Goal: Task Accomplishment & Management: Manage account settings

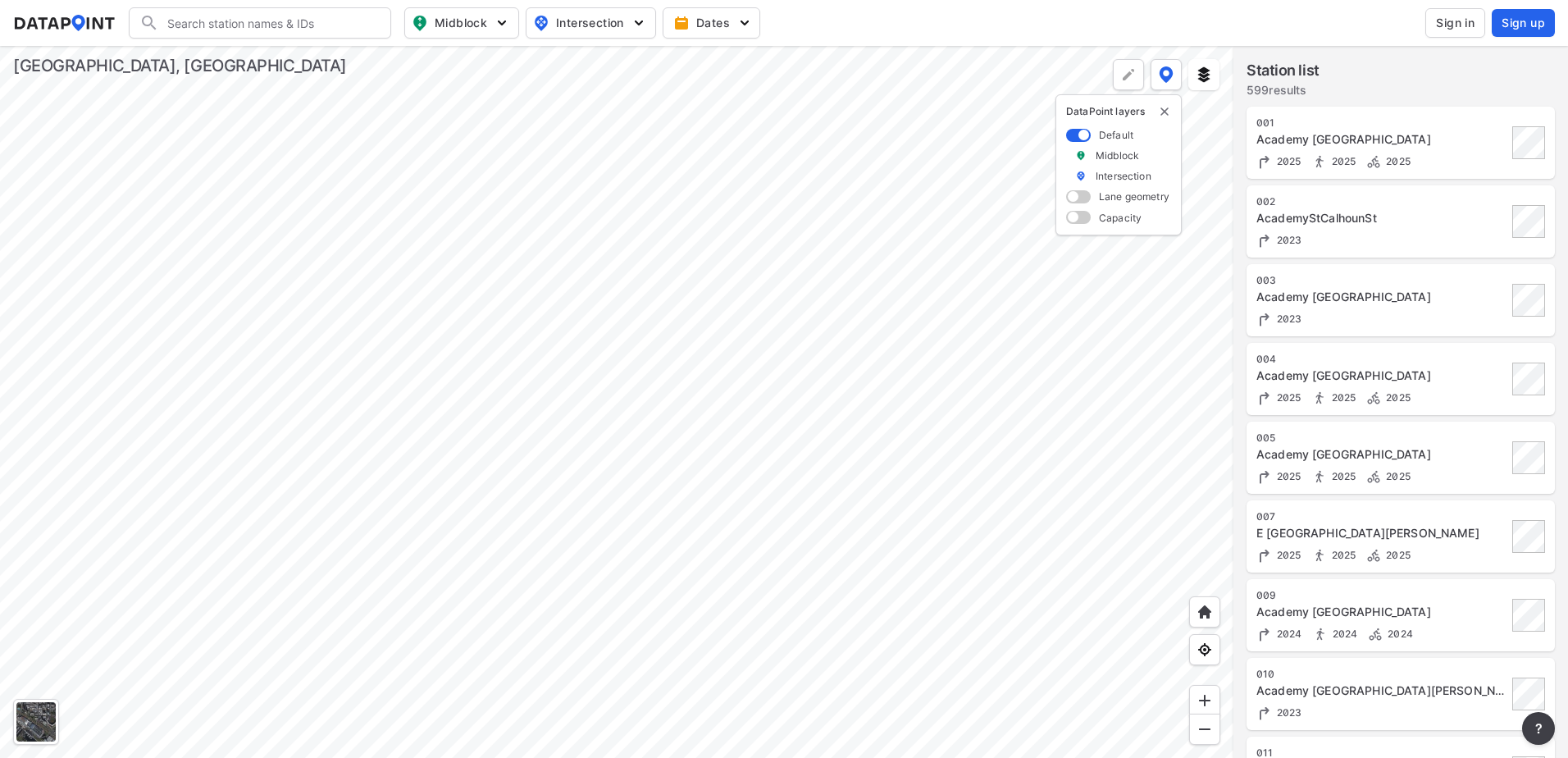
click at [1477, 16] on button "Sign in" at bounding box center [1455, 23] width 60 height 29
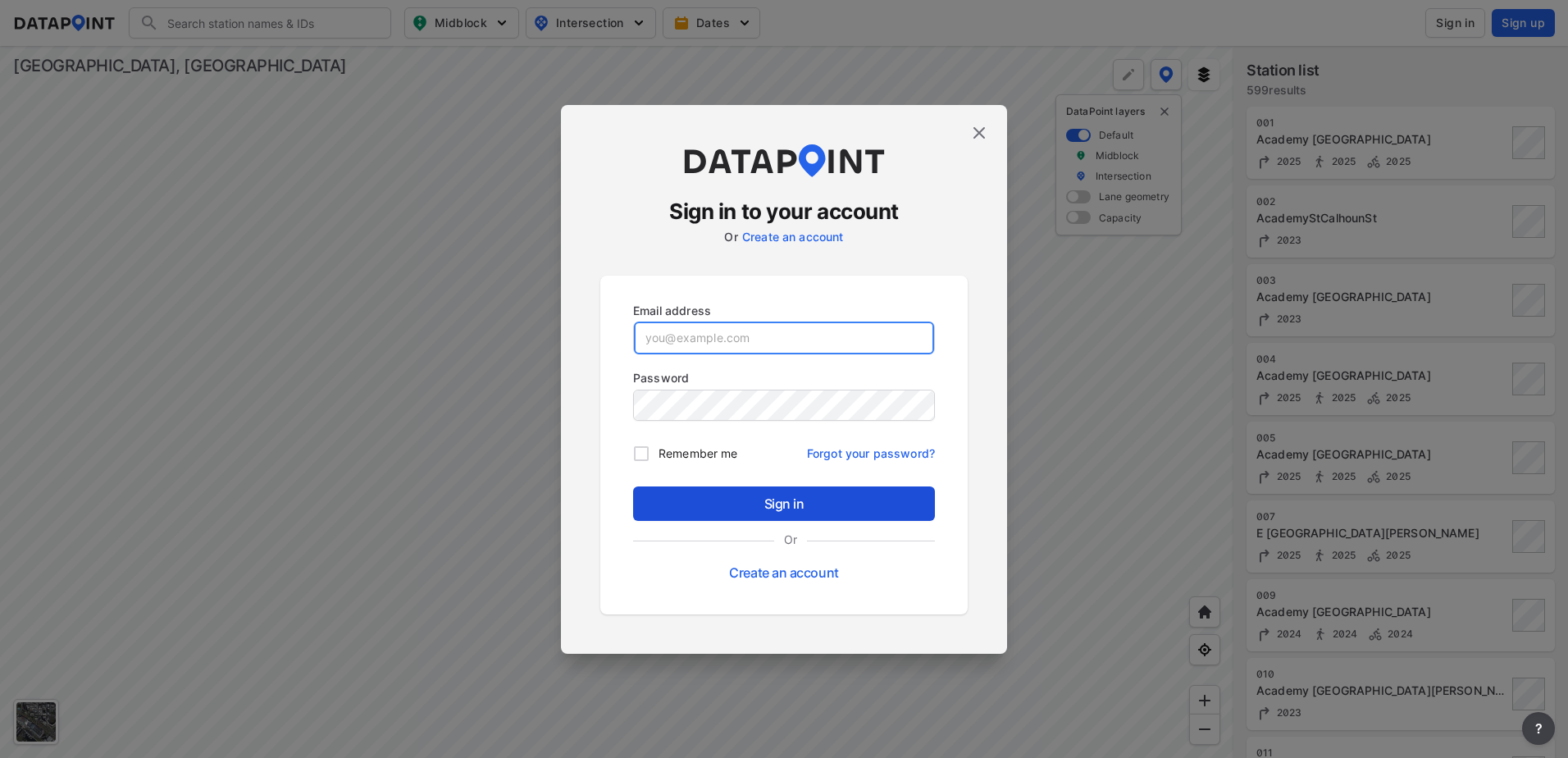
type input "[EMAIL_ADDRESS][DOMAIN_NAME]"
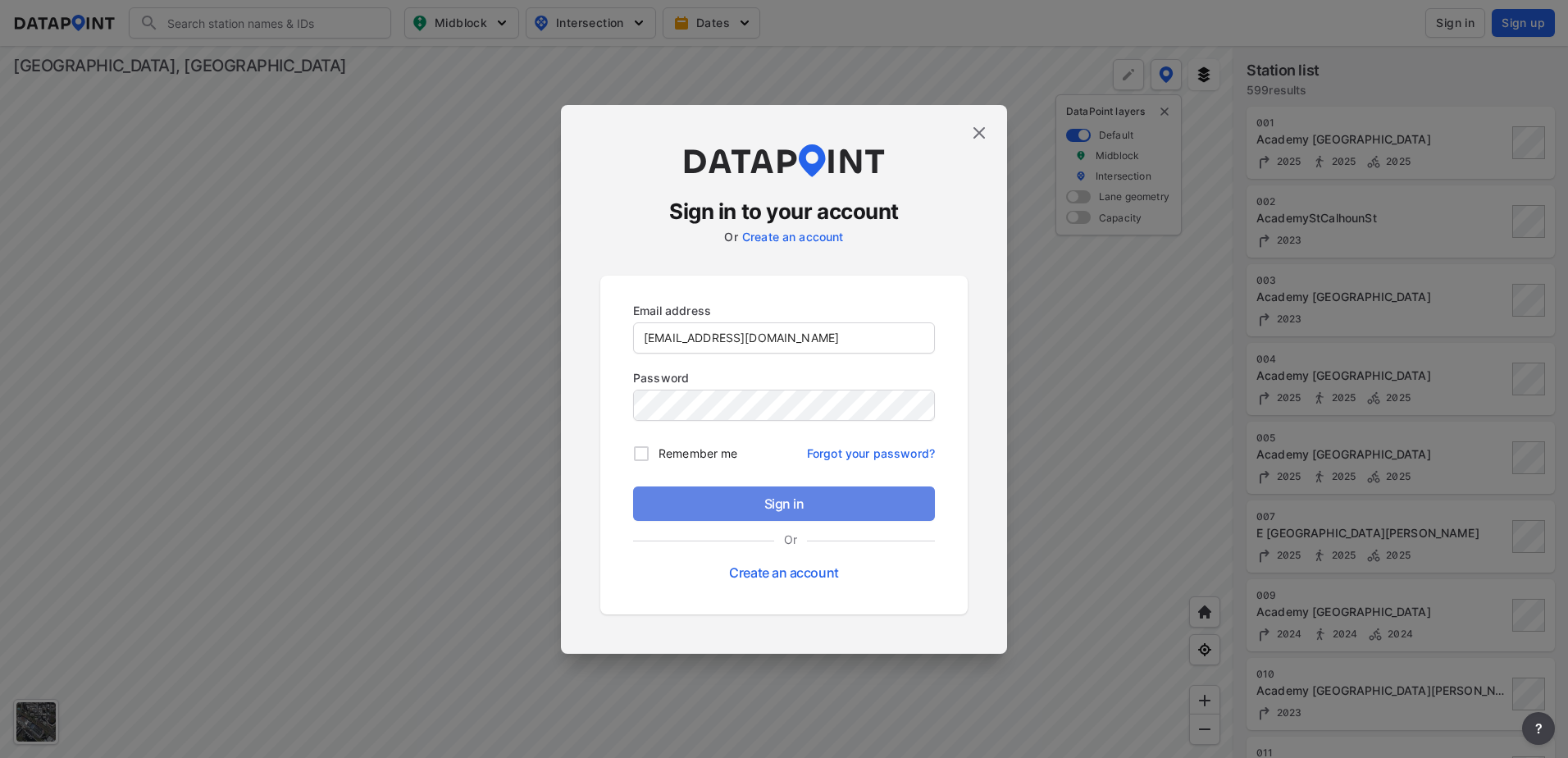
click at [748, 505] on span "Sign in" at bounding box center [784, 503] width 275 height 20
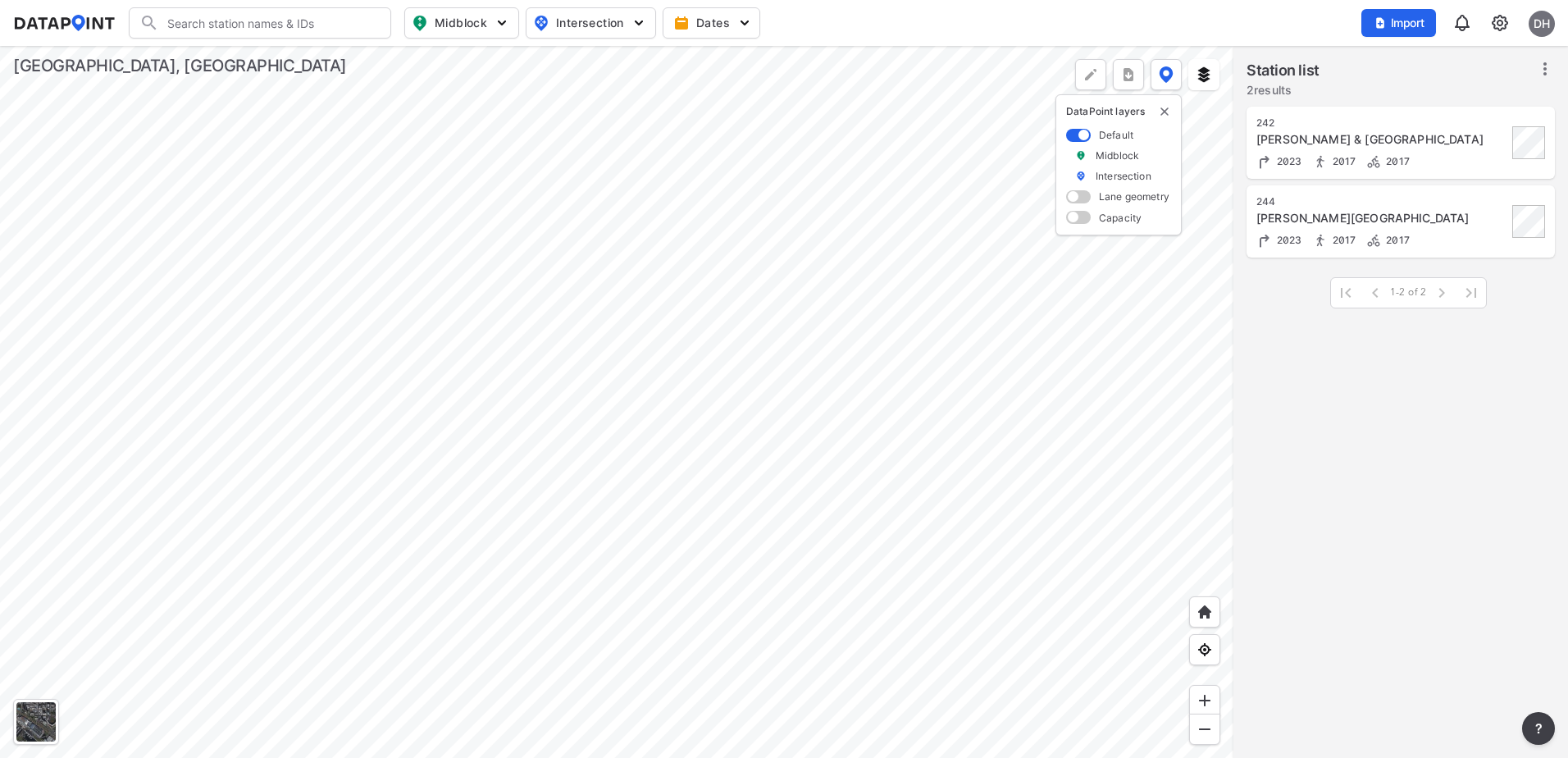
click at [735, 525] on div at bounding box center [616, 401] width 1233 height 712
click at [1391, 25] on span "Import" at bounding box center [1398, 22] width 55 height 16
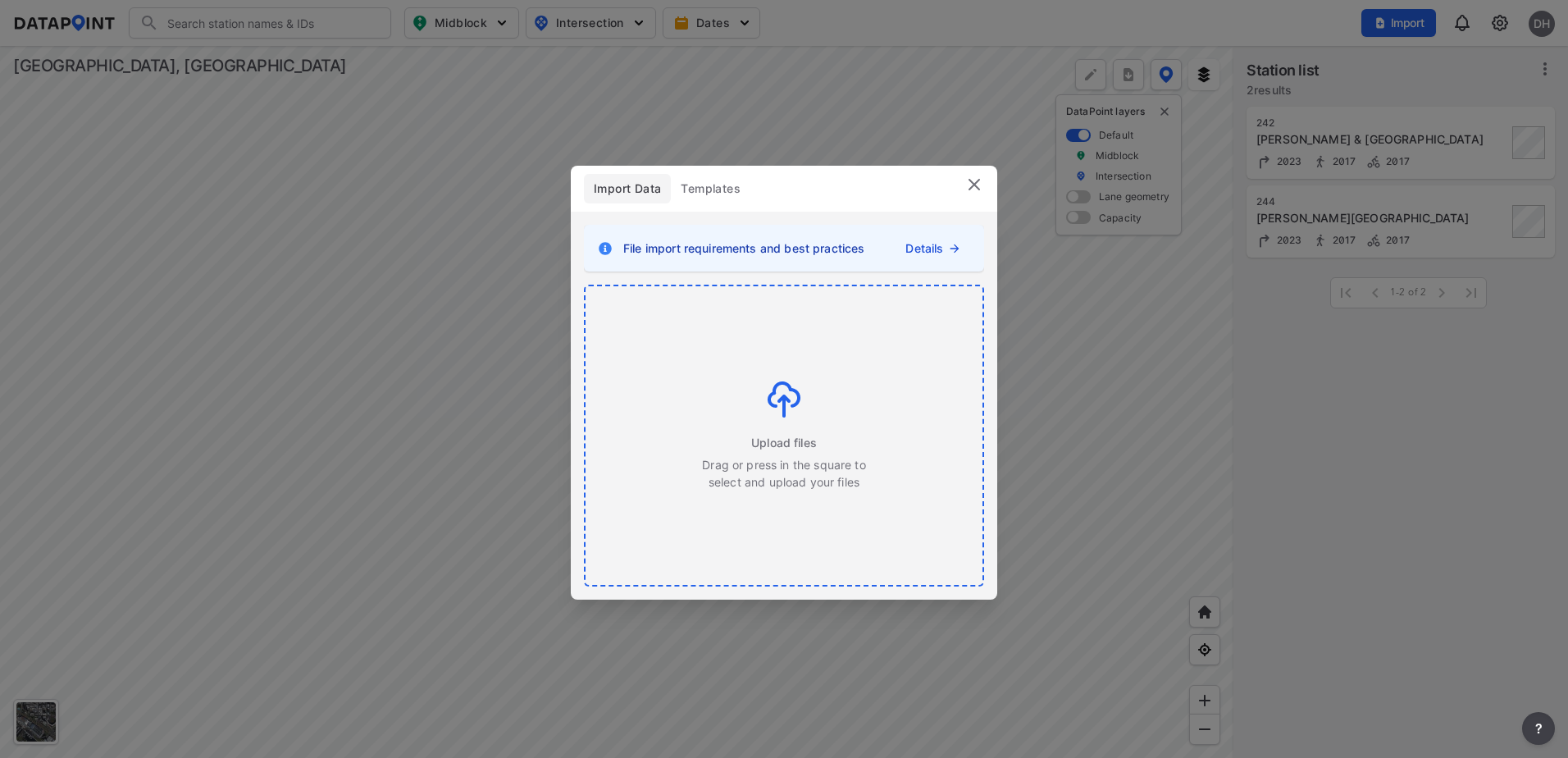
click at [779, 430] on div "Upload files Drag or press in the square to select and upload your files" at bounding box center [784, 435] width 166 height 109
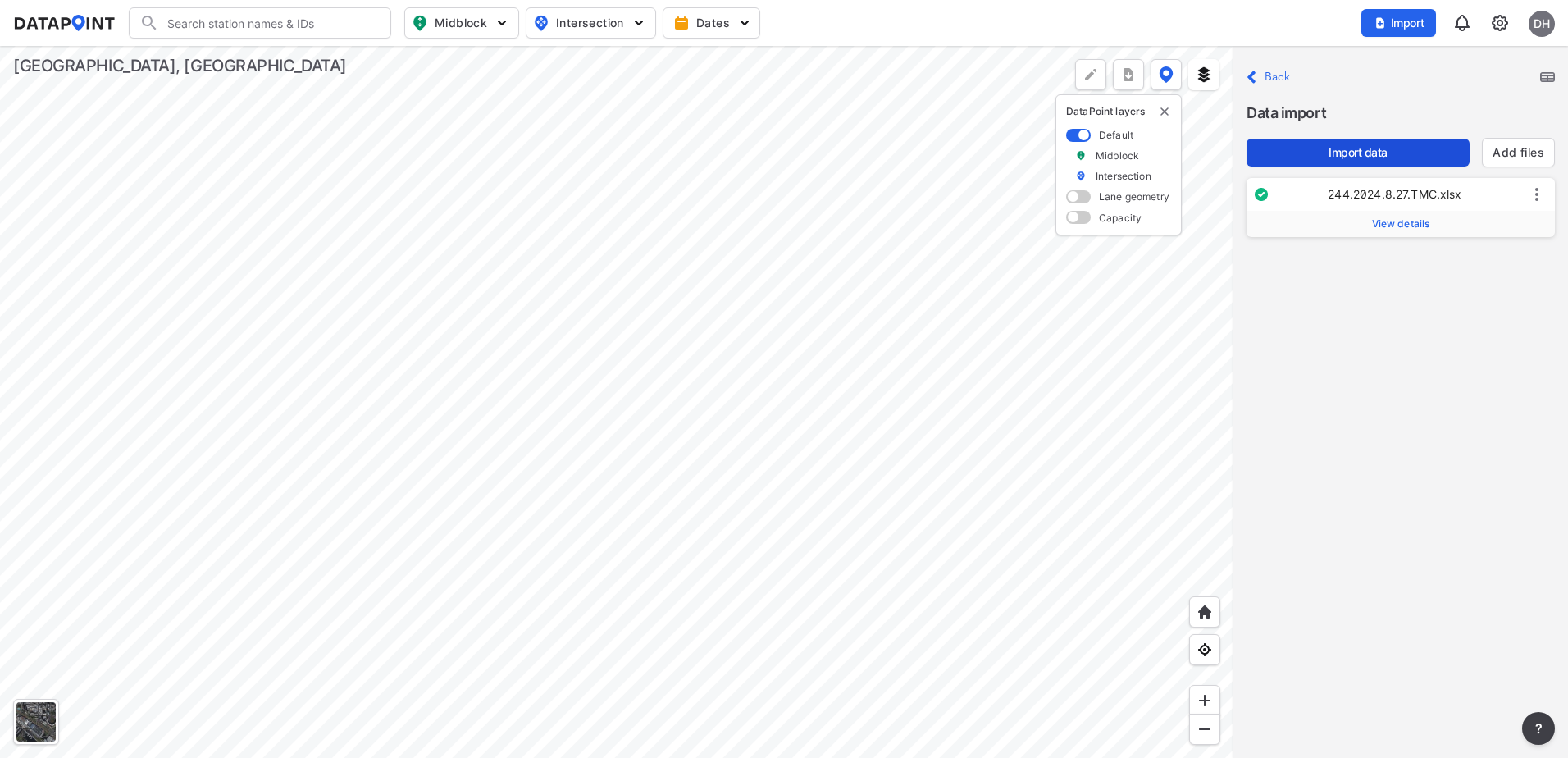
click at [1365, 150] on span "Import data" at bounding box center [1357, 152] width 197 height 16
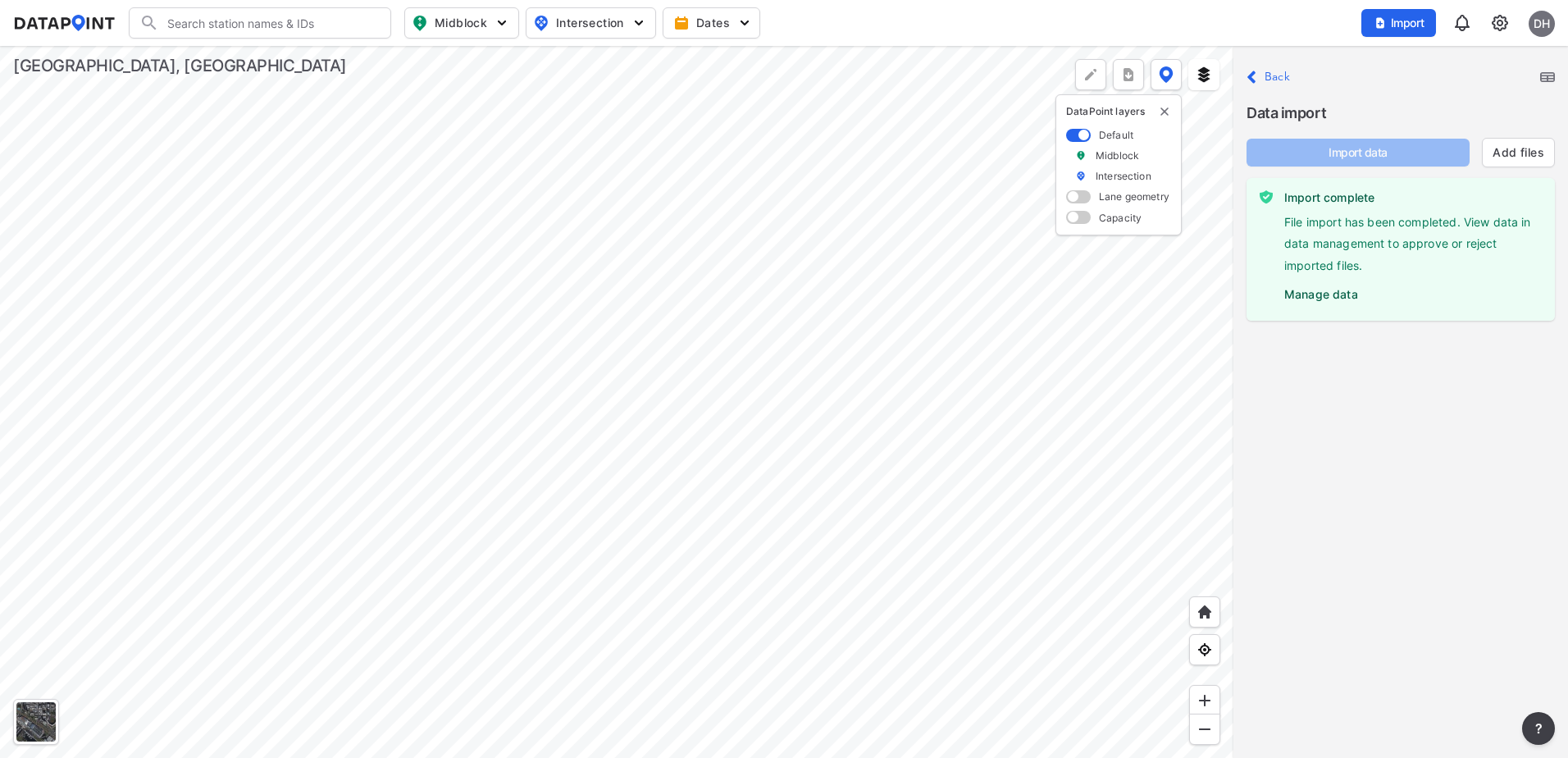
click at [1390, 401] on div "Close Back Data import Import data Add files Import complete File import has be…" at bounding box center [1401, 401] width 335 height 712
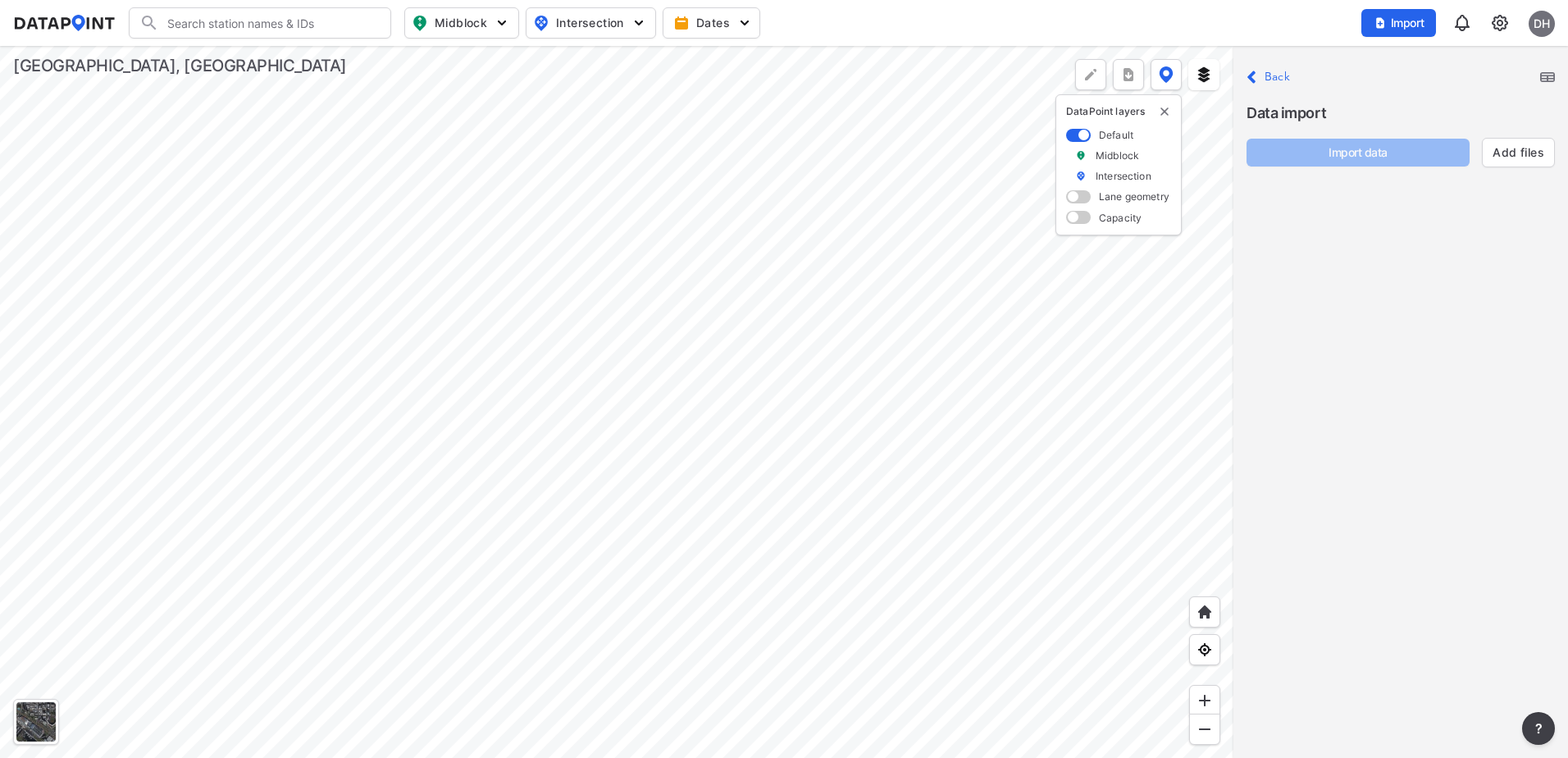
click at [1359, 279] on div "Close Back Data import Import data Add files" at bounding box center [1401, 401] width 335 height 712
click at [1264, 81] on label "Back" at bounding box center [1277, 76] width 26 height 11
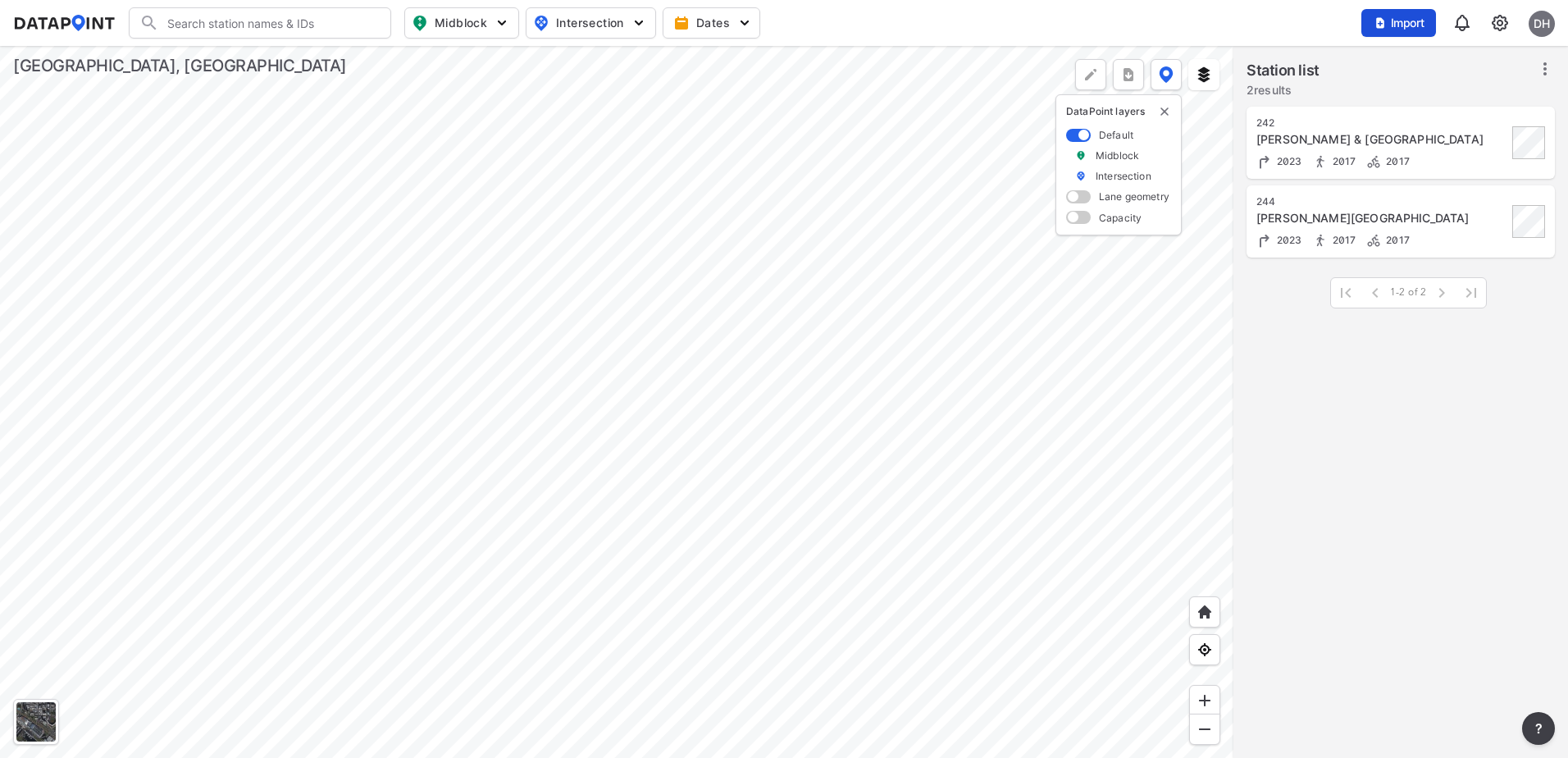
click at [1411, 21] on span "Import" at bounding box center [1398, 22] width 55 height 16
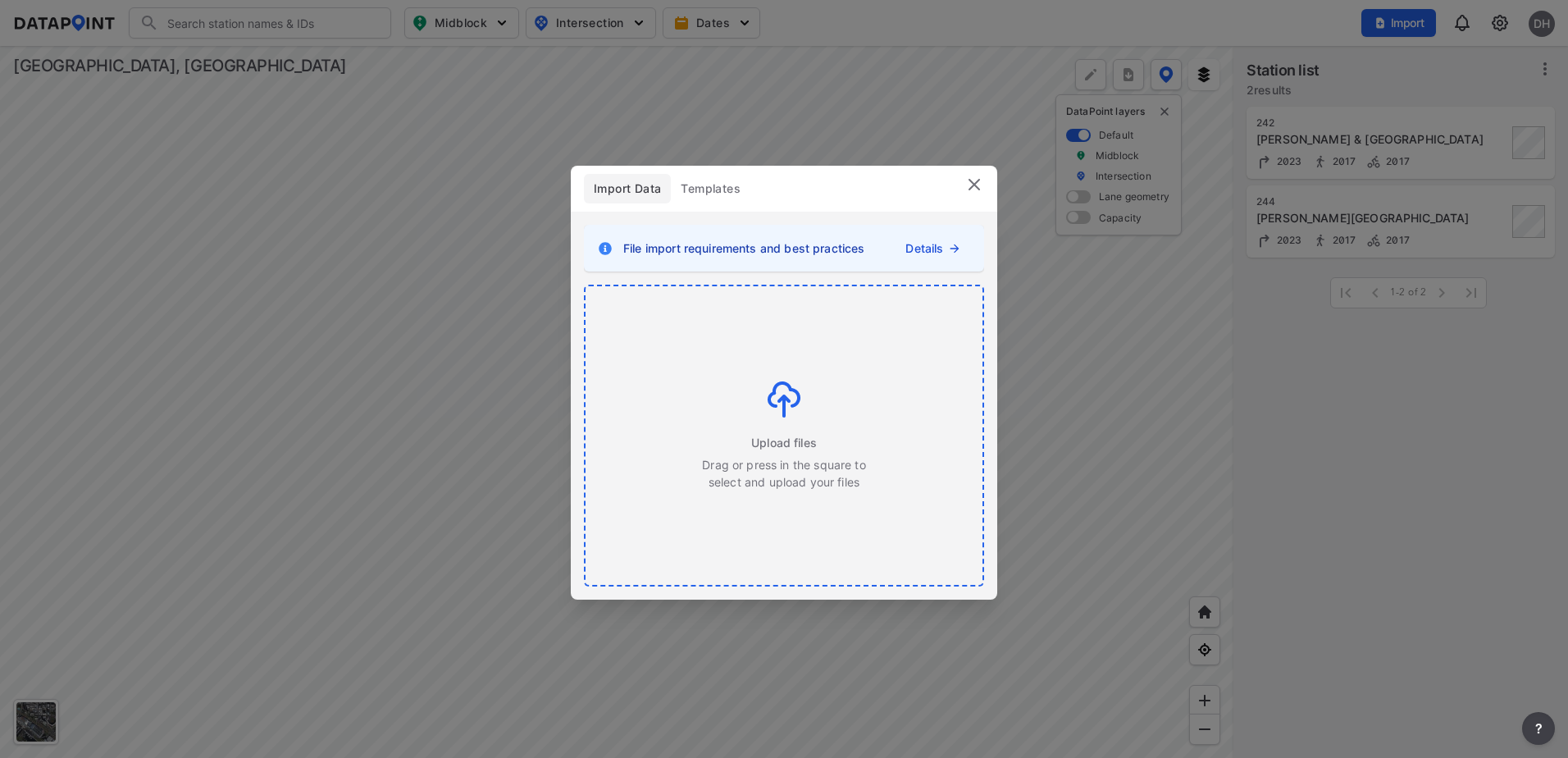
click at [721, 352] on div "Upload files Drag or press in the square to select and upload your files" at bounding box center [784, 435] width 397 height 299
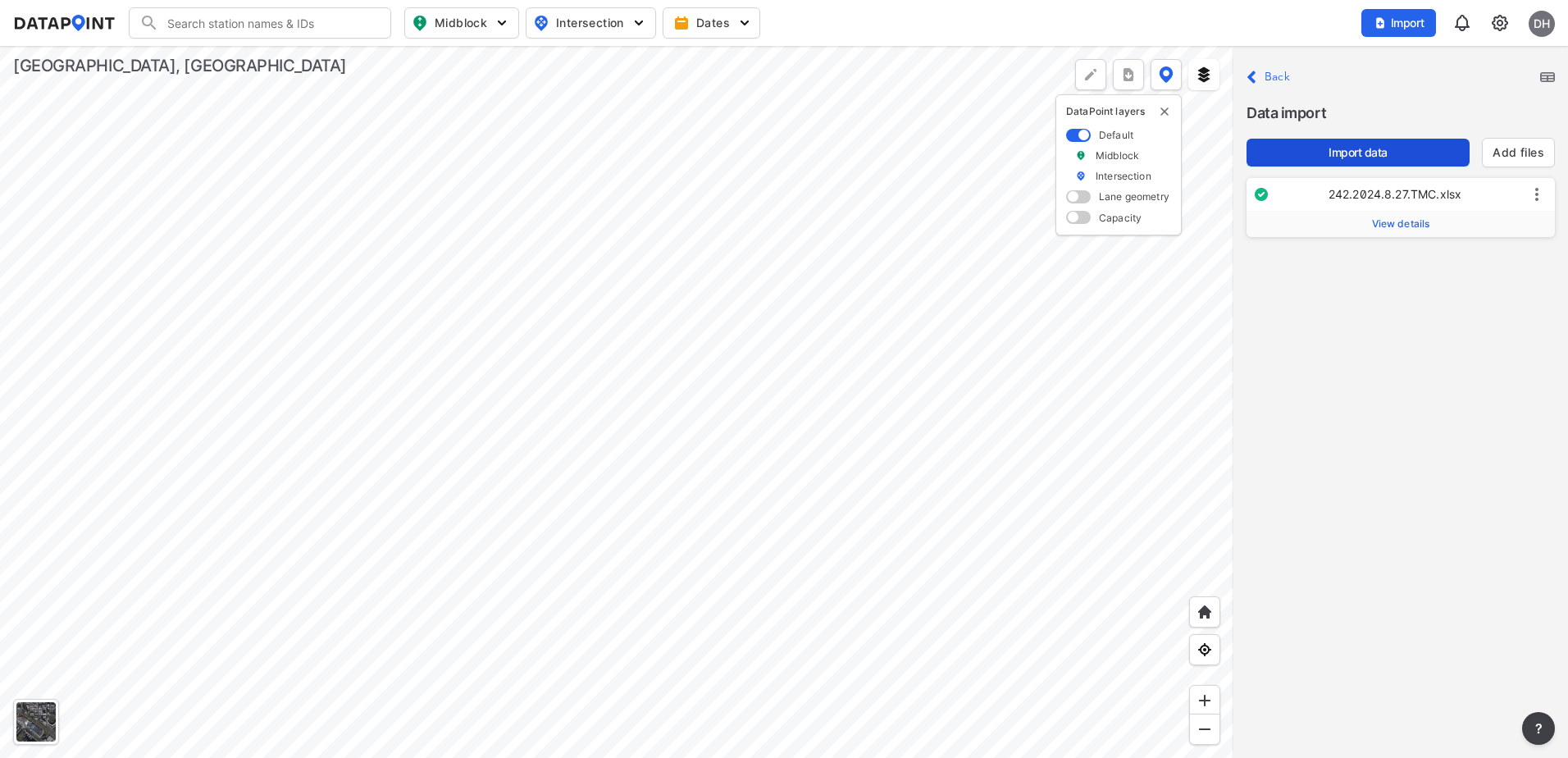
click at [1329, 145] on span "Import data" at bounding box center [1357, 152] width 197 height 16
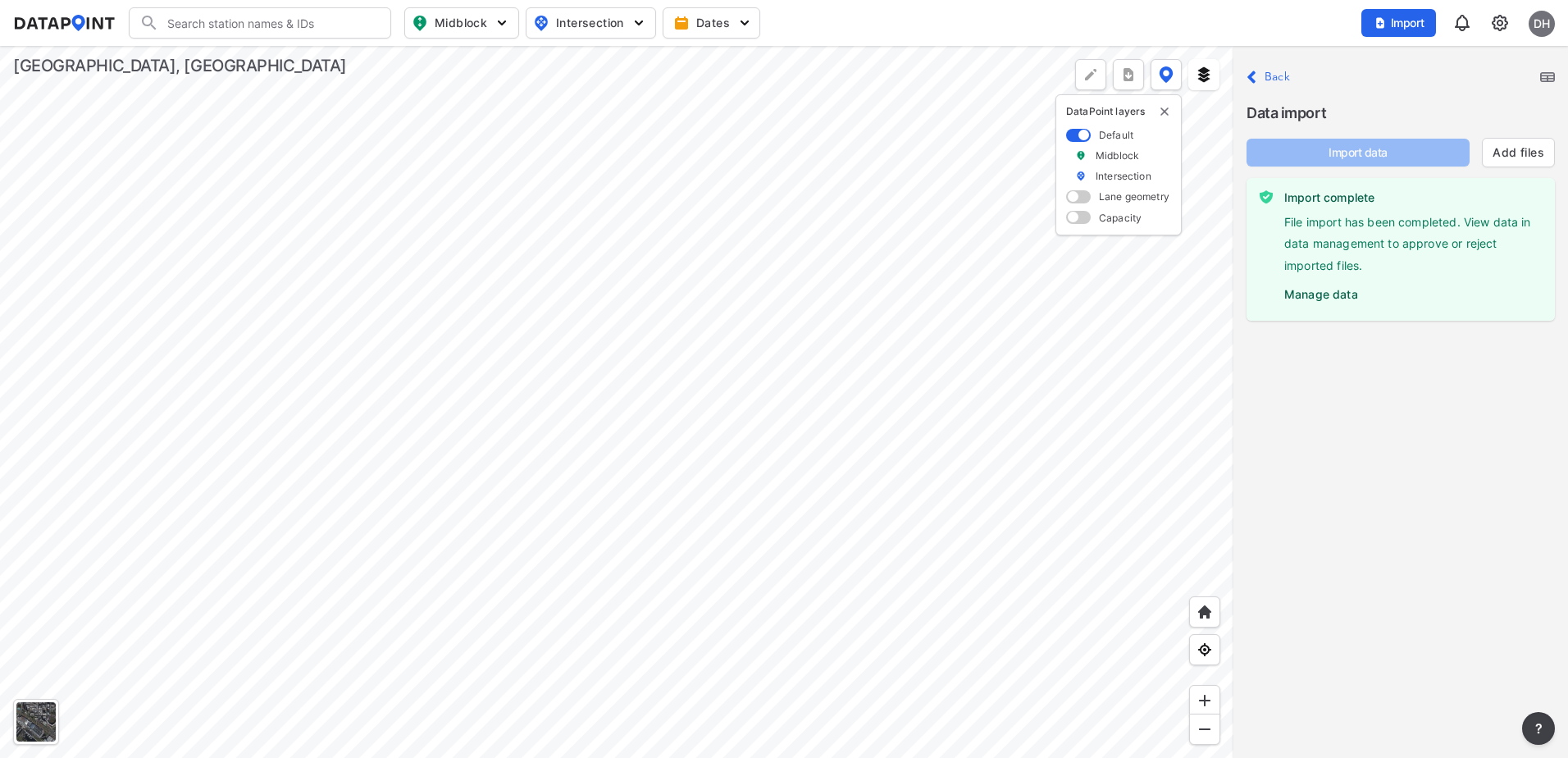
click at [1502, 26] on img at bounding box center [1499, 22] width 20 height 20
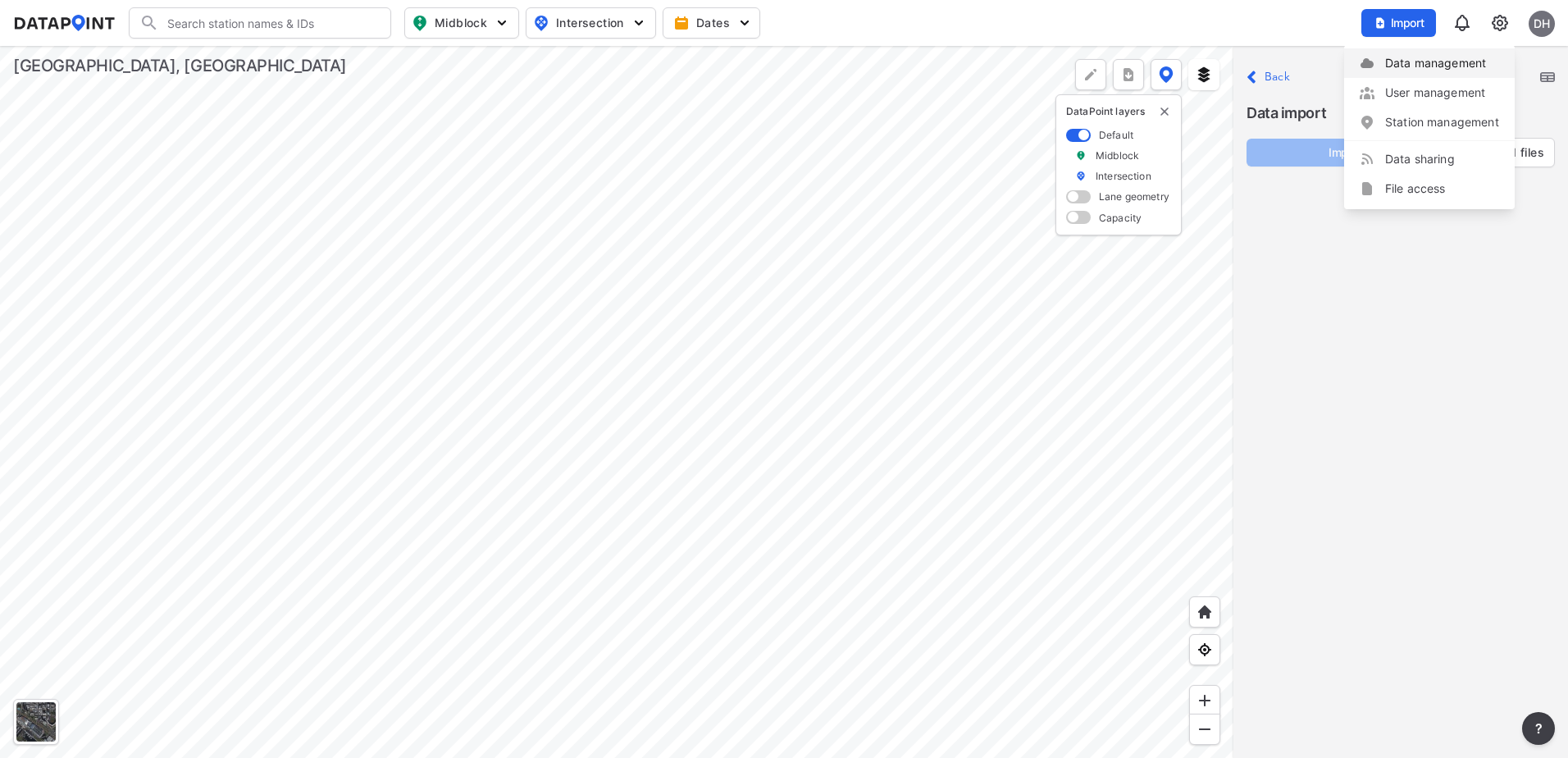
click at [1414, 62] on link "Data management" at bounding box center [1429, 63] width 141 height 16
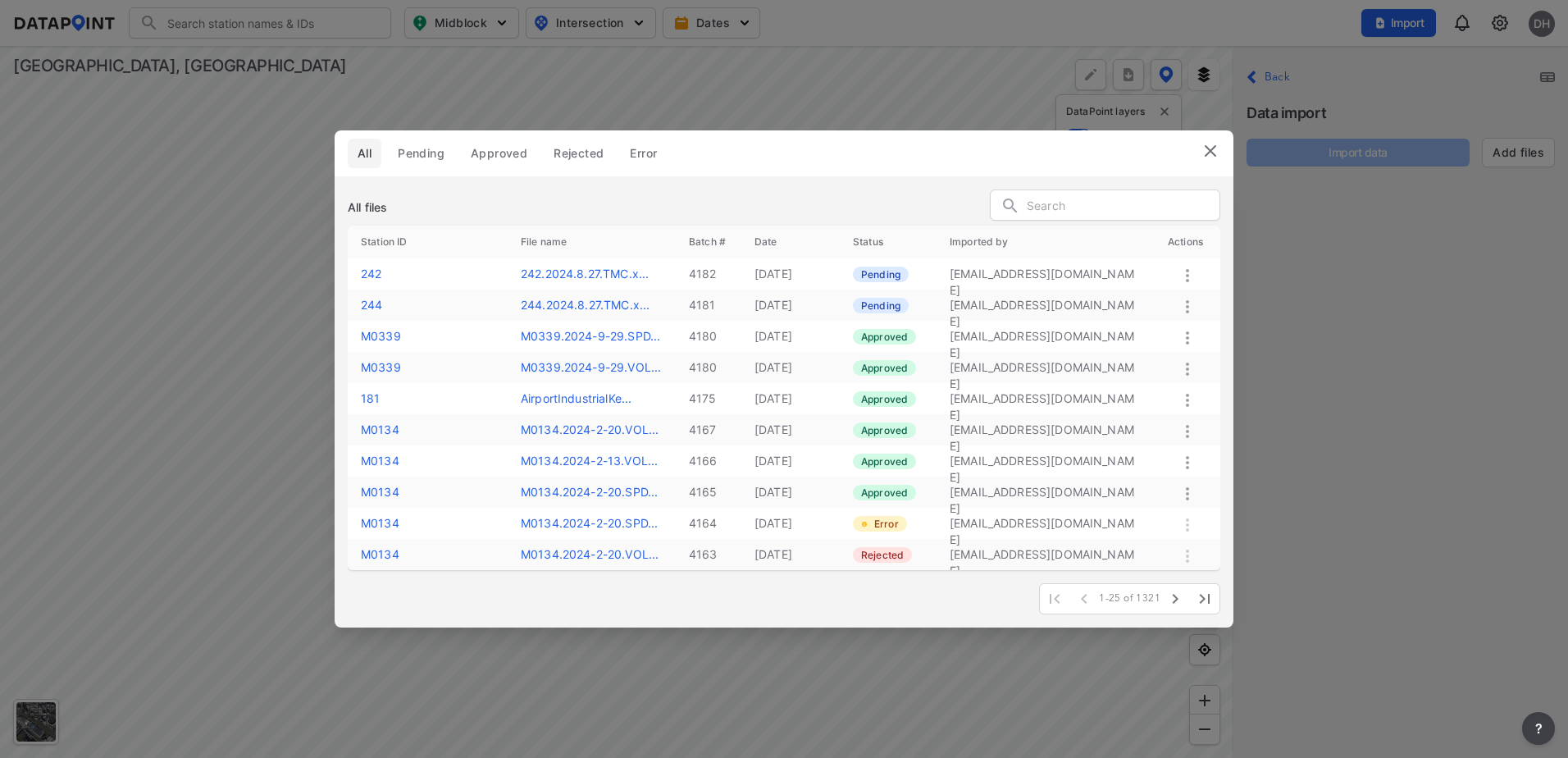
click at [1188, 300] on icon at bounding box center [1187, 306] width 20 height 20
click at [1154, 321] on label "Approve" at bounding box center [1165, 317] width 46 height 16
click at [1188, 266] on icon at bounding box center [1187, 276] width 20 height 20
click at [1150, 277] on label "Approve" at bounding box center [1165, 284] width 46 height 16
click at [1201, 150] on img at bounding box center [1210, 150] width 20 height 20
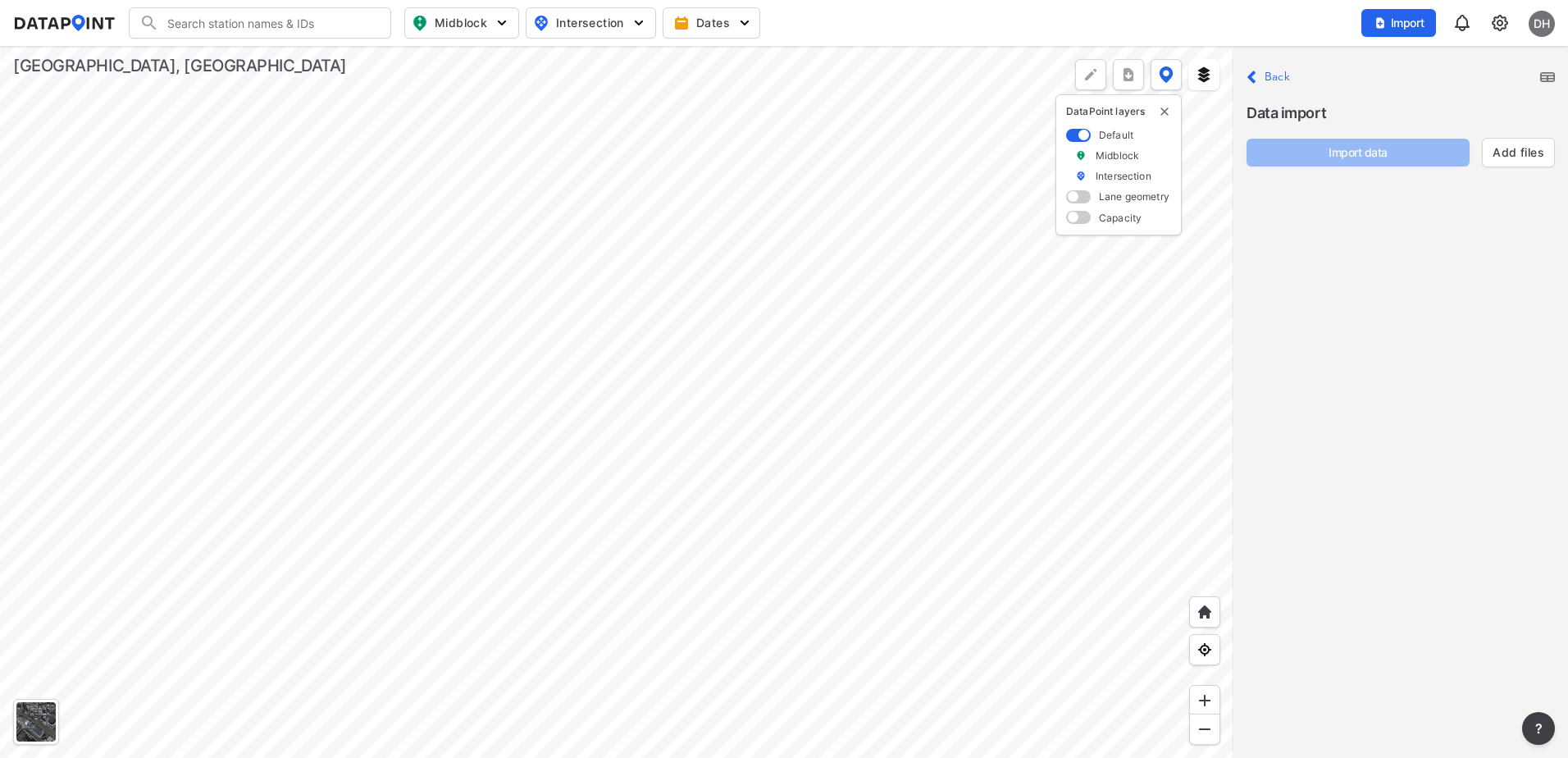
click at [1262, 83] on p "Close Back" at bounding box center [1268, 77] width 44 height 22
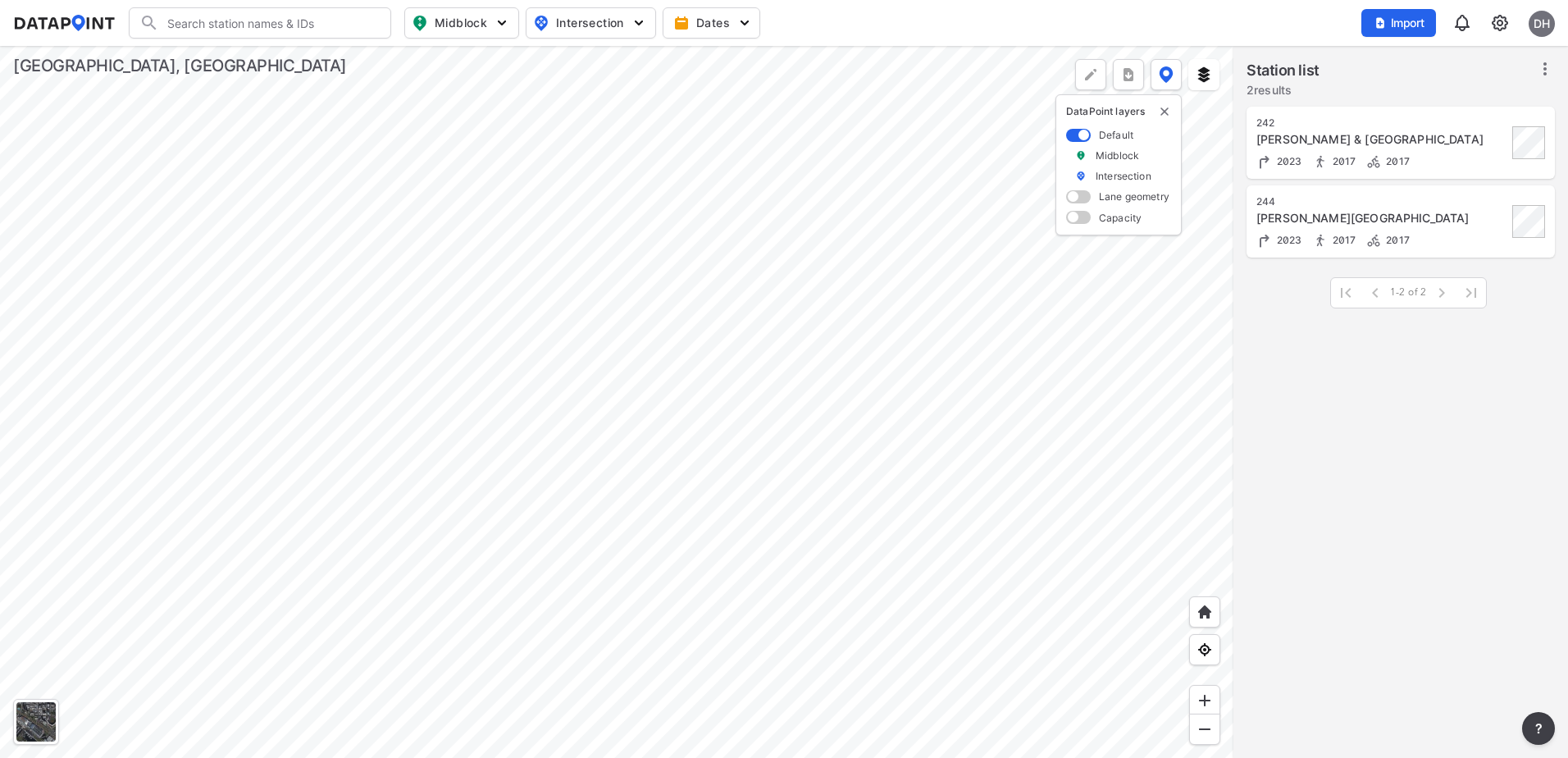
click at [719, 258] on div at bounding box center [616, 401] width 1233 height 712
click at [672, 443] on div at bounding box center [616, 401] width 1233 height 712
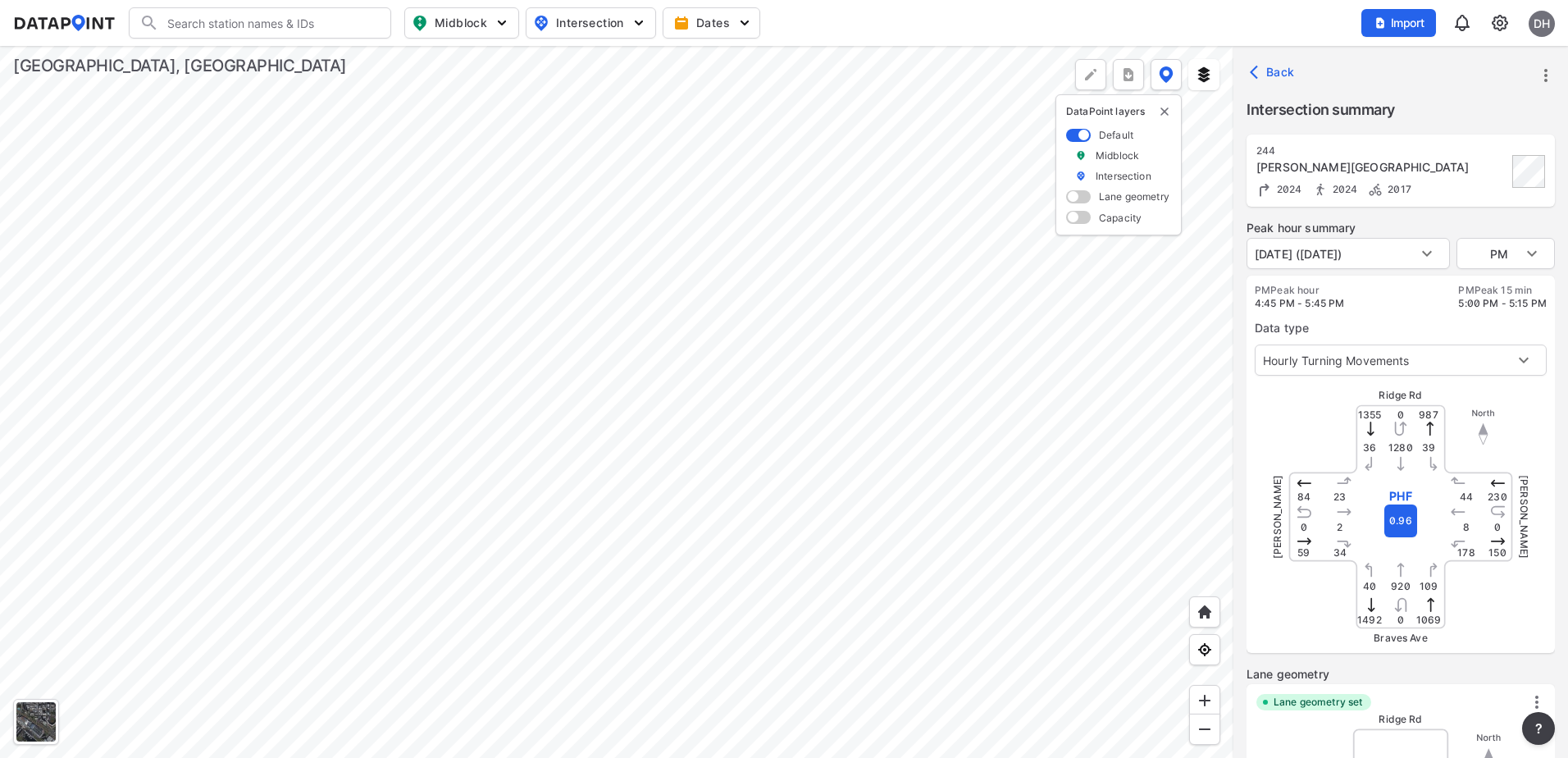
type input "5694"
click at [1546, 71] on icon "more" at bounding box center [1546, 75] width 3 height 13
click at [1481, 193] on li "Edit station details" at bounding box center [1475, 186] width 157 height 29
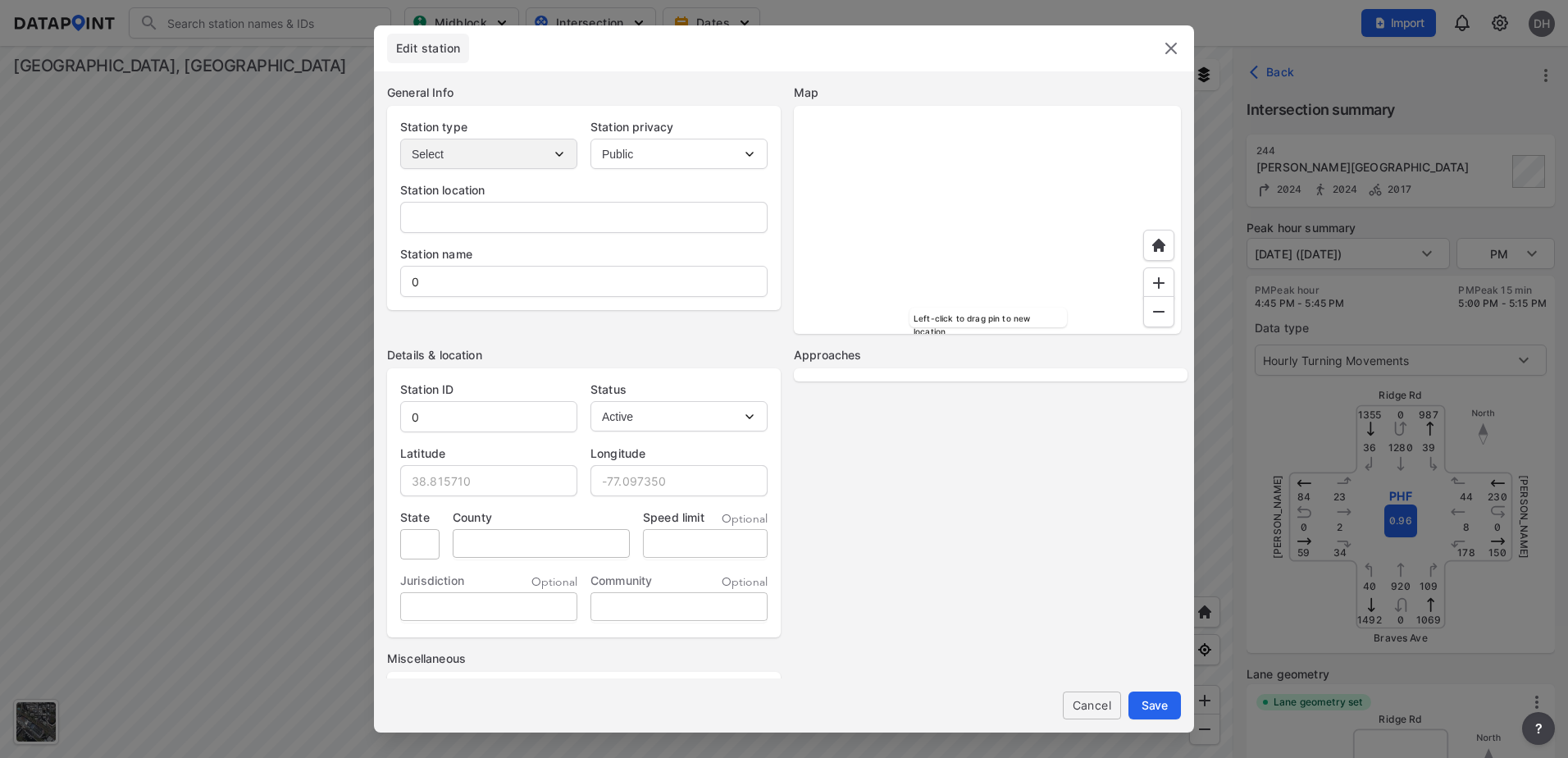
type input "Braves Ave & Mauldin Rd, Greenville, South Carolina, 29607"
type input "Mauldin Rd & Ridge Rd"
type input "244"
type input "34.779965"
type input "-82.349135"
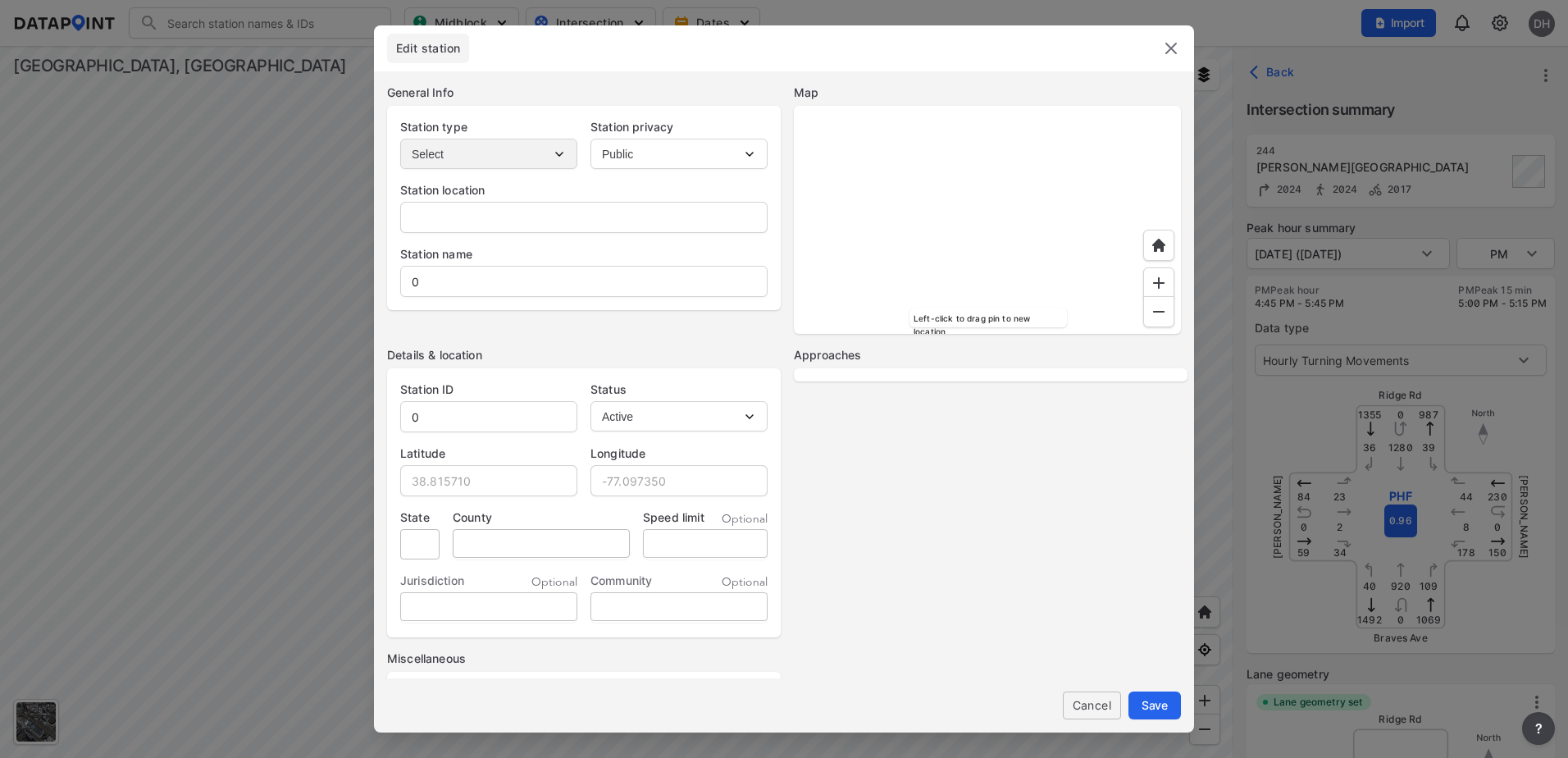
type input "SC"
type input "[GEOGRAPHIC_DATA]"
type input "Greenville"
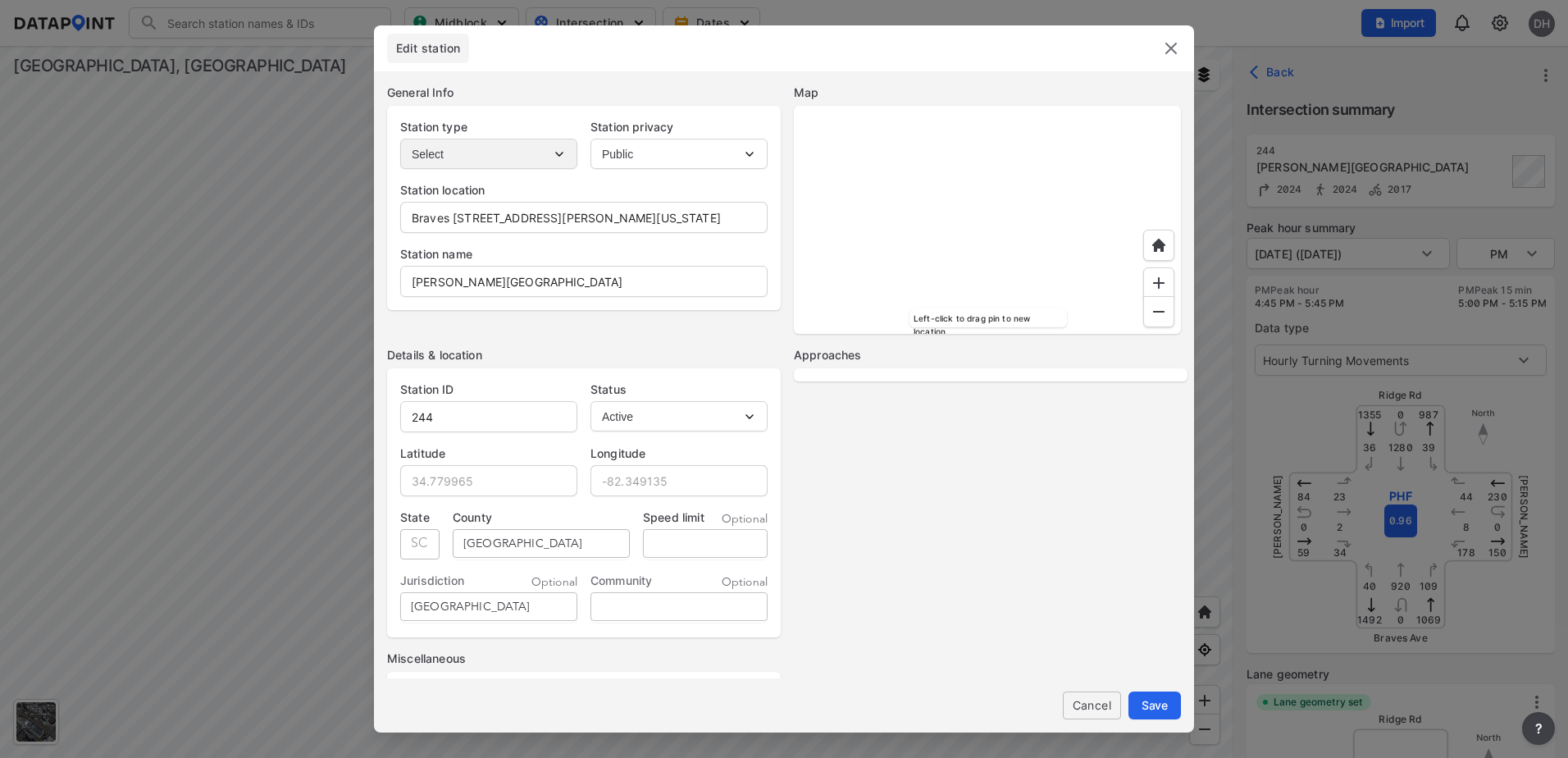
select select "WB"
select select "SB"
select select "NB"
select select "EB"
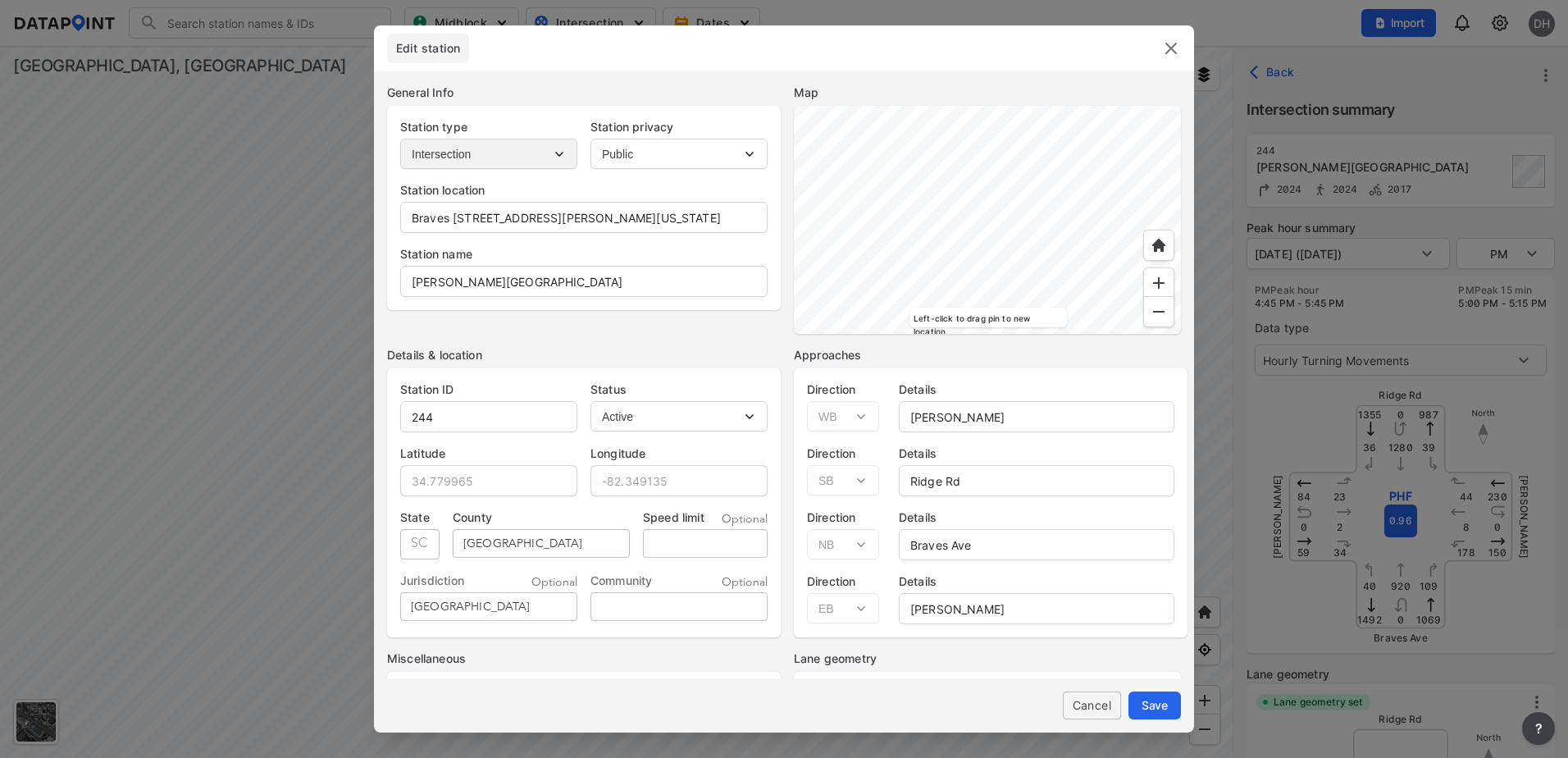
click at [445, 47] on span "Edit station" at bounding box center [428, 48] width 82 height 16
click at [434, 48] on span "Edit station" at bounding box center [428, 48] width 82 height 16
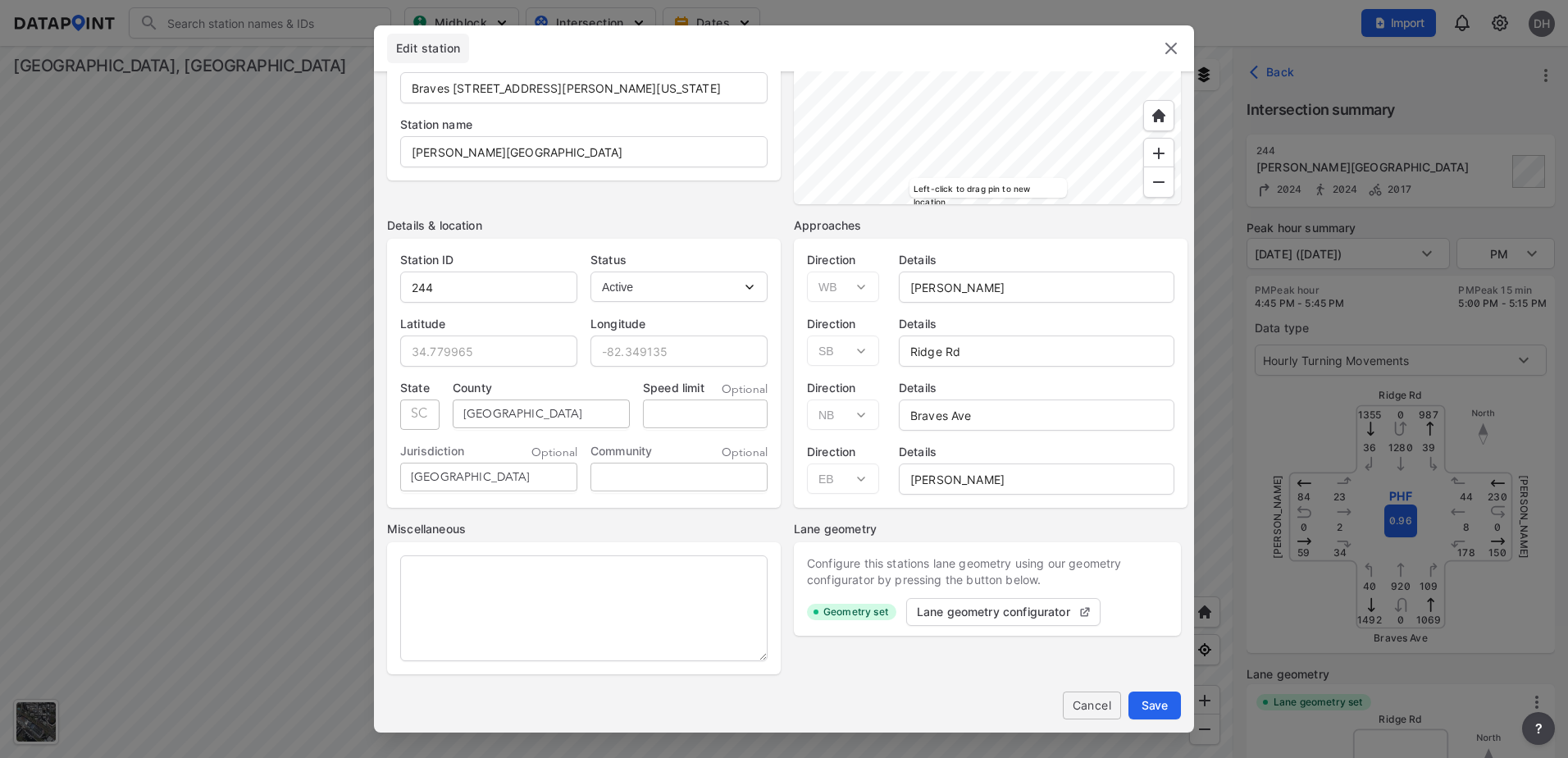
click at [1105, 703] on span "Cancel" at bounding box center [1091, 705] width 32 height 17
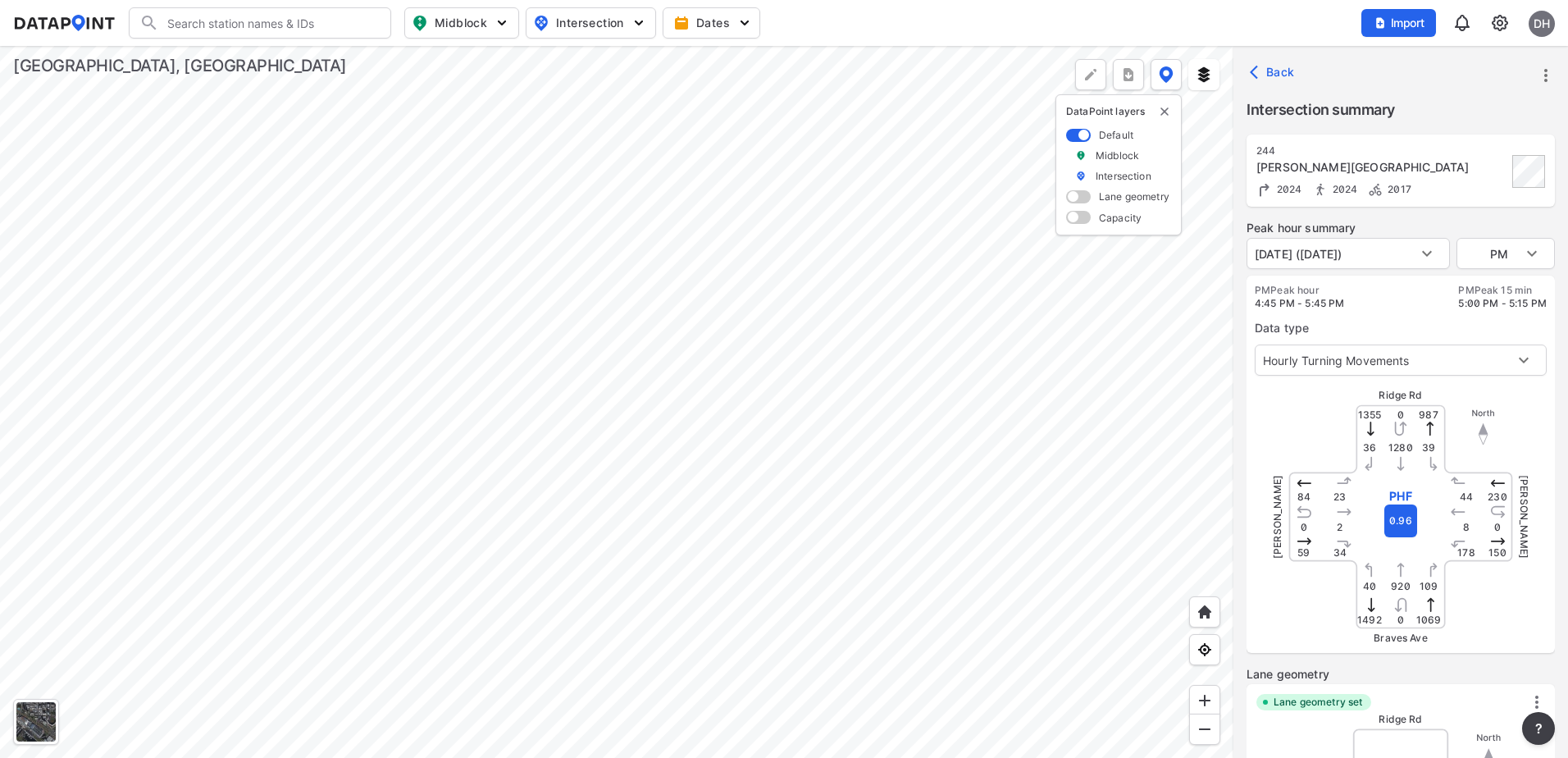
click at [1196, 456] on div at bounding box center [616, 401] width 1233 height 712
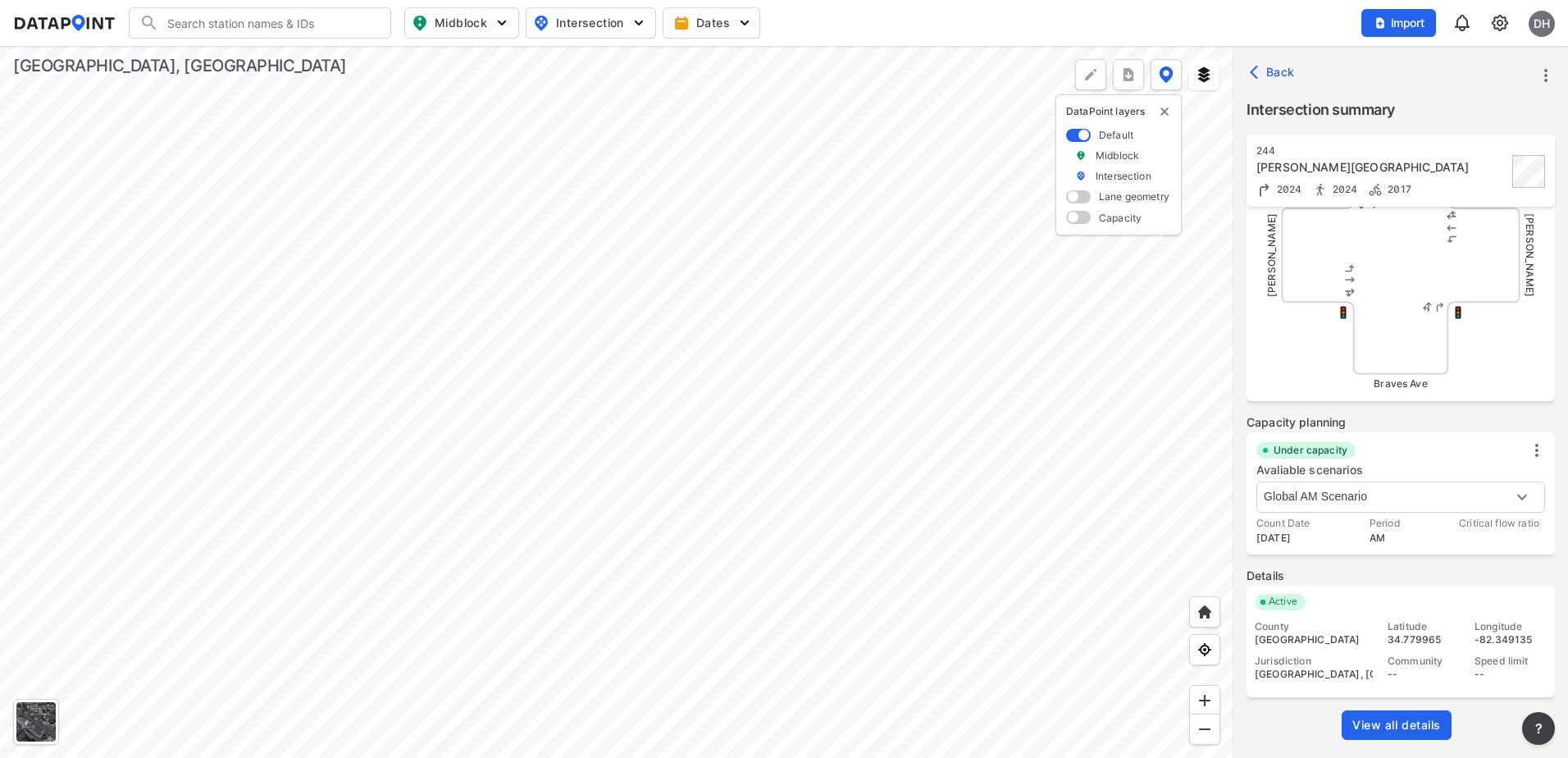
scroll to position [595, 0]
click at [1403, 725] on span "View all details" at bounding box center [1395, 723] width 88 height 16
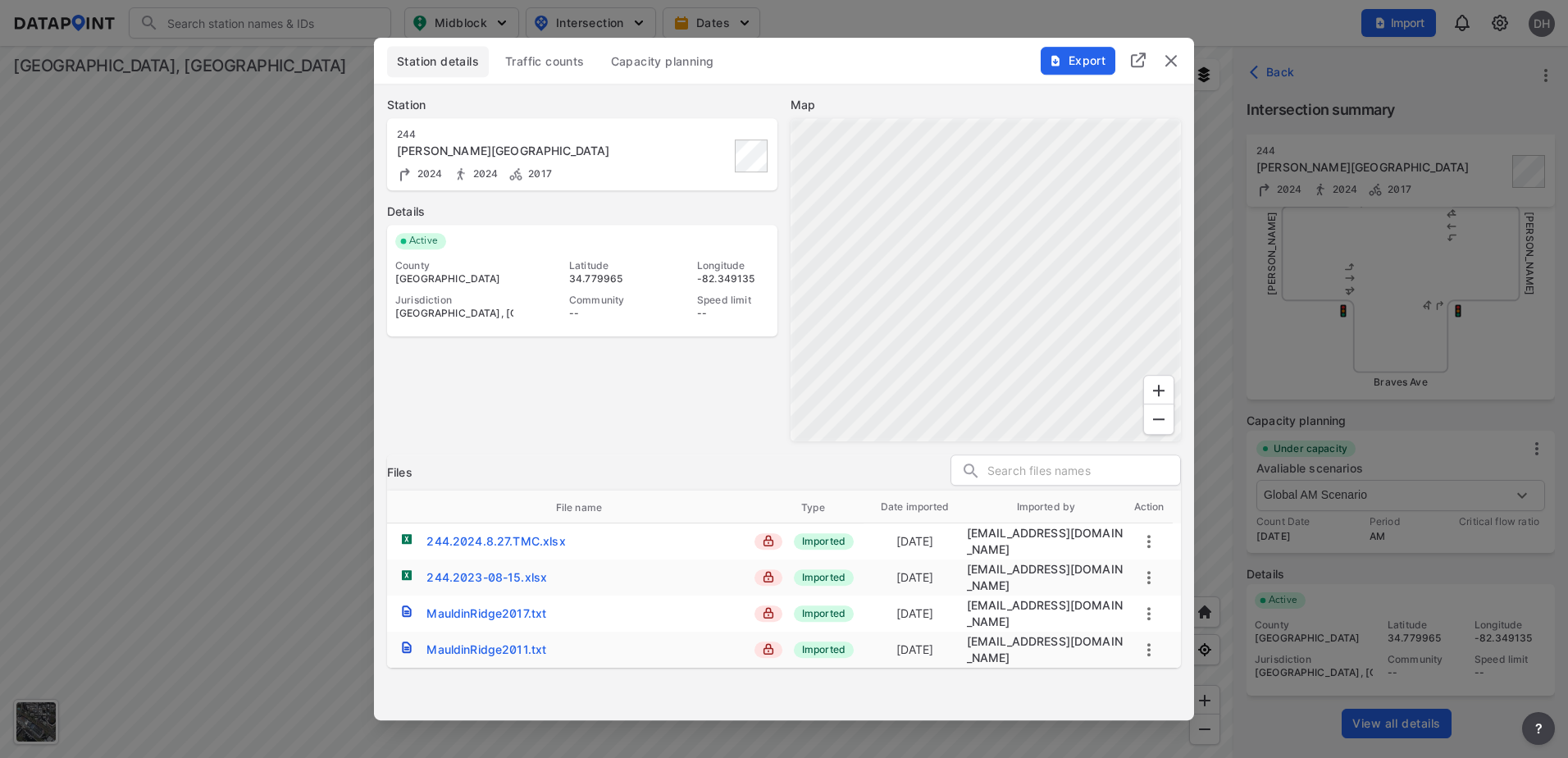
click at [577, 58] on span "Traffic counts" at bounding box center [544, 61] width 80 height 16
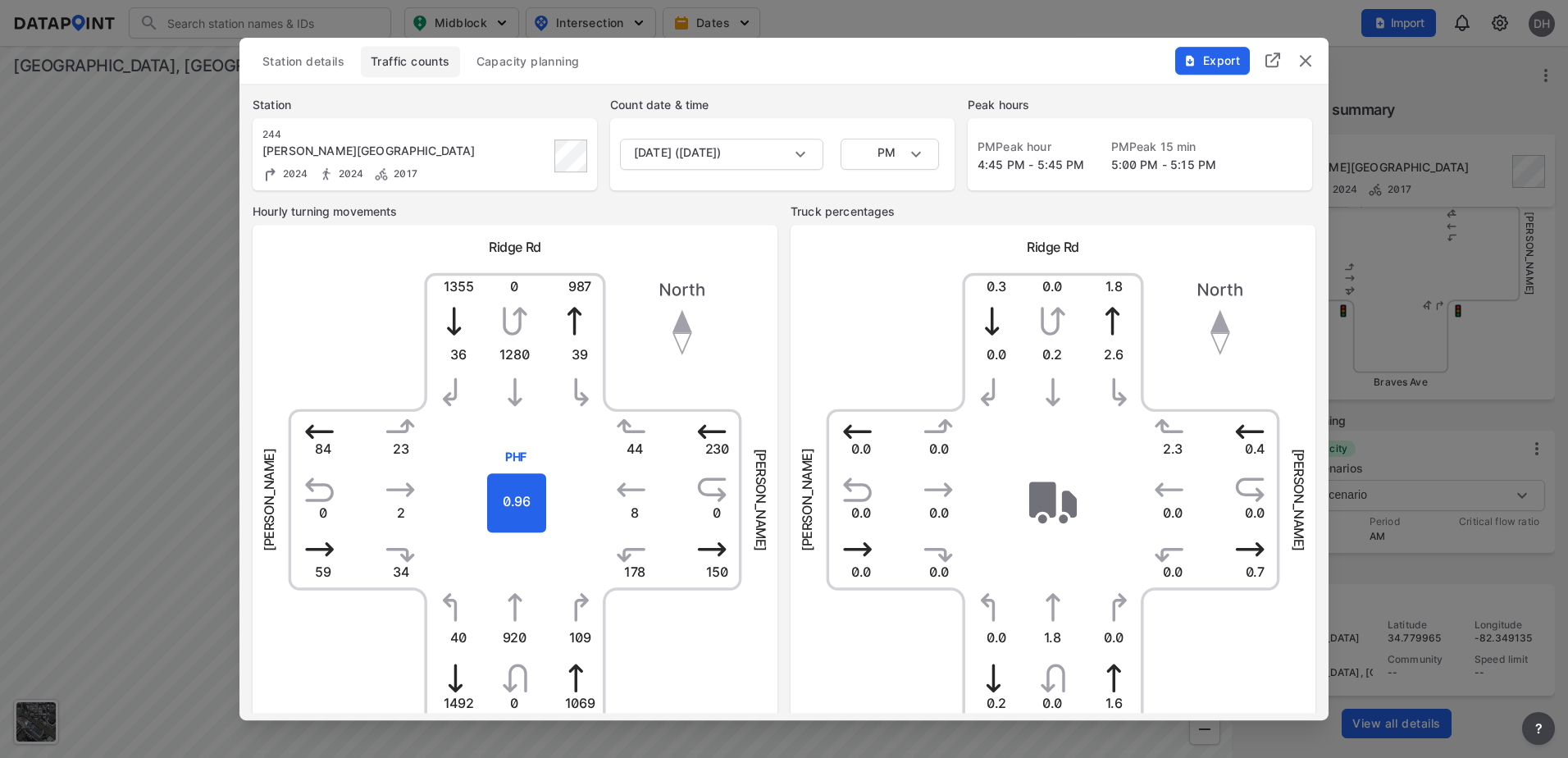
click at [576, 64] on span "Capacity planning" at bounding box center [528, 61] width 103 height 16
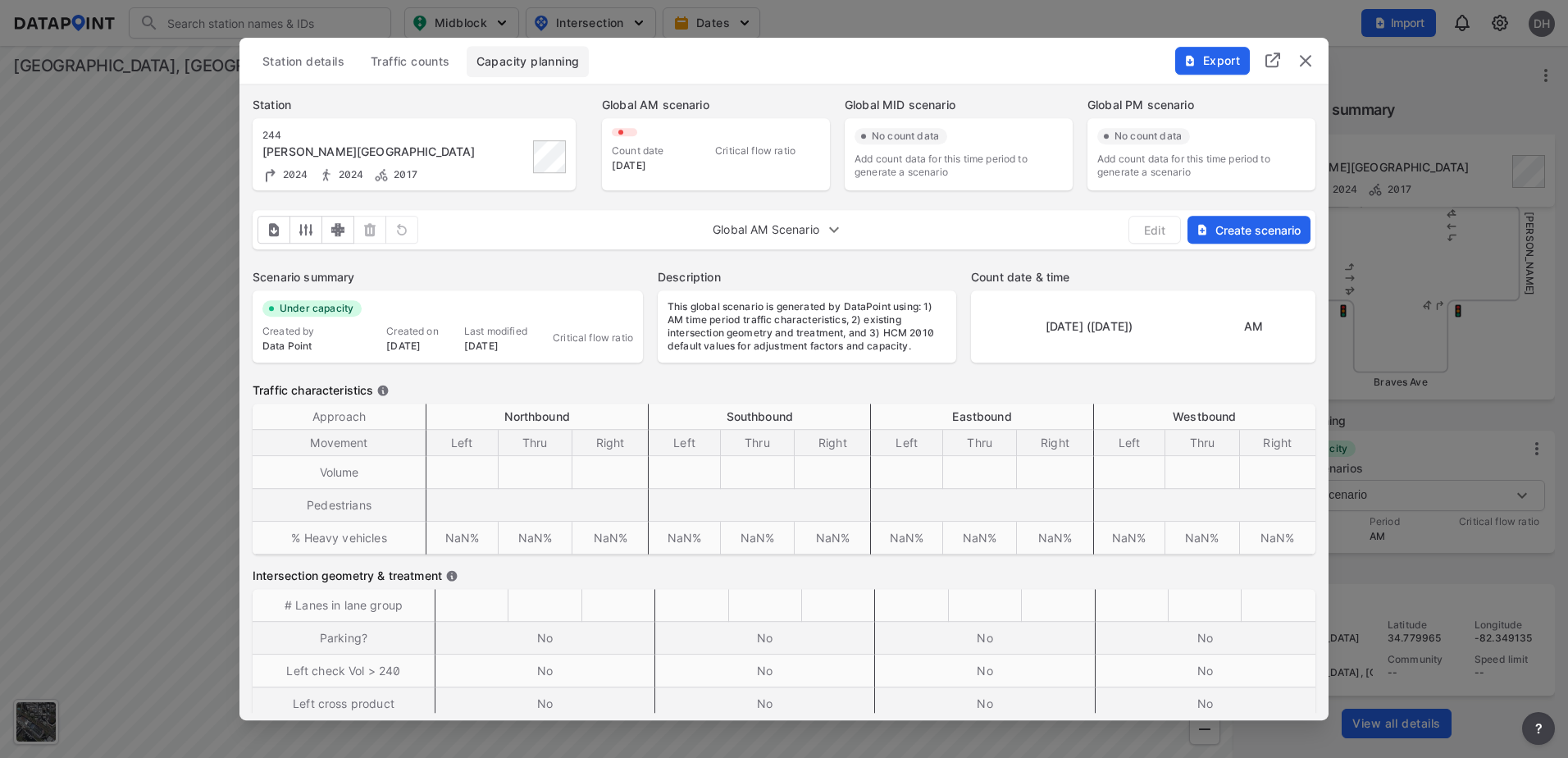
click at [321, 63] on span "Station details" at bounding box center [304, 61] width 82 height 16
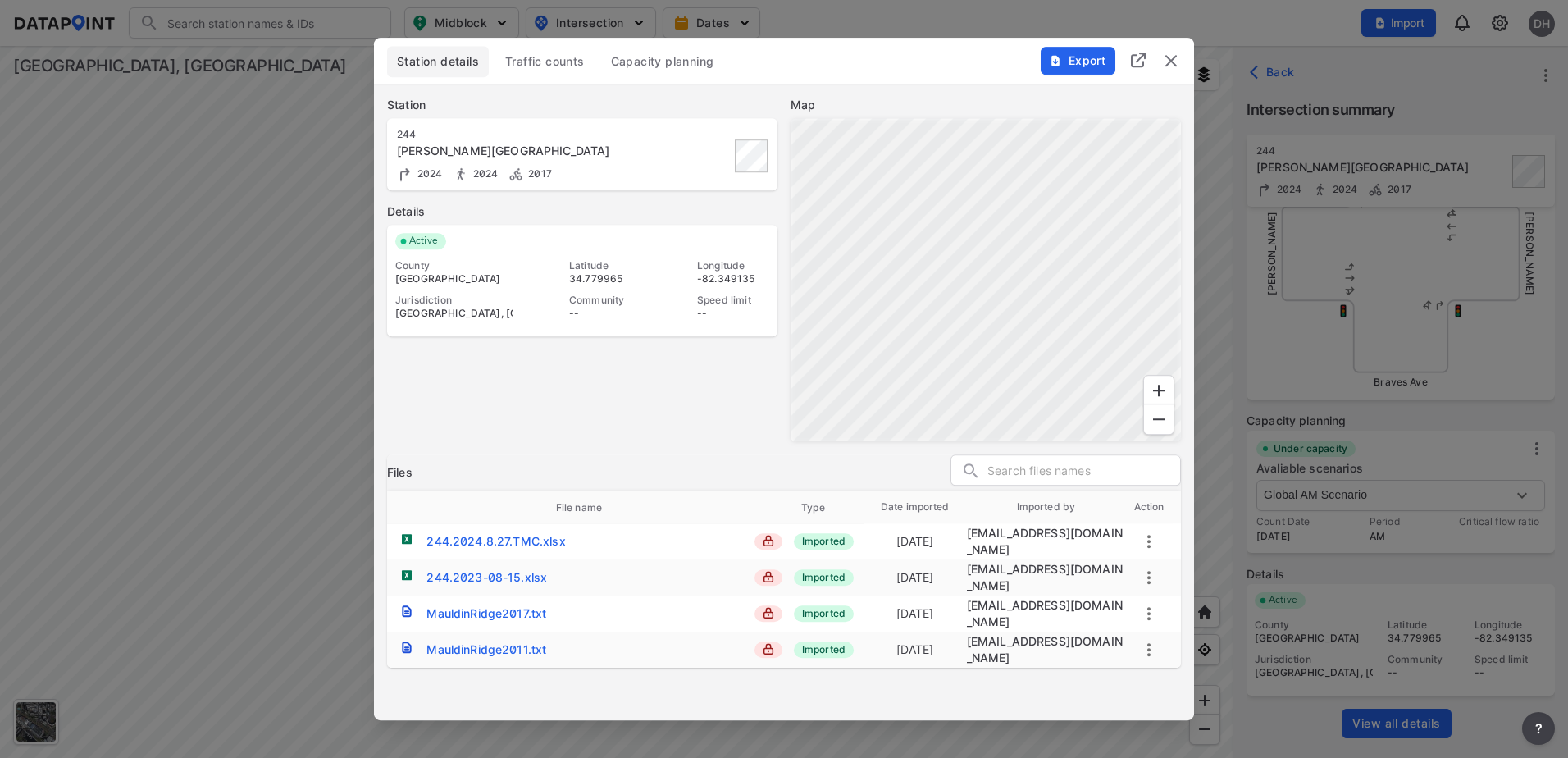
click at [1171, 52] on img "delete" at bounding box center [1171, 60] width 20 height 20
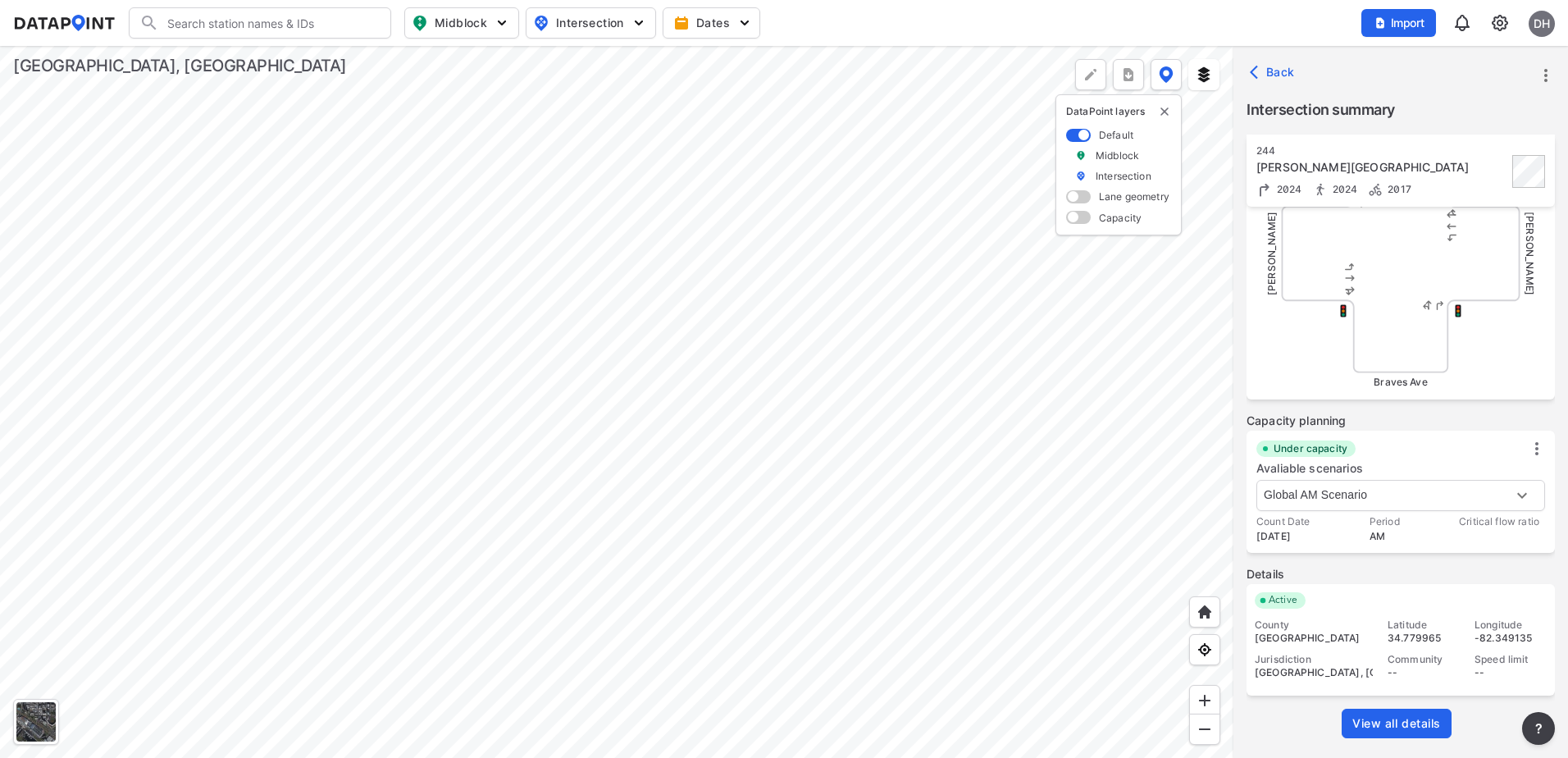
click at [1539, 74] on icon "more" at bounding box center [1545, 75] width 20 height 20
click at [1480, 179] on li "Edit station details" at bounding box center [1475, 186] width 157 height 29
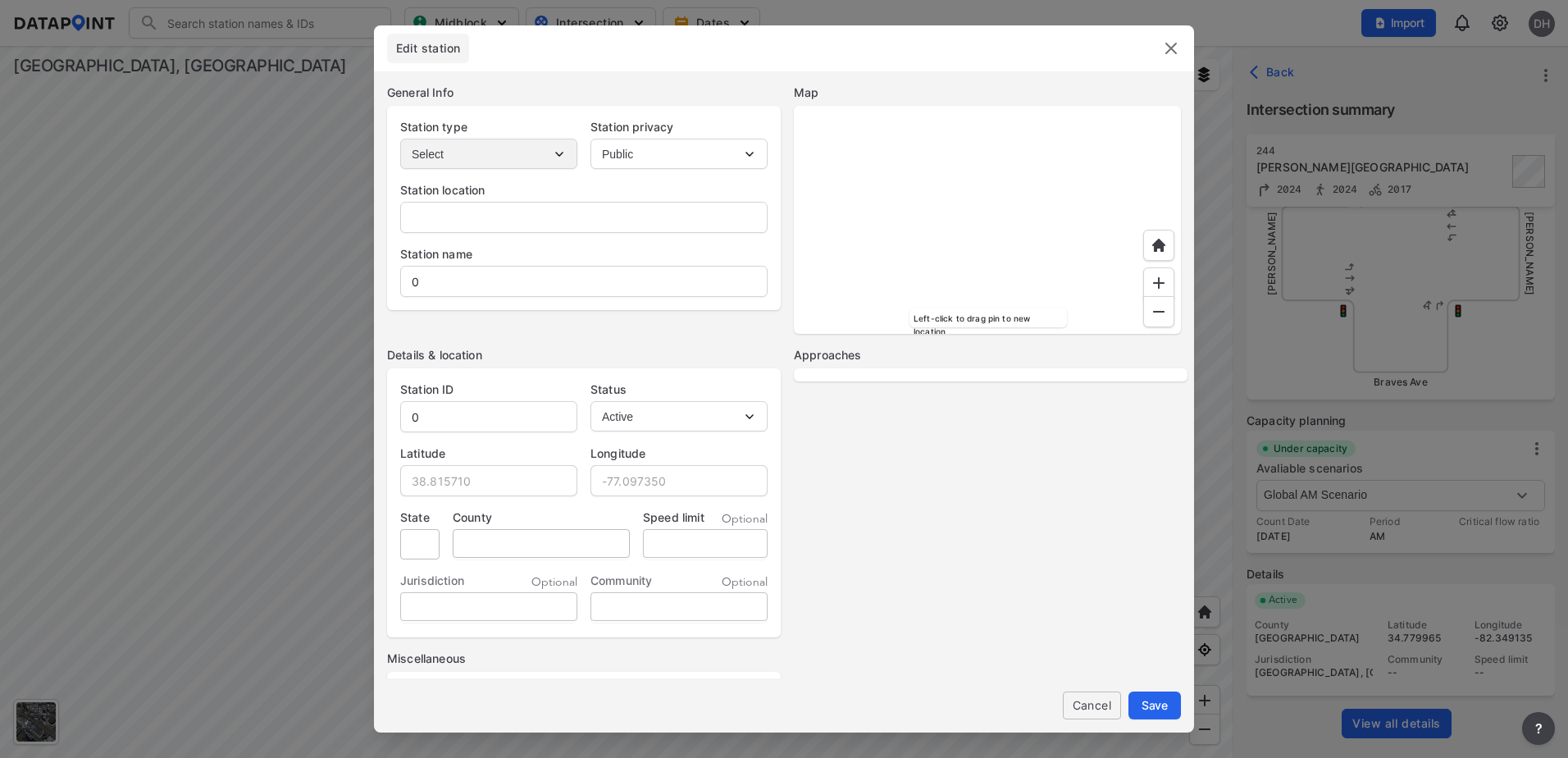
type input "Braves Ave & Mauldin Rd, Greenville, South Carolina, 29607"
type input "Mauldin Rd & Ridge Rd"
type input "244"
type input "34.779965"
type input "-82.349135"
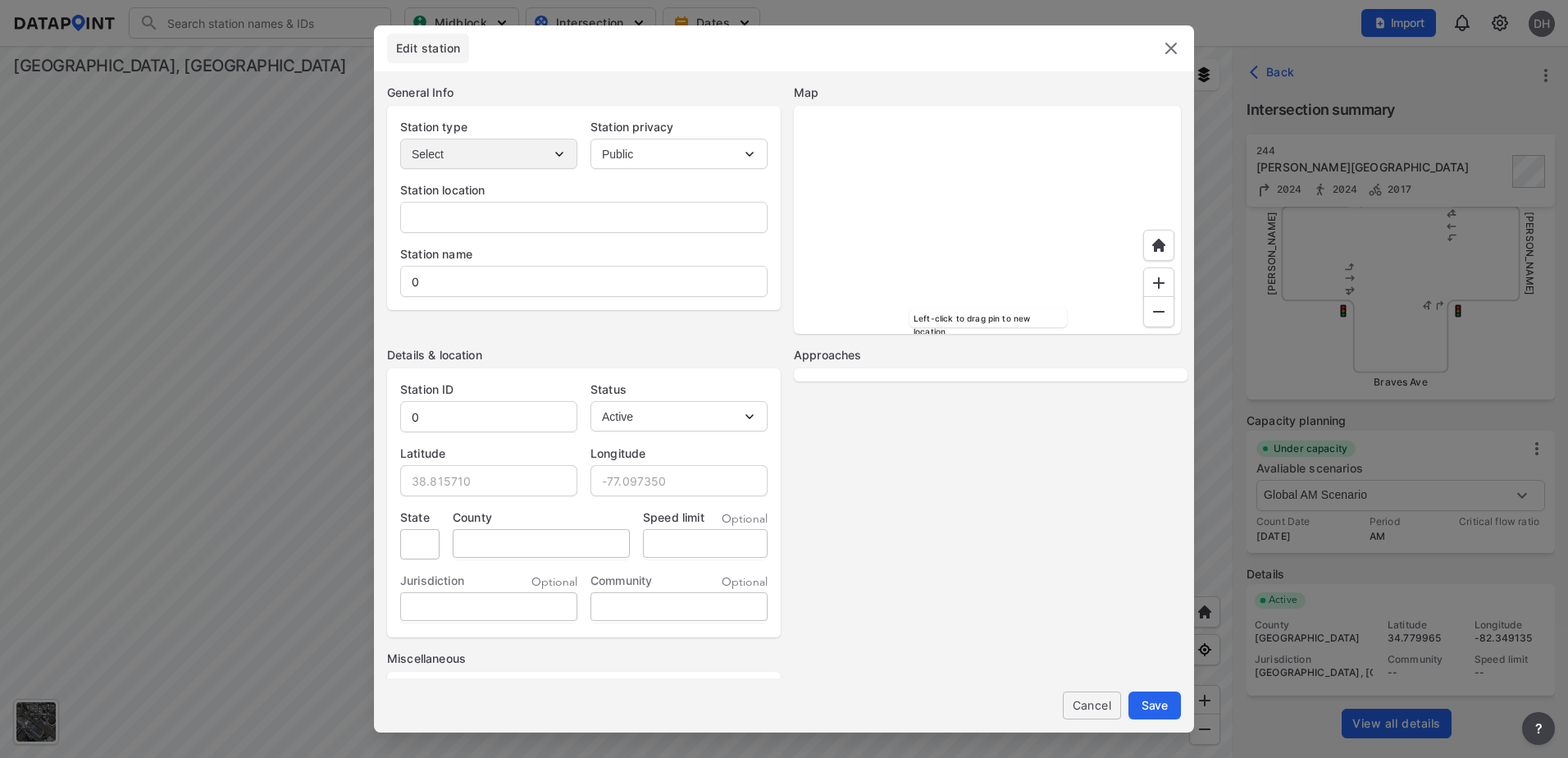
type input "SC"
type input "[GEOGRAPHIC_DATA]"
type input "Greenville"
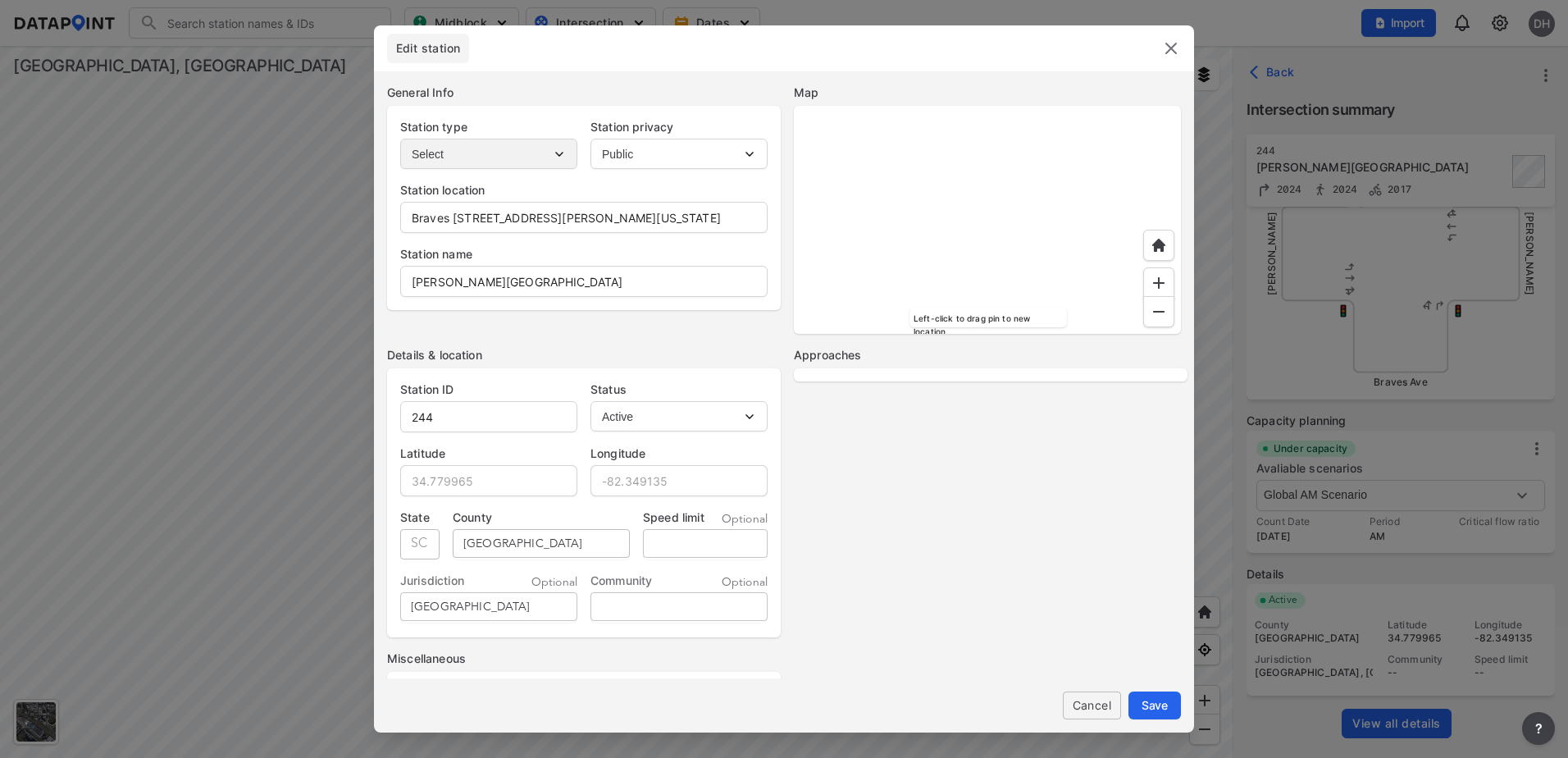
select select "WB"
select select "SB"
select select "NB"
select select "EB"
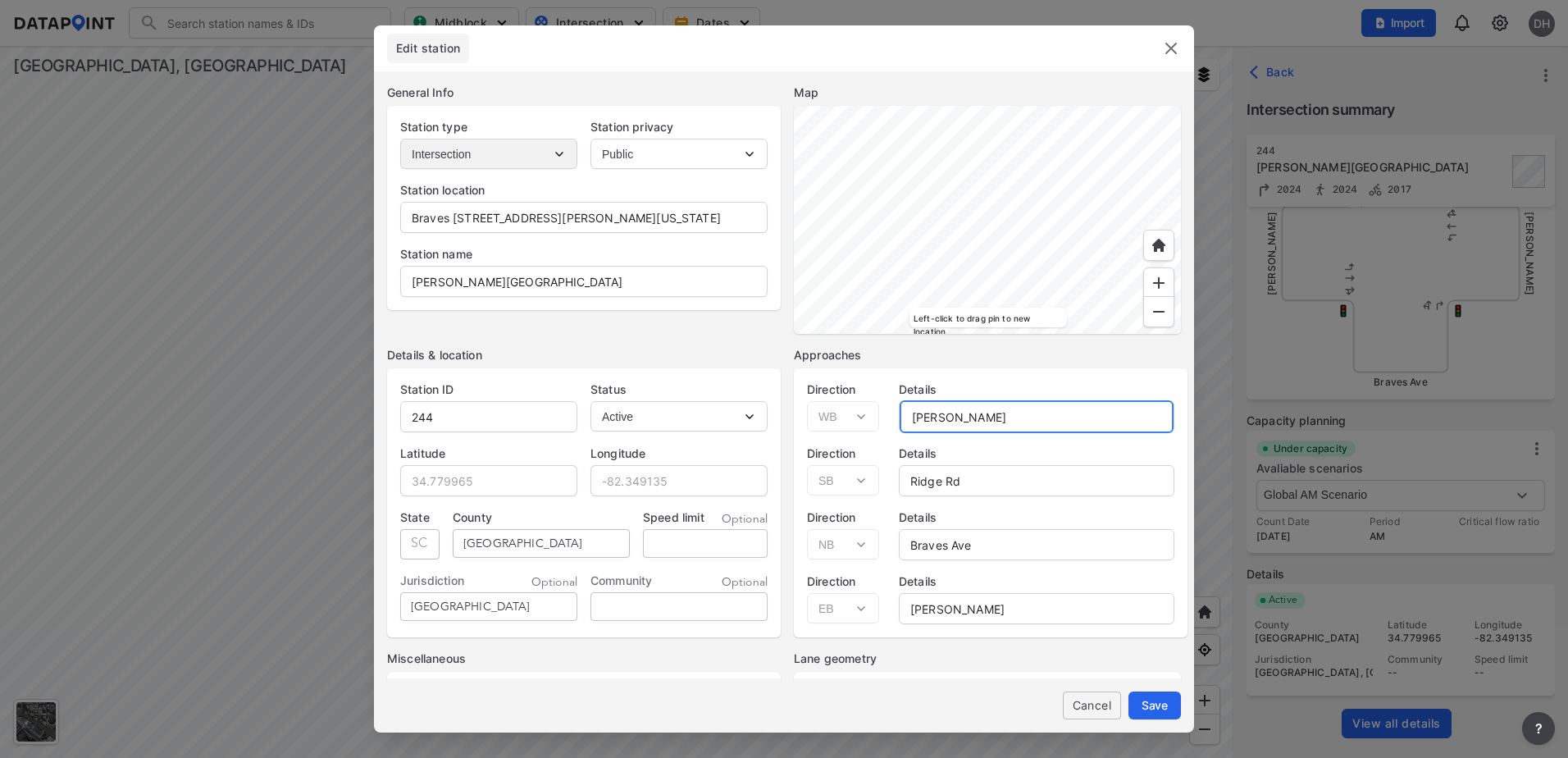
drag, startPoint x: 999, startPoint y: 416, endPoint x: 784, endPoint y: 417, distance: 215.0
click at [784, 417] on div "Details & location Station ID 244 Status Active Inactive Latitude 34.779965 Lon…" at bounding box center [784, 568] width 794 height 470
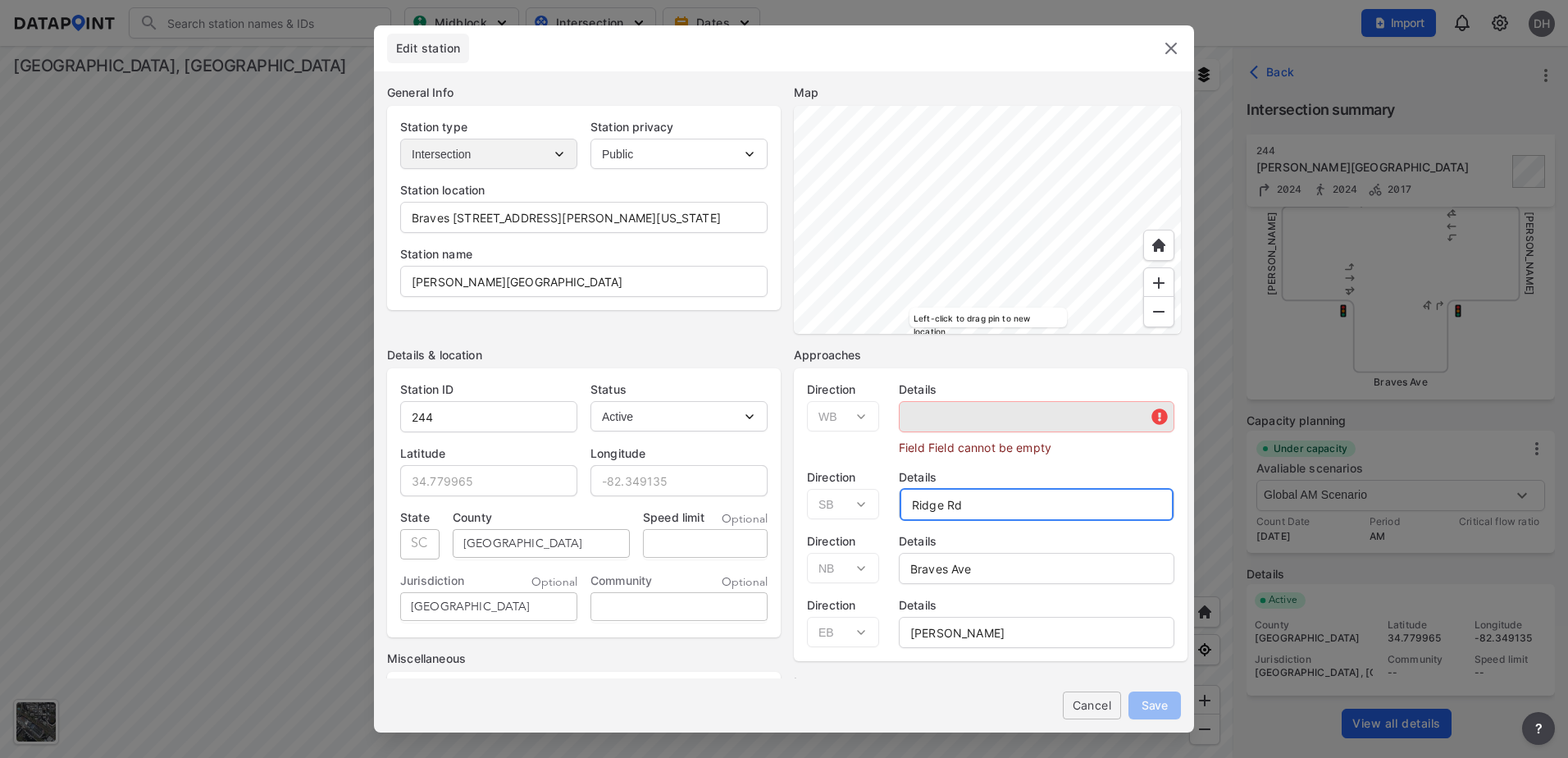
click at [971, 500] on input "Ridge Rd" at bounding box center [1036, 504] width 274 height 33
drag, startPoint x: 974, startPoint y: 503, endPoint x: 790, endPoint y: 501, distance: 184.0
click at [790, 501] on div "Details & location Station ID 244 Status Active Inactive Latitude 34.779965 Lon…" at bounding box center [784, 568] width 794 height 470
click at [862, 503] on div "Direction Select EB WB NB SB Details Mauldin Rd" at bounding box center [990, 488] width 394 height 64
type input "Mauldin Rd"
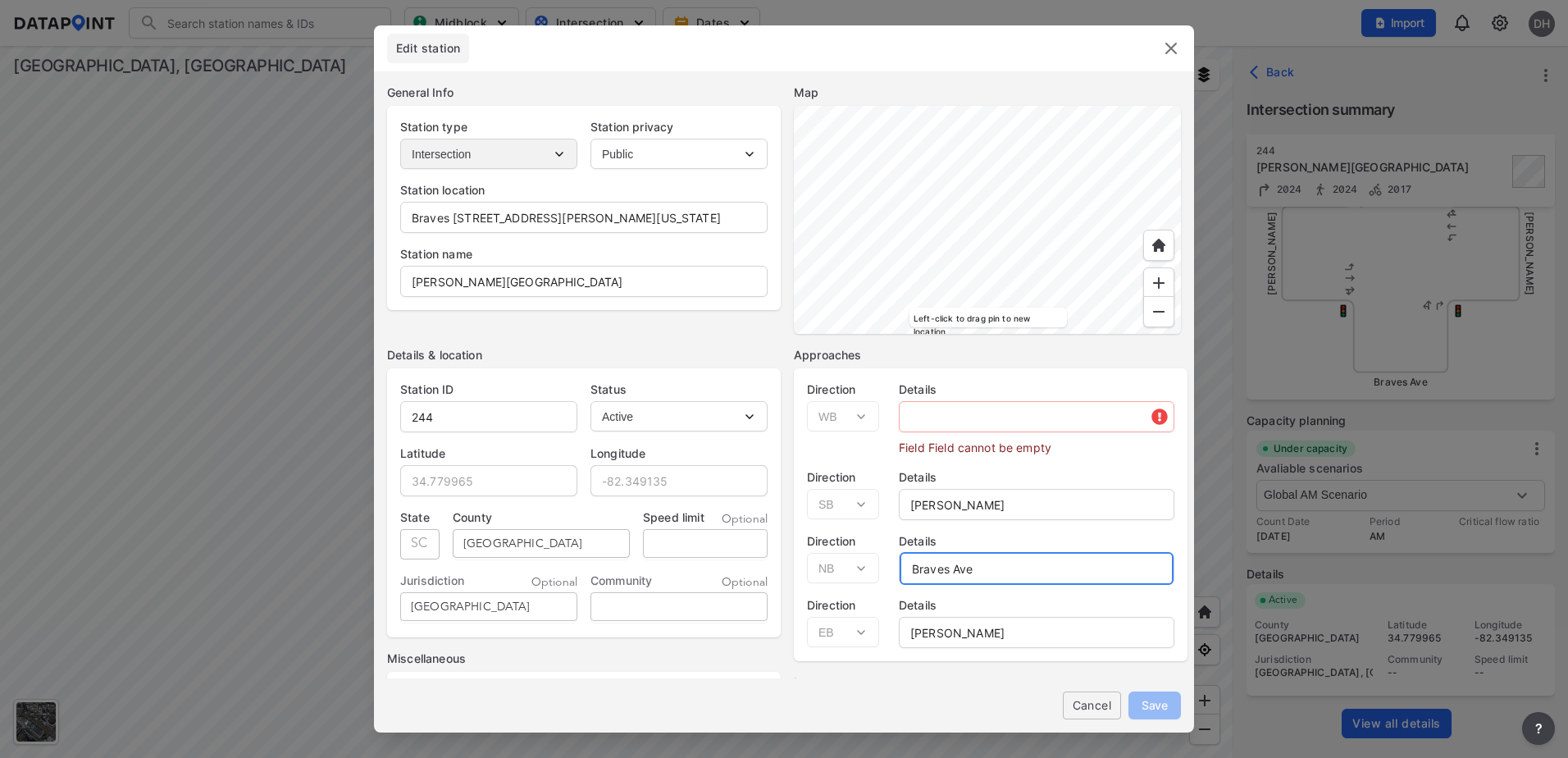
drag, startPoint x: 918, startPoint y: 565, endPoint x: 755, endPoint y: 556, distance: 163.2
click at [755, 556] on div "Details & location Station ID 244 Status Active Inactive Latitude 34.779965 Lon…" at bounding box center [784, 568] width 794 height 470
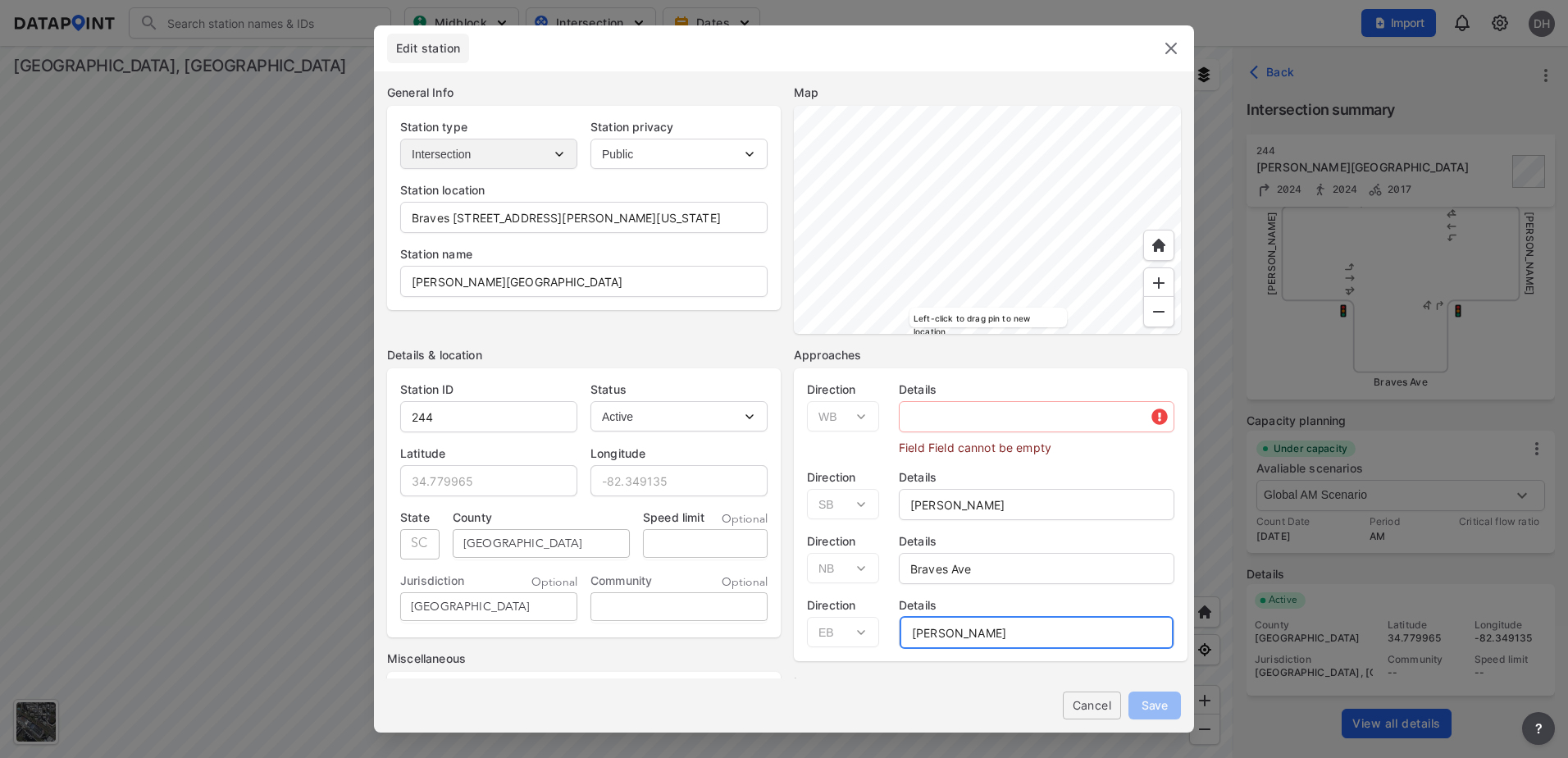
drag, startPoint x: 984, startPoint y: 634, endPoint x: 767, endPoint y: 632, distance: 217.0
click at [767, 632] on div "Details & location Station ID 244 Status Active Inactive Latitude 34.779965 Lon…" at bounding box center [784, 568] width 794 height 470
paste input "Braves Ave"
type input "Braves Ave"
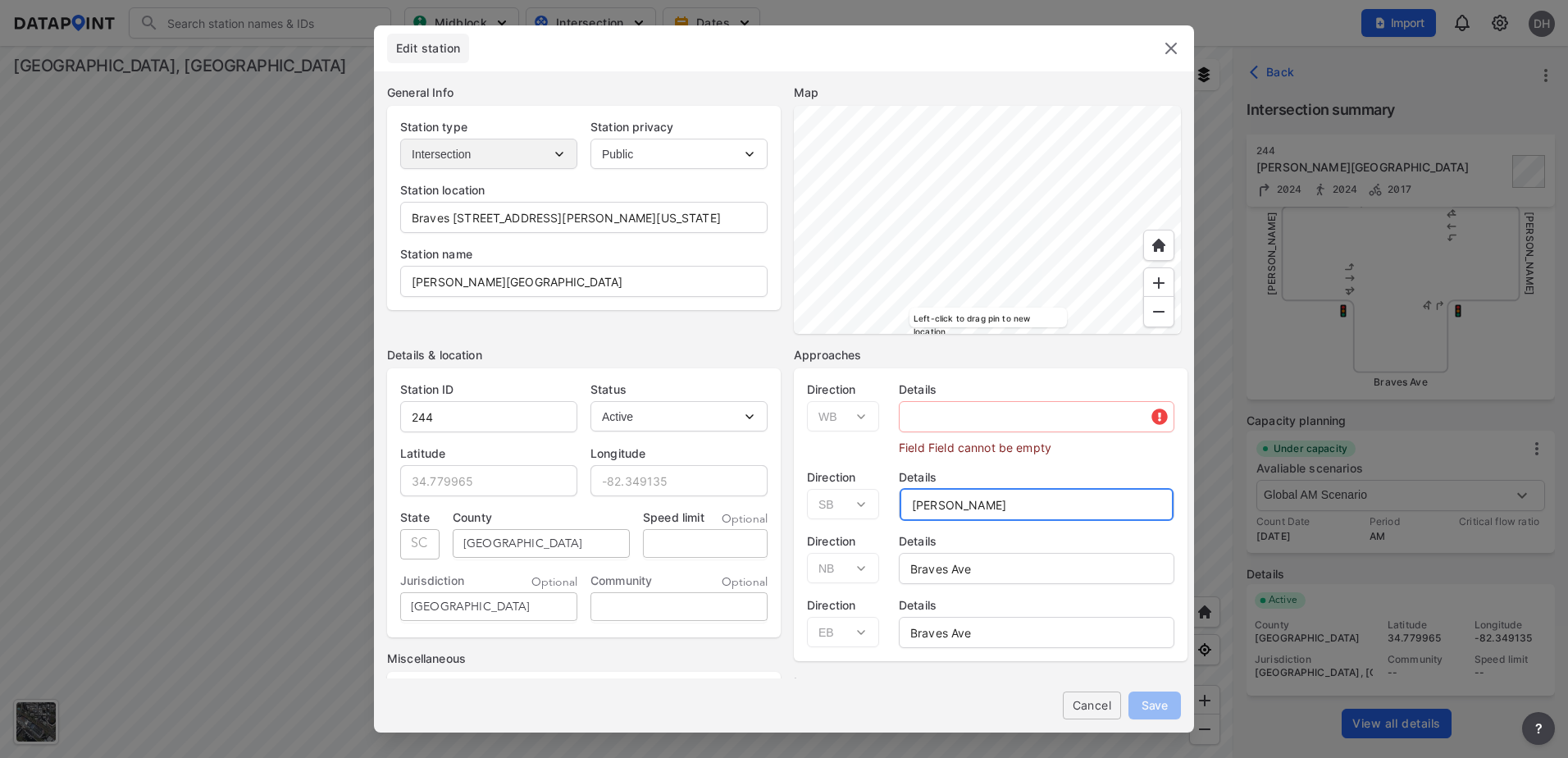
drag, startPoint x: 983, startPoint y: 505, endPoint x: 802, endPoint y: 504, distance: 181.0
click at [802, 504] on div "Direction Select EB WB NB SB Details Mauldin Rd" at bounding box center [990, 488] width 394 height 64
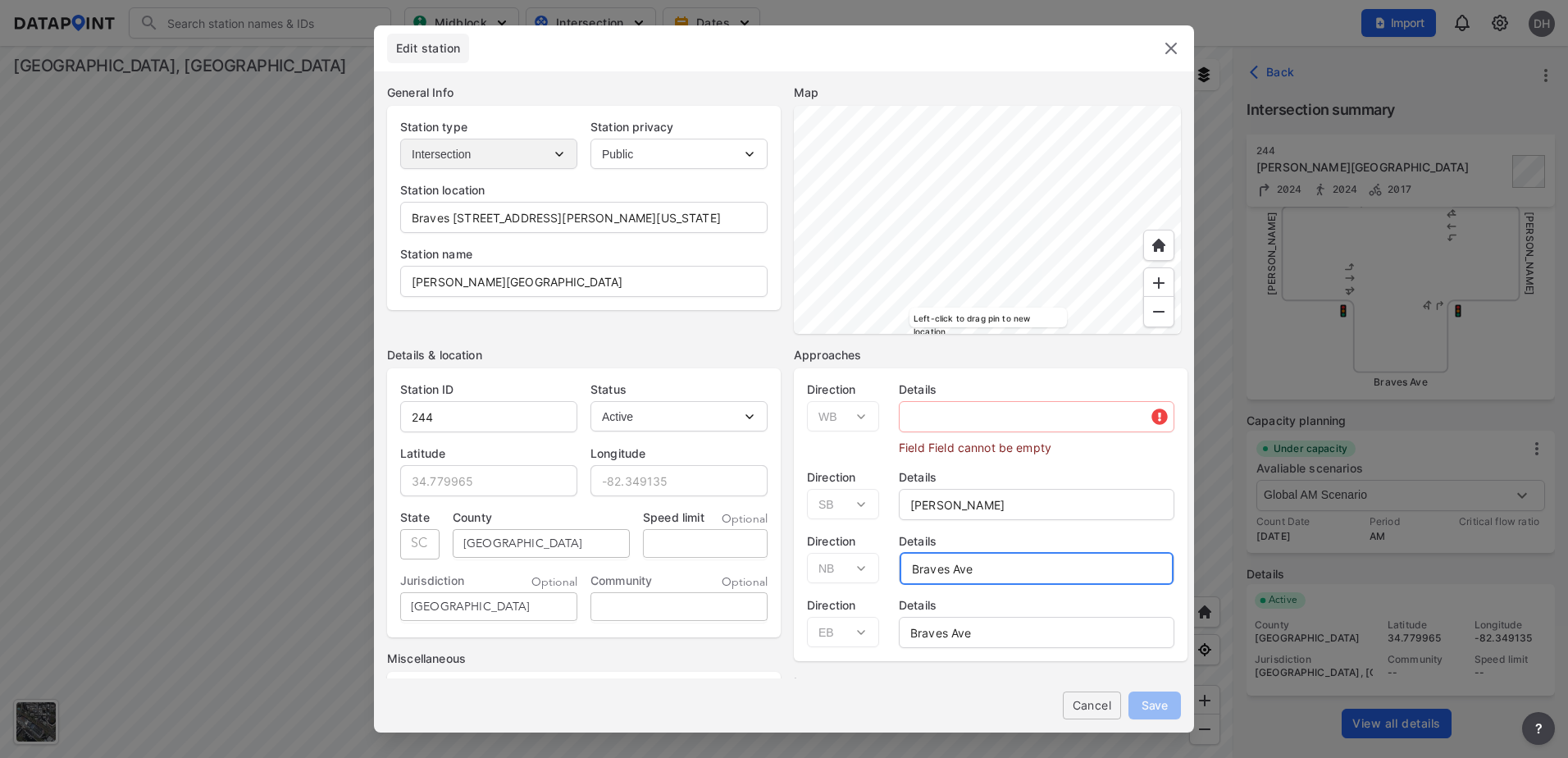
click at [816, 570] on div "Direction Select EB WB NB SB Details Braves Ave" at bounding box center [990, 552] width 394 height 64
paste input "Mauldin Rd"
type input "Mauldin Rd"
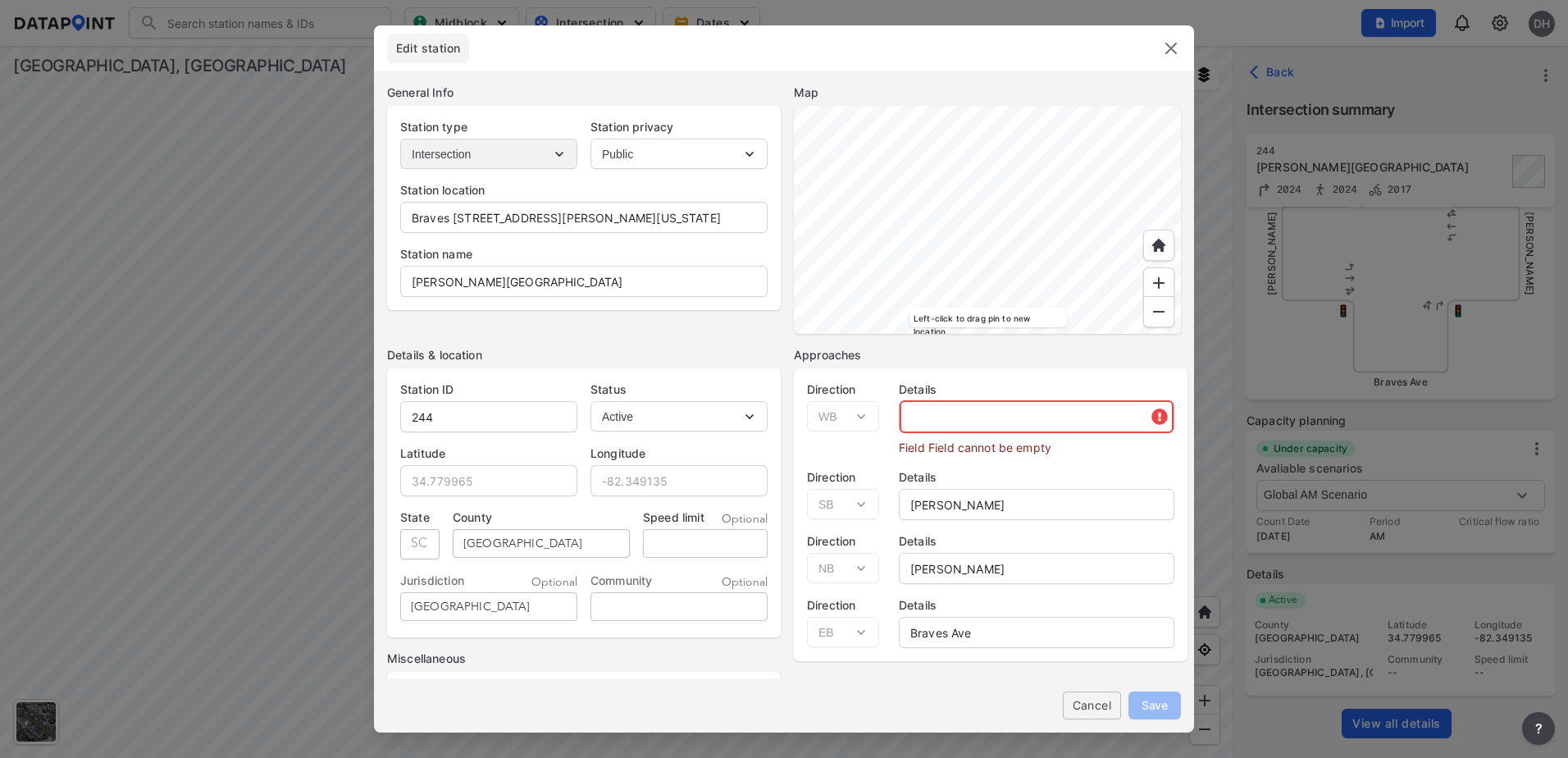
click at [934, 415] on input "text" at bounding box center [1036, 416] width 274 height 33
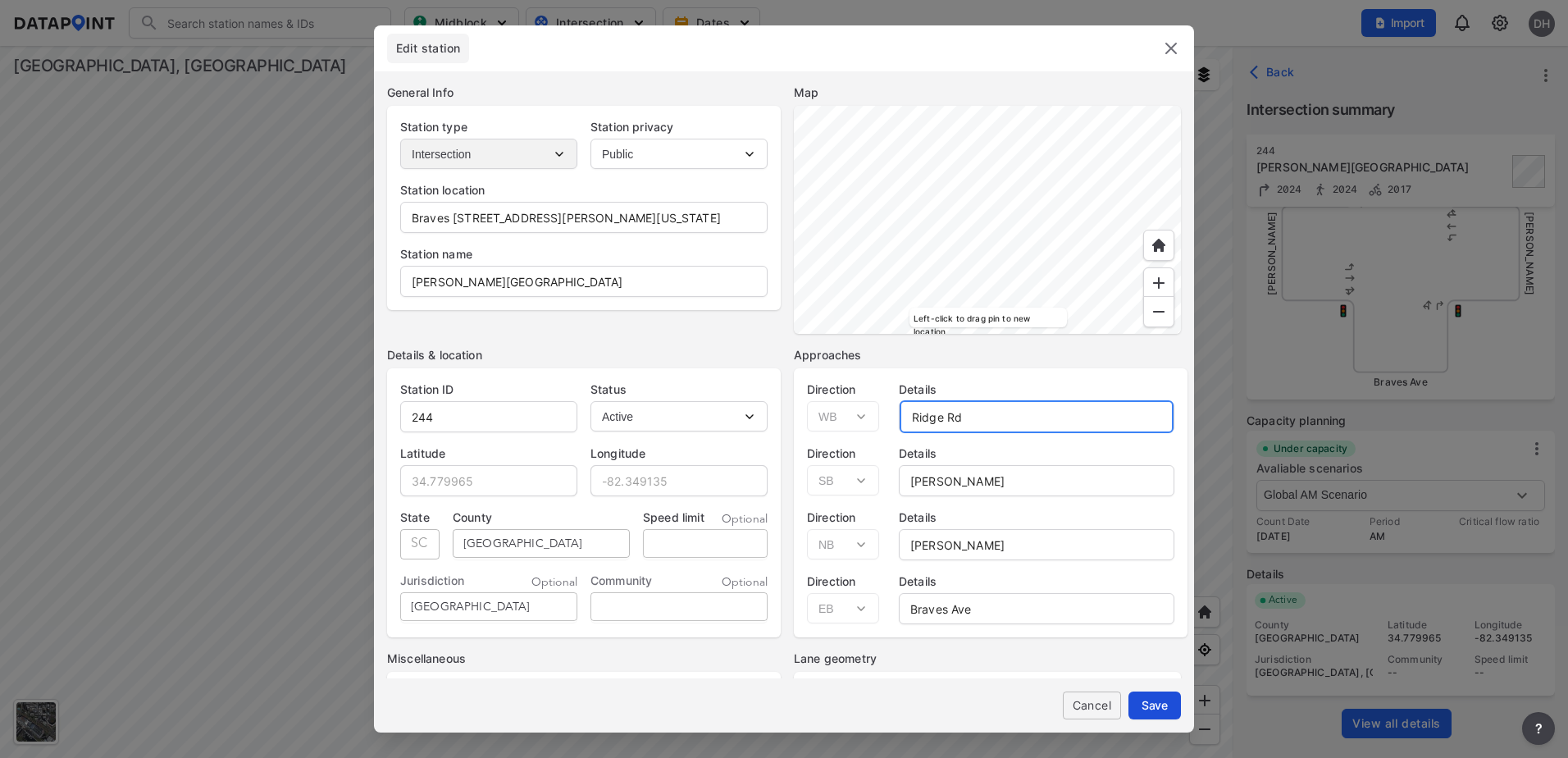
type input "Ridge Rd"
click at [1161, 705] on span "Save" at bounding box center [1154, 705] width 27 height 17
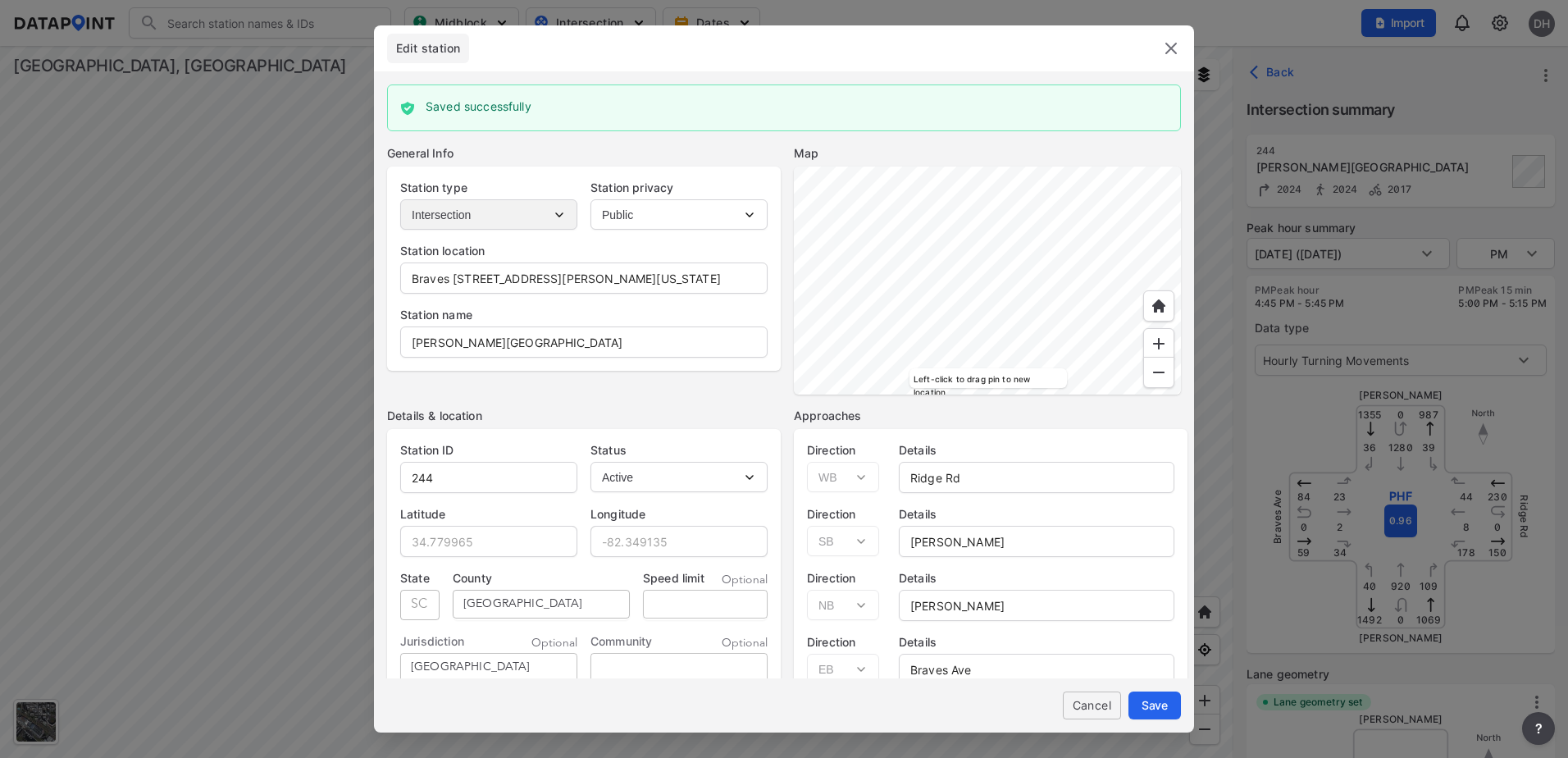
click at [1176, 49] on img at bounding box center [1171, 48] width 20 height 20
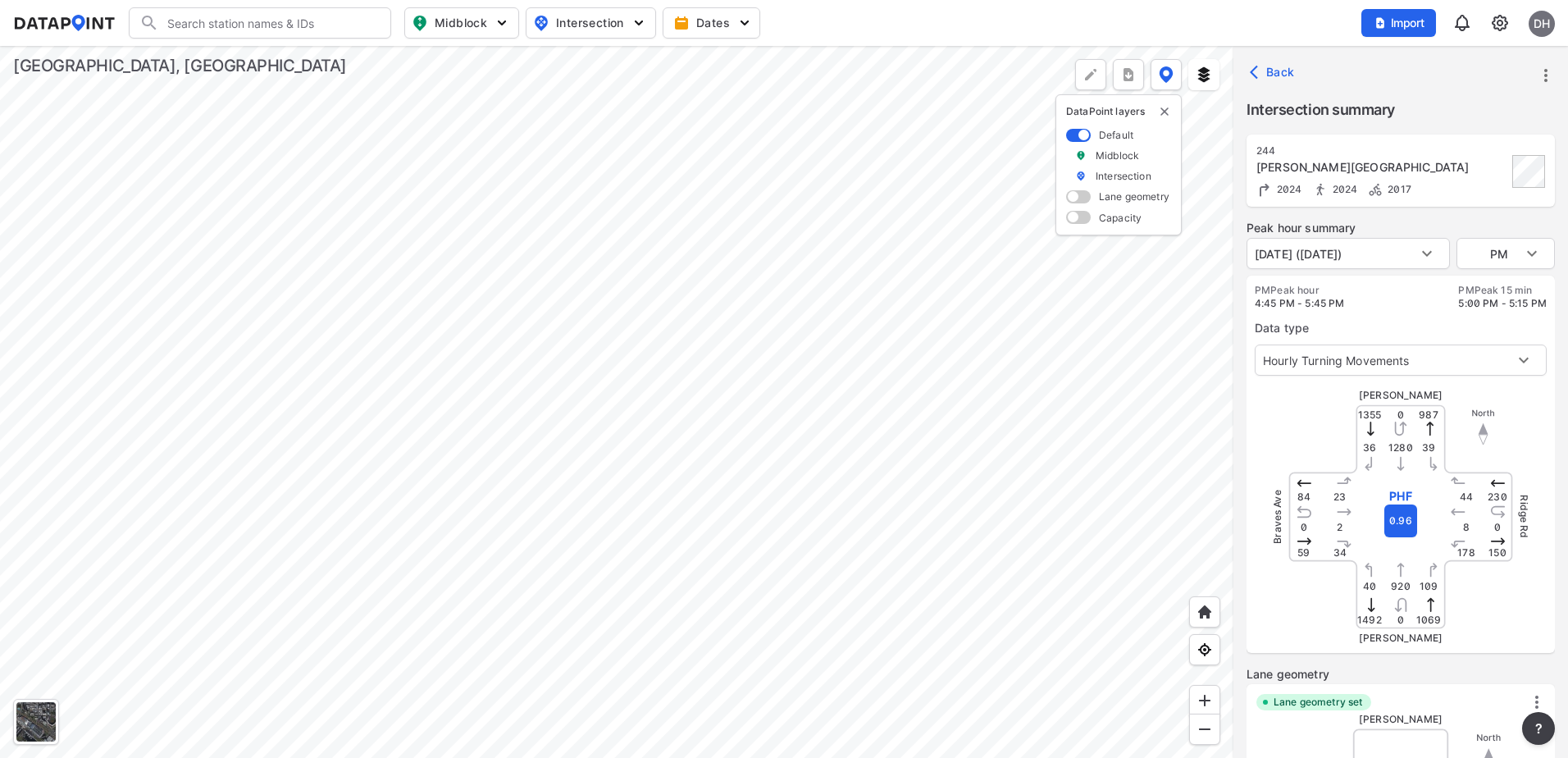
click at [663, 332] on div at bounding box center [616, 401] width 1233 height 712
click at [606, 257] on div at bounding box center [616, 401] width 1233 height 712
type input "5695"
click at [1547, 73] on icon "more" at bounding box center [1545, 75] width 20 height 20
click at [1472, 188] on li "Edit station details" at bounding box center [1475, 186] width 157 height 29
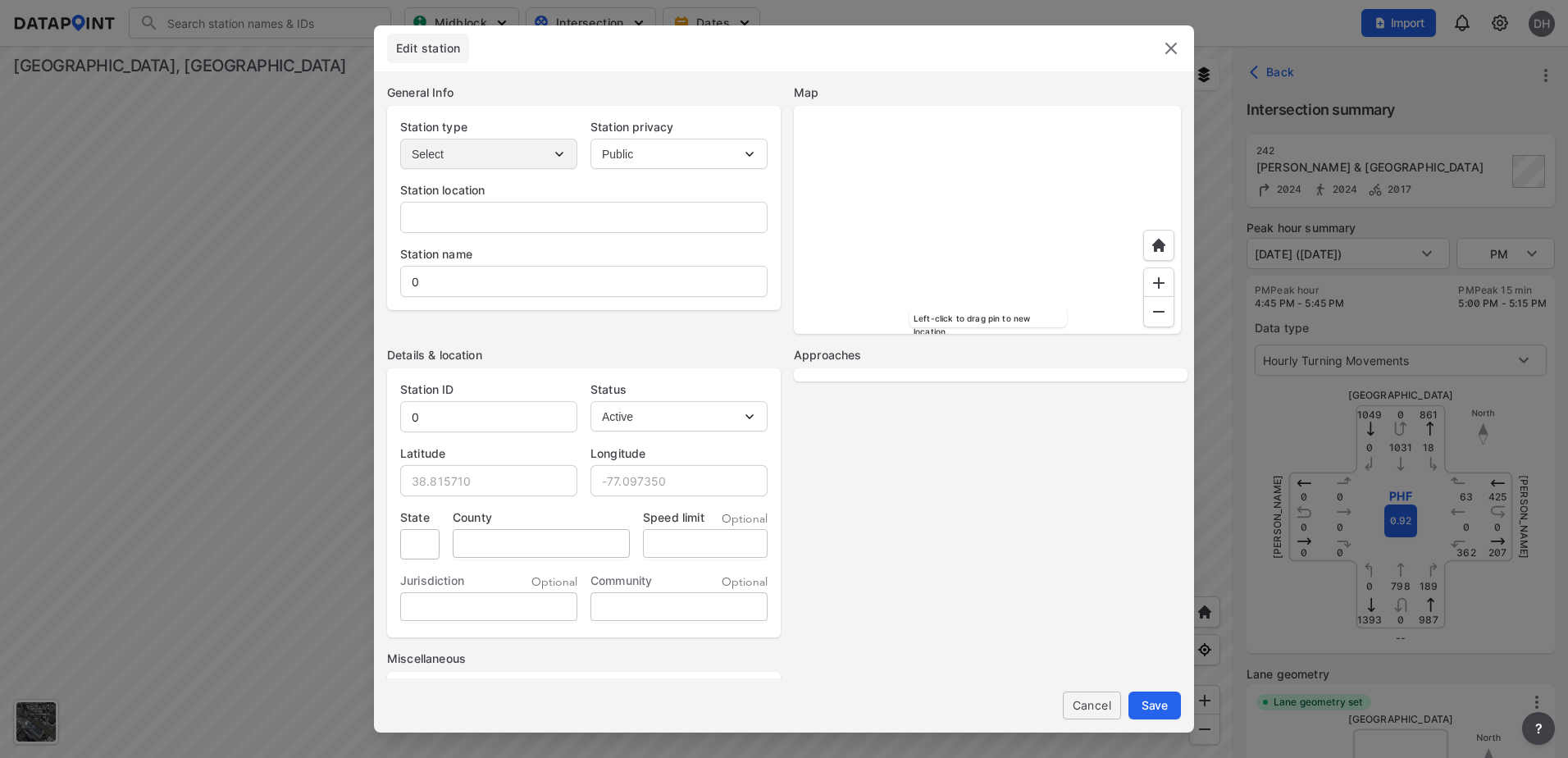
type input "Fairforest Way & Mauldin Rd, Greenville, South Carolina, 29607"
type input "Mauldin Rd & Fairforest Way"
type input "242"
type input "34.785620"
type input "-82.351828"
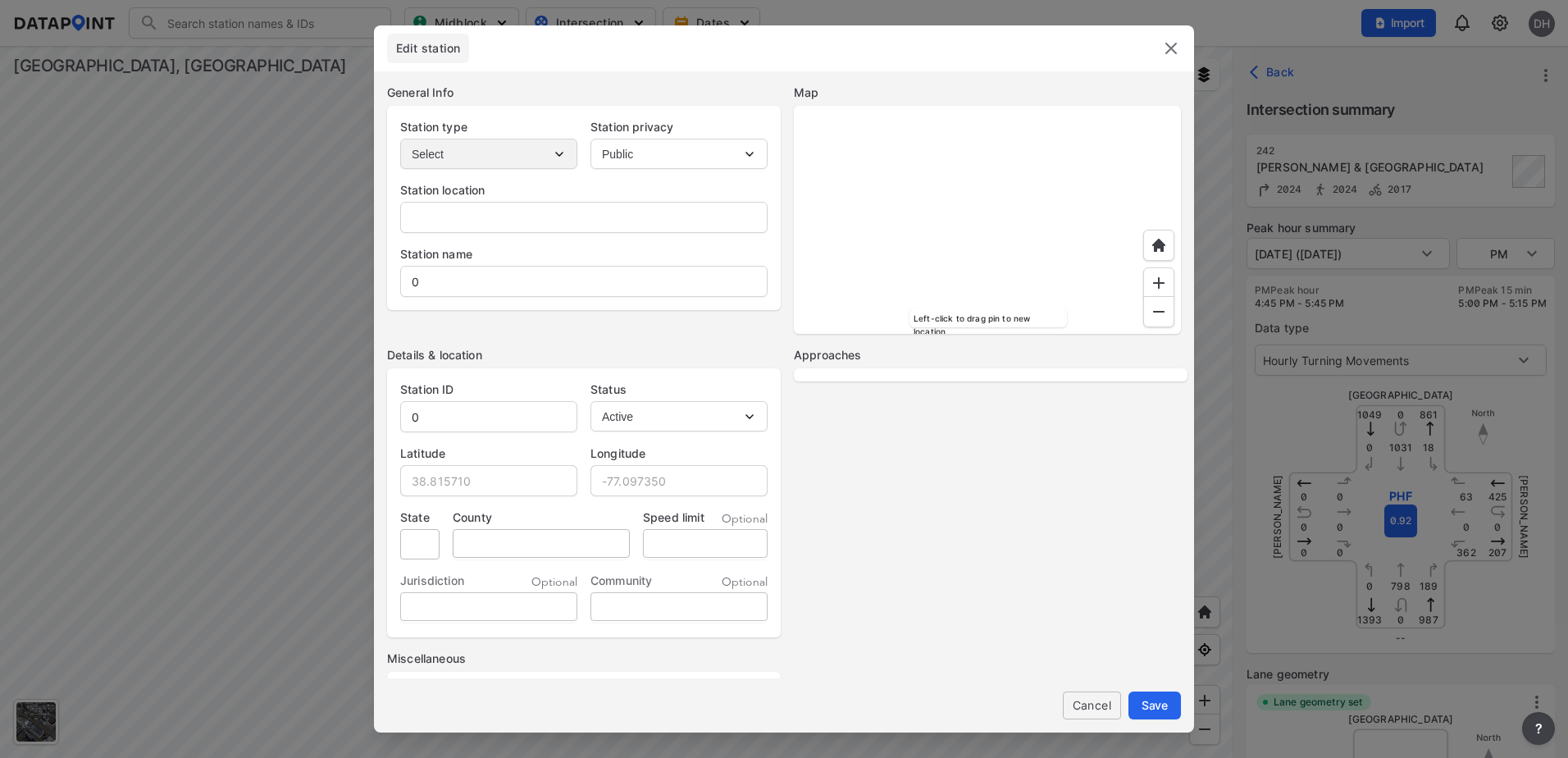
type input "SC"
type input "[GEOGRAPHIC_DATA]"
type input "Greenville"
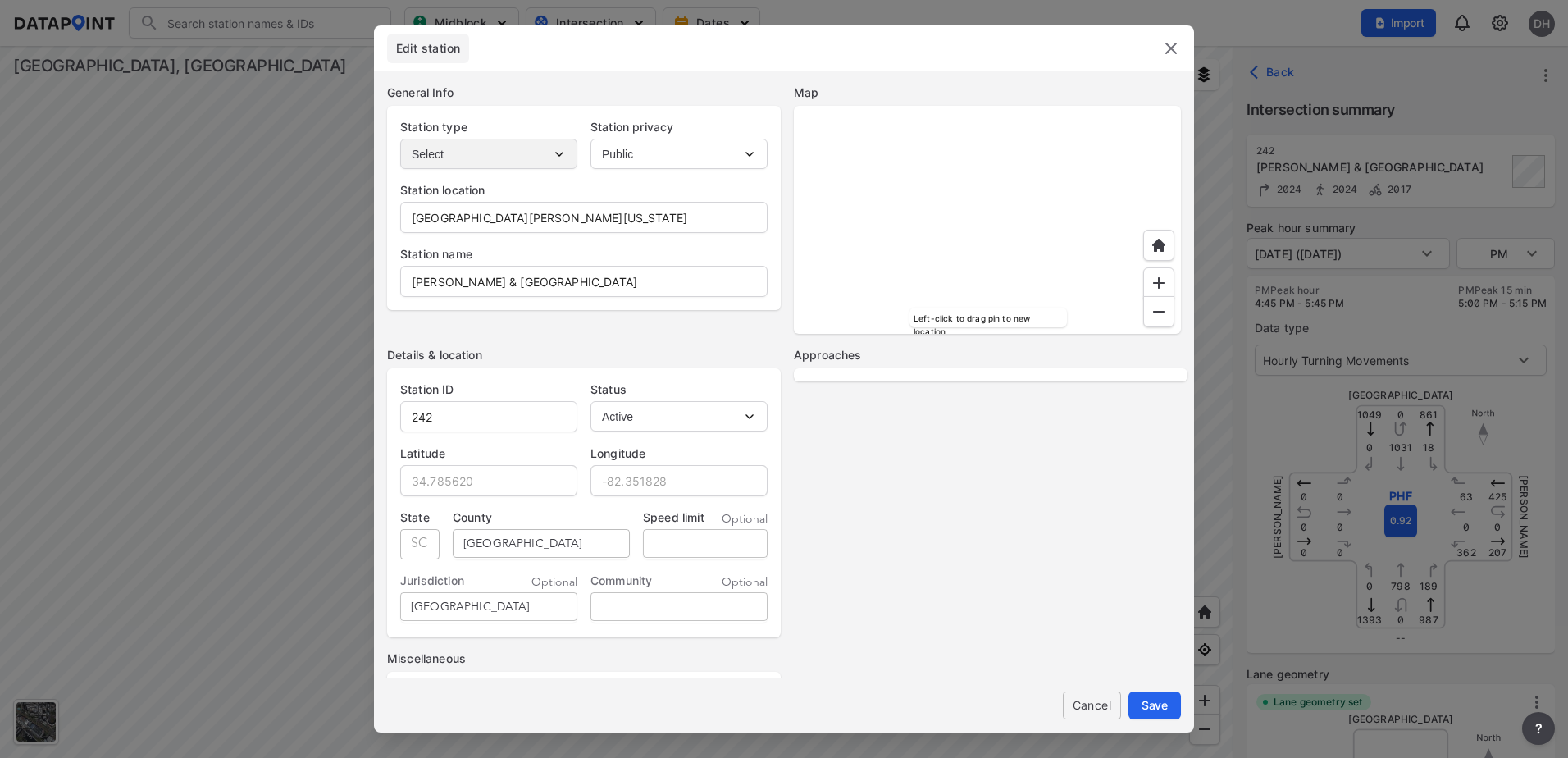
select select "WB"
select select "SB"
select select "NB"
select select "EB"
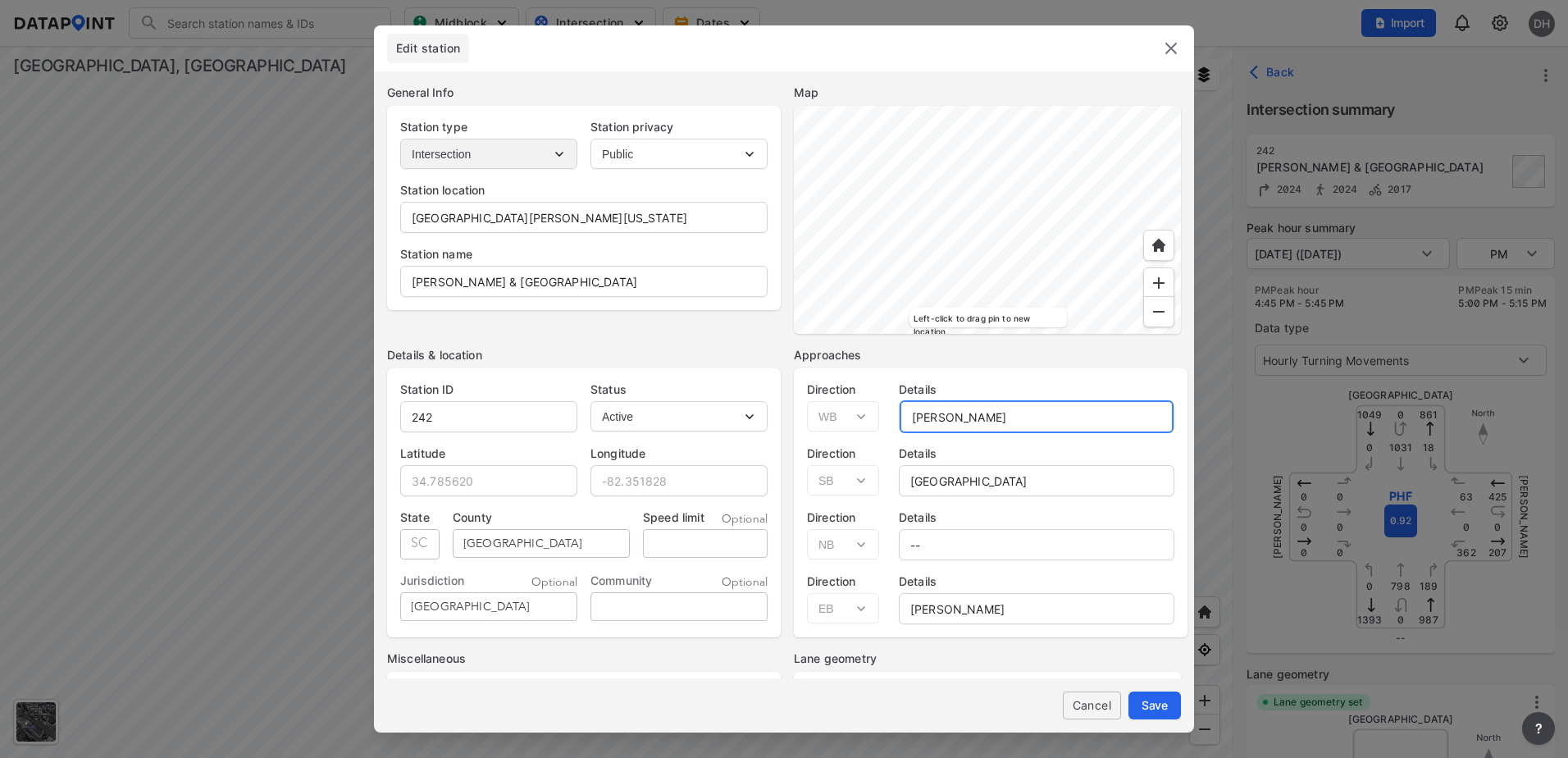
click at [843, 421] on div "Direction Select EB WB NB SB Details Mauldin Rd" at bounding box center [990, 400] width 394 height 64
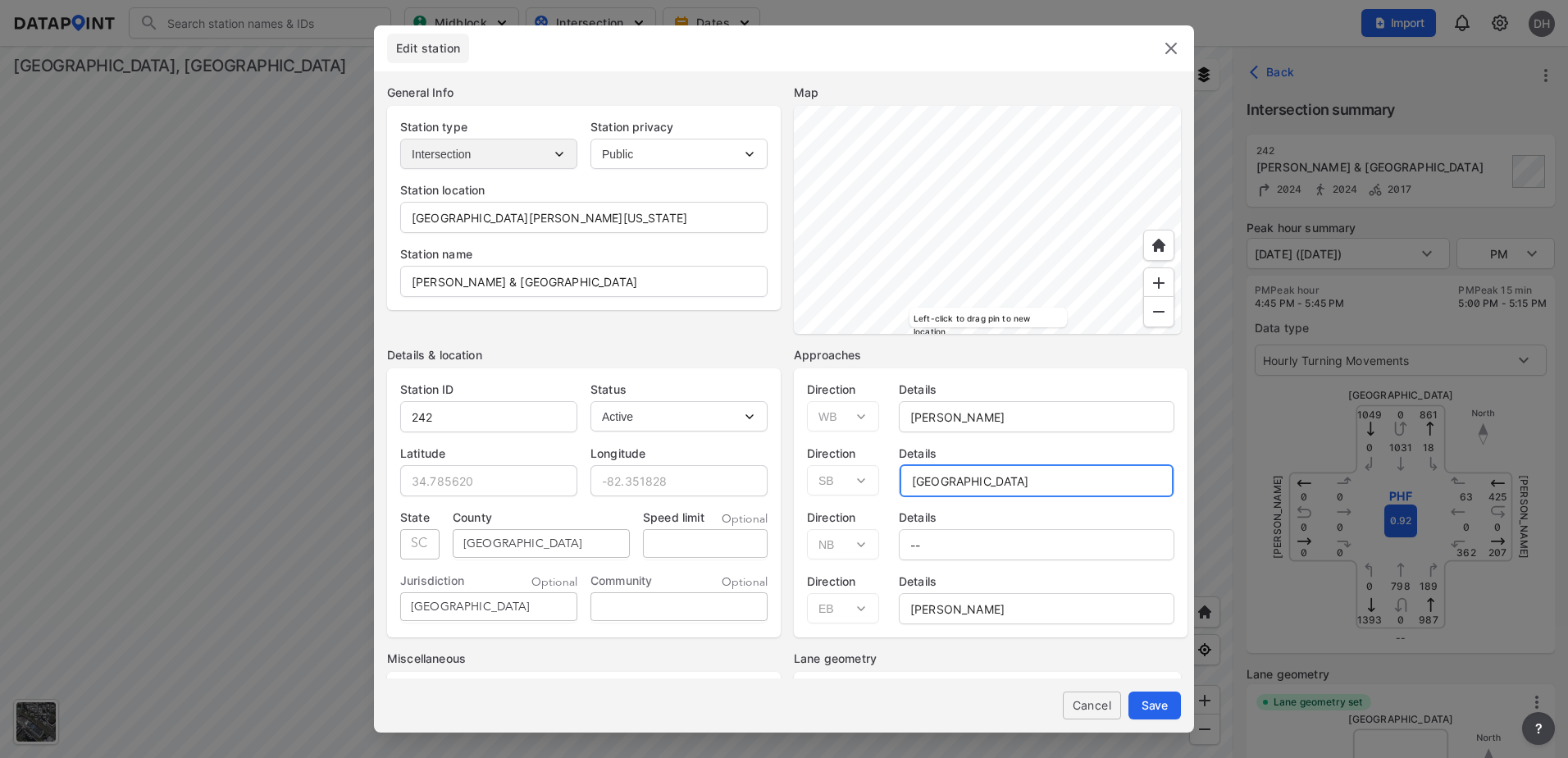
click at [868, 482] on div "Direction Select EB WB NB SB Details Fairforest Way" at bounding box center [990, 464] width 394 height 64
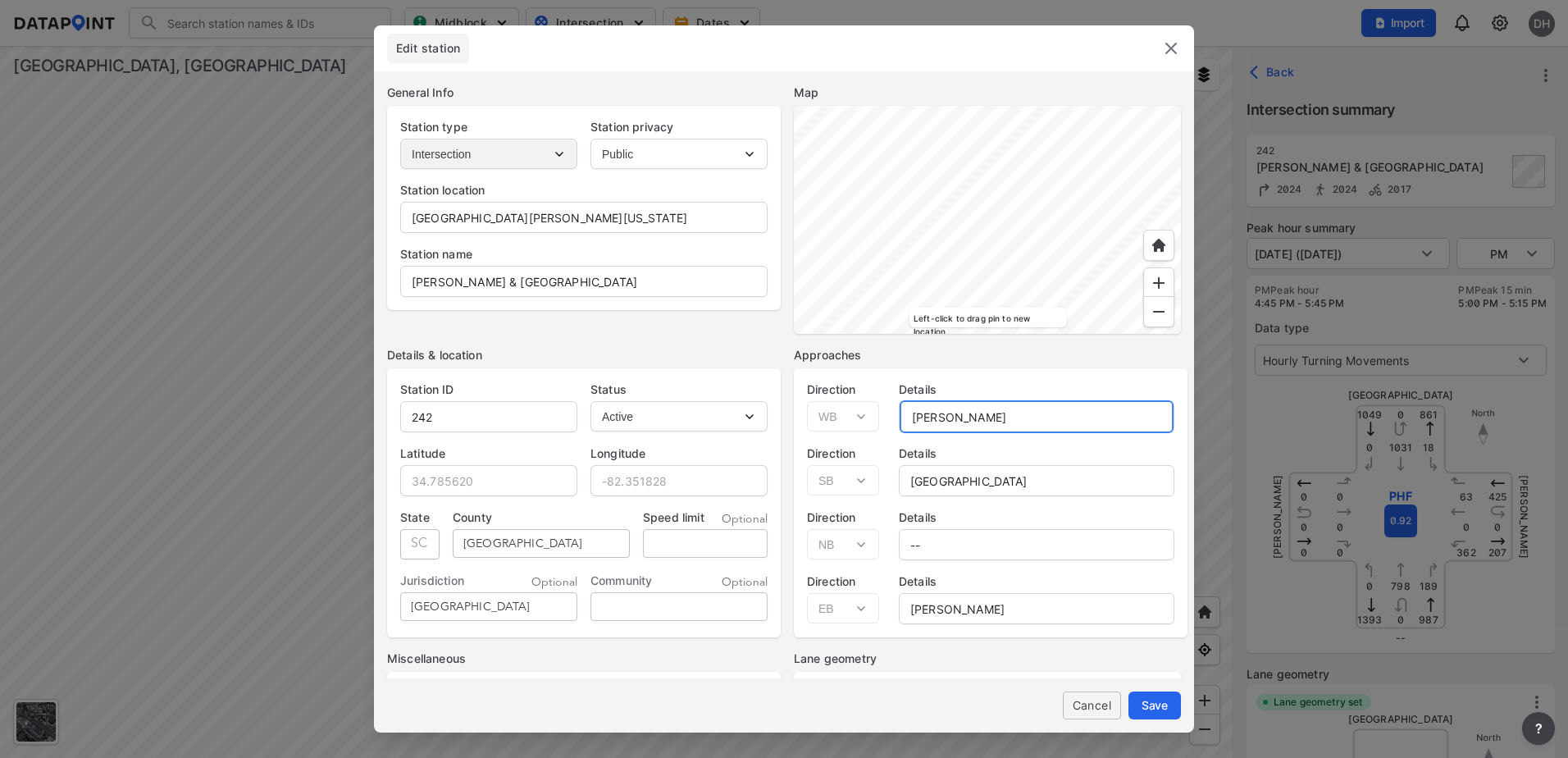
click at [873, 415] on div "Direction Select EB WB NB SB Details Mauldin Rd" at bounding box center [990, 400] width 394 height 64
paste input "Fairforest Way"
type input "Fairforest Way"
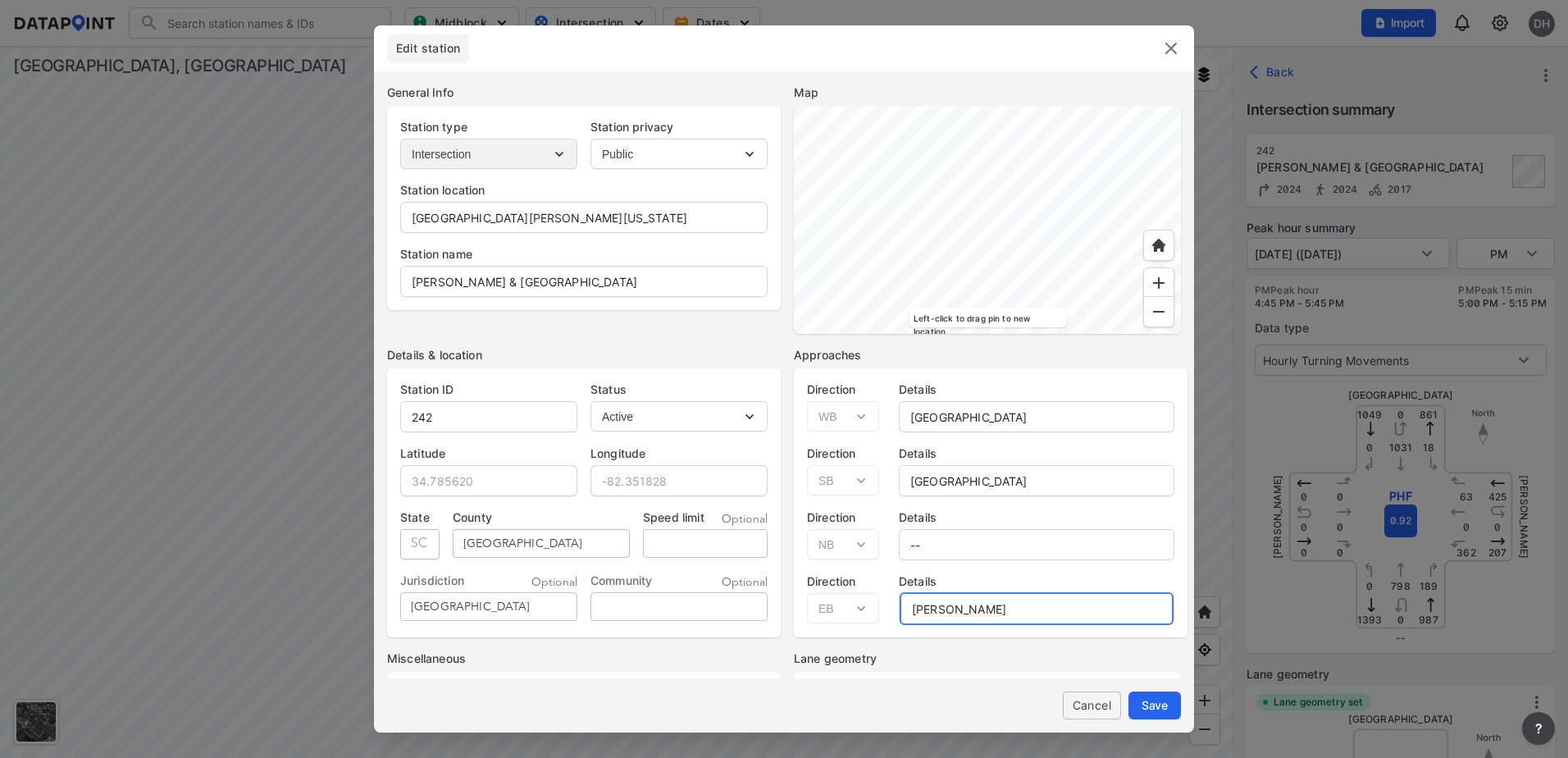
click at [848, 599] on div "Direction Select EB WB NB SB Details Mauldin Rd" at bounding box center [990, 592] width 394 height 64
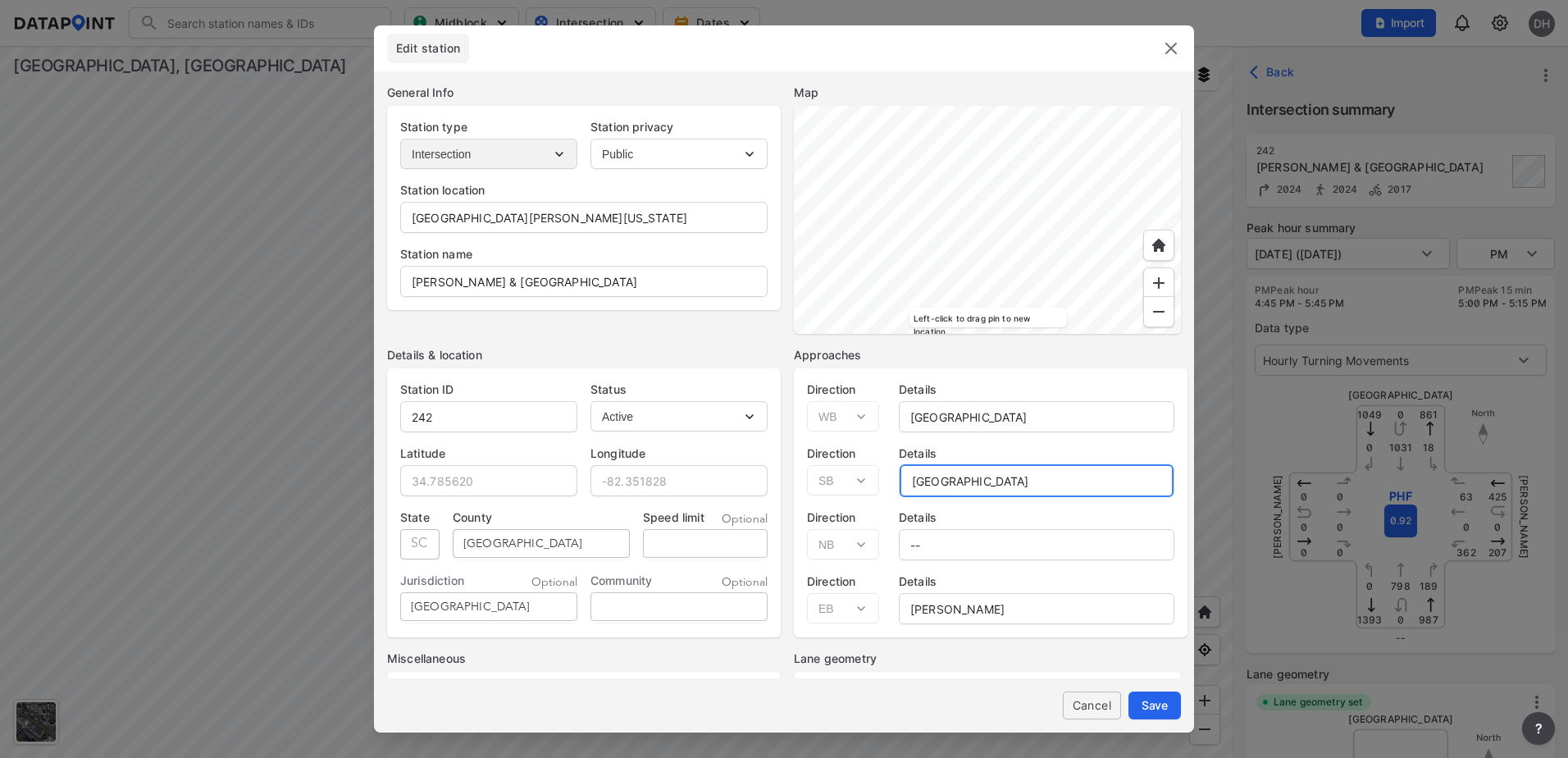
click at [857, 477] on div "Direction Select EB WB NB SB Details Fairforest Way" at bounding box center [990, 464] width 394 height 64
paste input "Mauldin Rd"
type input "Mauldin Rd"
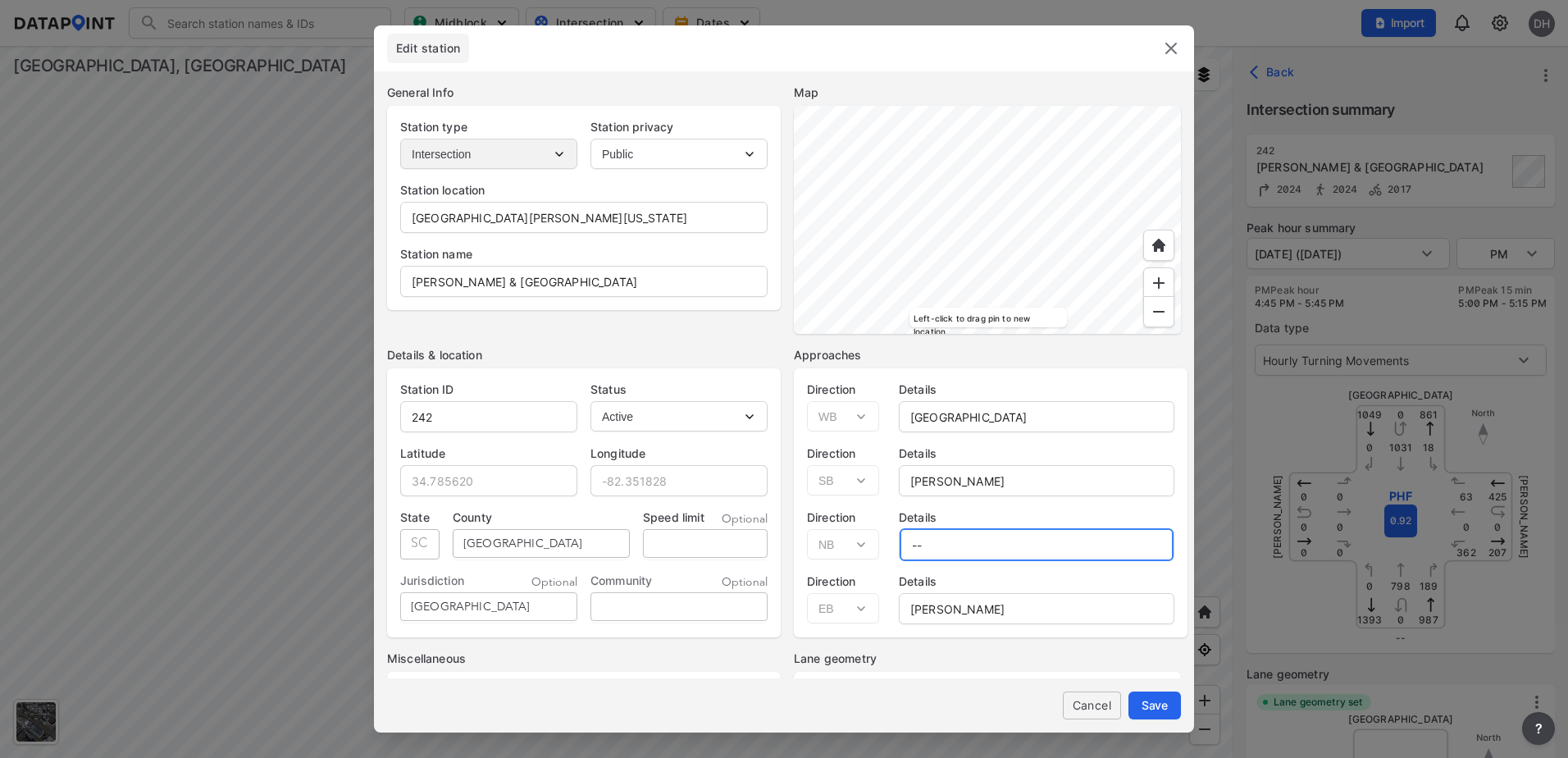
click at [831, 542] on div "Direction Select EB WB NB SB Details --" at bounding box center [990, 528] width 394 height 64
paste input "Mauldin Rd"
type input "Mauldin Rd"
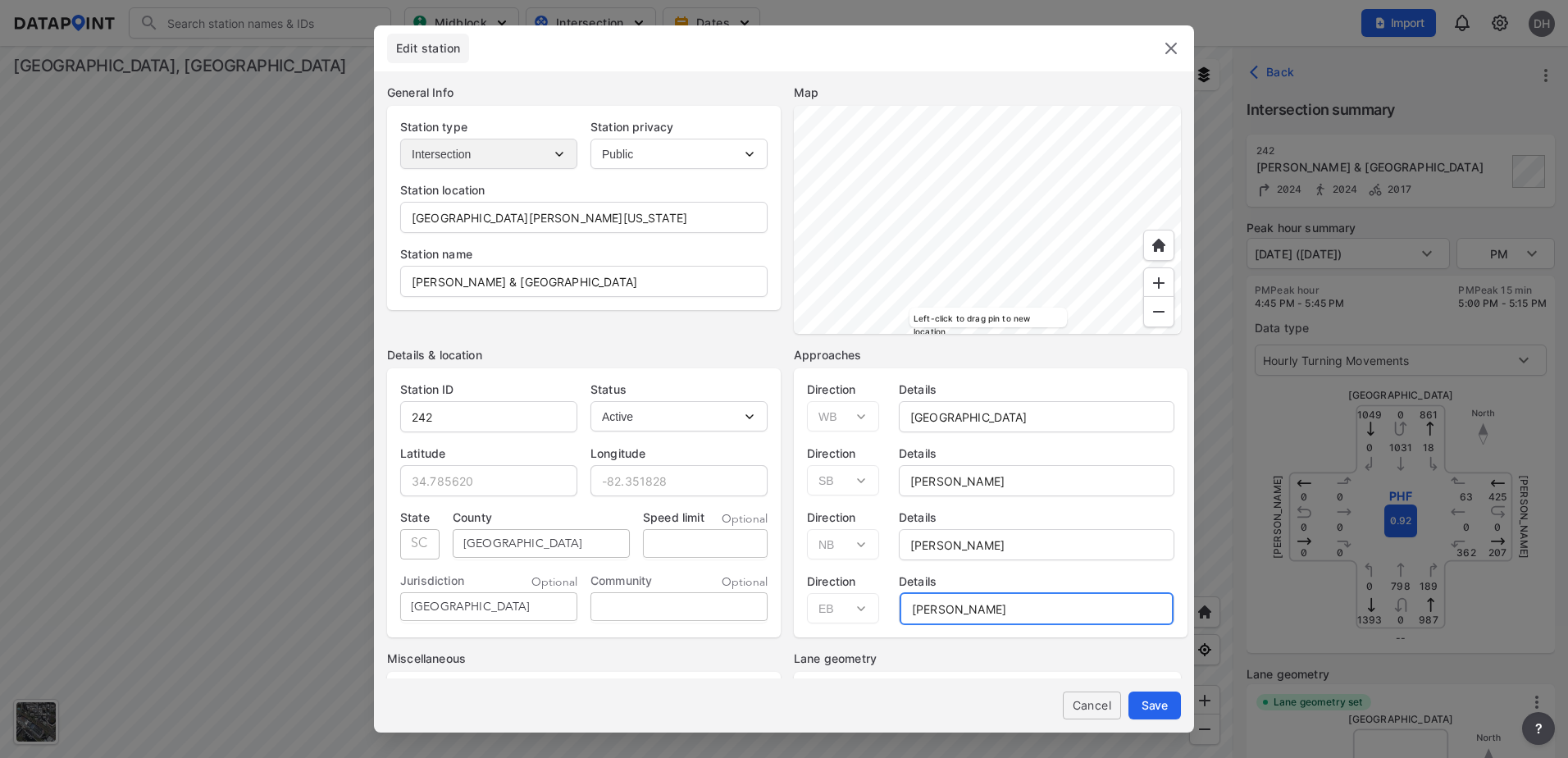
click at [808, 609] on div "Direction Select EB WB NB SB Details Mauldin Rd" at bounding box center [990, 592] width 394 height 64
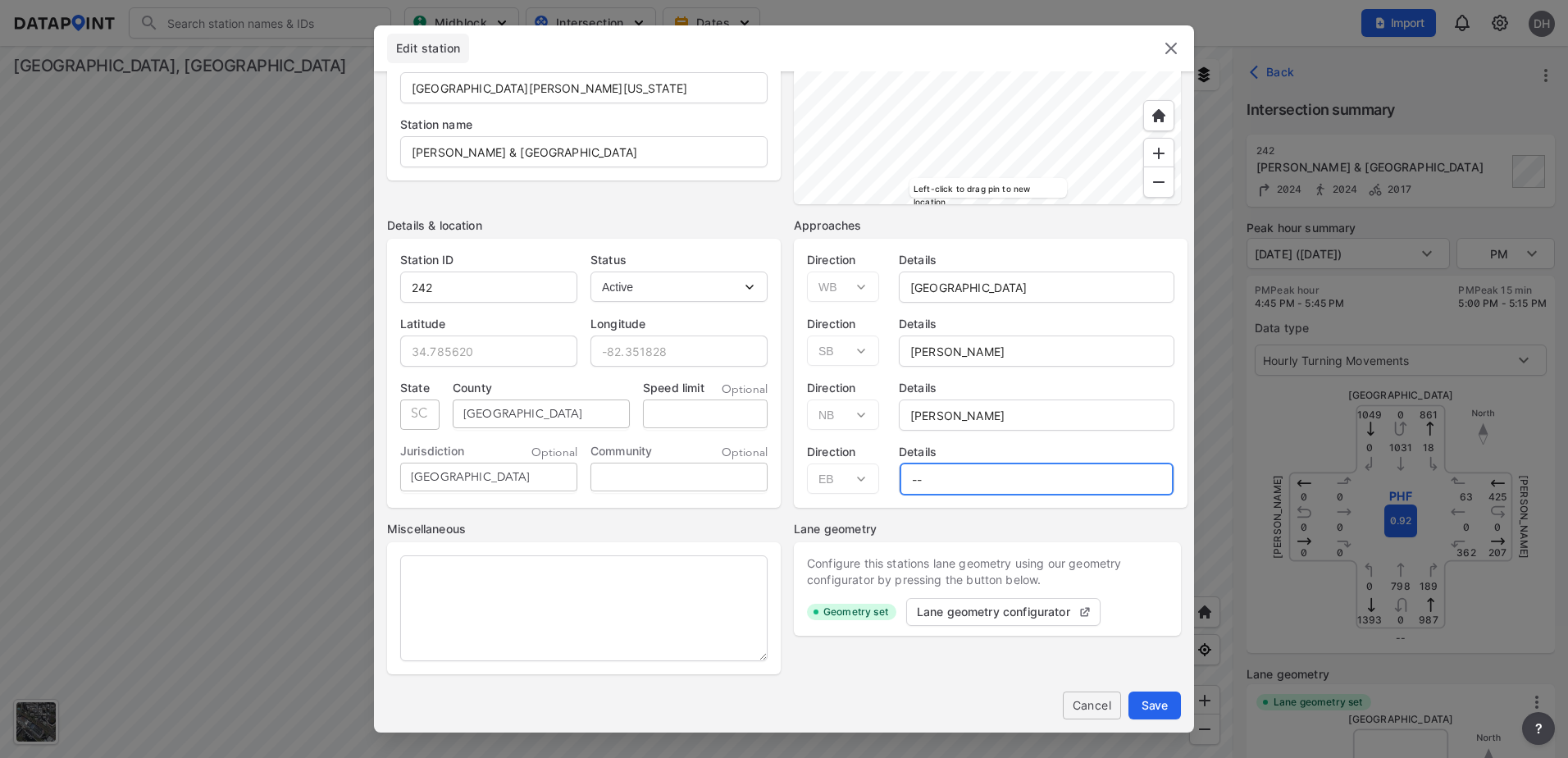
scroll to position [47, 0]
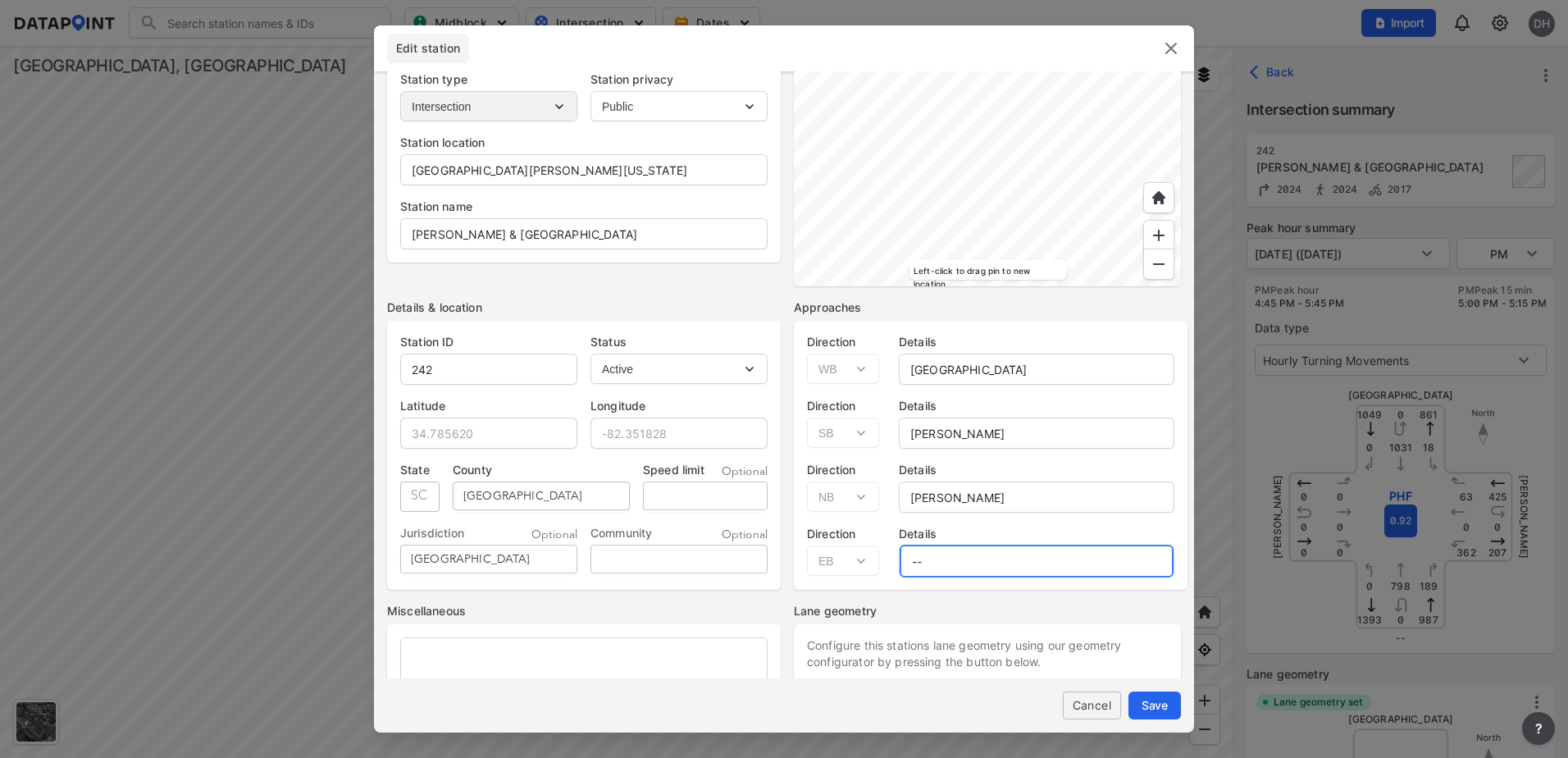
click at [833, 568] on div "Direction Select EB WB NB SB Details --" at bounding box center [990, 544] width 394 height 64
type input "N/A"
click at [1168, 696] on button "Save" at bounding box center [1154, 705] width 52 height 27
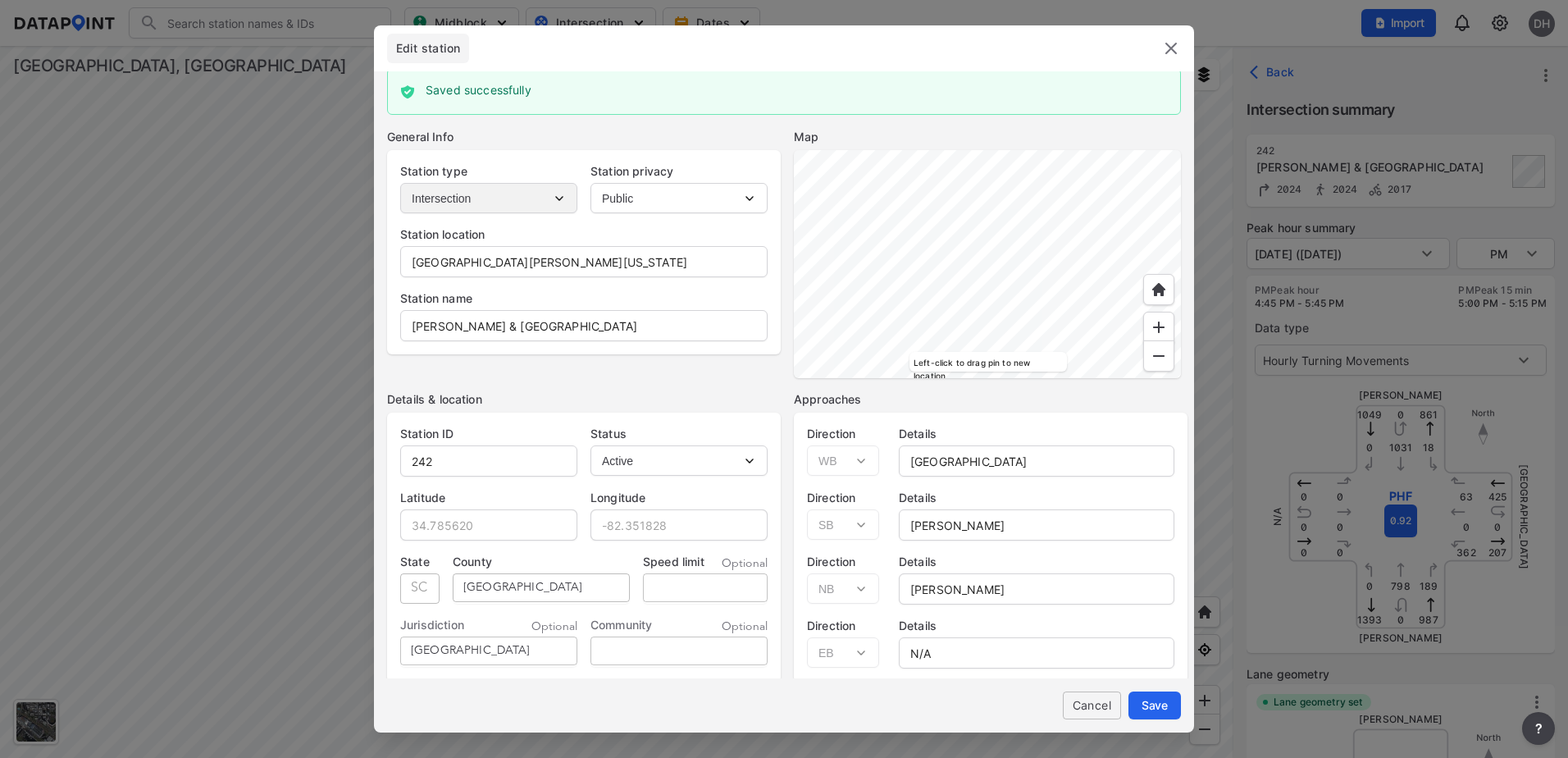
scroll to position [0, 0]
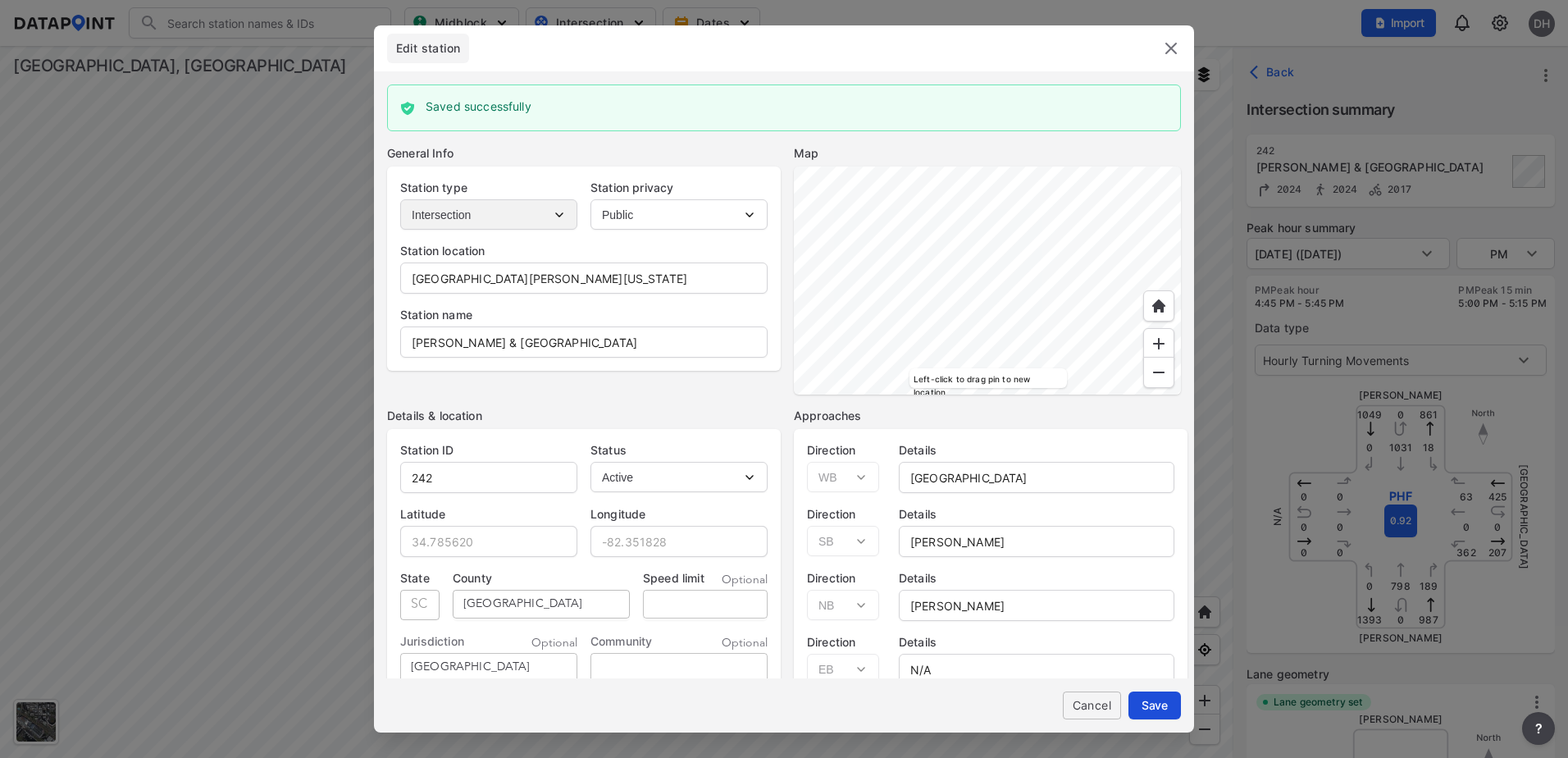
click at [1163, 706] on span "Save" at bounding box center [1154, 705] width 27 height 17
click at [1173, 52] on img at bounding box center [1171, 48] width 20 height 20
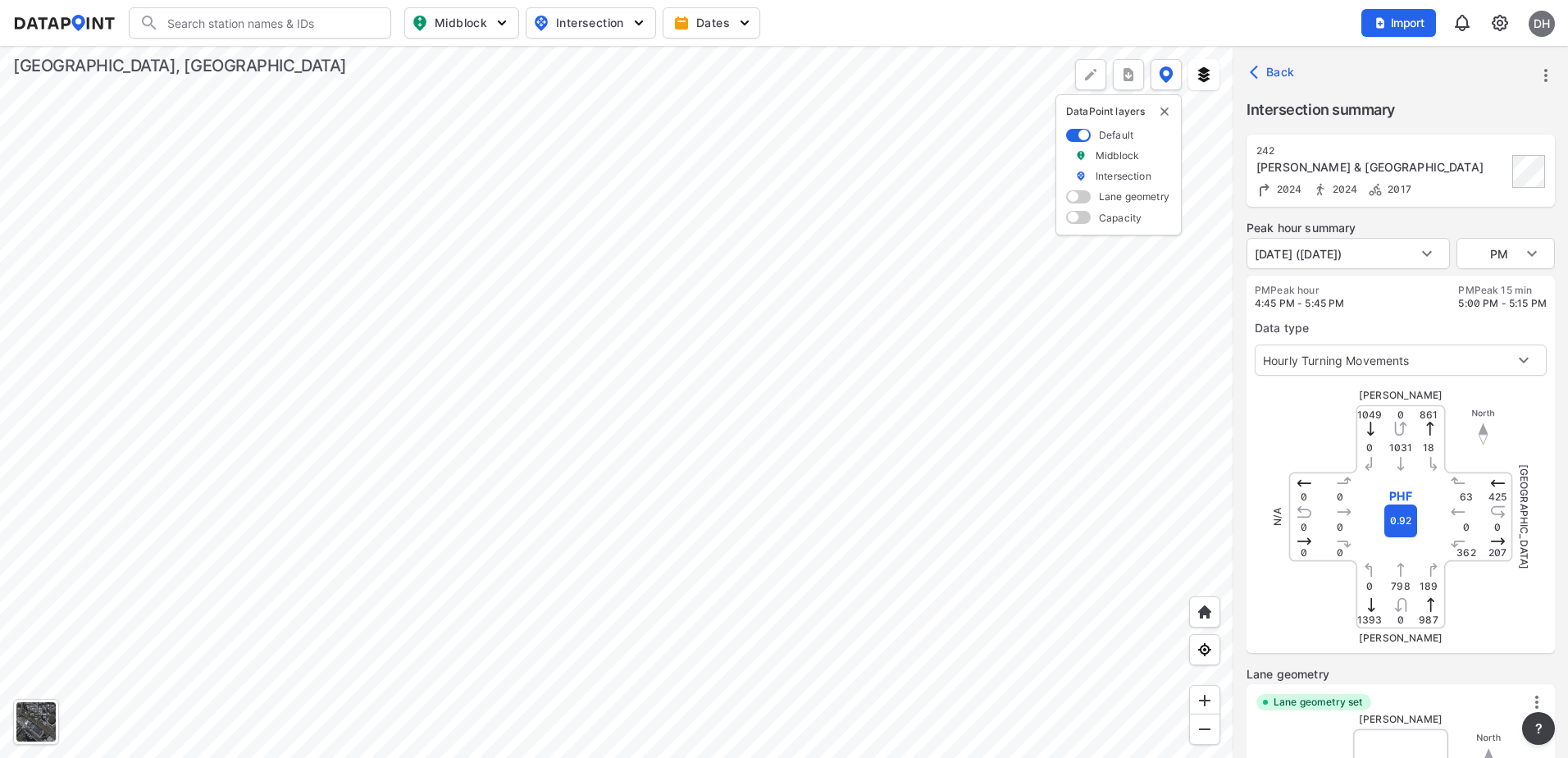
click at [673, 559] on div at bounding box center [616, 401] width 1233 height 712
click at [724, 328] on div at bounding box center [616, 401] width 1233 height 712
click at [854, 266] on div at bounding box center [616, 401] width 1233 height 712
click at [253, 18] on input "Search" at bounding box center [269, 22] width 221 height 27
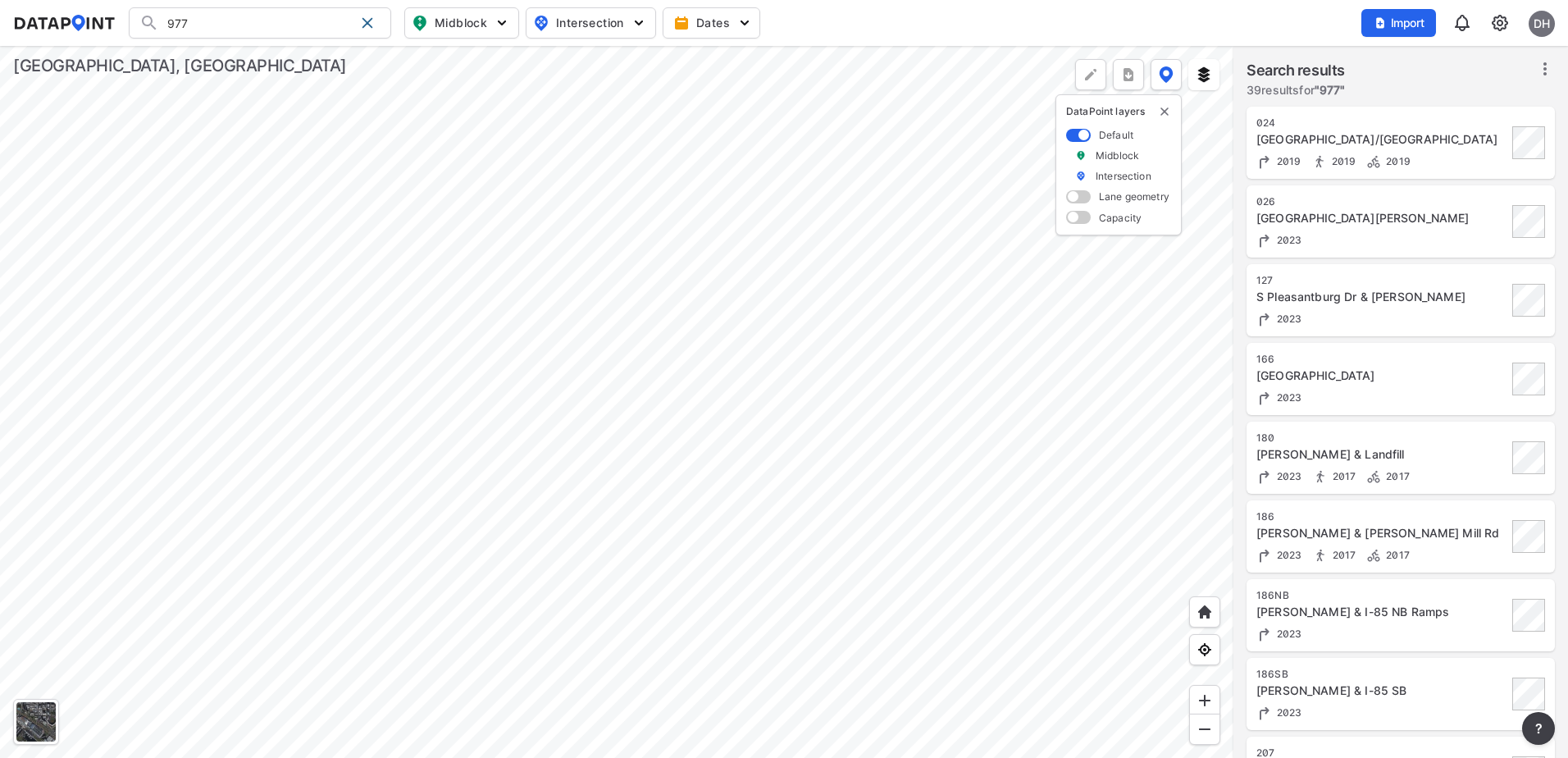
drag, startPoint x: 224, startPoint y: 21, endPoint x: 77, endPoint y: 45, distance: 148.9
click at [77, 45] on header "977 Search No results There were no results found for "977". Midblock Intersect…" at bounding box center [784, 22] width 1568 height 45
click at [214, 64] on li "( 978 ) PeteHollisEchols" at bounding box center [261, 57] width 263 height 29
type input "(978) PeteHollisEchols"
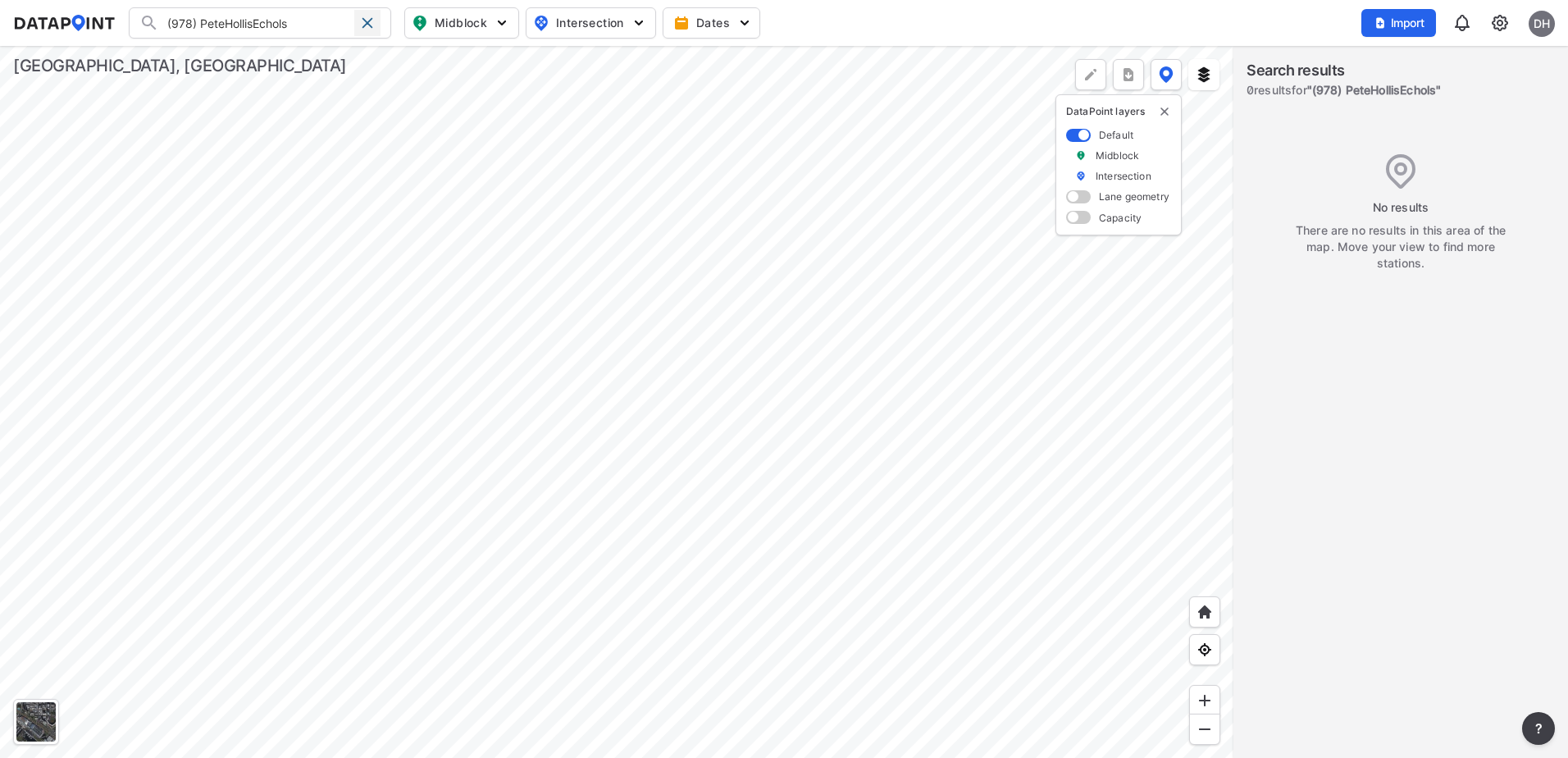
click at [375, 13] on div at bounding box center [367, 22] width 27 height 27
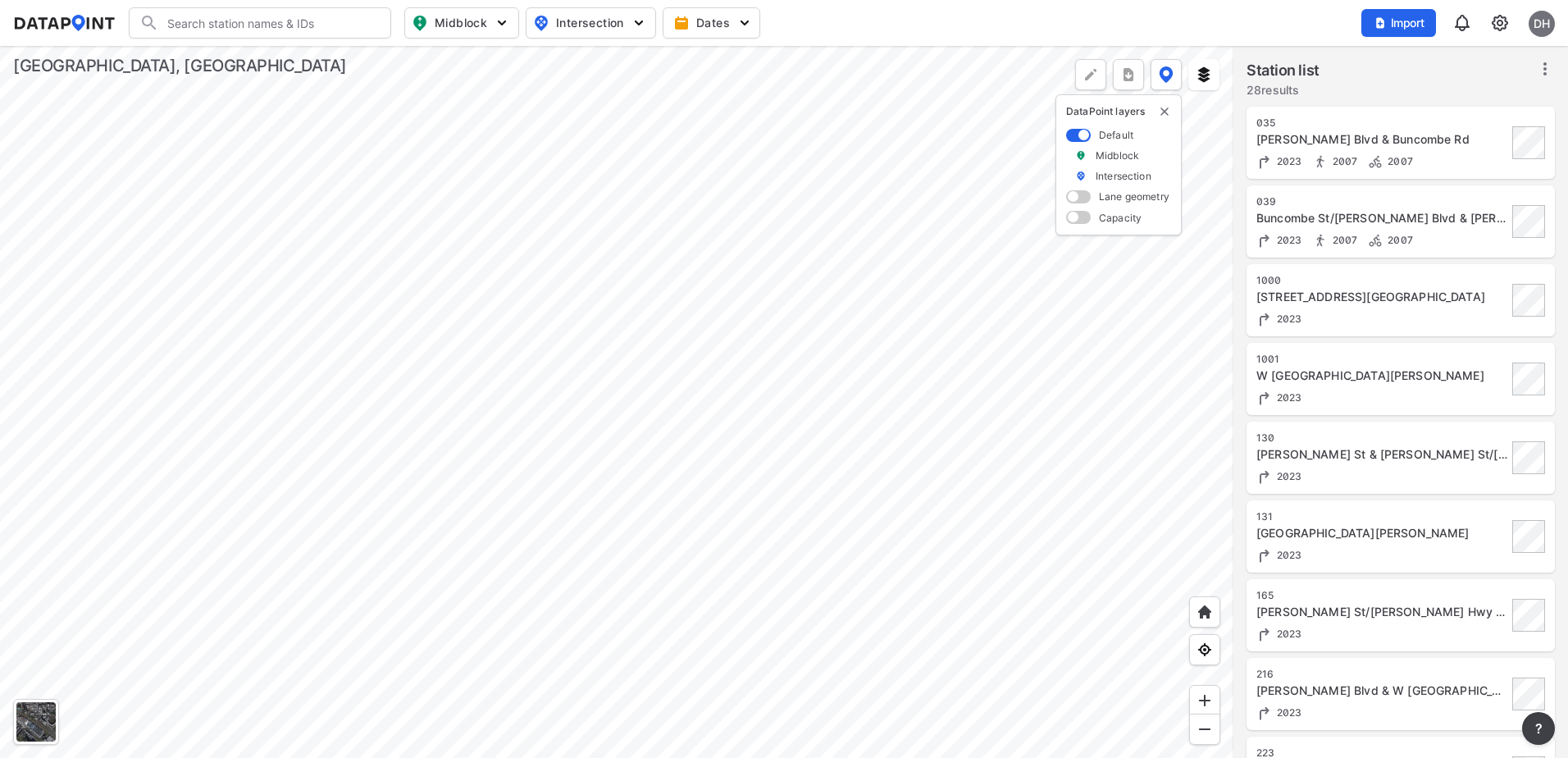
click at [771, 567] on div at bounding box center [616, 401] width 1233 height 712
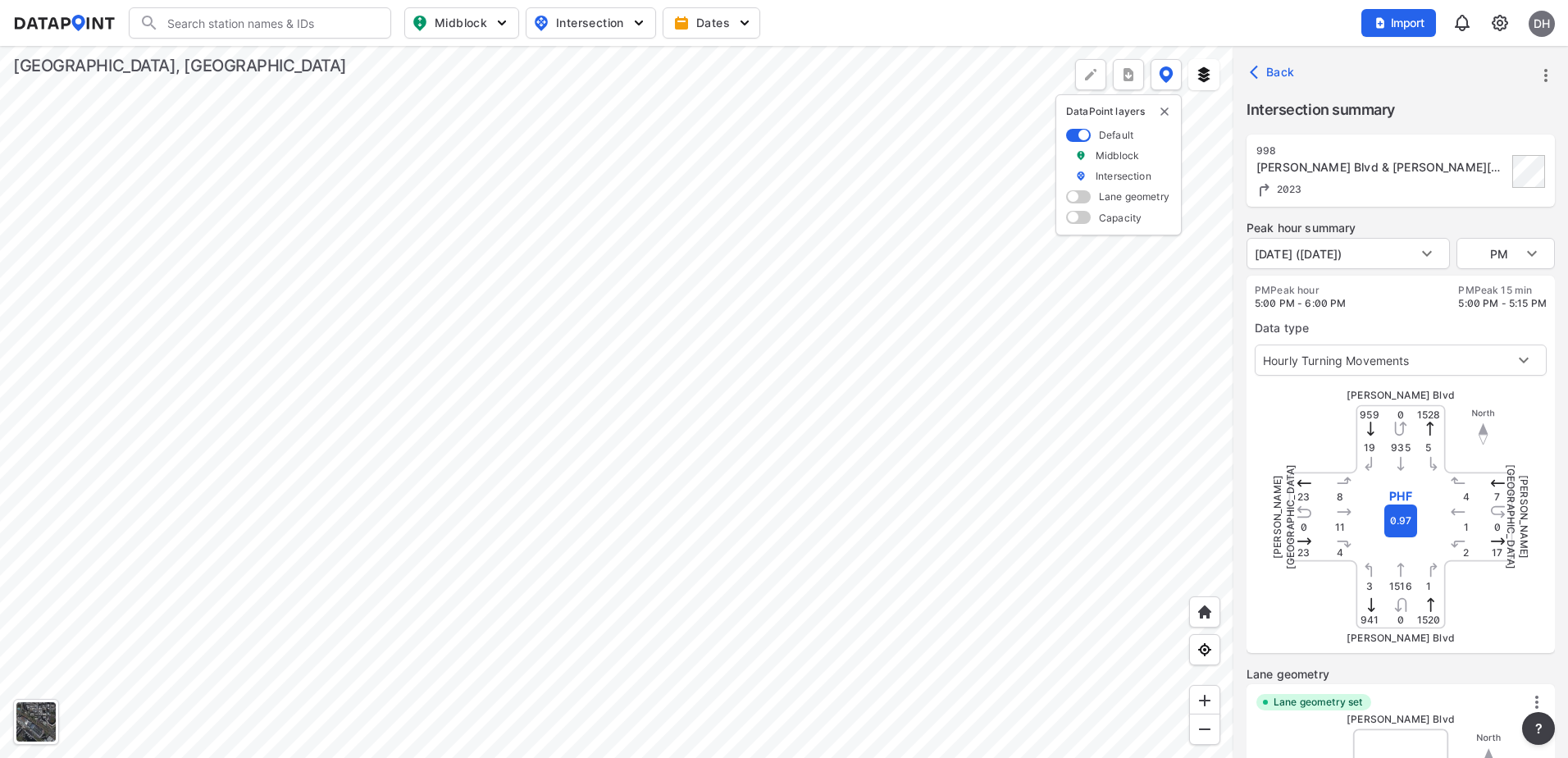
click at [652, 367] on div at bounding box center [616, 401] width 1233 height 712
click at [777, 468] on div at bounding box center [616, 401] width 1233 height 712
click at [793, 579] on div at bounding box center [616, 401] width 1233 height 712
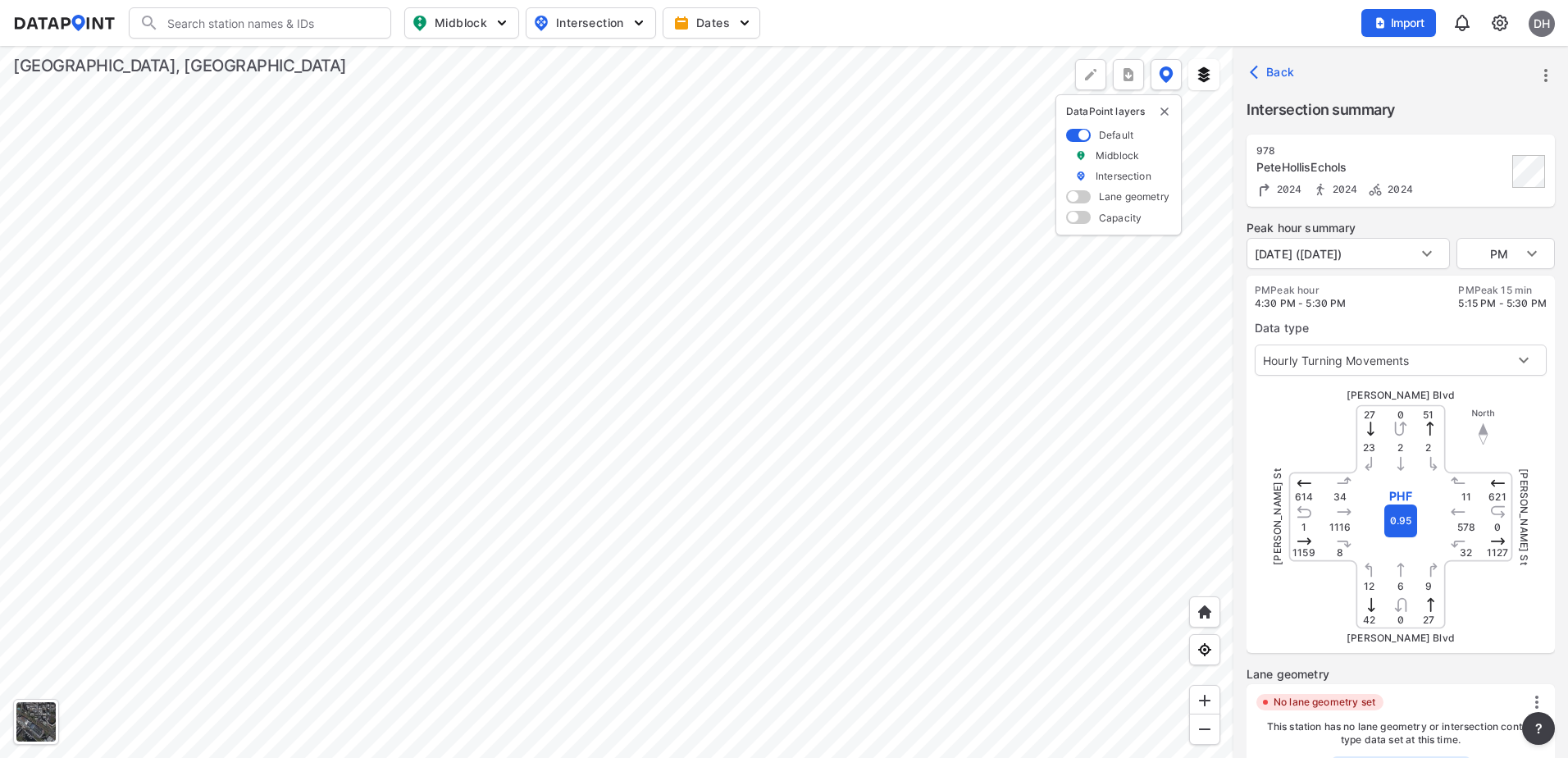
click at [1540, 71] on icon "more" at bounding box center [1545, 75] width 20 height 20
click at [1477, 193] on li "Edit station details" at bounding box center [1475, 186] width 157 height 29
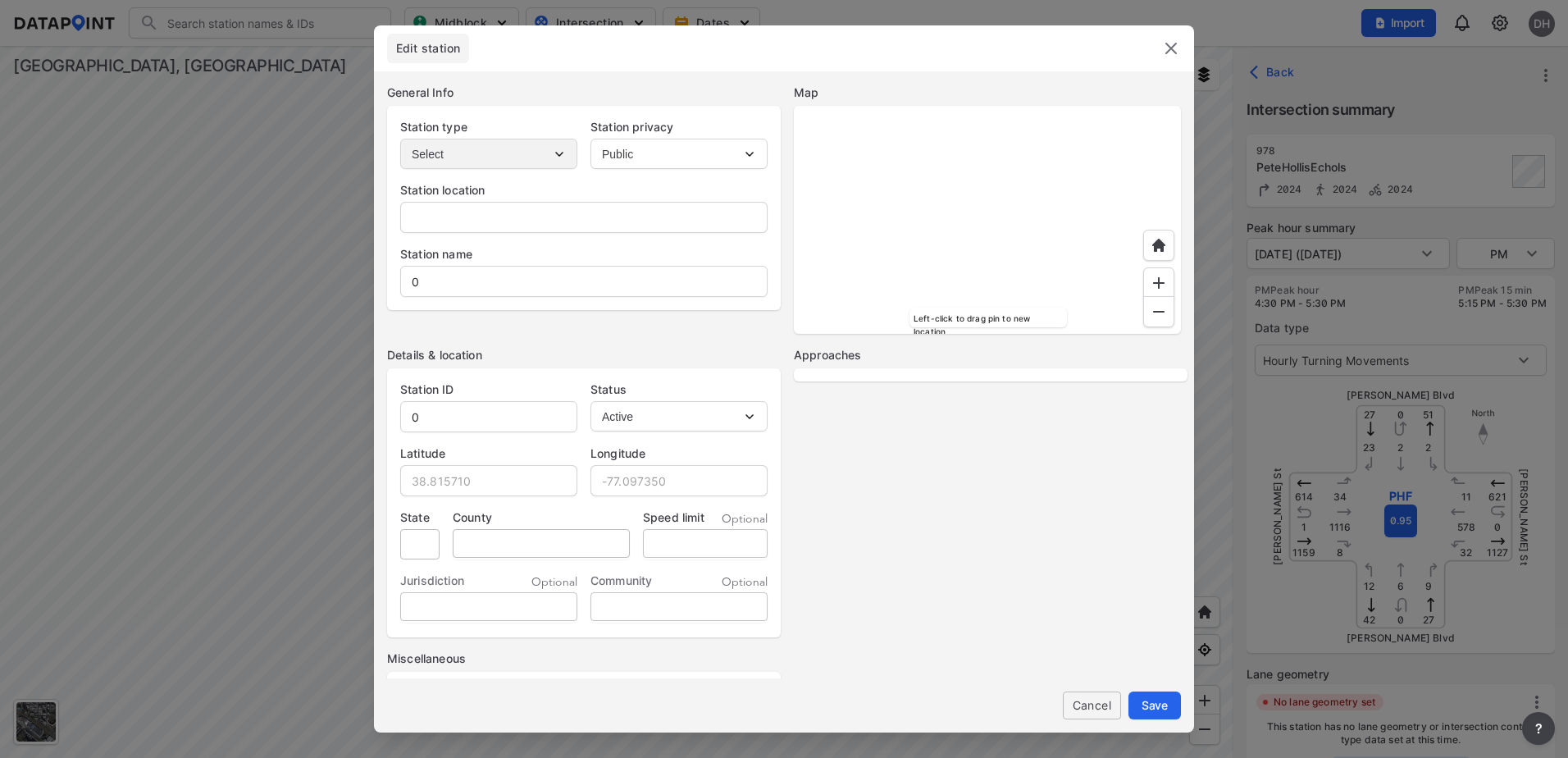
type input "[STREET_ADDRESS][PERSON_NAME]"
type input "PeteHollisEchols"
type input "978"
type input "34.860323"
type input "-82.406078"
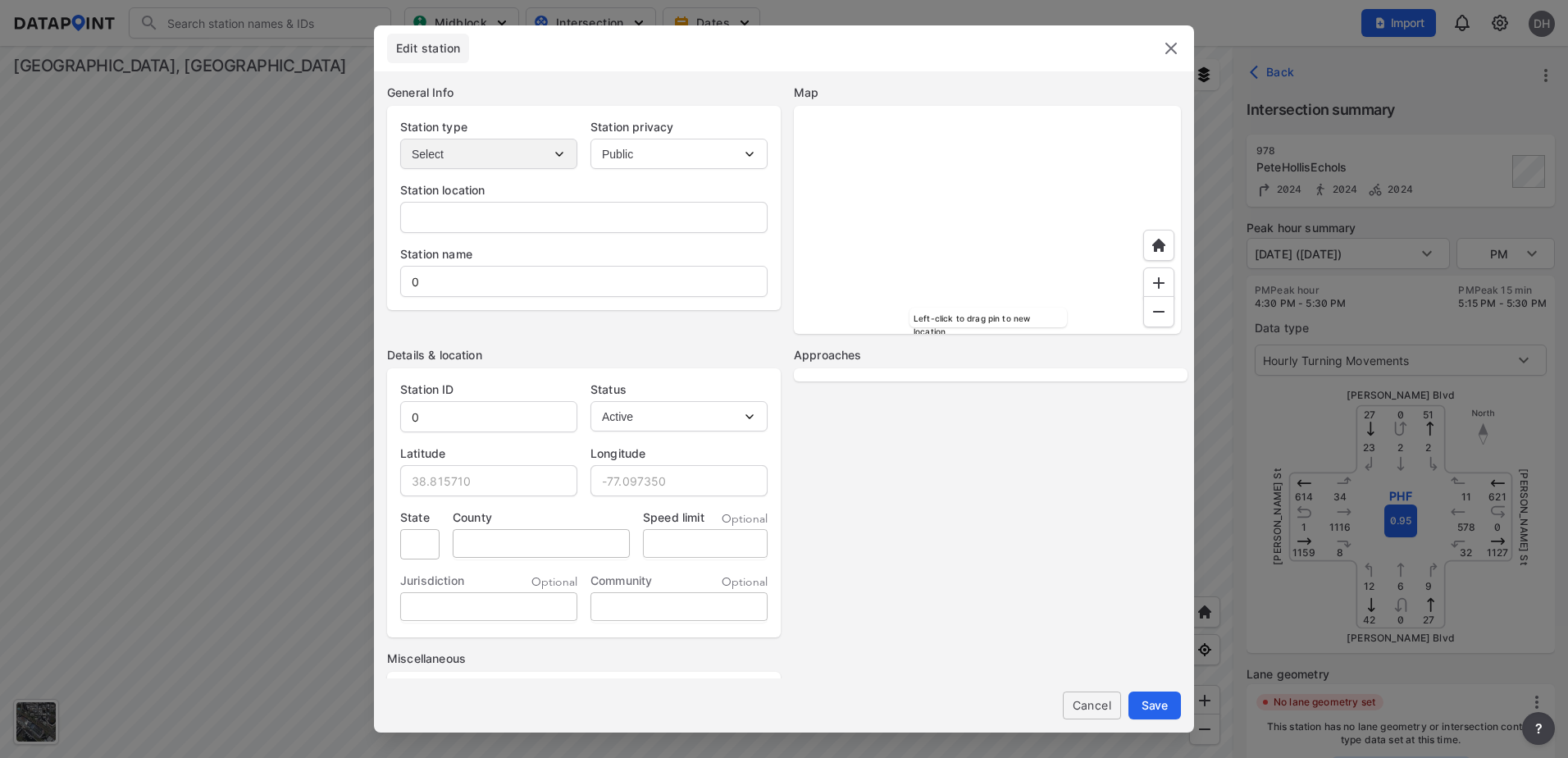
type input "SC"
type input "US"
select select "WB"
select select "SB"
select select "NB"
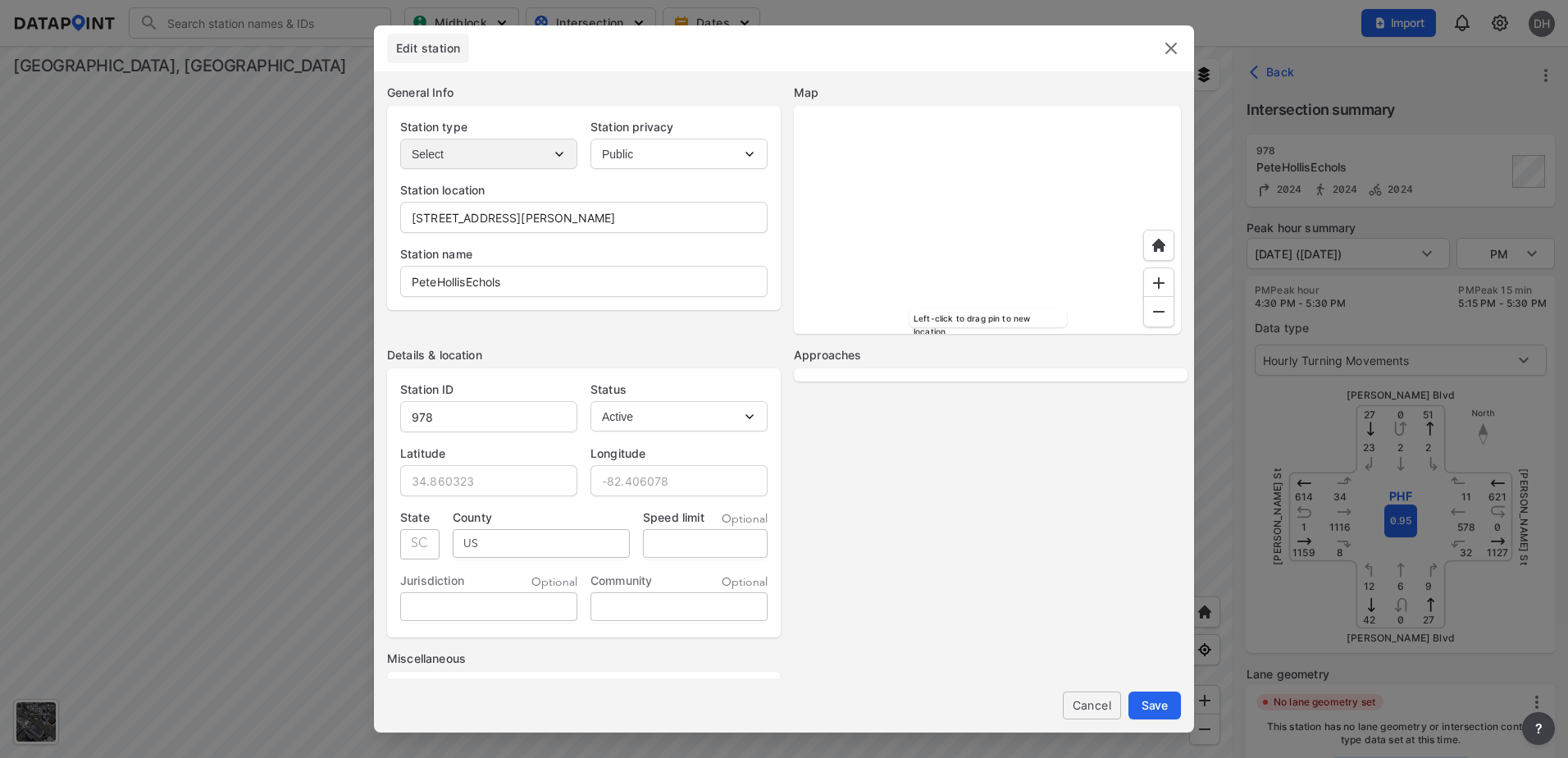
select select "EB"
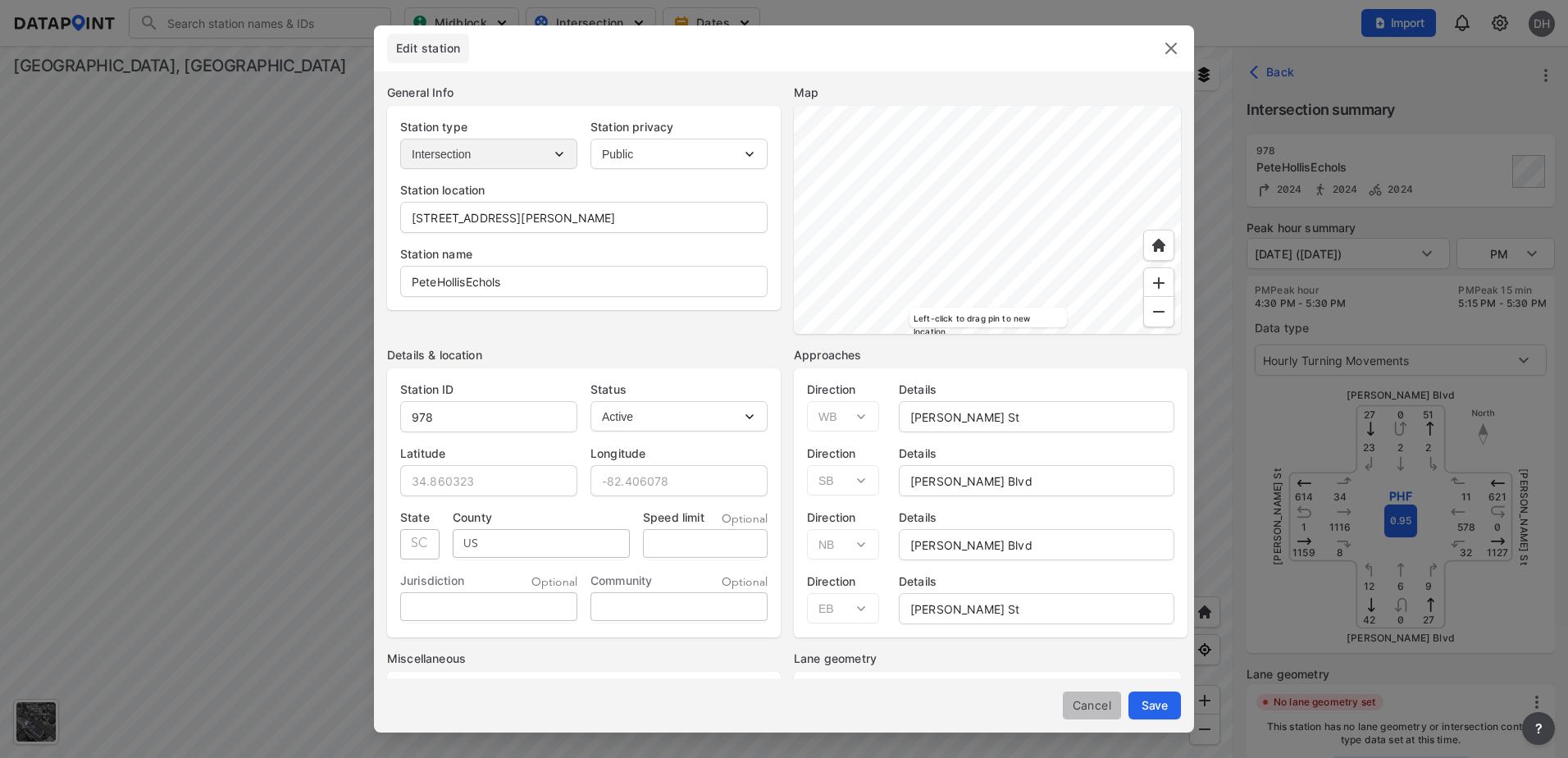
click at [1090, 706] on span "Cancel" at bounding box center [1091, 705] width 32 height 17
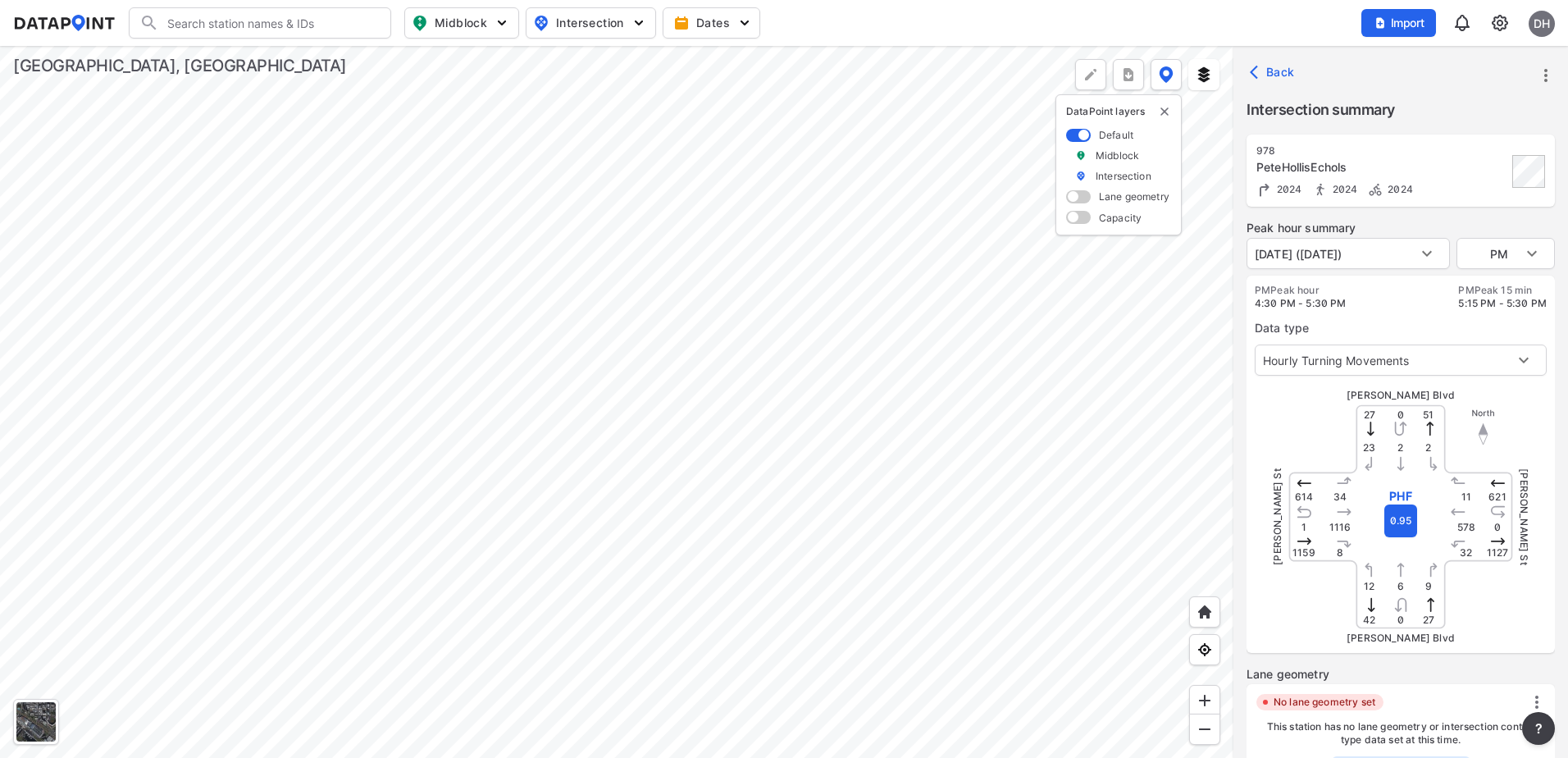
click at [1265, 448] on div "Pete Hollis Blvd 27 51 27 42 621 1127 1159 614 2 12 32 34 23 9 11 8 PHF 0.95 2 …" at bounding box center [1401, 517] width 292 height 256
click at [1542, 76] on icon "more" at bounding box center [1545, 75] width 20 height 20
click at [1514, 74] on li "View all details" at bounding box center [1475, 76] width 157 height 29
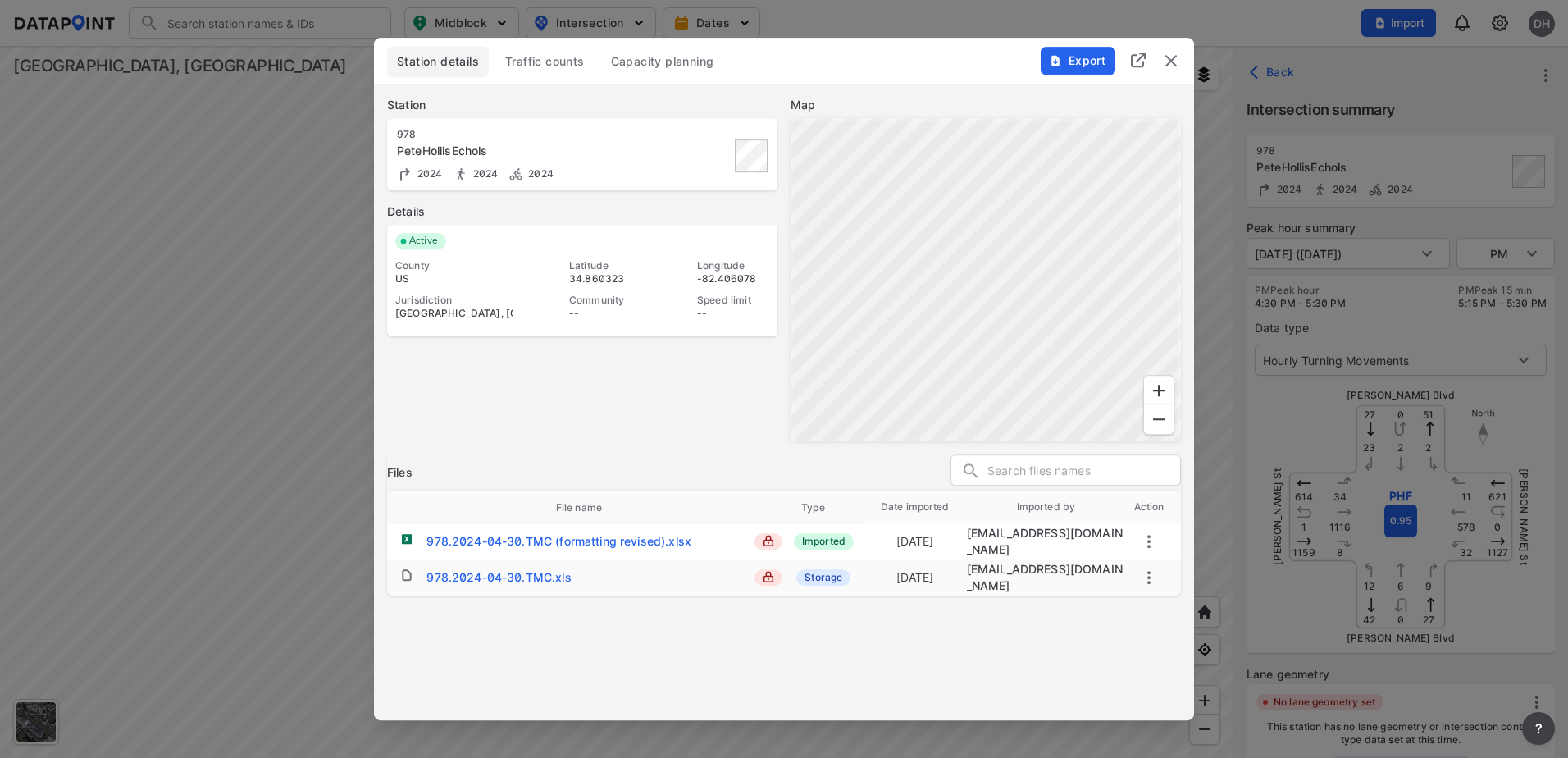
click at [560, 66] on span "Traffic counts" at bounding box center [544, 61] width 80 height 16
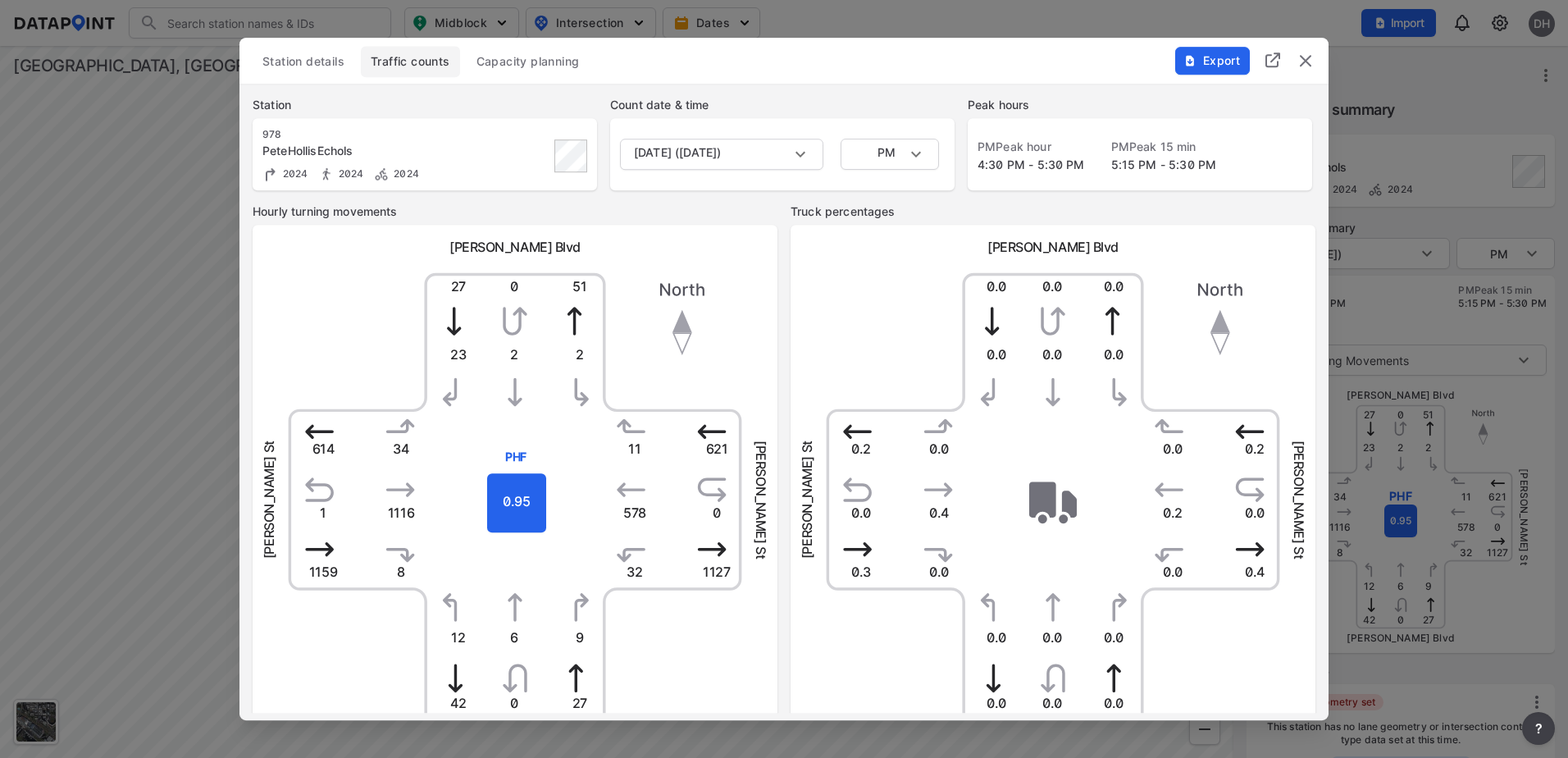
click at [315, 70] on button "Station details" at bounding box center [303, 61] width 101 height 31
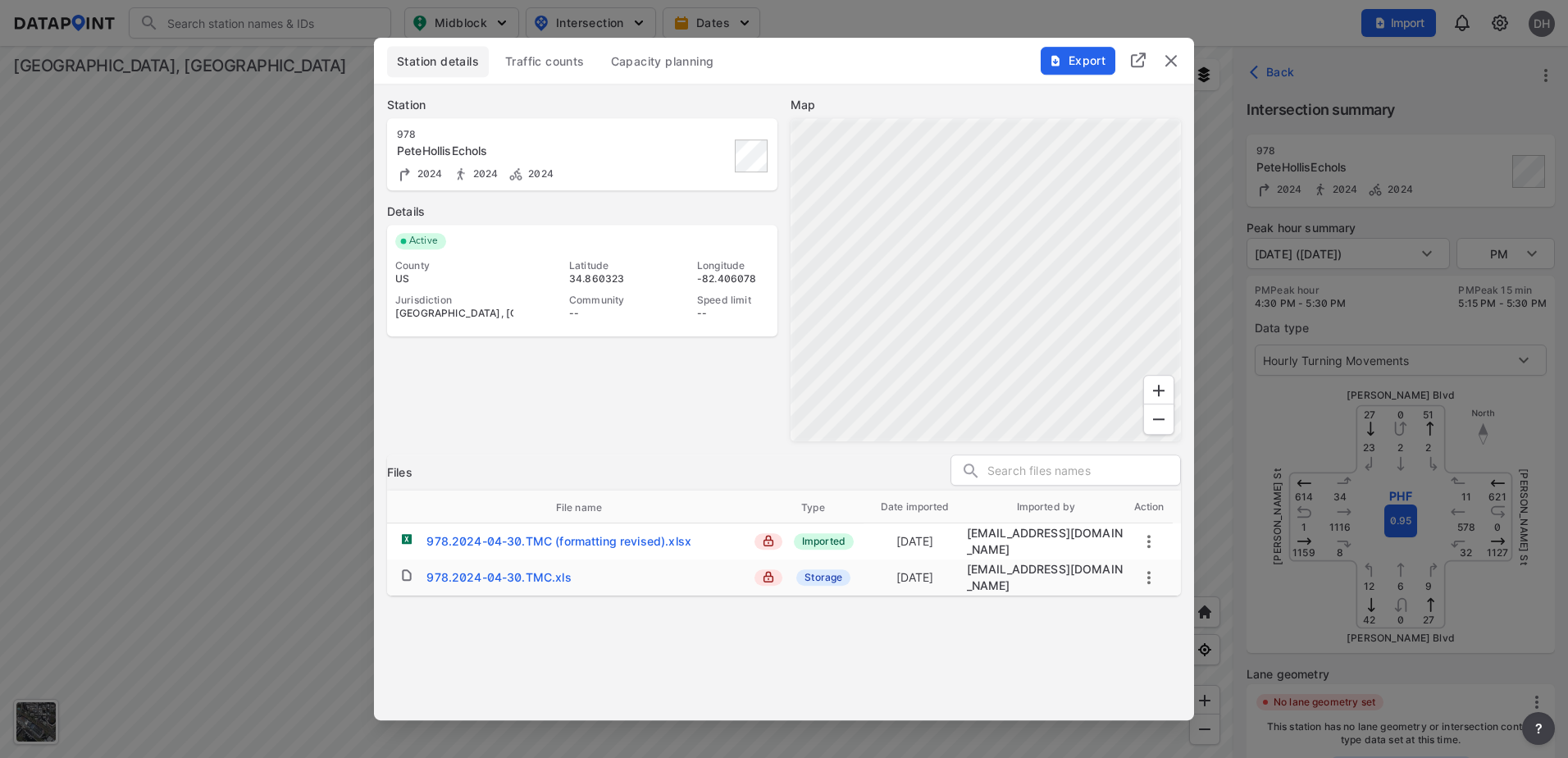
click at [1175, 66] on img "delete" at bounding box center [1171, 60] width 20 height 20
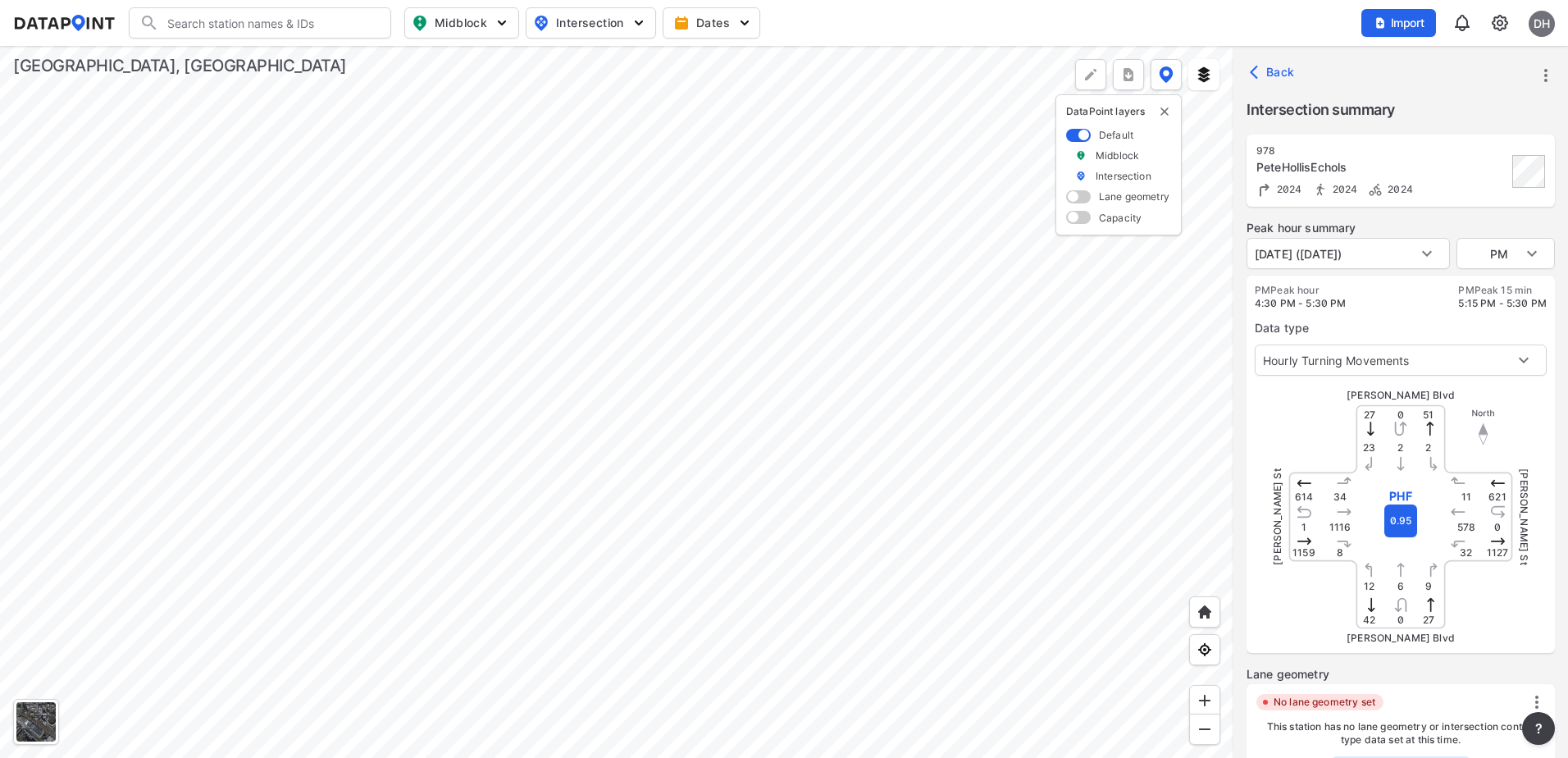
click at [1547, 73] on icon "more" at bounding box center [1545, 75] width 20 height 20
click at [1478, 190] on li "Edit station details" at bounding box center [1475, 186] width 157 height 29
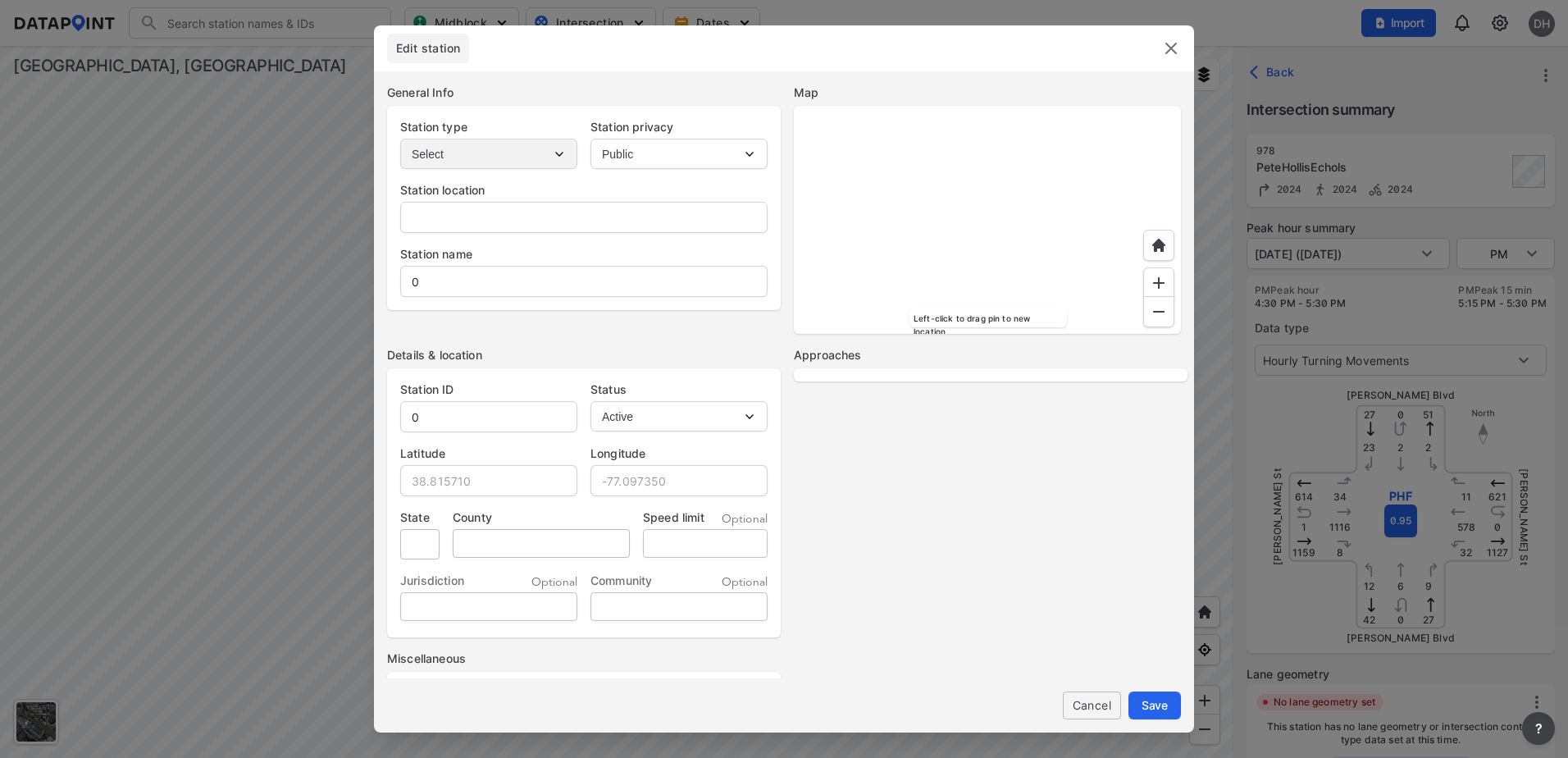
type input "[STREET_ADDRESS][PERSON_NAME]"
type input "PeteHollisEchols"
type input "978"
type input "34.860323"
type input "-82.406078"
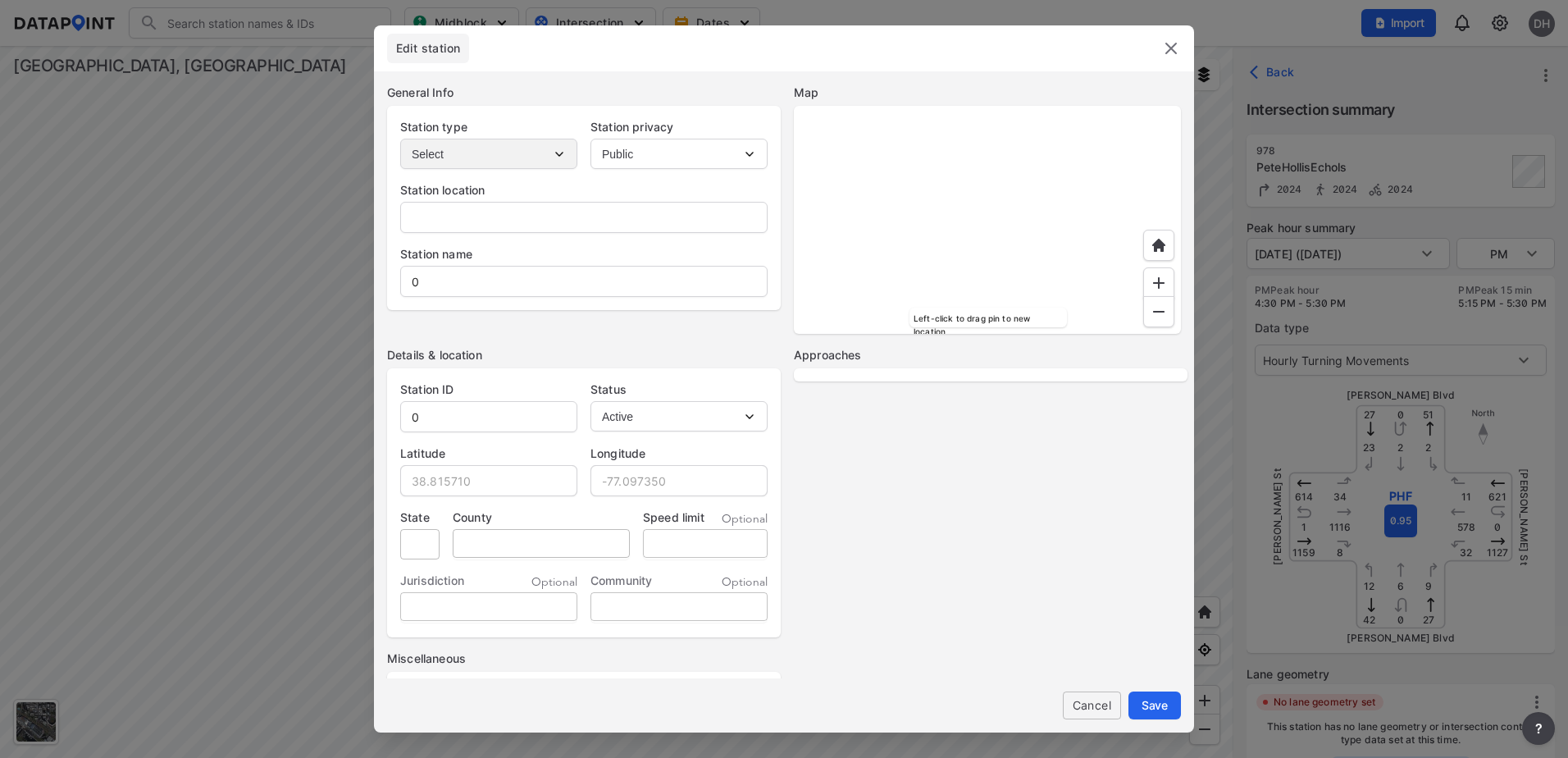
type input "SC"
type input "US"
select select "WB"
select select "SB"
select select "NB"
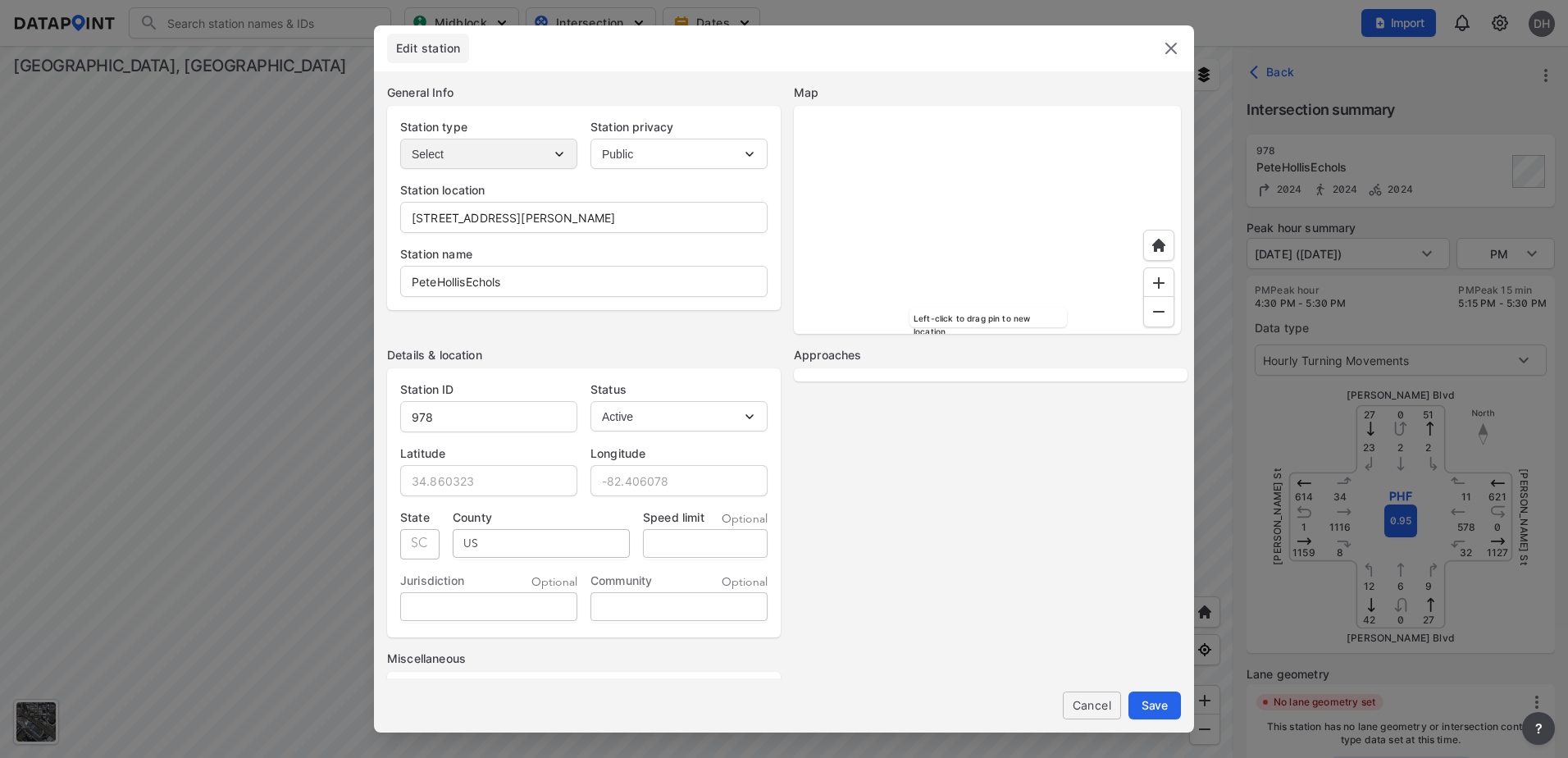
select select "EB"
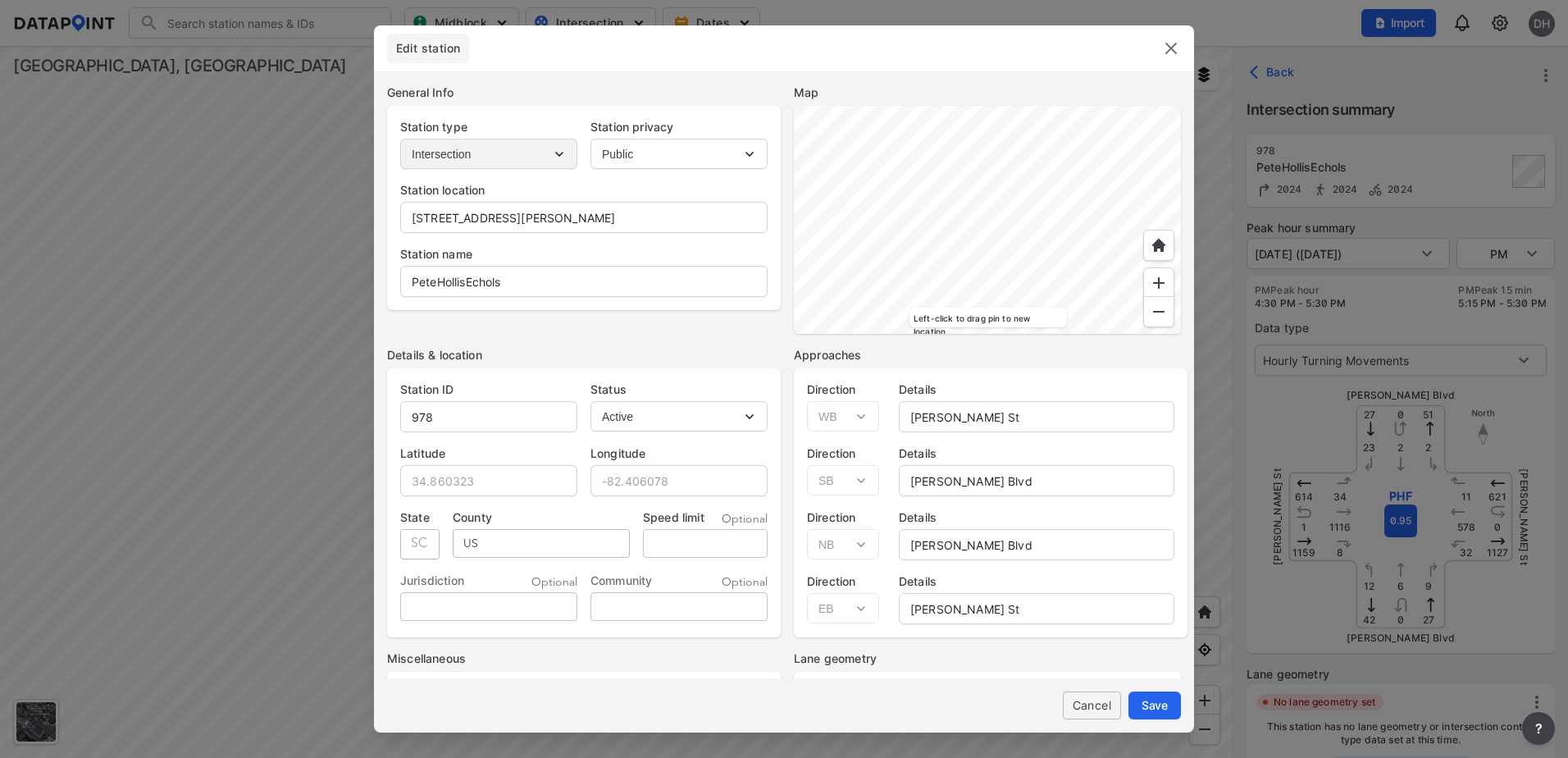
click at [1163, 50] on img at bounding box center [1171, 48] width 20 height 20
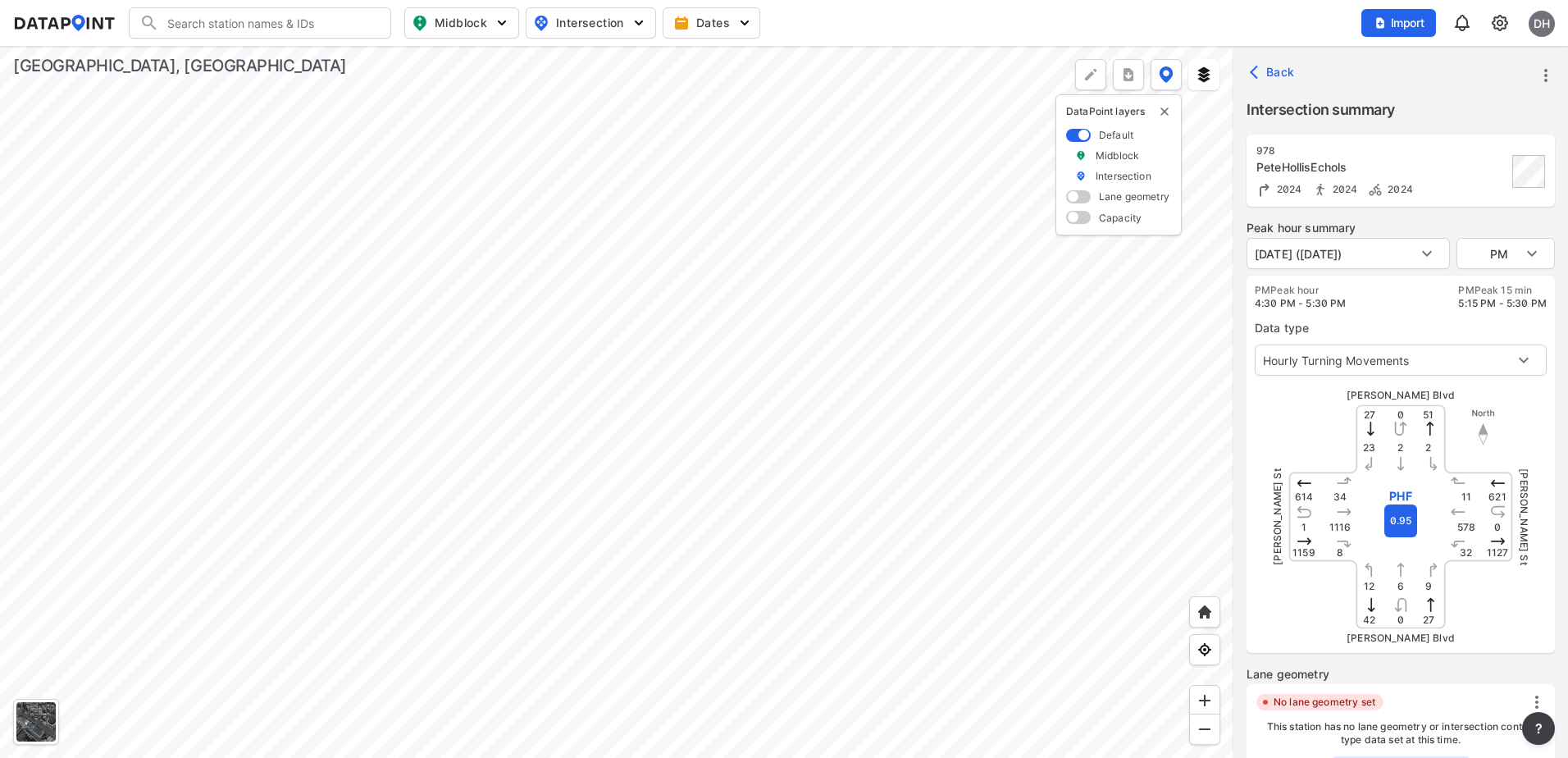
click at [1549, 70] on icon "more" at bounding box center [1545, 75] width 20 height 20
click at [1508, 74] on li "View all details" at bounding box center [1475, 76] width 157 height 29
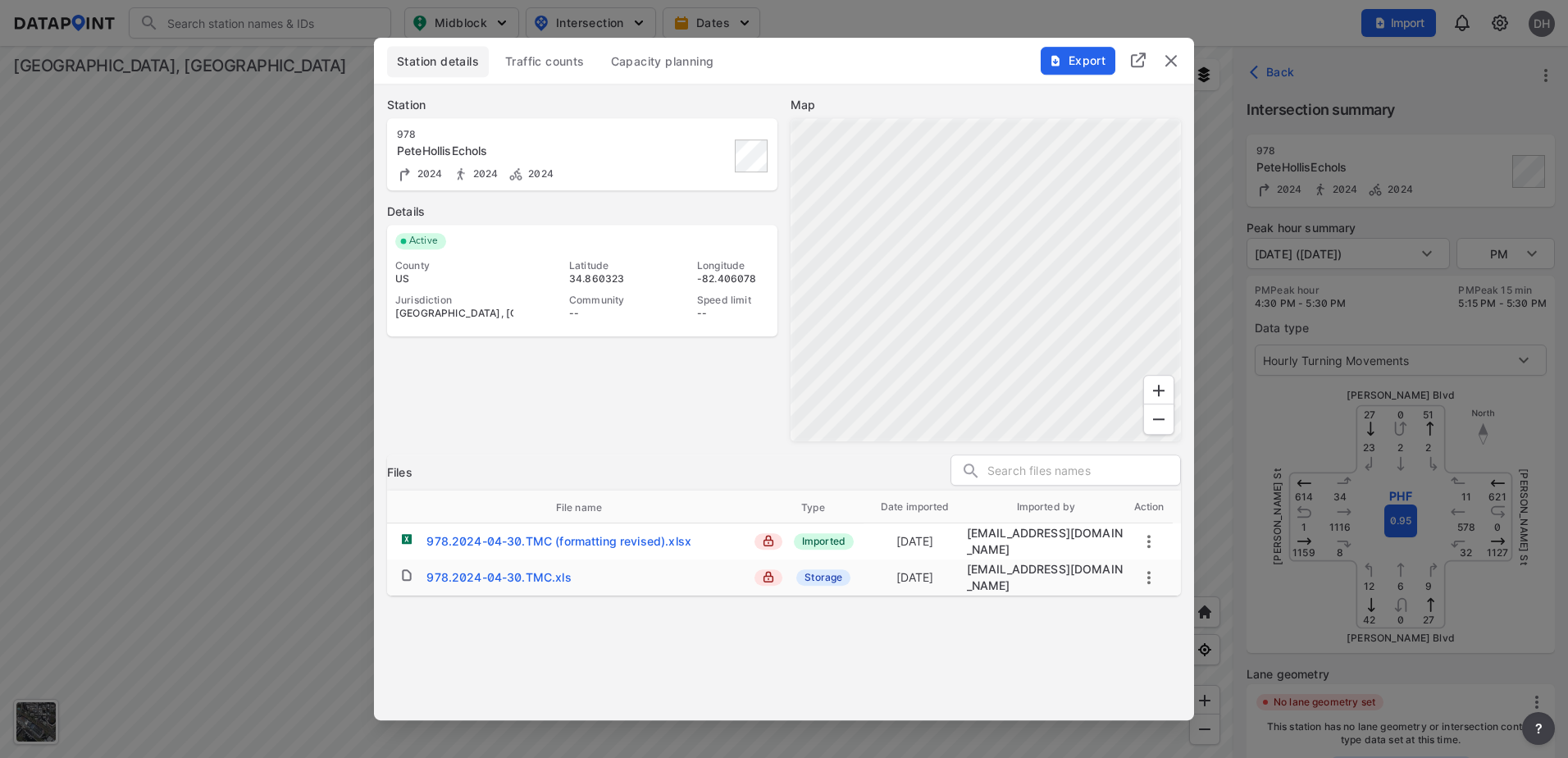
click at [542, 71] on button "Traffic counts" at bounding box center [545, 61] width 100 height 31
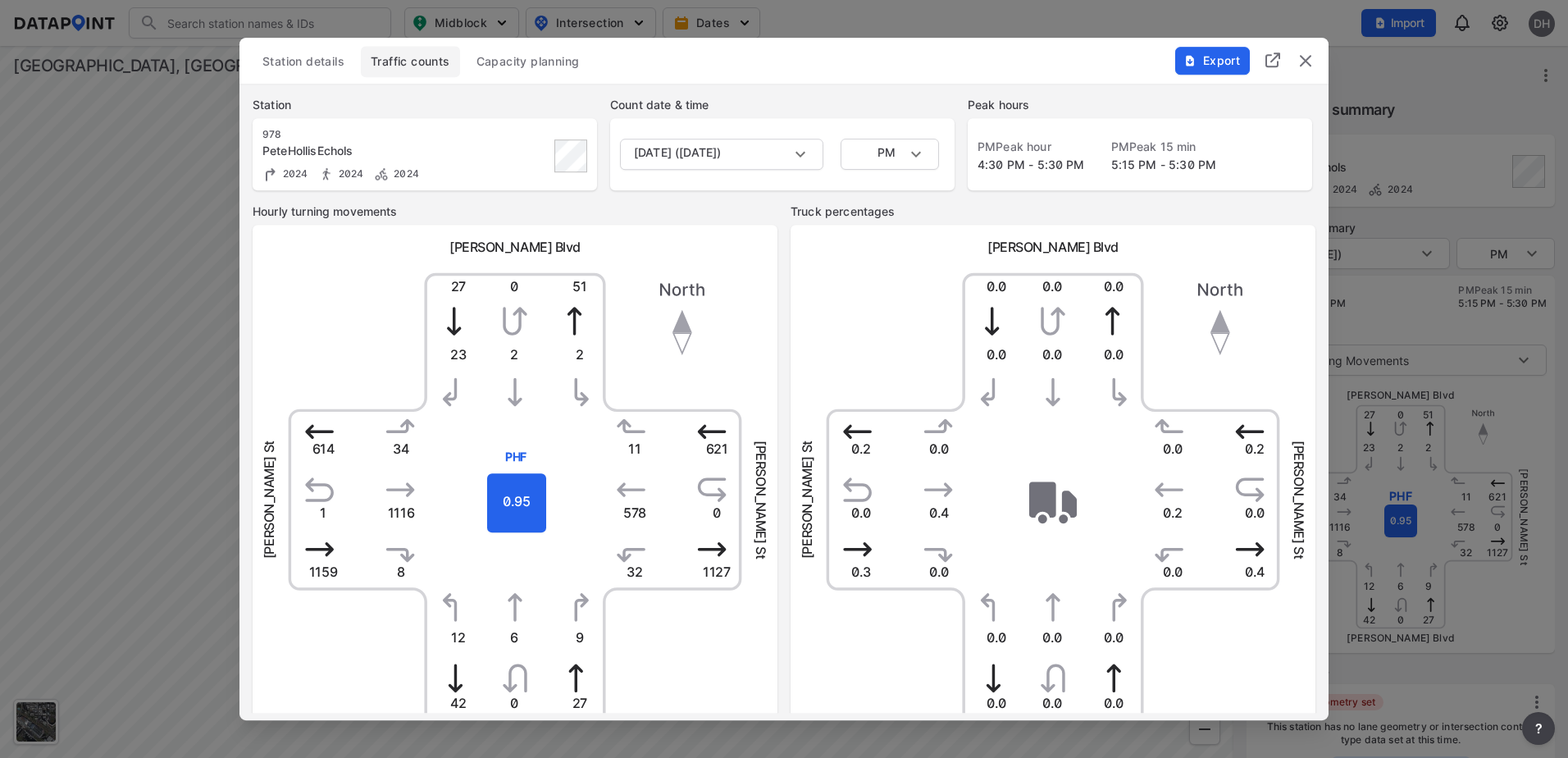
click at [315, 52] on button "Station details" at bounding box center [303, 61] width 101 height 31
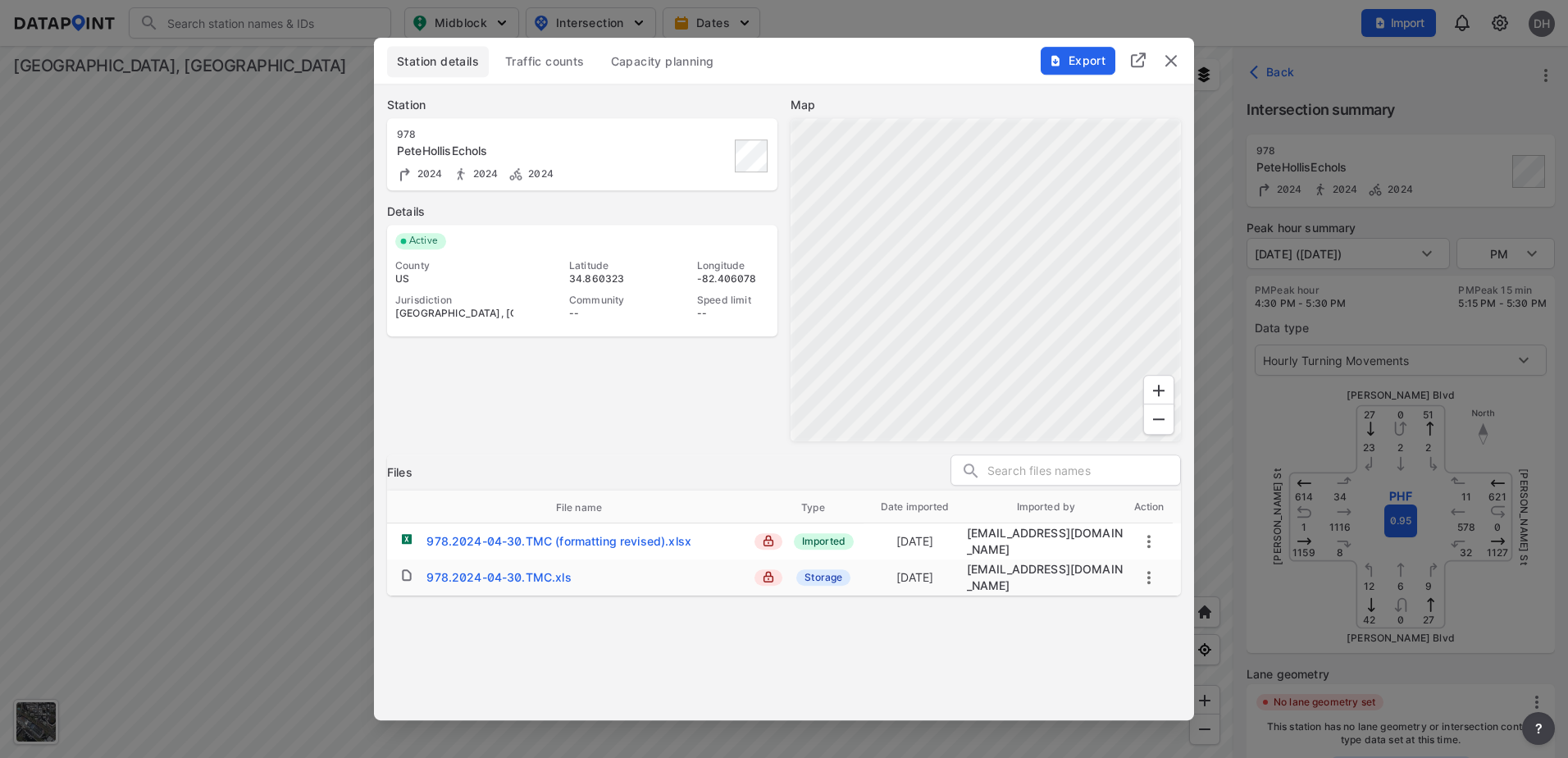
click at [575, 542] on div "978.2024-04-30.TMC (formatting revised).xlsx" at bounding box center [559, 541] width 265 height 16
click at [957, 61] on div "Station details Traffic counts Capacity planning" at bounding box center [784, 61] width 794 height 31
click at [1141, 538] on icon "more" at bounding box center [1148, 541] width 20 height 20
click at [1174, 593] on li "Delete" at bounding box center [1211, 600] width 144 height 29
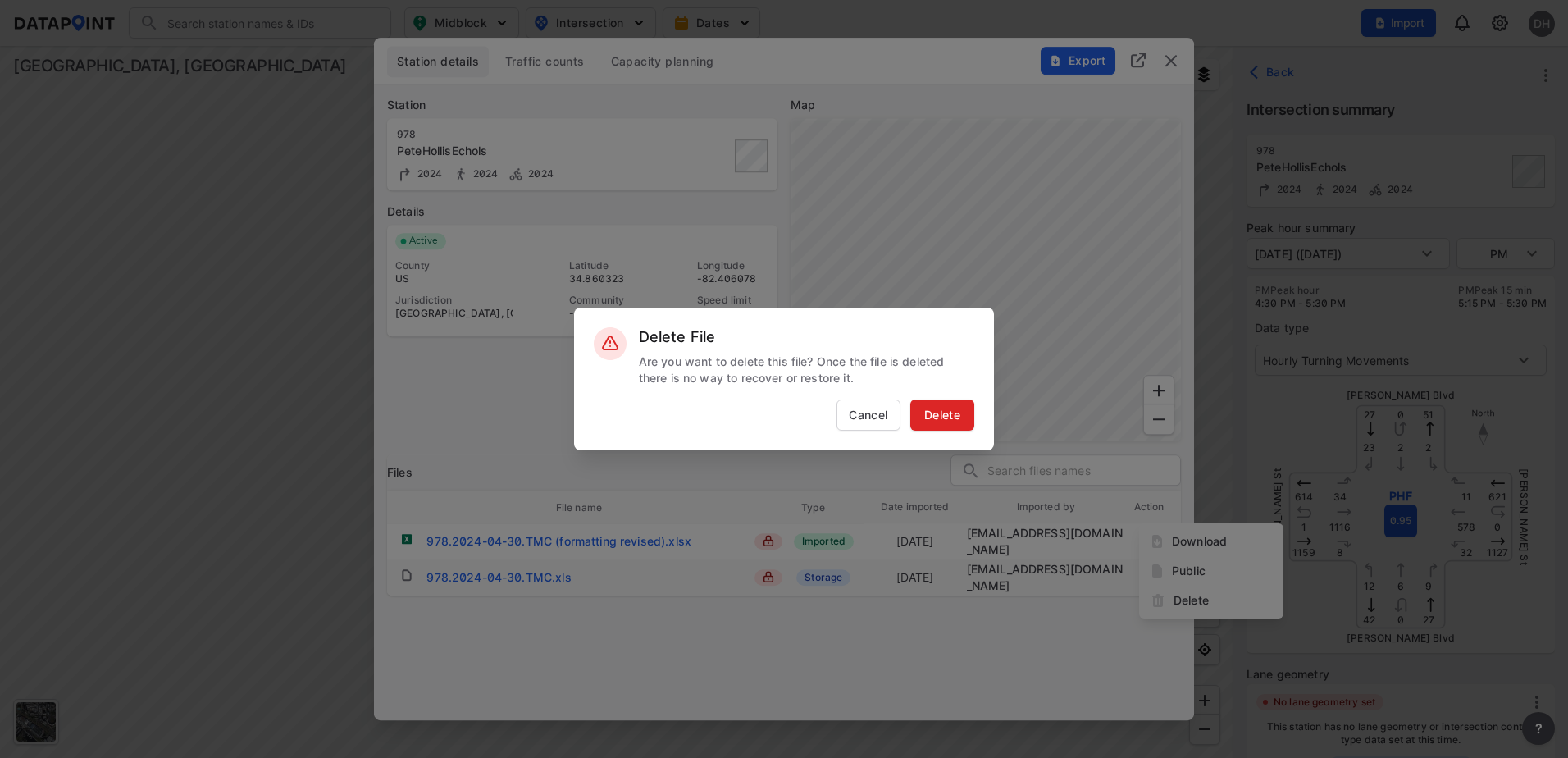
click at [949, 410] on span "Delete" at bounding box center [941, 415] width 49 height 16
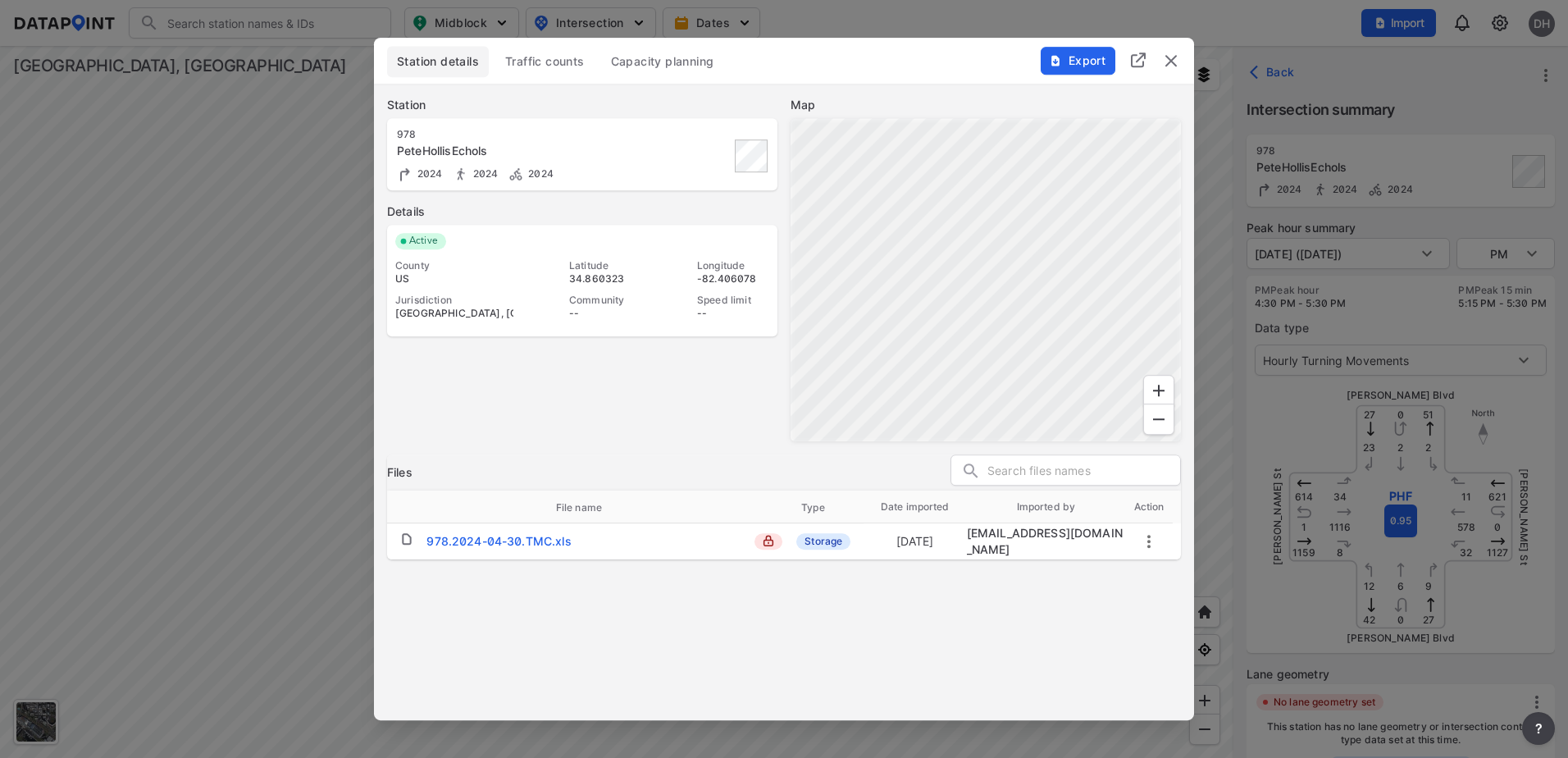
click at [1170, 58] on img "delete" at bounding box center [1171, 60] width 20 height 20
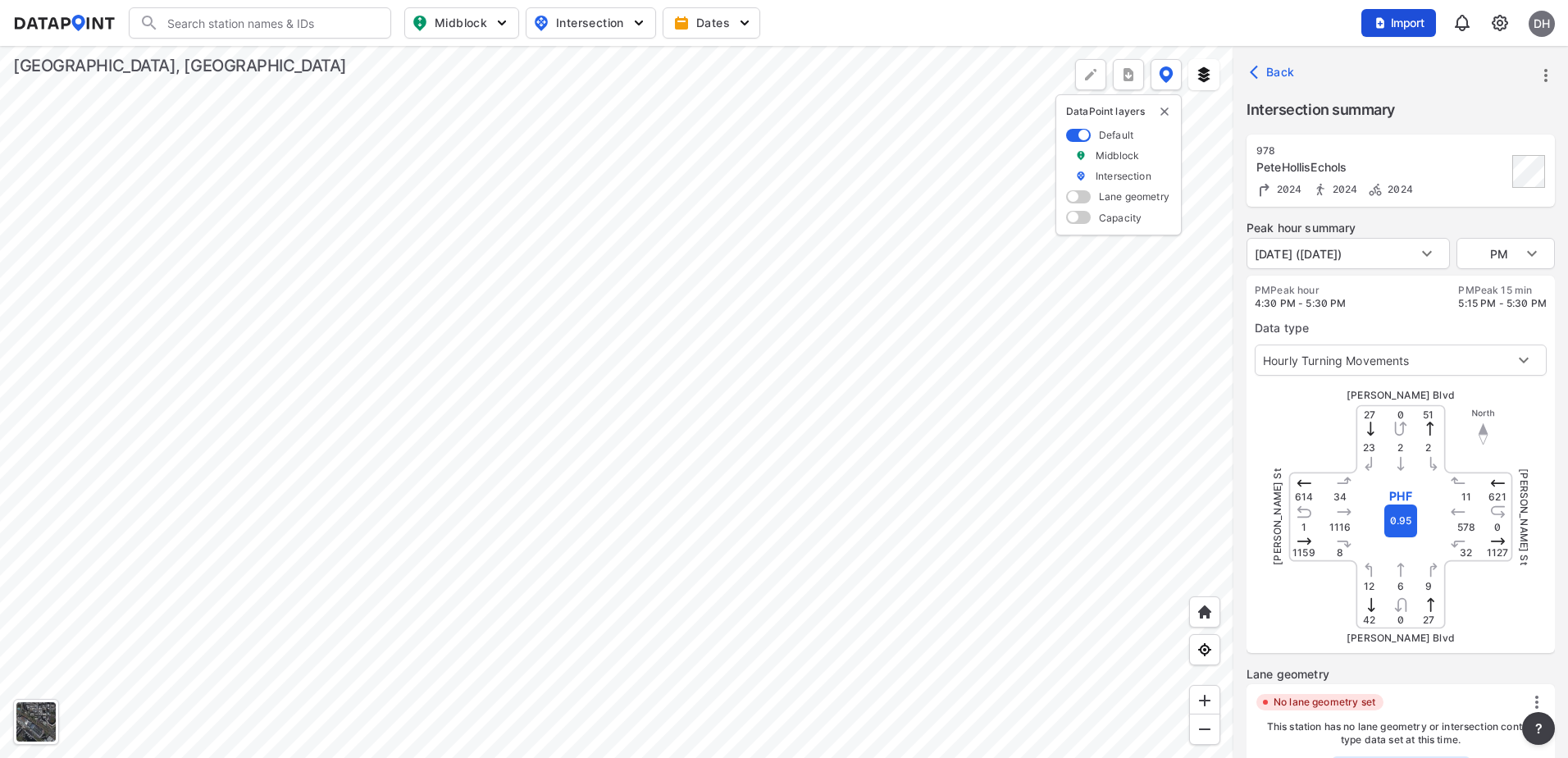
click at [1398, 17] on span "Import" at bounding box center [1398, 22] width 55 height 16
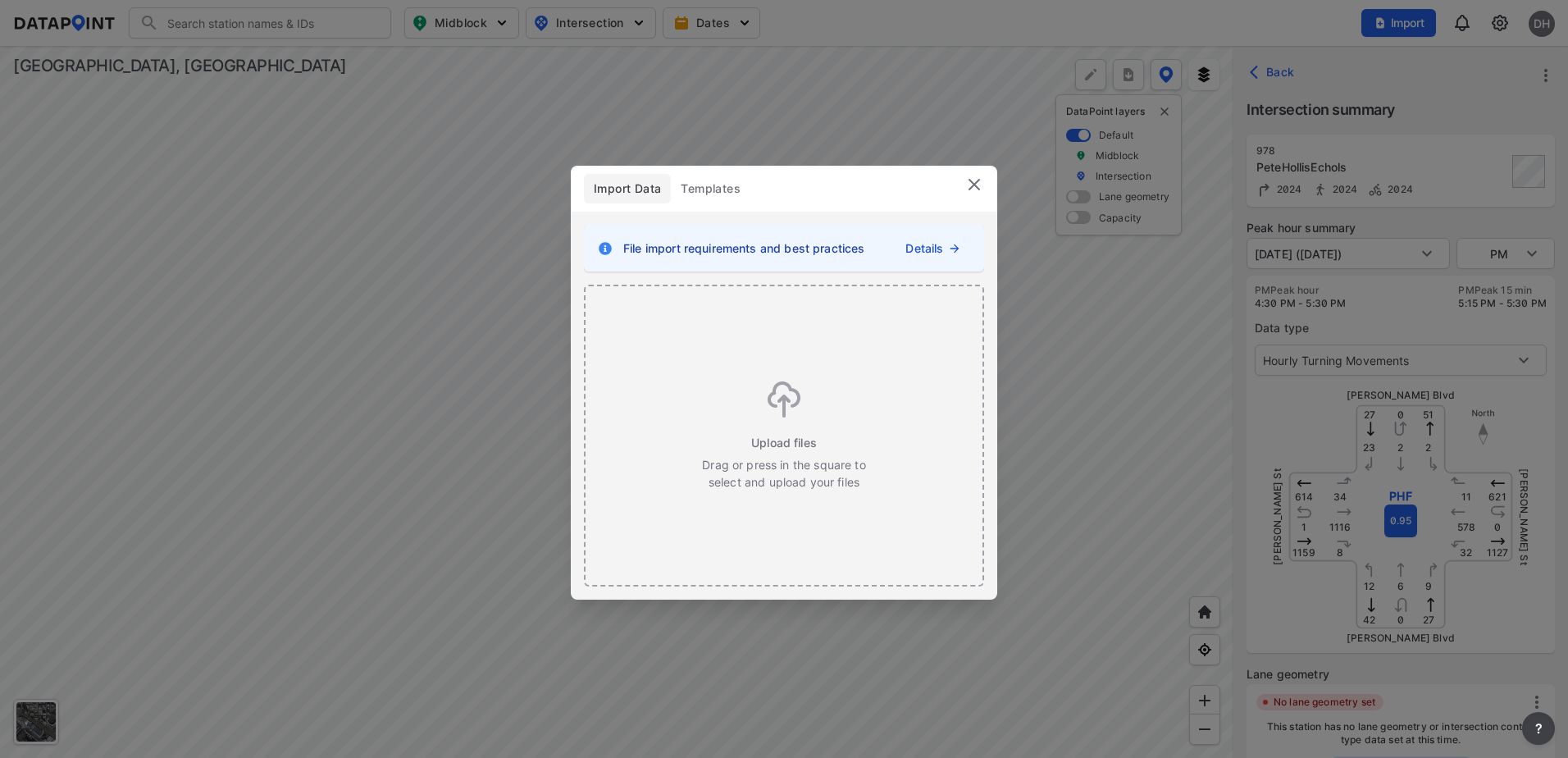
click at [966, 179] on img at bounding box center [973, 184] width 20 height 20
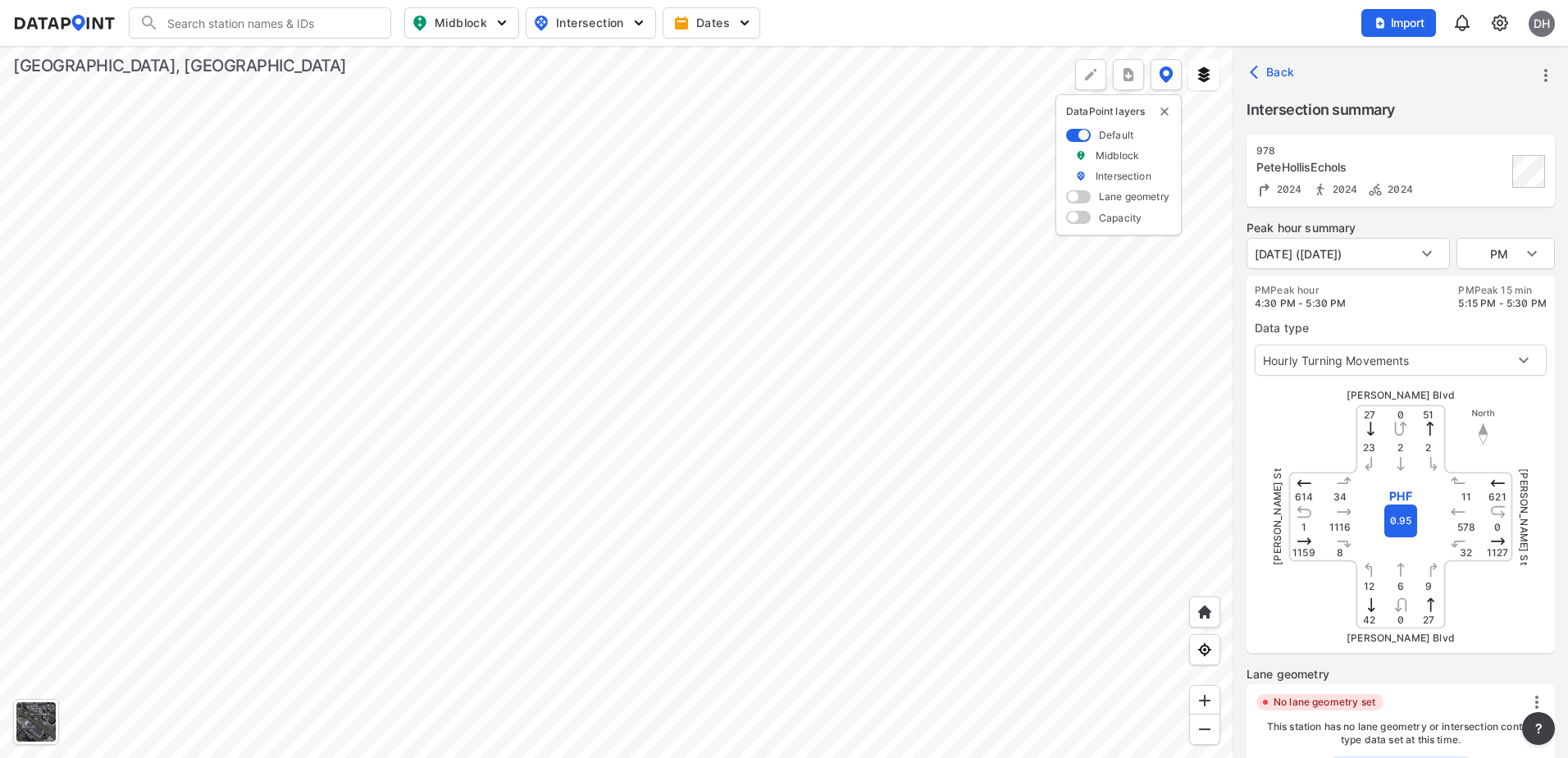
click at [1551, 77] on icon "more" at bounding box center [1545, 75] width 20 height 20
click at [1551, 295] on div at bounding box center [784, 379] width 1568 height 758
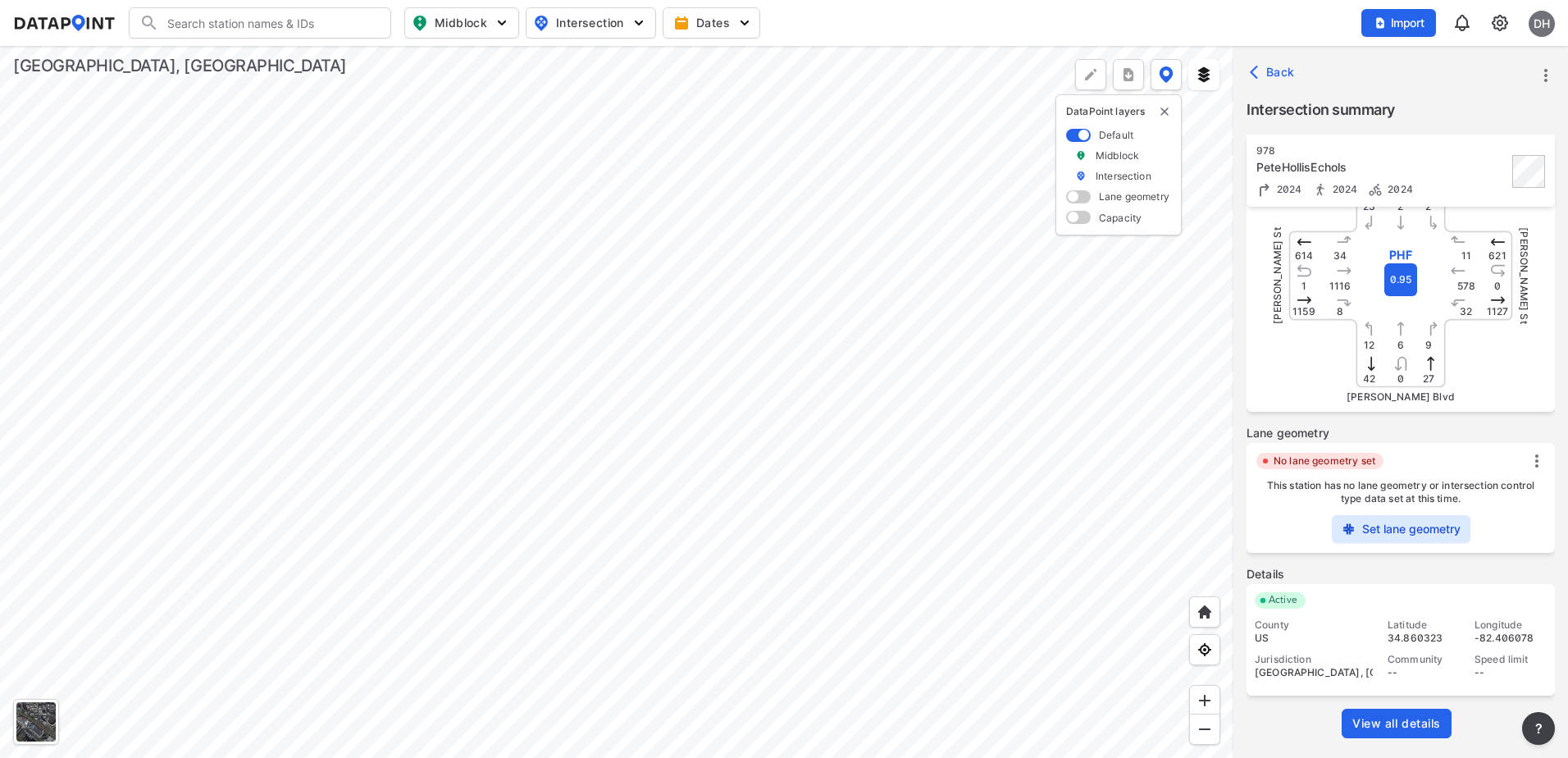
click at [1412, 725] on span "View all details" at bounding box center [1395, 723] width 88 height 16
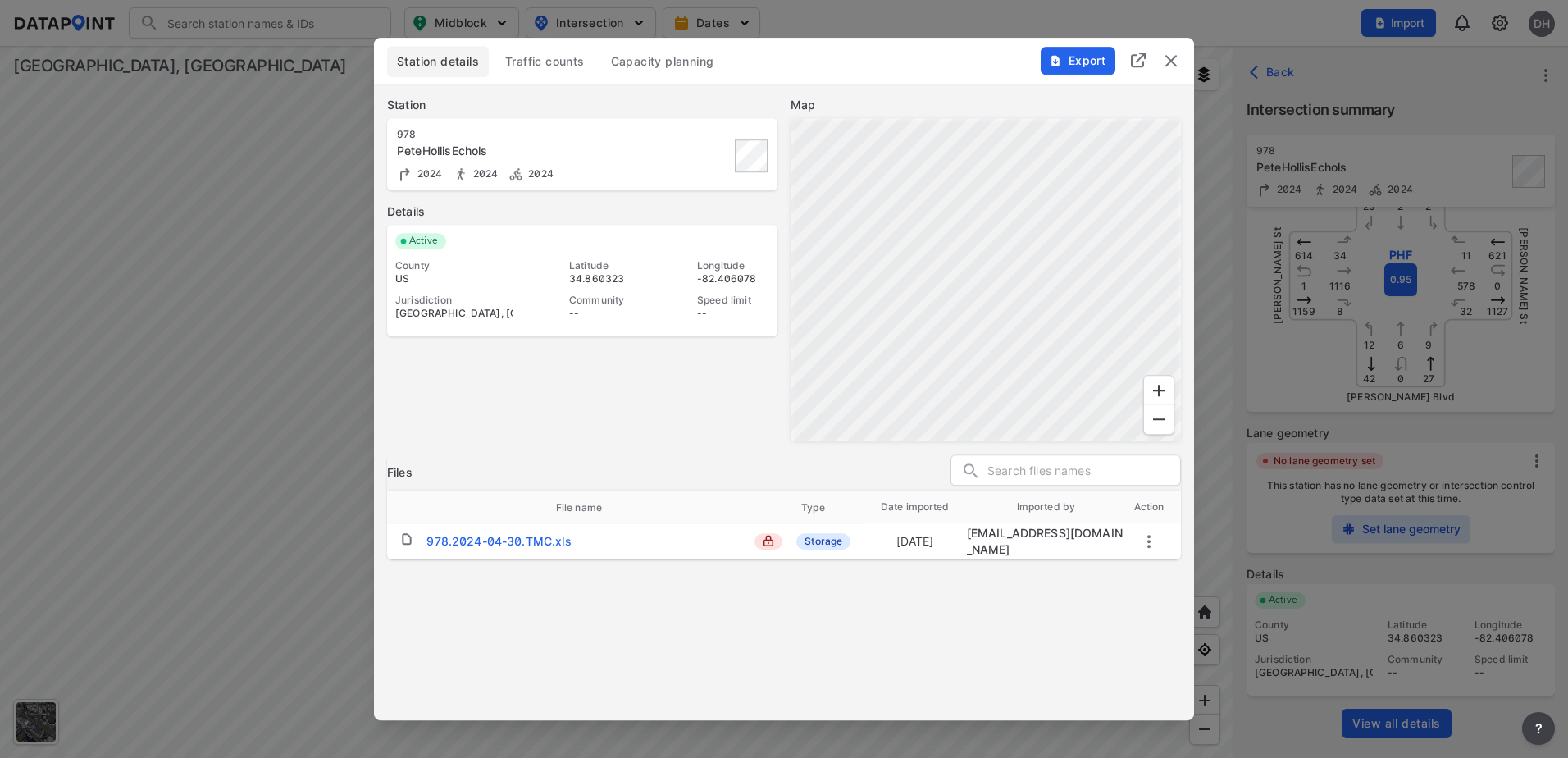
click at [1145, 538] on icon "more" at bounding box center [1148, 541] width 20 height 20
click at [1038, 608] on div at bounding box center [784, 379] width 1568 height 758
click at [1152, 544] on icon "more" at bounding box center [1148, 541] width 20 height 20
click at [1202, 601] on li "Delete" at bounding box center [1211, 597] width 144 height 29
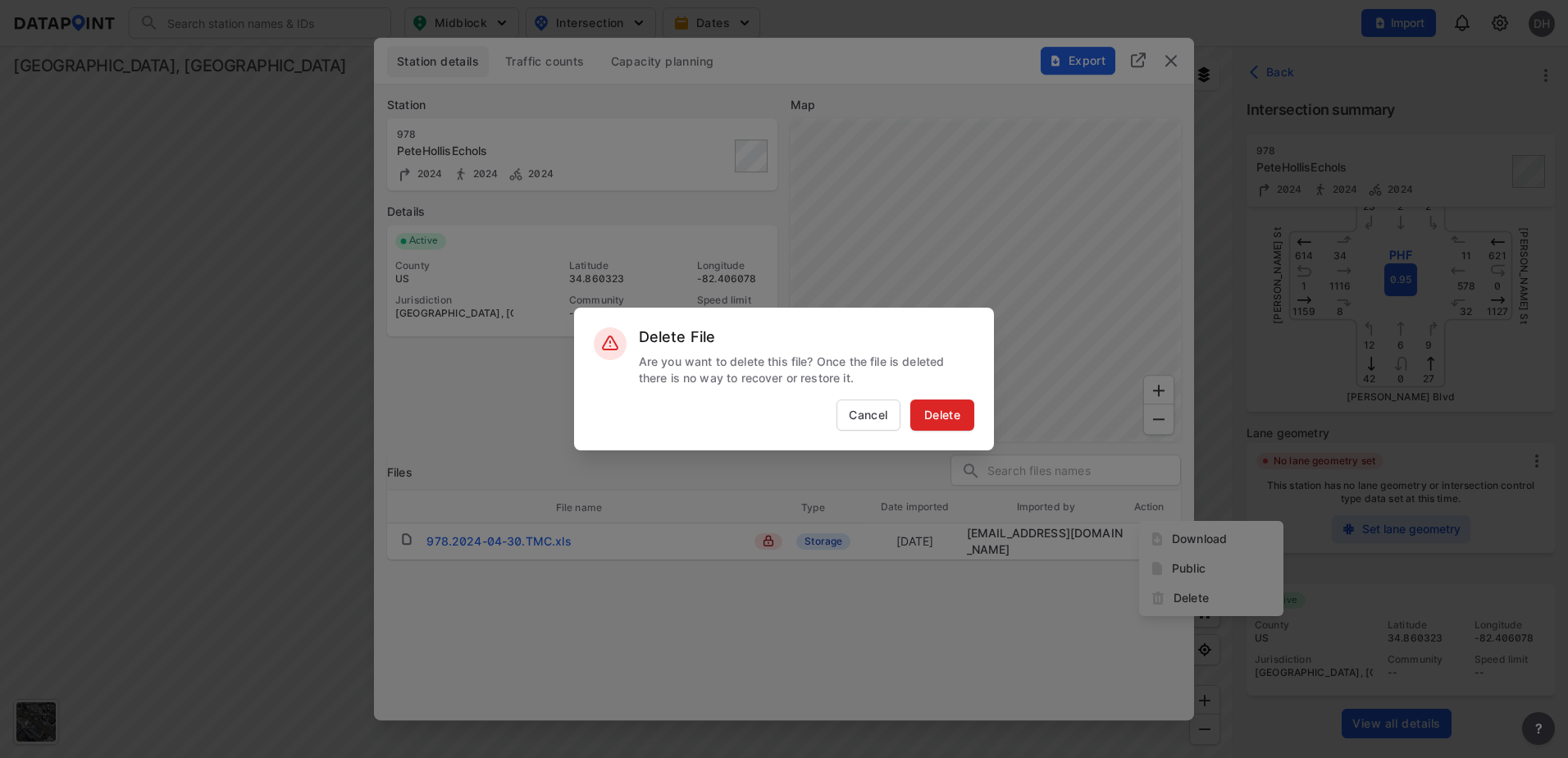
click at [944, 415] on span "Delete" at bounding box center [941, 415] width 49 height 16
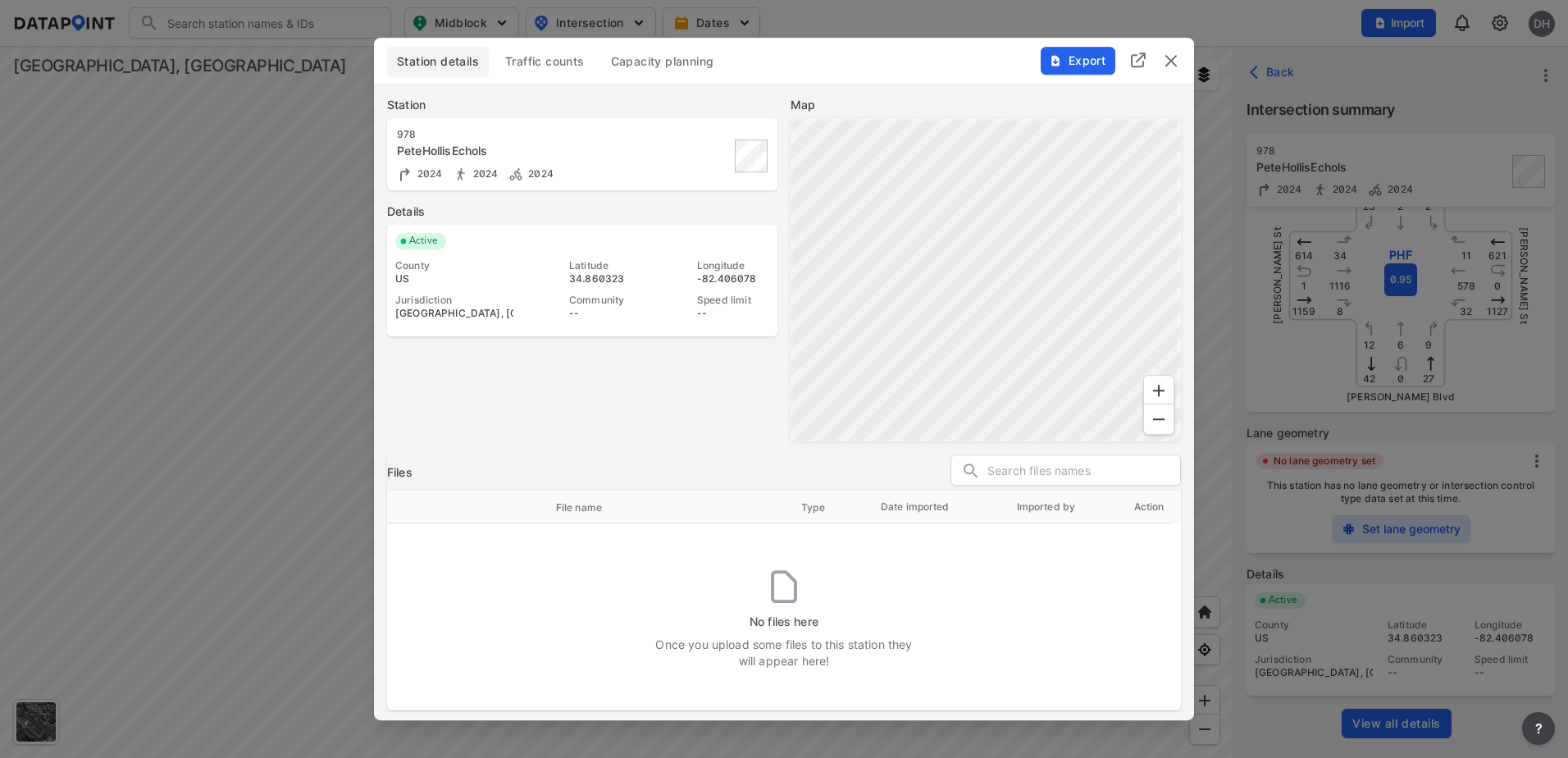
click at [1165, 66] on img "delete" at bounding box center [1171, 60] width 20 height 20
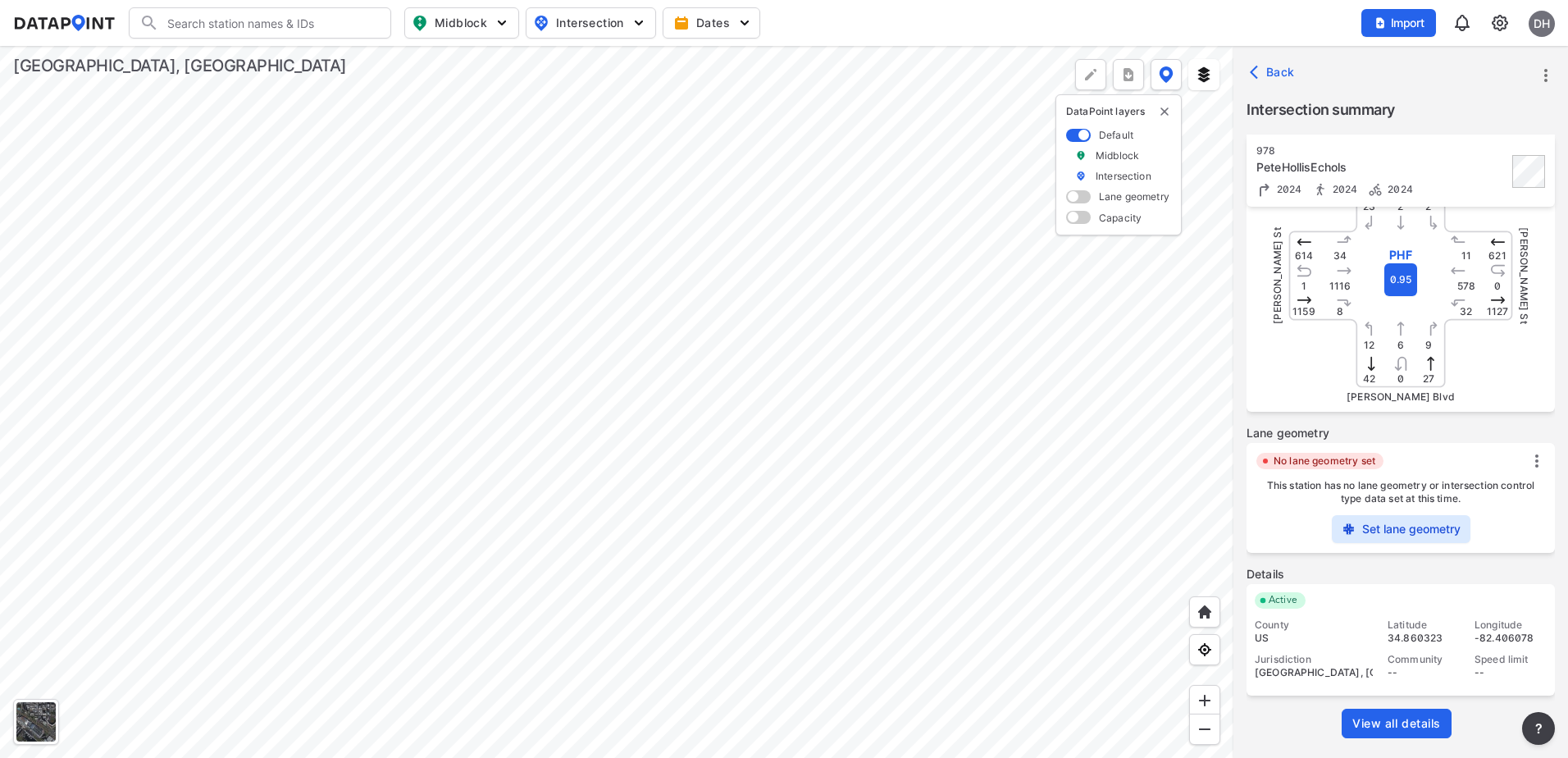
click at [848, 470] on div at bounding box center [616, 401] width 1233 height 712
click at [1276, 74] on span "Back" at bounding box center [1274, 72] width 42 height 16
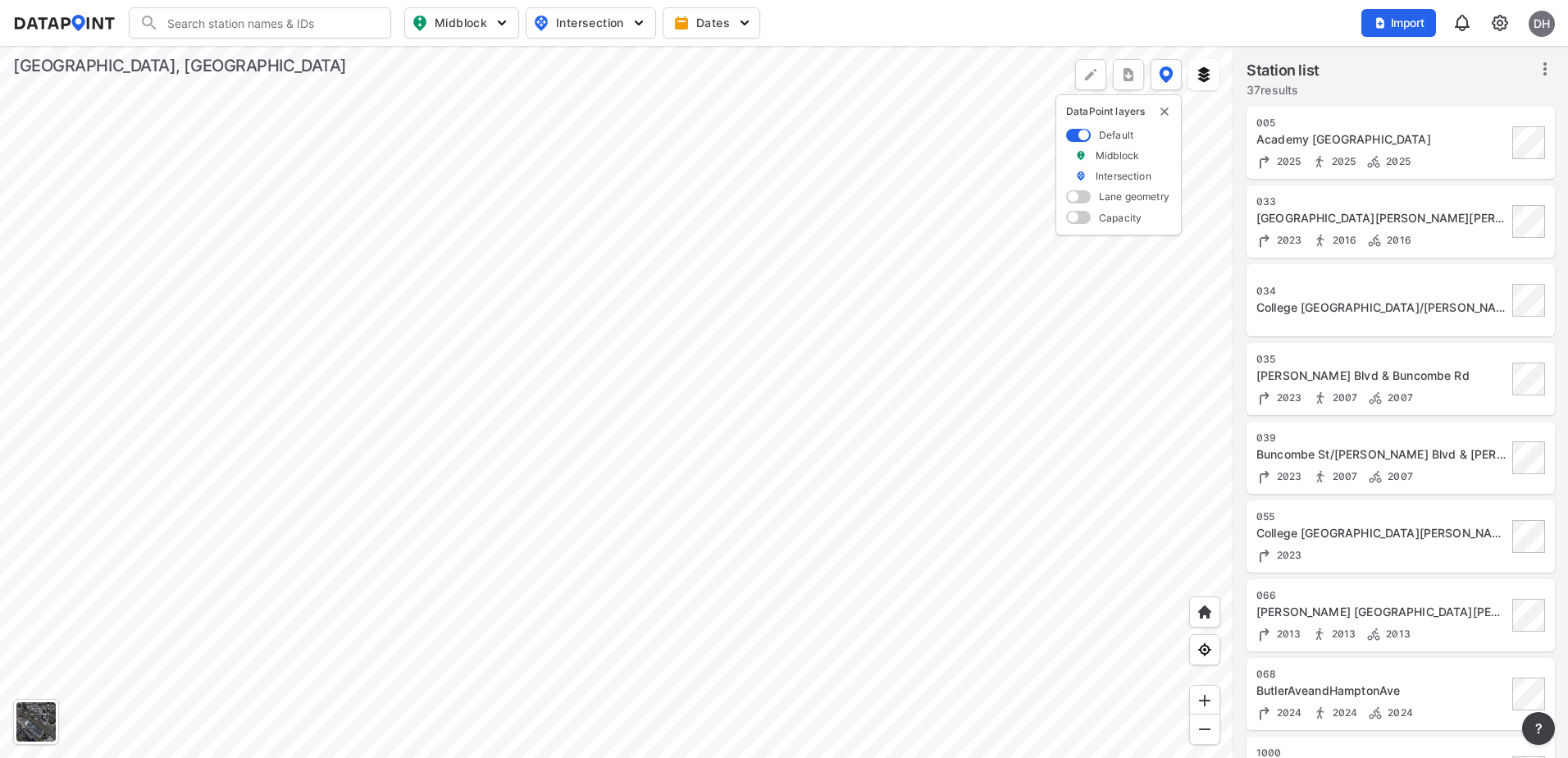
click at [791, 578] on div at bounding box center [616, 401] width 1233 height 712
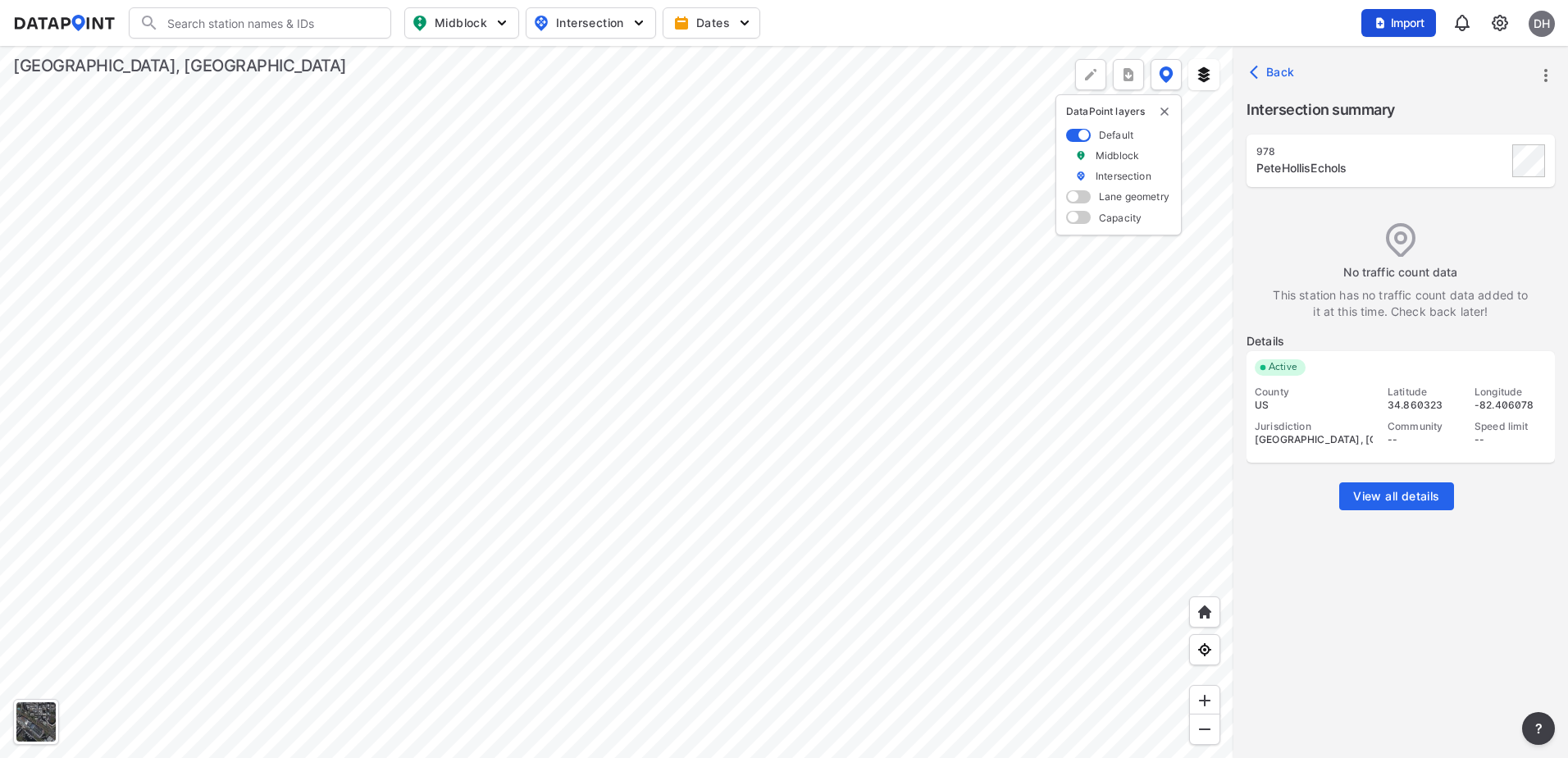
click at [1402, 28] on span "Import" at bounding box center [1398, 22] width 55 height 16
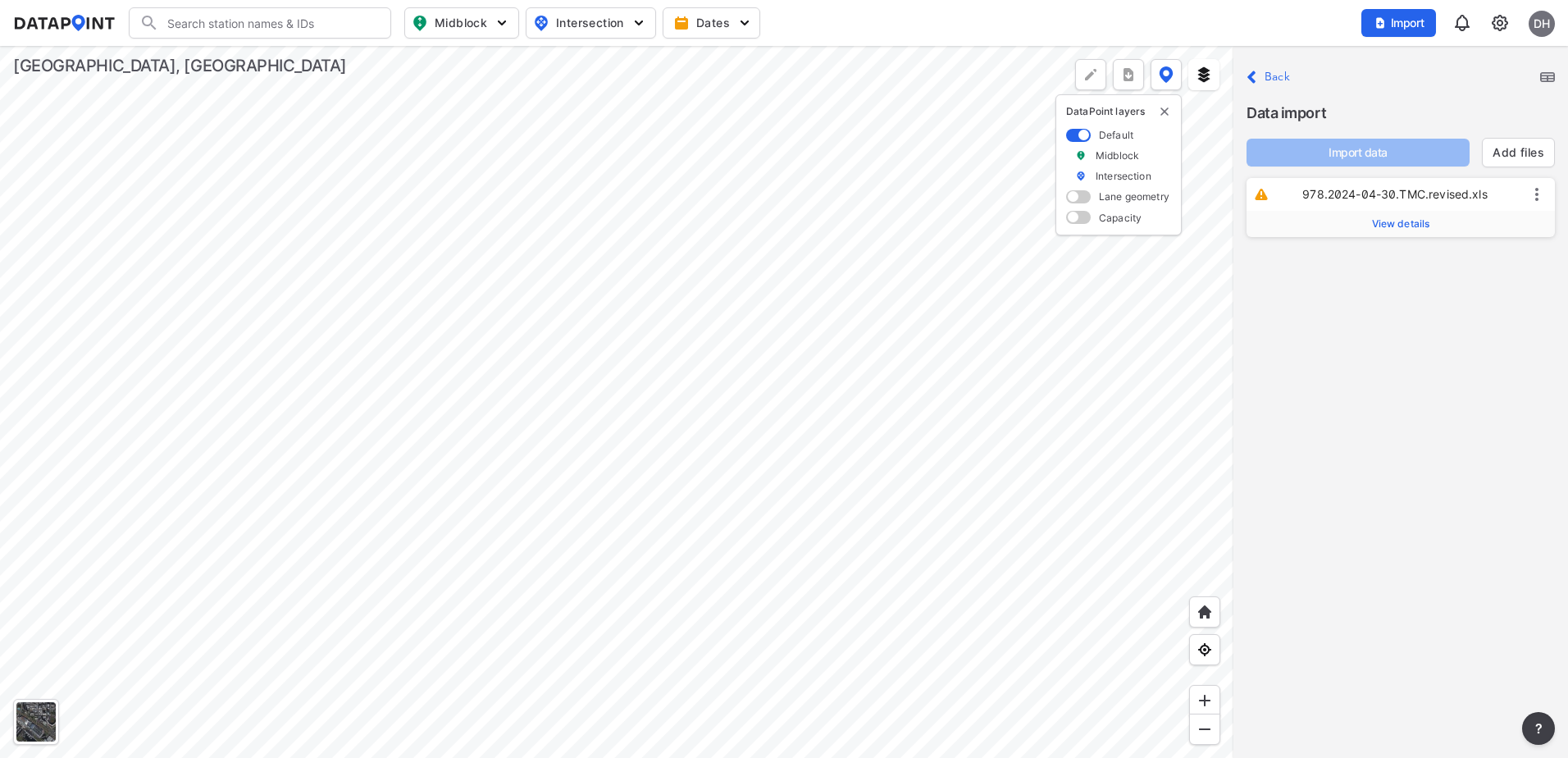
click at [1423, 222] on span "View details" at bounding box center [1401, 223] width 58 height 13
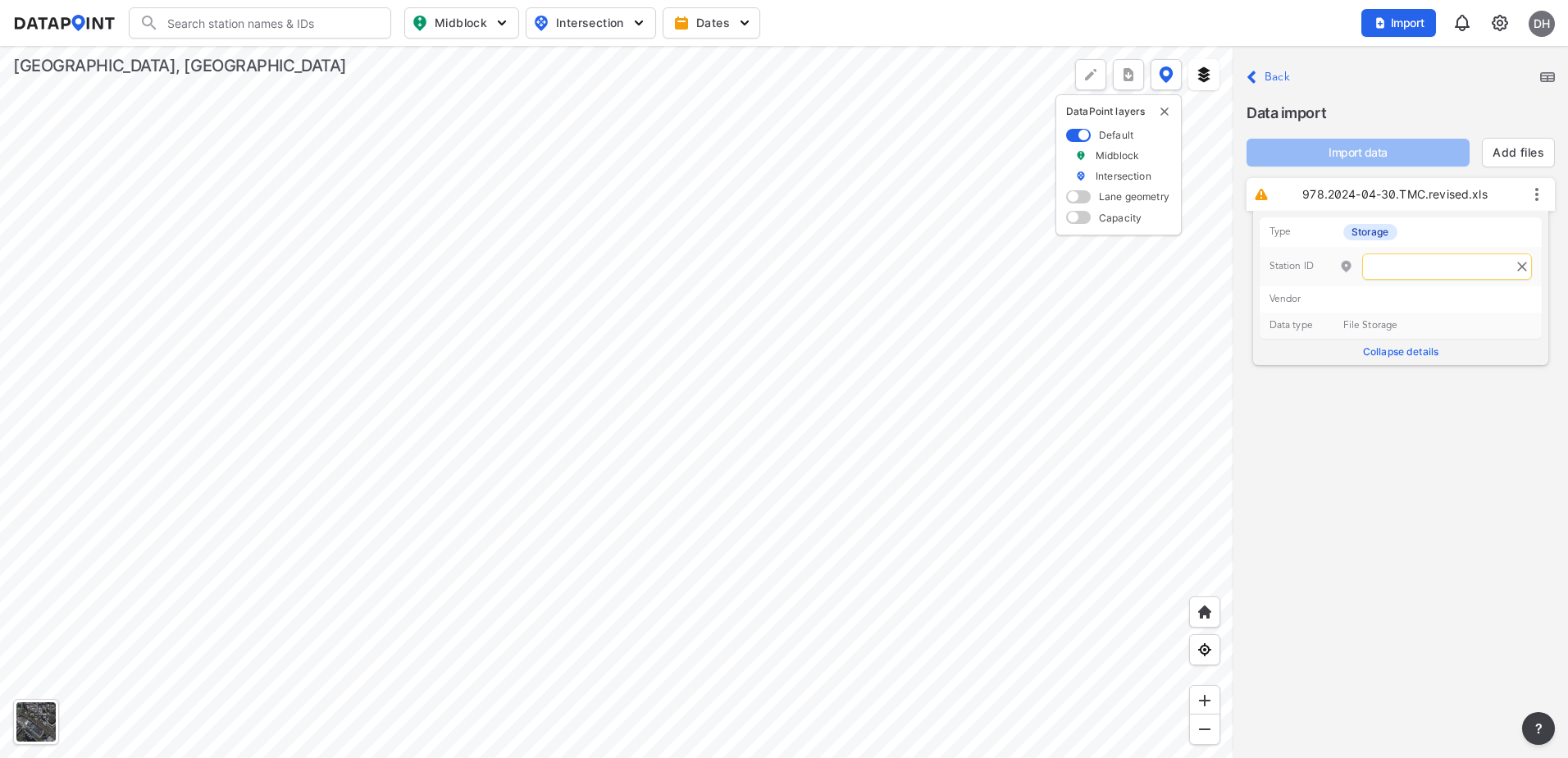
click at [1516, 265] on icon "Clear" at bounding box center [1522, 266] width 16 height 16
click at [1536, 193] on icon at bounding box center [1536, 194] width 3 height 13
click at [1498, 221] on div "Delete" at bounding box center [1497, 211] width 105 height 36
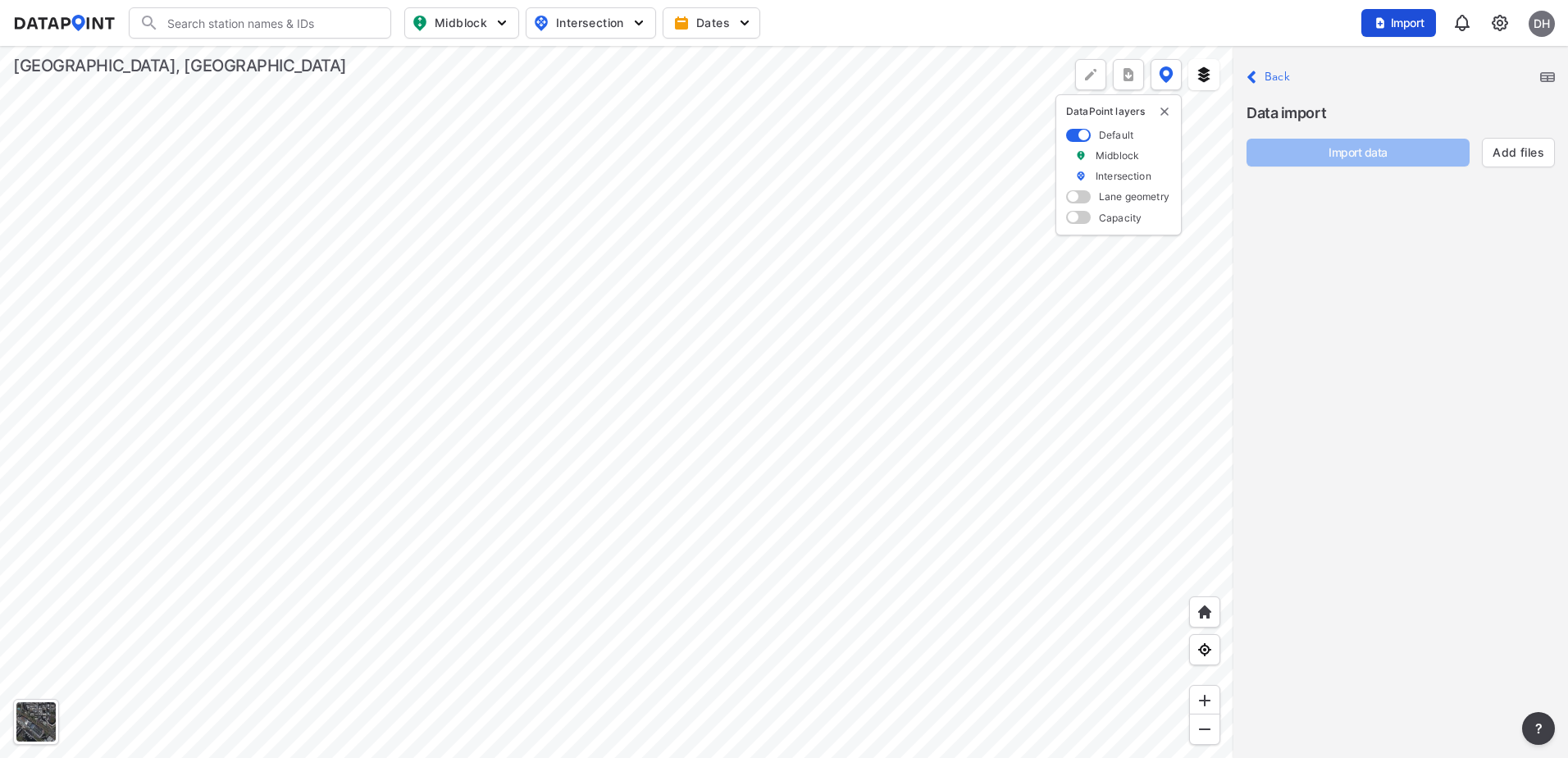
click at [1393, 27] on span "Import" at bounding box center [1398, 22] width 55 height 16
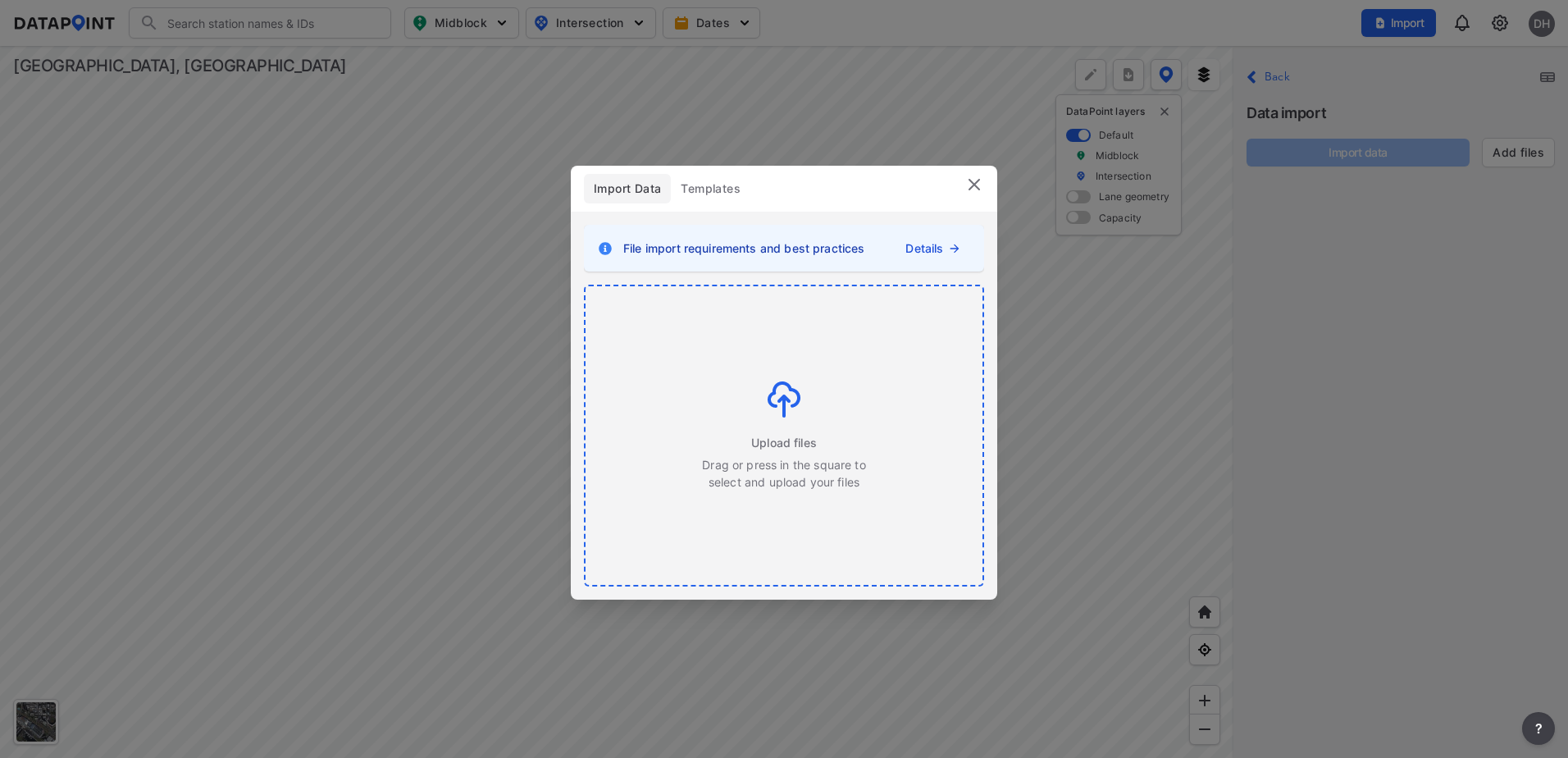
click at [741, 411] on div "Upload files Drag or press in the square to select and upload your files" at bounding box center [784, 435] width 166 height 109
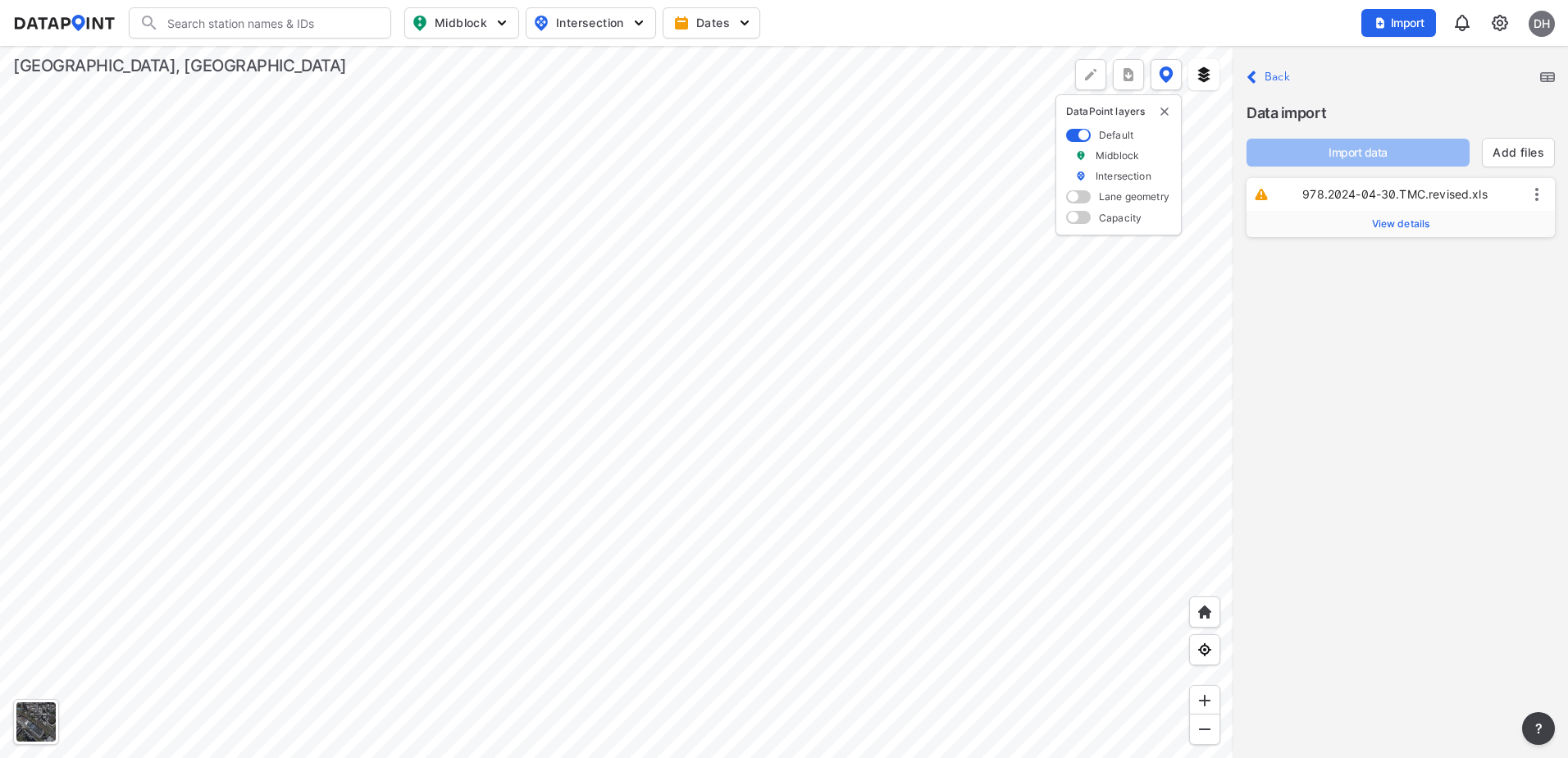
click at [1418, 222] on span "View details" at bounding box center [1401, 223] width 58 height 13
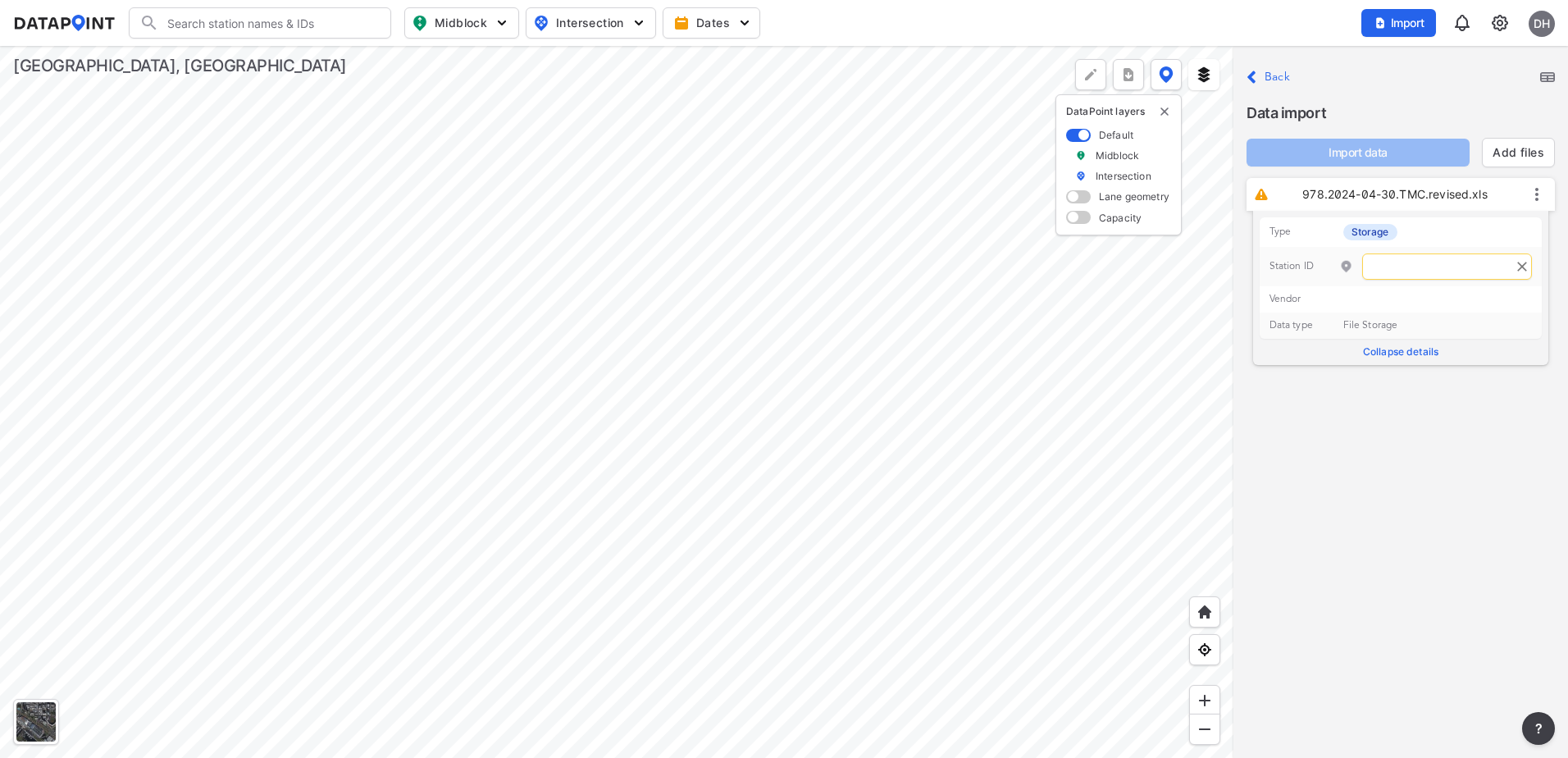
click at [1382, 264] on input "text" at bounding box center [1447, 266] width 170 height 27
click at [1333, 297] on span ") PeteHollisEchols" at bounding box center [1307, 300] width 97 height 14
type input "978"
click at [1386, 155] on span "Import data" at bounding box center [1357, 152] width 197 height 16
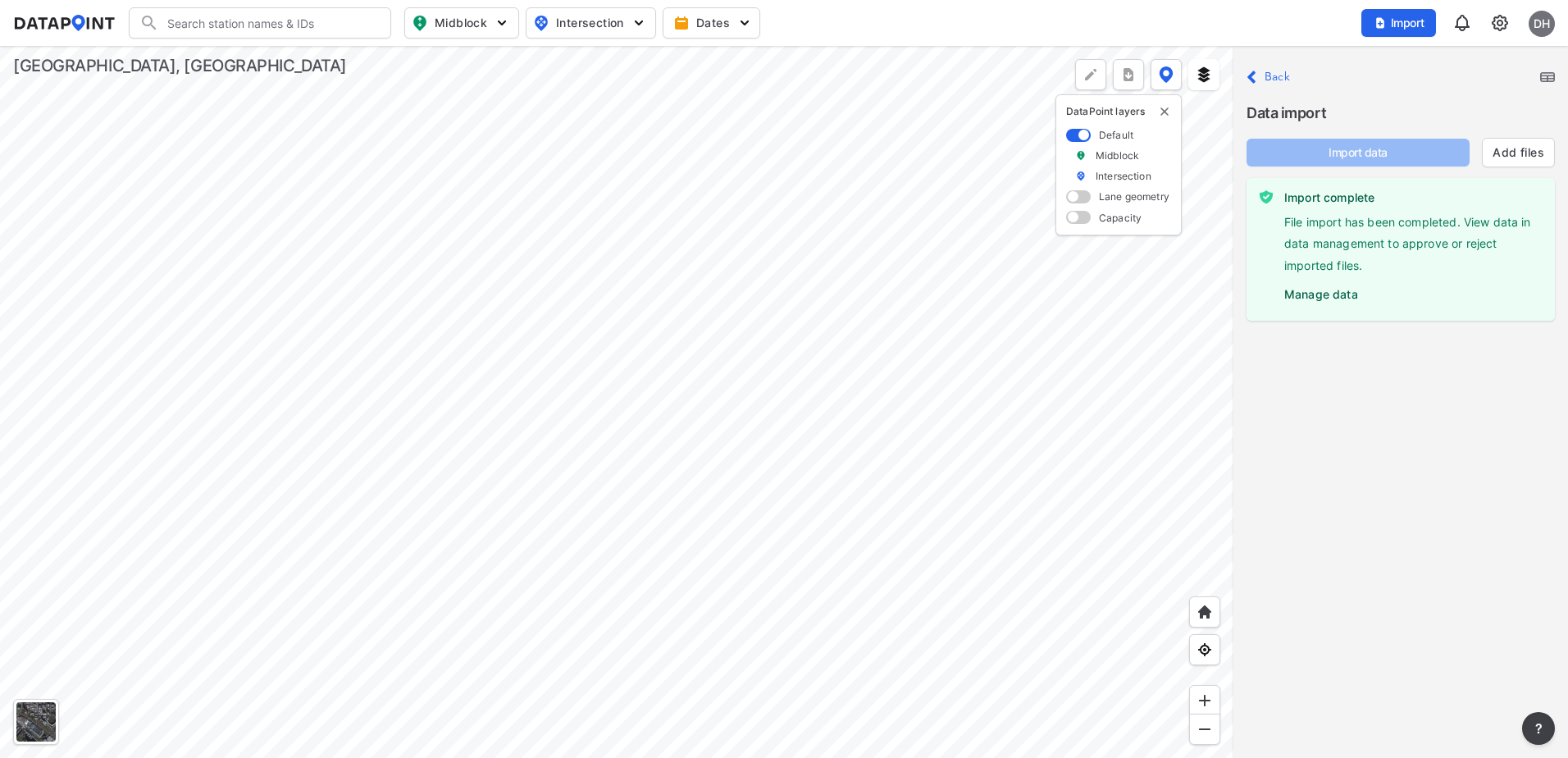
click at [1276, 81] on label "Back" at bounding box center [1277, 76] width 26 height 11
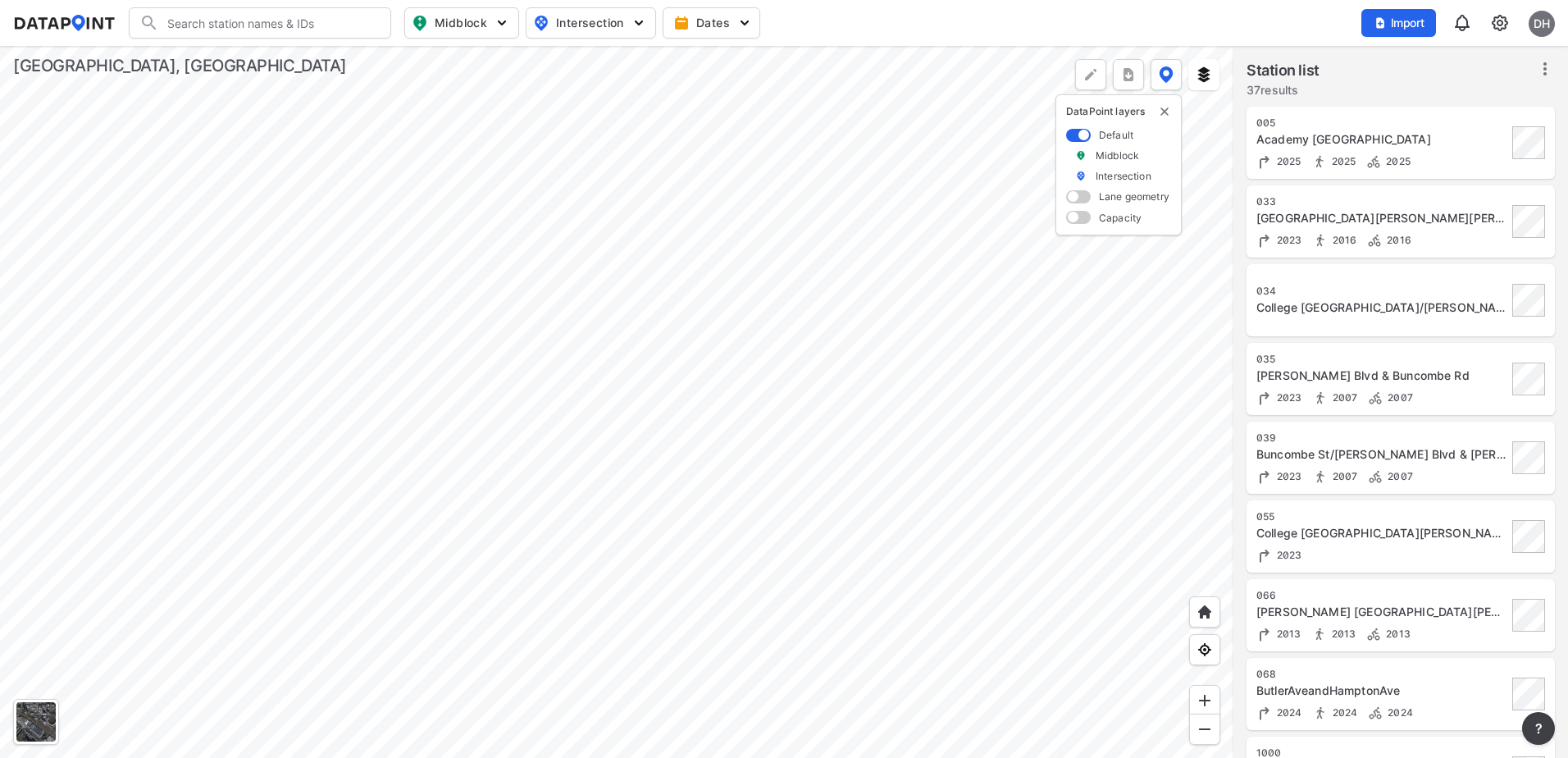
click at [796, 573] on div at bounding box center [616, 401] width 1233 height 712
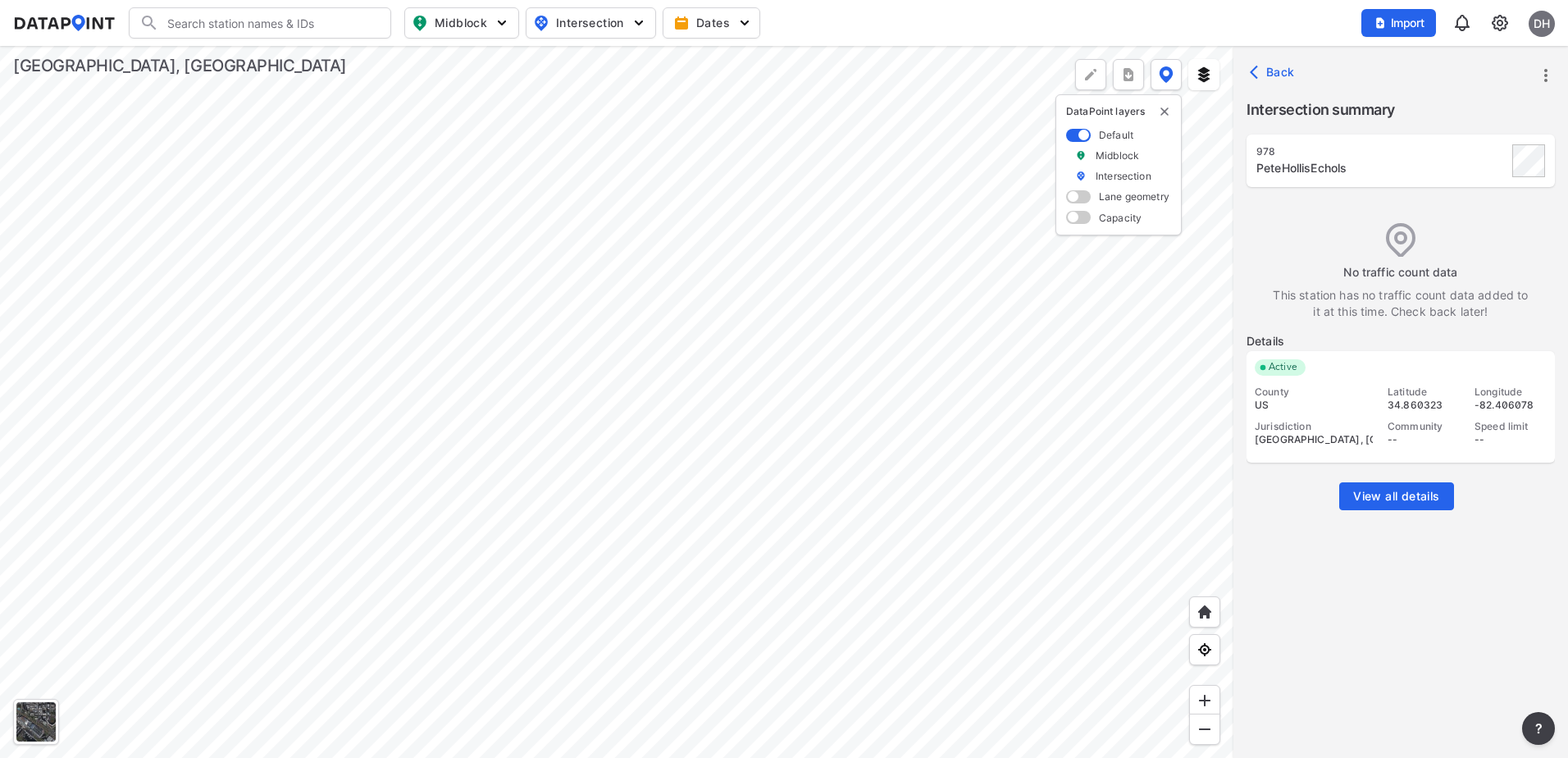
click at [1269, 75] on span "Back" at bounding box center [1274, 72] width 42 height 16
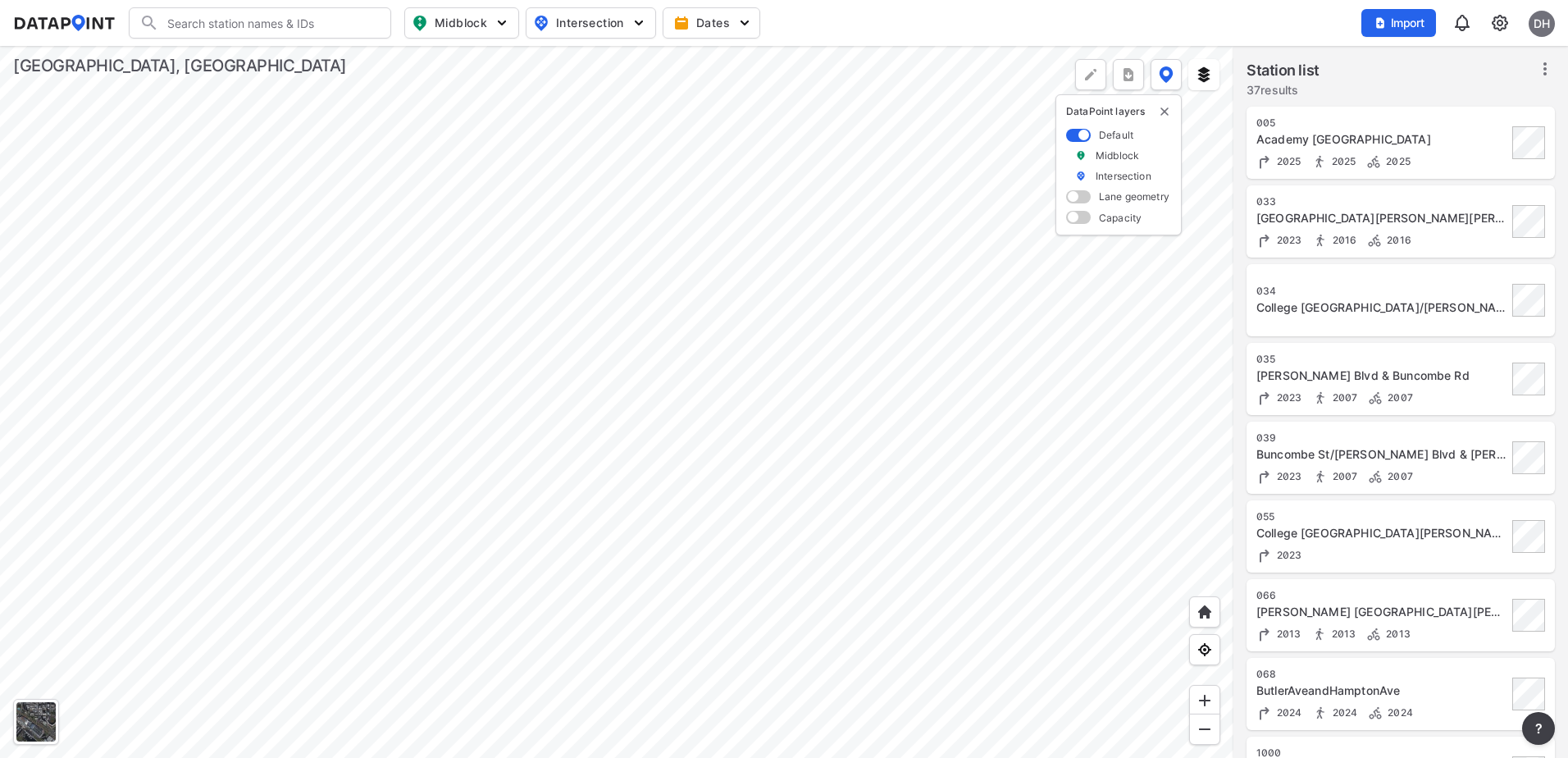
click at [677, 487] on div at bounding box center [616, 401] width 1233 height 712
click at [632, 549] on div at bounding box center [616, 401] width 1233 height 712
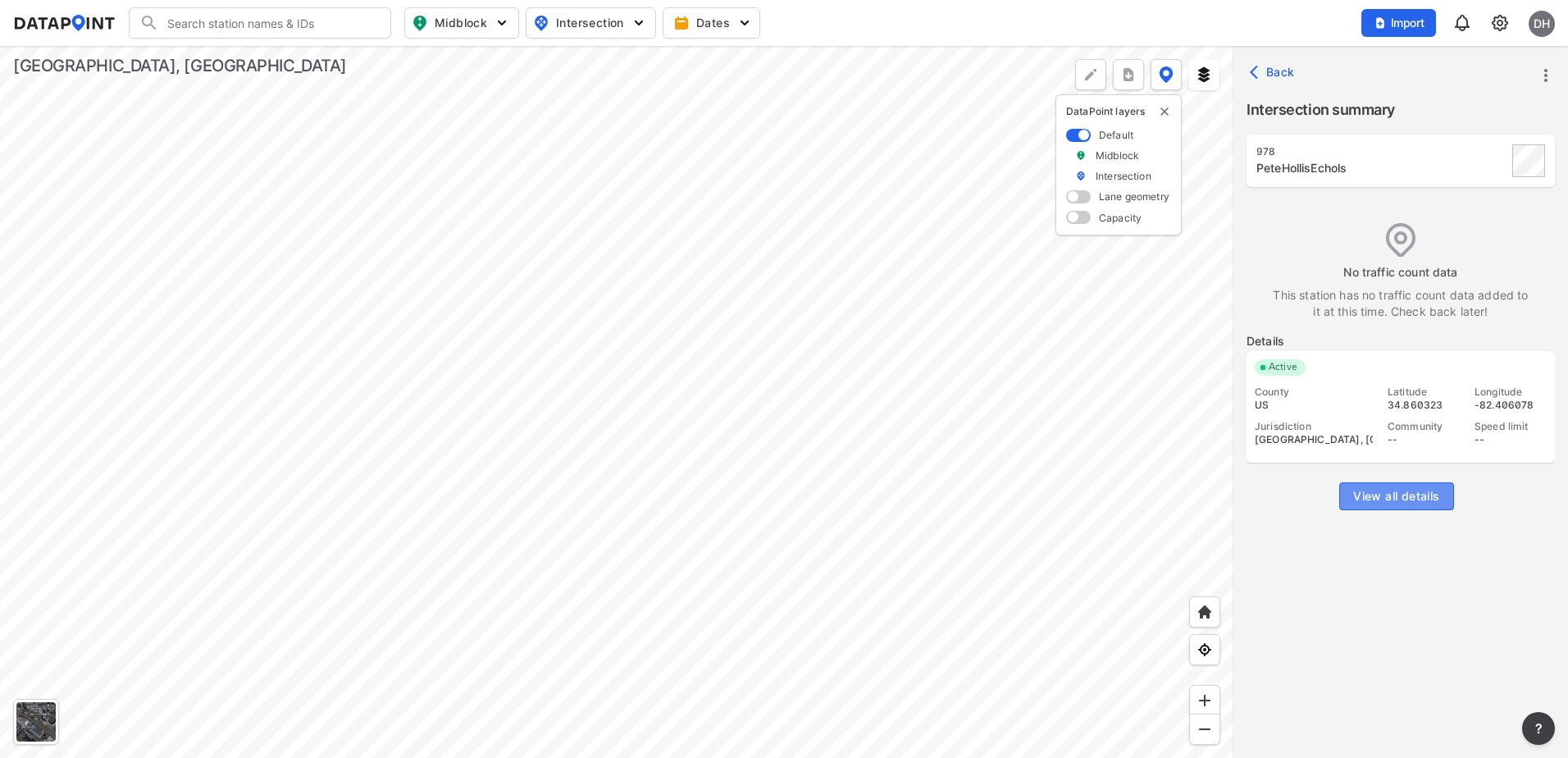
click at [1426, 496] on span "View all details" at bounding box center [1395, 495] width 86 height 16
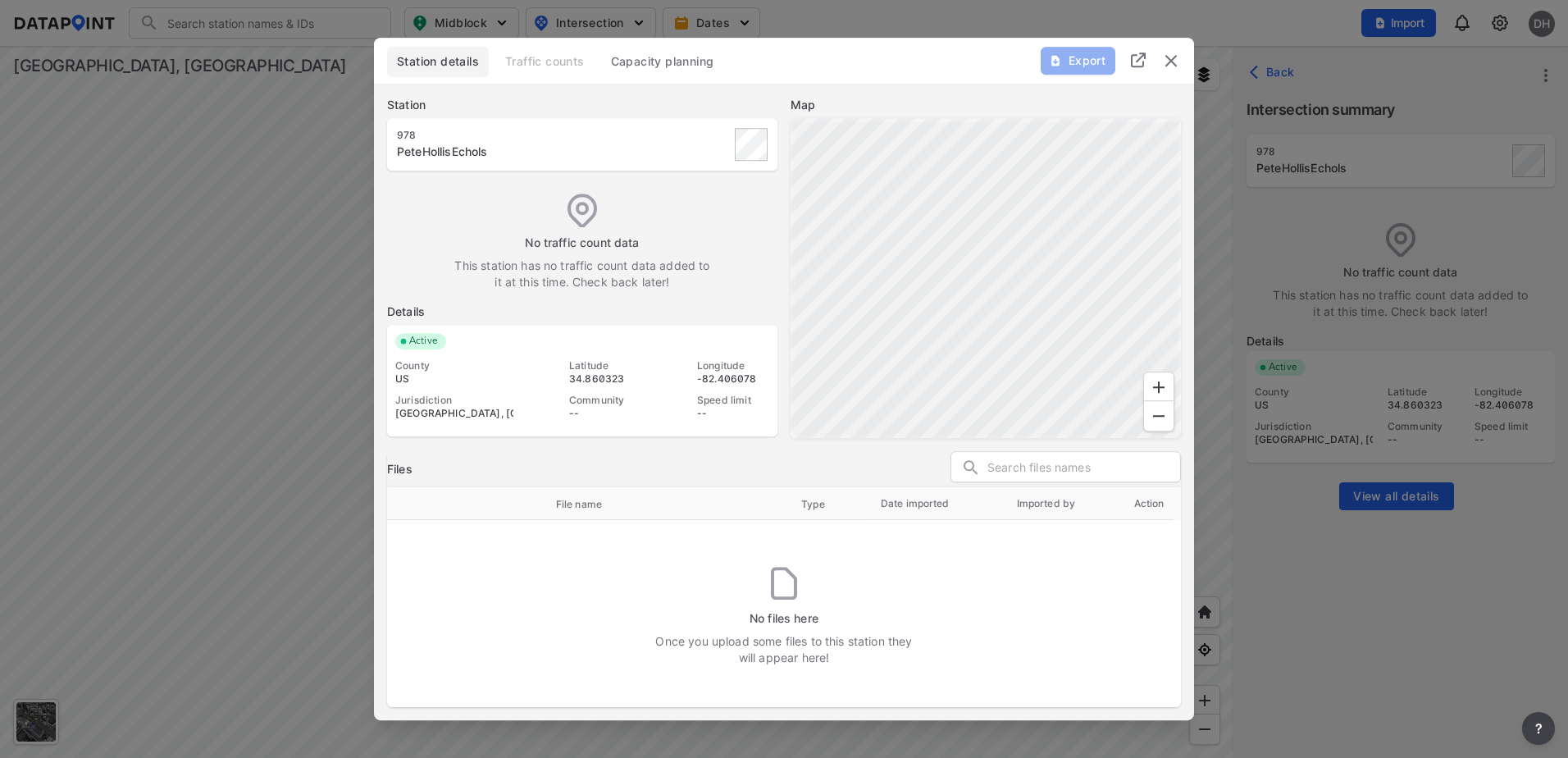
click at [1171, 58] on img "delete" at bounding box center [1171, 60] width 20 height 20
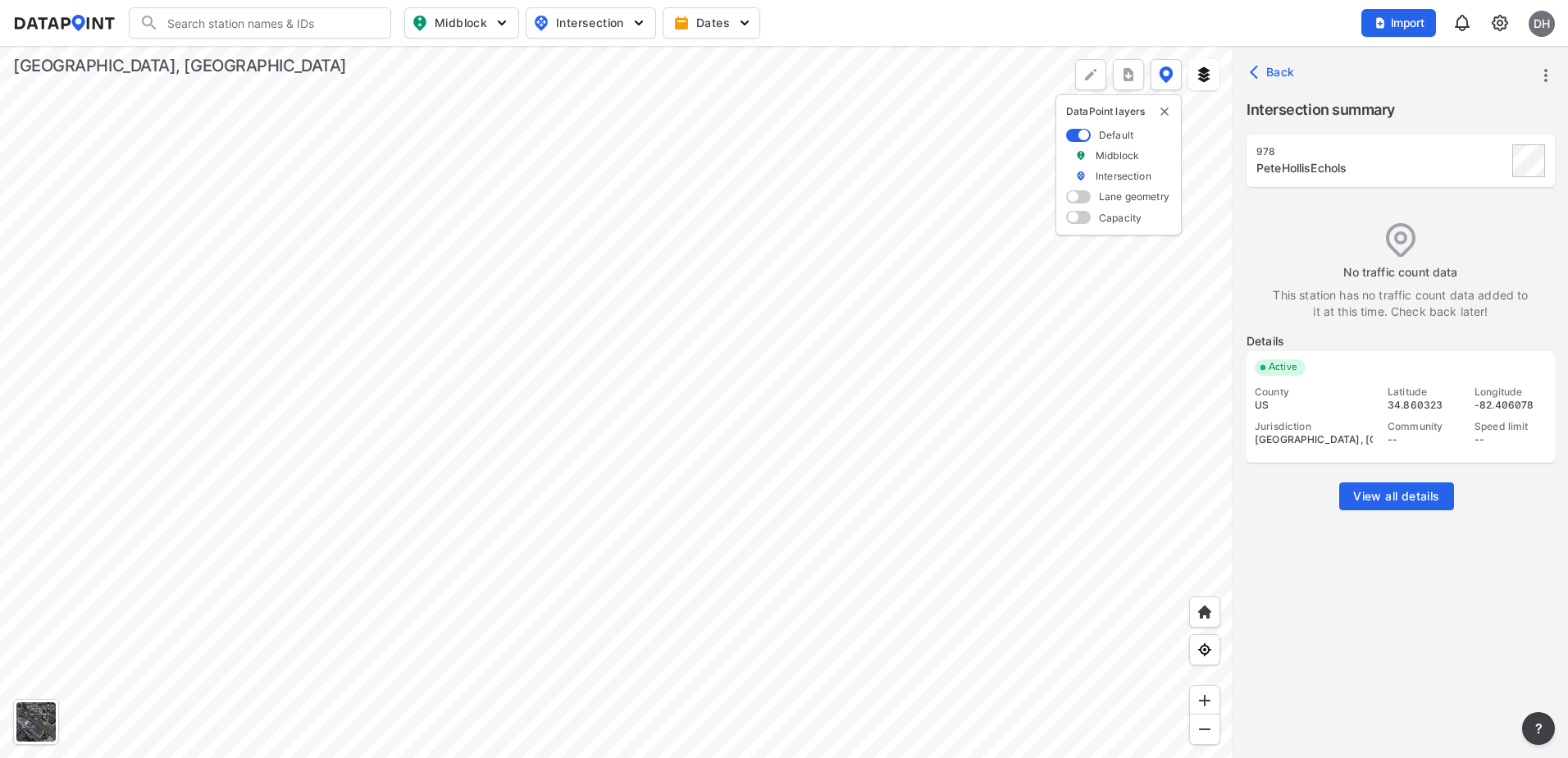
click at [1495, 23] on img at bounding box center [1499, 22] width 20 height 20
click at [1445, 61] on link "Data management" at bounding box center [1429, 63] width 141 height 16
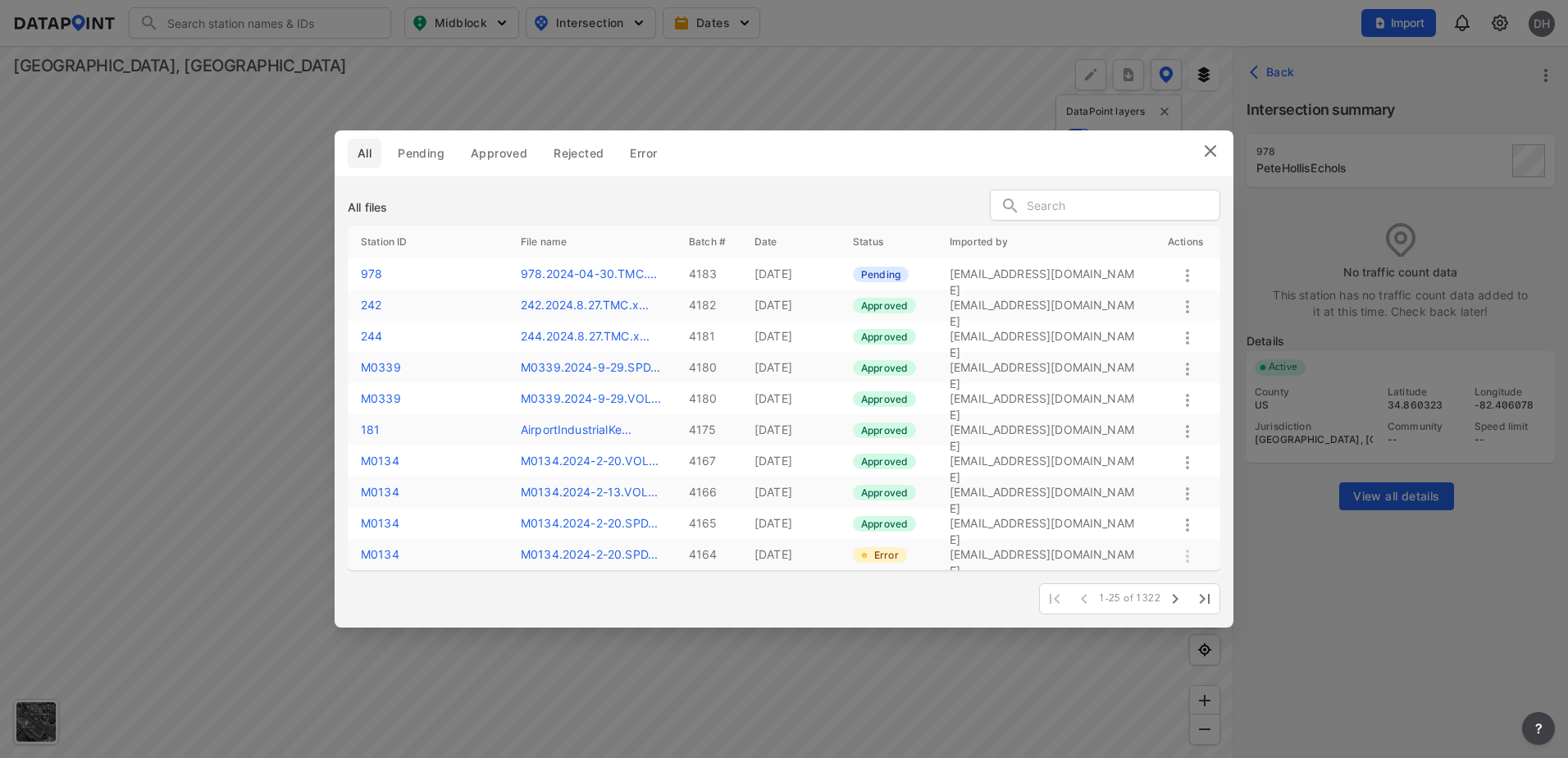
click at [1185, 271] on icon at bounding box center [1187, 276] width 20 height 20
click at [1164, 293] on label "Approve" at bounding box center [1163, 289] width 46 height 16
click at [1213, 158] on img at bounding box center [1210, 150] width 20 height 20
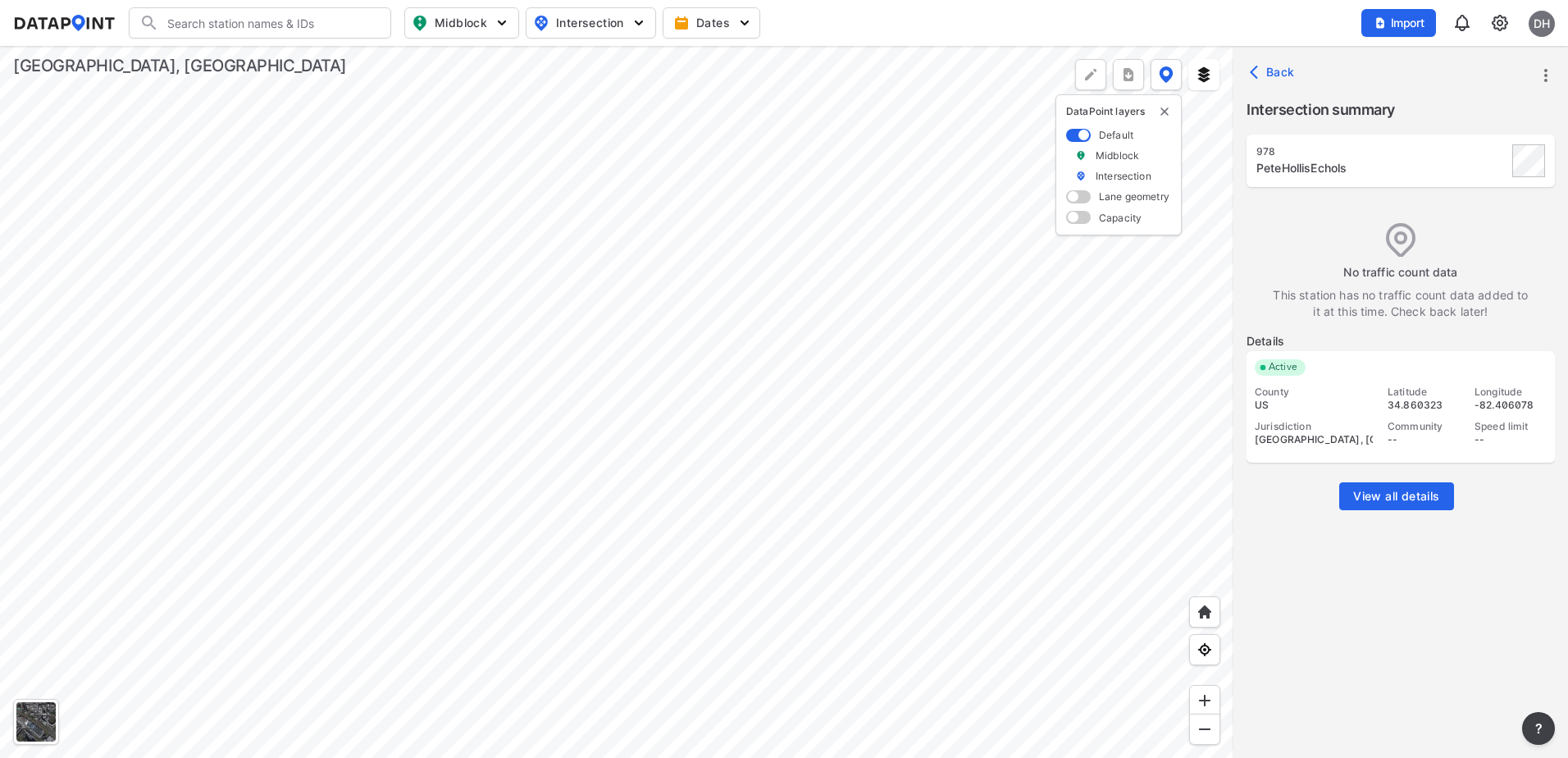
click at [1267, 70] on span "Back" at bounding box center [1274, 72] width 42 height 16
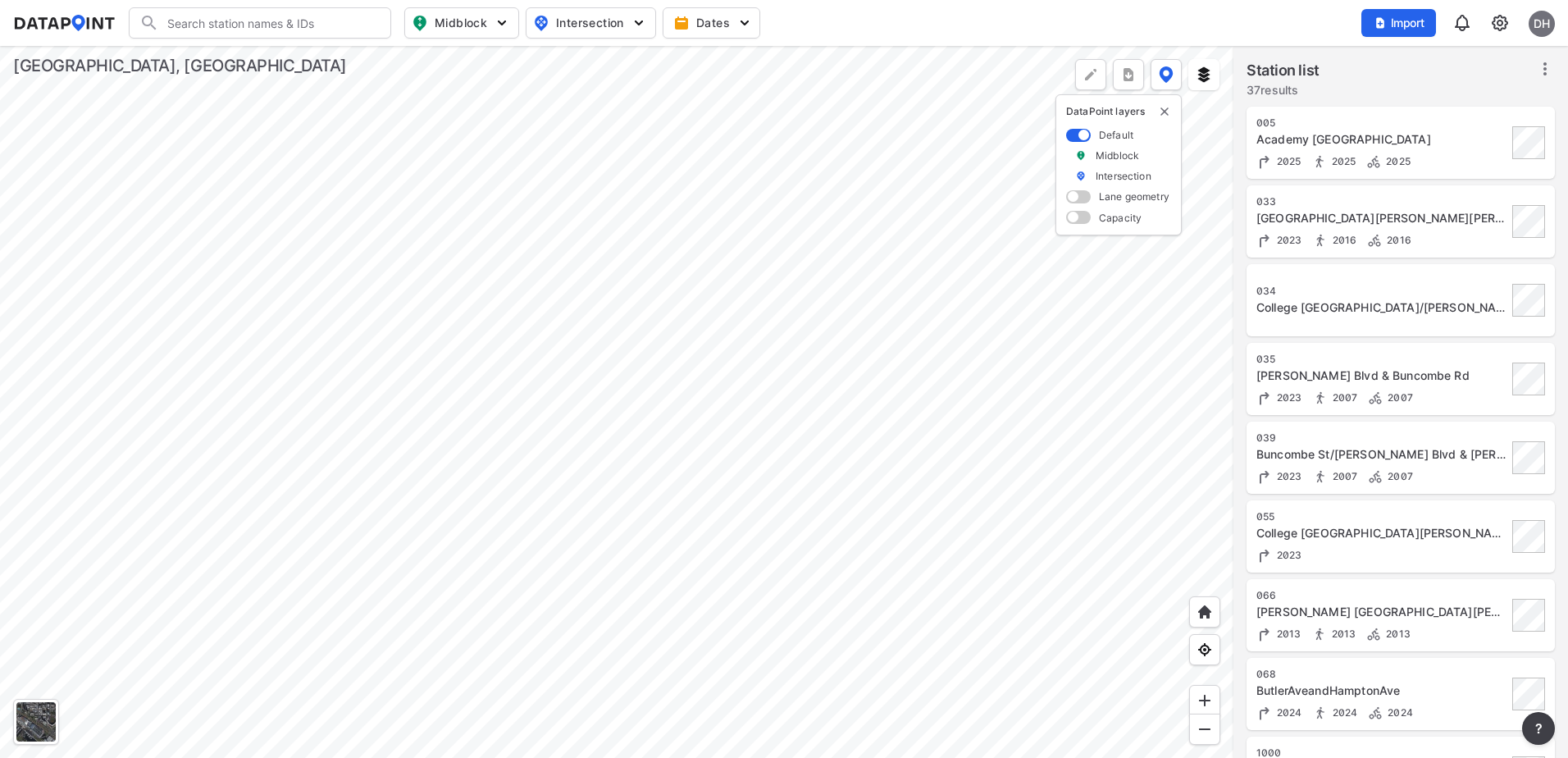
click at [628, 559] on div at bounding box center [616, 401] width 1233 height 712
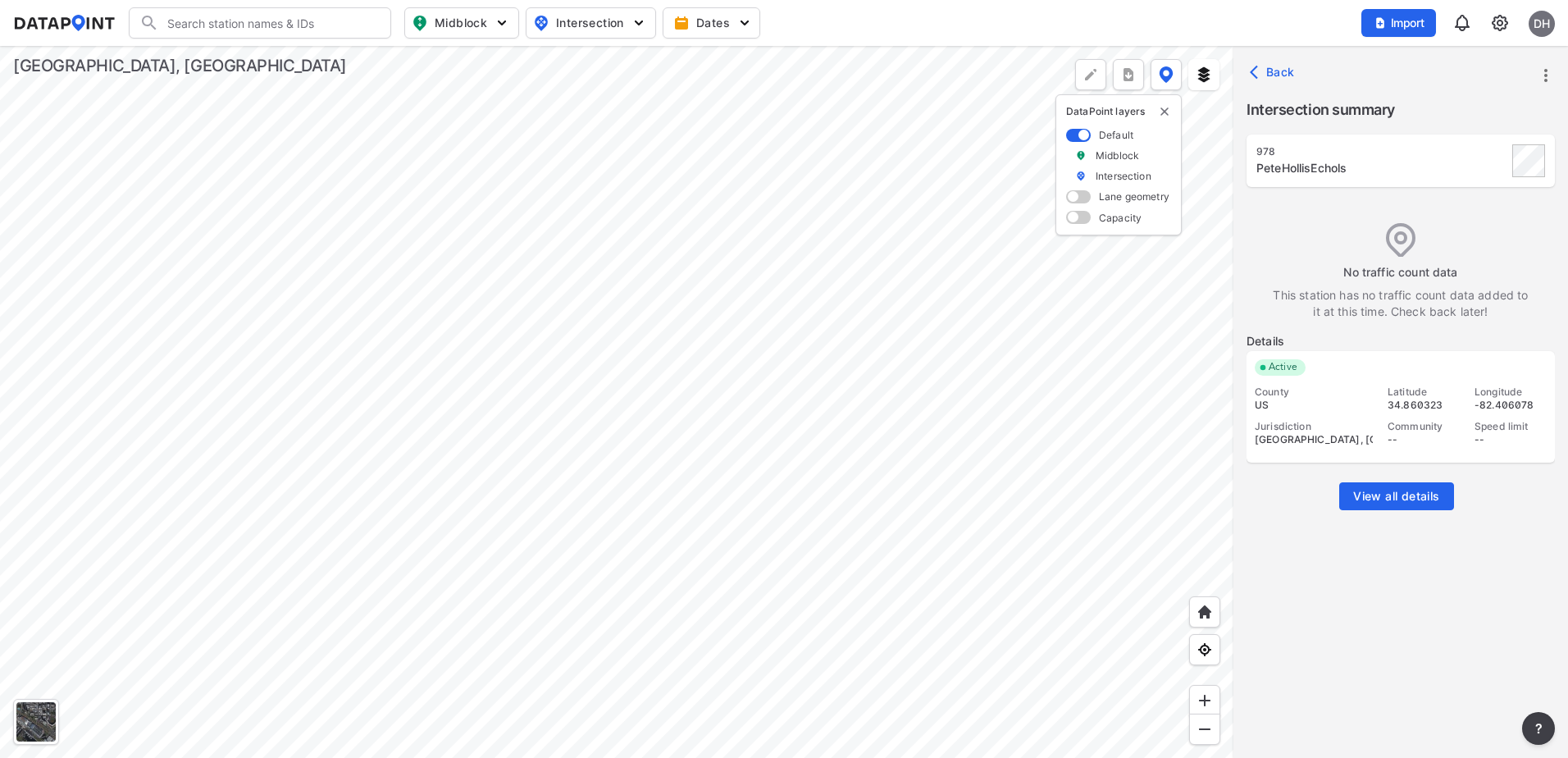
click at [1278, 73] on span "Back" at bounding box center [1274, 72] width 42 height 16
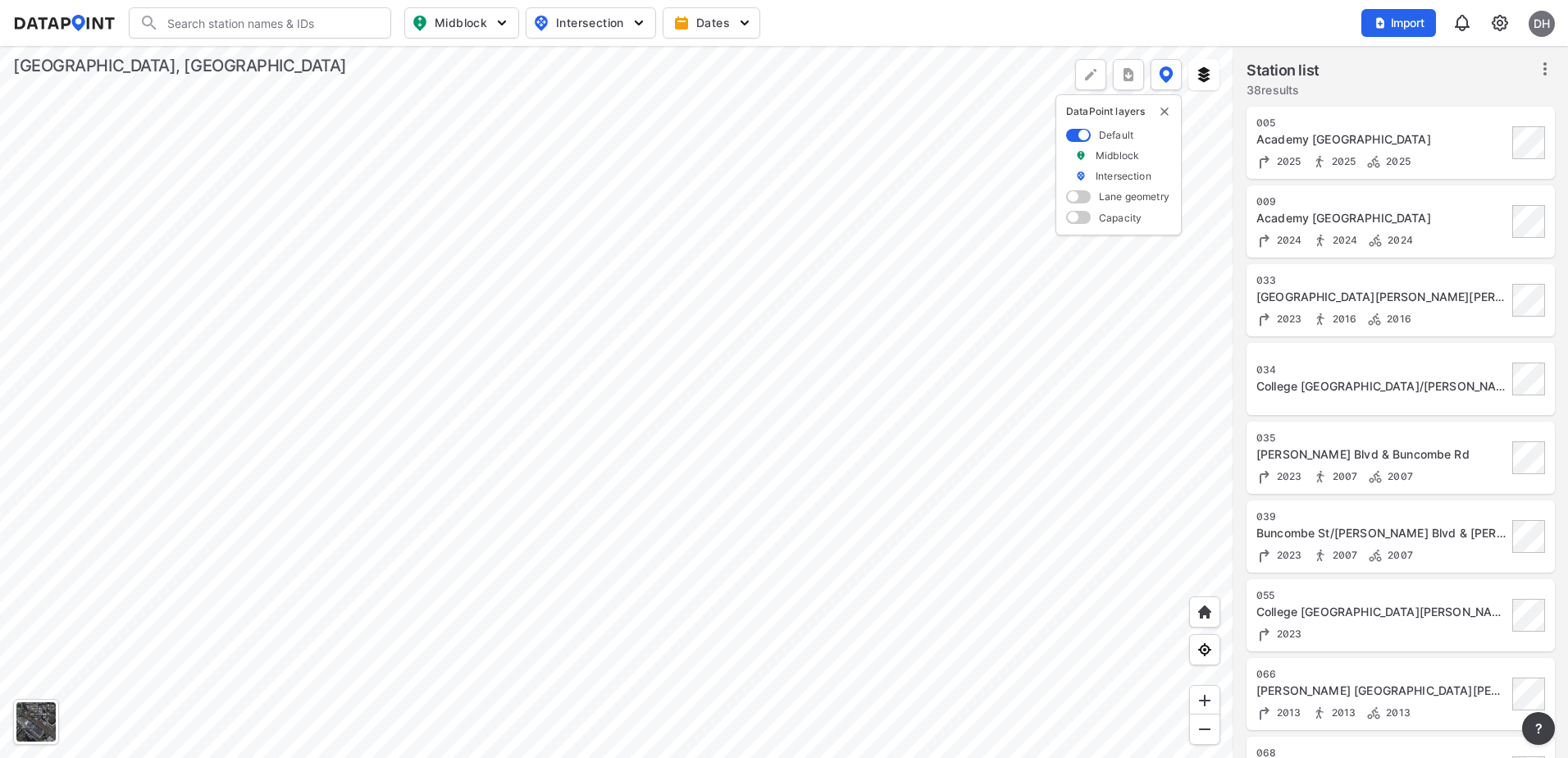
click at [548, 282] on div at bounding box center [616, 401] width 1233 height 712
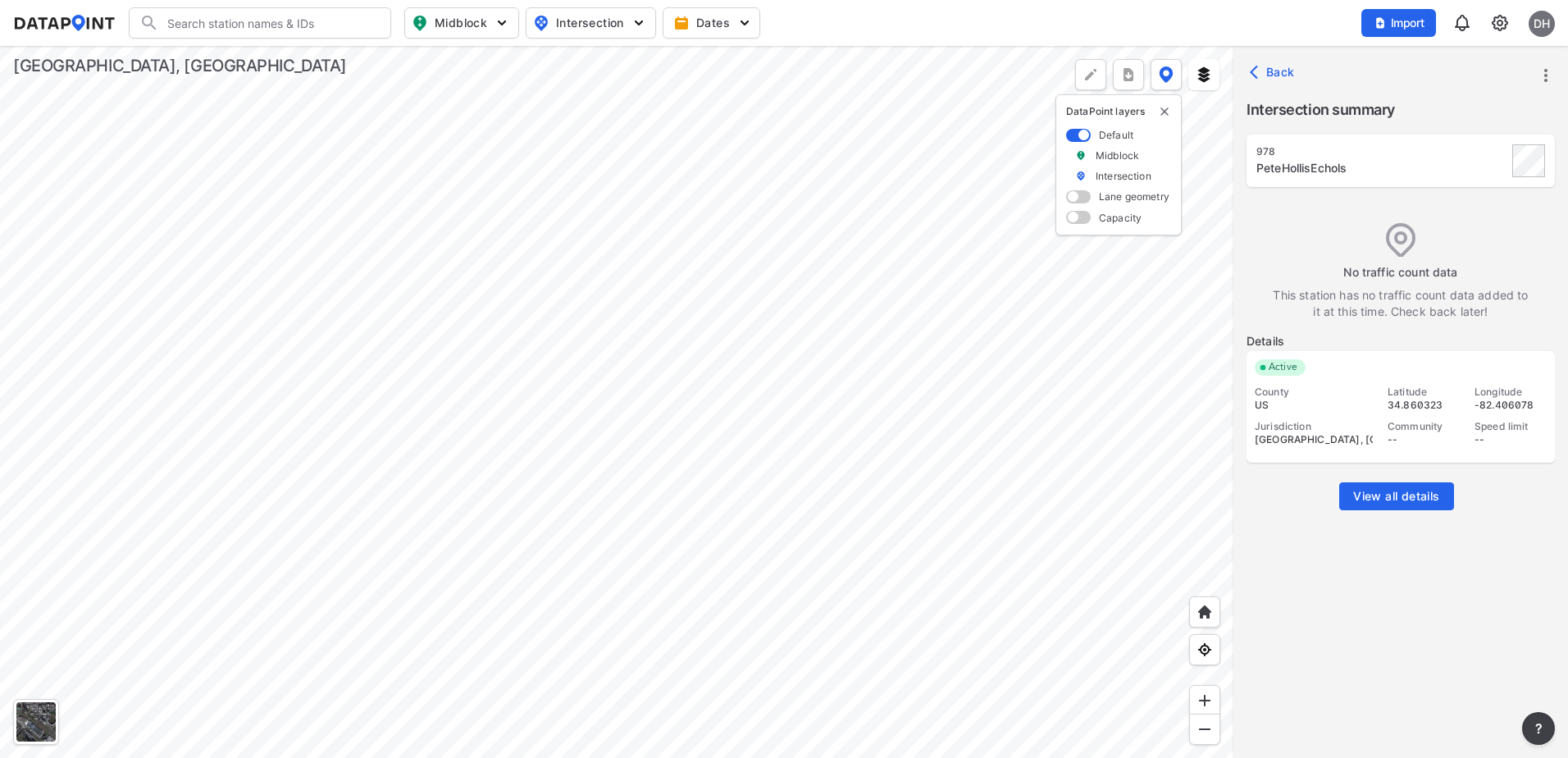
click at [1508, 17] on img at bounding box center [1499, 22] width 20 height 20
click at [1423, 64] on link "Data management" at bounding box center [1429, 63] width 141 height 16
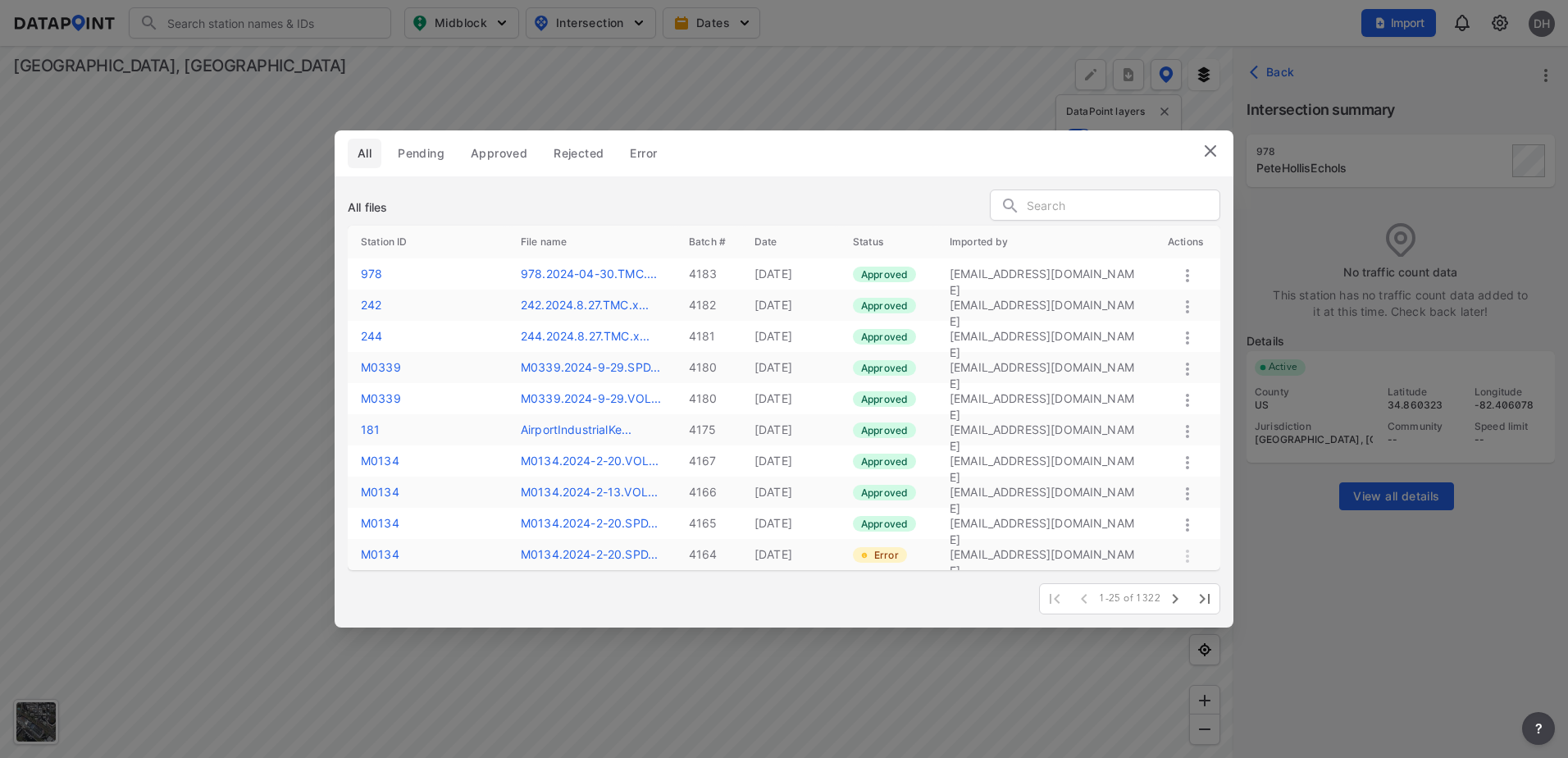
click at [1215, 151] on img at bounding box center [1210, 150] width 20 height 20
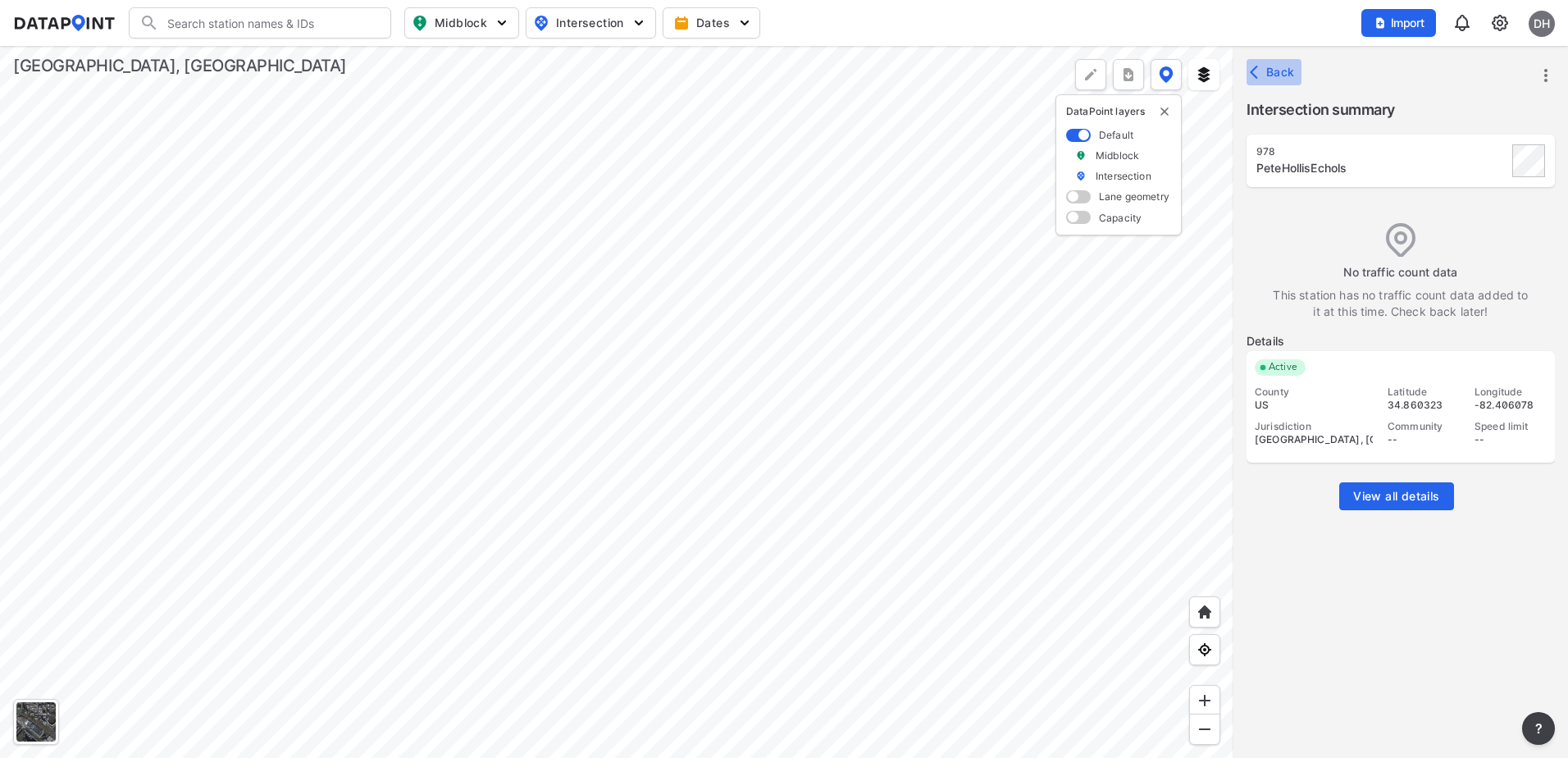
click at [1266, 76] on span "Back" at bounding box center [1274, 72] width 42 height 16
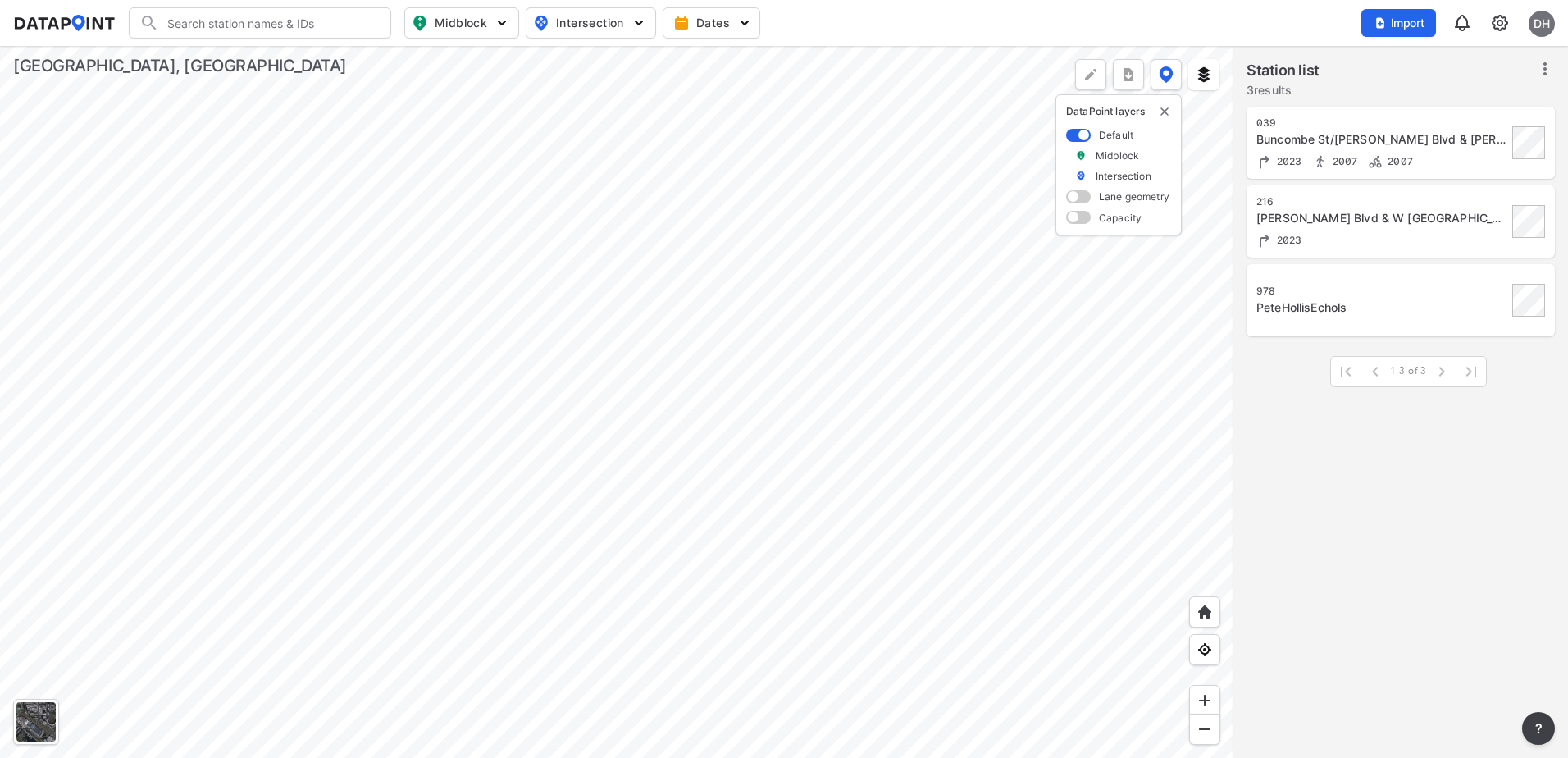
click at [1305, 299] on div "978 PeteHollisEchols" at bounding box center [1382, 300] width 251 height 31
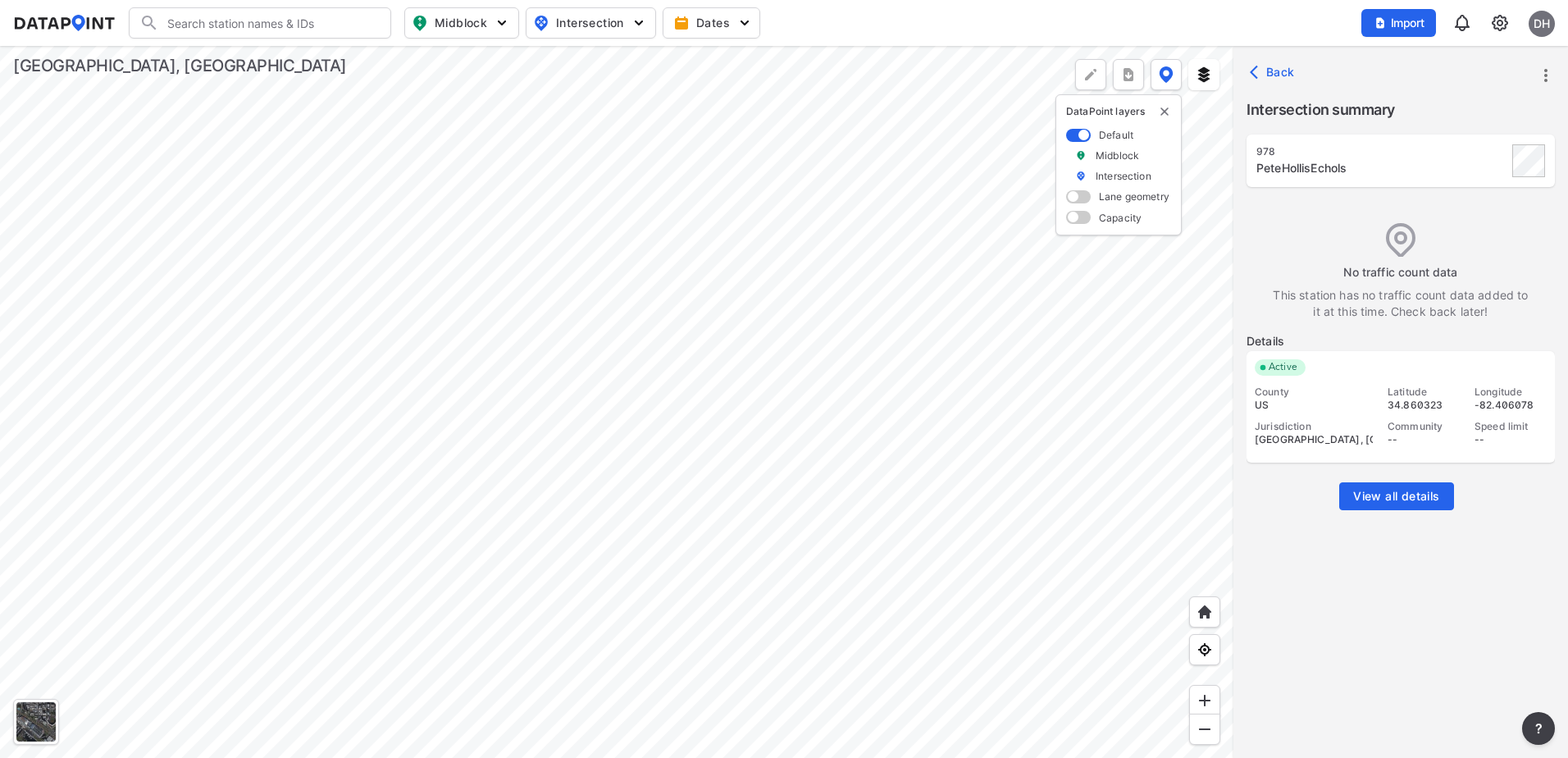
click at [1270, 67] on span "Back" at bounding box center [1274, 72] width 42 height 16
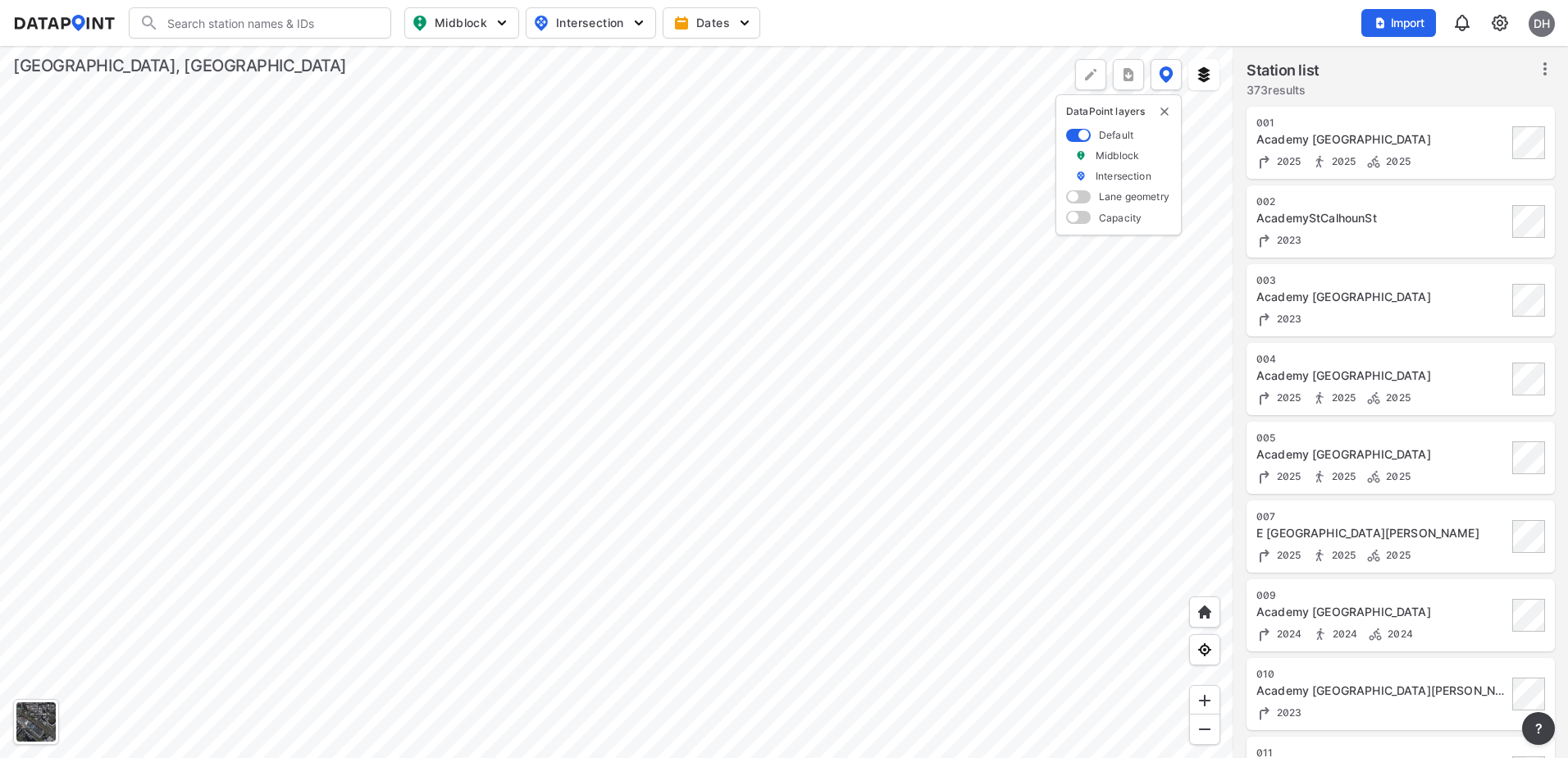
click at [186, 25] on input "Search" at bounding box center [269, 22] width 221 height 27
click at [175, 63] on li "( 978 ) PeteHollisEchols" at bounding box center [261, 57] width 263 height 29
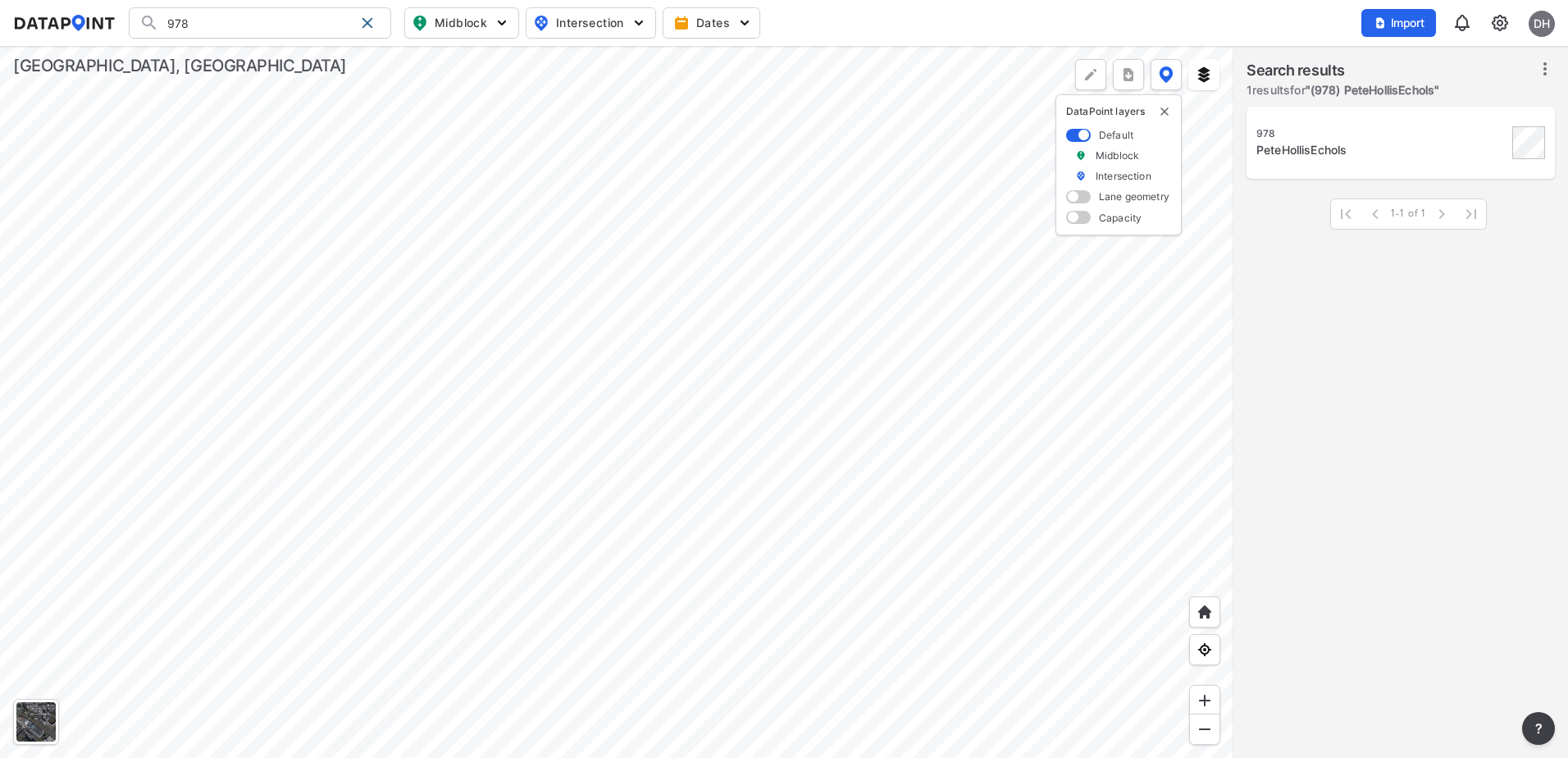
type input "(978) PeteHollisEchols"
click at [1293, 140] on div "978 PeteHollisEchols" at bounding box center [1382, 143] width 251 height 31
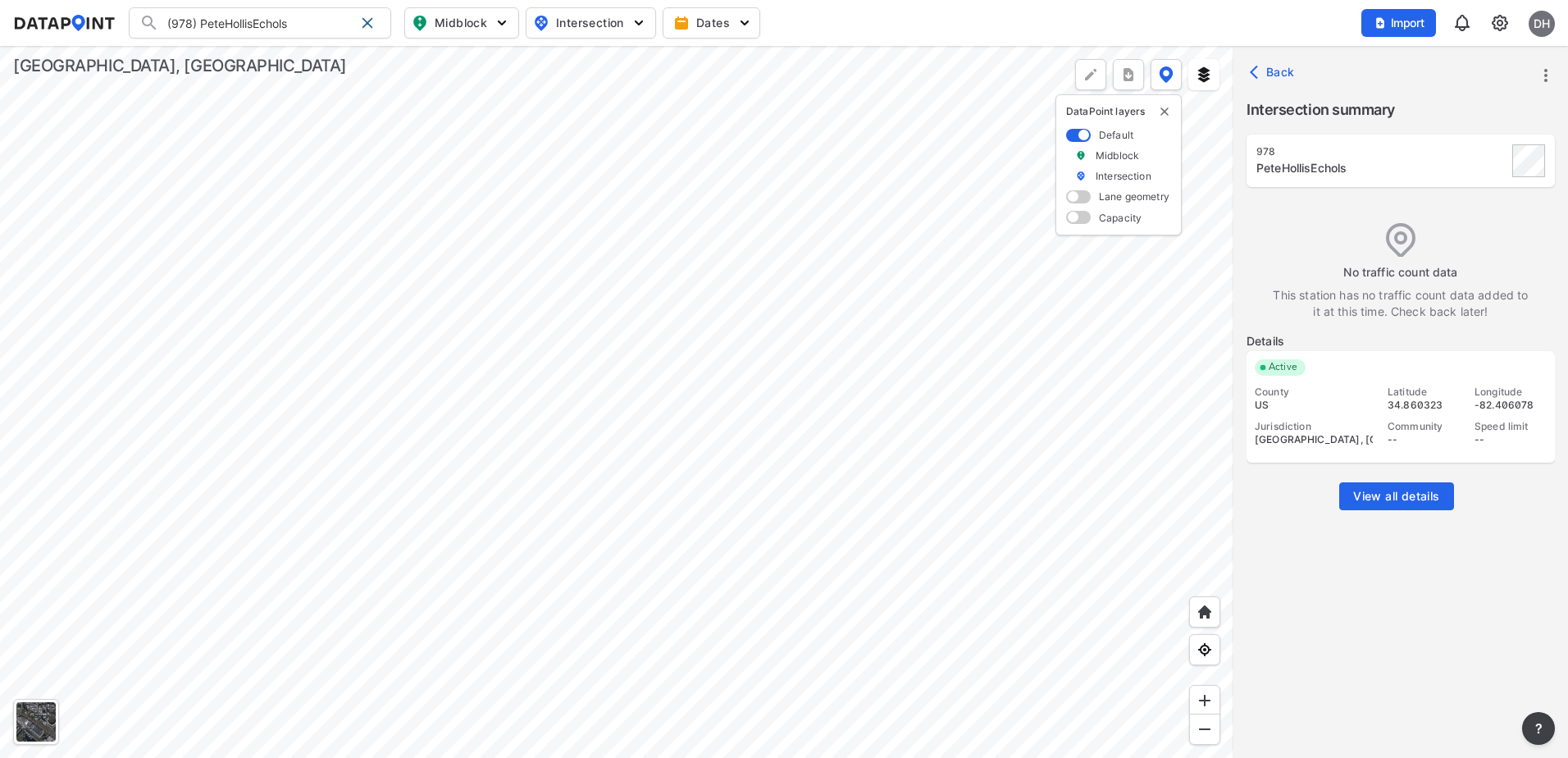
click at [1385, 501] on span "View all details" at bounding box center [1395, 495] width 86 height 16
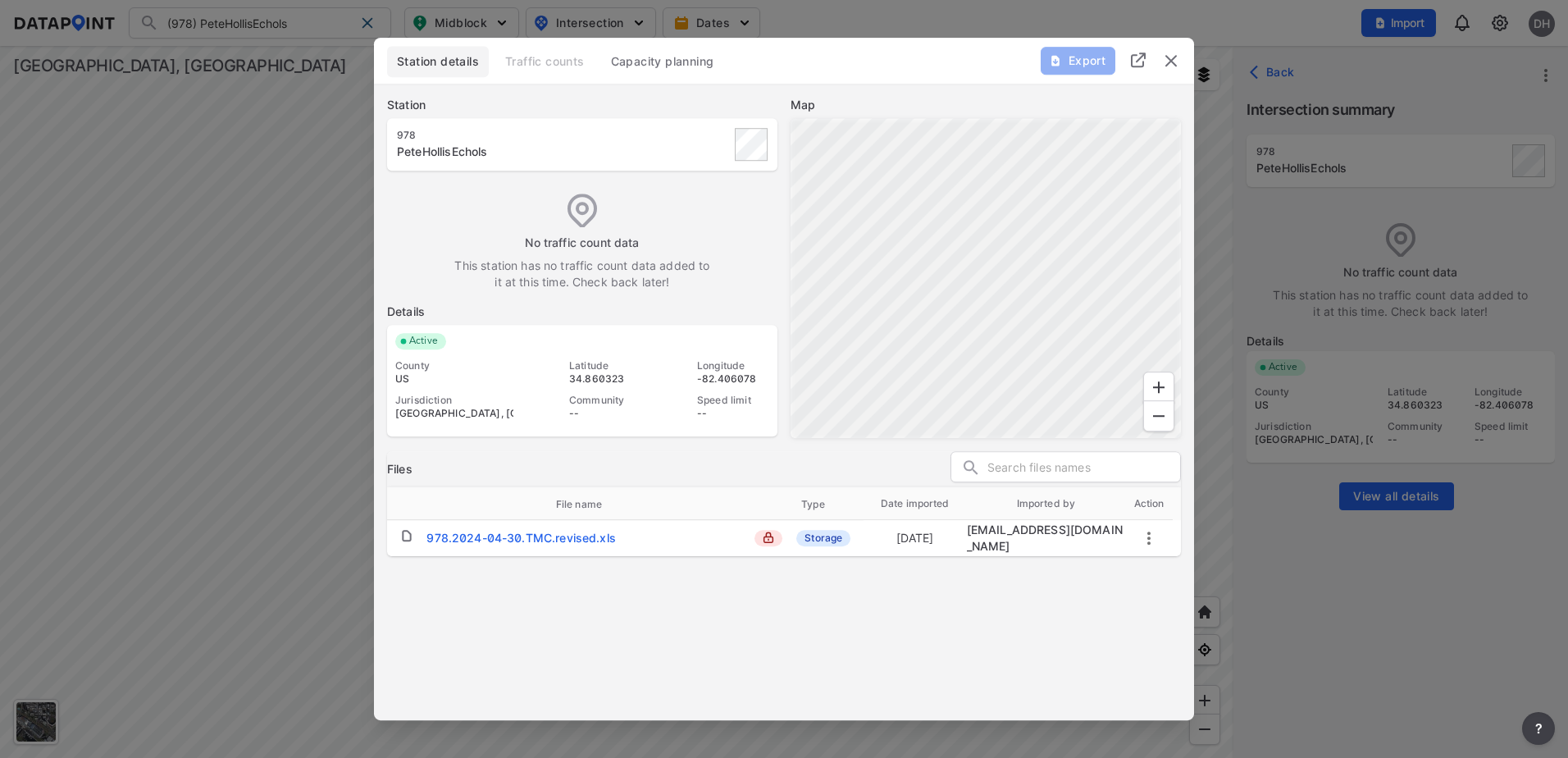
click at [1147, 537] on icon "more" at bounding box center [1148, 537] width 20 height 20
click at [1093, 582] on div at bounding box center [784, 379] width 1568 height 758
click at [1178, 59] on img "delete" at bounding box center [1171, 60] width 20 height 20
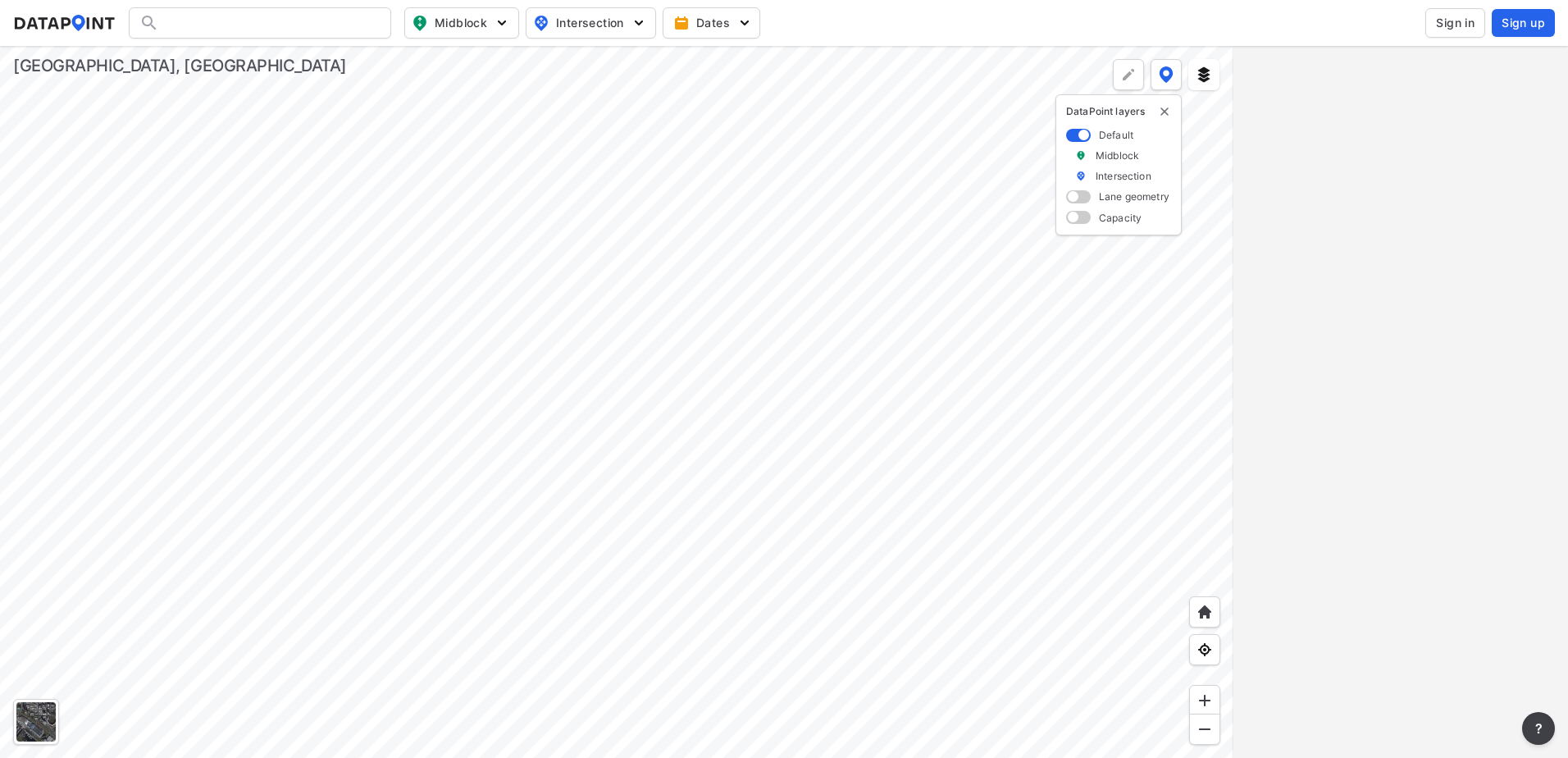
click at [1453, 25] on span "Sign in" at bounding box center [1455, 22] width 39 height 16
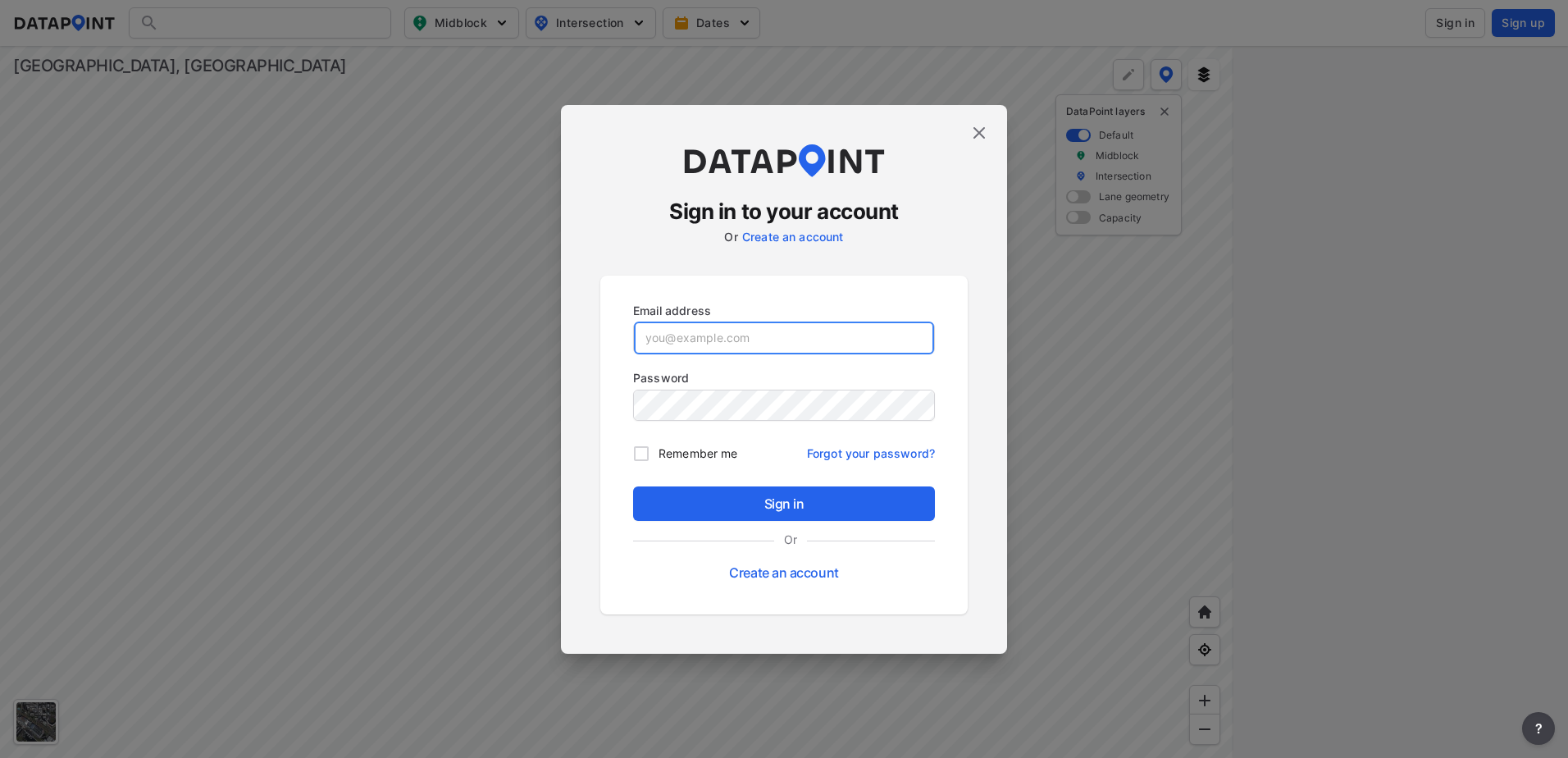
type input "[EMAIL_ADDRESS][DOMAIN_NAME]"
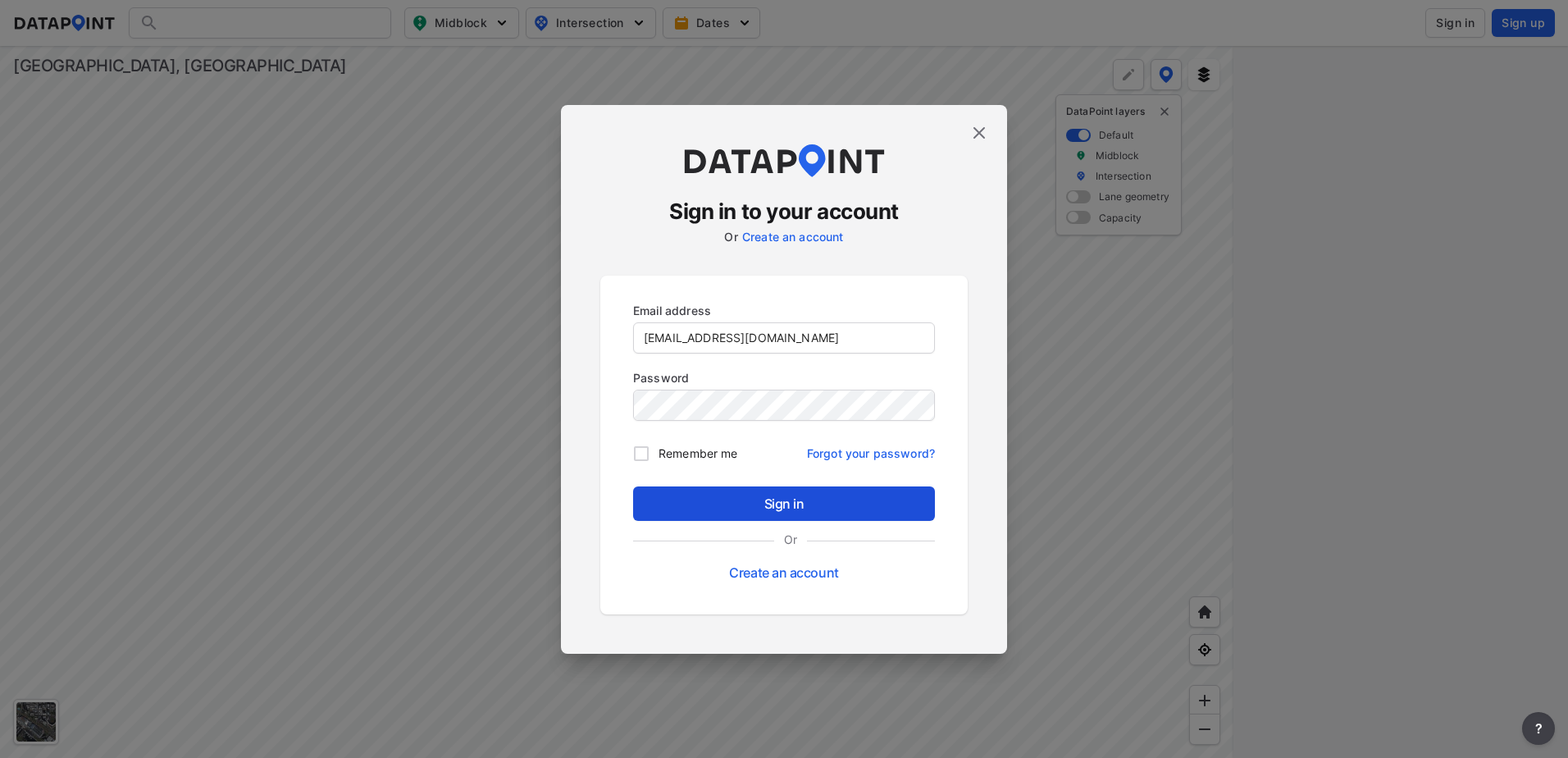
click at [774, 487] on button "Sign in" at bounding box center [784, 504] width 302 height 34
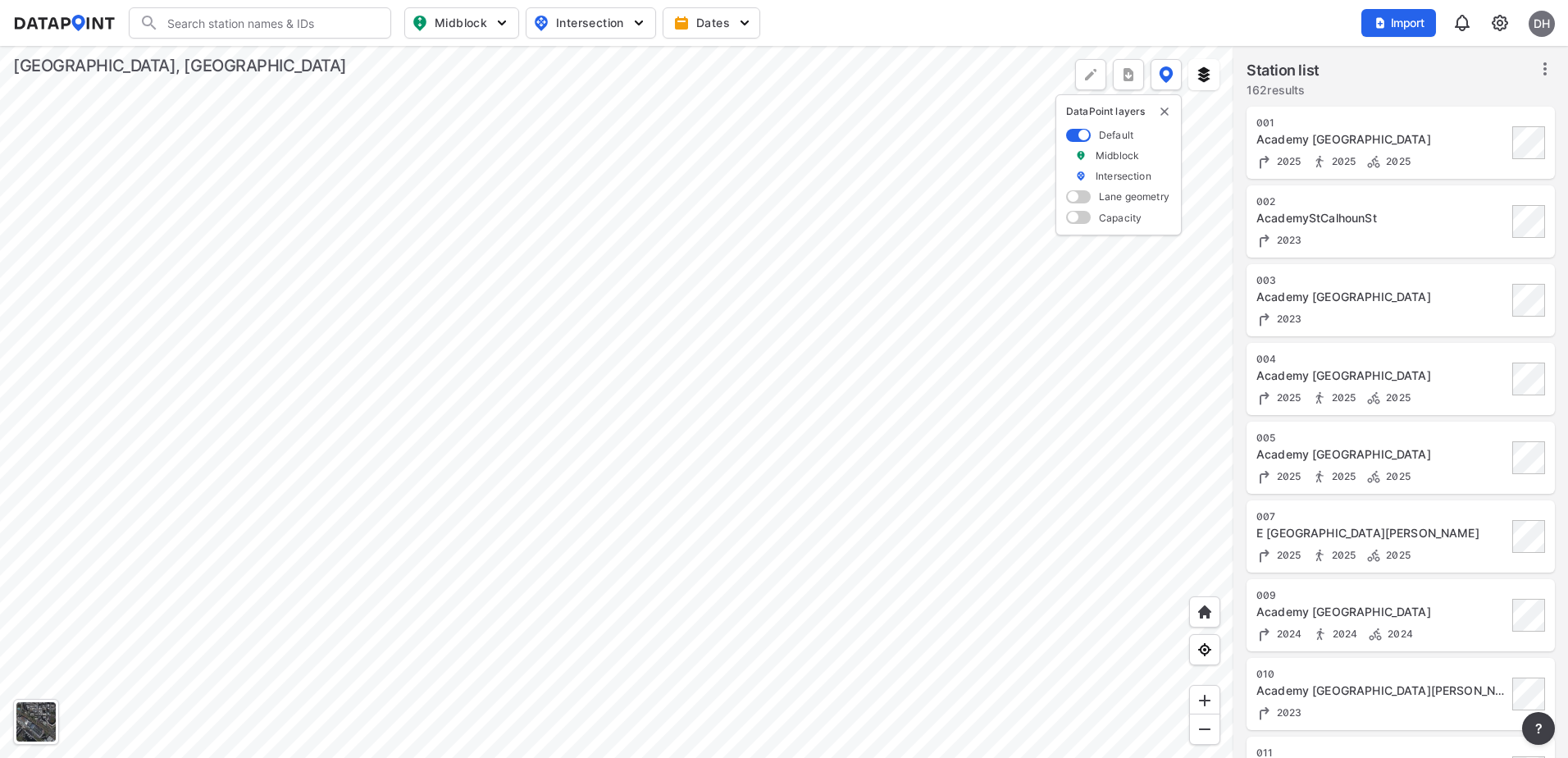
click at [526, 211] on div at bounding box center [616, 401] width 1233 height 712
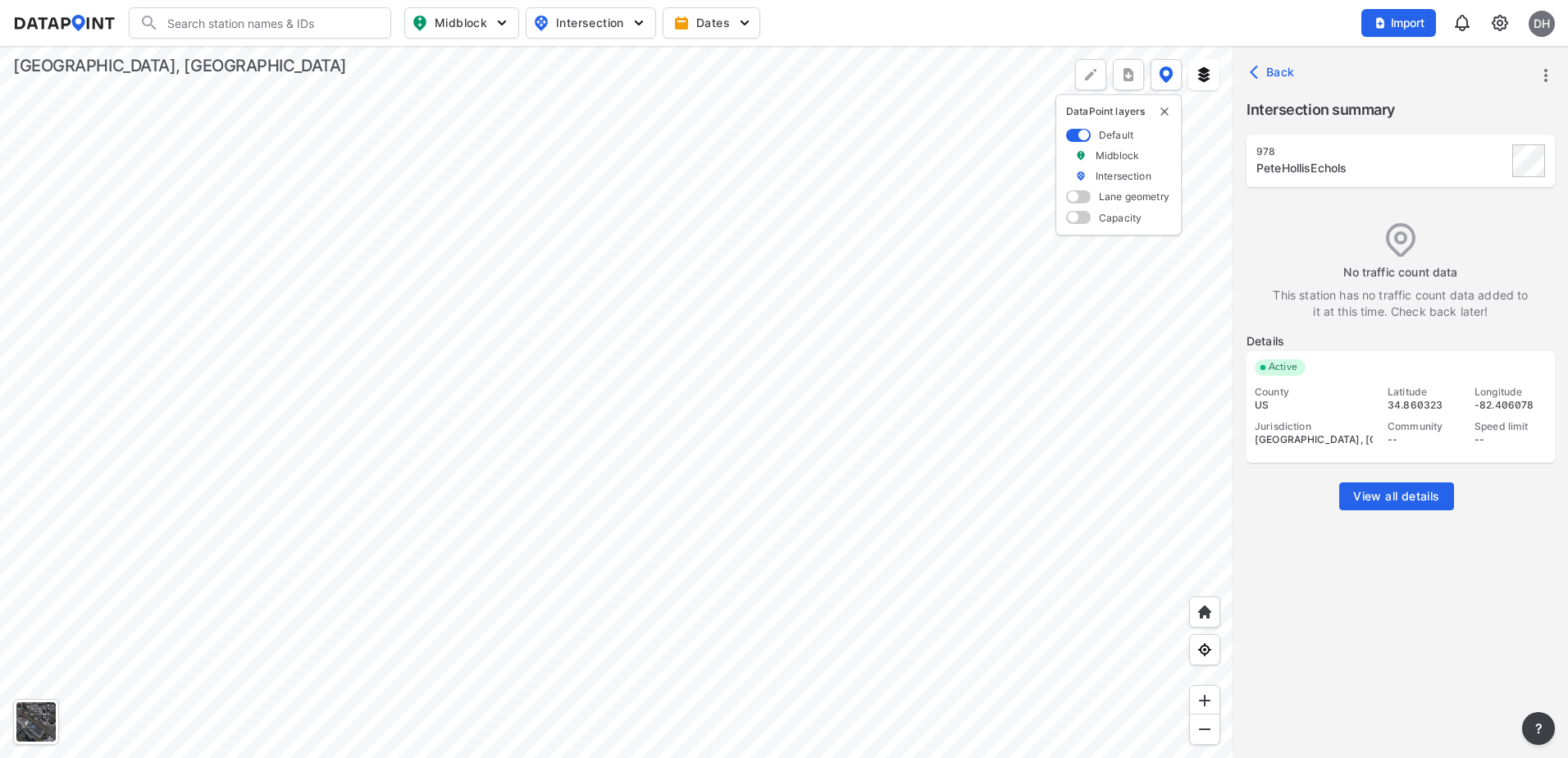
click at [1375, 491] on span "View all details" at bounding box center [1395, 495] width 86 height 16
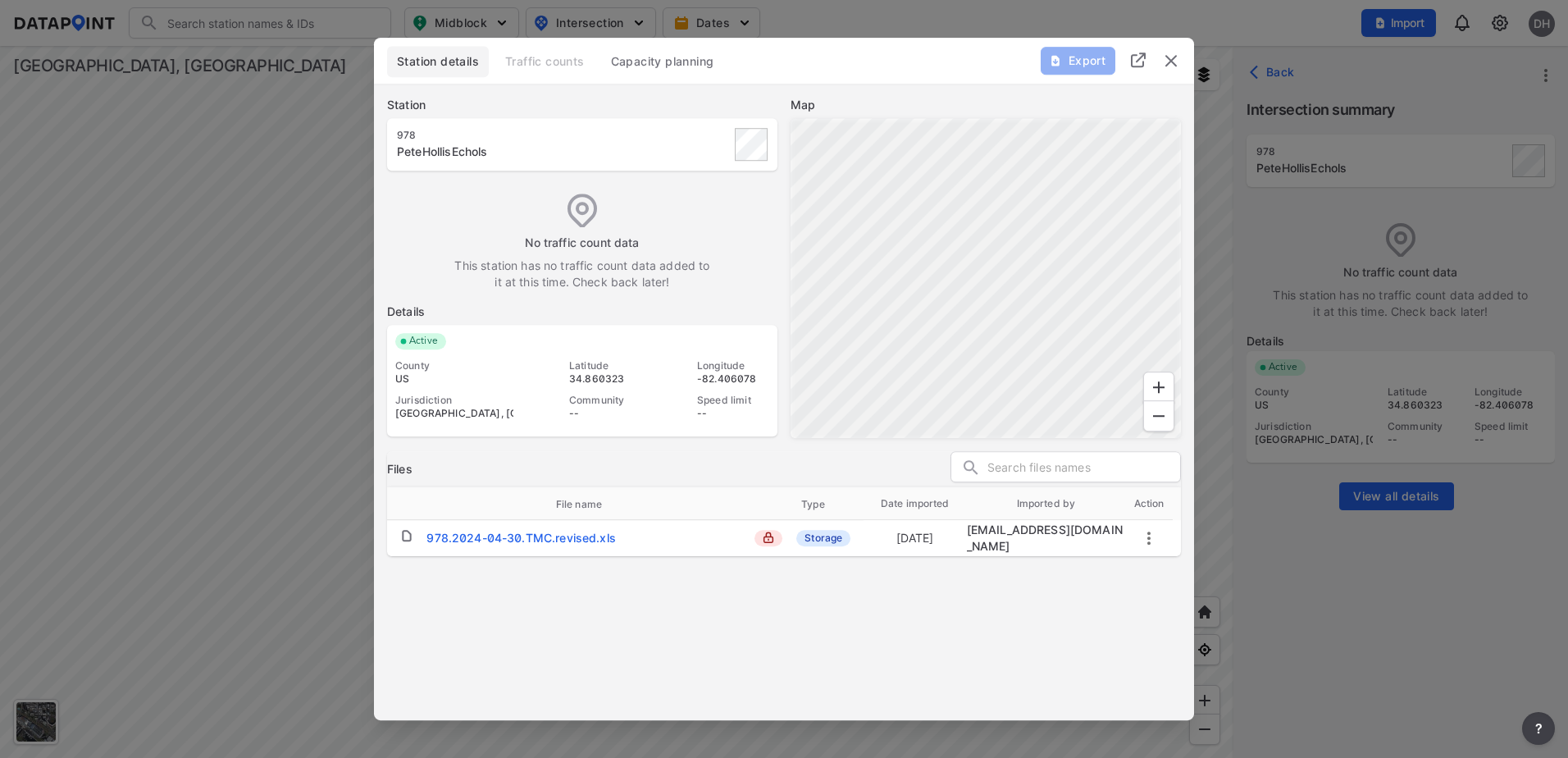
click at [1165, 65] on img "delete" at bounding box center [1171, 60] width 20 height 20
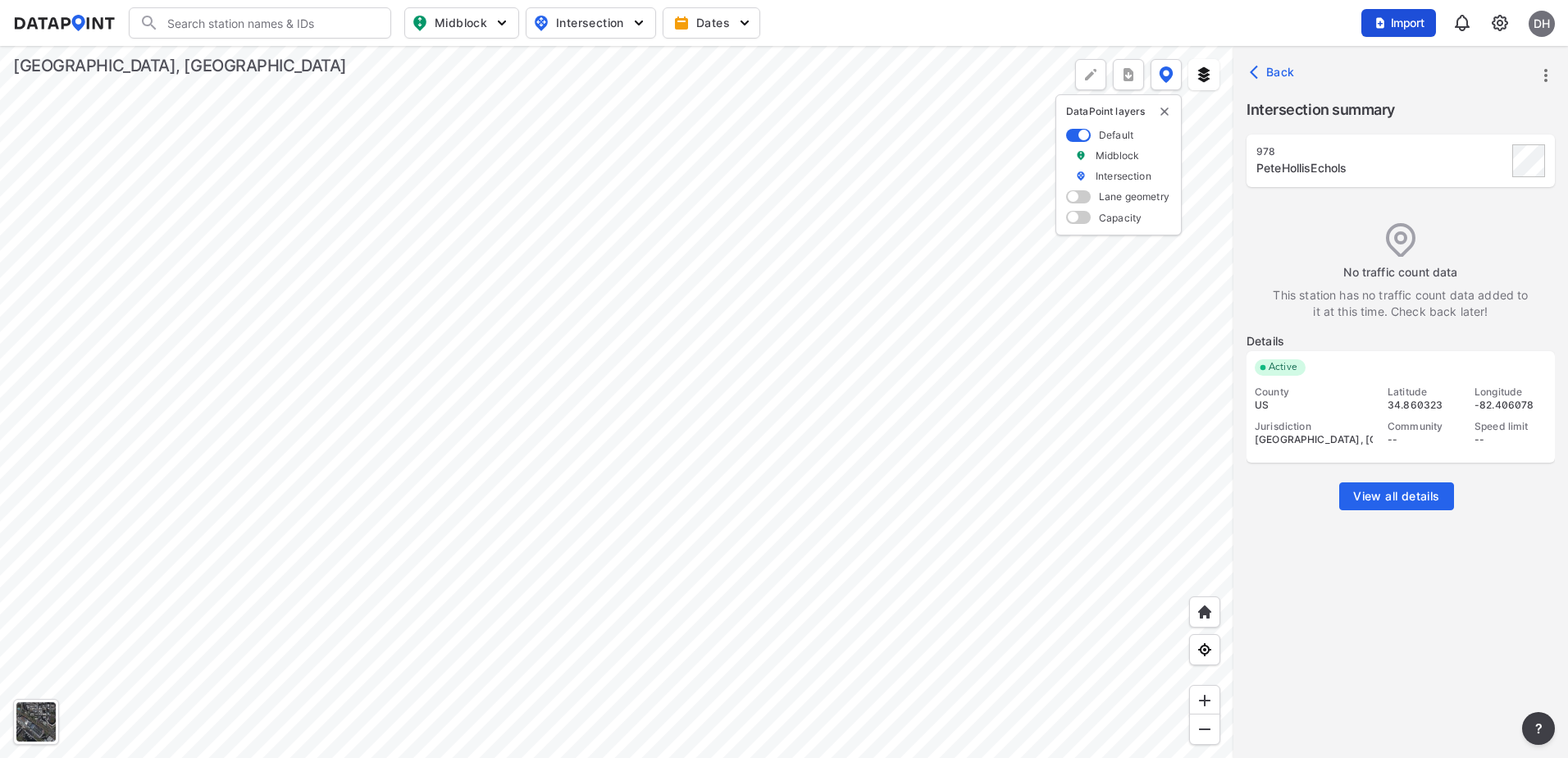
click at [1400, 24] on span "Import" at bounding box center [1398, 22] width 55 height 16
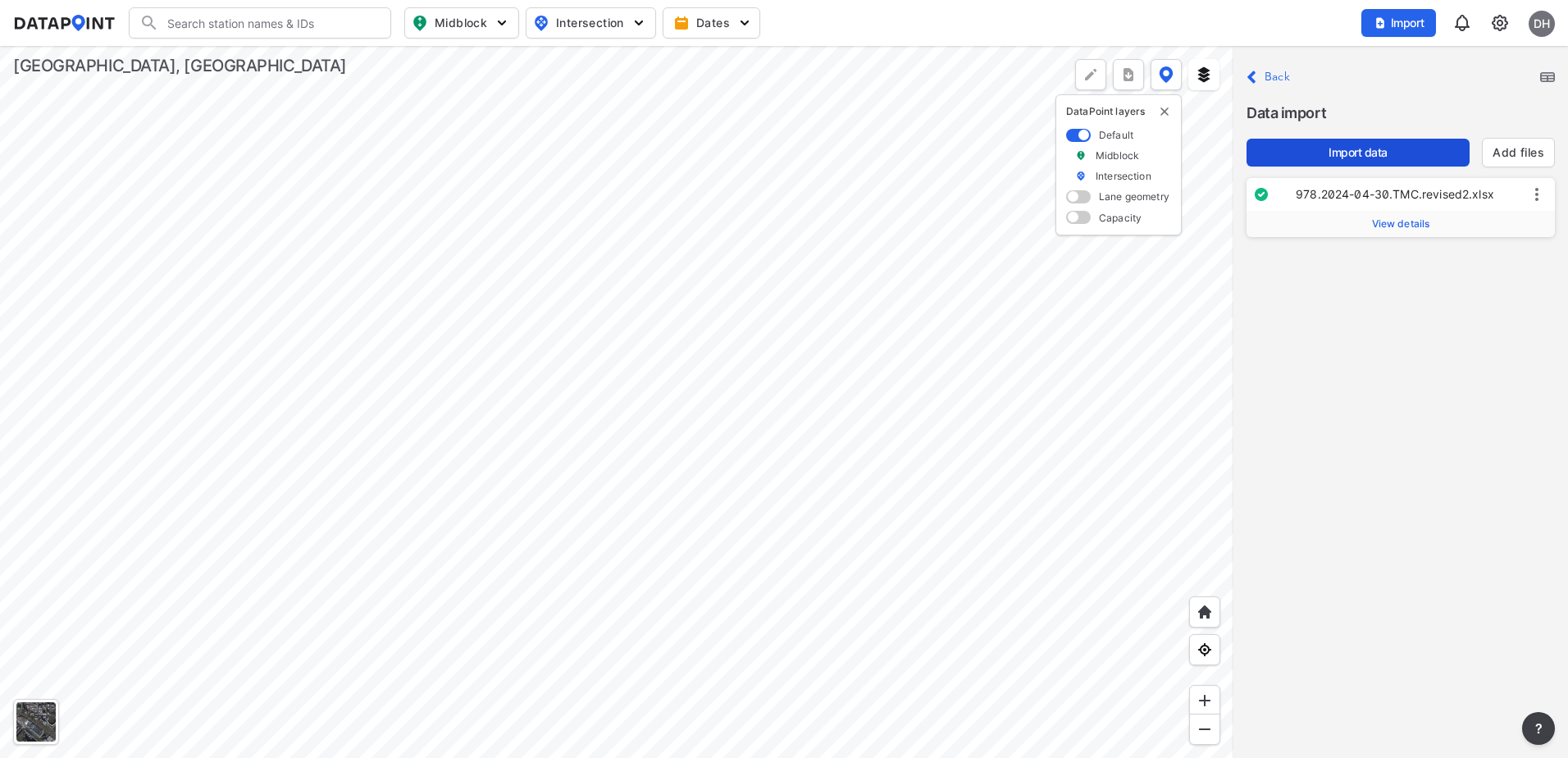
click at [1350, 147] on span "Import data" at bounding box center [1357, 152] width 197 height 16
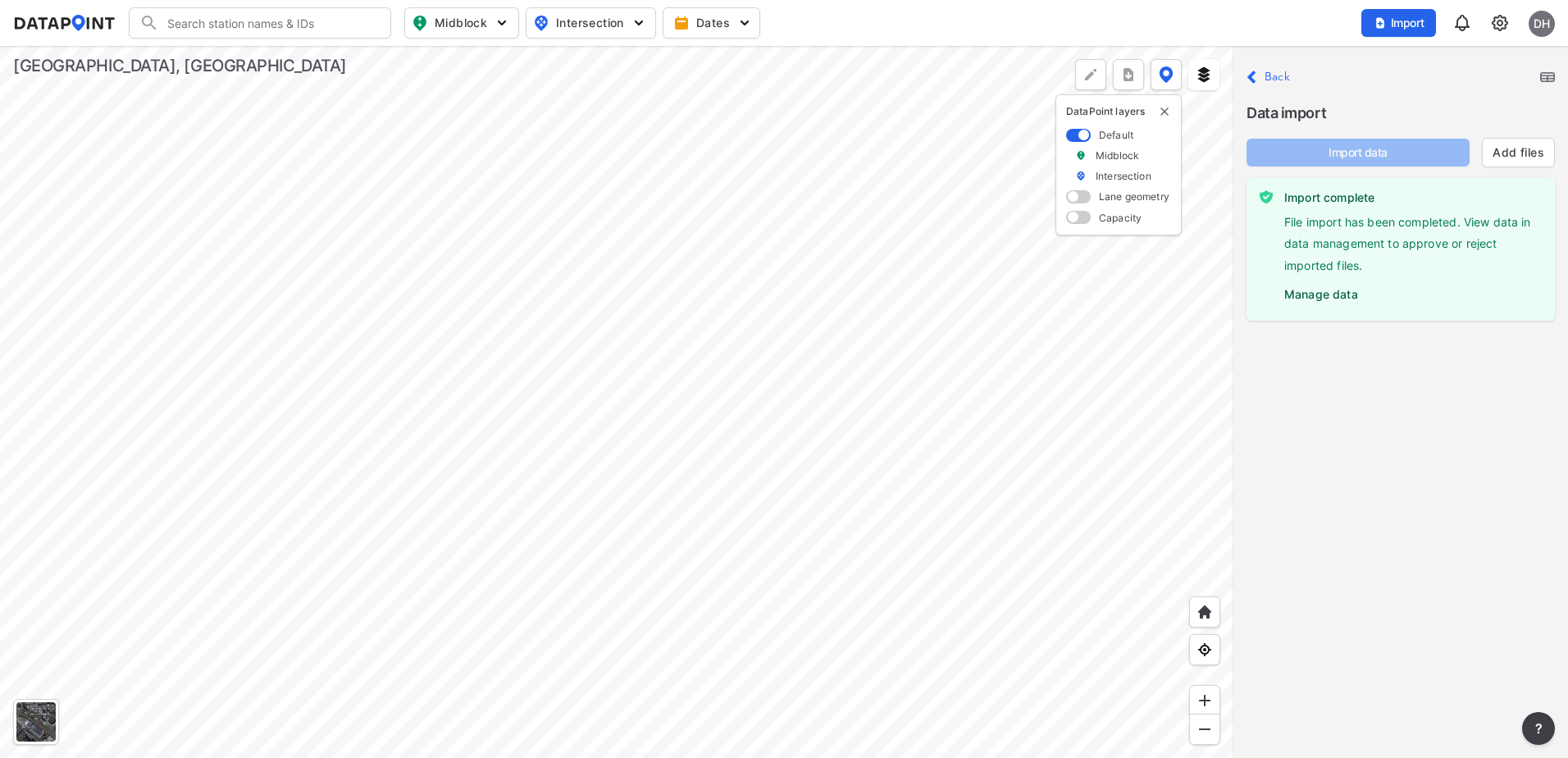
click at [1495, 24] on img at bounding box center [1499, 22] width 20 height 20
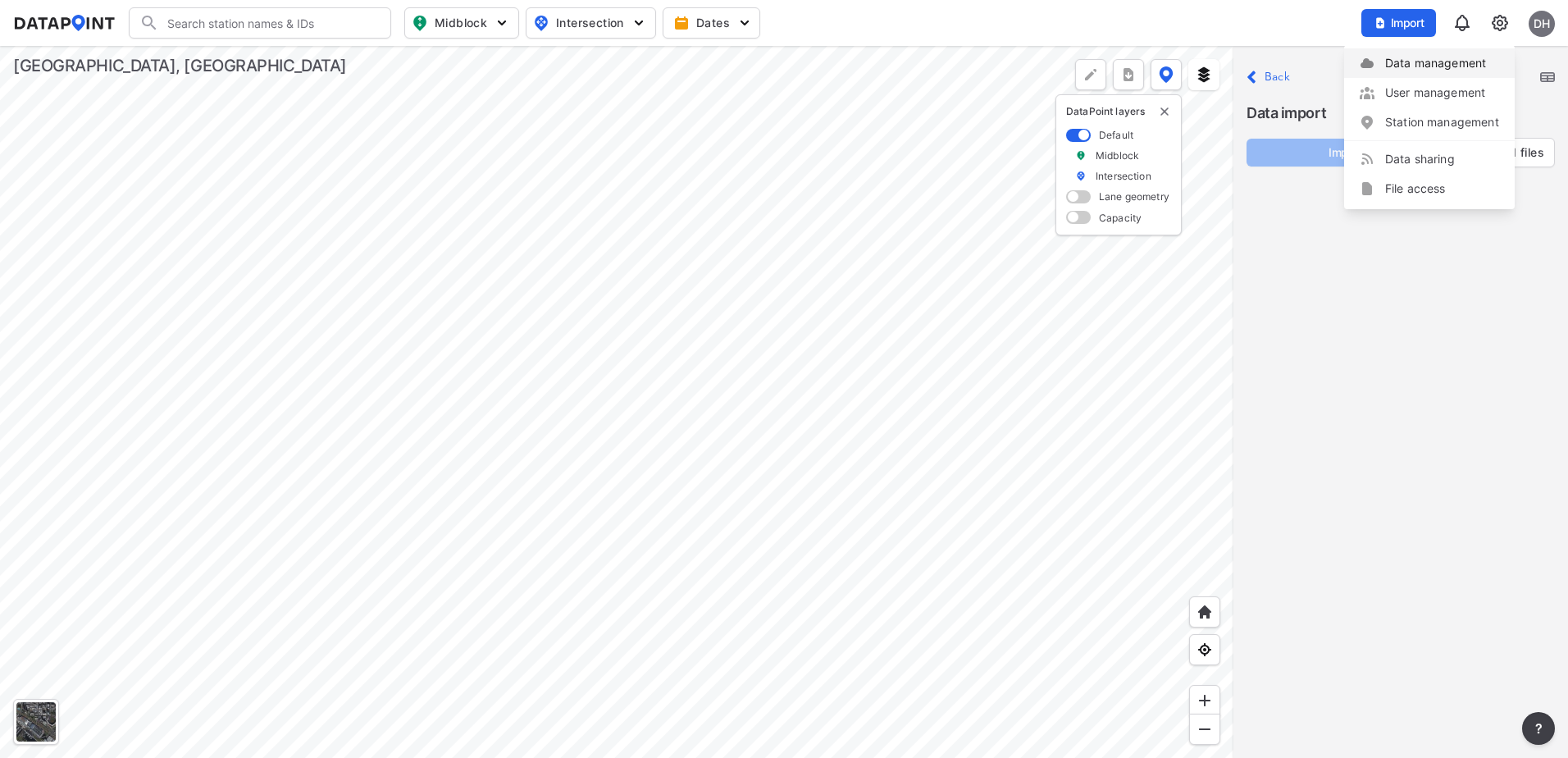
click at [1451, 61] on link "Data management" at bounding box center [1429, 63] width 141 height 16
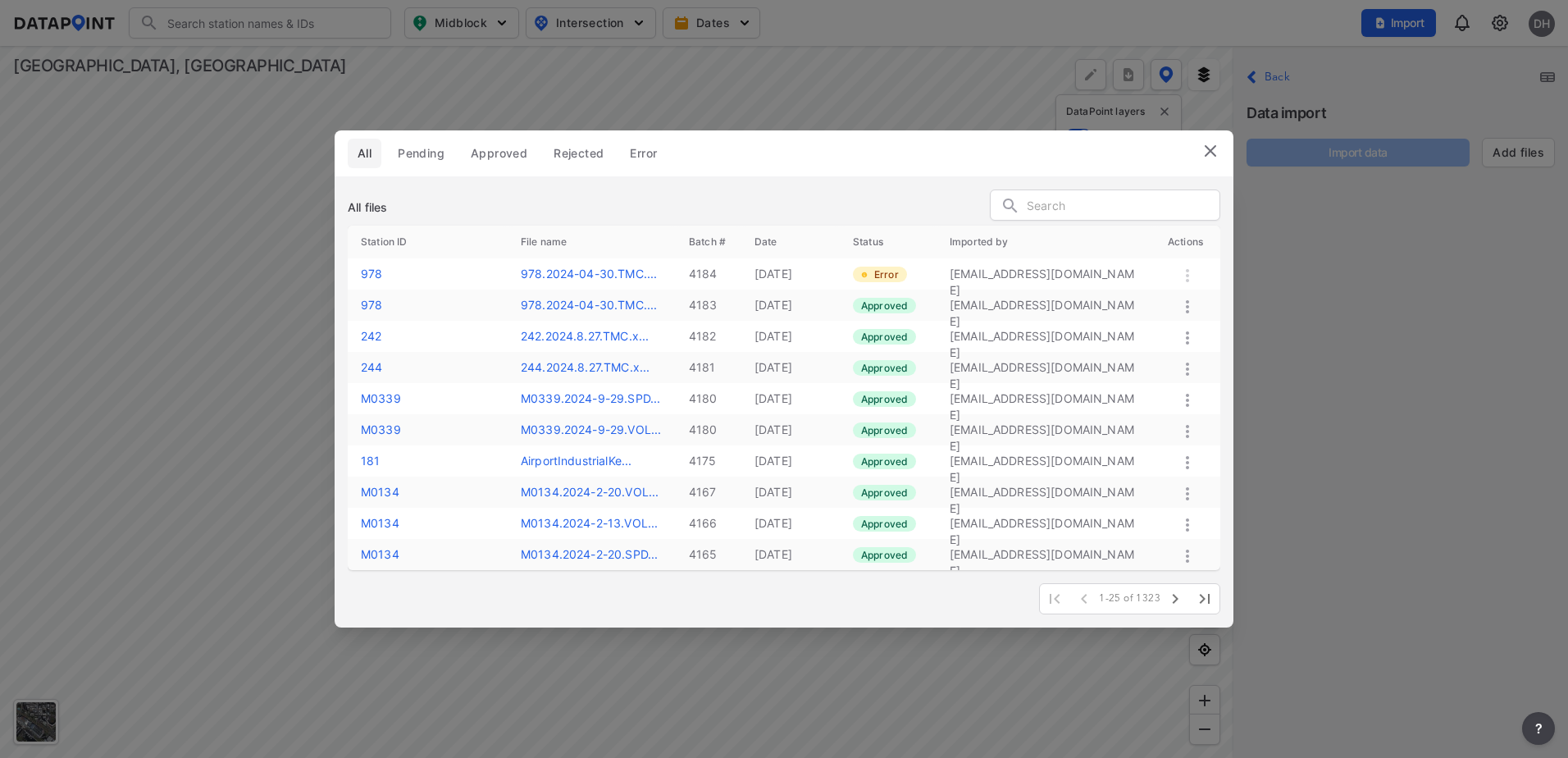
click at [1011, 275] on td "[EMAIL_ADDRESS][DOMAIN_NAME]" at bounding box center [1045, 274] width 218 height 31
click at [871, 276] on label "Error" at bounding box center [880, 274] width 54 height 15
click at [1211, 155] on img at bounding box center [1210, 150] width 20 height 20
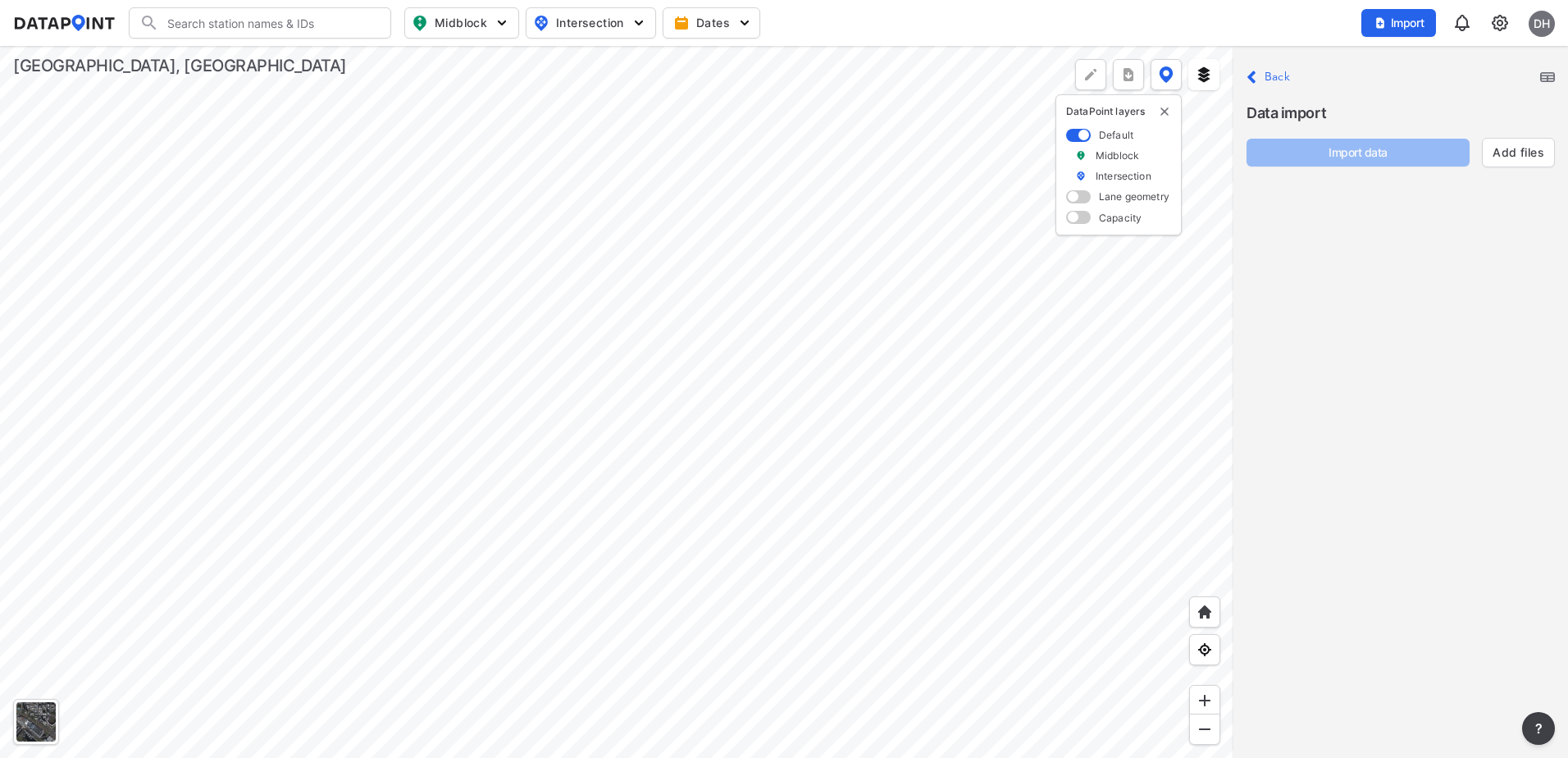
click at [1284, 82] on label "Back" at bounding box center [1277, 76] width 26 height 11
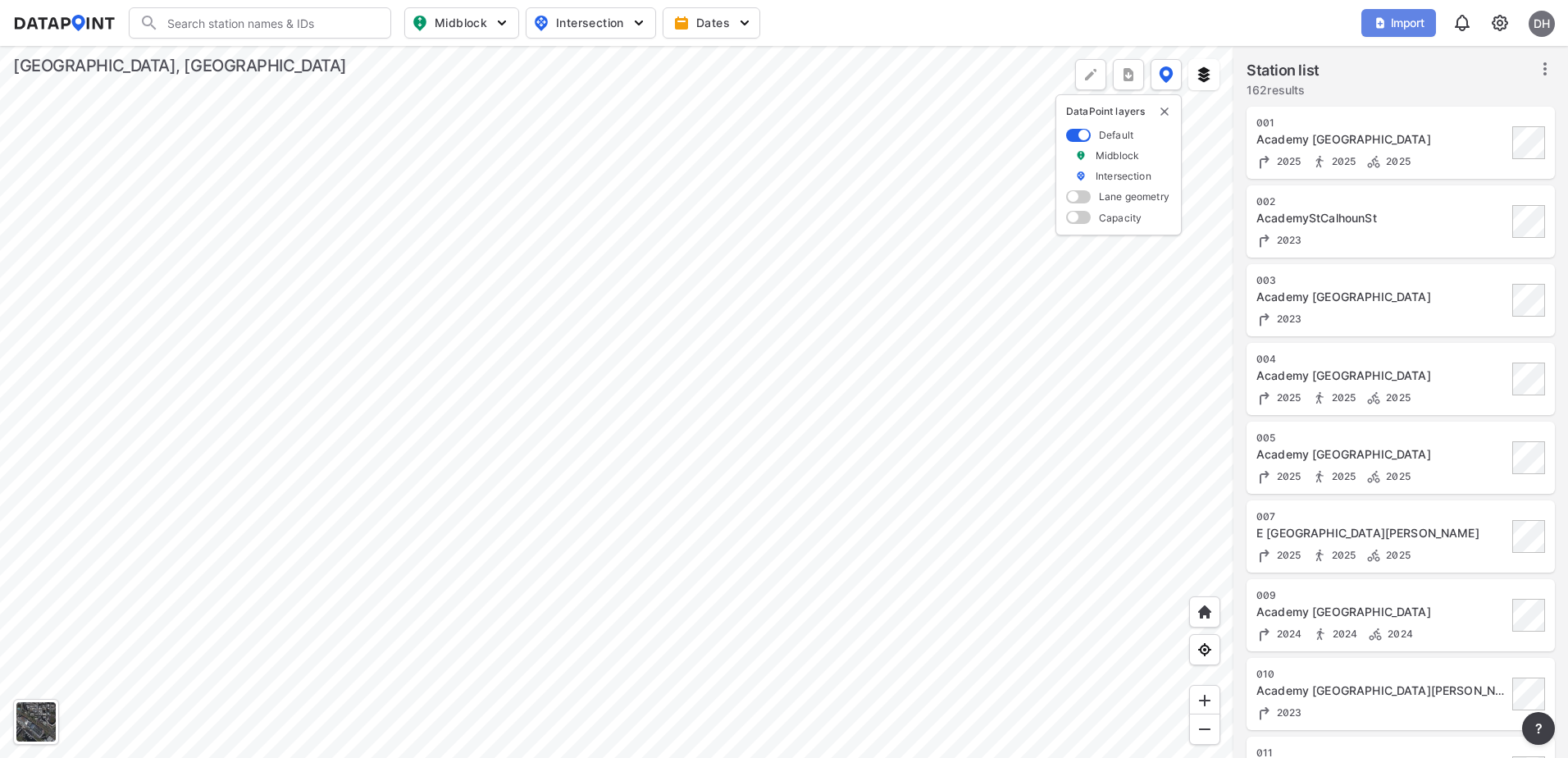
click at [1405, 30] on span "Import" at bounding box center [1398, 22] width 55 height 16
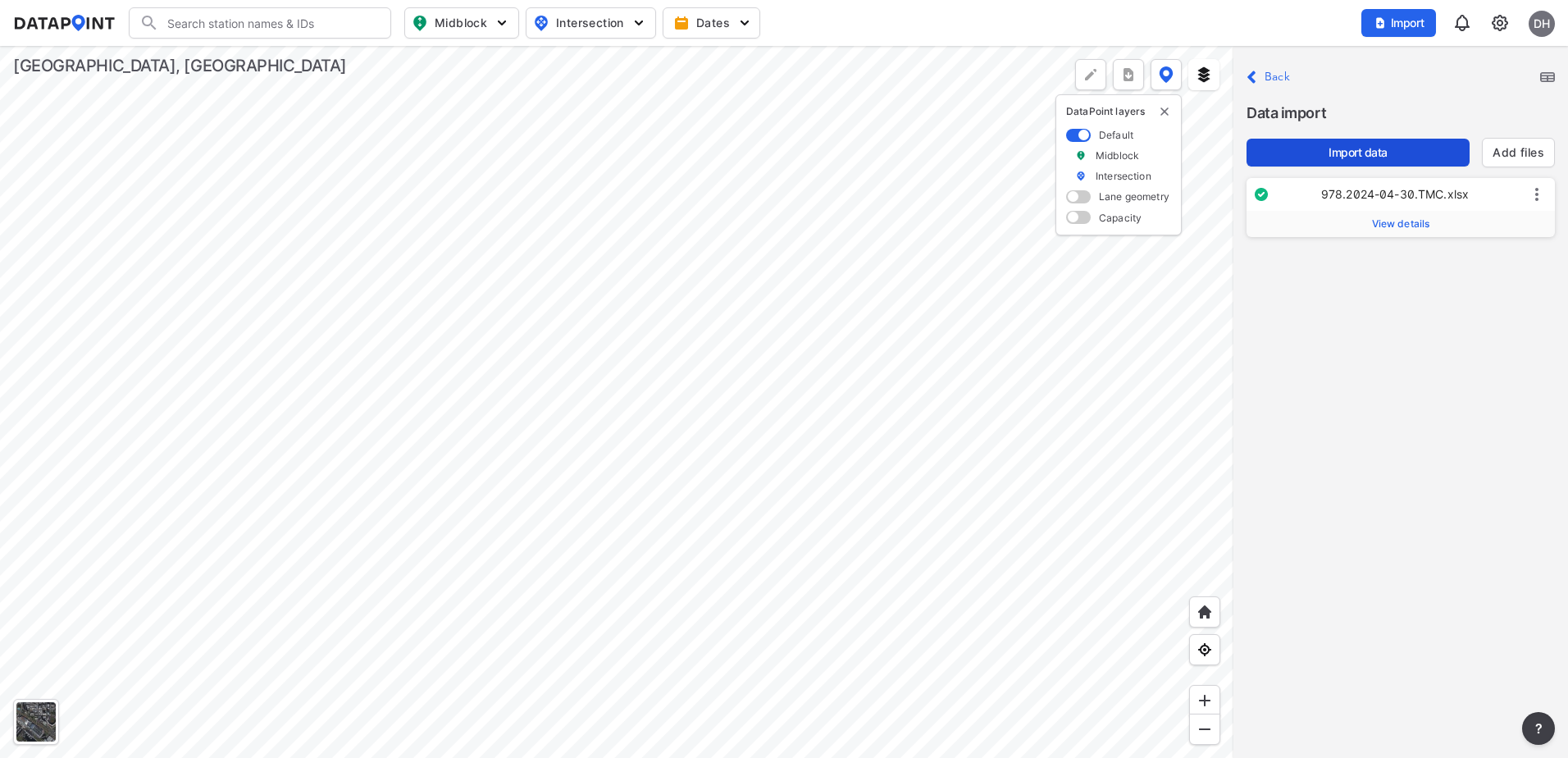
click at [1395, 160] on span "Import data" at bounding box center [1357, 152] width 197 height 16
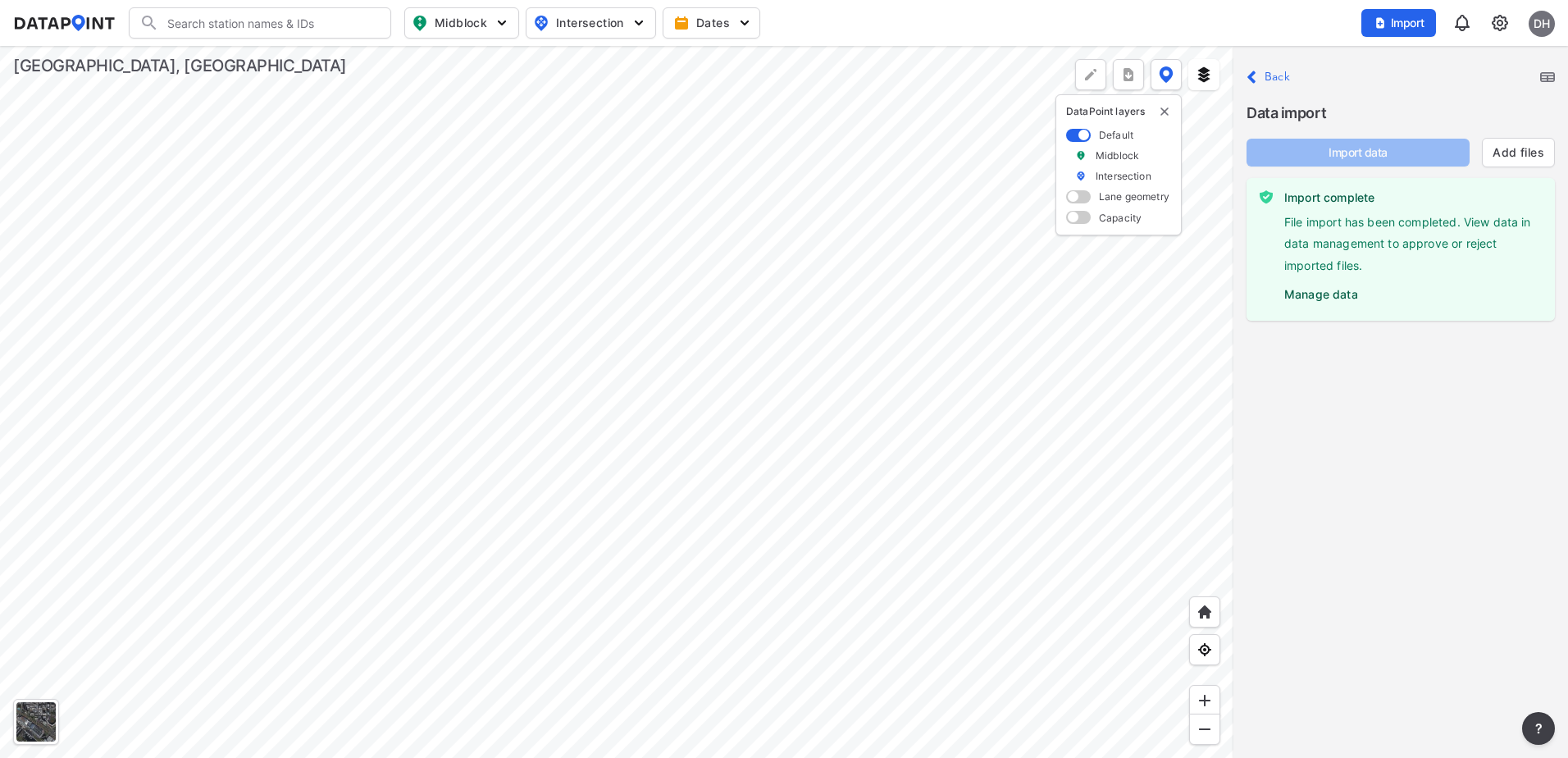
click at [1276, 88] on div "Data import" at bounding box center [1400, 106] width 308 height 36
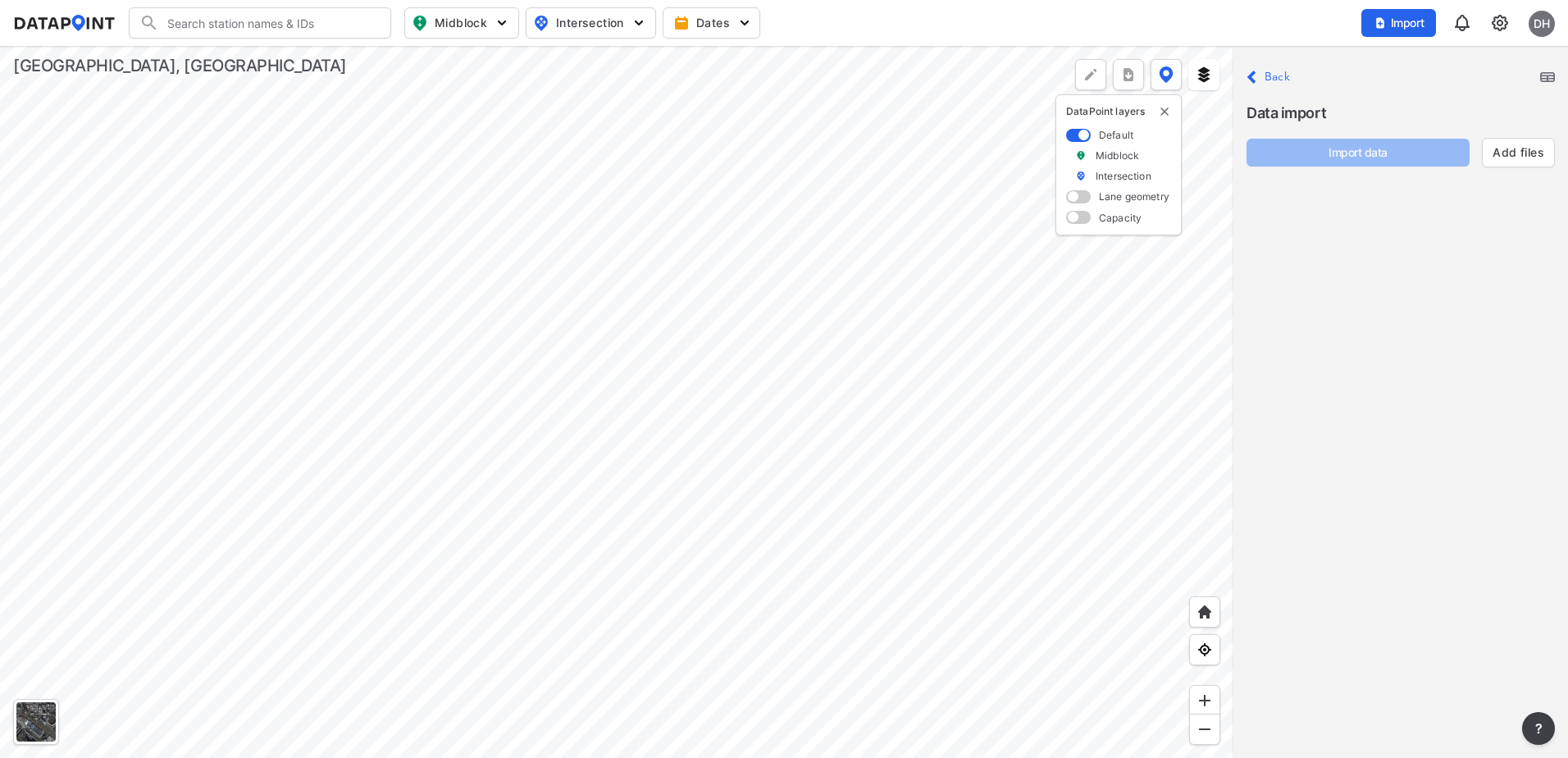
click at [1277, 82] on label "Back" at bounding box center [1277, 76] width 26 height 11
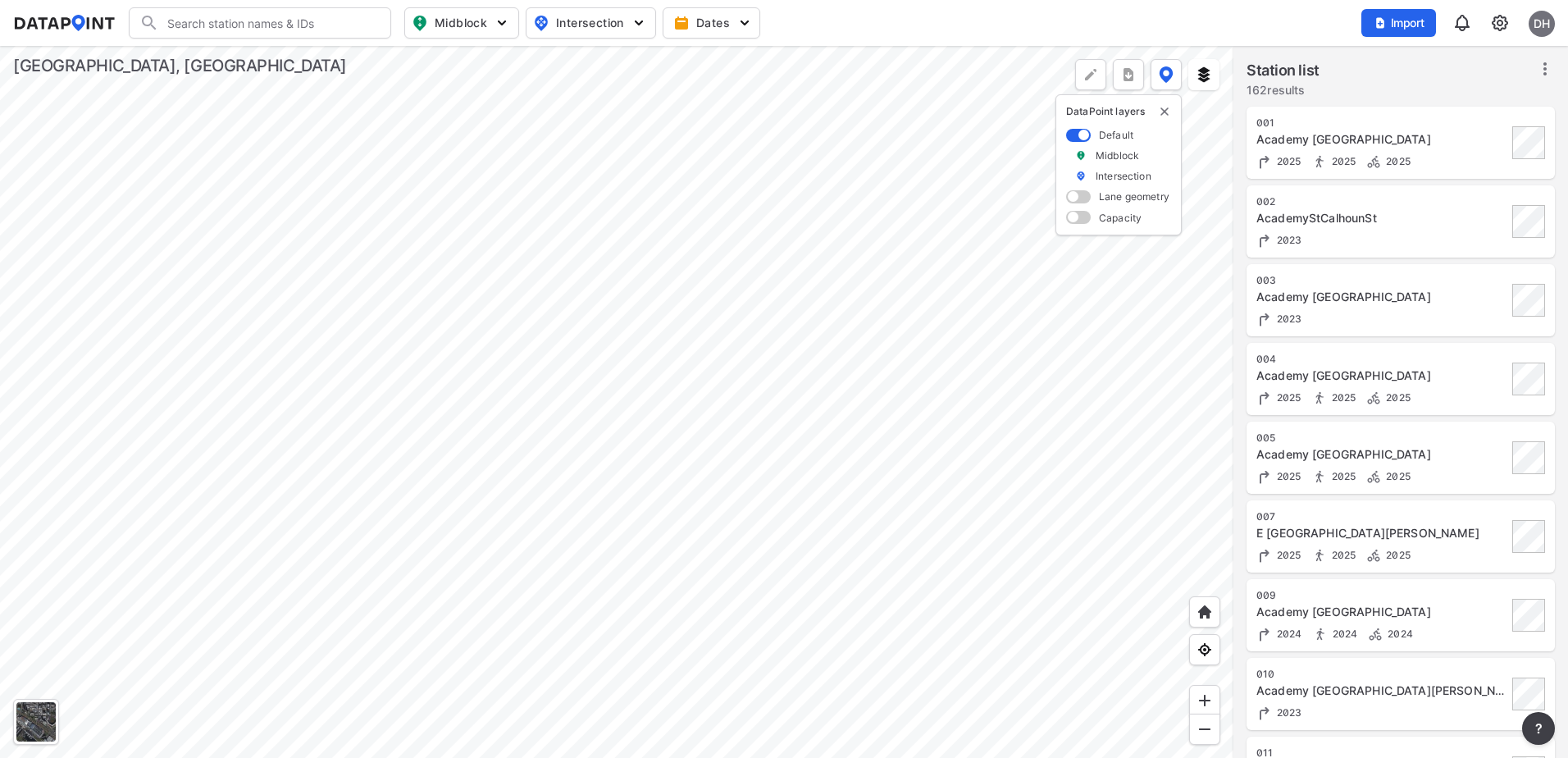
click at [1497, 21] on img at bounding box center [1499, 22] width 20 height 20
click at [1449, 60] on link "Data management" at bounding box center [1429, 63] width 141 height 16
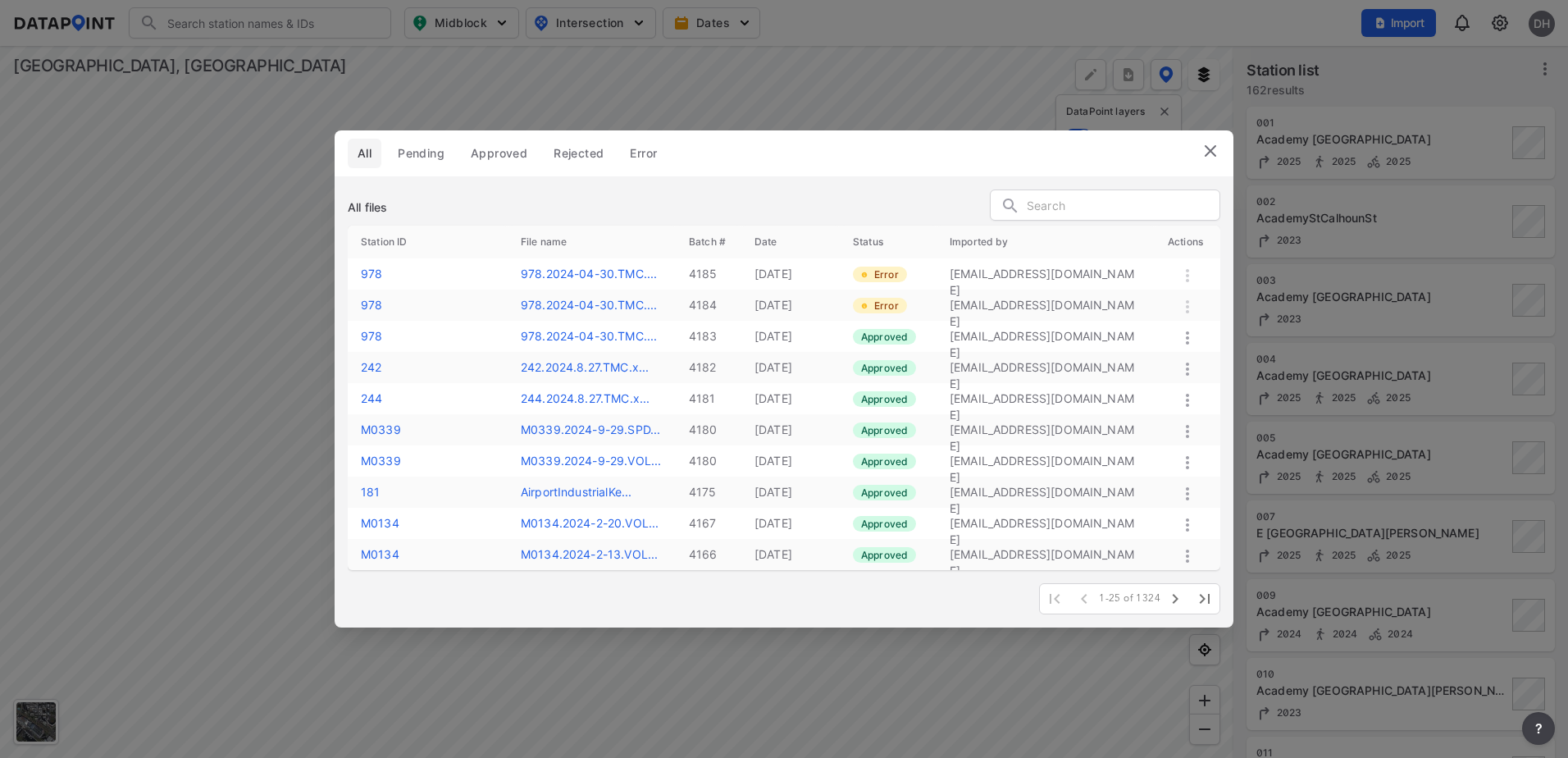
click at [1175, 603] on icon "button" at bounding box center [1175, 598] width 20 height 20
click at [1178, 603] on icon "button" at bounding box center [1175, 598] width 20 height 20
click at [1176, 597] on icon "button" at bounding box center [1175, 598] width 6 height 9
click at [1209, 147] on img at bounding box center [1210, 150] width 20 height 20
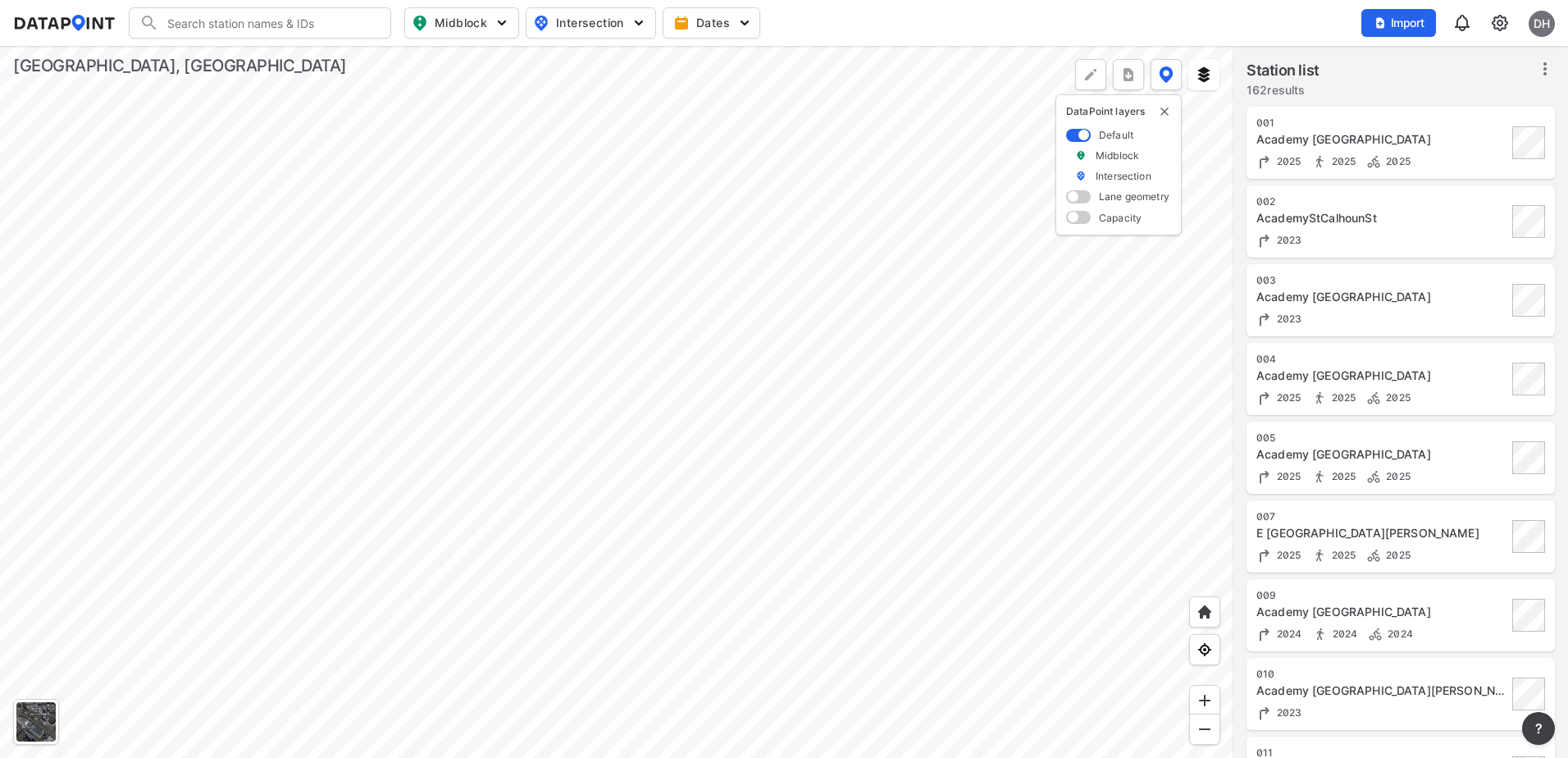
click at [533, 206] on div at bounding box center [616, 401] width 1233 height 712
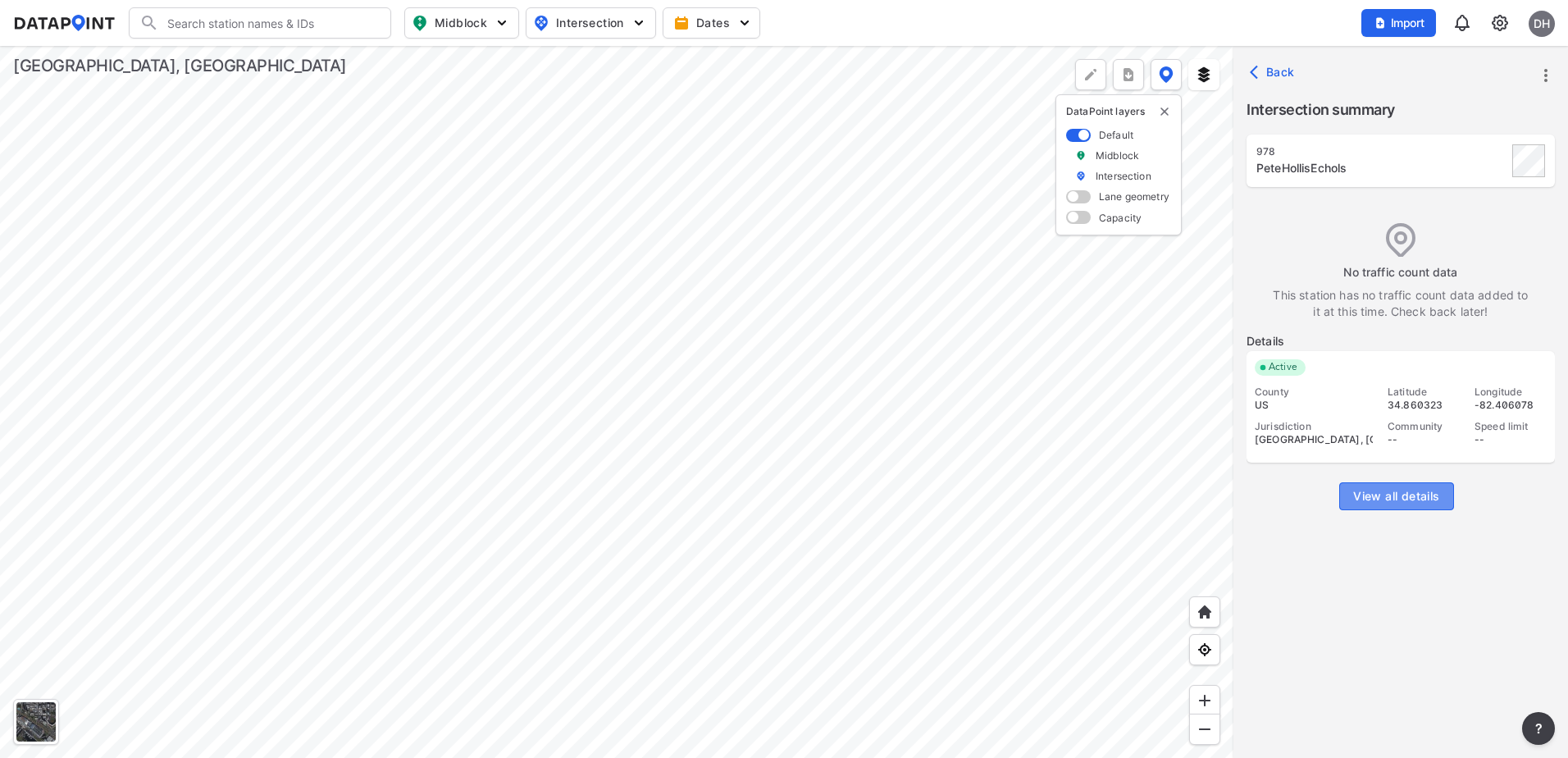
click at [1399, 496] on span "View all details" at bounding box center [1395, 495] width 86 height 16
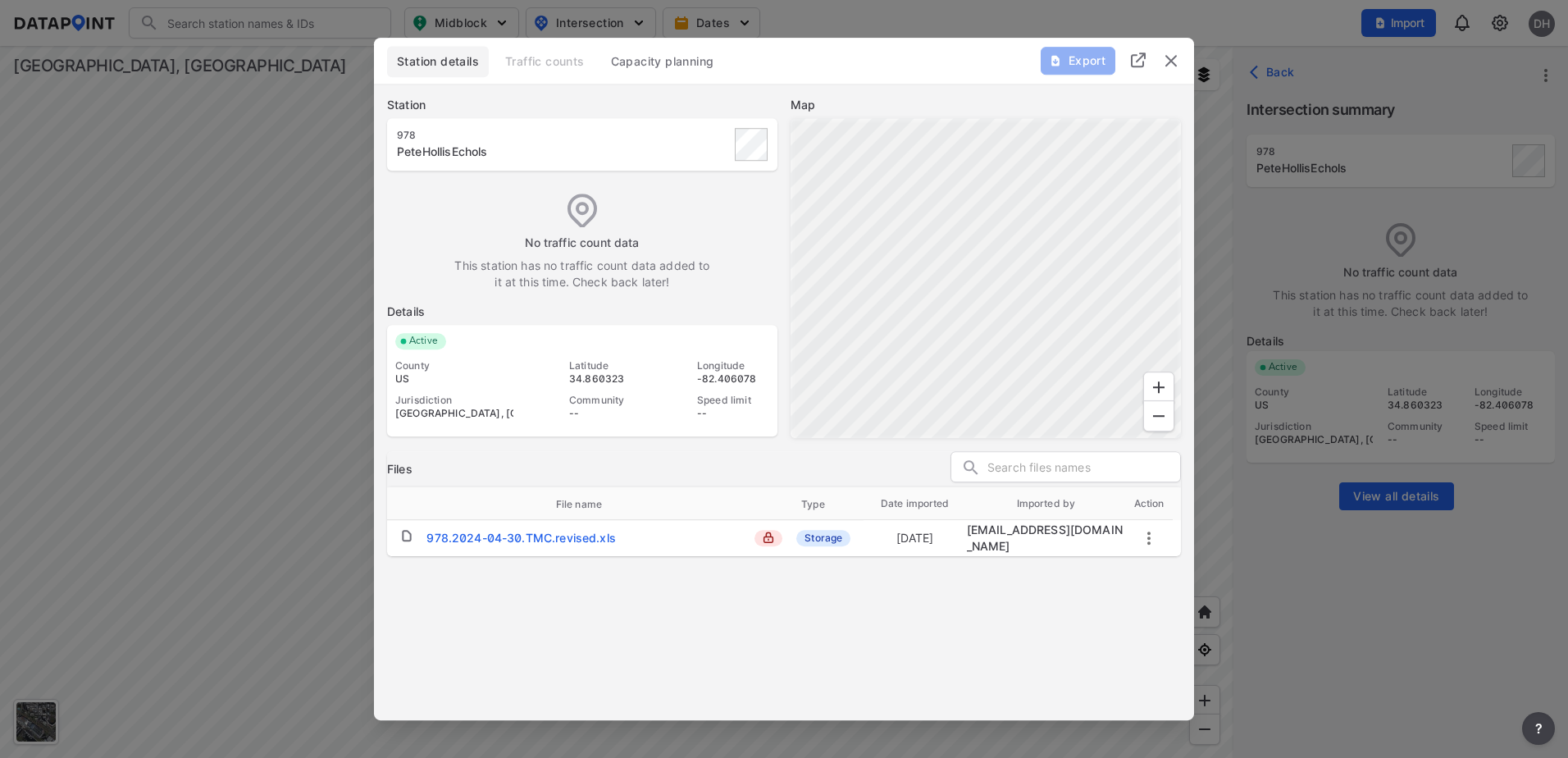
click at [1147, 536] on icon "more" at bounding box center [1149, 537] width 3 height 13
click at [1080, 597] on div at bounding box center [784, 379] width 1568 height 758
click at [1168, 65] on img "delete" at bounding box center [1171, 60] width 20 height 20
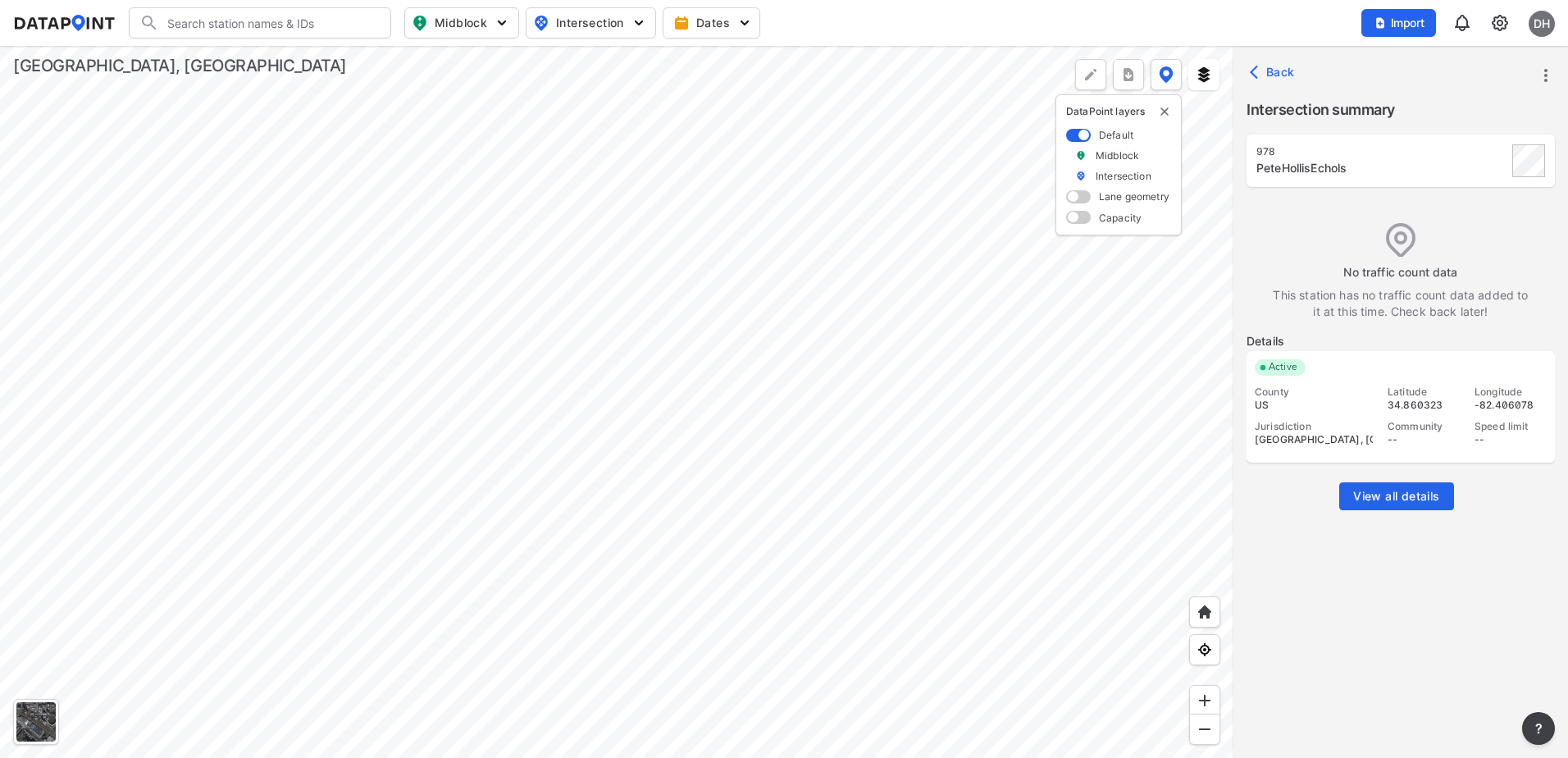
click at [1498, 20] on img at bounding box center [1499, 22] width 20 height 20
click at [1433, 63] on link "Data management" at bounding box center [1429, 63] width 141 height 16
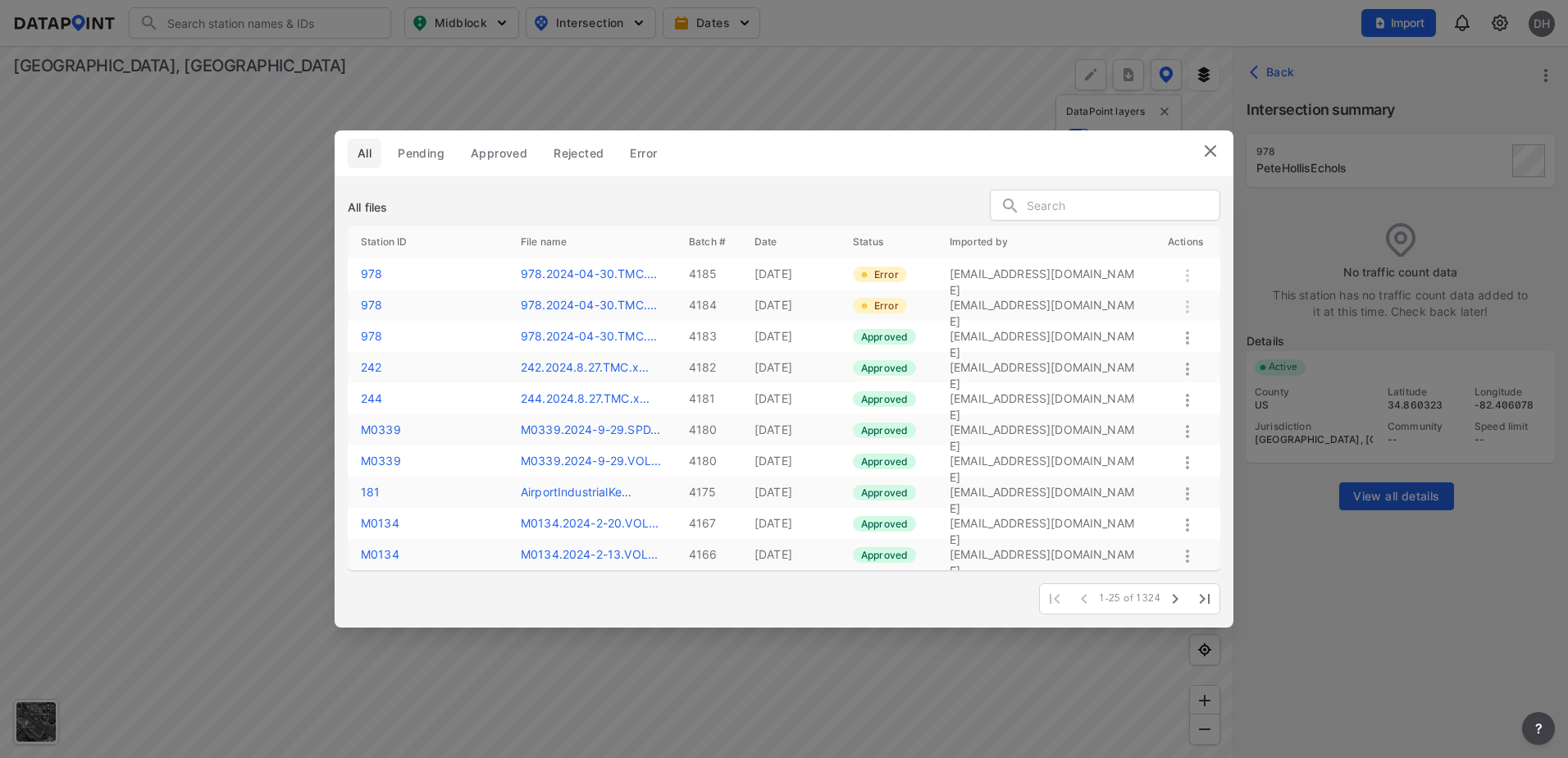
click at [1185, 288] on td at bounding box center [1187, 274] width 65 height 31
click at [1189, 301] on icon at bounding box center [1187, 306] width 20 height 20
click at [1214, 149] on img at bounding box center [1210, 150] width 20 height 20
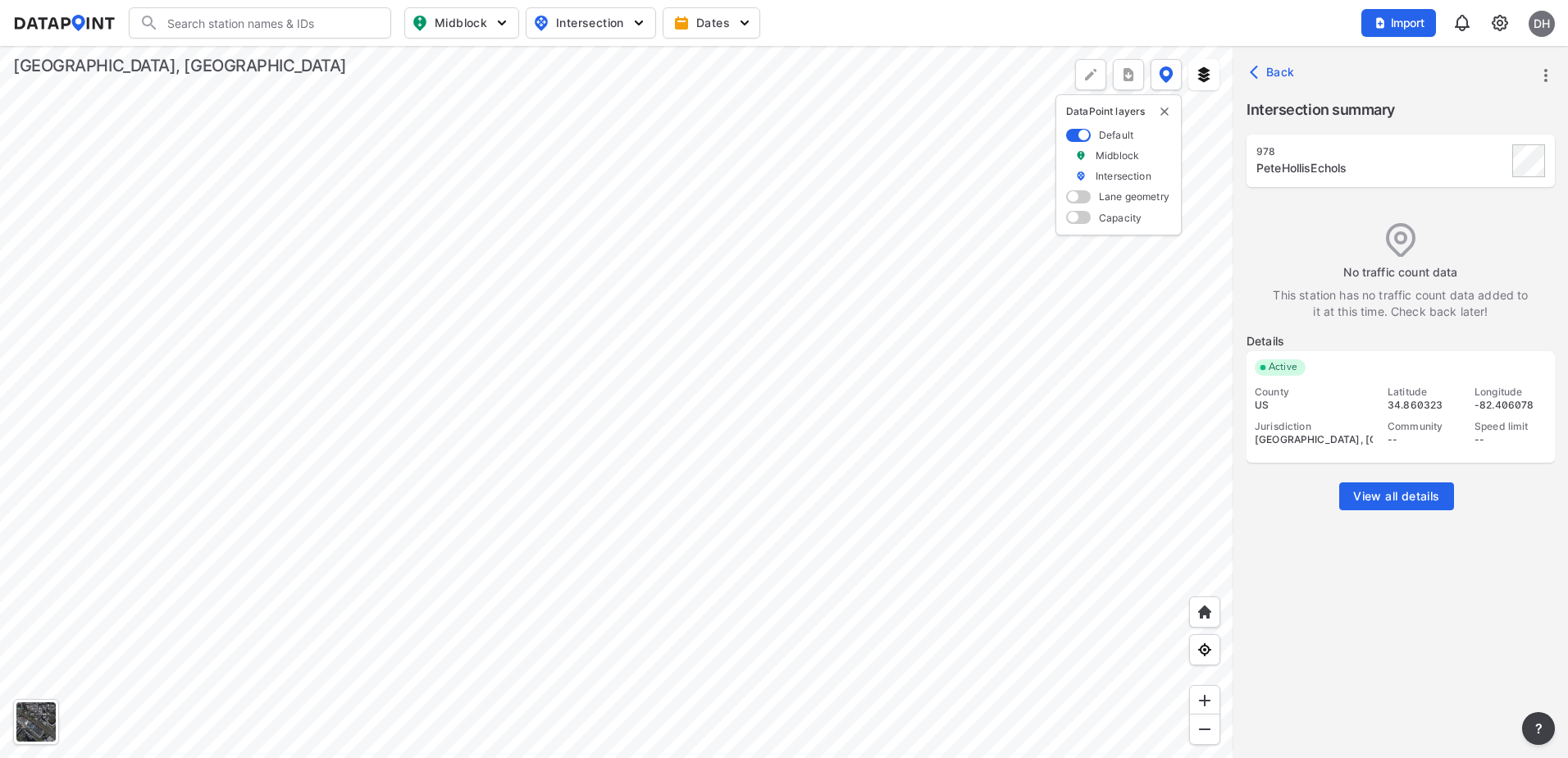
click at [1283, 76] on span "Back" at bounding box center [1274, 72] width 42 height 16
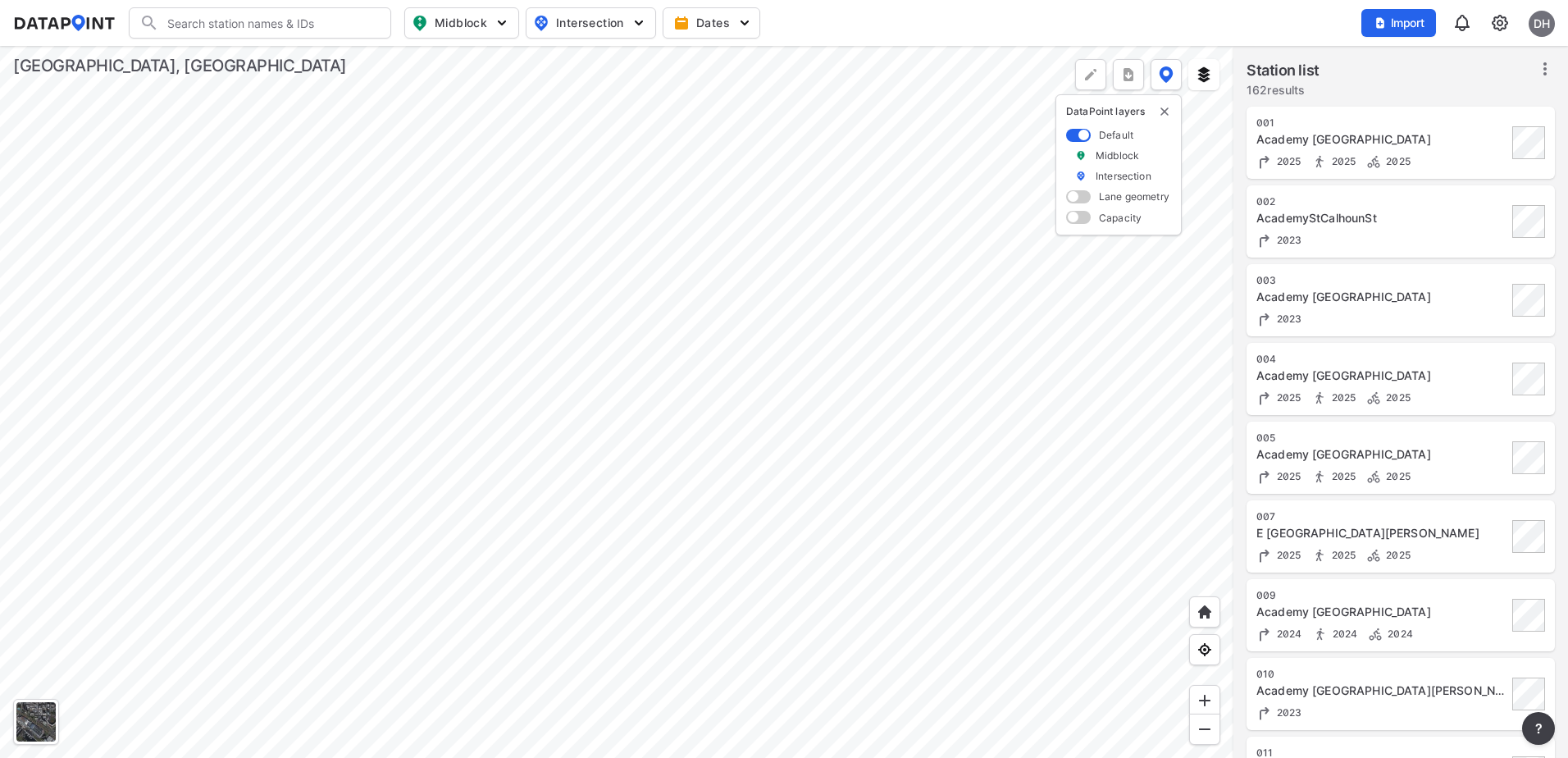
click at [528, 201] on div at bounding box center [616, 401] width 1233 height 712
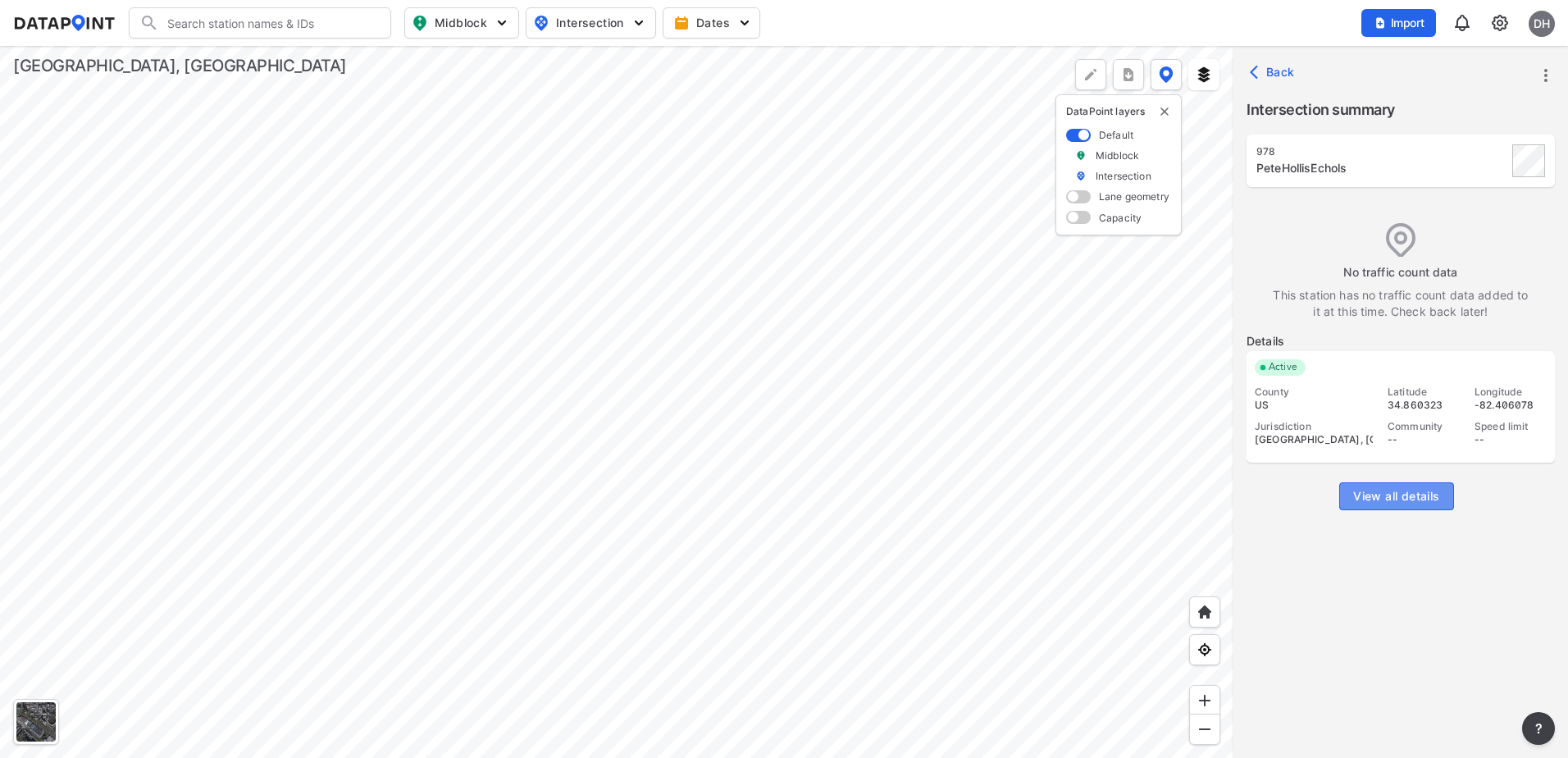
click at [1387, 500] on span "View all details" at bounding box center [1395, 495] width 86 height 16
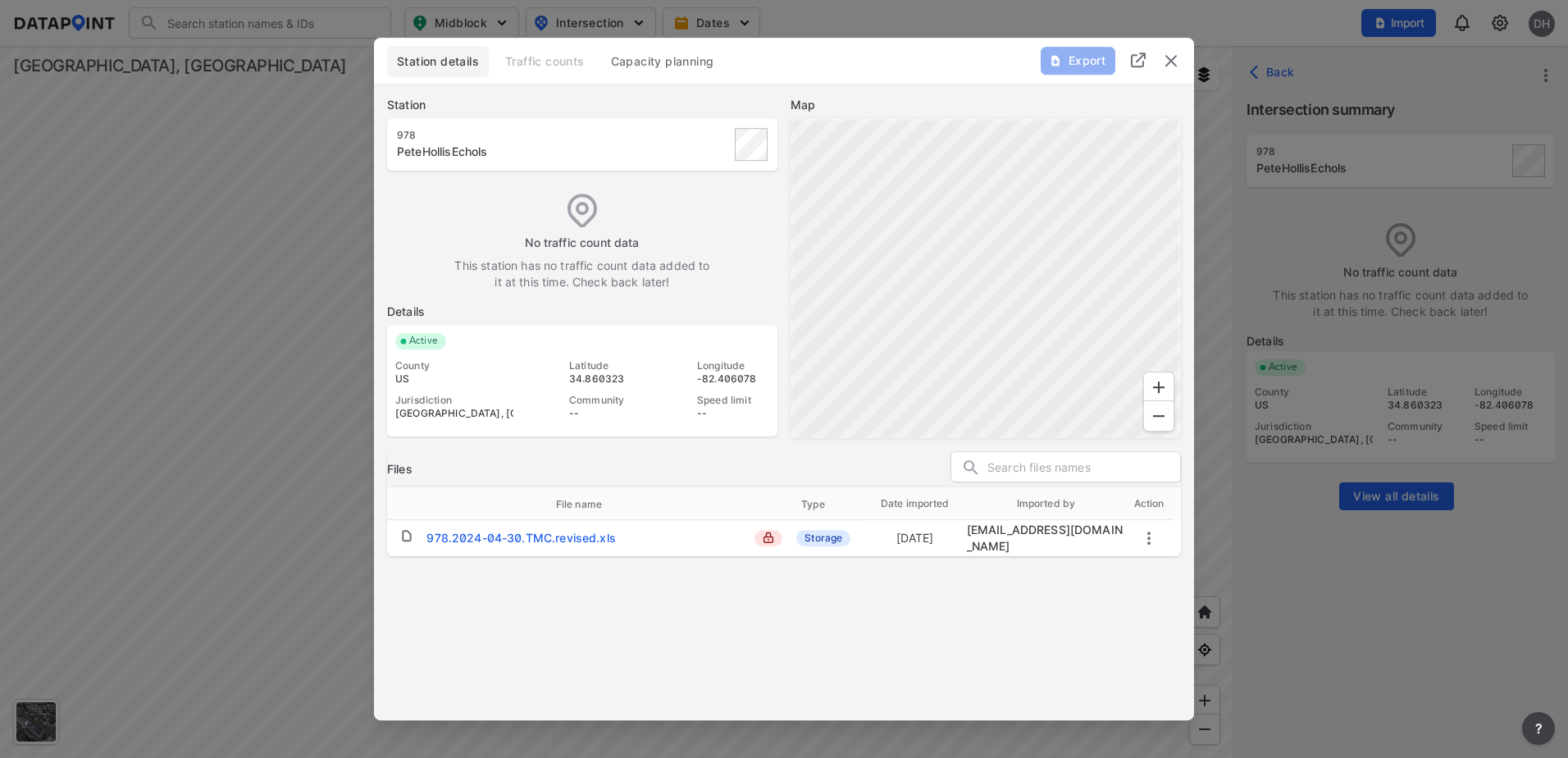
click at [1145, 533] on icon "more" at bounding box center [1148, 537] width 20 height 20
click at [1181, 593] on li "Delete" at bounding box center [1211, 594] width 144 height 29
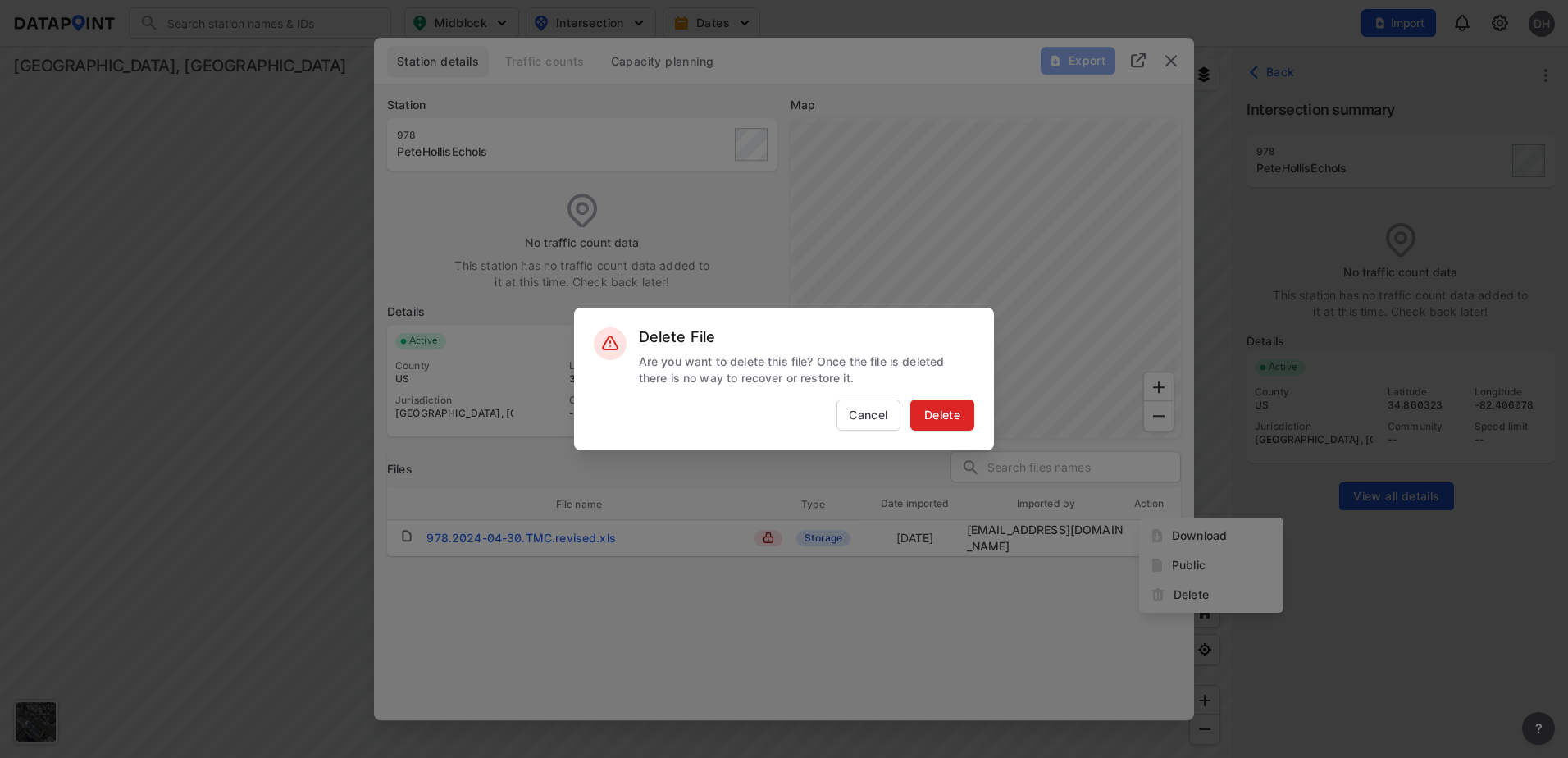
click at [954, 414] on span "Delete" at bounding box center [941, 415] width 49 height 16
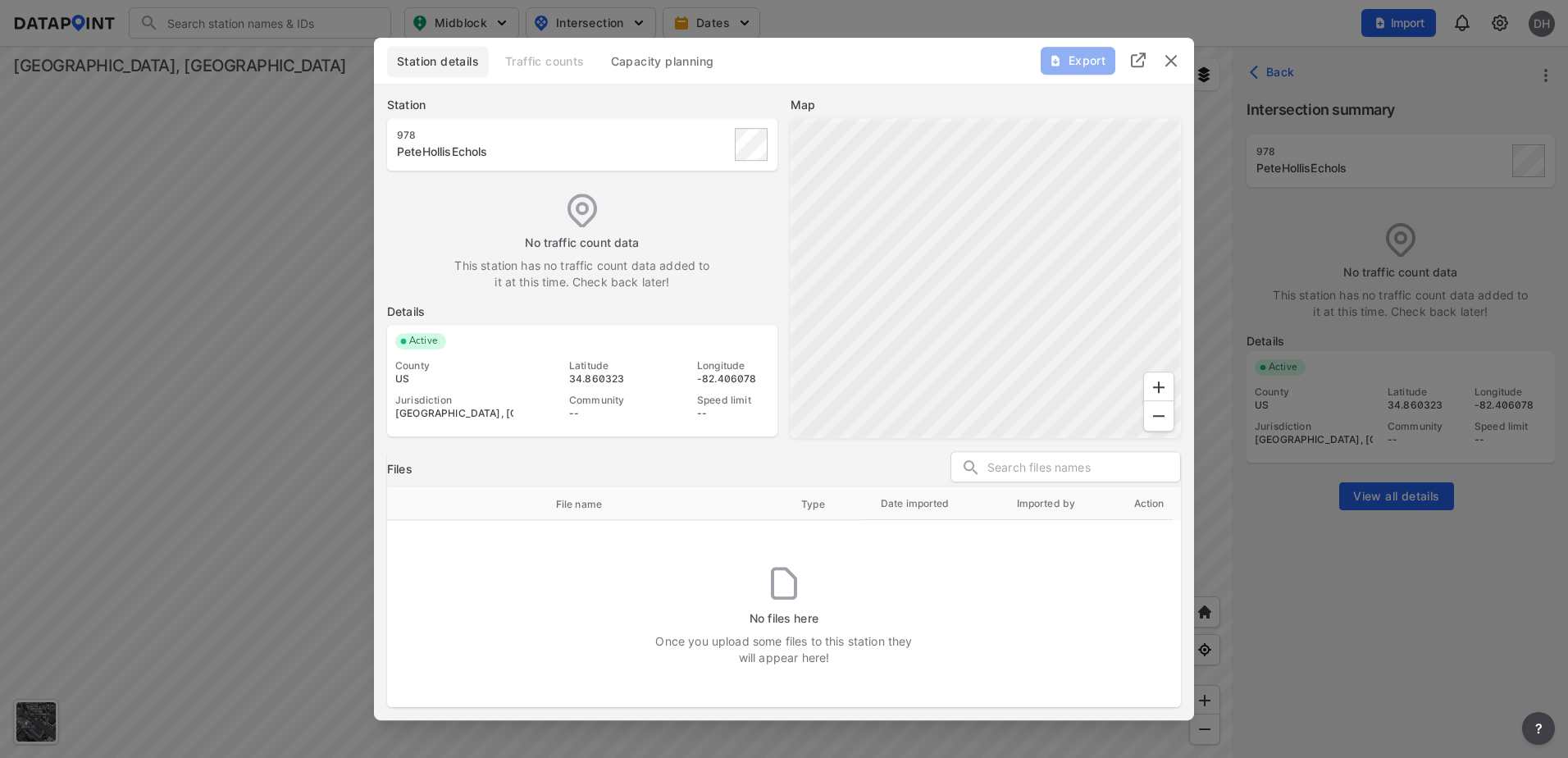
click at [1170, 60] on img "delete" at bounding box center [1171, 60] width 20 height 20
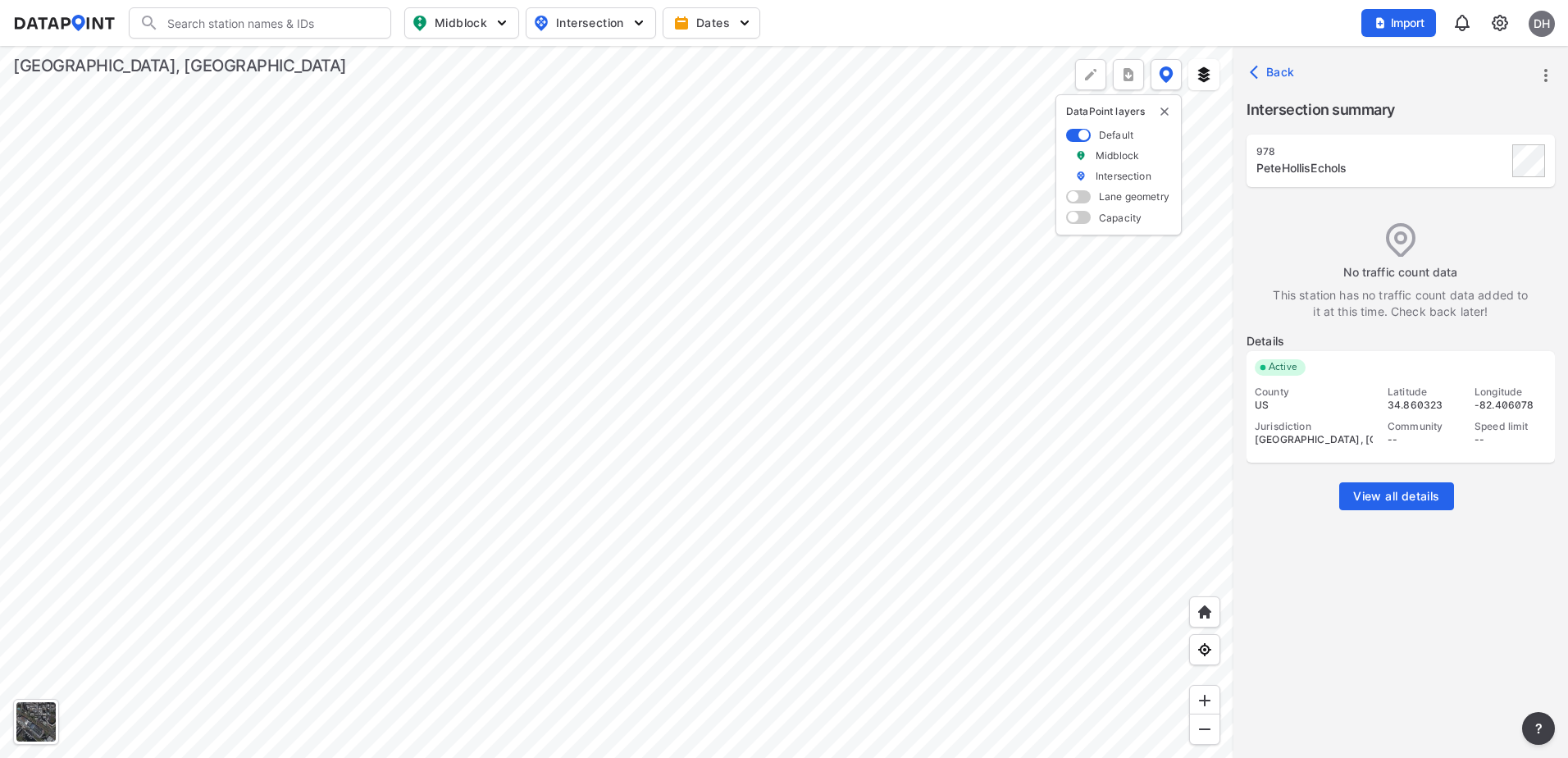
click at [1267, 82] on button "Back" at bounding box center [1274, 72] width 55 height 27
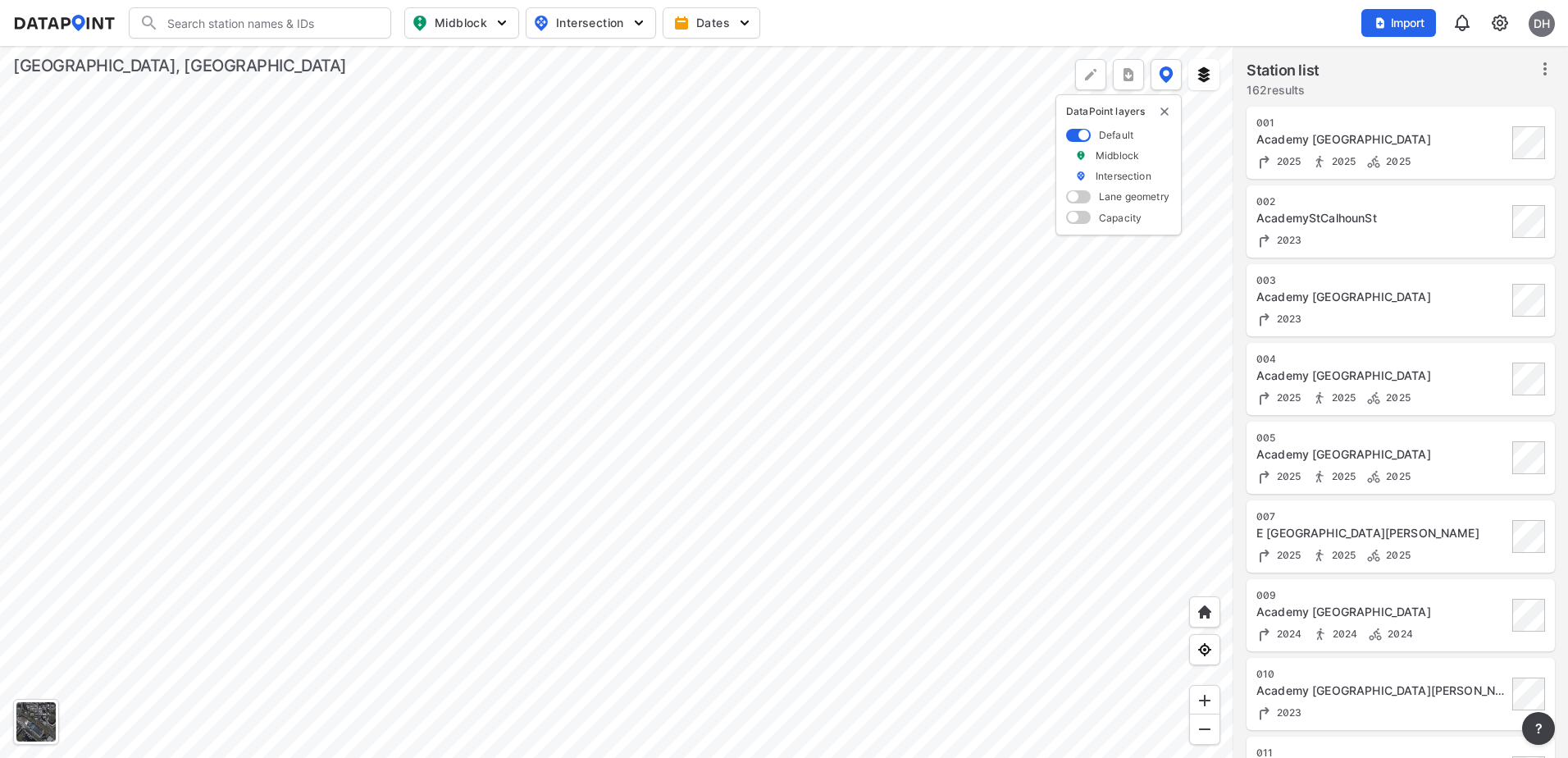
click at [806, 358] on div at bounding box center [616, 401] width 1233 height 712
click at [1503, 36] on div "Import DH" at bounding box center [1457, 23] width 193 height 38
click at [1460, 22] on img at bounding box center [1462, 22] width 20 height 20
click at [1474, 64] on div "No new notifications at this time" at bounding box center [1328, 70] width 315 height 43
click at [1462, 73] on img at bounding box center [1464, 70] width 9 height 9
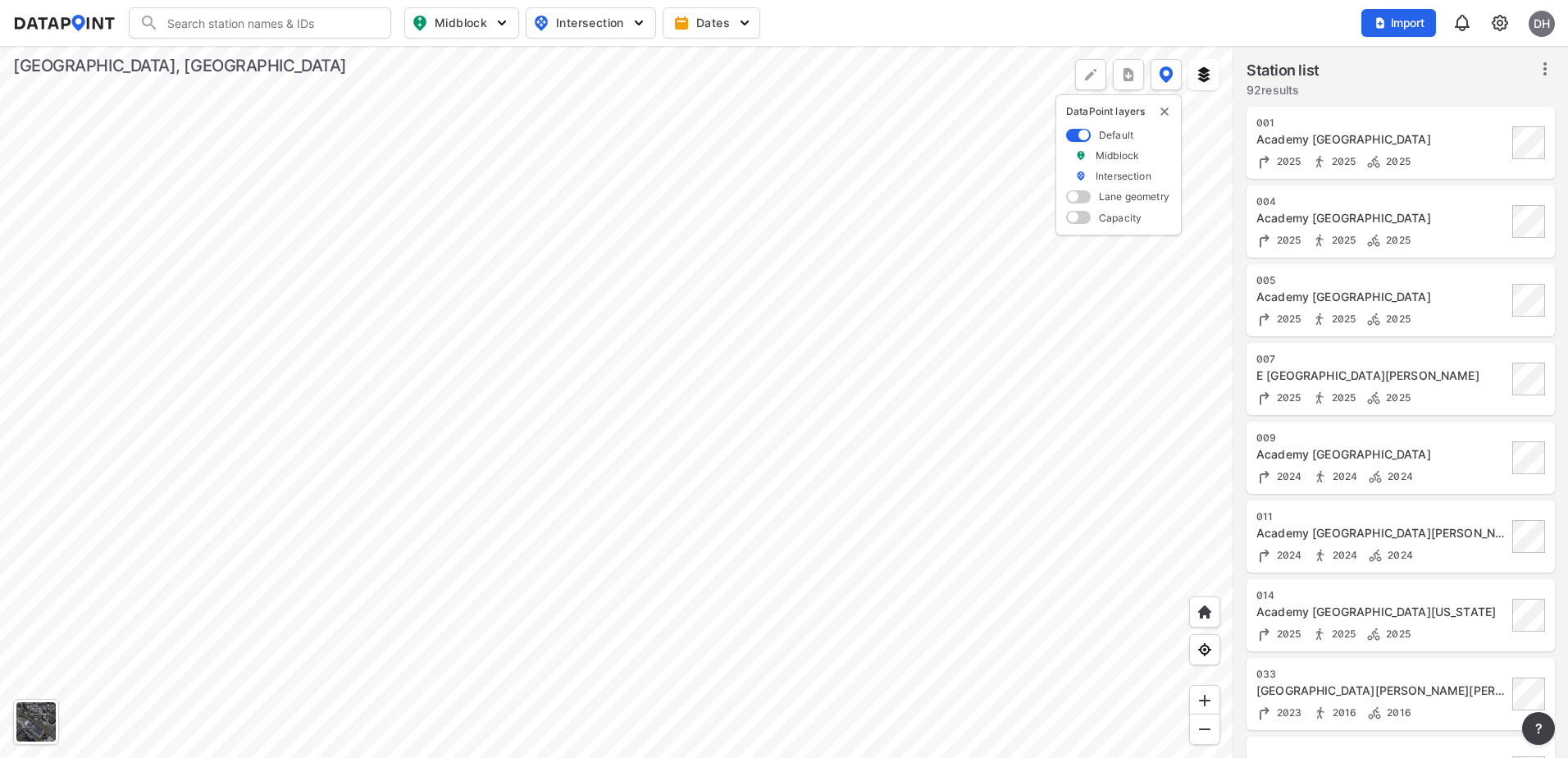
click at [1497, 26] on img at bounding box center [1499, 22] width 20 height 20
click at [1420, 191] on link "File access" at bounding box center [1429, 188] width 141 height 16
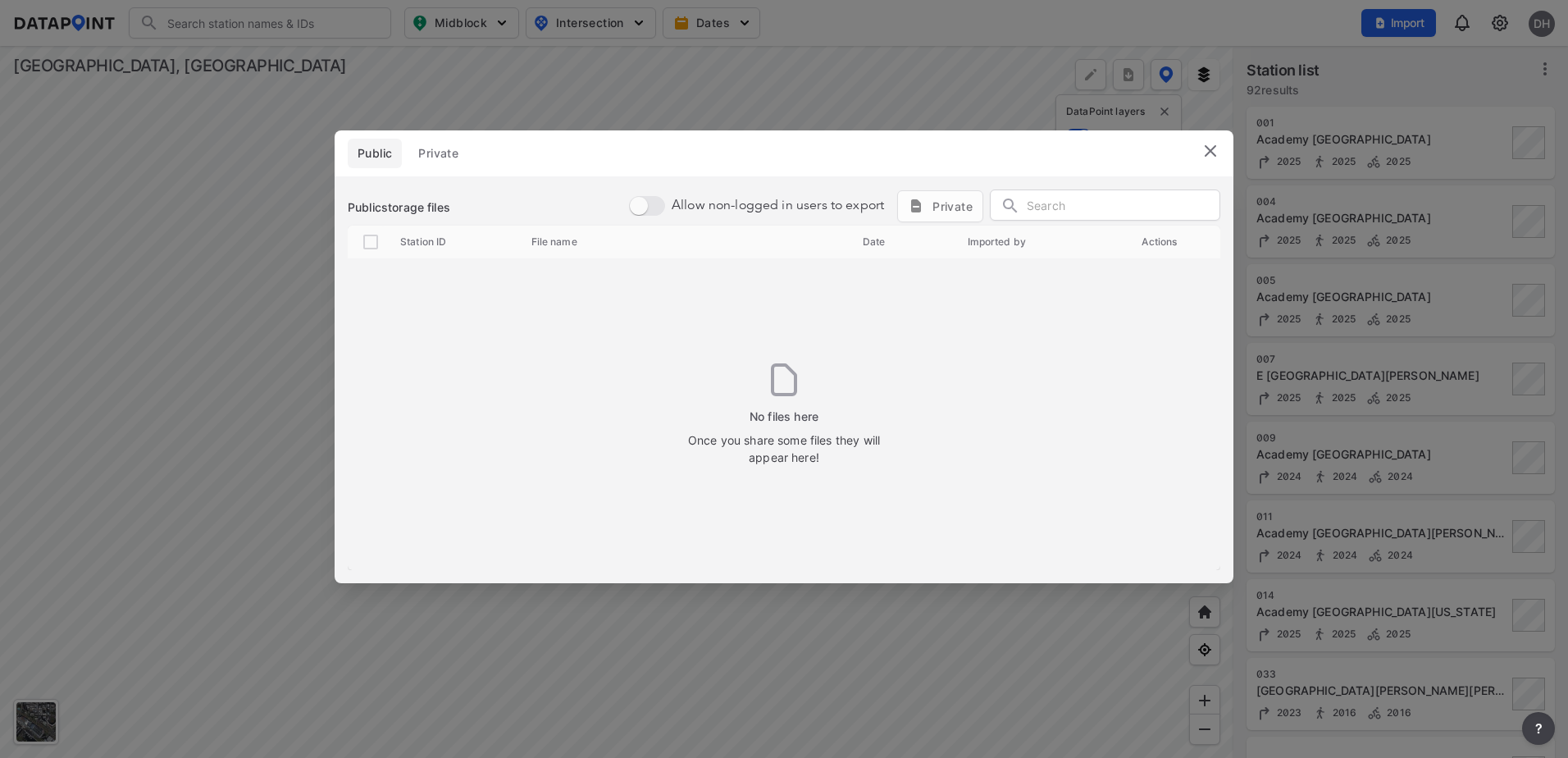
click at [1216, 152] on img at bounding box center [1210, 150] width 20 height 20
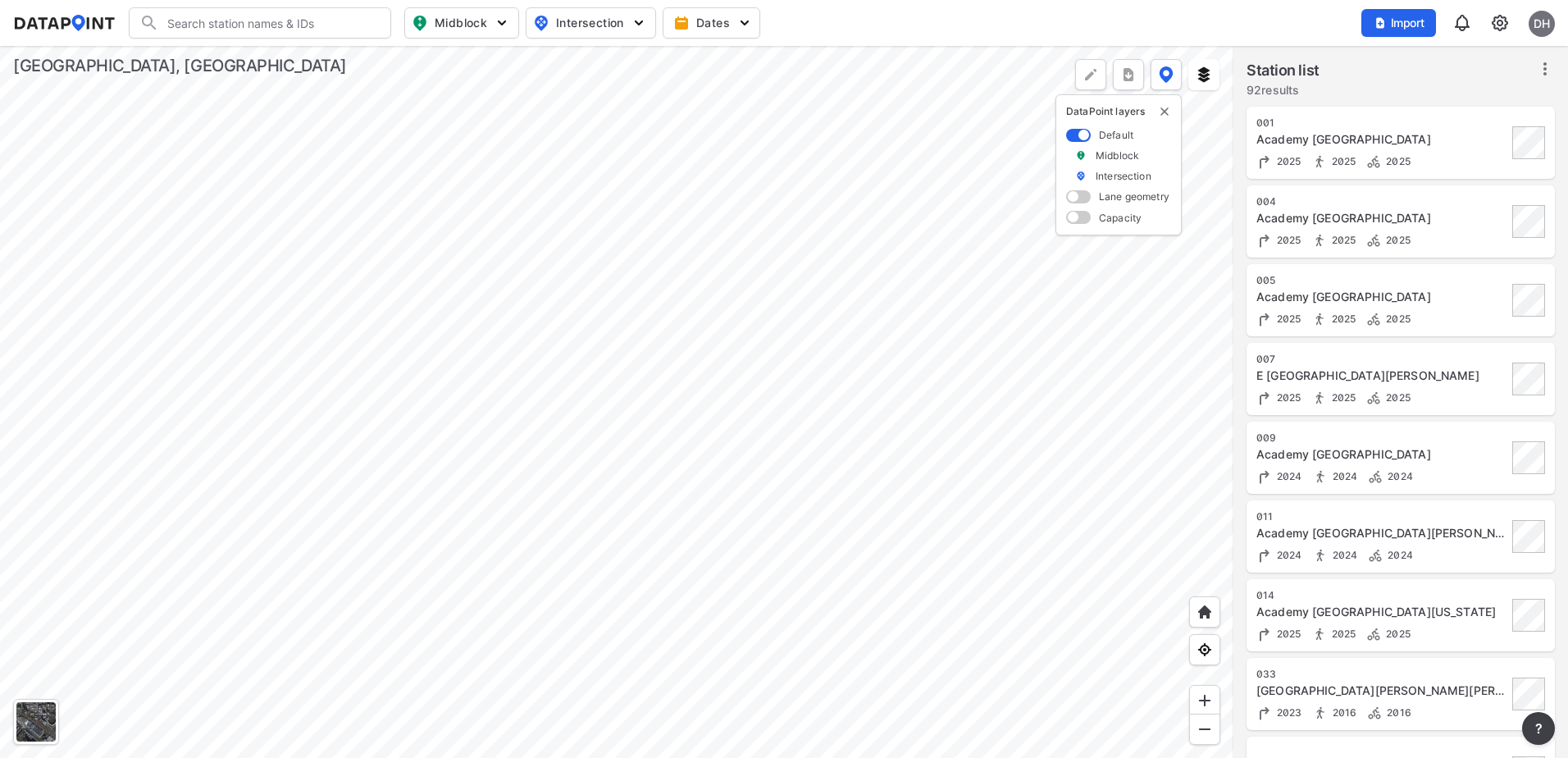
click at [1498, 17] on img at bounding box center [1499, 22] width 20 height 20
click at [1240, 35] on div "Search Please enter a search term. Midblock Intersection Dates Import DH" at bounding box center [784, 23] width 1541 height 31
click at [1371, 27] on span "Import" at bounding box center [1398, 22] width 55 height 16
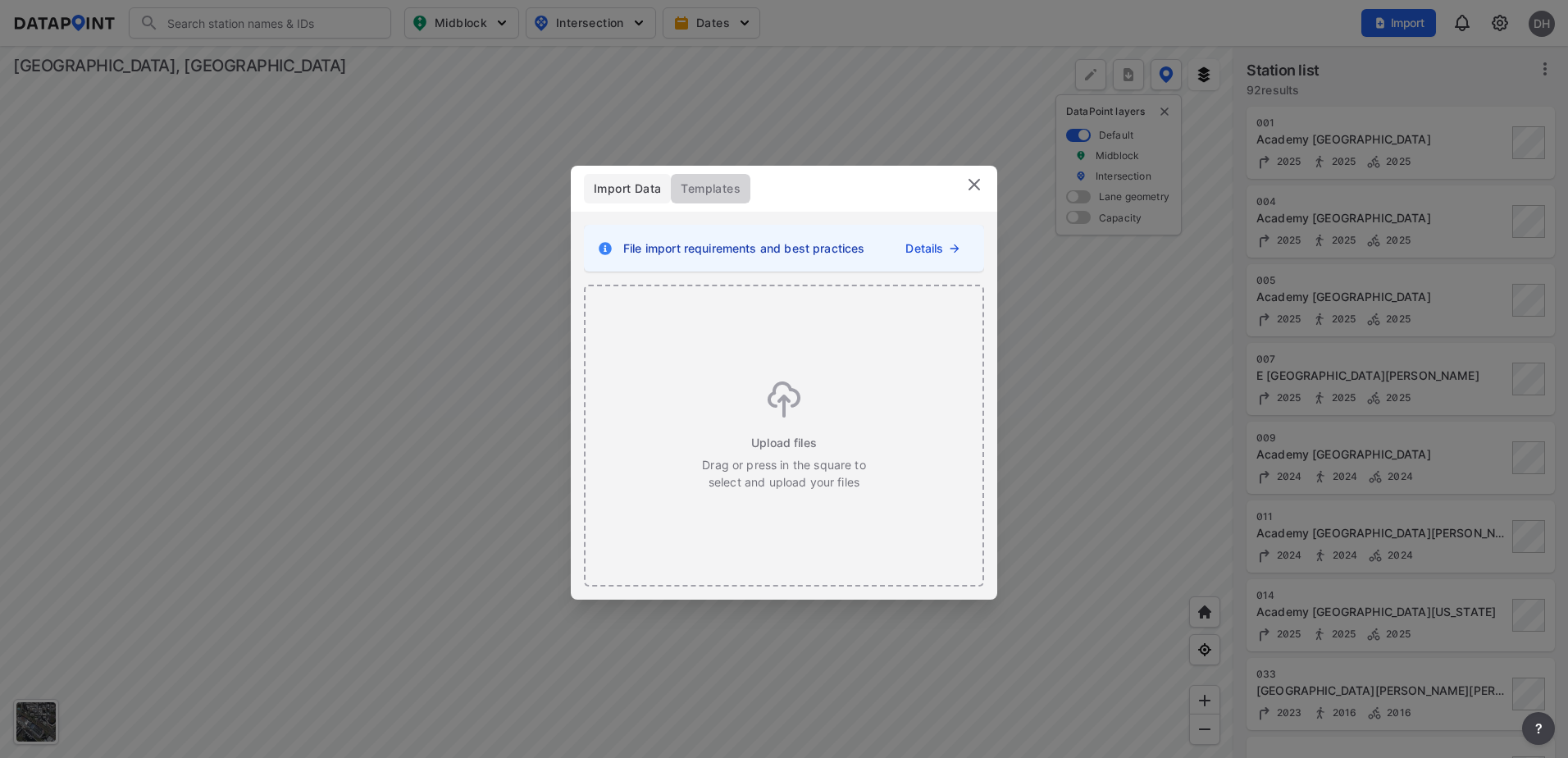
click at [716, 192] on span "Templates" at bounding box center [711, 188] width 60 height 16
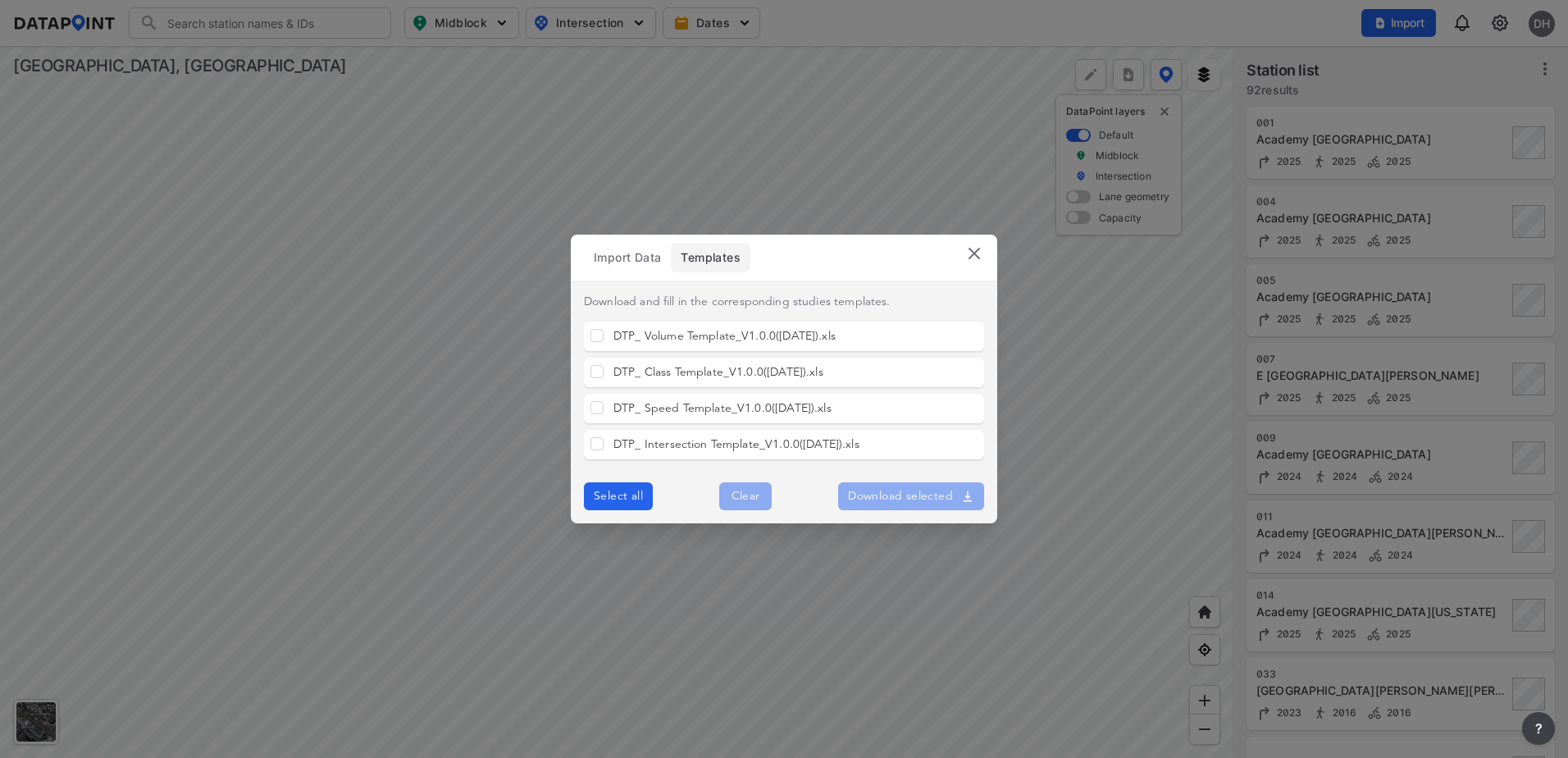
click at [597, 440] on input "DTP_ Intersection Template_V1.0.0([DATE]).xls" at bounding box center [596, 443] width 13 height 13
click at [931, 495] on span "Download selected" at bounding box center [911, 495] width 126 height 16
checkbox input "false"
click at [636, 259] on span "Import Data" at bounding box center [627, 257] width 67 height 16
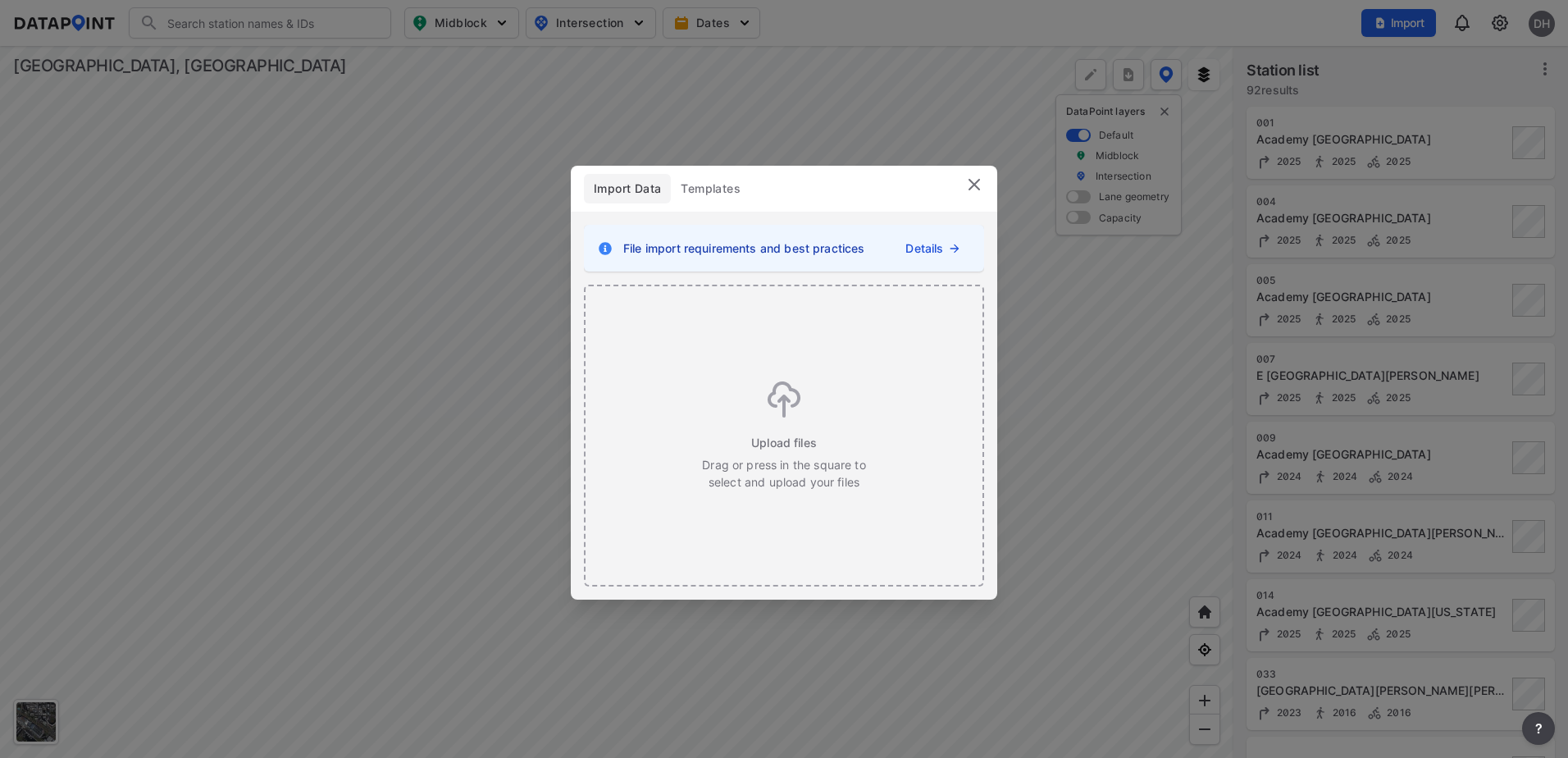
click at [964, 185] on img at bounding box center [973, 184] width 20 height 20
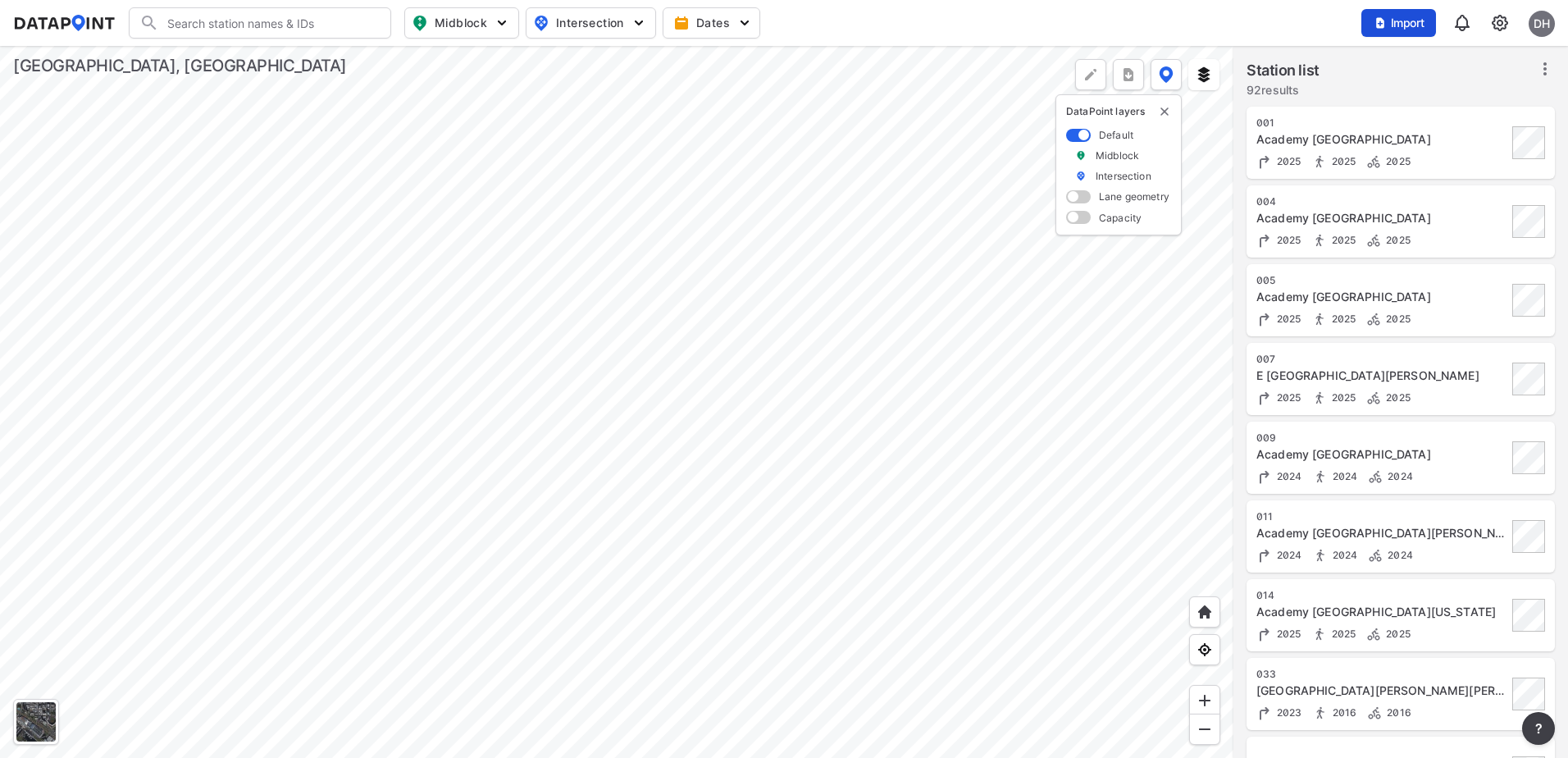
click at [1408, 23] on span "Import" at bounding box center [1398, 22] width 55 height 16
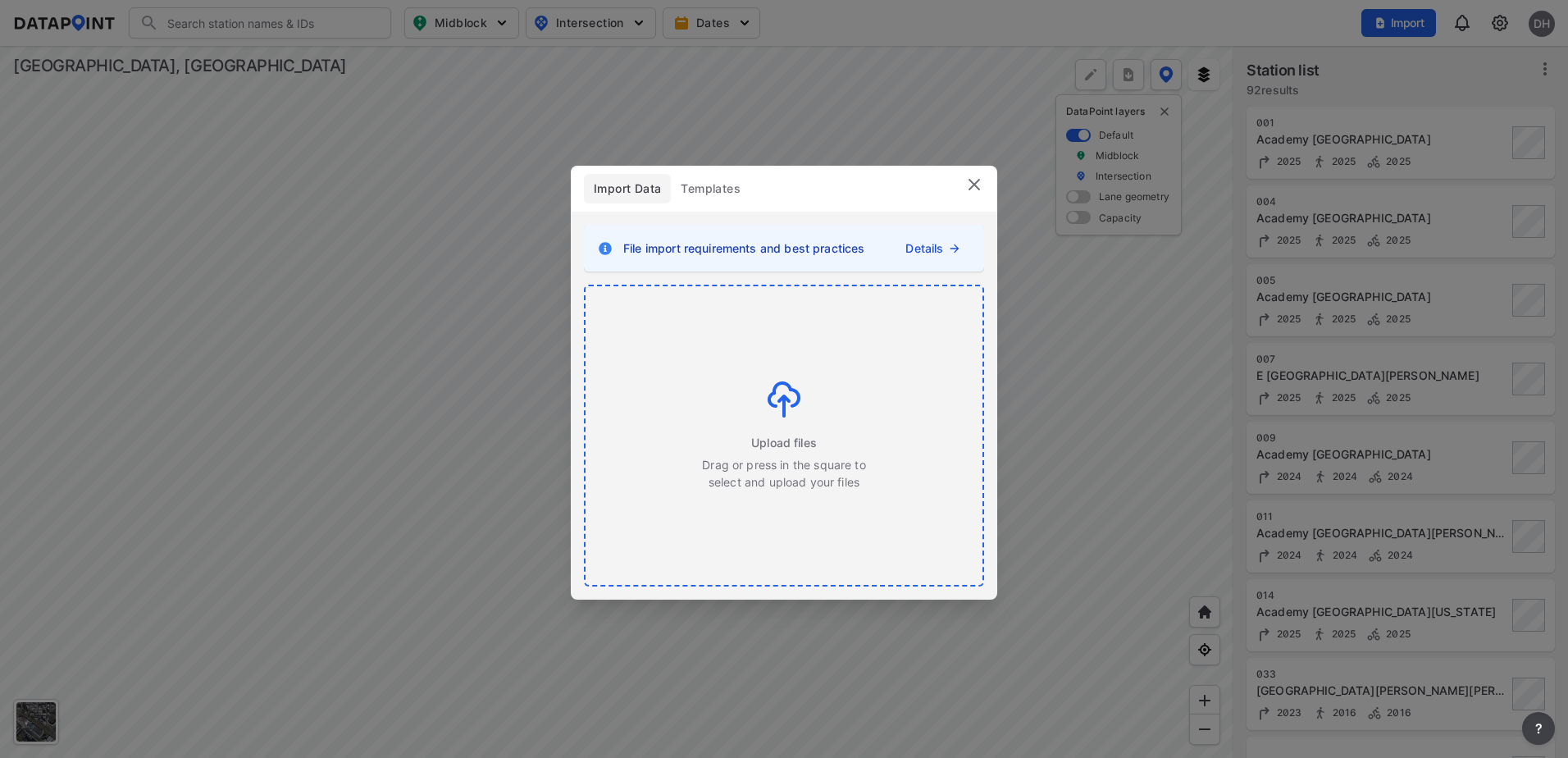
click at [774, 413] on img at bounding box center [784, 399] width 33 height 36
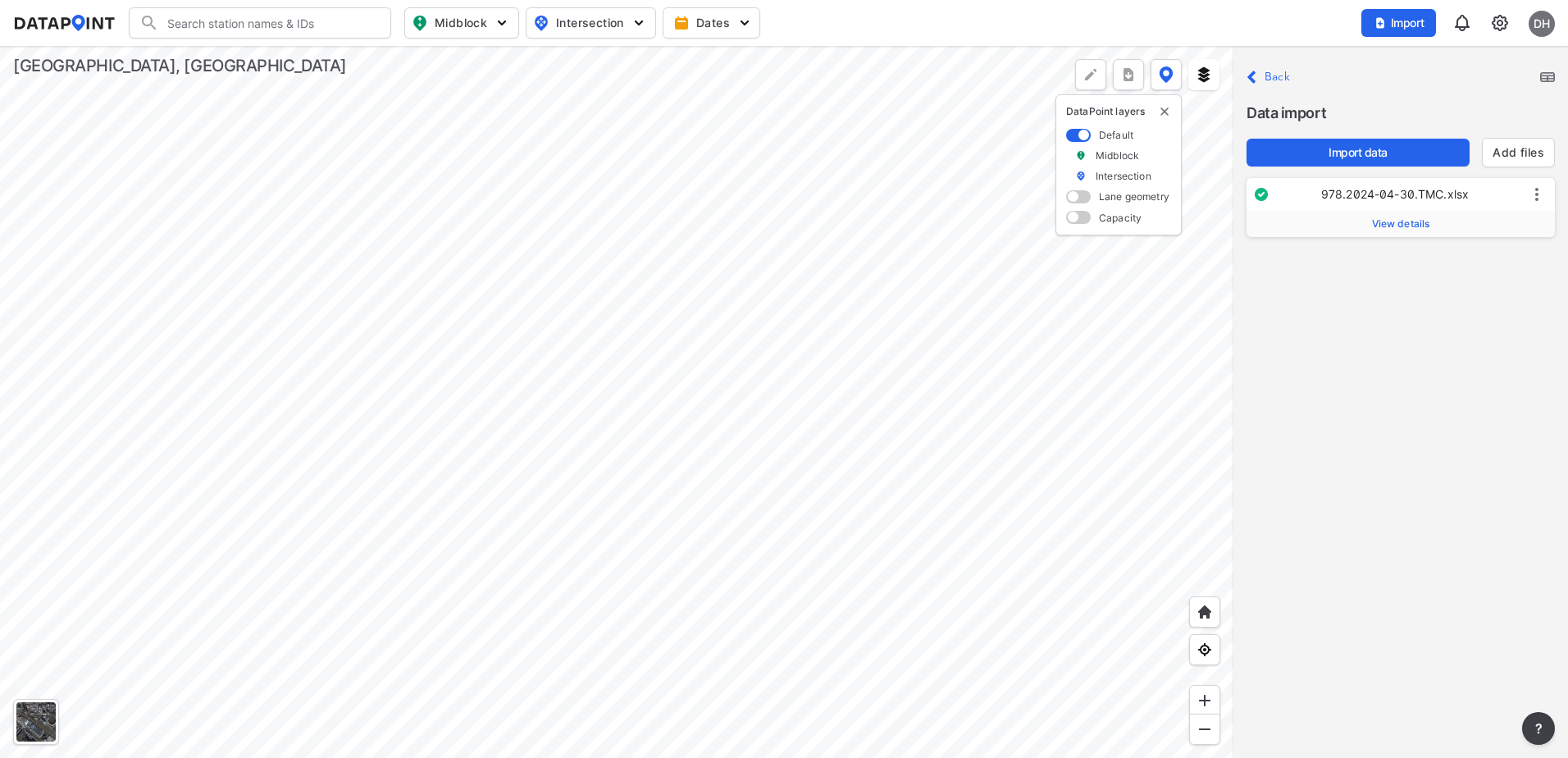
click at [1544, 197] on icon at bounding box center [1536, 194] width 20 height 20
click at [1399, 295] on div "Close Back Data import Import data Add files 978.2024-04-30.TMC.xlsx View detai…" at bounding box center [1401, 401] width 335 height 712
click at [1391, 227] on span "View details" at bounding box center [1401, 223] width 58 height 13
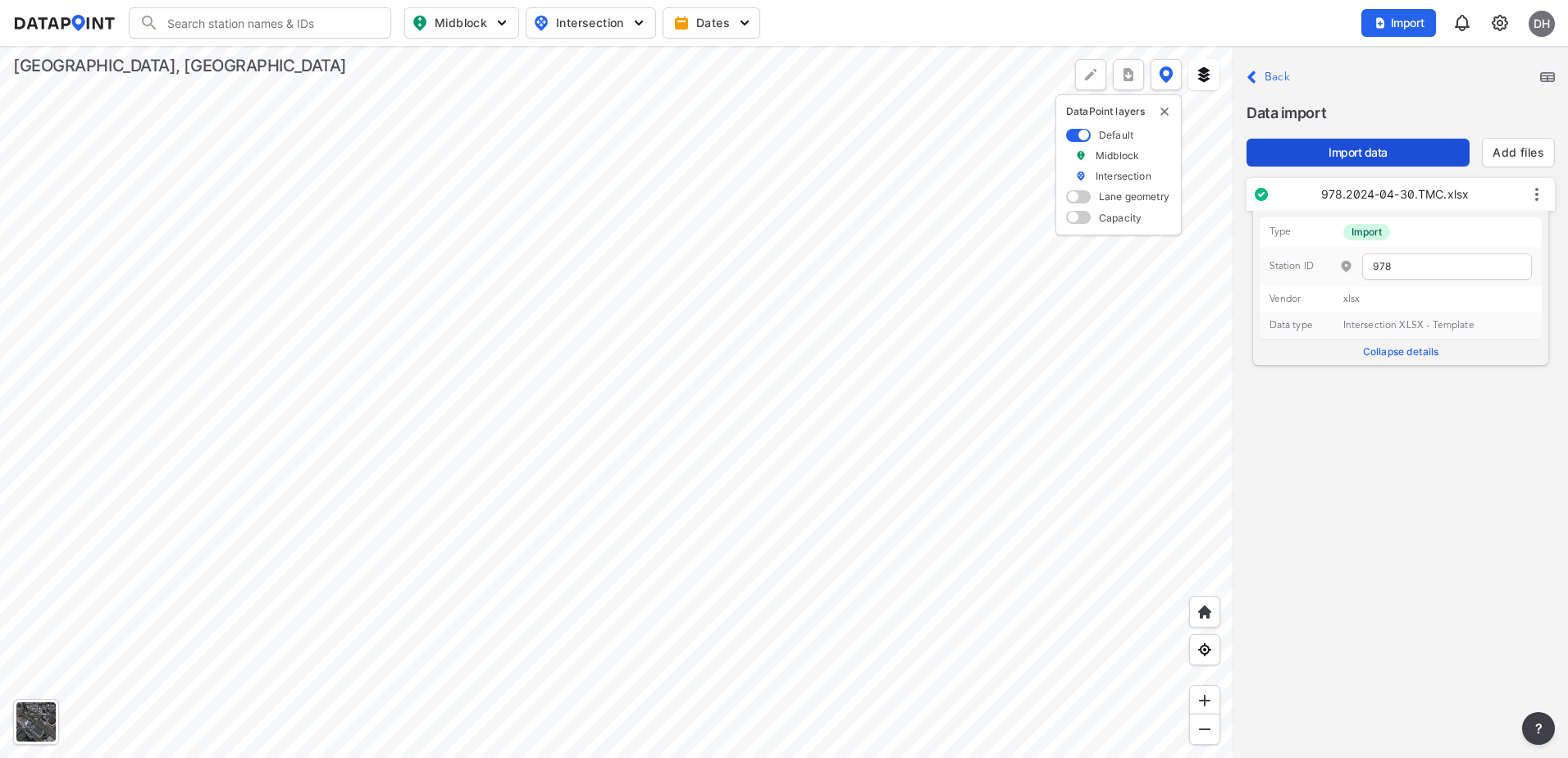
click at [1377, 156] on span "Import data" at bounding box center [1357, 152] width 197 height 16
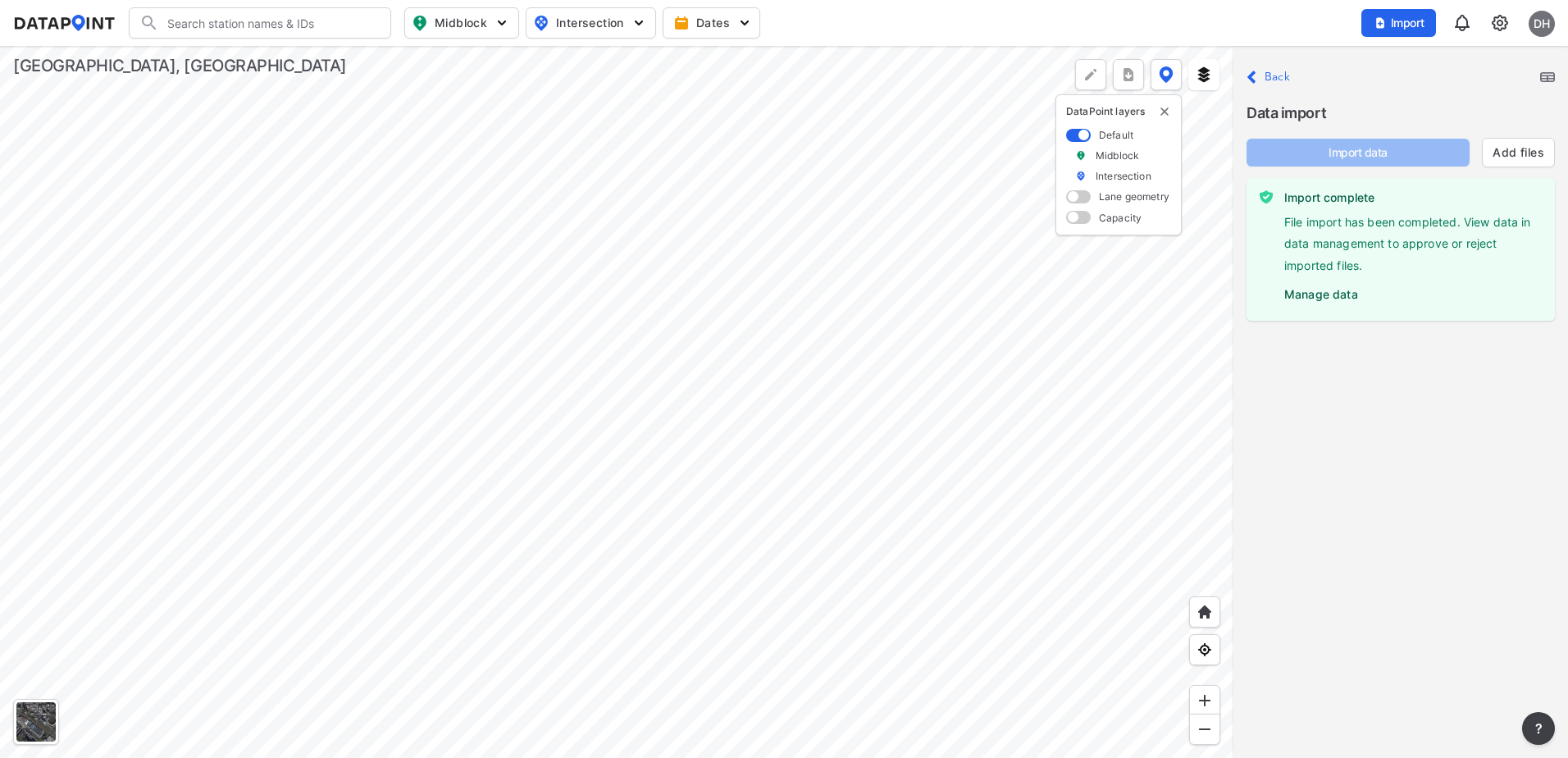
click at [1308, 293] on label "Manage data" at bounding box center [1413, 290] width 257 height 25
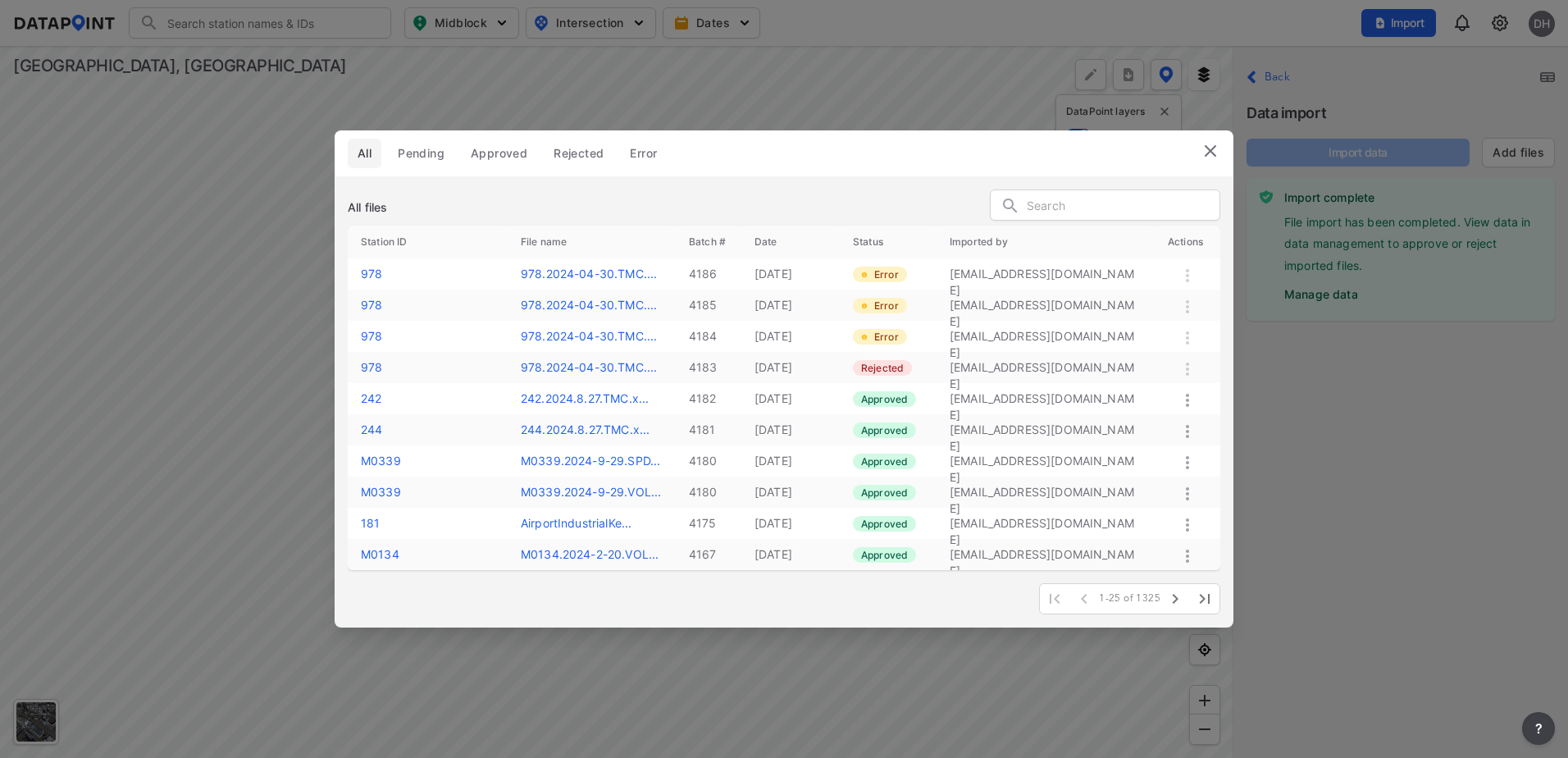
click at [1213, 153] on img at bounding box center [1210, 150] width 20 height 20
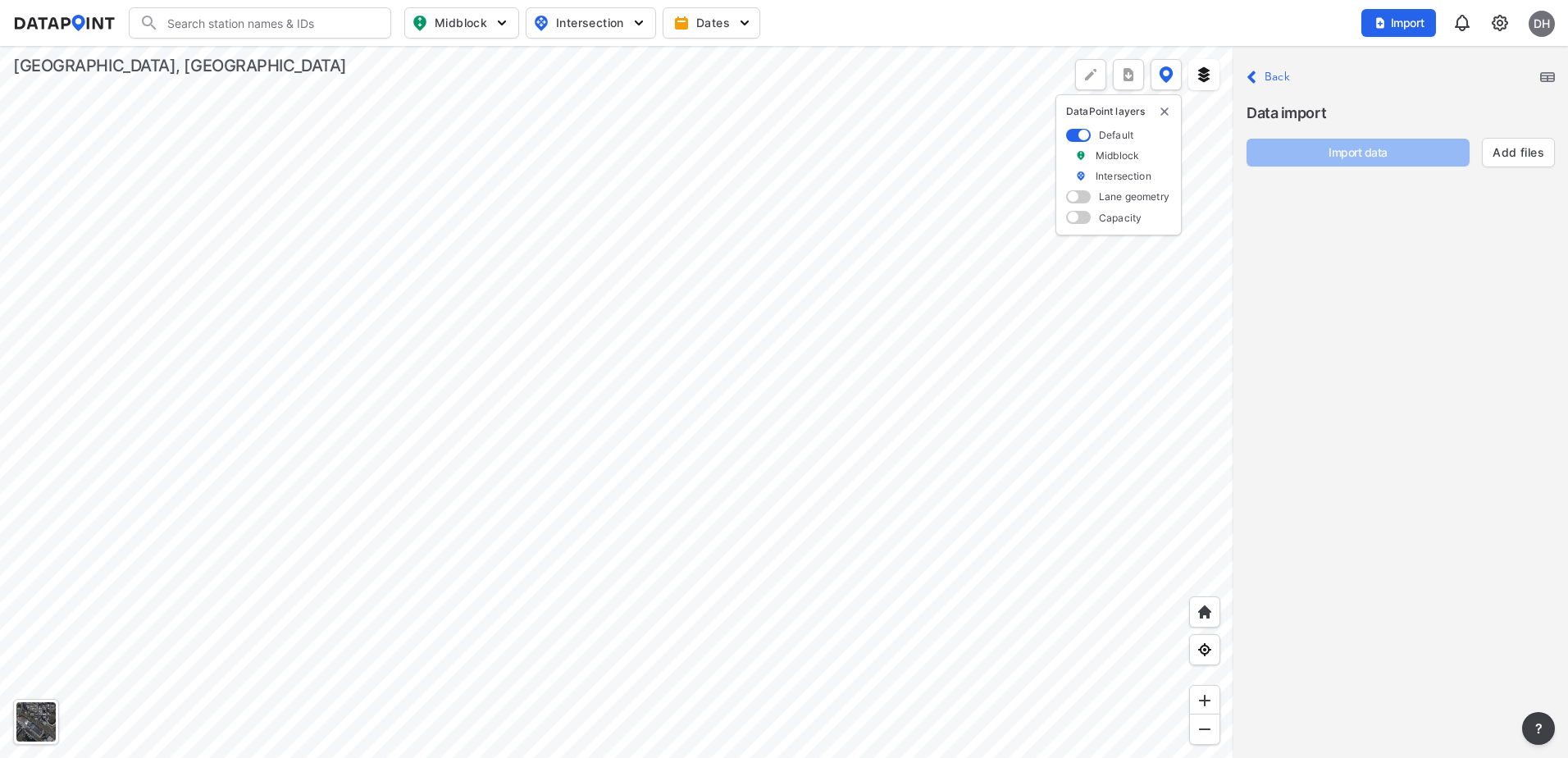
click at [1269, 82] on label "Back" at bounding box center [1277, 76] width 26 height 11
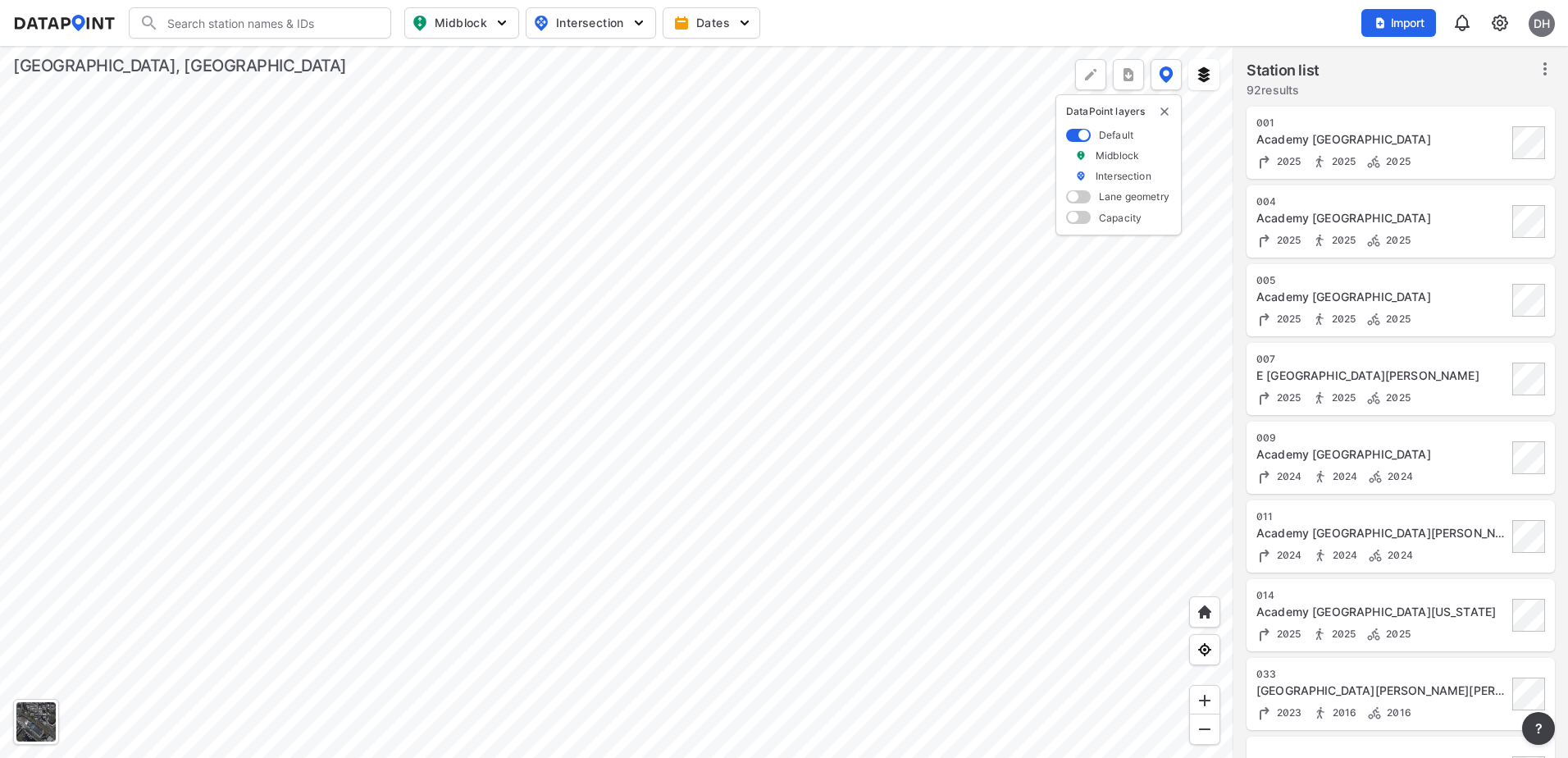
click at [856, 294] on div at bounding box center [616, 401] width 1233 height 712
click at [1383, 21] on img "button" at bounding box center [1379, 22] width 13 height 13
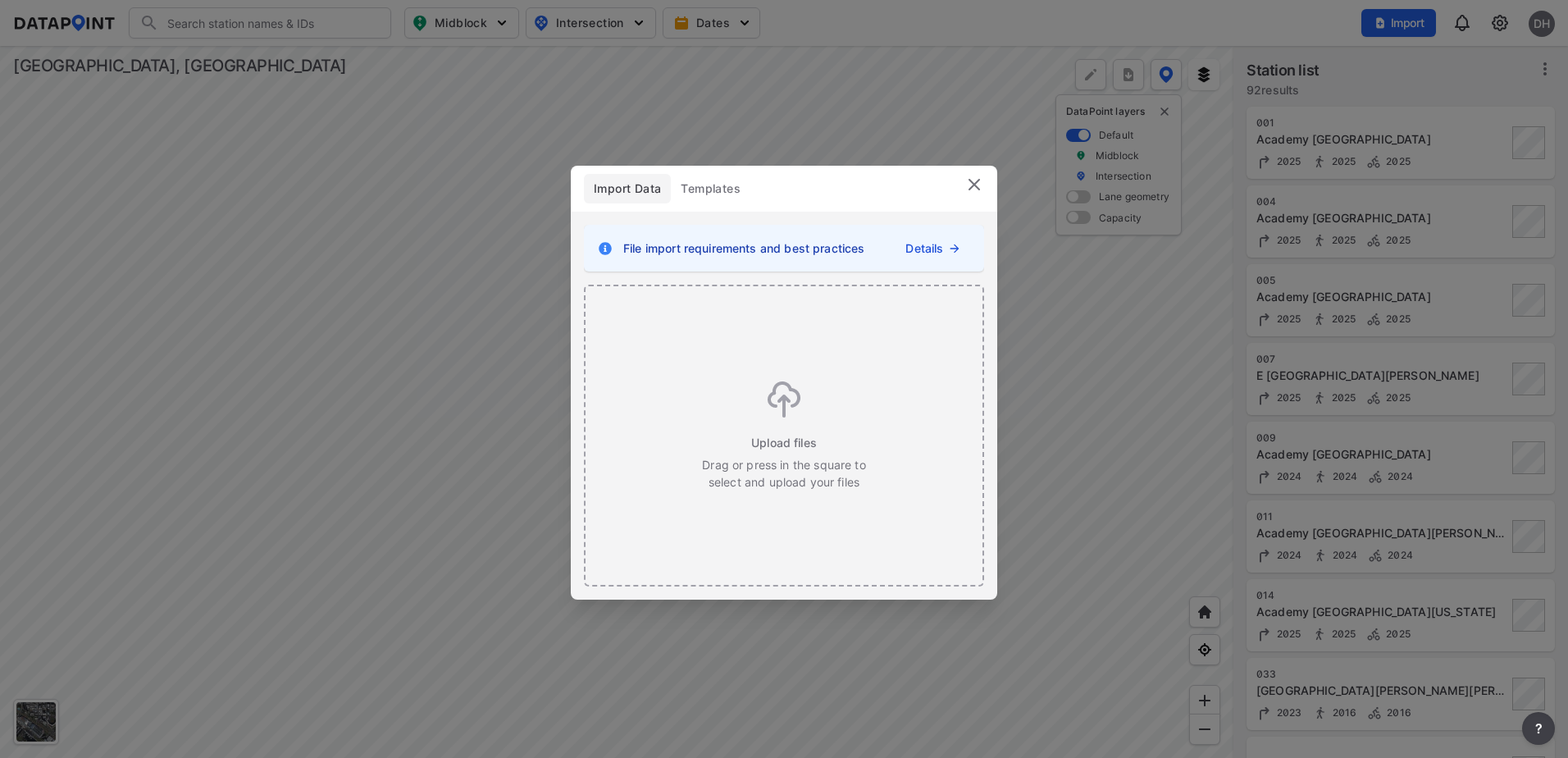
click at [943, 249] on link "Details" at bounding box center [924, 248] width 38 height 17
click at [772, 391] on img at bounding box center [784, 399] width 33 height 36
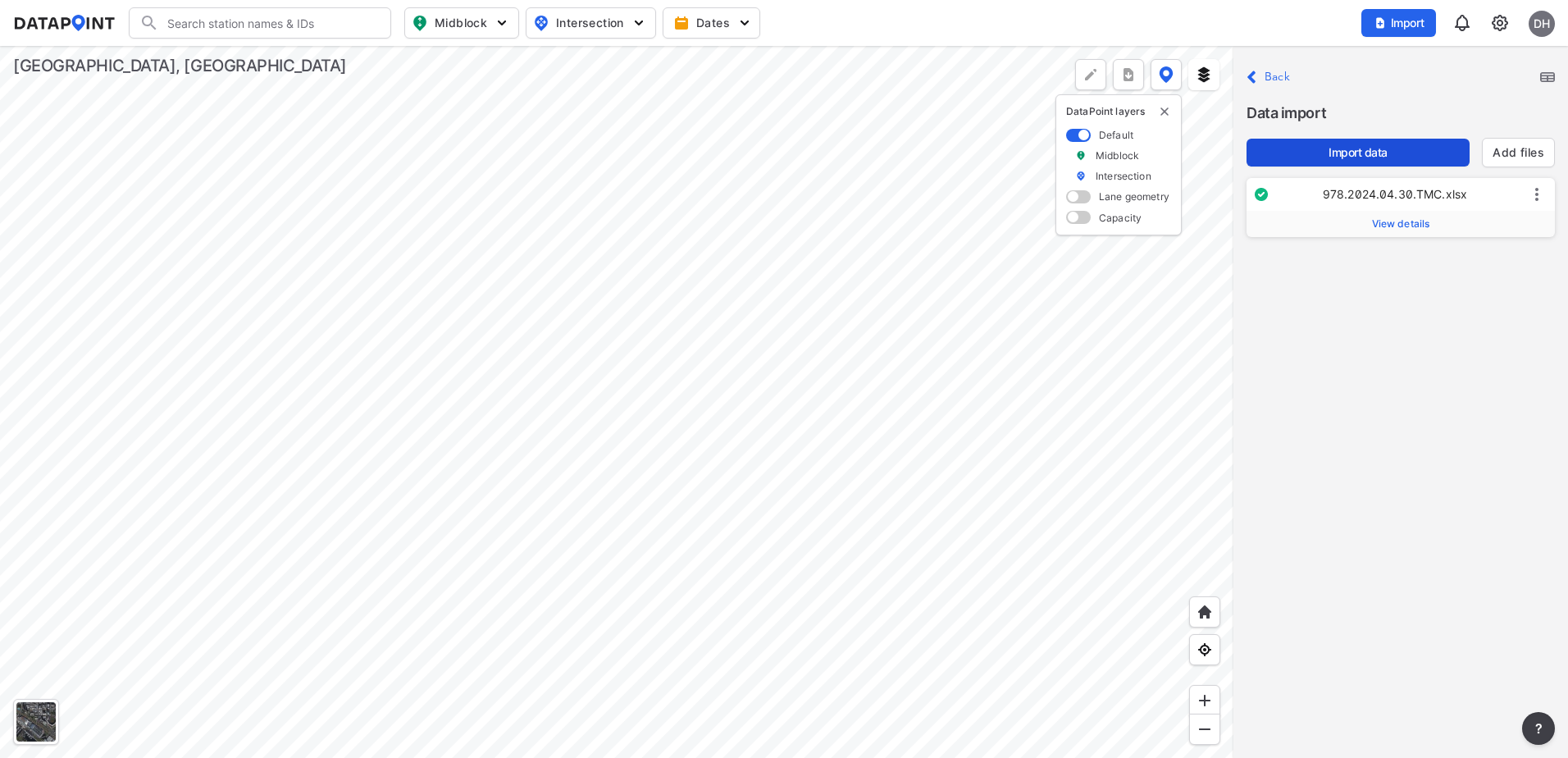
click at [1364, 146] on span "Import data" at bounding box center [1357, 152] width 197 height 16
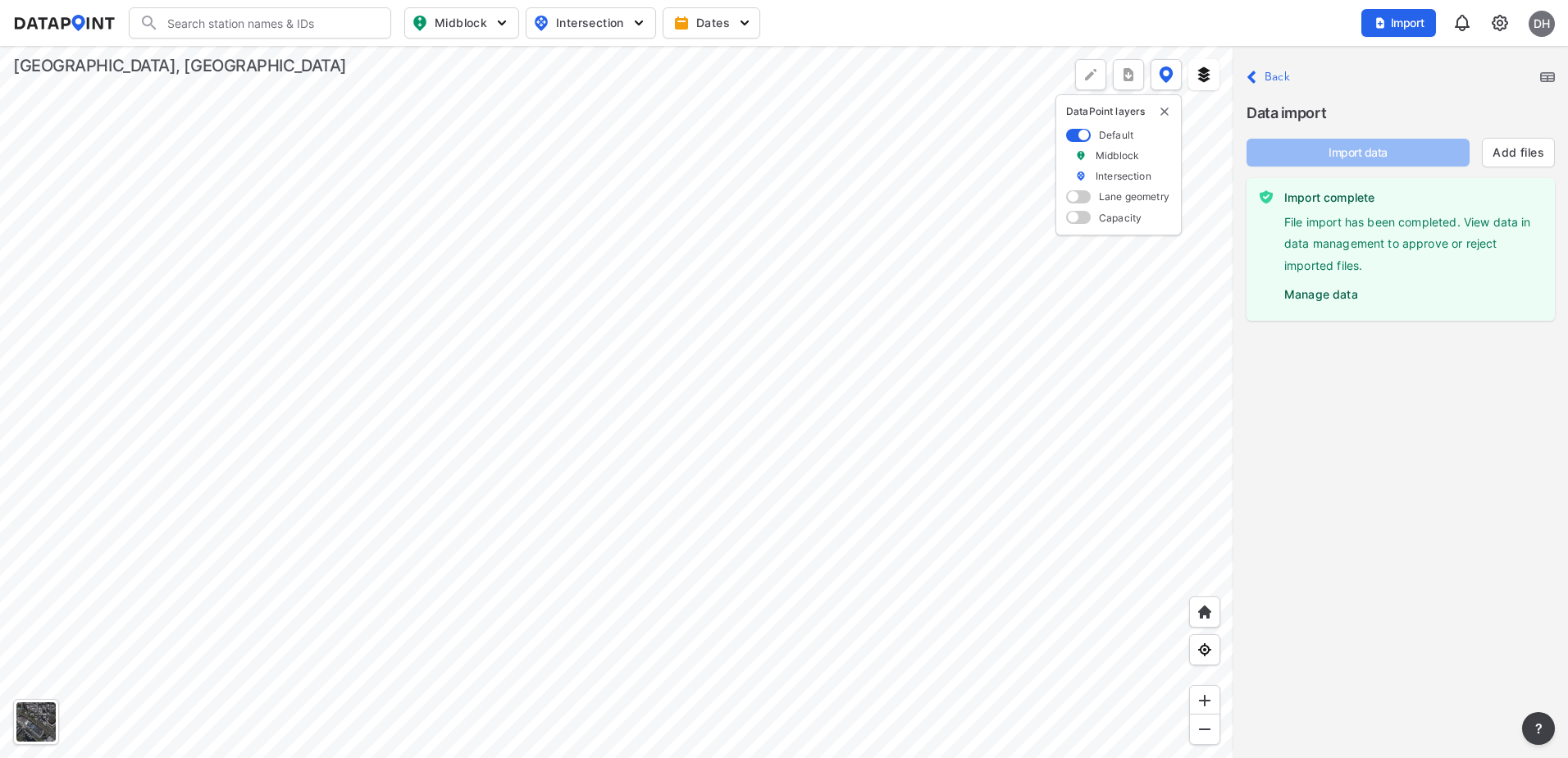
click at [1495, 24] on img at bounding box center [1499, 22] width 20 height 20
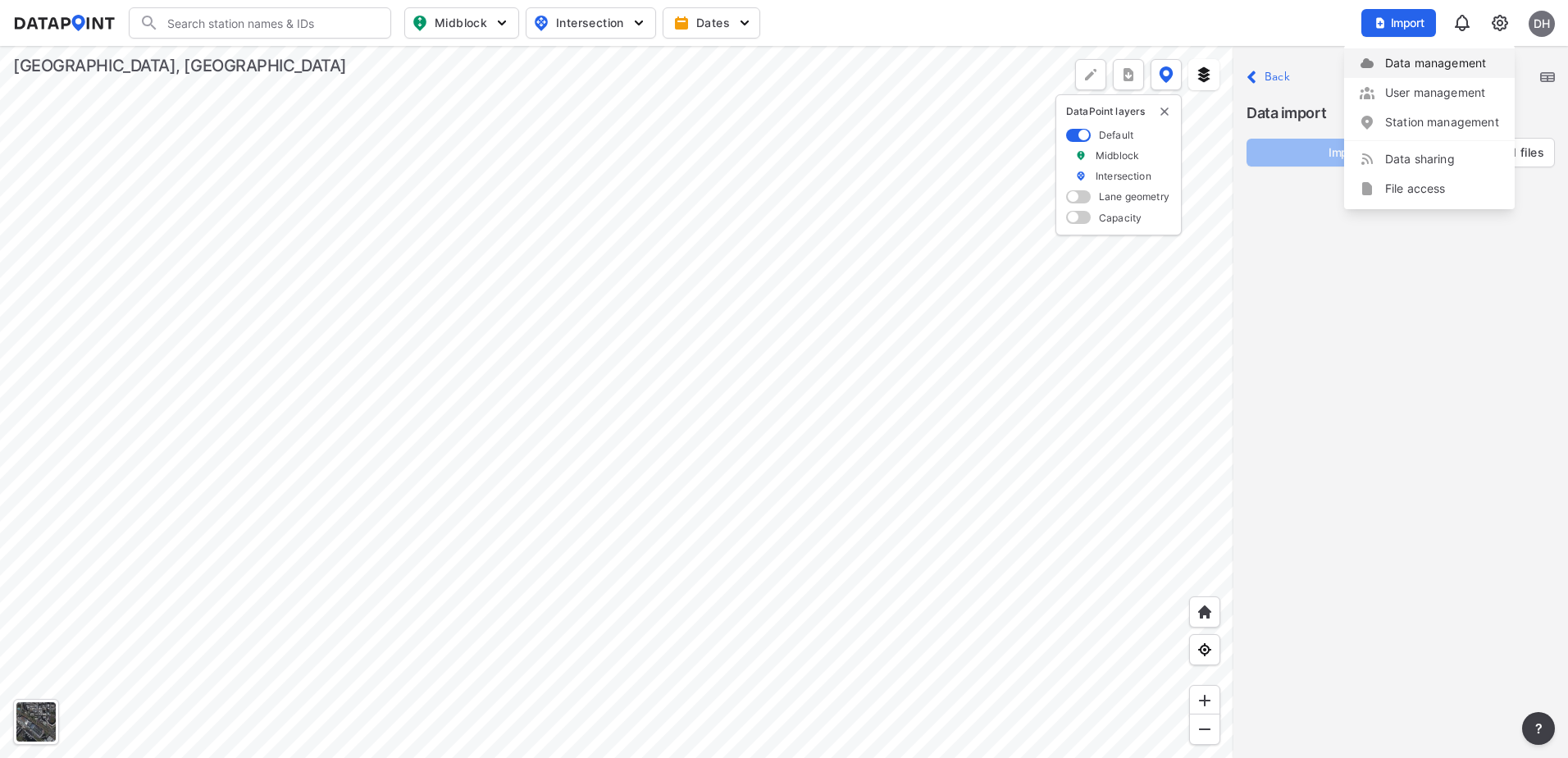
click at [1461, 66] on link "Data management" at bounding box center [1429, 63] width 141 height 16
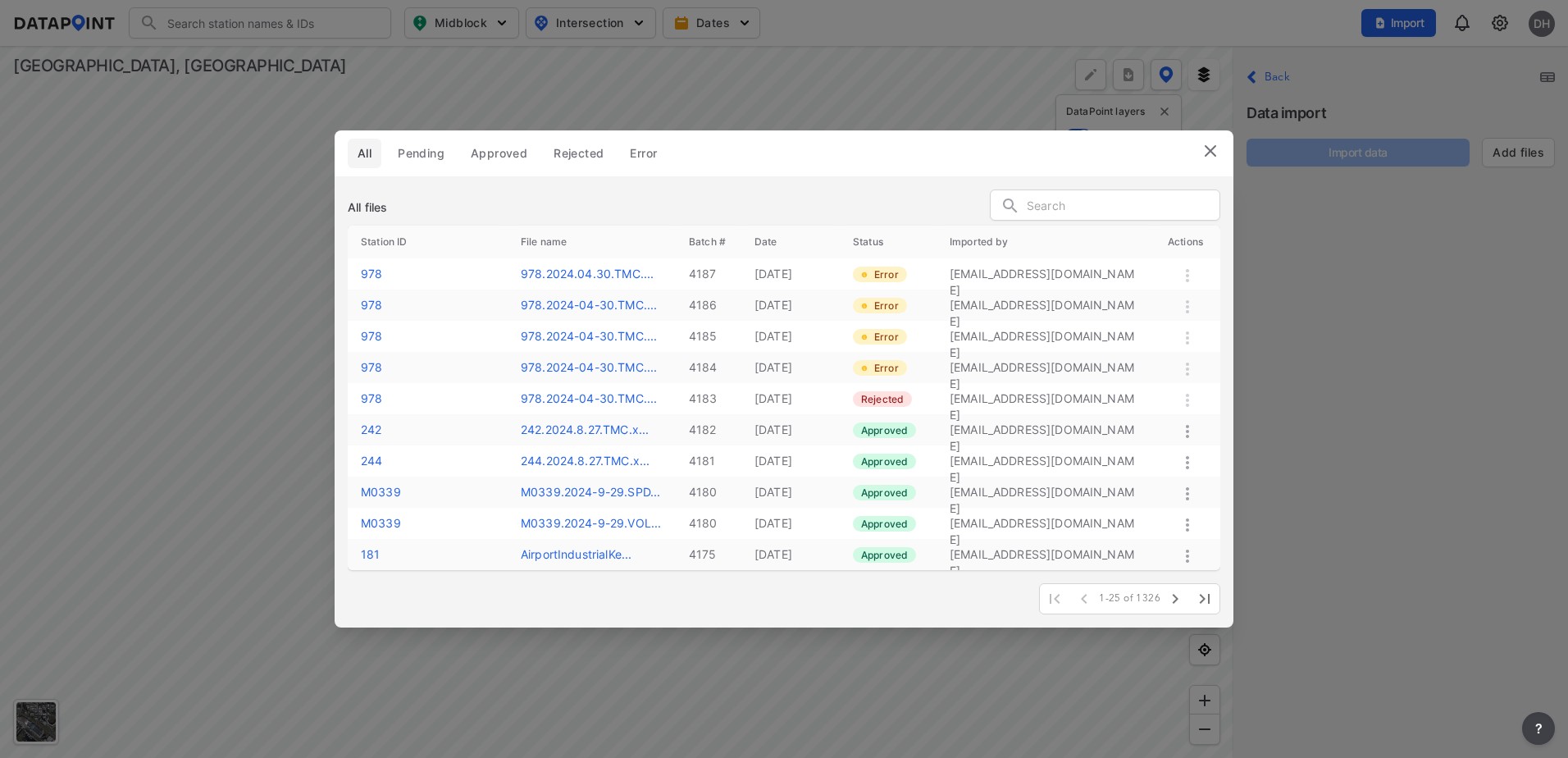
click at [1216, 149] on img at bounding box center [1210, 150] width 20 height 20
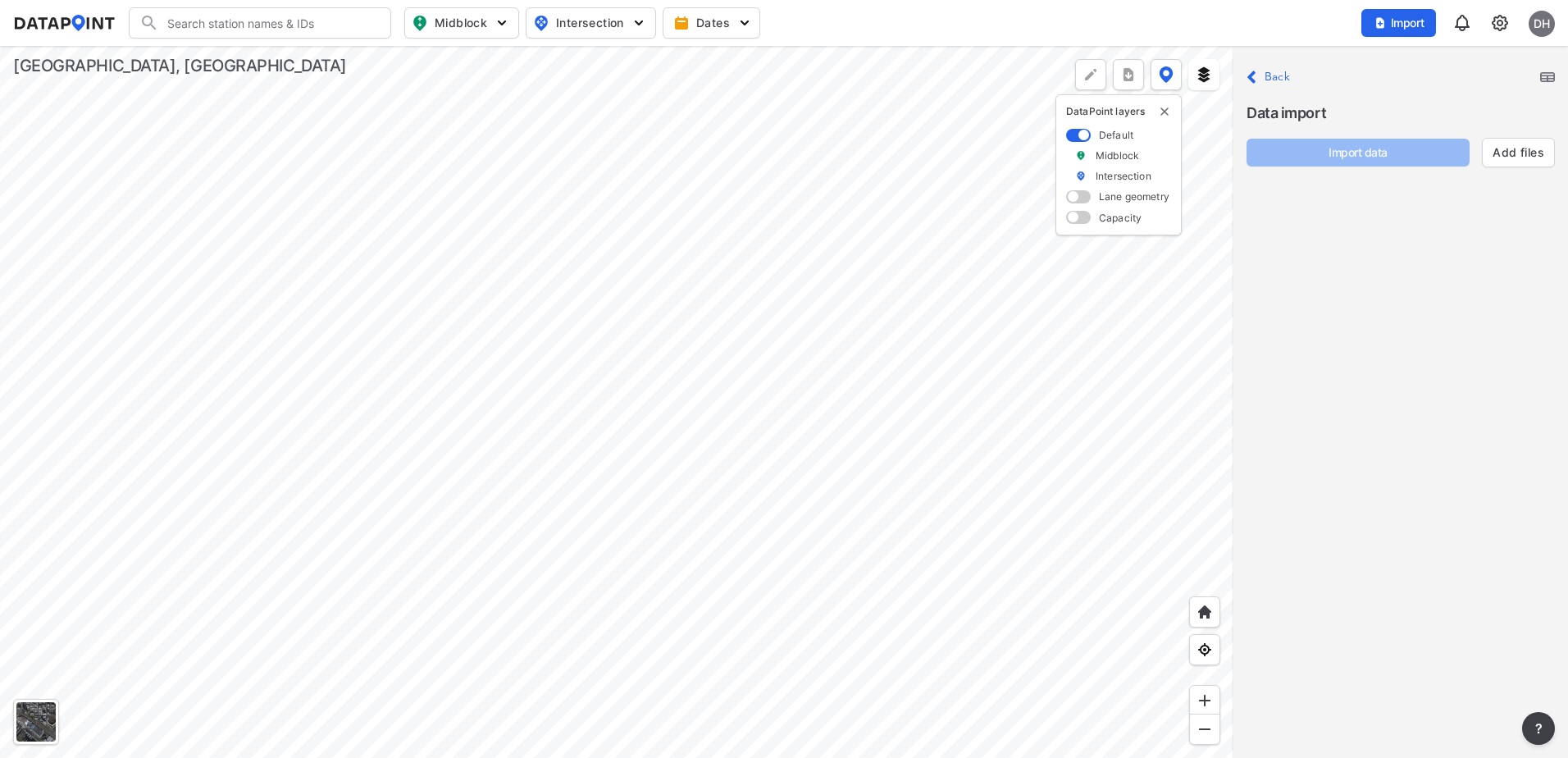
click at [1498, 21] on img at bounding box center [1499, 22] width 20 height 20
click at [1450, 62] on link "Data management" at bounding box center [1429, 63] width 141 height 16
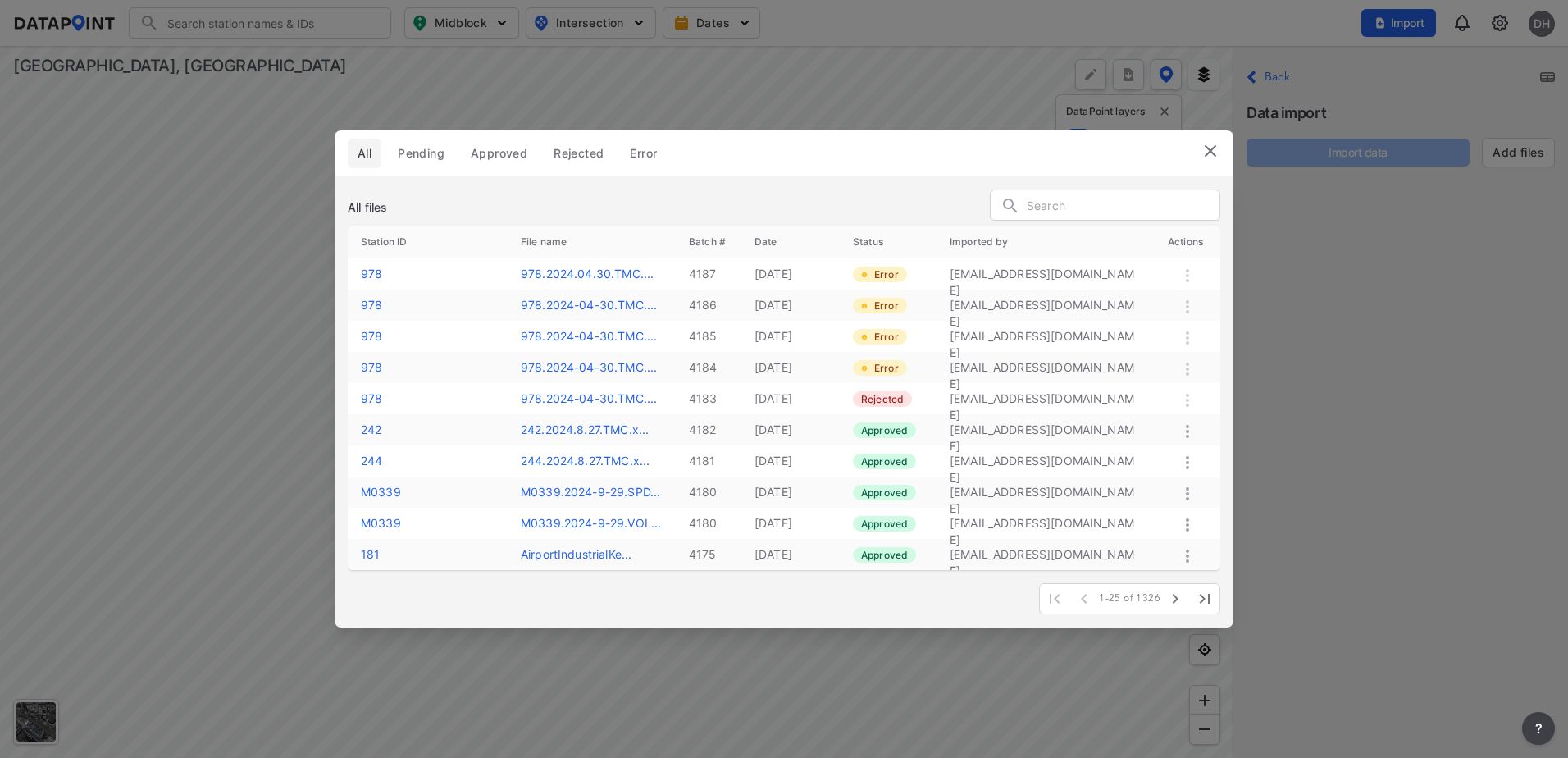
drag, startPoint x: 871, startPoint y: 170, endPoint x: 875, endPoint y: 209, distance: 39.2
click at [871, 170] on header "All Pending Approved Rejected Error" at bounding box center [784, 153] width 899 height 45
click at [1202, 156] on img at bounding box center [1210, 150] width 20 height 20
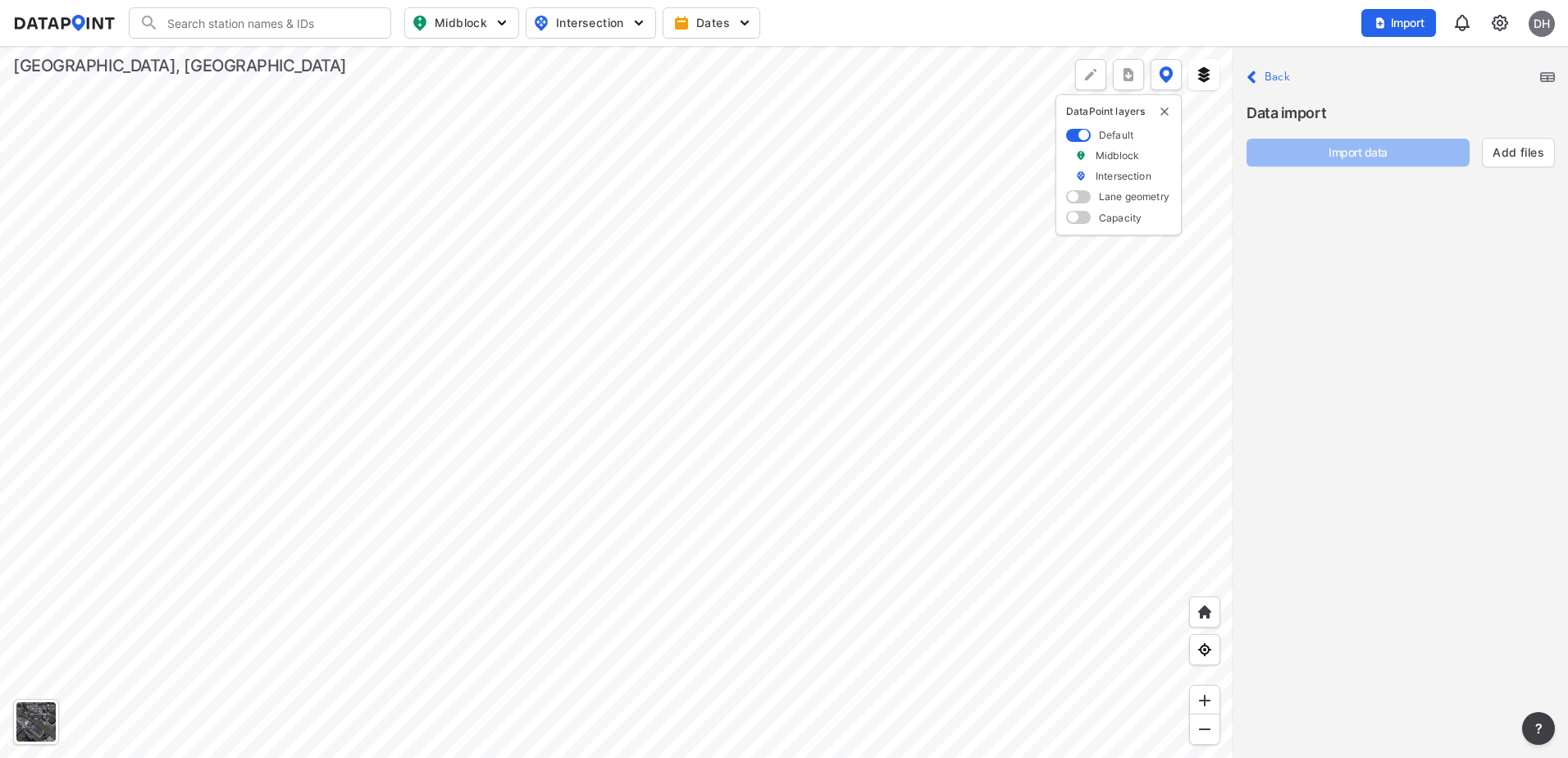
click at [1259, 75] on p "Close Back" at bounding box center [1268, 77] width 44 height 22
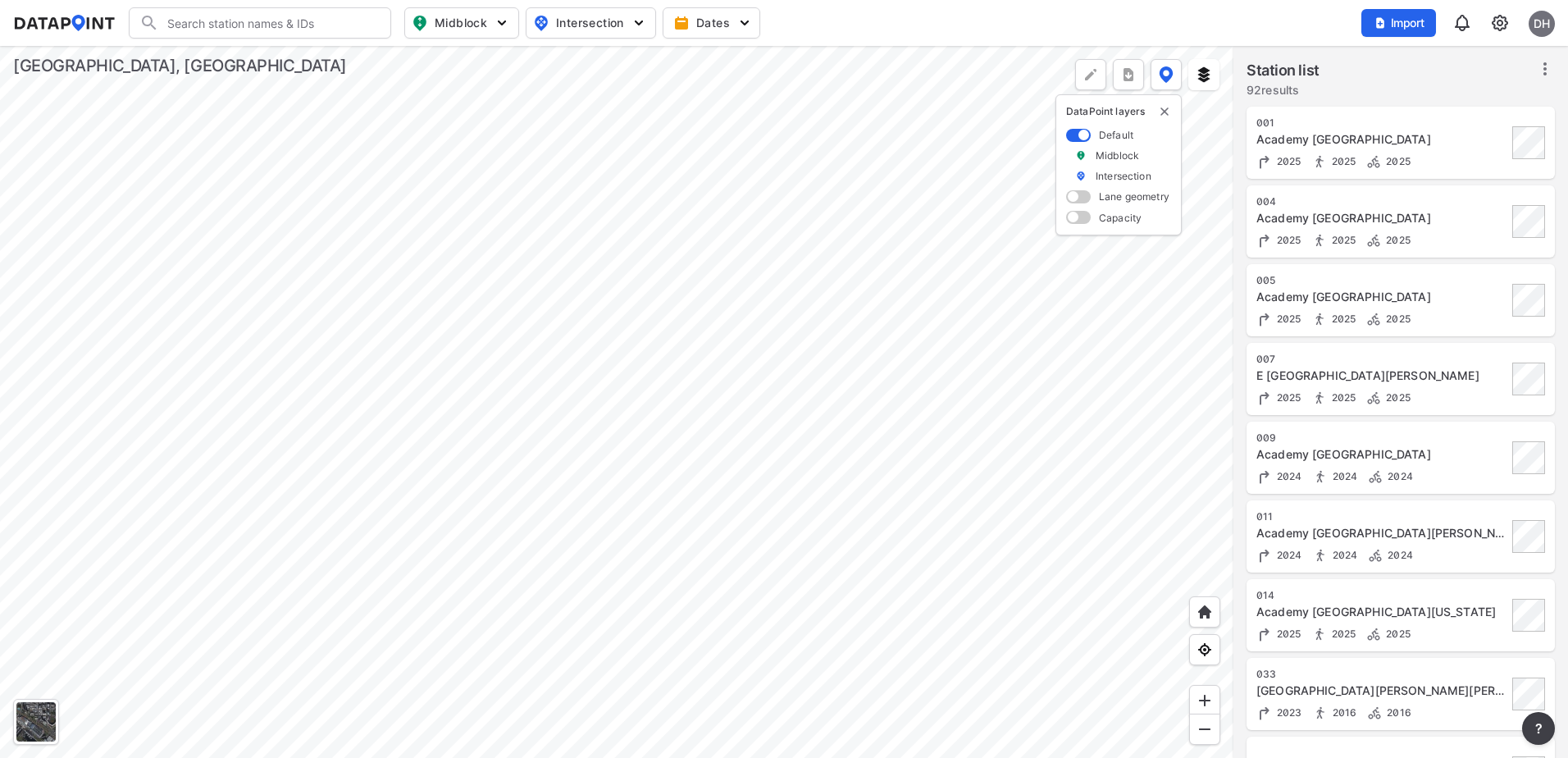
click at [670, 266] on div at bounding box center [616, 401] width 1233 height 712
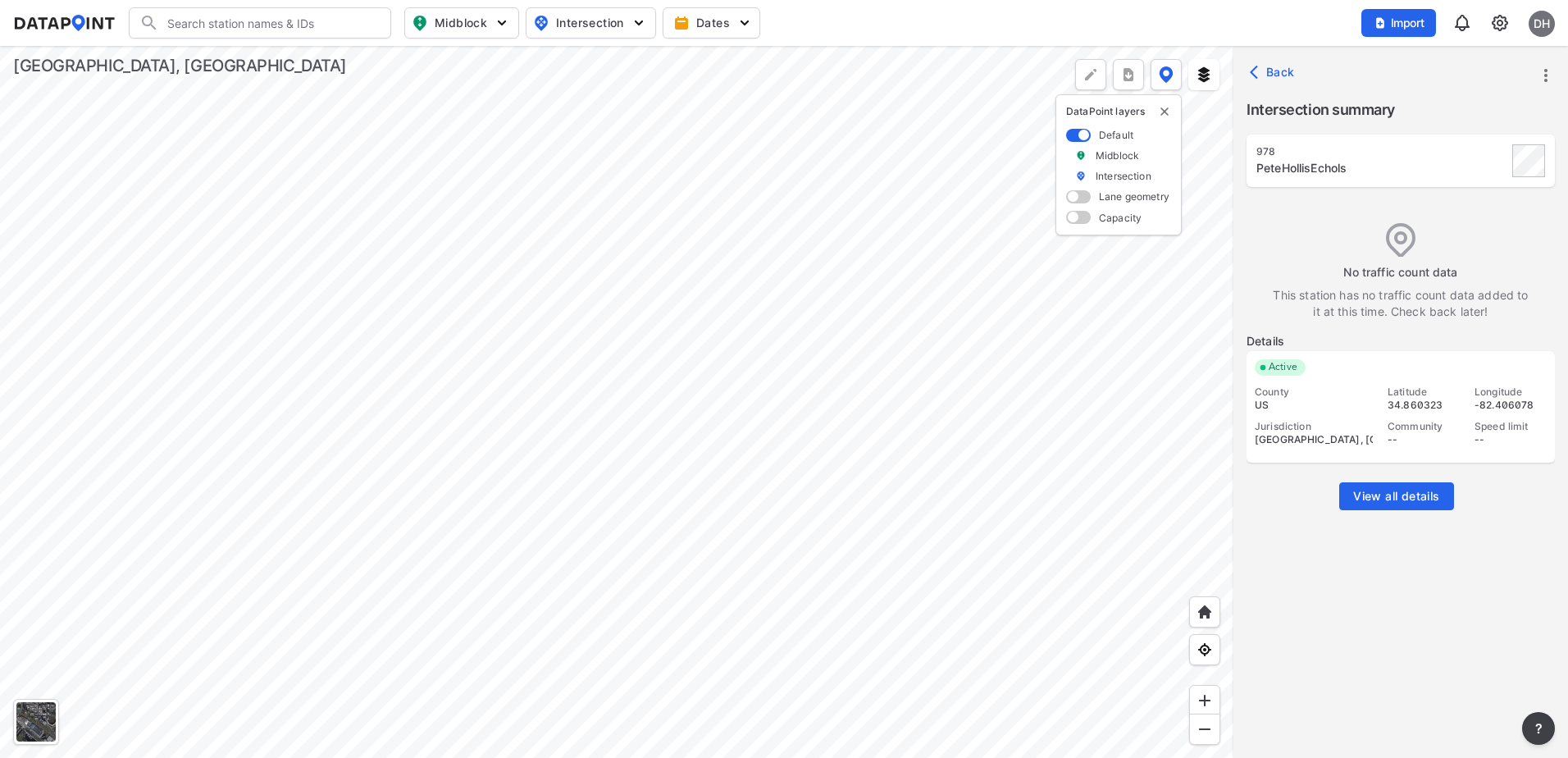
click at [1397, 488] on span "View all details" at bounding box center [1395, 495] width 86 height 16
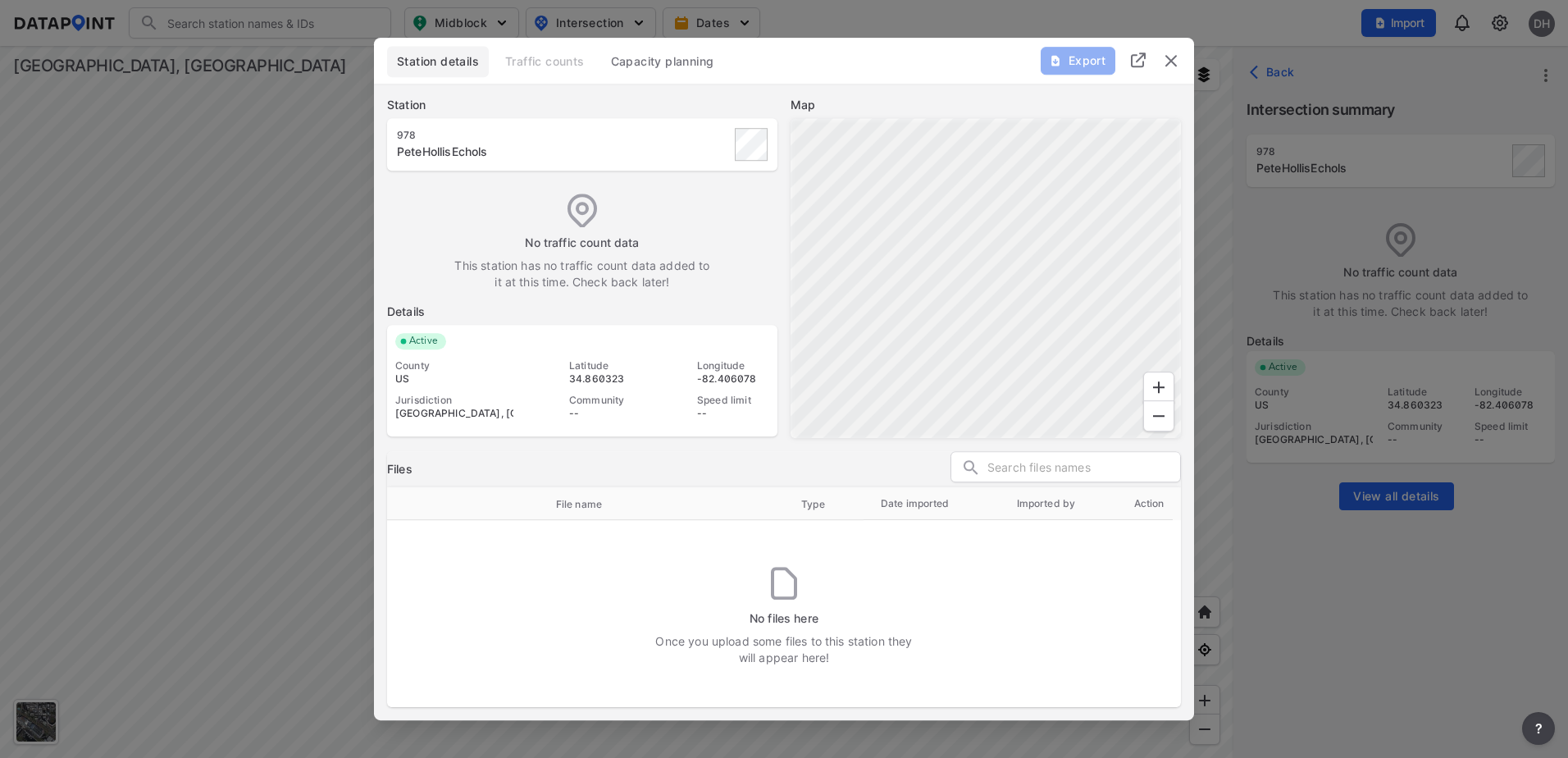
click at [452, 58] on span "Station details" at bounding box center [438, 61] width 82 height 16
click at [1171, 59] on img "delete" at bounding box center [1171, 60] width 20 height 20
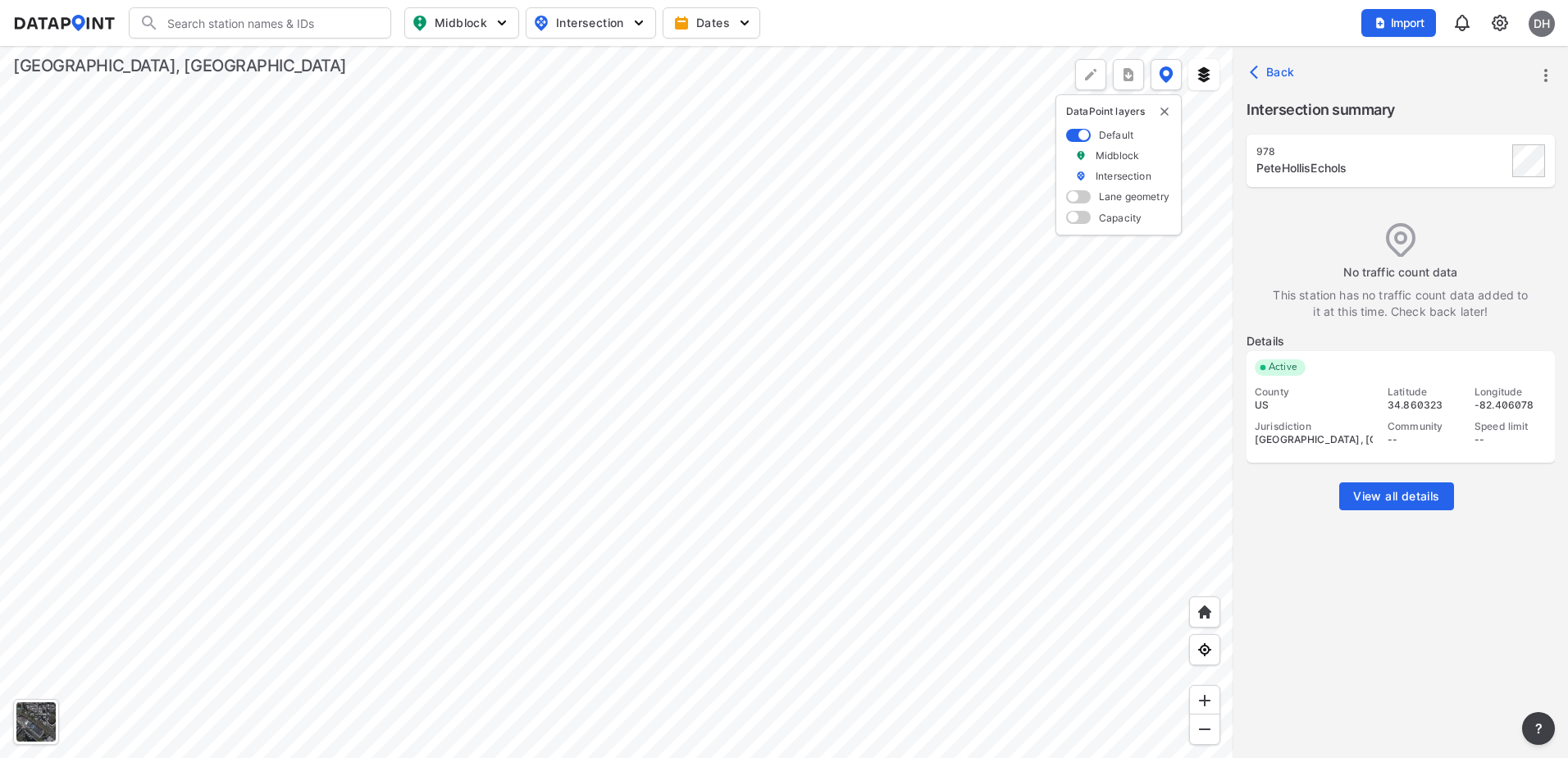
click at [1544, 73] on icon "more" at bounding box center [1545, 75] width 20 height 20
click at [1476, 181] on li "Edit station details" at bounding box center [1475, 186] width 157 height 29
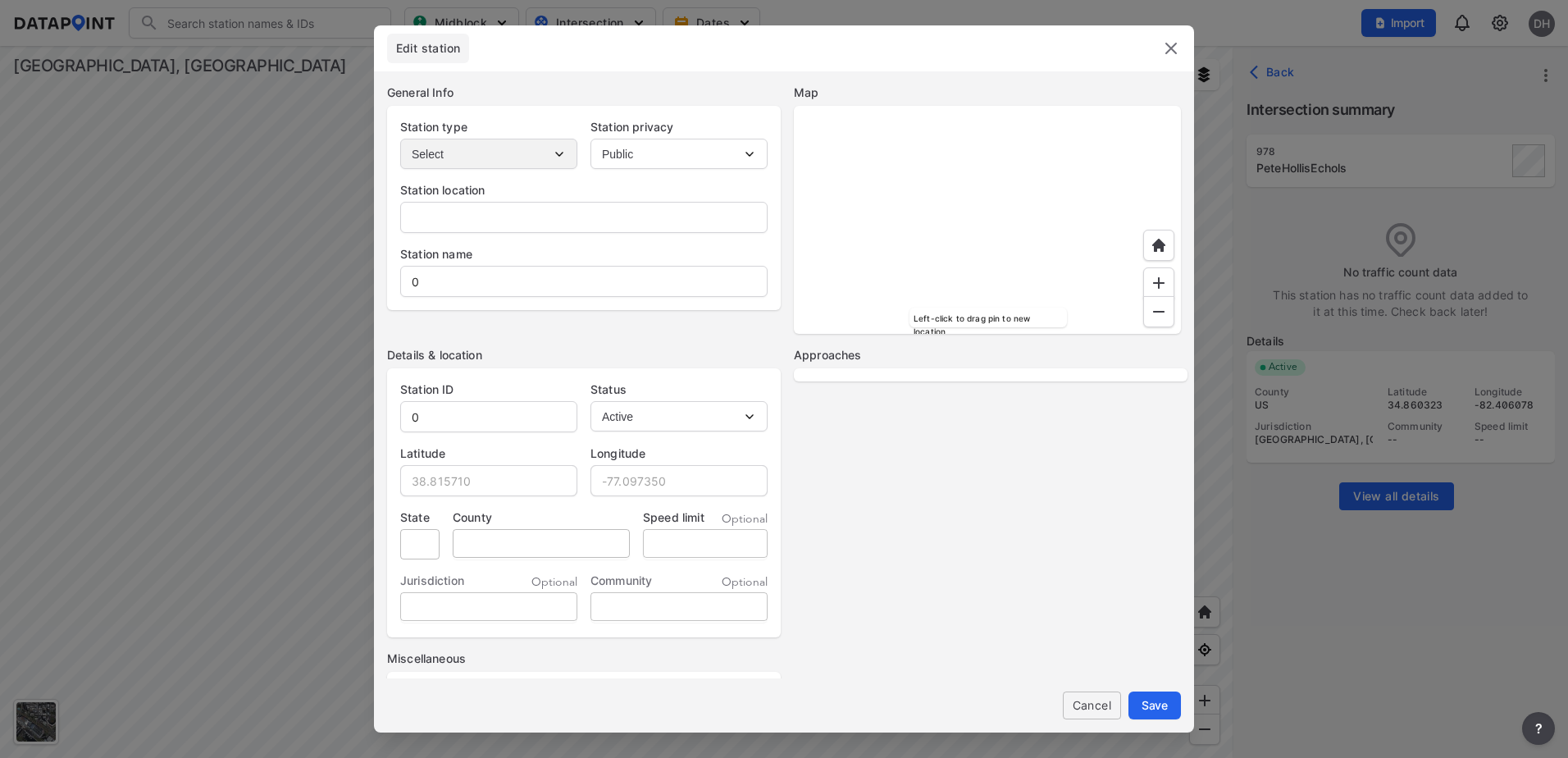
type input "[STREET_ADDRESS][PERSON_NAME]"
type input "PeteHollisEchols"
type input "978"
type input "34.860323"
type input "-82.406078"
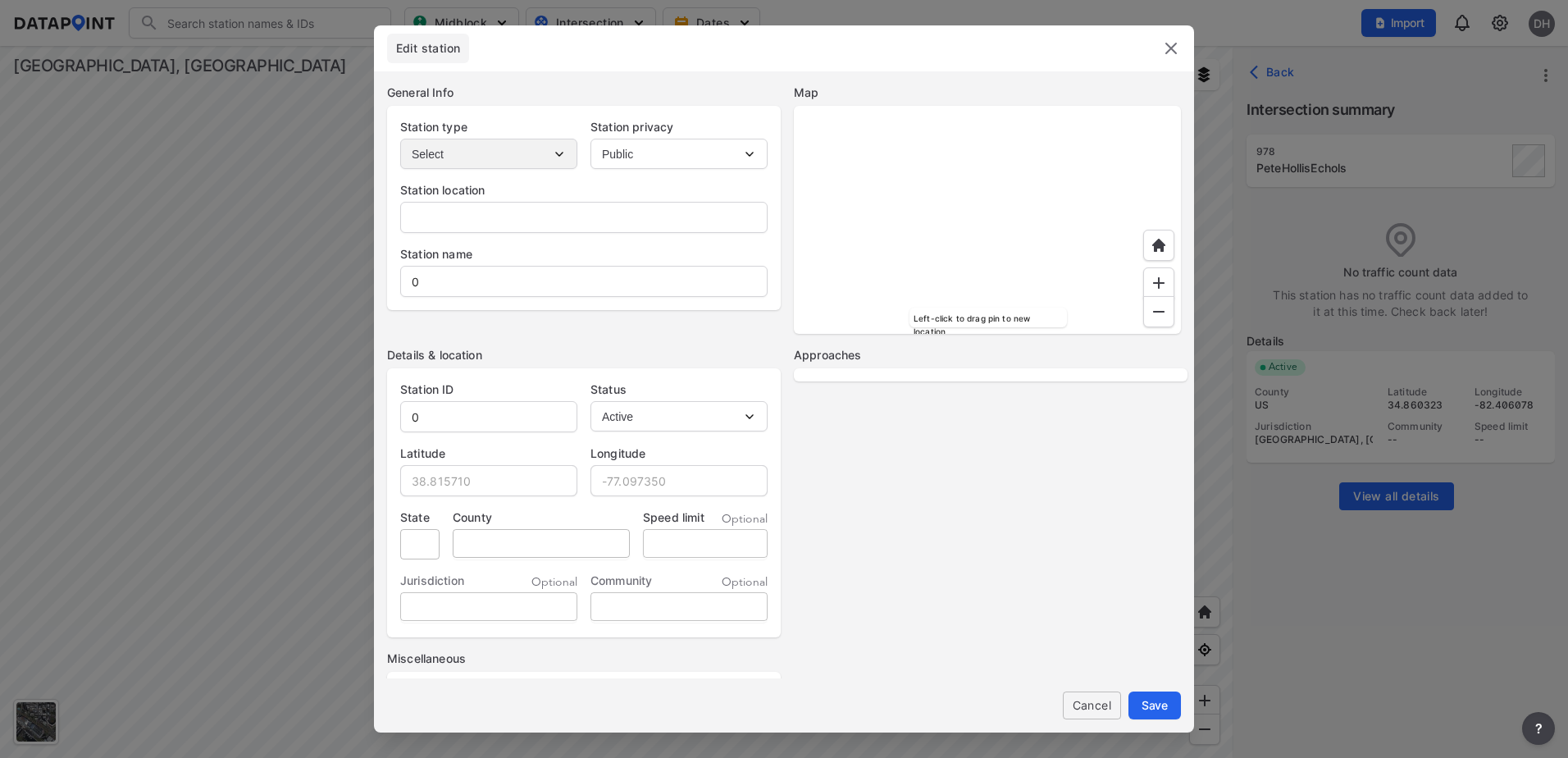
type input "SC"
type input "US"
select select "2"
select select "WB"
select select "SB"
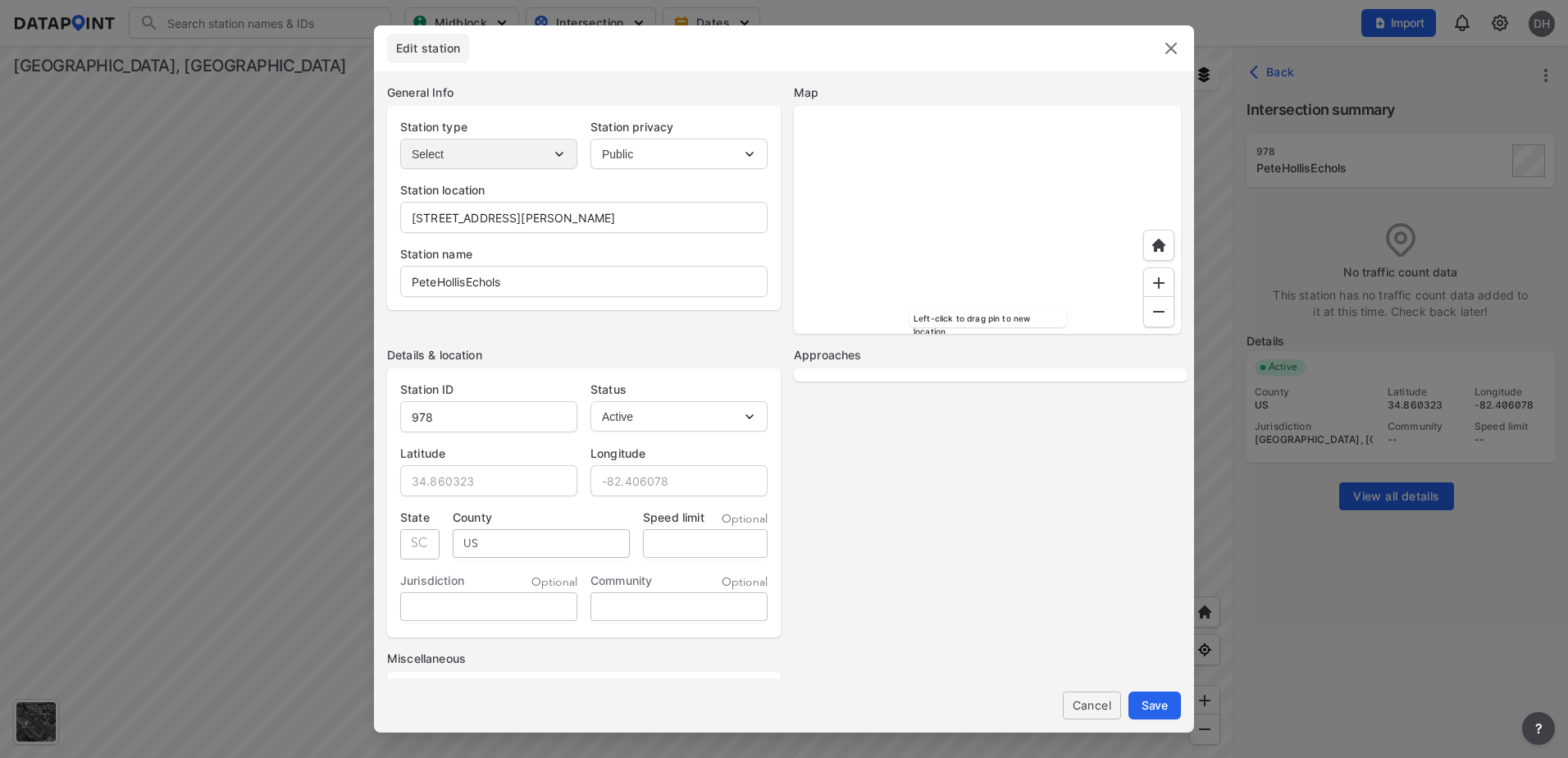
select select "NB"
select select "EB"
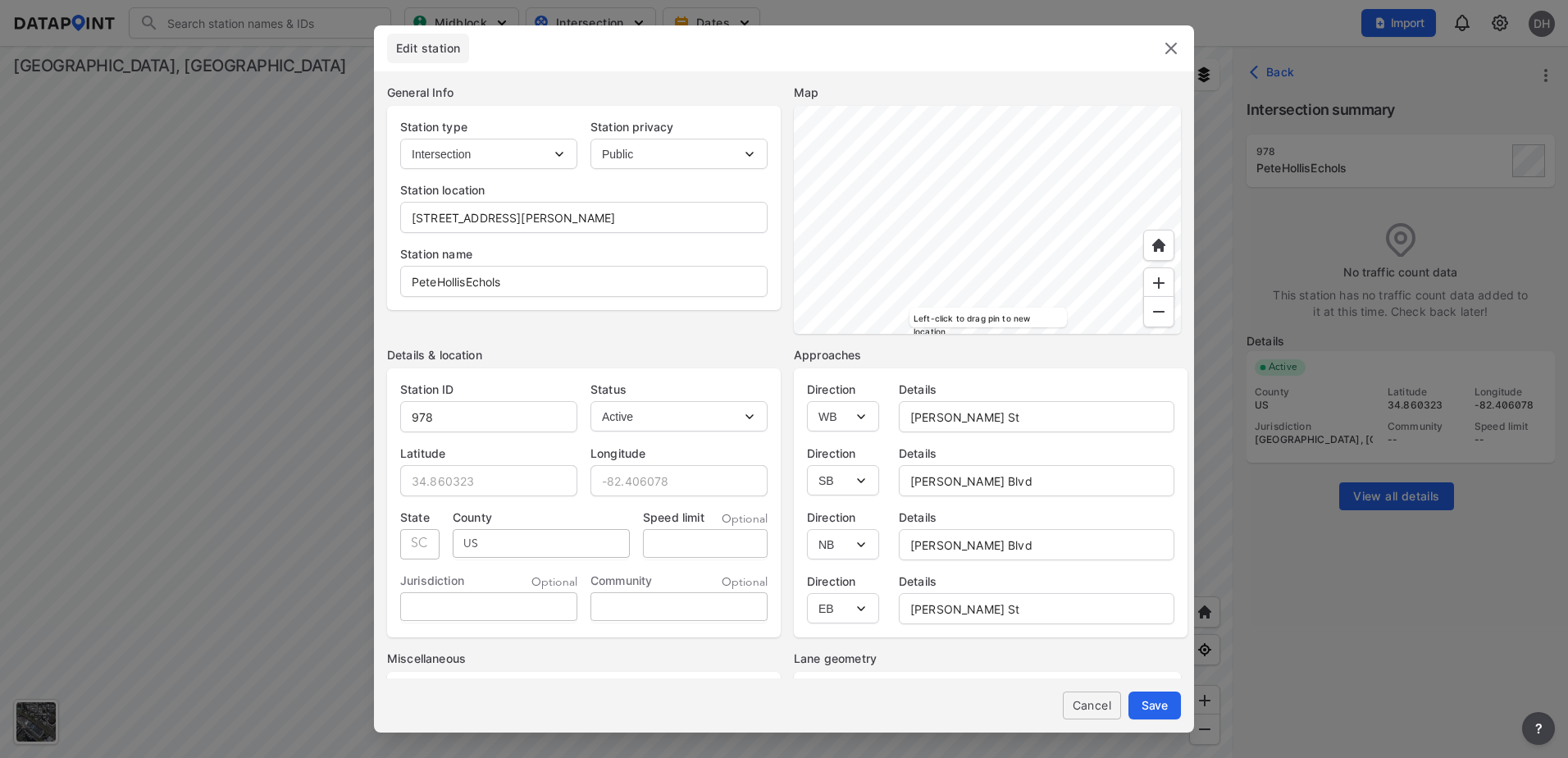
click at [854, 421] on select "Select EB WB NB SB" at bounding box center [843, 415] width 72 height 30
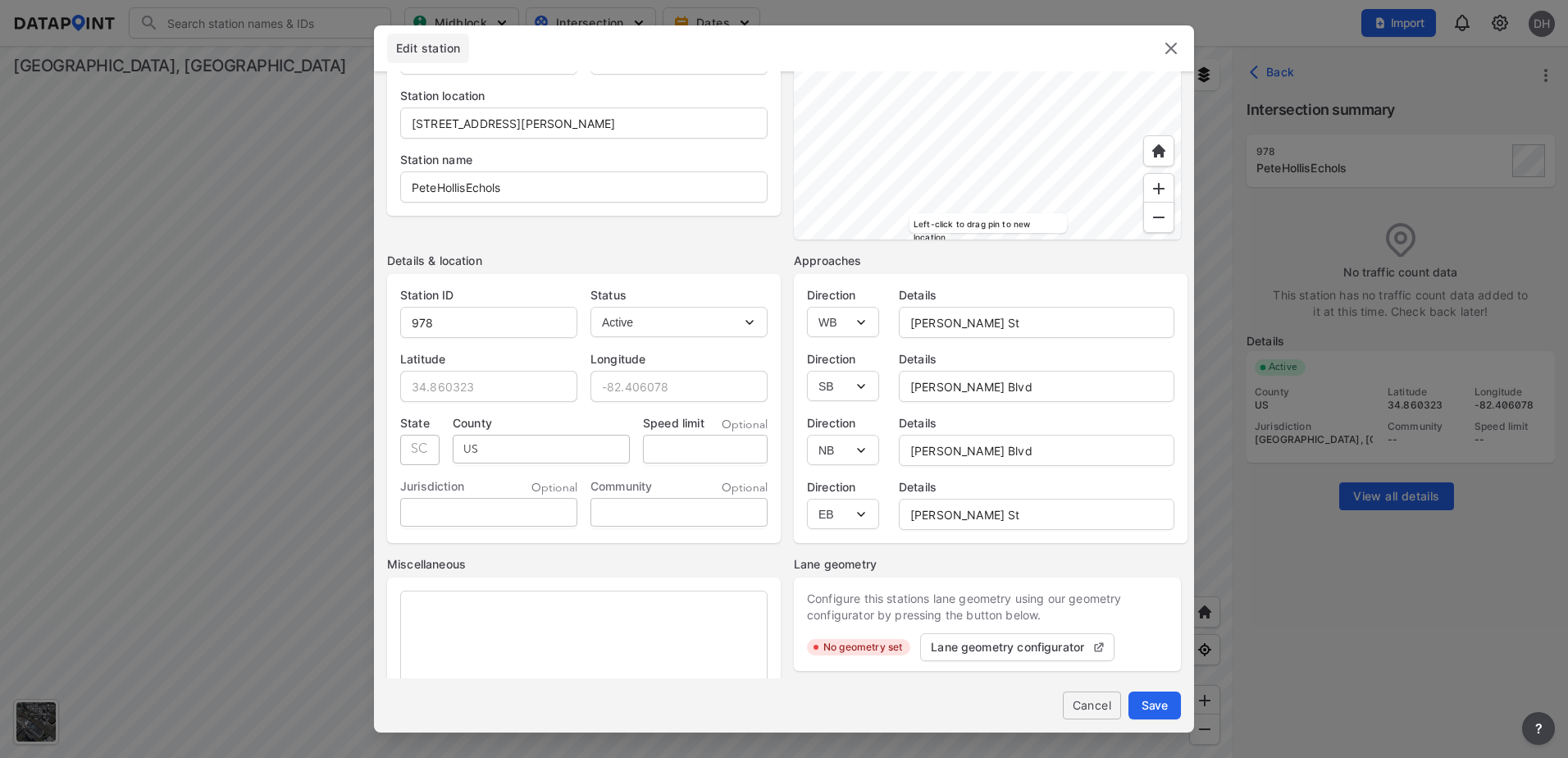
scroll to position [130, 0]
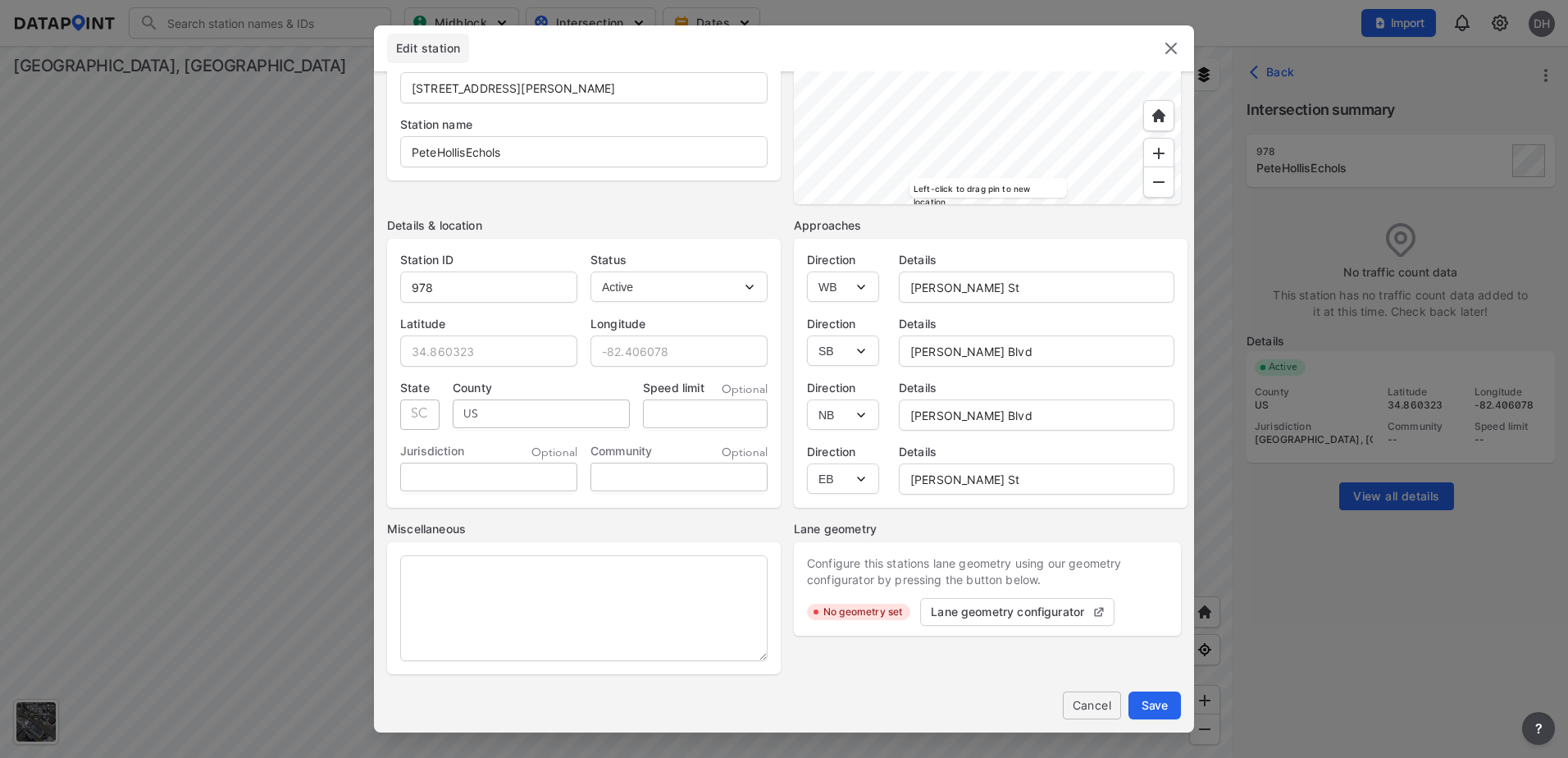
click at [973, 612] on label "Lane geometry configurator" at bounding box center [1007, 611] width 154 height 16
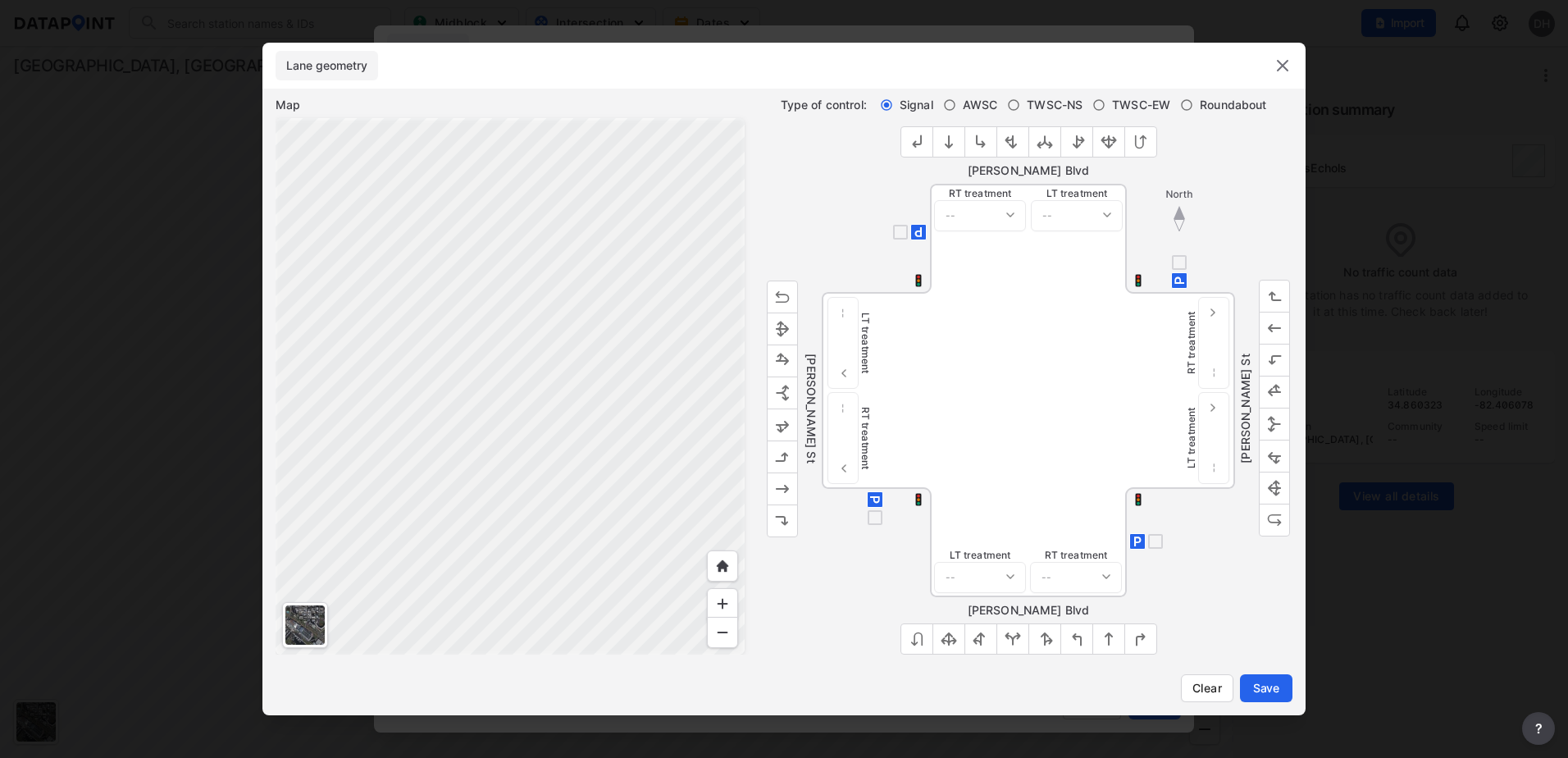
click at [854, 562] on div at bounding box center [875, 541] width 109 height 109
click at [784, 328] on img "outlined primary button group" at bounding box center [782, 329] width 16 height 16
click at [843, 385] on select "-- Protected Permitted" at bounding box center [843, 343] width 31 height 92
select select "0"
click at [827, 297] on select "-- Protected Permitted" at bounding box center [843, 343] width 31 height 92
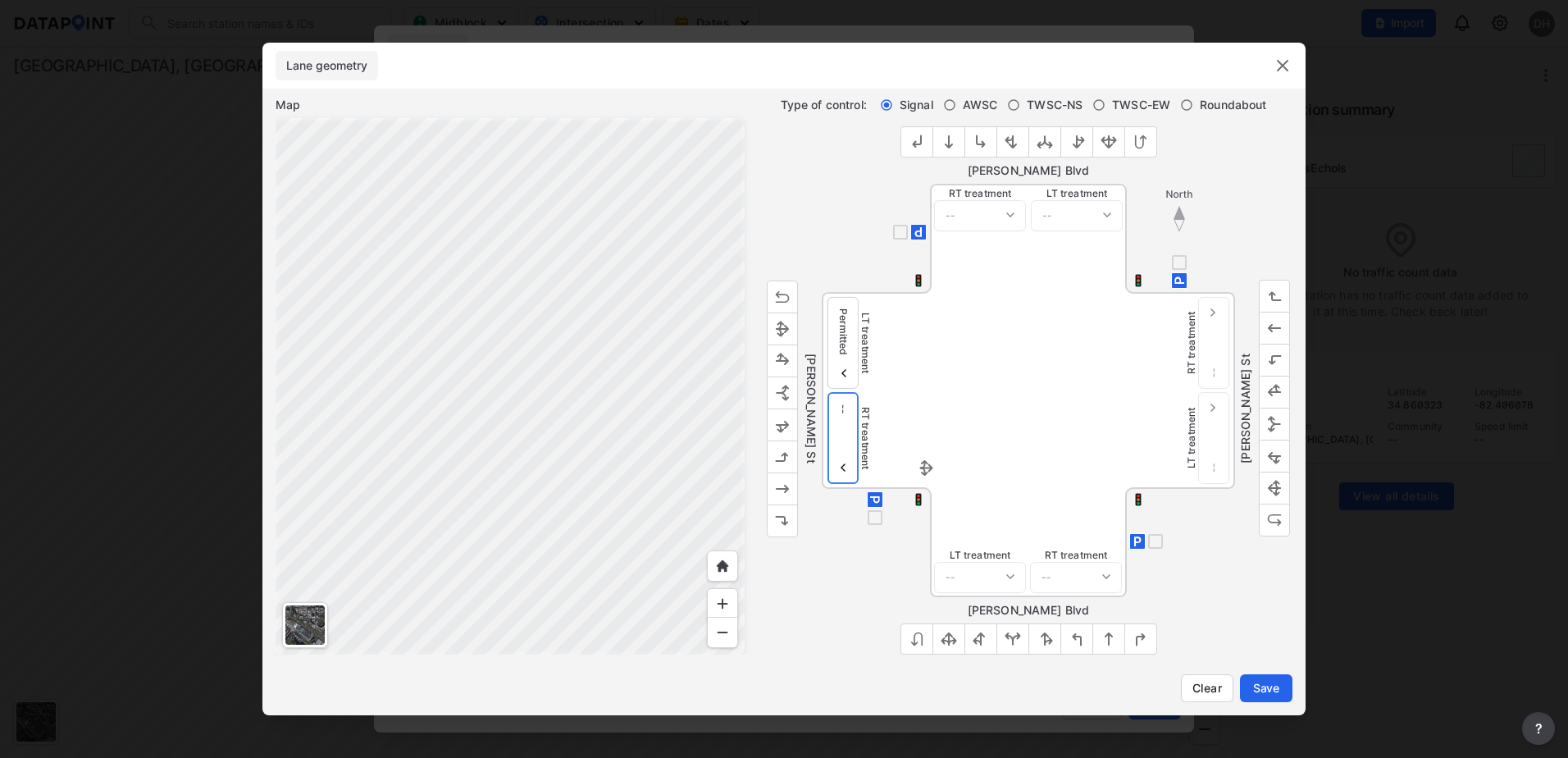
click at [839, 436] on select "-- Protected Permitted" at bounding box center [843, 438] width 31 height 92
select select "0"
click at [827, 392] on select "-- Protected Permitted" at bounding box center [843, 438] width 31 height 92
click at [1275, 481] on img "outlined primary button group" at bounding box center [1274, 488] width 16 height 16
select select "0"
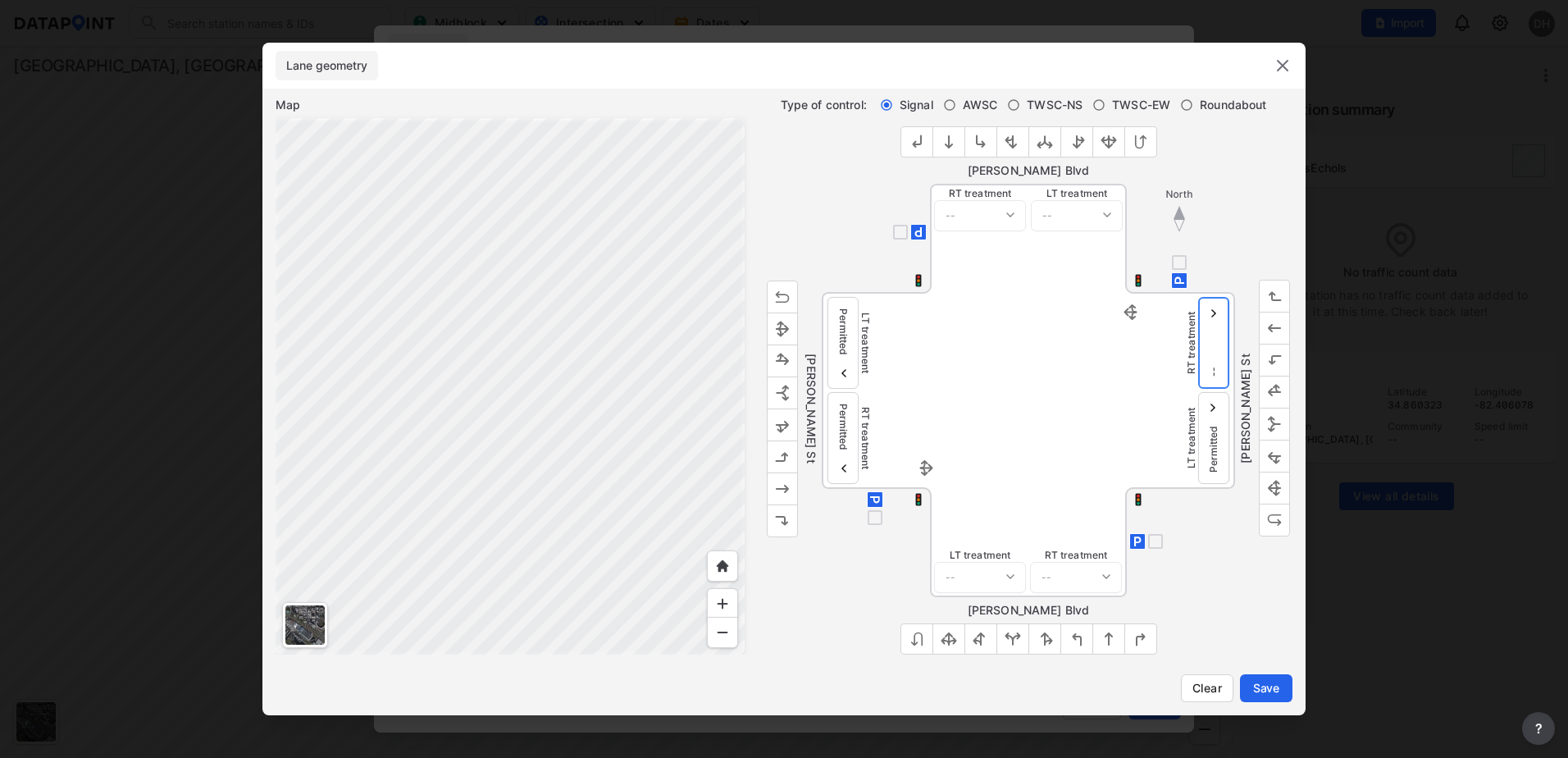
click at [1217, 377] on select "-- Protected Permitted" at bounding box center [1214, 343] width 31 height 92
select select "0"
click at [1198, 297] on select "-- Protected Permitted" at bounding box center [1214, 343] width 31 height 92
click at [1075, 635] on img "outlined primary button group" at bounding box center [1076, 639] width 16 height 16
click at [1108, 634] on img "outlined primary button group" at bounding box center [1108, 639] width 16 height 16
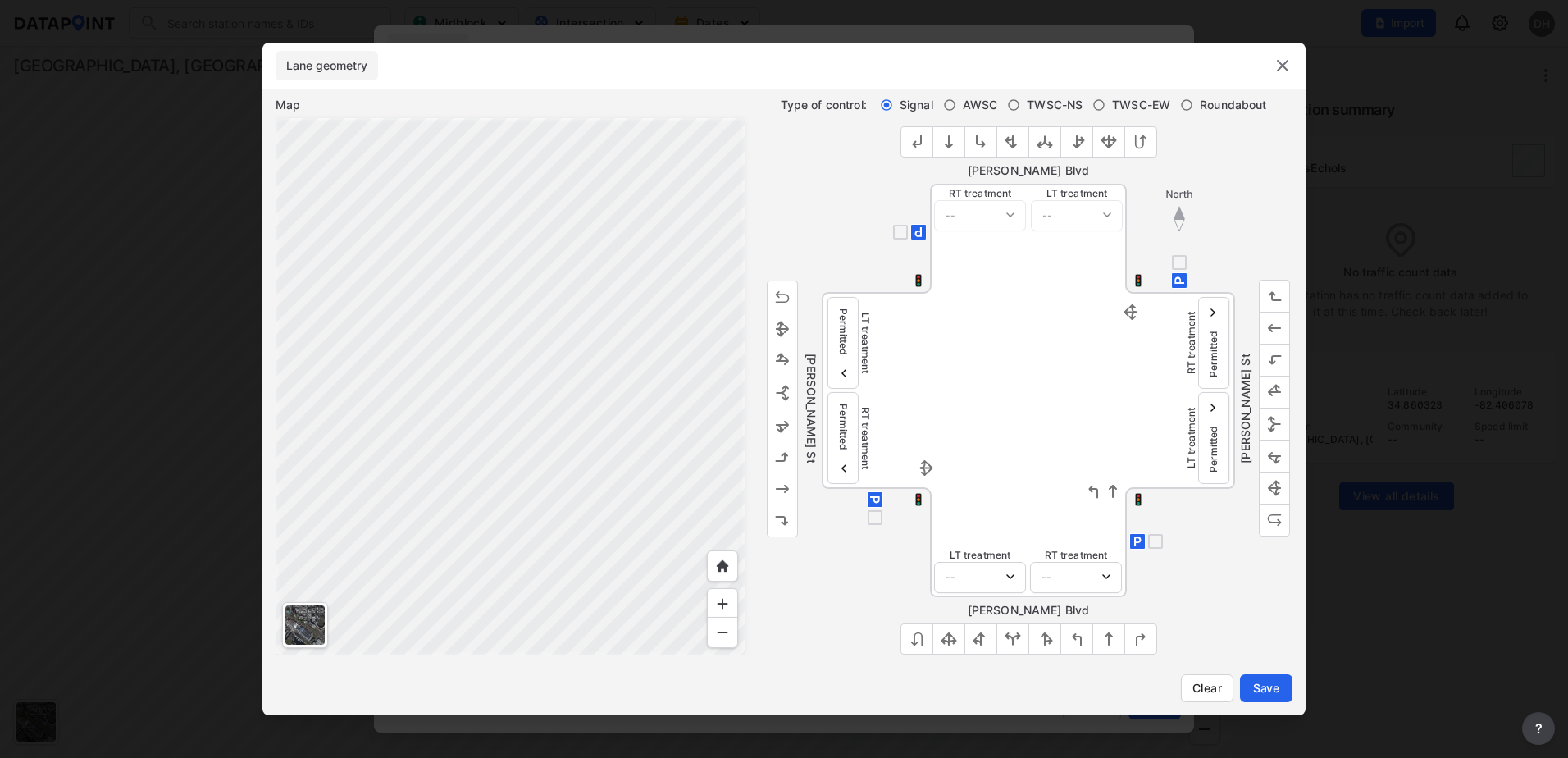
click at [1110, 636] on img "outlined primary button group" at bounding box center [1108, 639] width 16 height 16
click at [1042, 642] on img "outlined primary button group" at bounding box center [1044, 639] width 16 height 16
click at [1008, 579] on select "-- Protected Permitted" at bounding box center [979, 577] width 92 height 31
select select "0"
click at [934, 561] on select "-- Protected Permitted" at bounding box center [979, 577] width 92 height 31
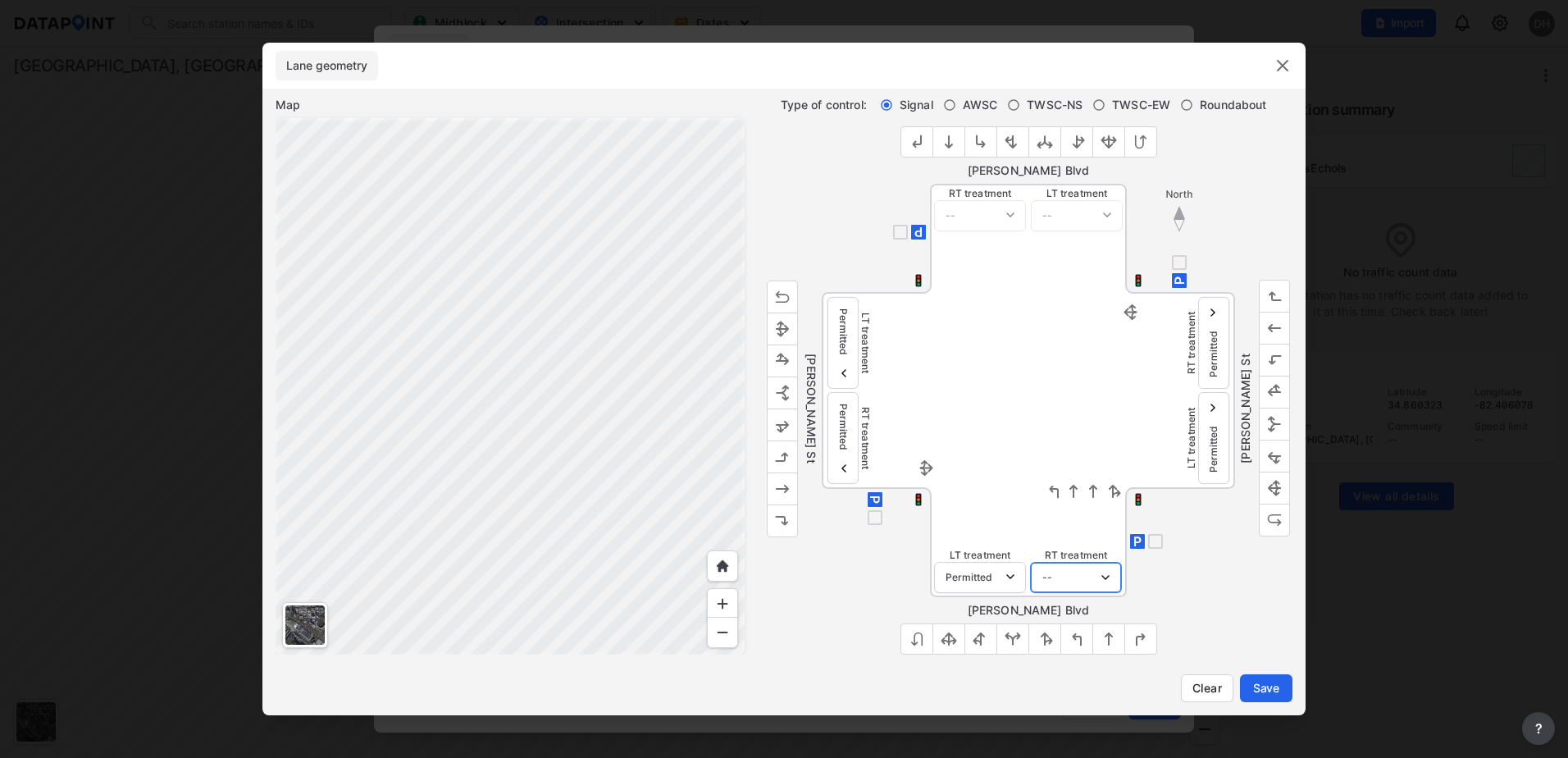
click at [1048, 570] on select "-- Protected Permitted" at bounding box center [1075, 577] width 92 height 31
select select "0"
click at [1030, 561] on select "-- Protected Permitted" at bounding box center [1075, 577] width 92 height 31
click at [978, 146] on img "outlined primary button group" at bounding box center [980, 142] width 16 height 16
select select "0"
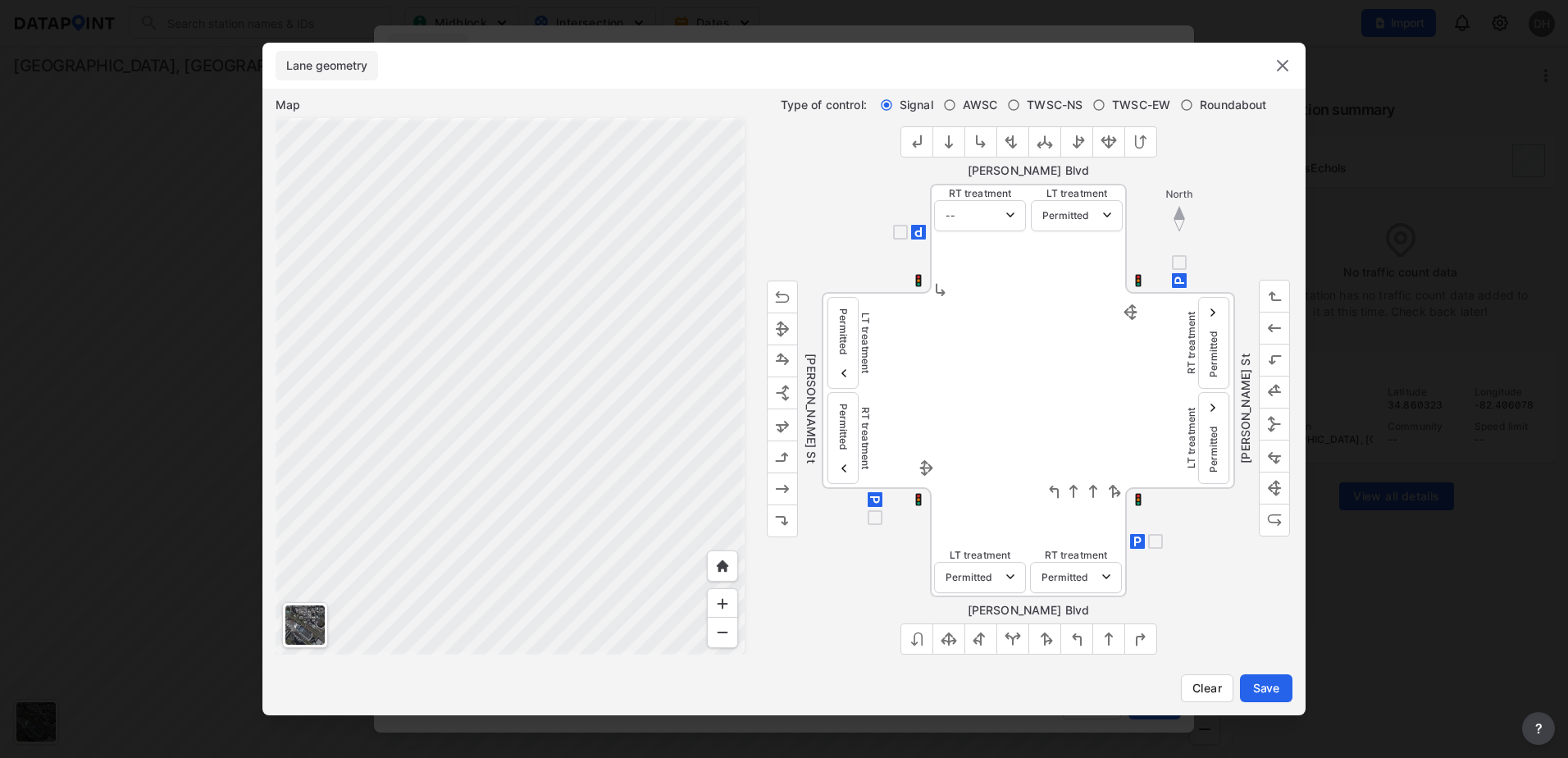
click at [950, 145] on img "outlined primary button group" at bounding box center [948, 142] width 16 height 16
click at [1012, 144] on img "outlined primary button group" at bounding box center [1012, 142] width 16 height 16
select select "0"
click at [1097, 103] on input "TWSC-EW" at bounding box center [1099, 105] width 13 height 13
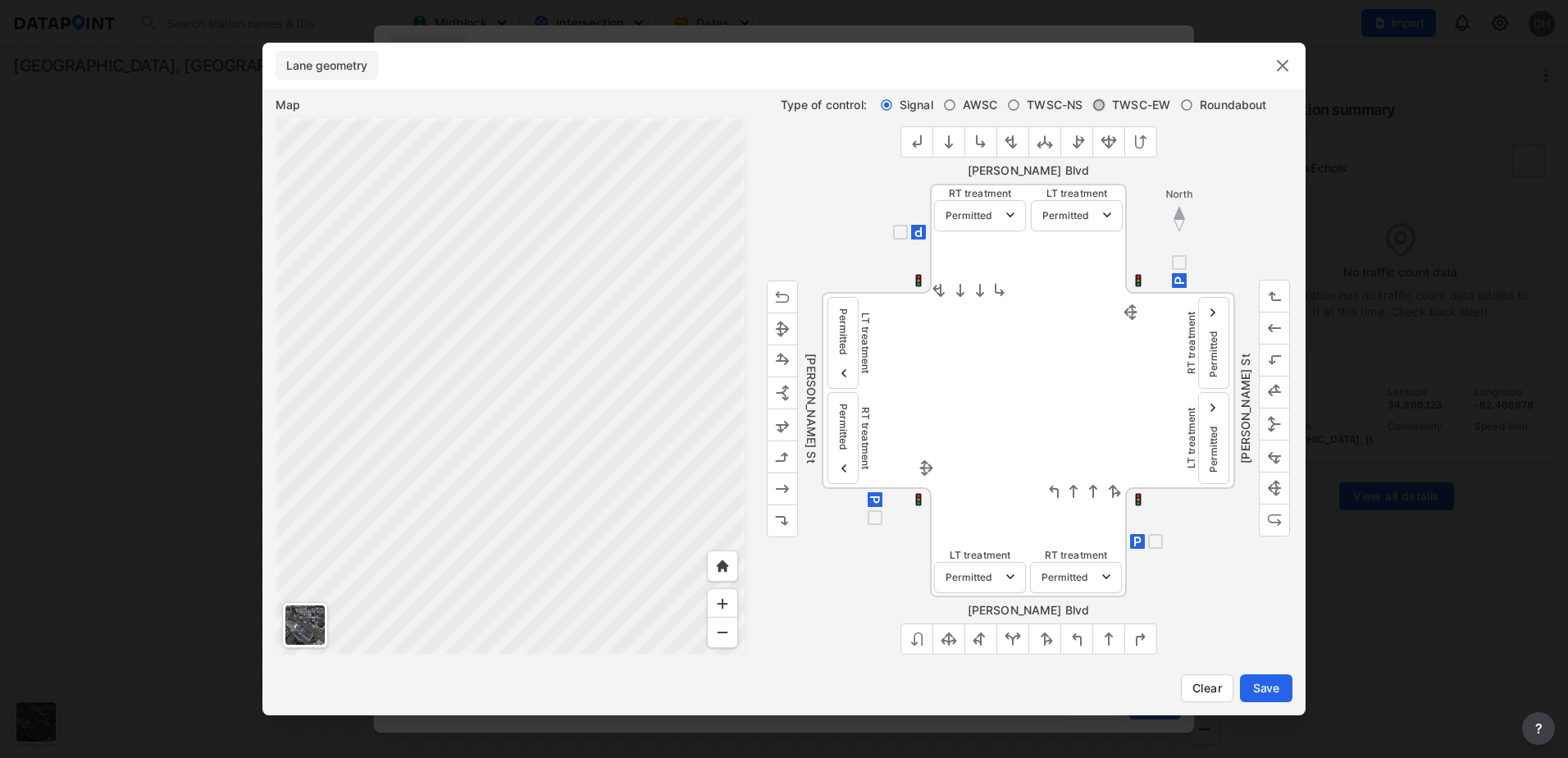
radio input "true"
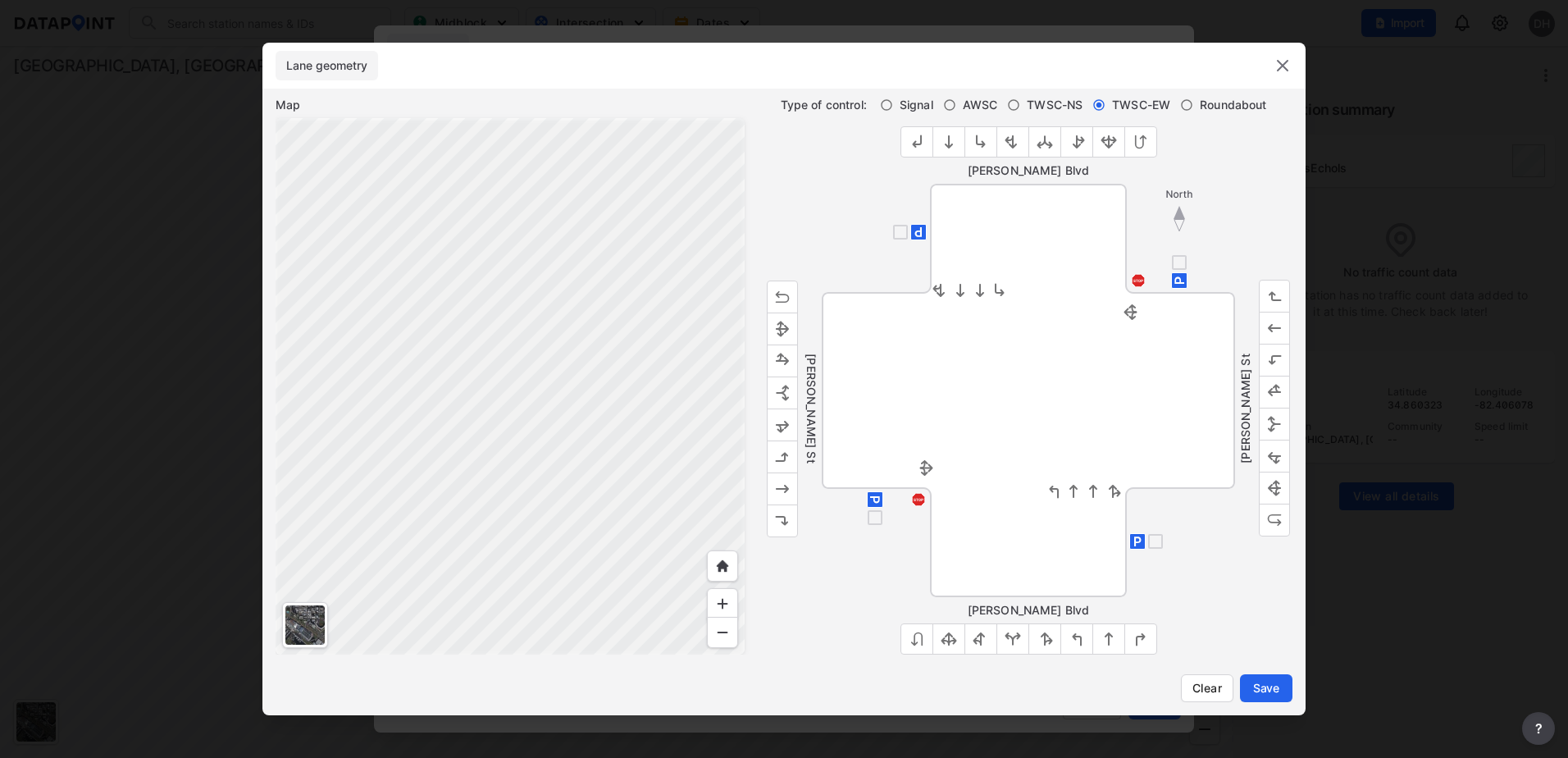
click at [895, 232] on input "checkbox" at bounding box center [900, 232] width 20 height 20
click at [902, 231] on input "checkbox" at bounding box center [900, 232] width 20 height 20
checkbox input "false"
click at [1258, 687] on span "Save" at bounding box center [1266, 688] width 33 height 16
click at [1258, 688] on span "Save" at bounding box center [1266, 688] width 33 height 16
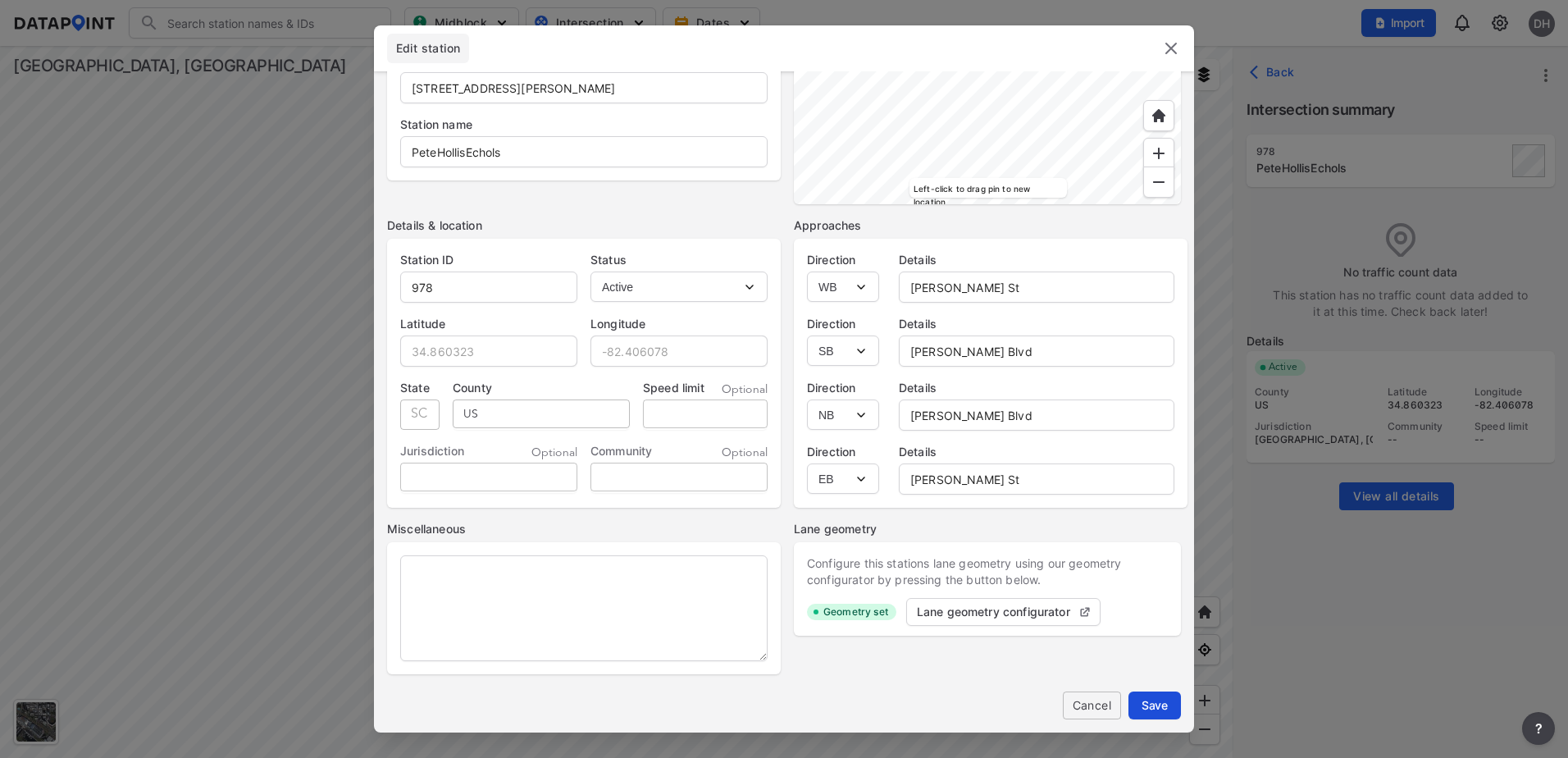
click at [1145, 700] on span "Save" at bounding box center [1154, 705] width 27 height 17
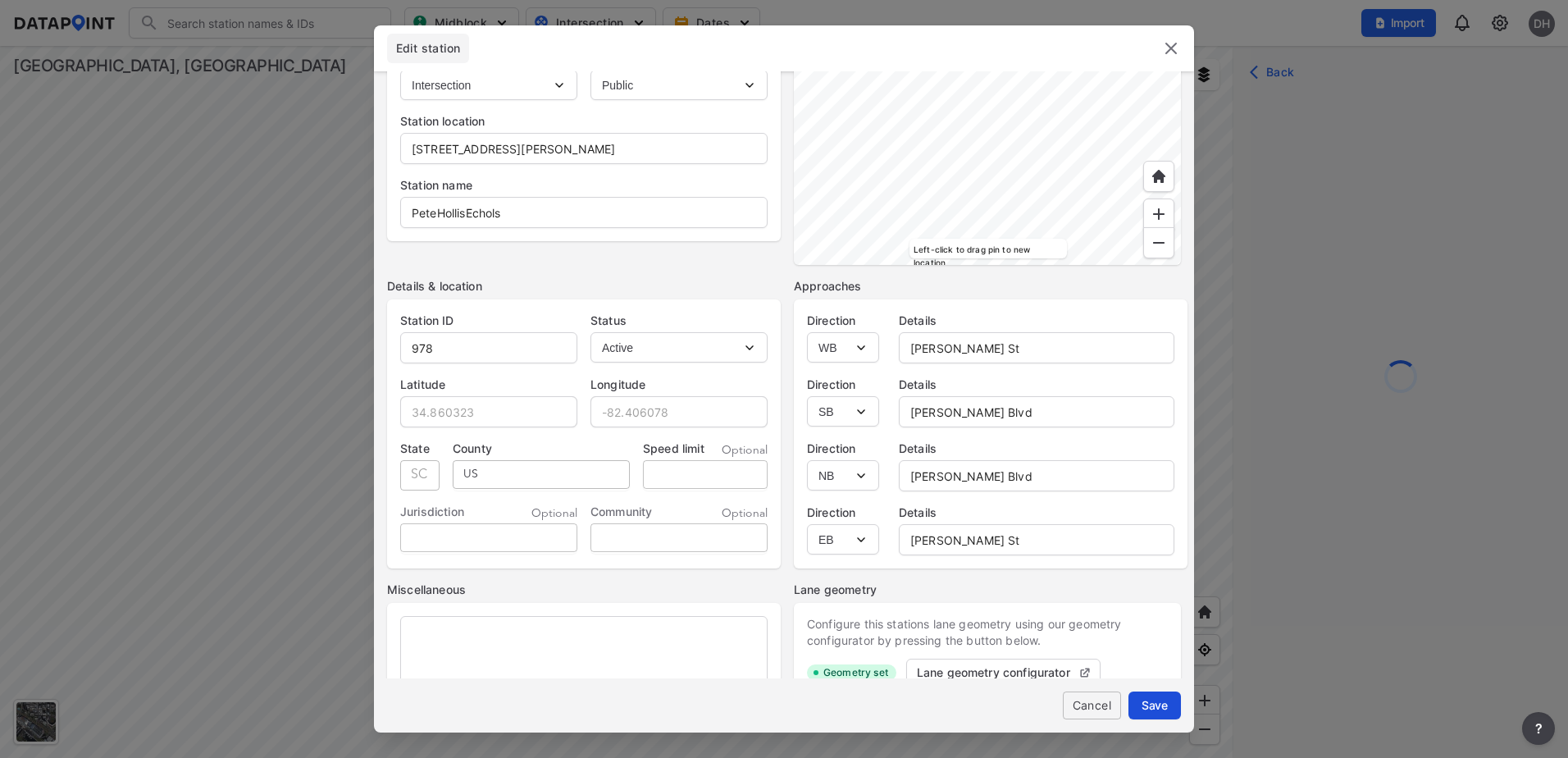
scroll to position [191, 0]
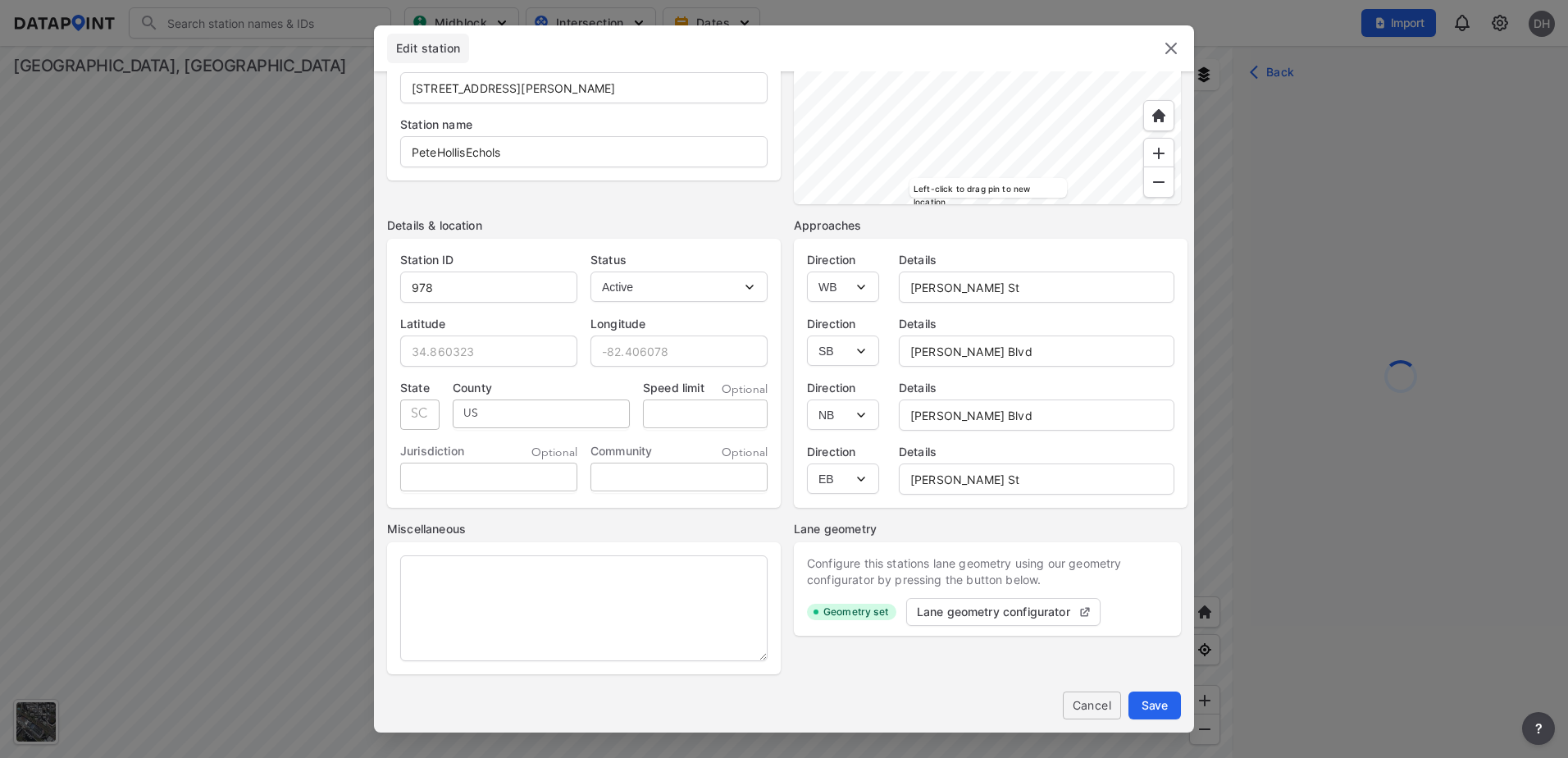
click at [1166, 48] on img at bounding box center [1171, 48] width 20 height 20
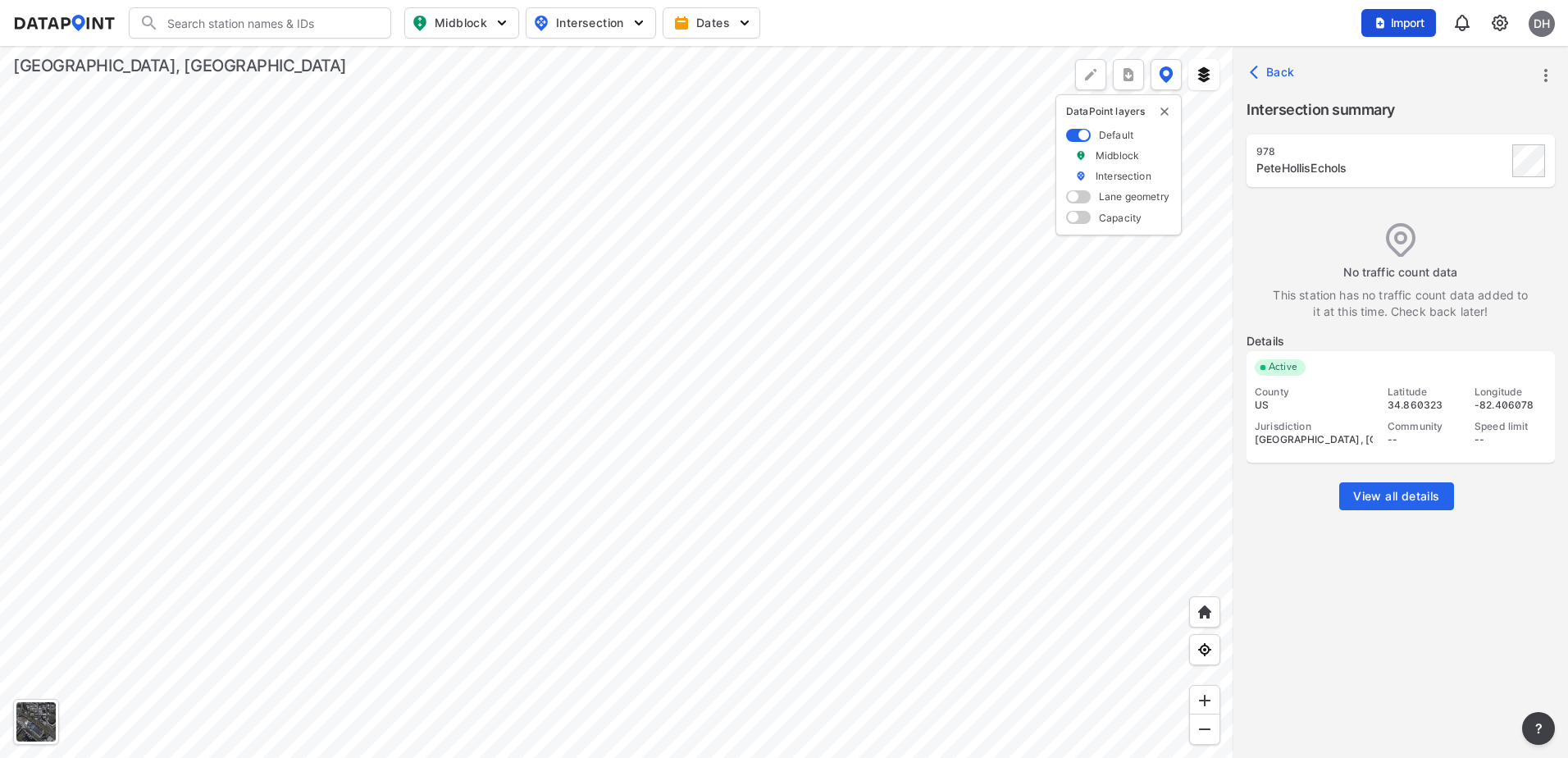
click at [1400, 17] on span "Import" at bounding box center [1398, 22] width 55 height 16
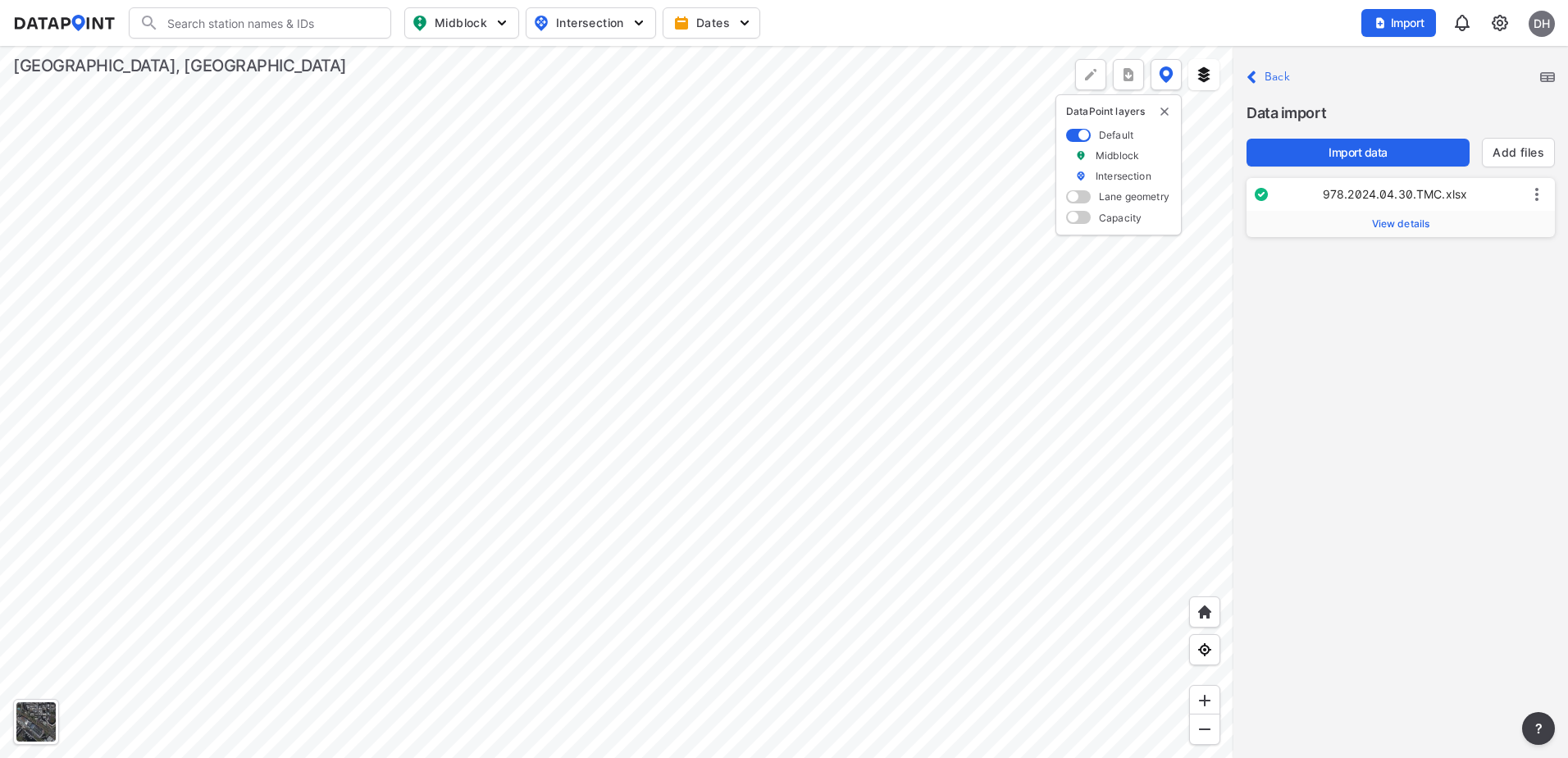
click at [1395, 222] on span "View details" at bounding box center [1401, 223] width 58 height 13
click at [1393, 329] on label "Intersection XLSX - Template" at bounding box center [1408, 325] width 131 height 13
click at [1529, 192] on icon at bounding box center [1536, 194] width 20 height 20
click at [1498, 209] on label "Delete" at bounding box center [1493, 209] width 35 height 16
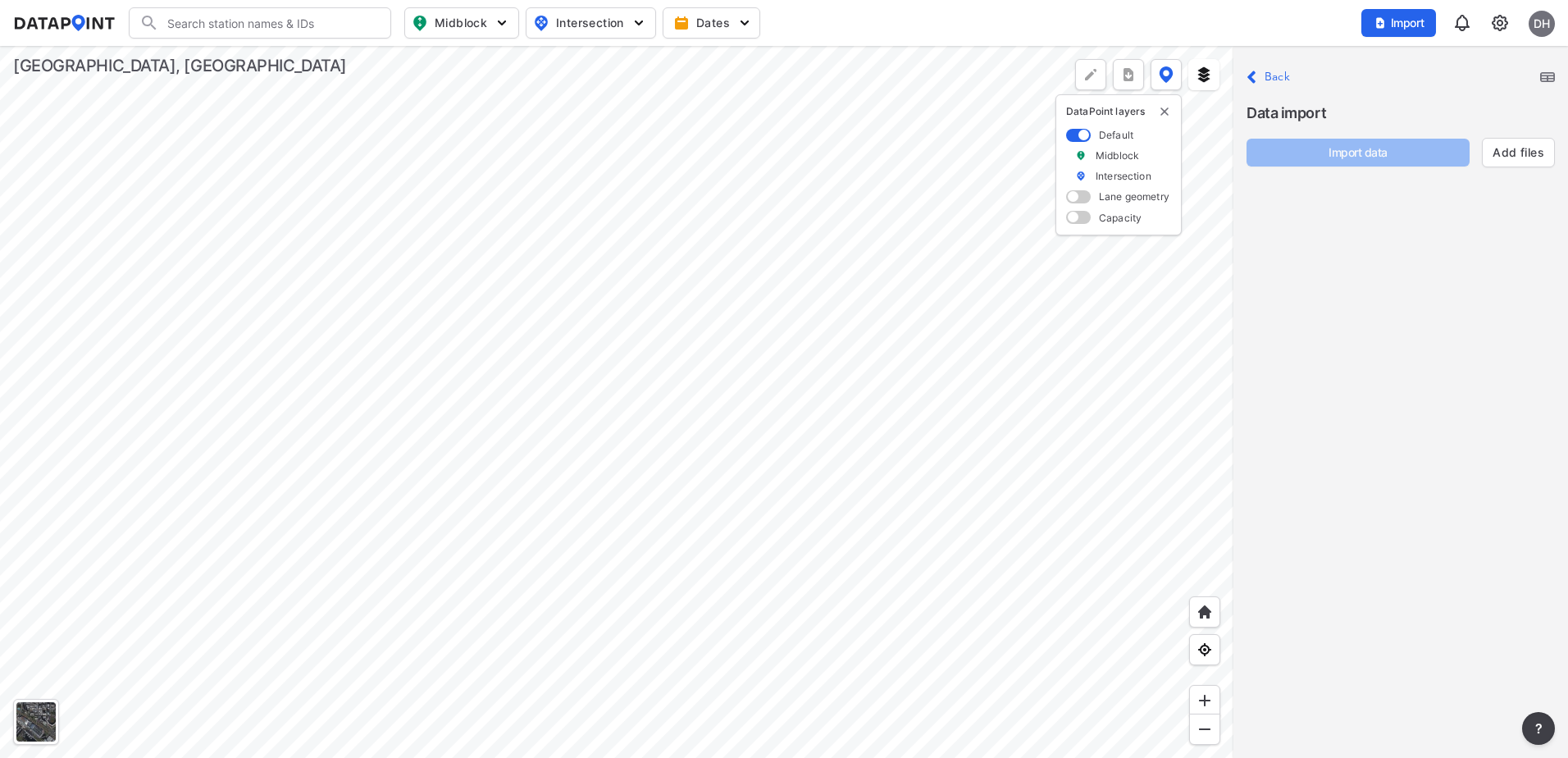
click at [1271, 76] on label "Back" at bounding box center [1277, 76] width 26 height 11
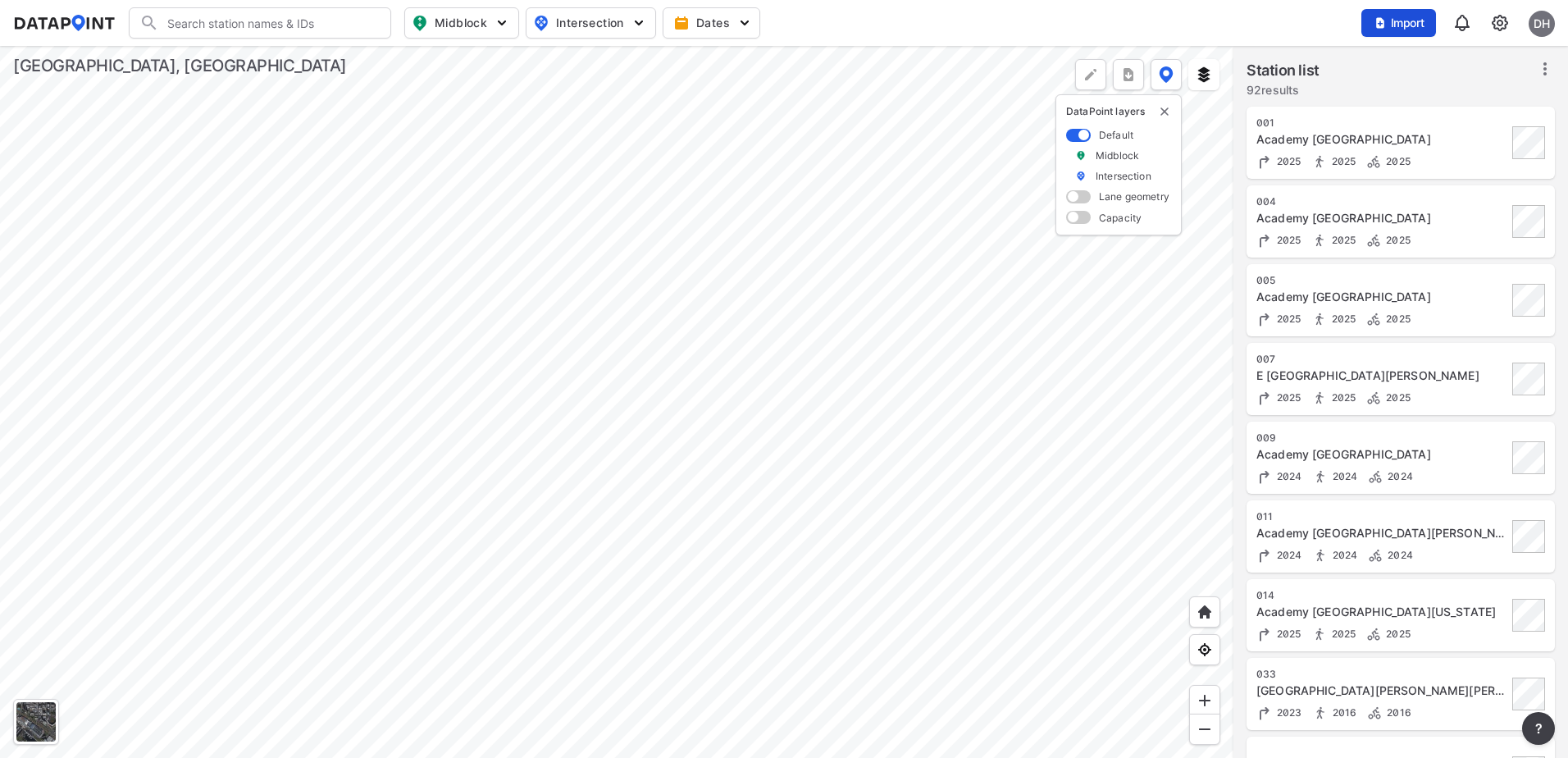
click at [1412, 26] on span "Import" at bounding box center [1398, 22] width 55 height 16
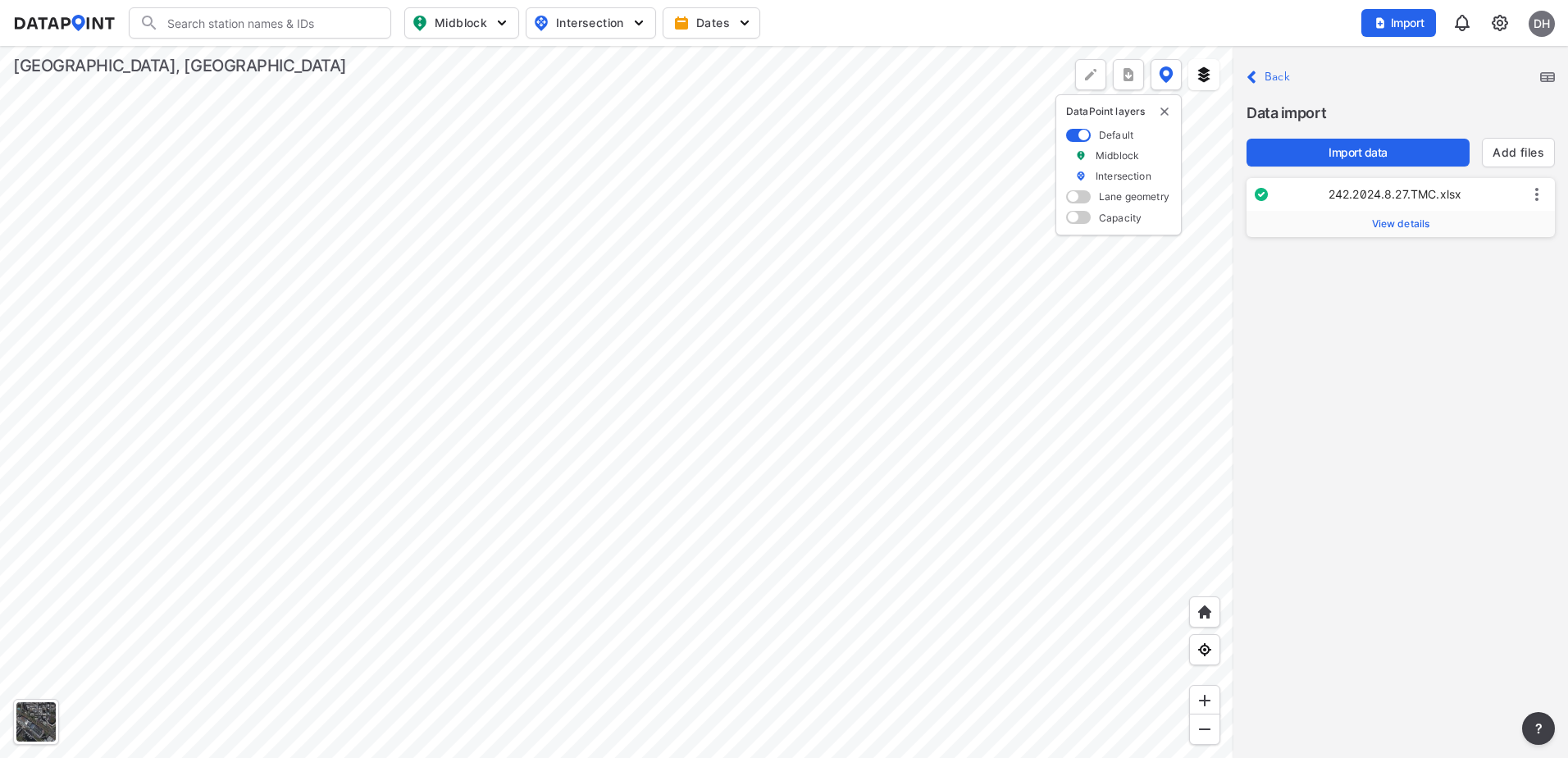
click at [1408, 227] on span "View details" at bounding box center [1401, 223] width 58 height 13
click at [1532, 196] on icon at bounding box center [1536, 194] width 20 height 20
click at [1490, 211] on label "Delete" at bounding box center [1495, 214] width 35 height 16
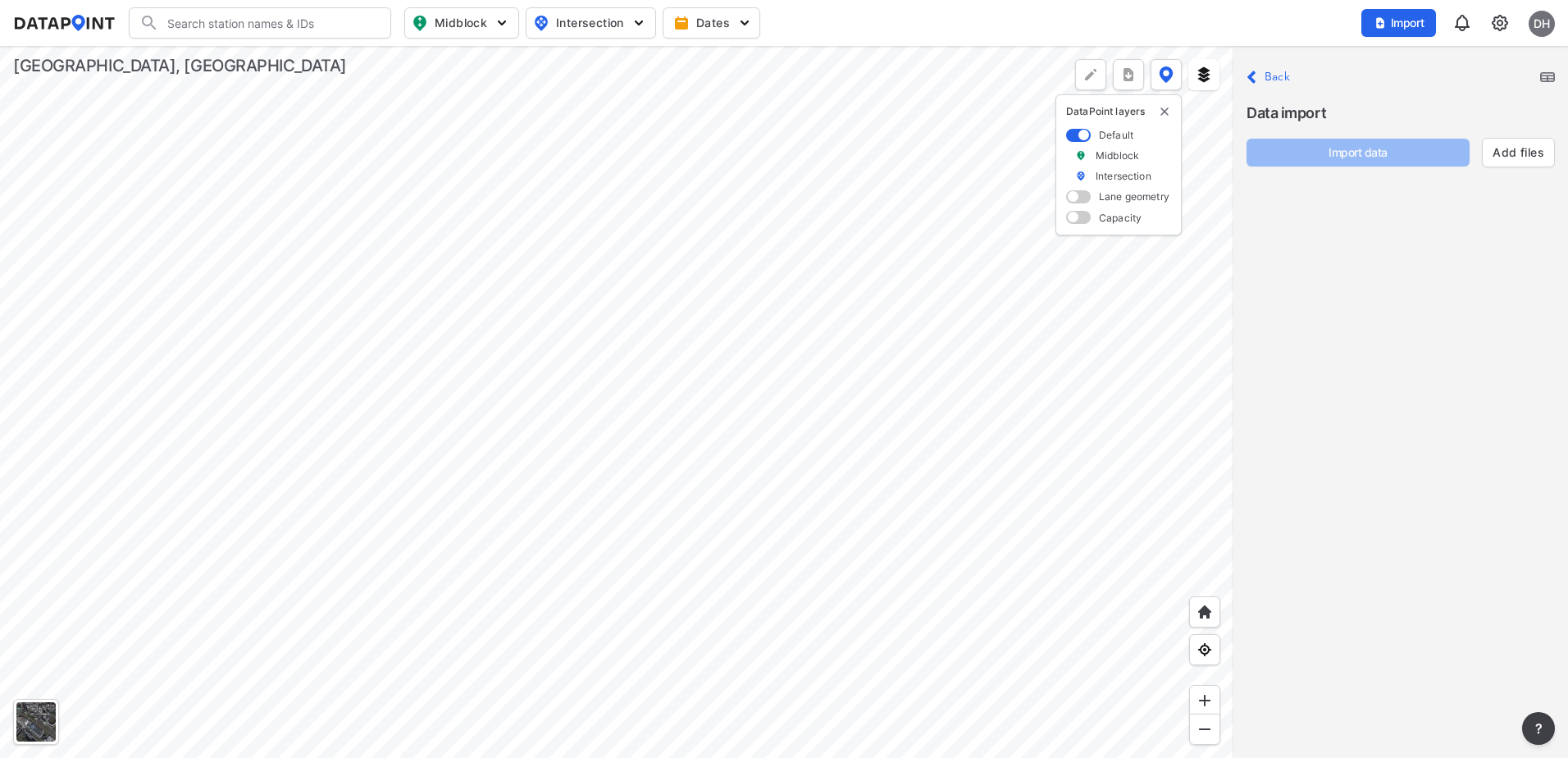
click at [1262, 82] on p "Close Back" at bounding box center [1268, 77] width 44 height 22
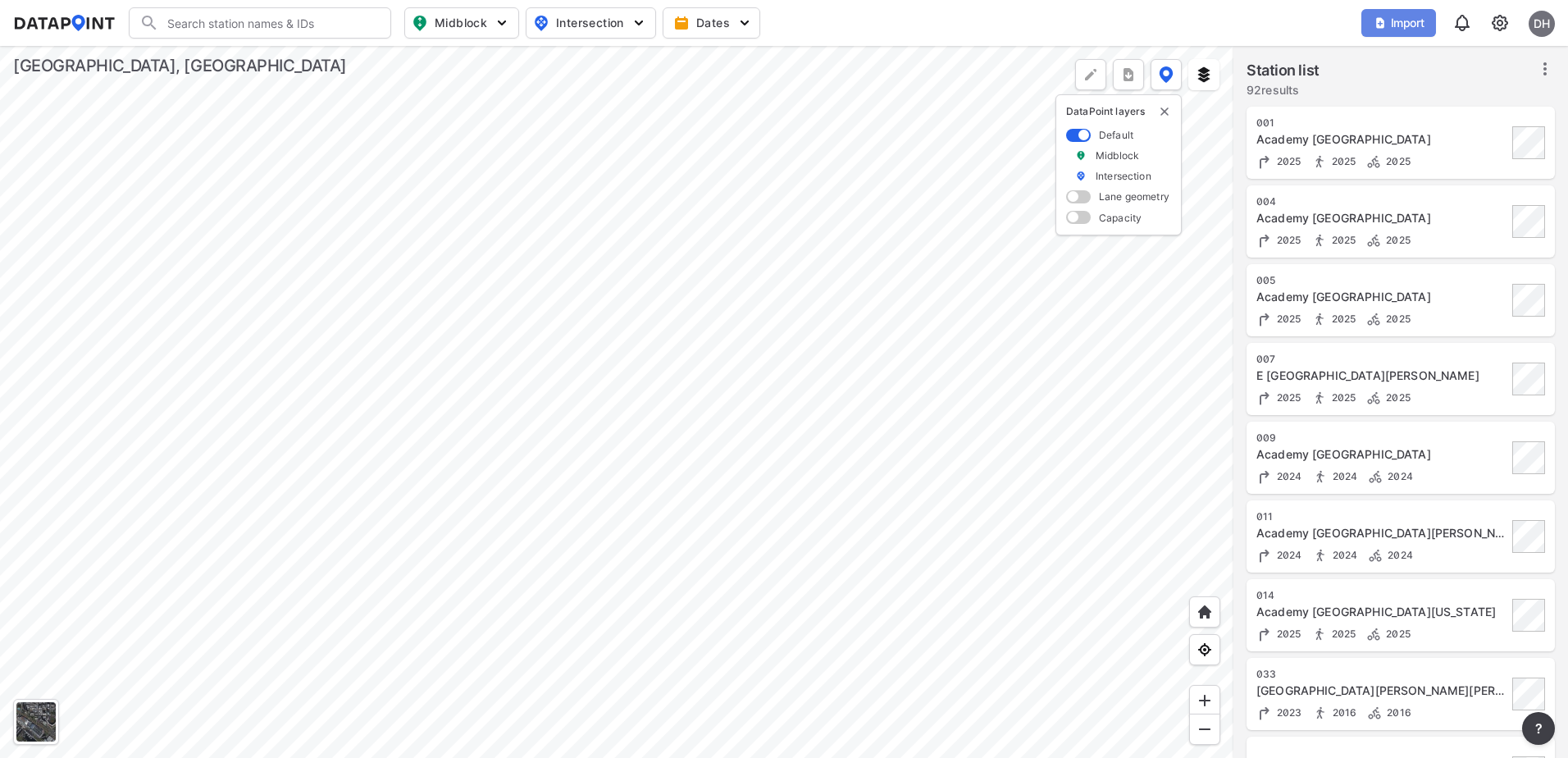
click at [1397, 22] on span "Import" at bounding box center [1398, 22] width 55 height 16
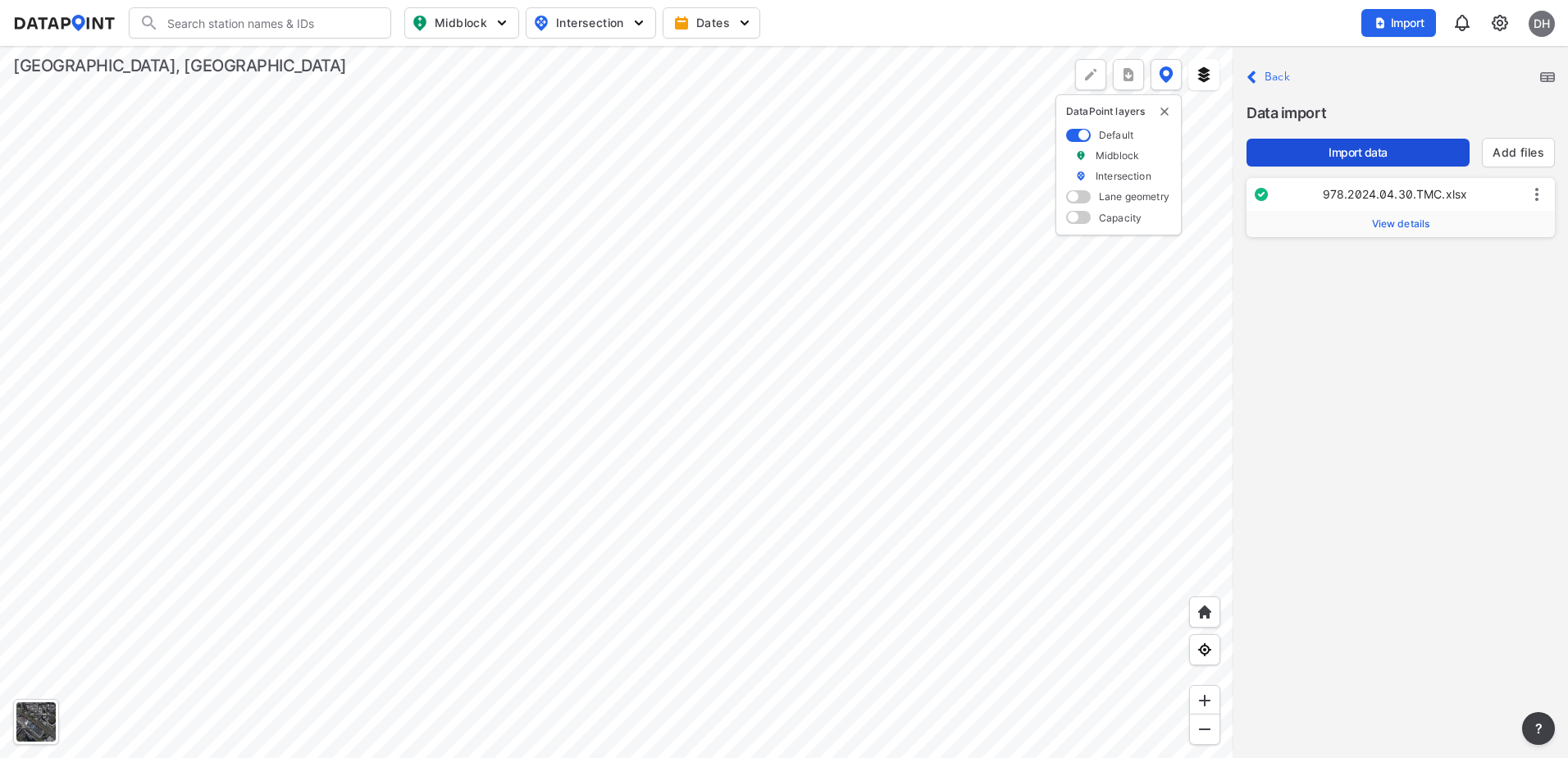
click at [1344, 150] on span "Import data" at bounding box center [1357, 152] width 197 height 16
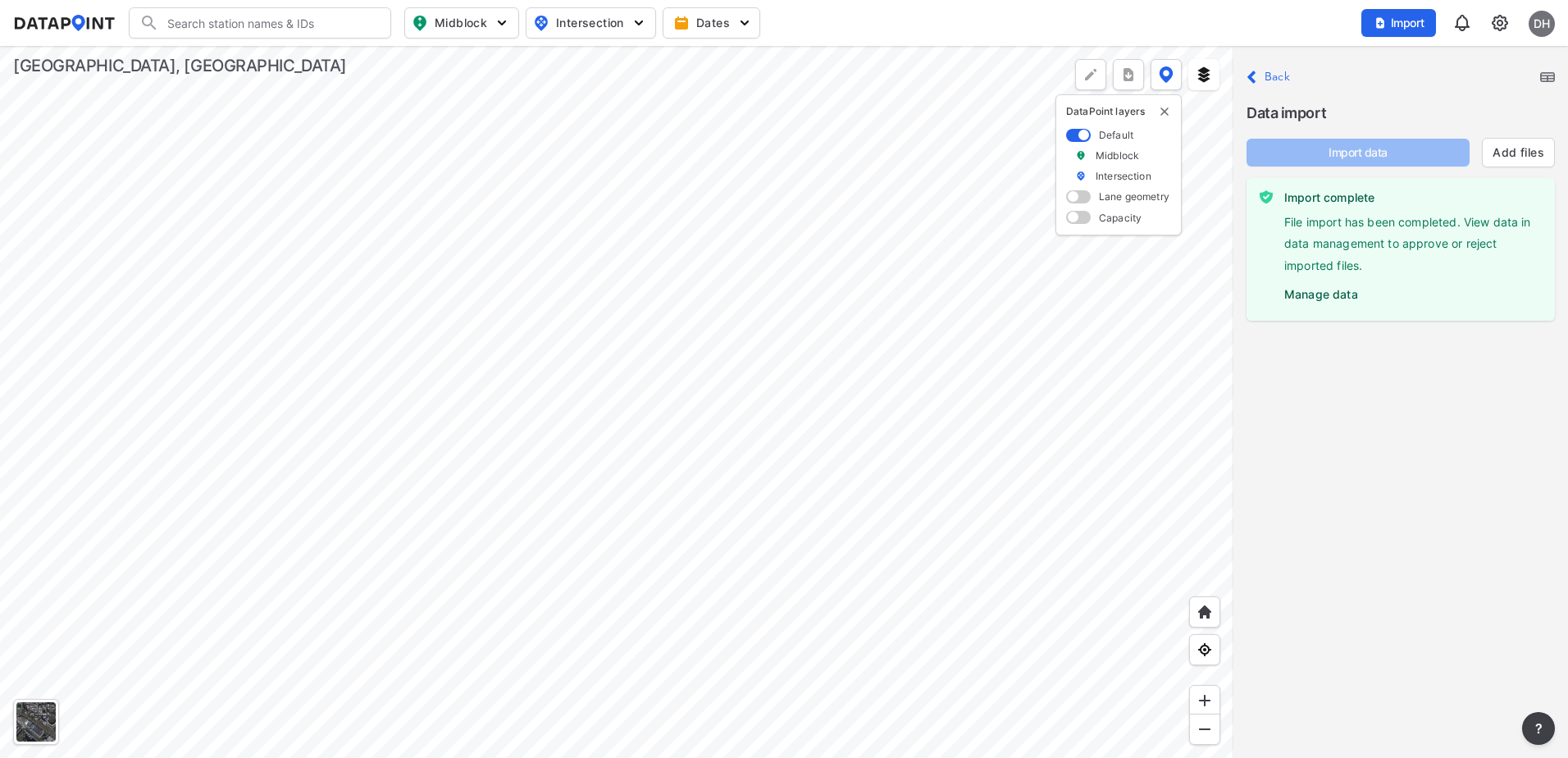
click at [1335, 294] on label "Manage data" at bounding box center [1413, 290] width 257 height 25
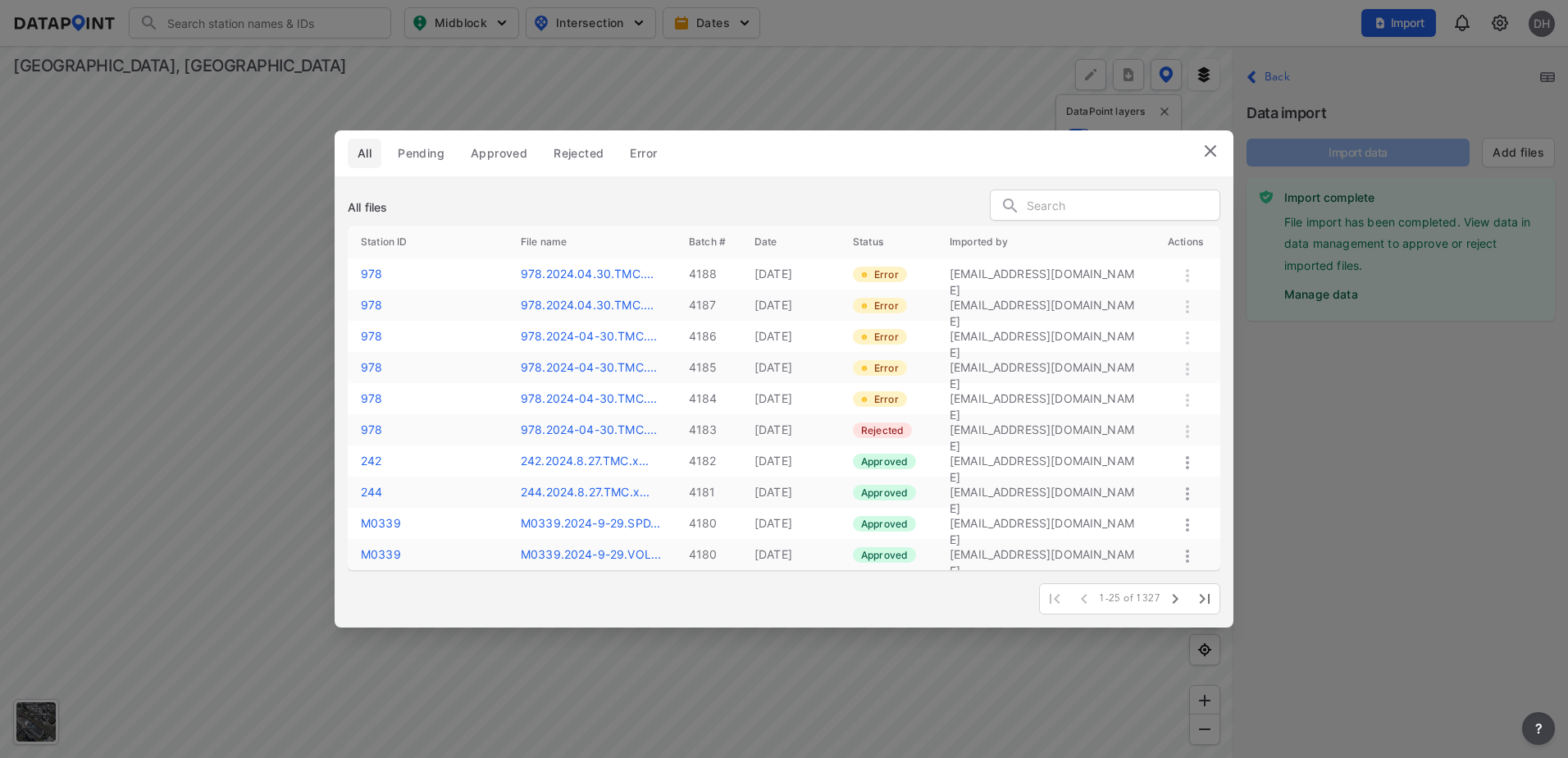
click at [1217, 155] on img at bounding box center [1210, 150] width 20 height 20
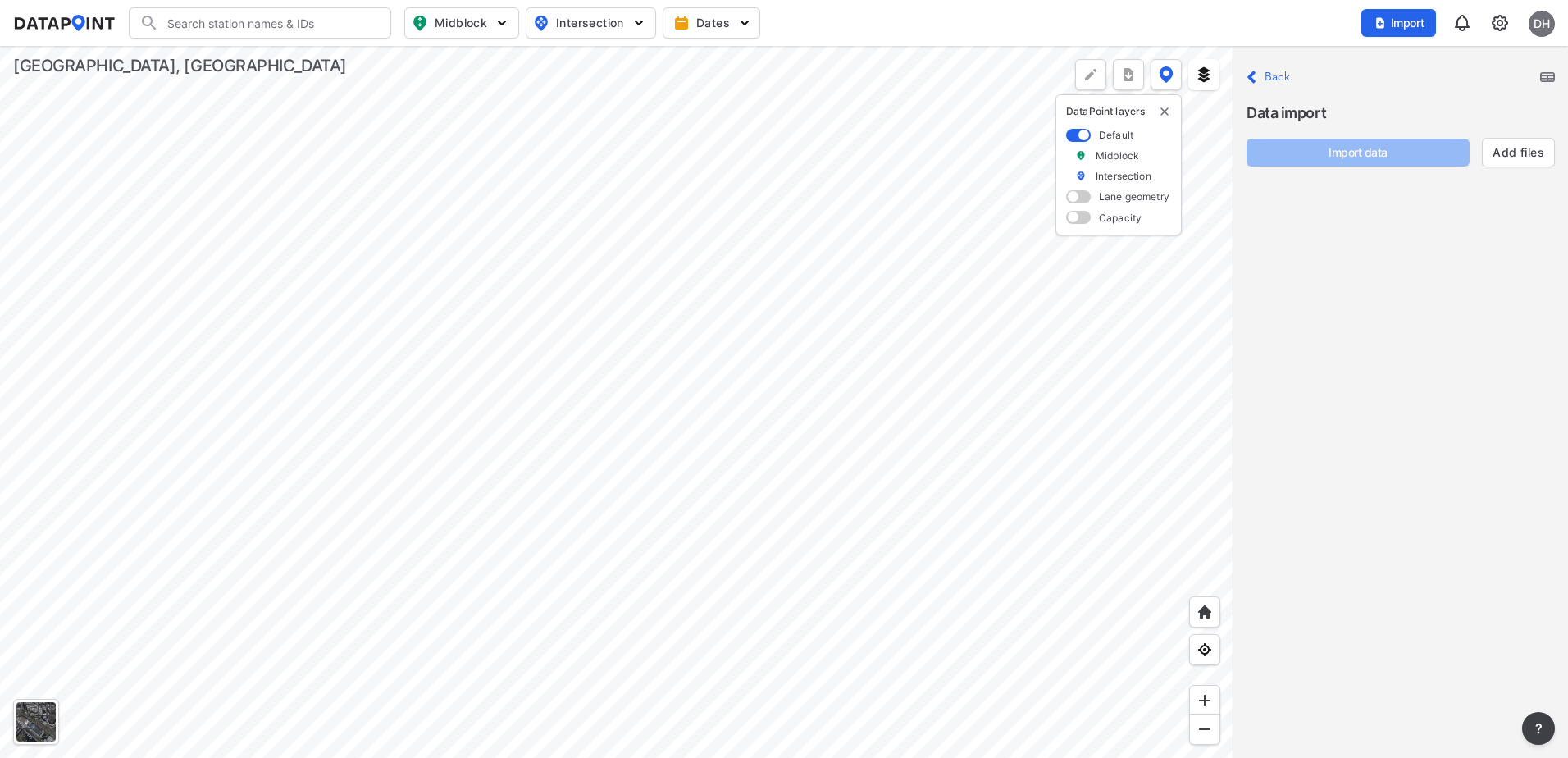
click at [1290, 70] on div "Close Back" at bounding box center [1400, 77] width 308 height 22
click at [1288, 73] on div "Close Back" at bounding box center [1400, 77] width 308 height 22
click at [1286, 76] on label "Back" at bounding box center [1277, 76] width 26 height 11
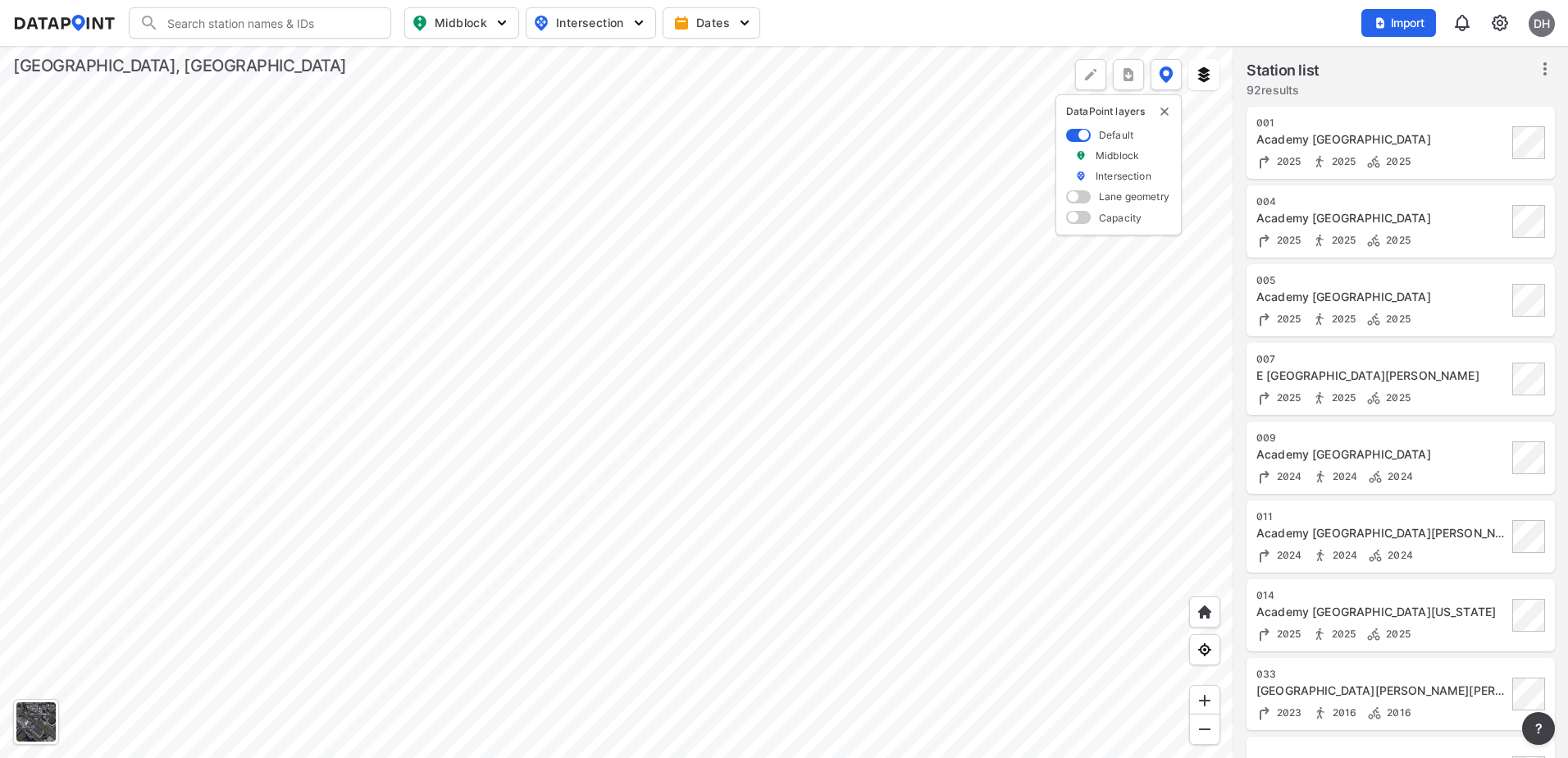
click at [675, 264] on div at bounding box center [616, 401] width 1233 height 712
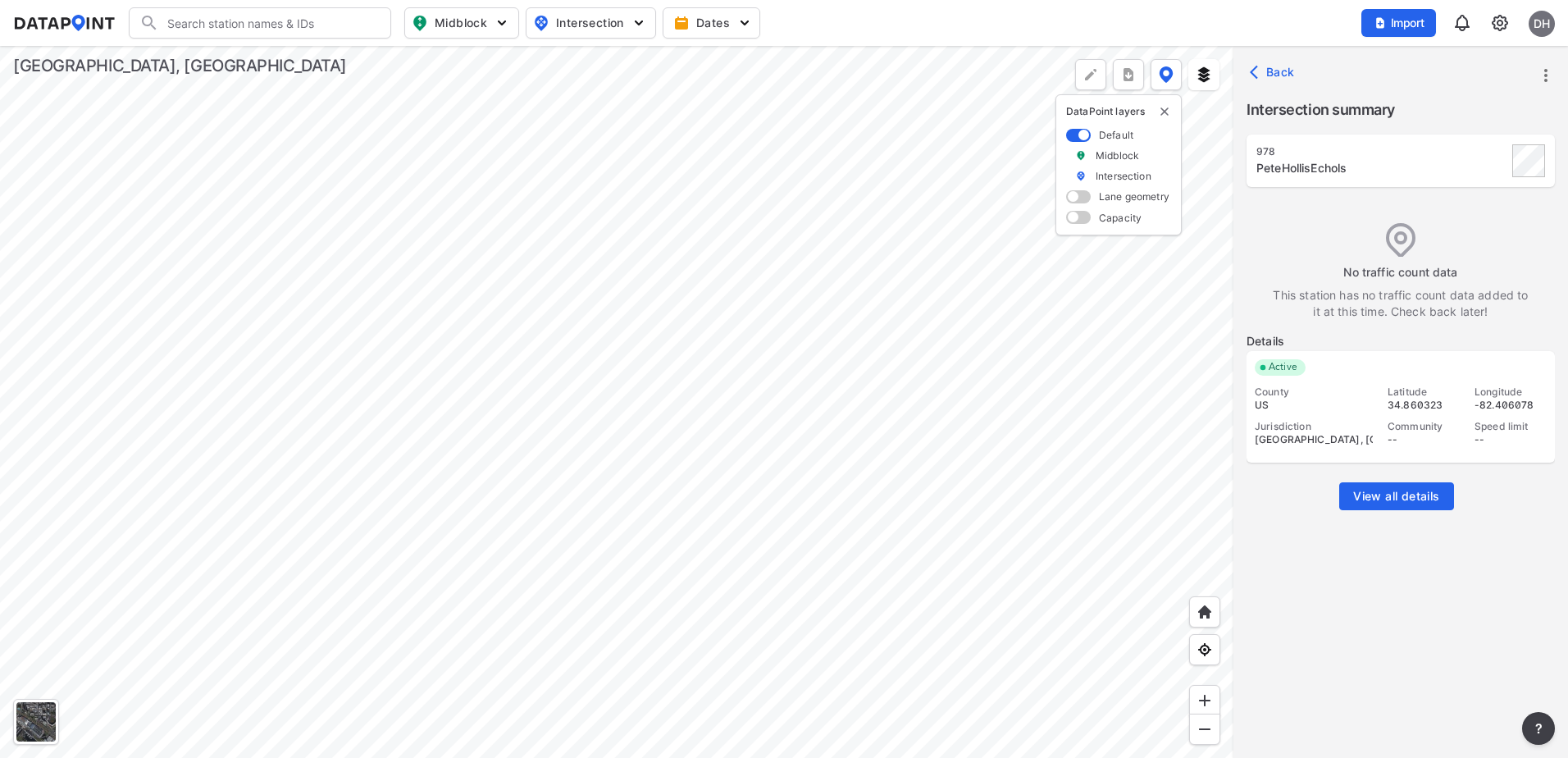
click at [1400, 500] on span "View all details" at bounding box center [1395, 495] width 86 height 16
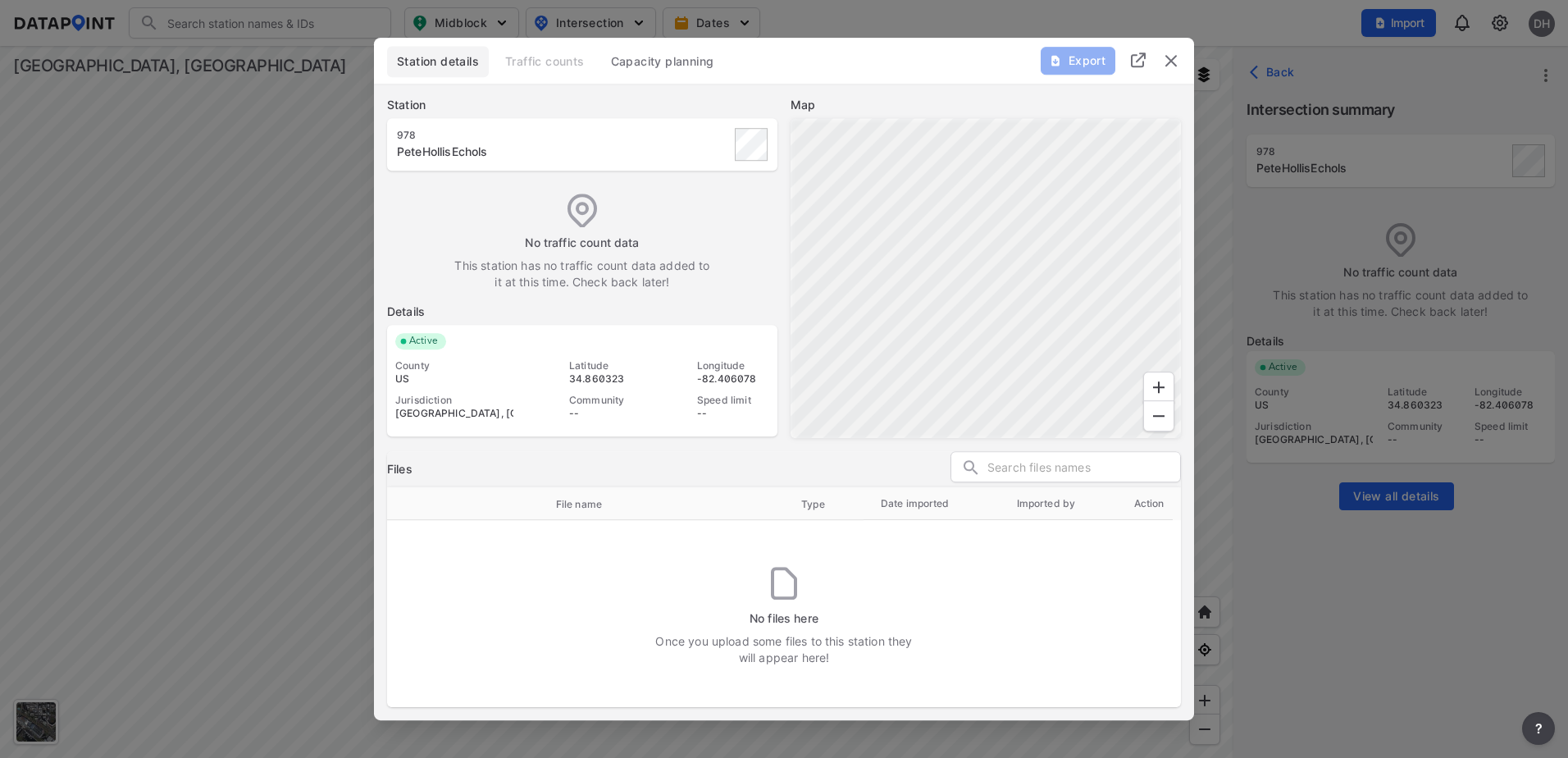
click at [681, 52] on button "Capacity planning" at bounding box center [662, 61] width 123 height 31
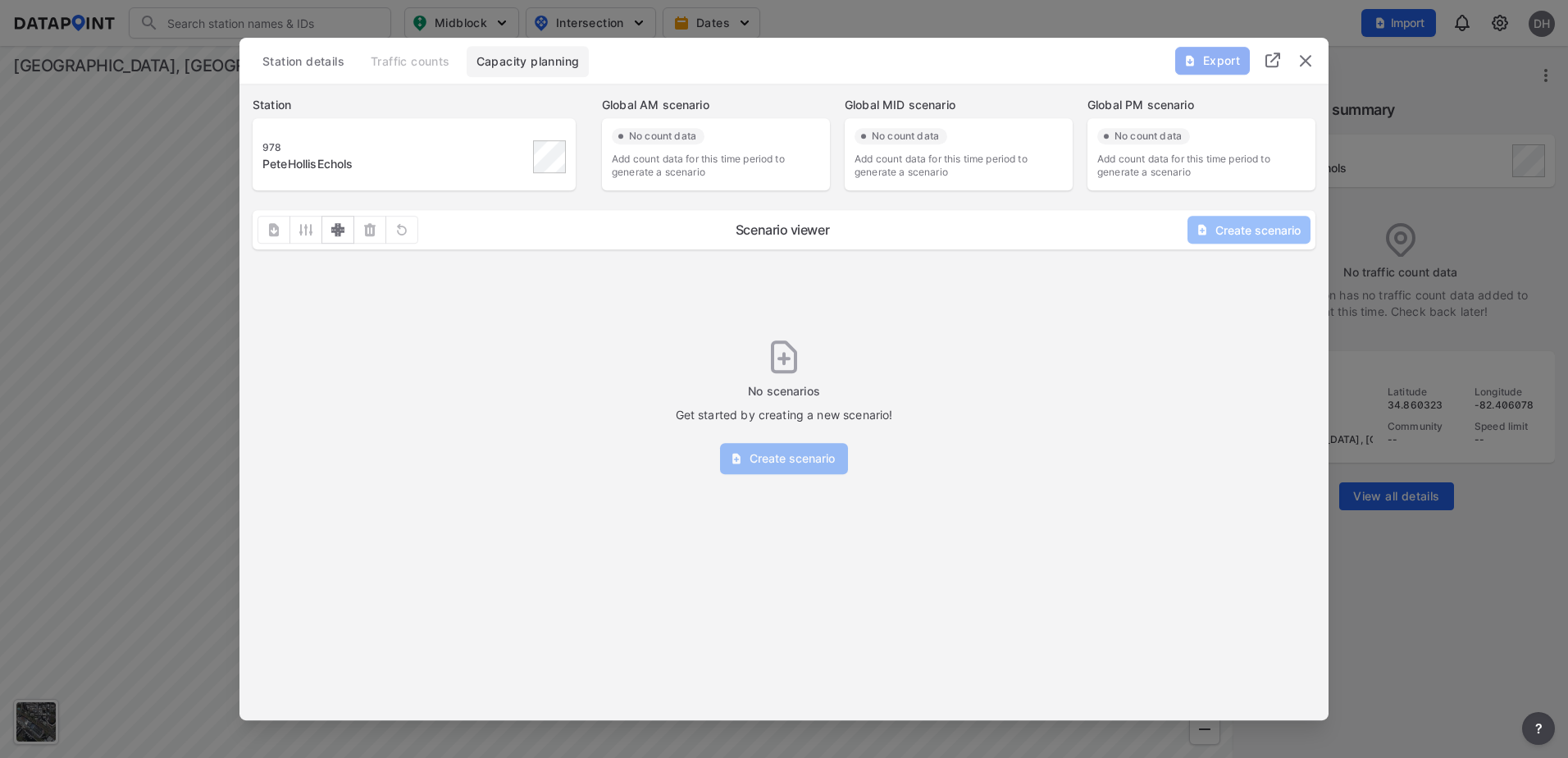
click at [331, 76] on button "Station details" at bounding box center [303, 61] width 101 height 31
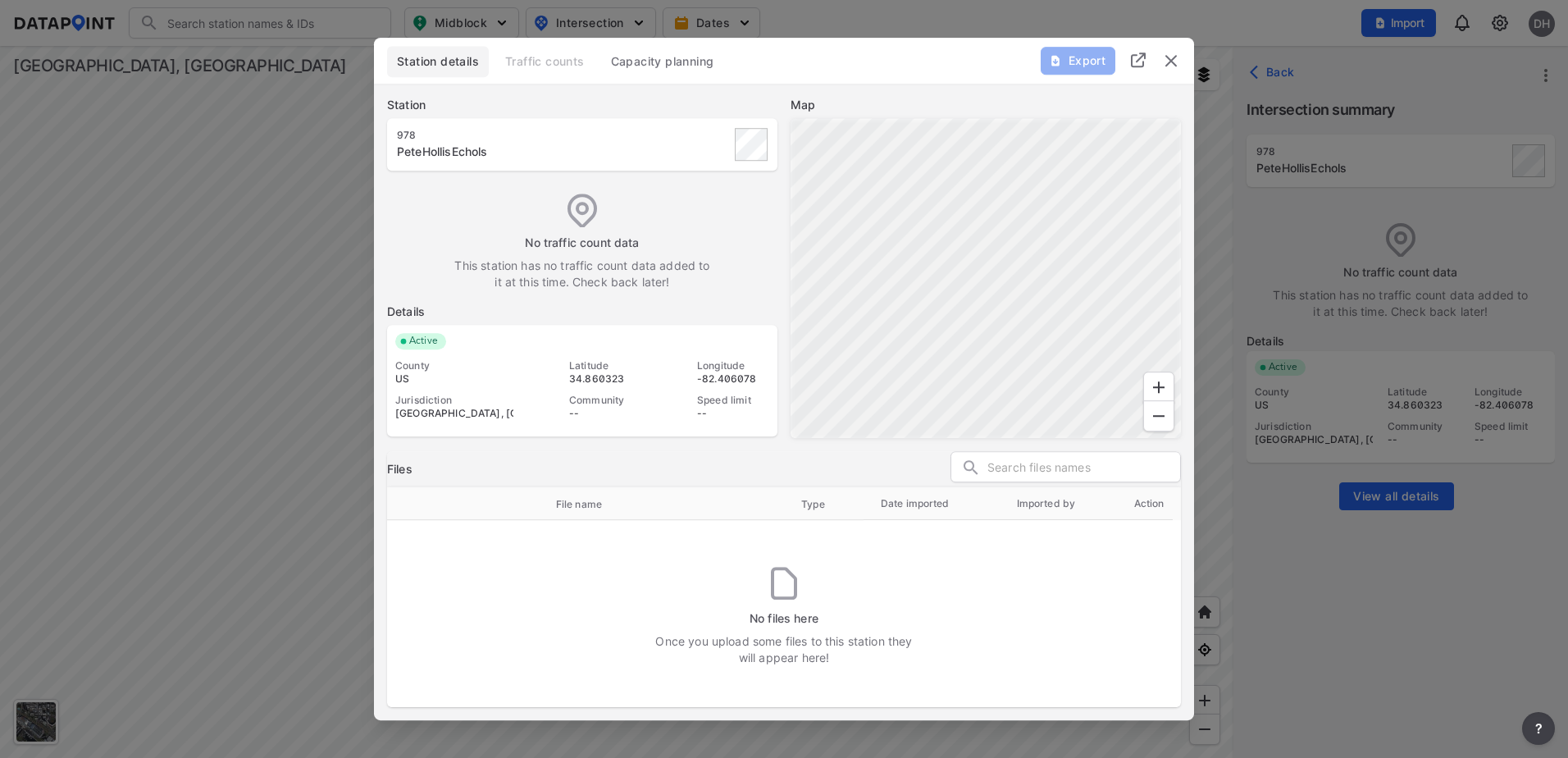
drag, startPoint x: 1180, startPoint y: 55, endPoint x: 1196, endPoint y: 65, distance: 18.9
click at [1180, 55] on img "delete" at bounding box center [1171, 60] width 20 height 20
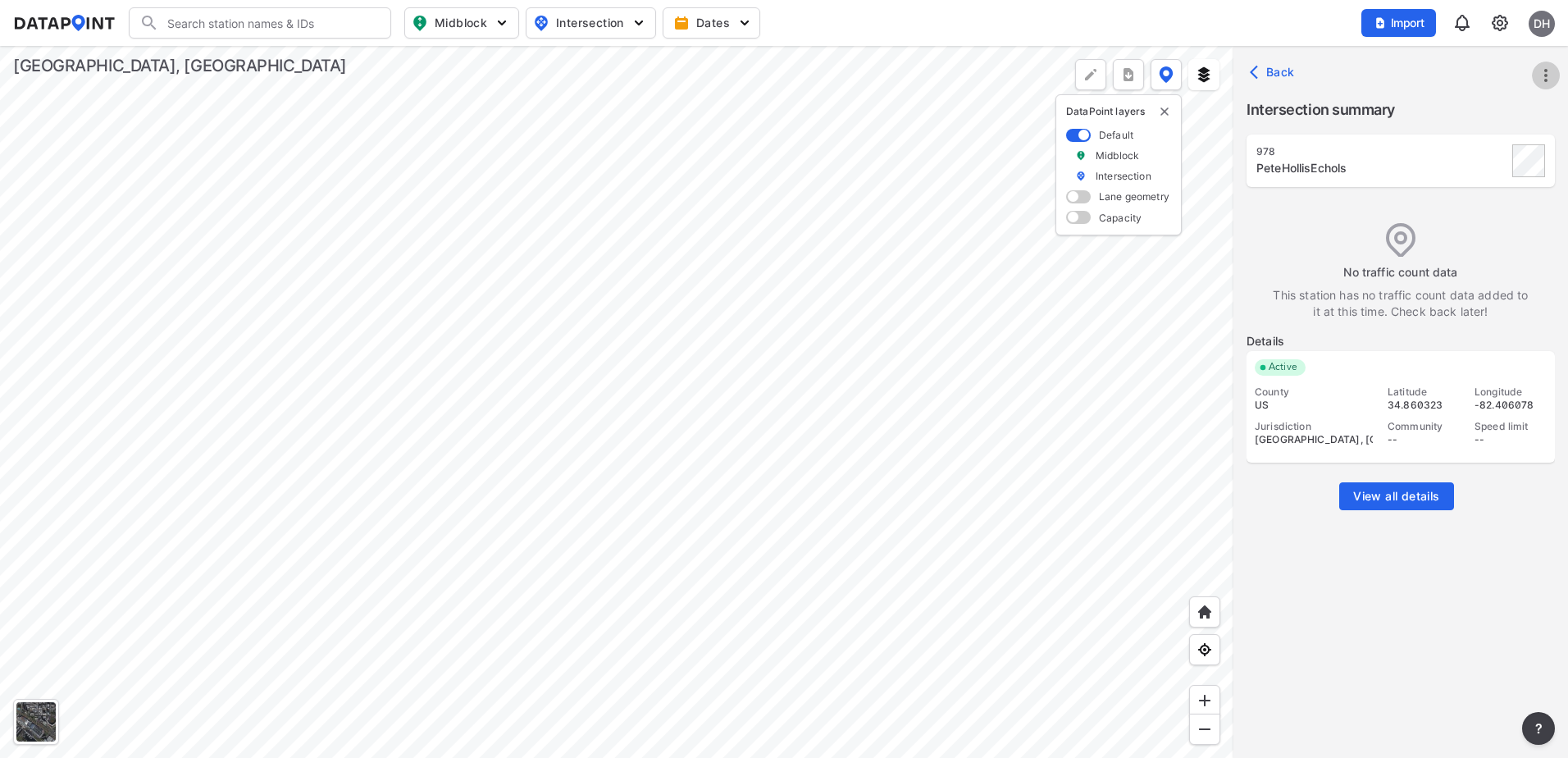
click at [1557, 74] on button "more" at bounding box center [1546, 76] width 27 height 27
click at [1471, 179] on li "Edit station details" at bounding box center [1475, 186] width 157 height 29
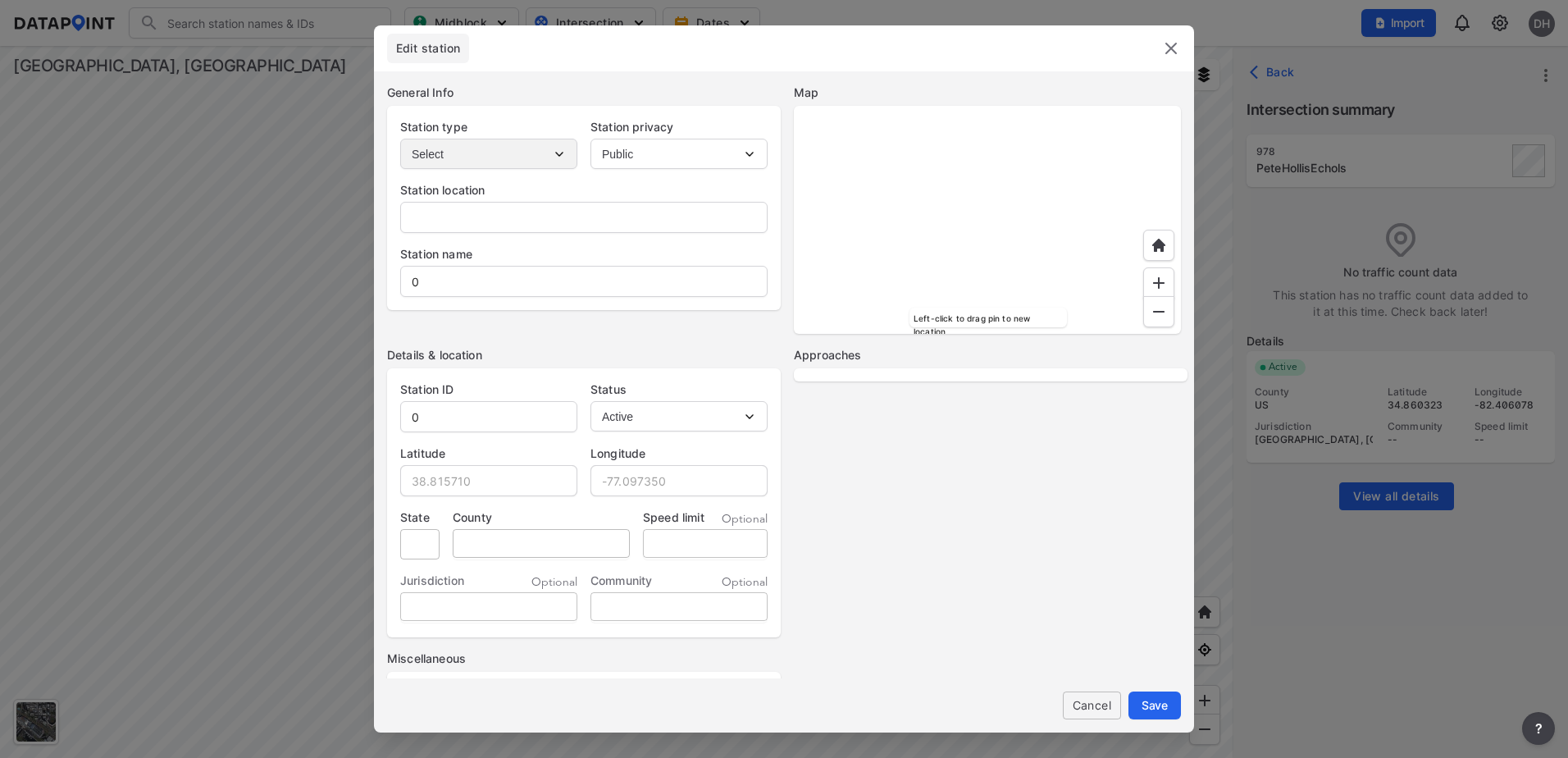
type input "[STREET_ADDRESS][PERSON_NAME]"
type input "PeteHollisEchols"
type input "978"
type input "34.860323"
type input "-82.406078"
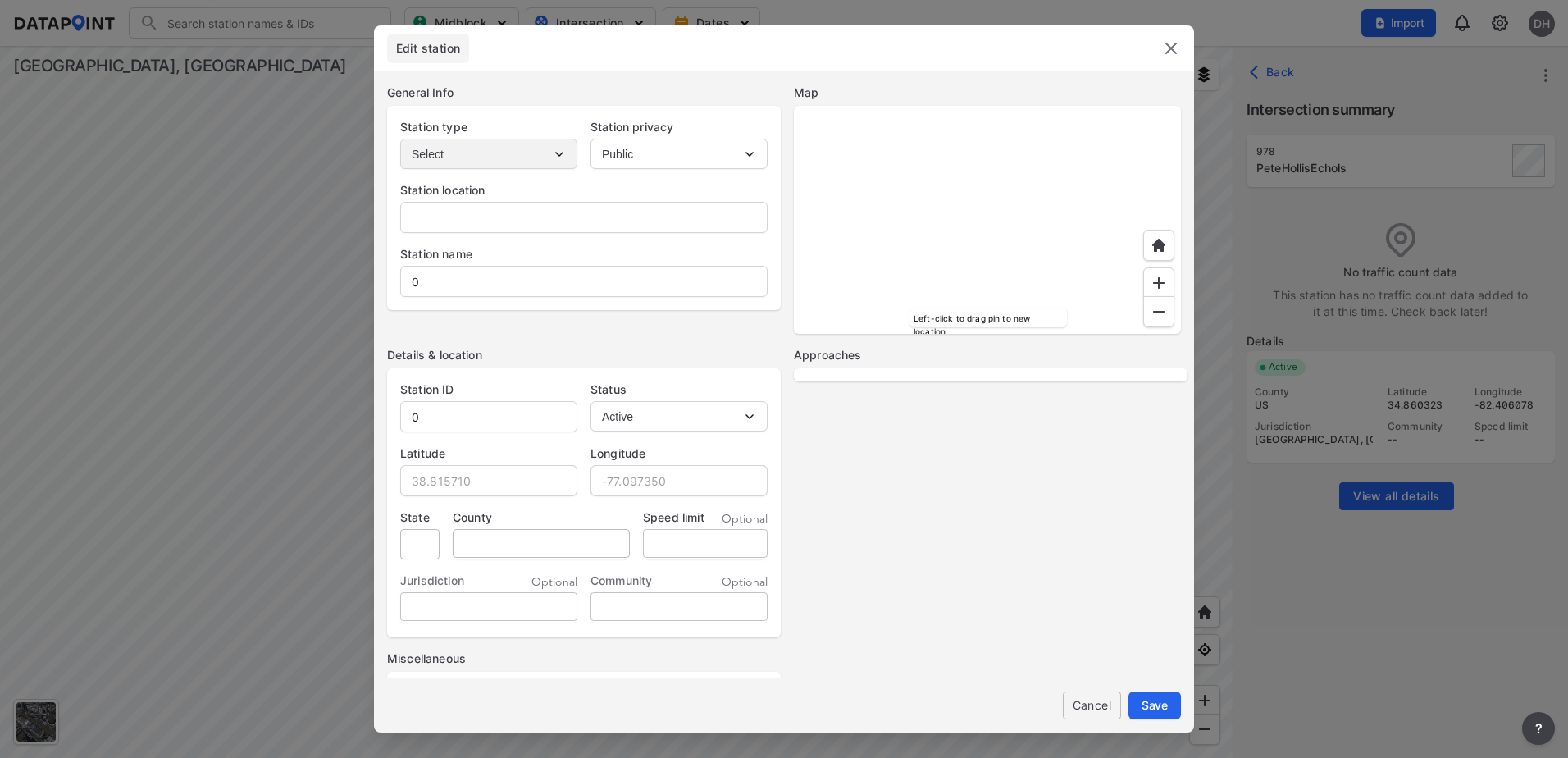
type input "SC"
type input "US"
select select "2"
select select "WB"
select select "SB"
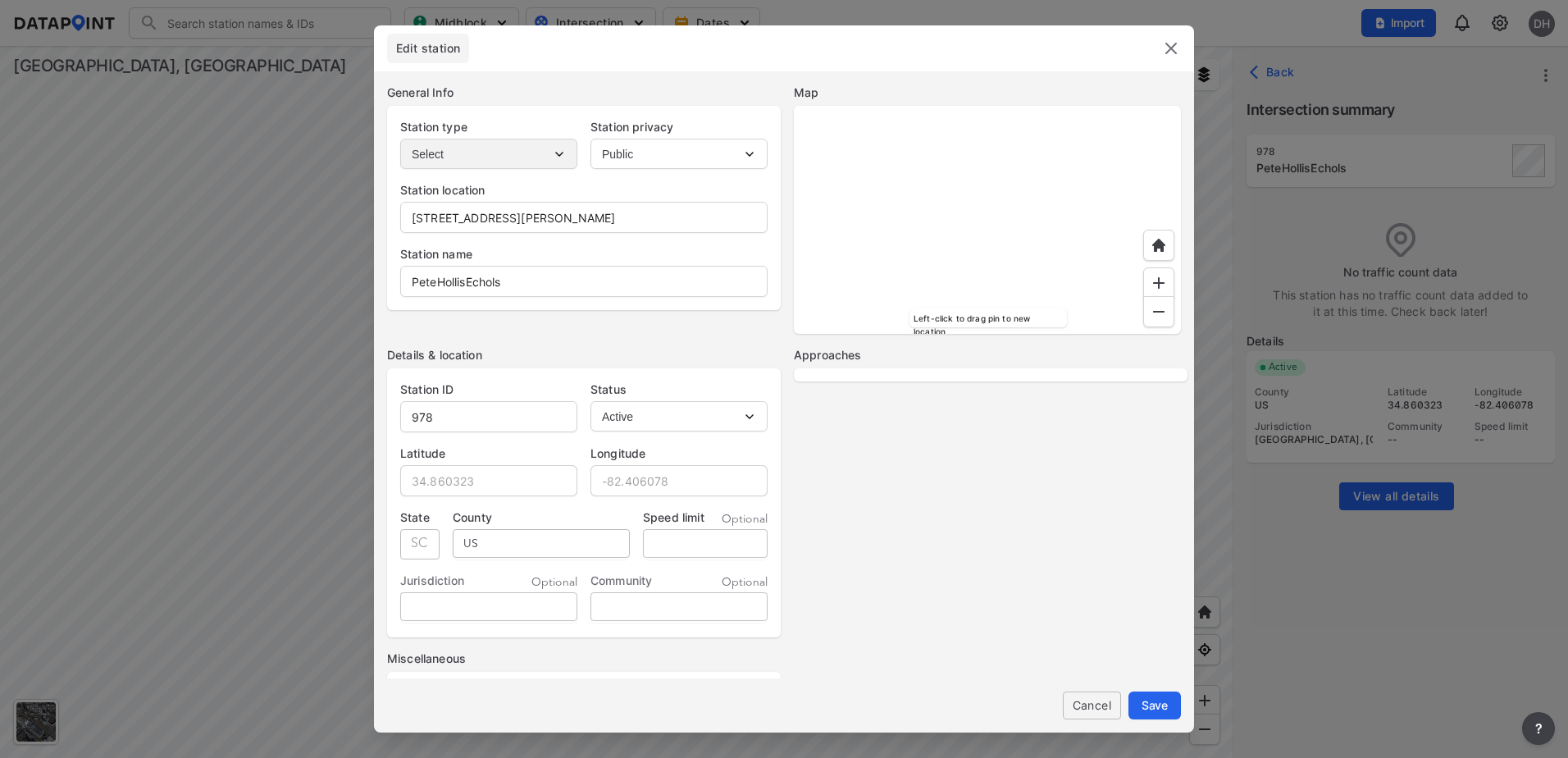
select select "NB"
select select "EB"
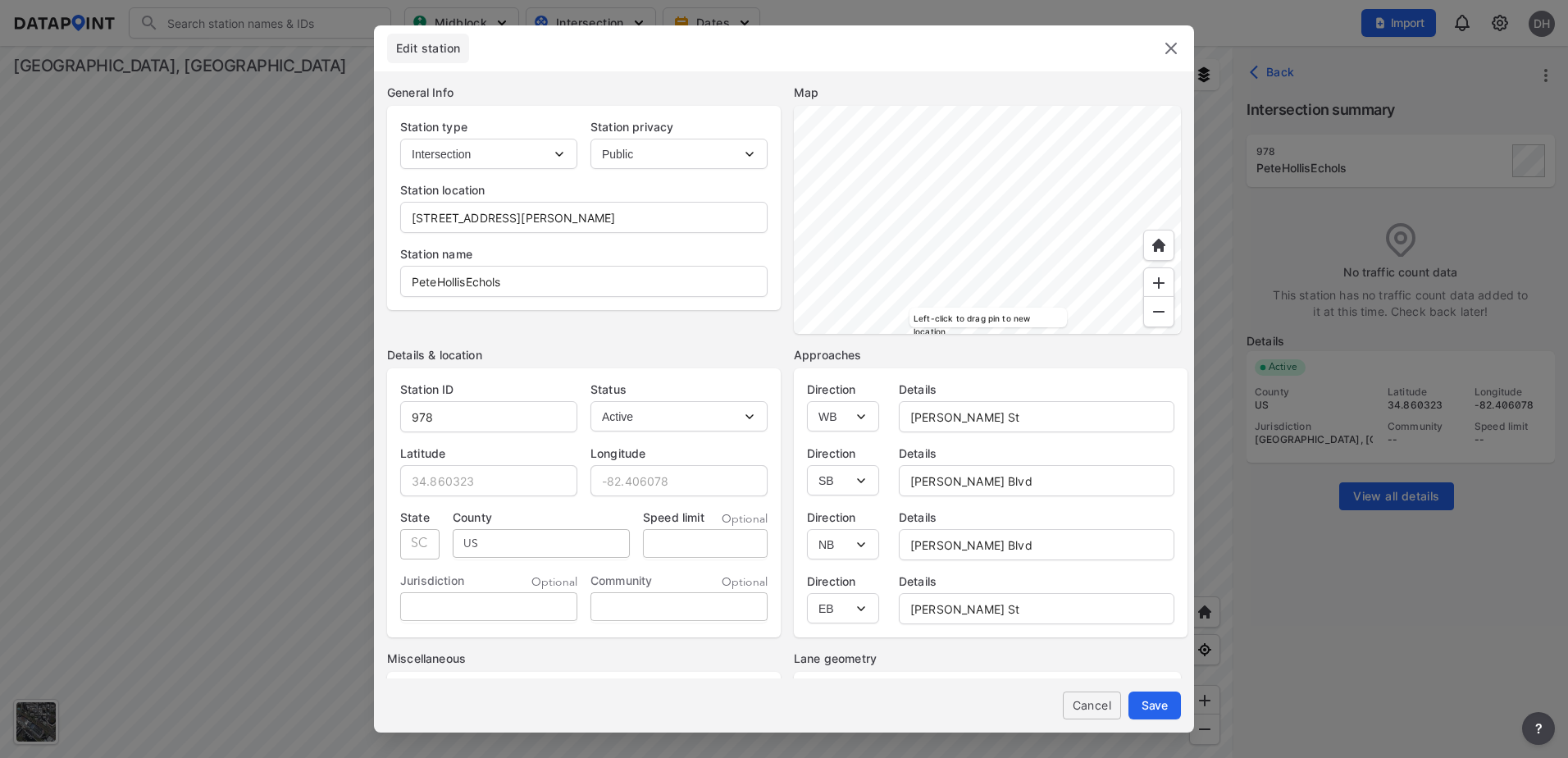
click at [563, 158] on select "Select Intersection Midblock" at bounding box center [488, 153] width 177 height 30
click at [1098, 711] on span "Cancel" at bounding box center [1091, 705] width 32 height 17
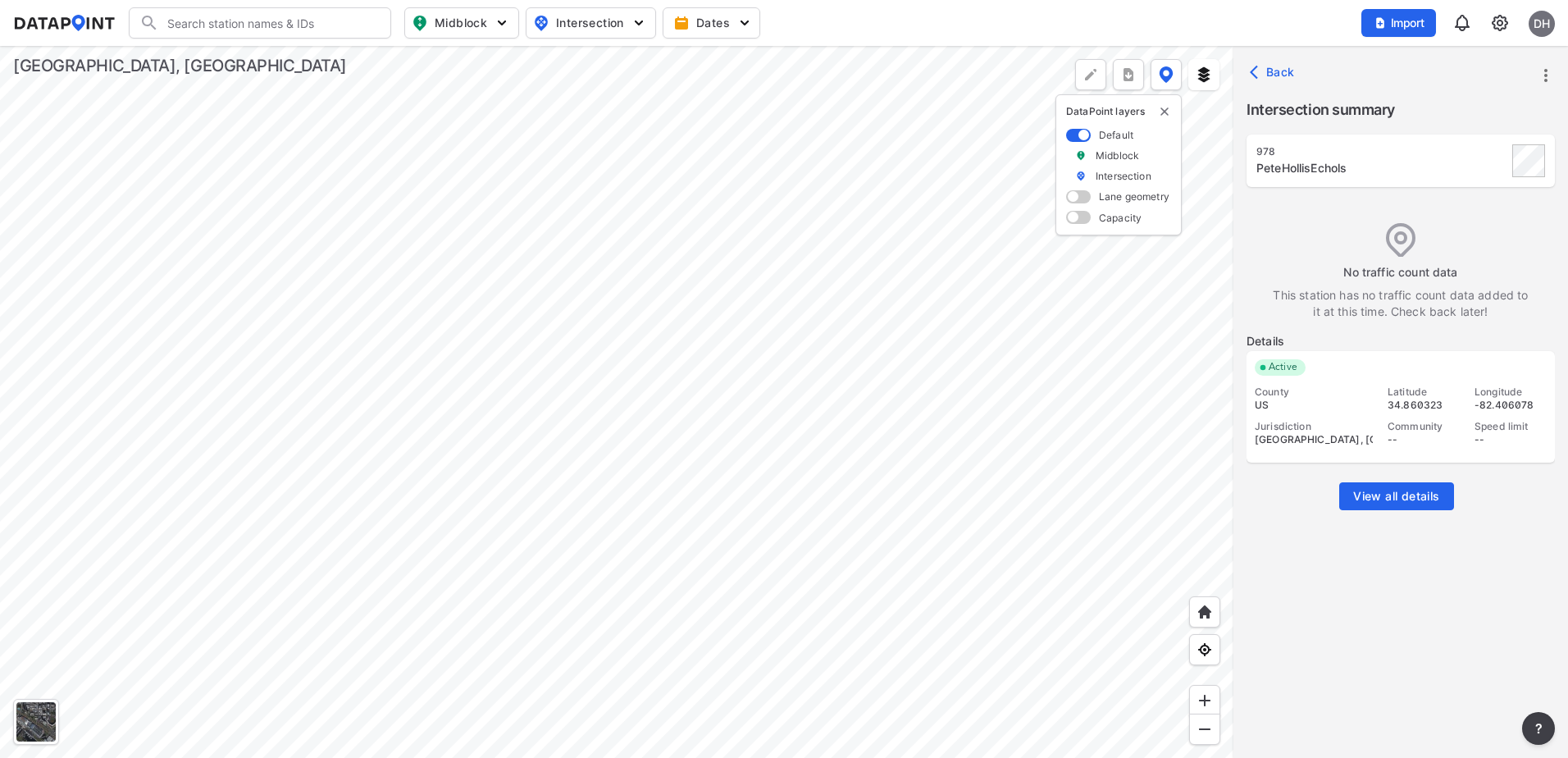
click at [1551, 69] on icon "more" at bounding box center [1545, 75] width 20 height 20
click at [1487, 78] on li "View all details" at bounding box center [1475, 76] width 157 height 29
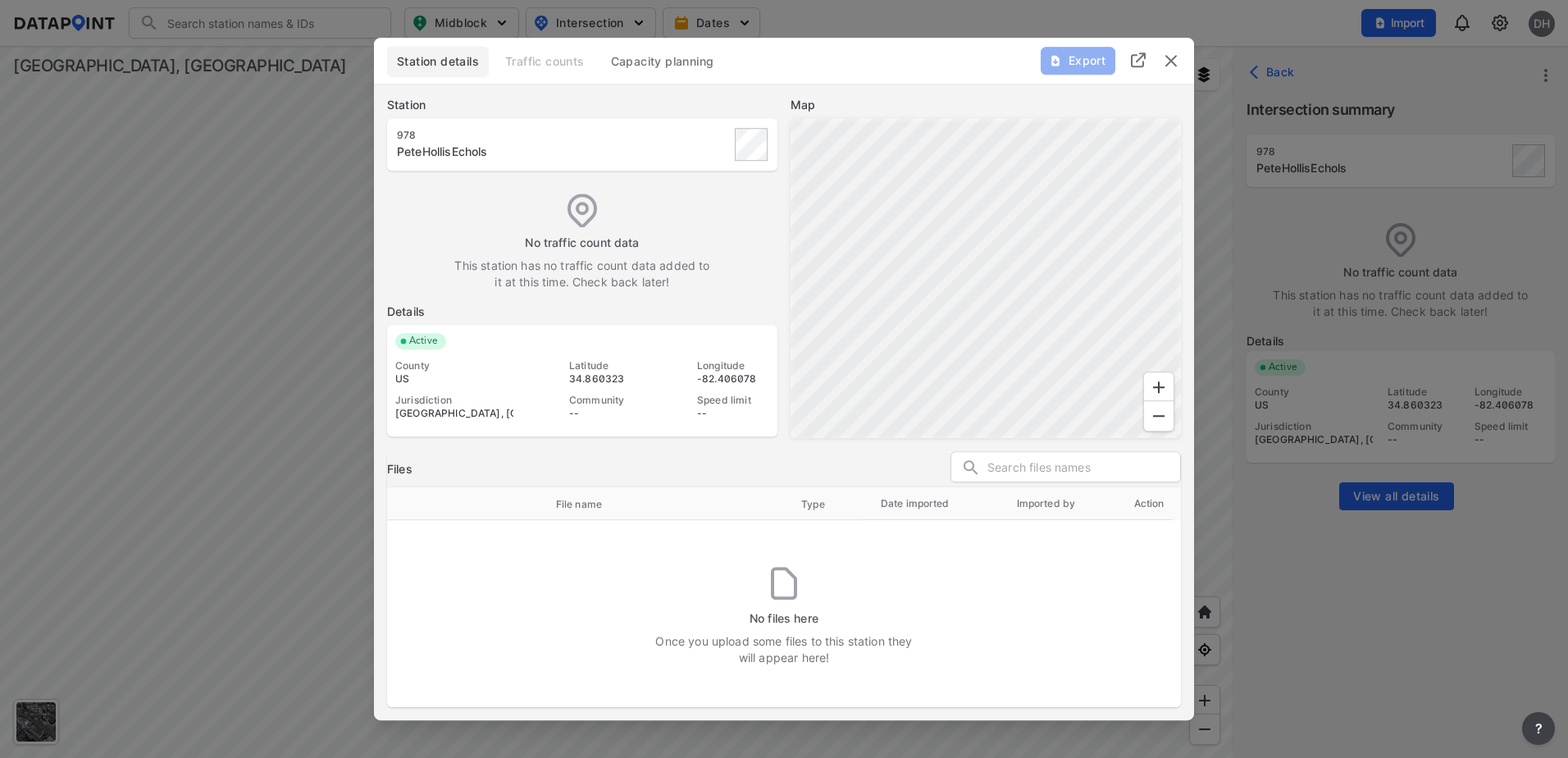
click at [1168, 61] on img "delete" at bounding box center [1171, 60] width 20 height 20
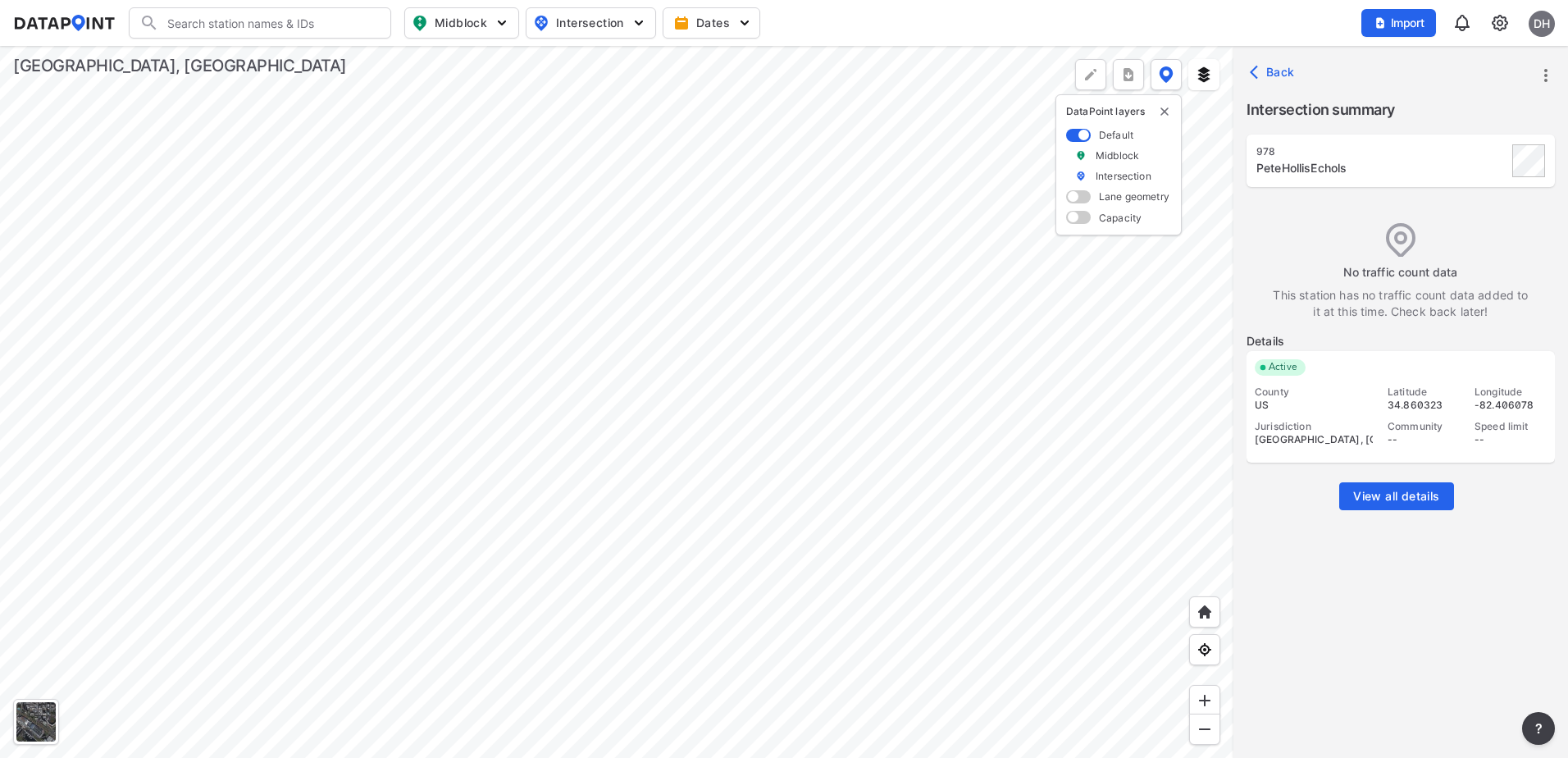
click at [1267, 76] on span "Back" at bounding box center [1274, 72] width 42 height 16
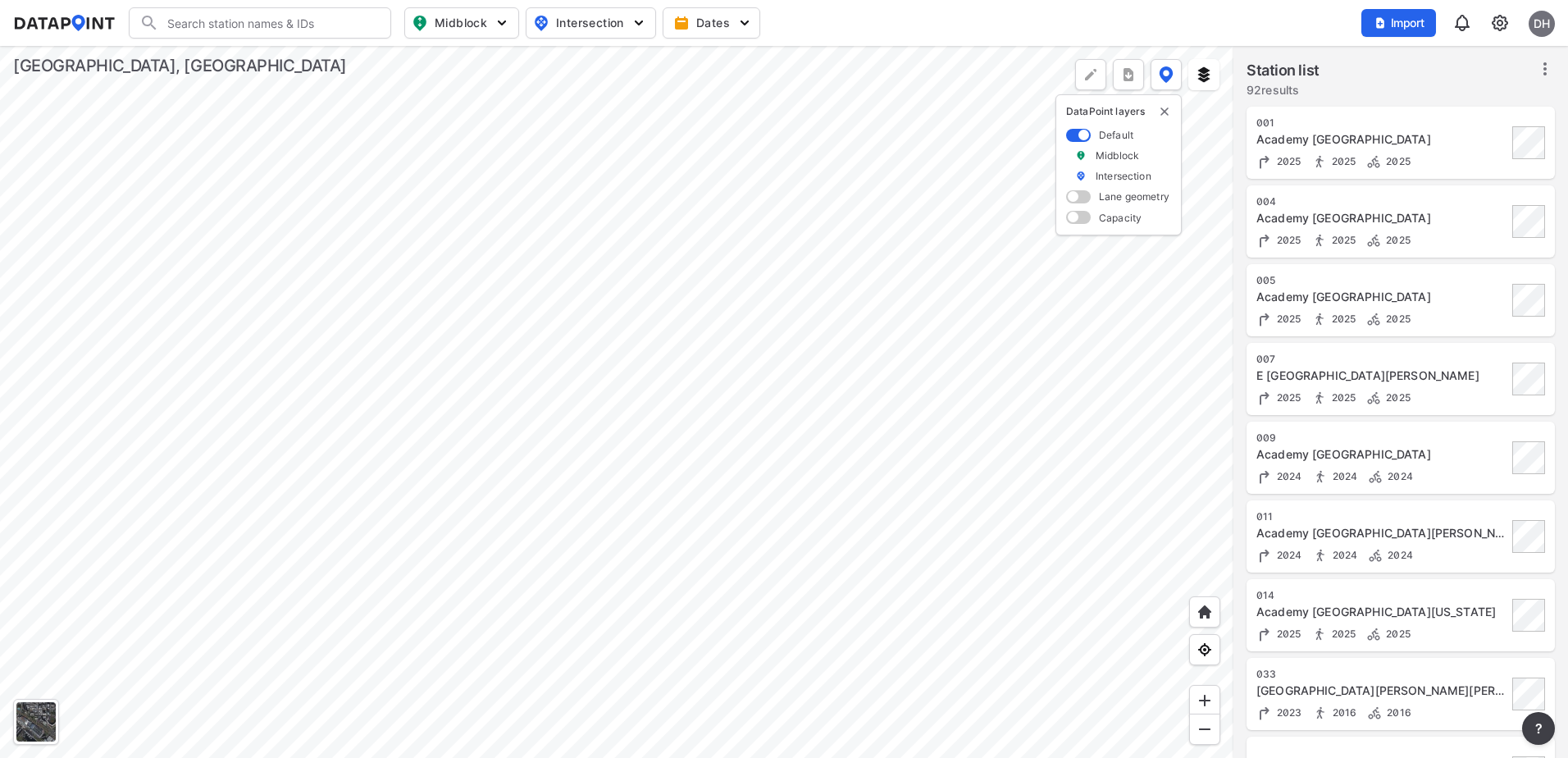
click at [239, 20] on input "Search" at bounding box center [269, 22] width 221 height 27
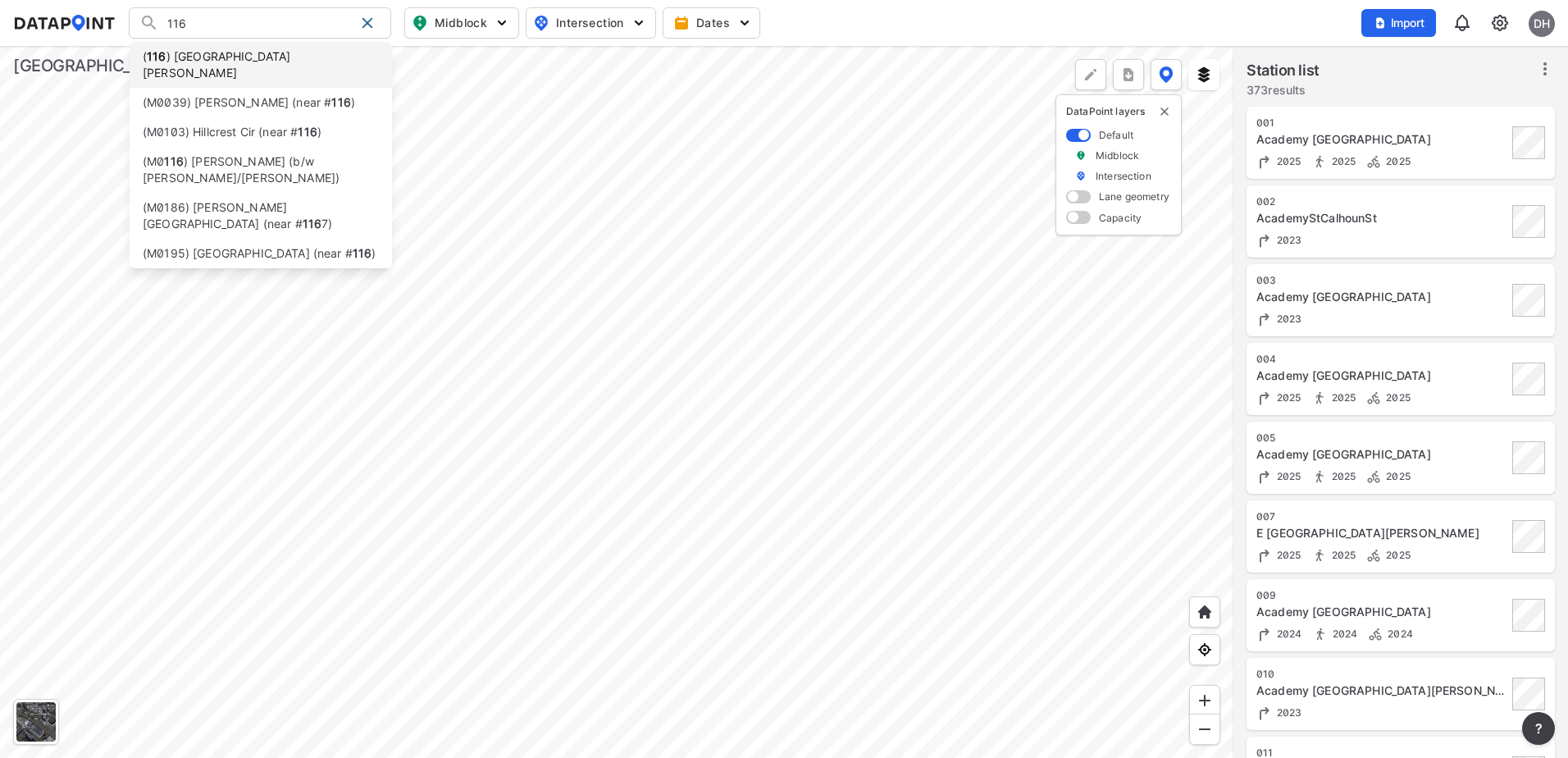
click at [235, 62] on li "( [STREET_ADDRESS][GEOGRAPHIC_DATA][PERSON_NAME]" at bounding box center [261, 64] width 263 height 45
type input "([STREET_ADDRESS][GEOGRAPHIC_DATA][PERSON_NAME]"
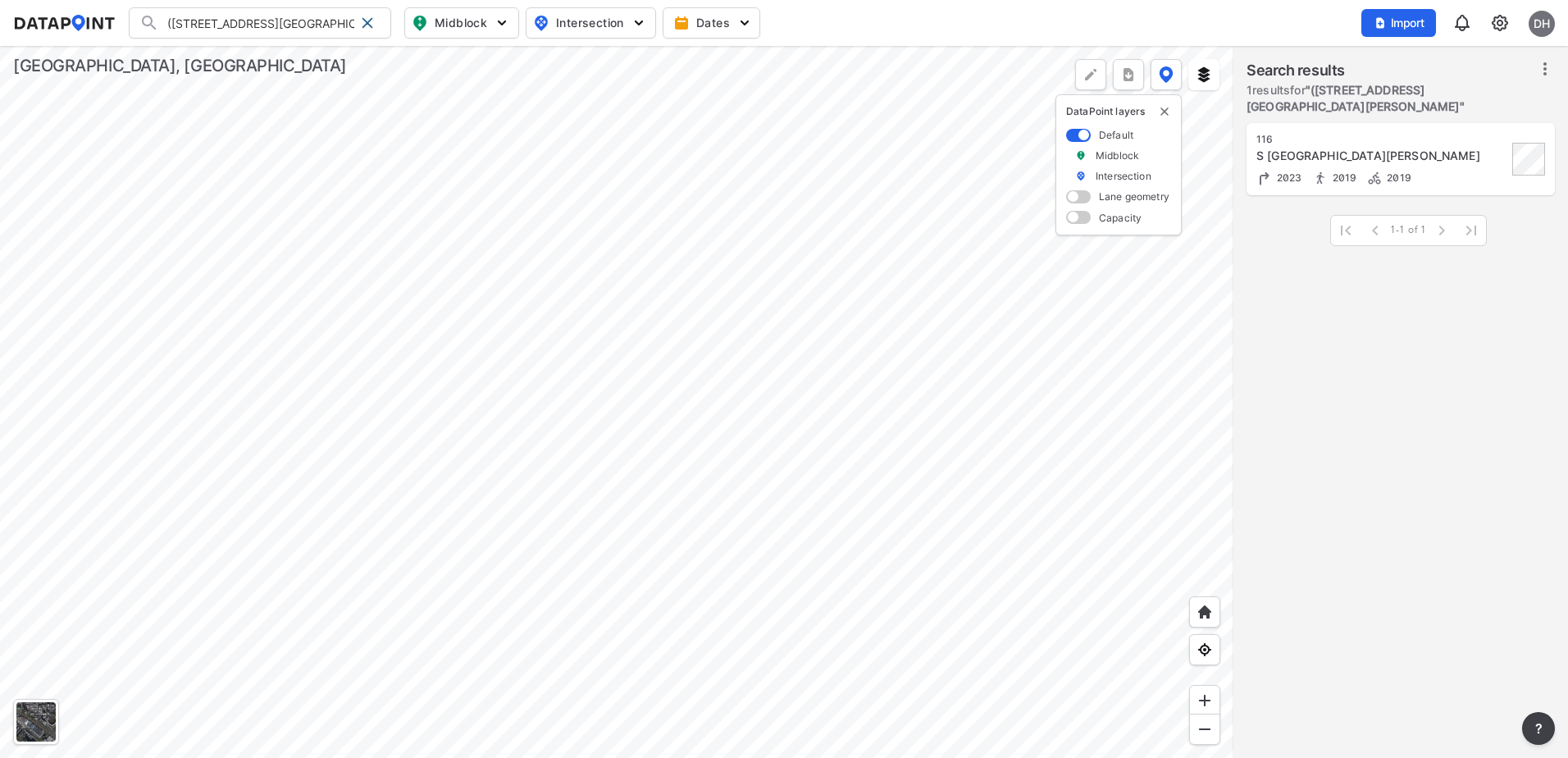
click at [345, 713] on div at bounding box center [616, 401] width 1233 height 712
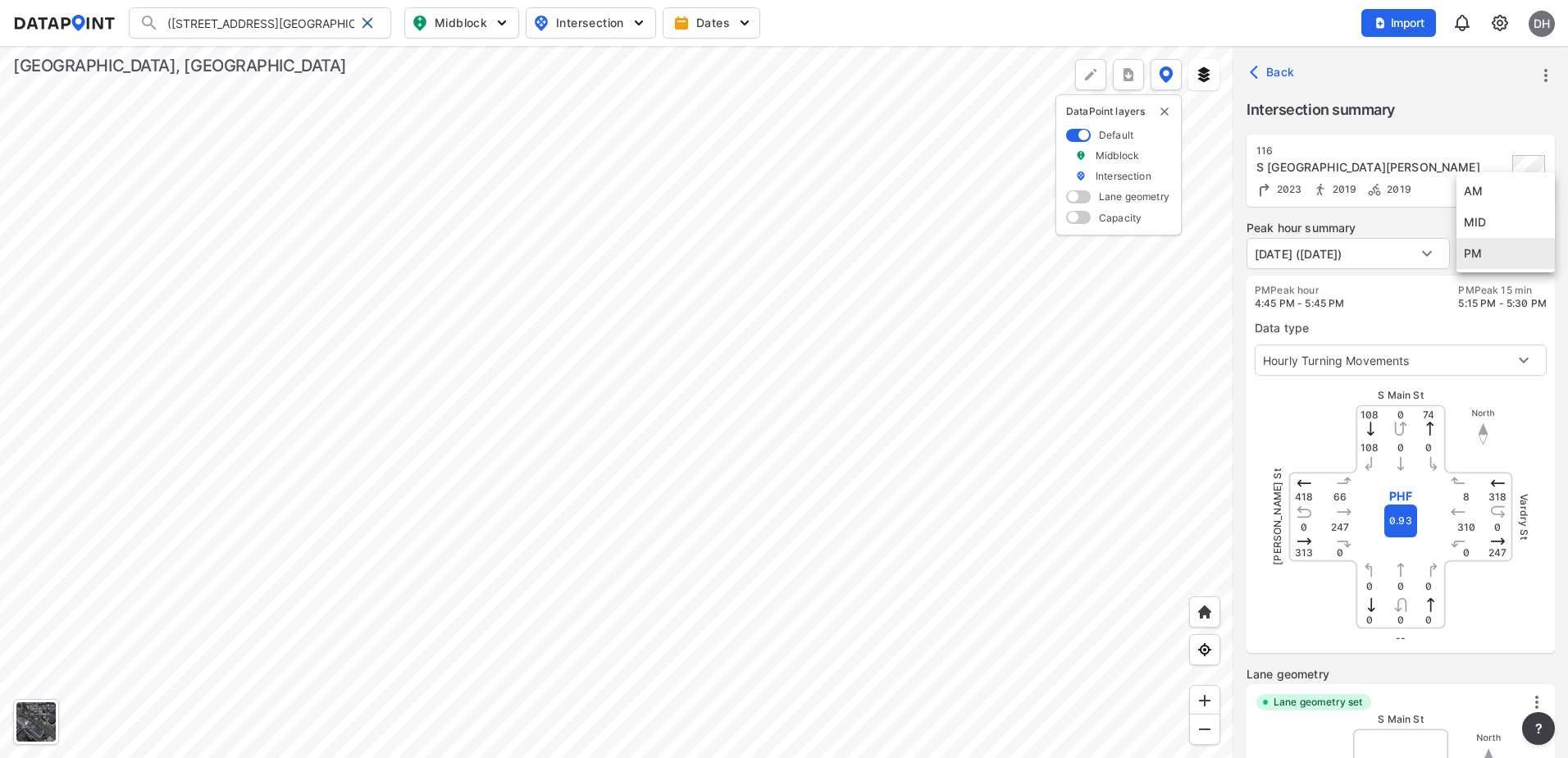
click at [1483, 252] on body "([GEOGRAPHIC_DATA][PERSON_NAME] ([GEOGRAPHIC_DATA][PERSON_NAME] (M0039) [PERSON…" at bounding box center [784, 379] width 1568 height 758
click at [1426, 295] on div at bounding box center [784, 379] width 1568 height 758
click at [1242, 81] on div "Back" at bounding box center [1401, 71] width 335 height 52
click at [1265, 71] on icon "button" at bounding box center [1257, 72] width 16 height 16
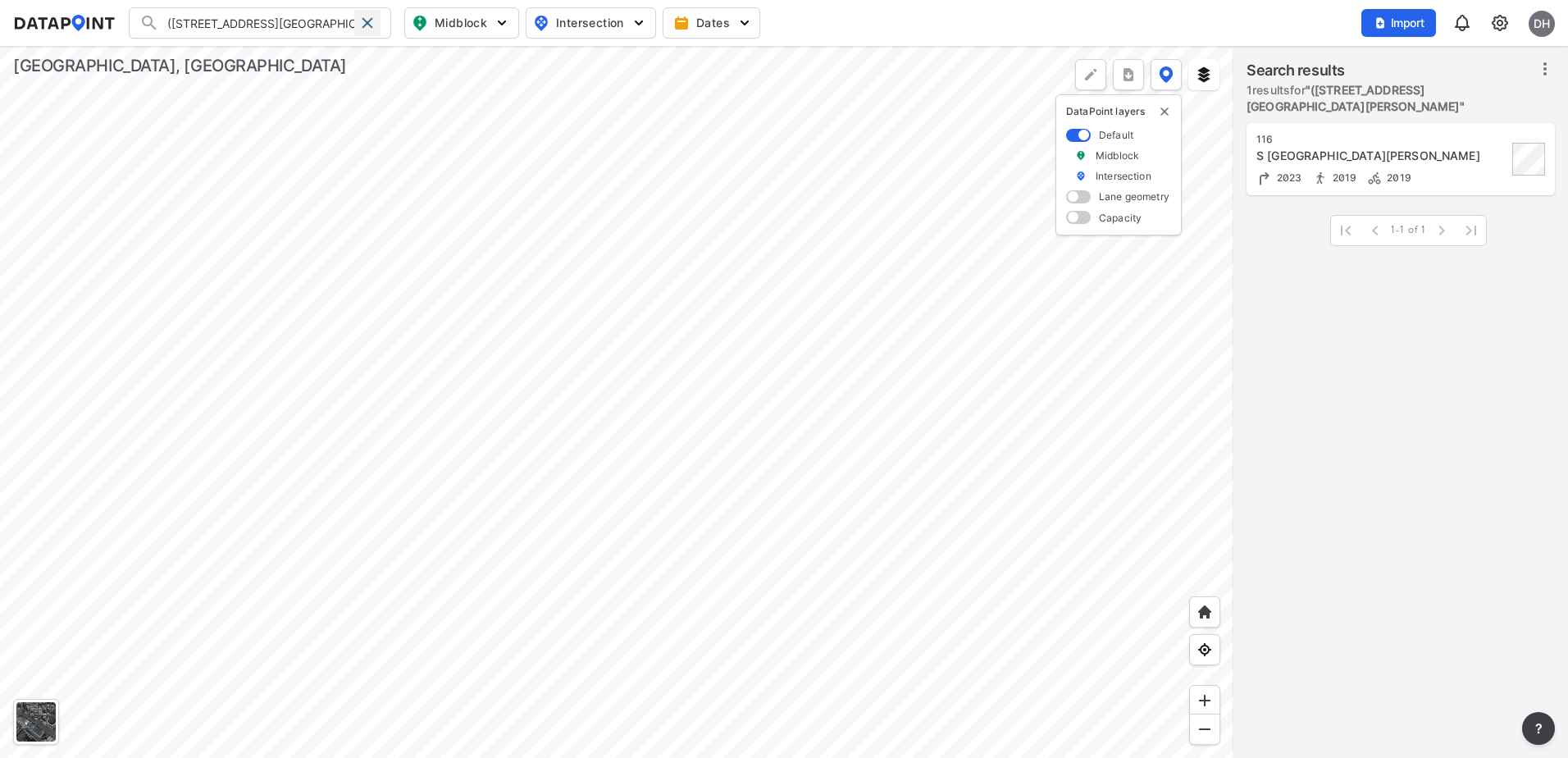
click at [361, 20] on span at bounding box center [366, 22] width 13 height 13
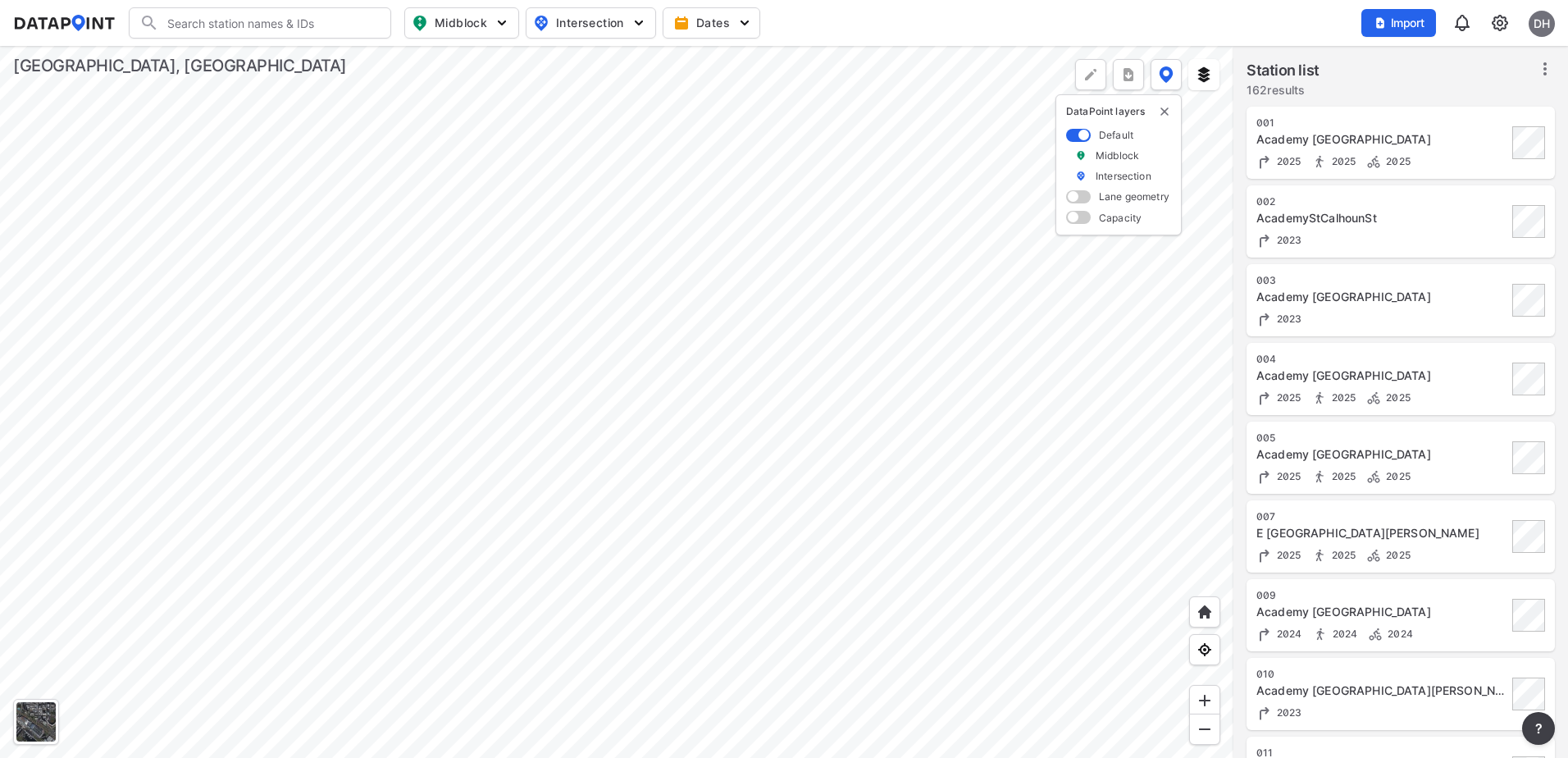
click at [778, 133] on div at bounding box center [616, 401] width 1233 height 712
click at [821, 360] on div at bounding box center [616, 401] width 1233 height 712
click at [469, 395] on div at bounding box center [616, 401] width 1233 height 712
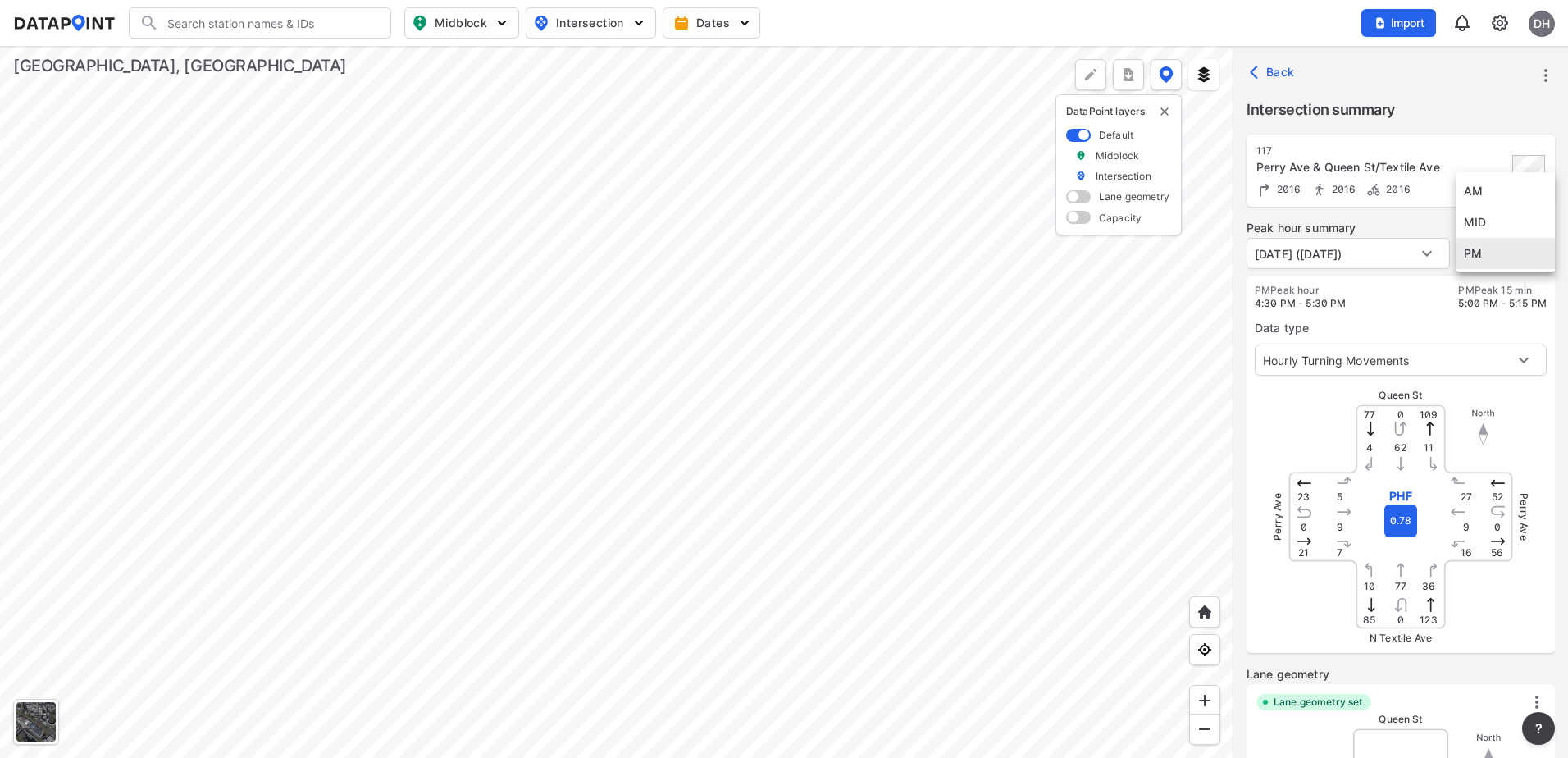
click at [1494, 264] on body "Search Please enter a search term. Midblock Intersection Dates Import DH Import…" at bounding box center [784, 379] width 1568 height 758
click at [1336, 311] on div at bounding box center [784, 379] width 1568 height 758
click at [214, 352] on div at bounding box center [616, 401] width 1233 height 712
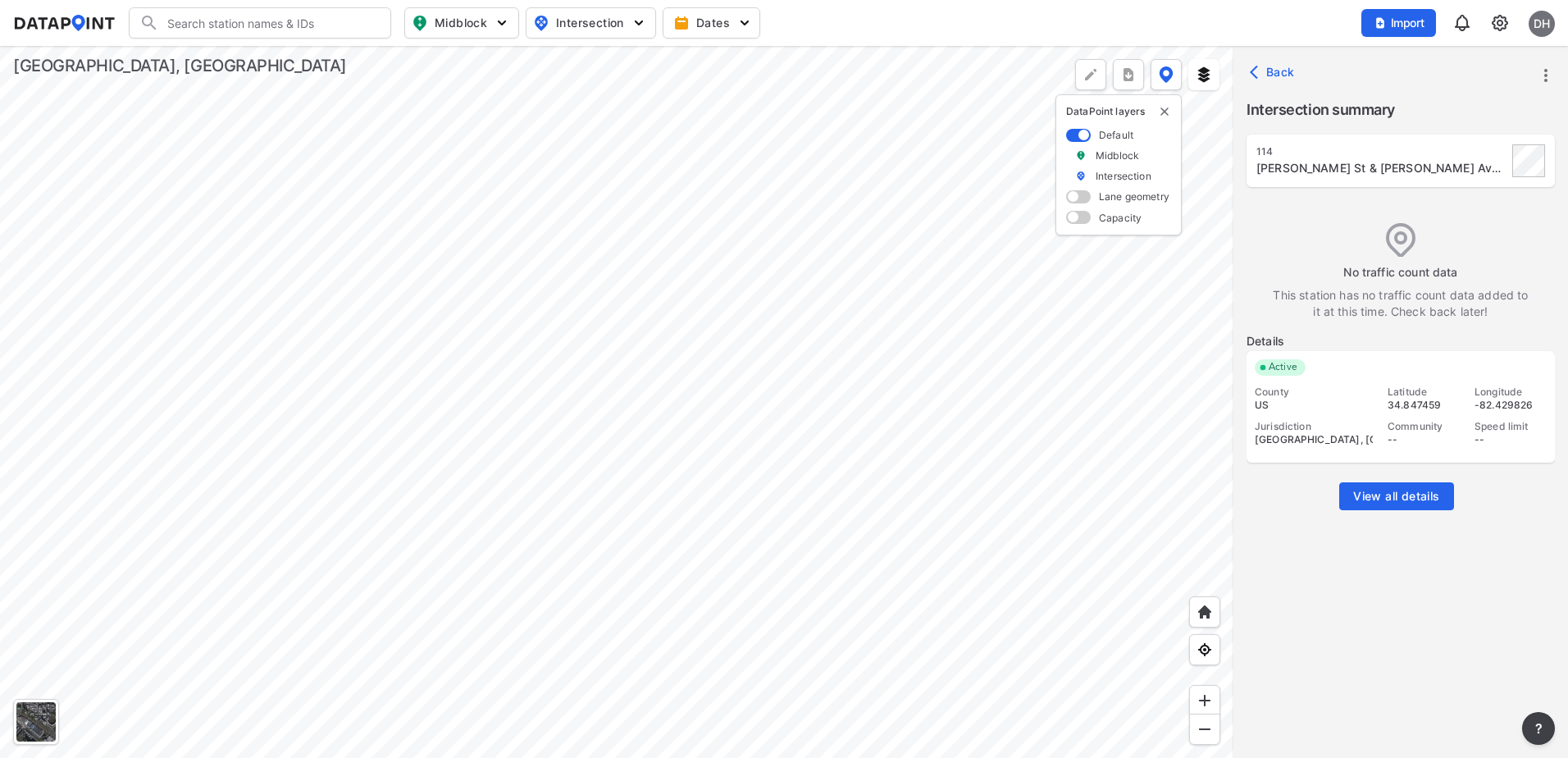
click at [288, 375] on div at bounding box center [616, 401] width 1233 height 712
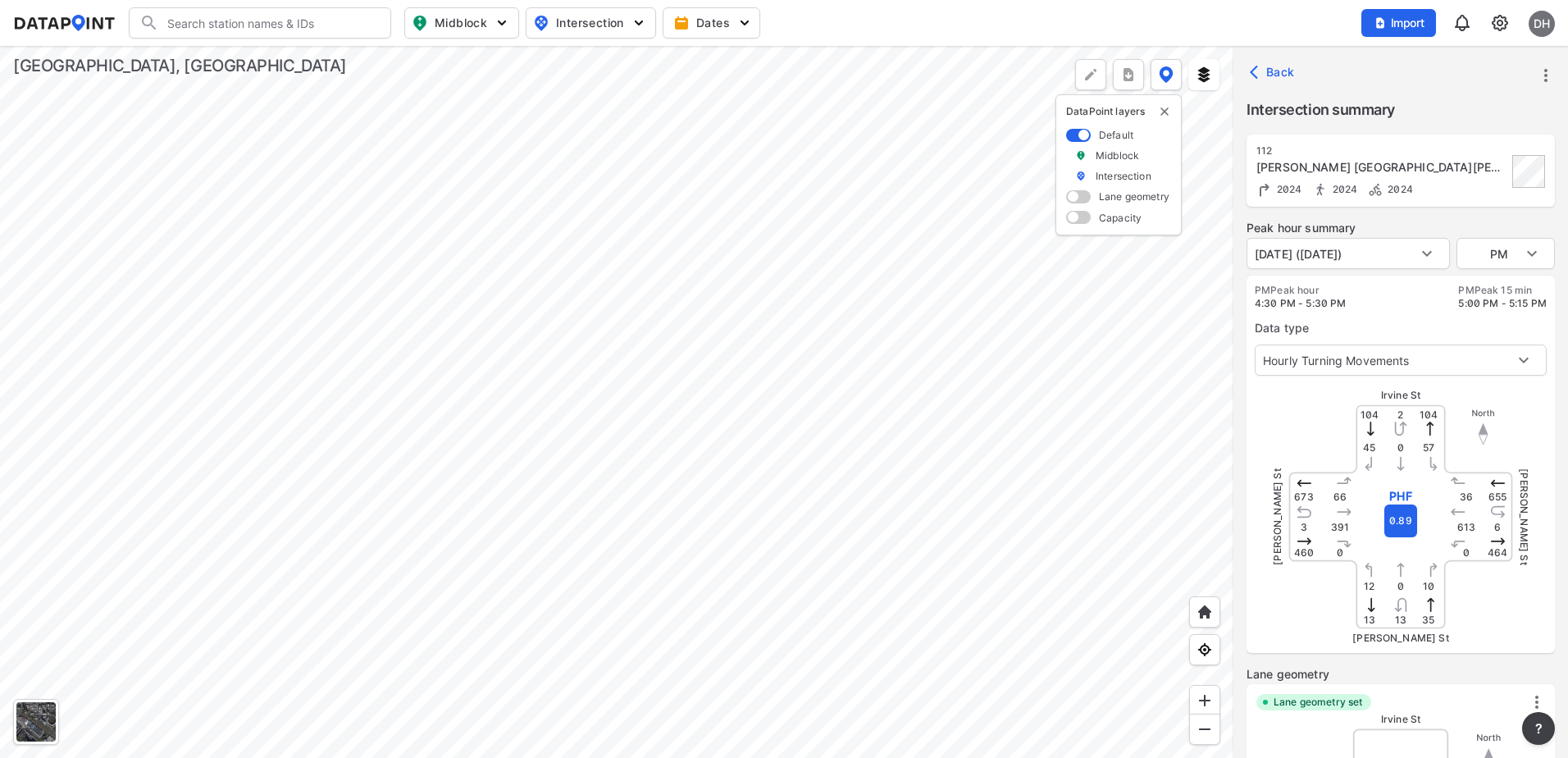
type input "4061"
click at [1473, 249] on body "Search Please enter a search term. Midblock Intersection Dates Import DH Import…" at bounding box center [784, 379] width 1568 height 758
click at [1468, 241] on li "PM" at bounding box center [1505, 253] width 99 height 31
click at [567, 254] on div at bounding box center [616, 401] width 1233 height 712
click at [517, 133] on div at bounding box center [616, 401] width 1233 height 712
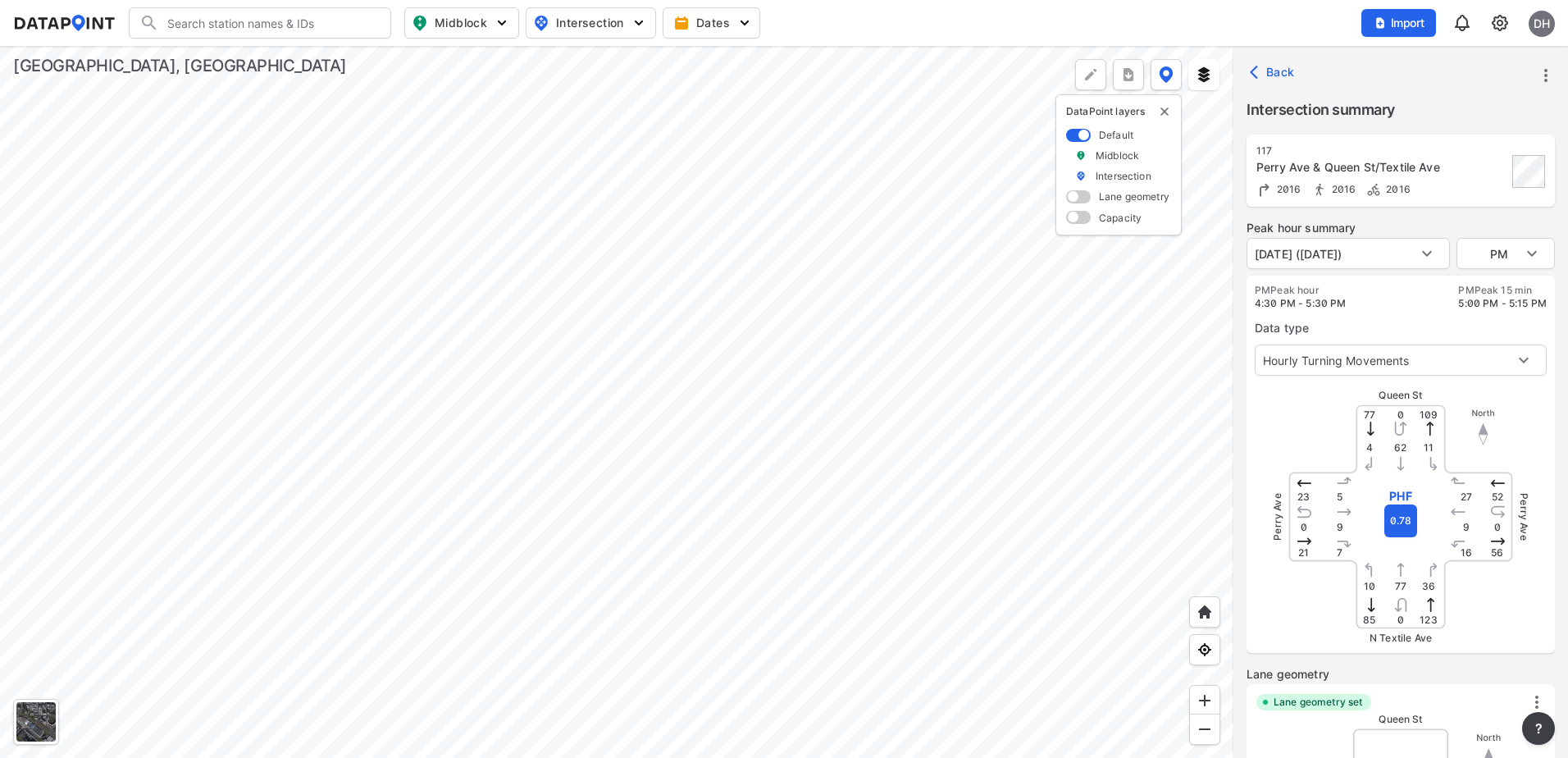
click at [1277, 70] on span "Back" at bounding box center [1274, 72] width 42 height 16
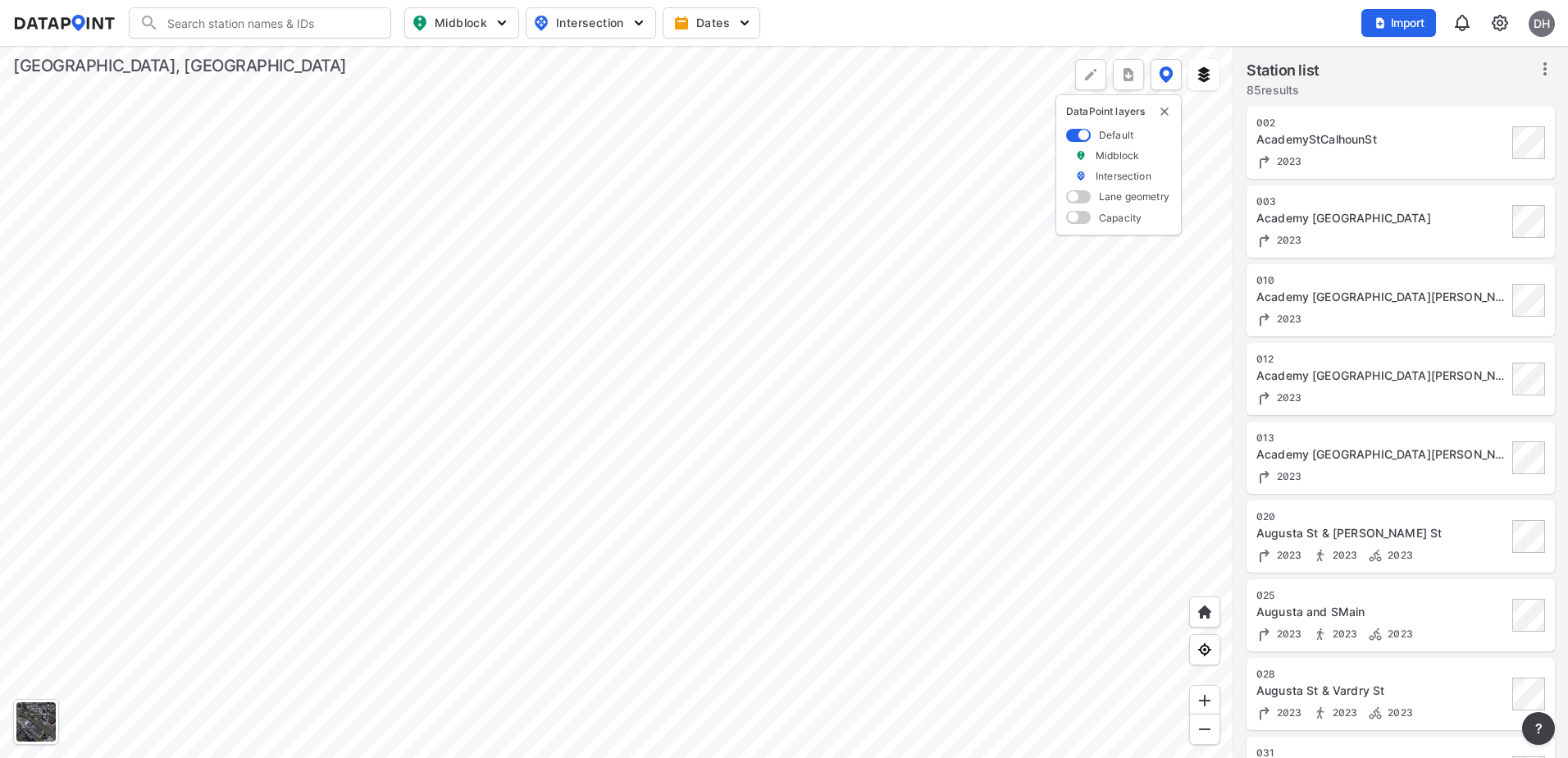
click at [642, 96] on div at bounding box center [616, 401] width 1233 height 712
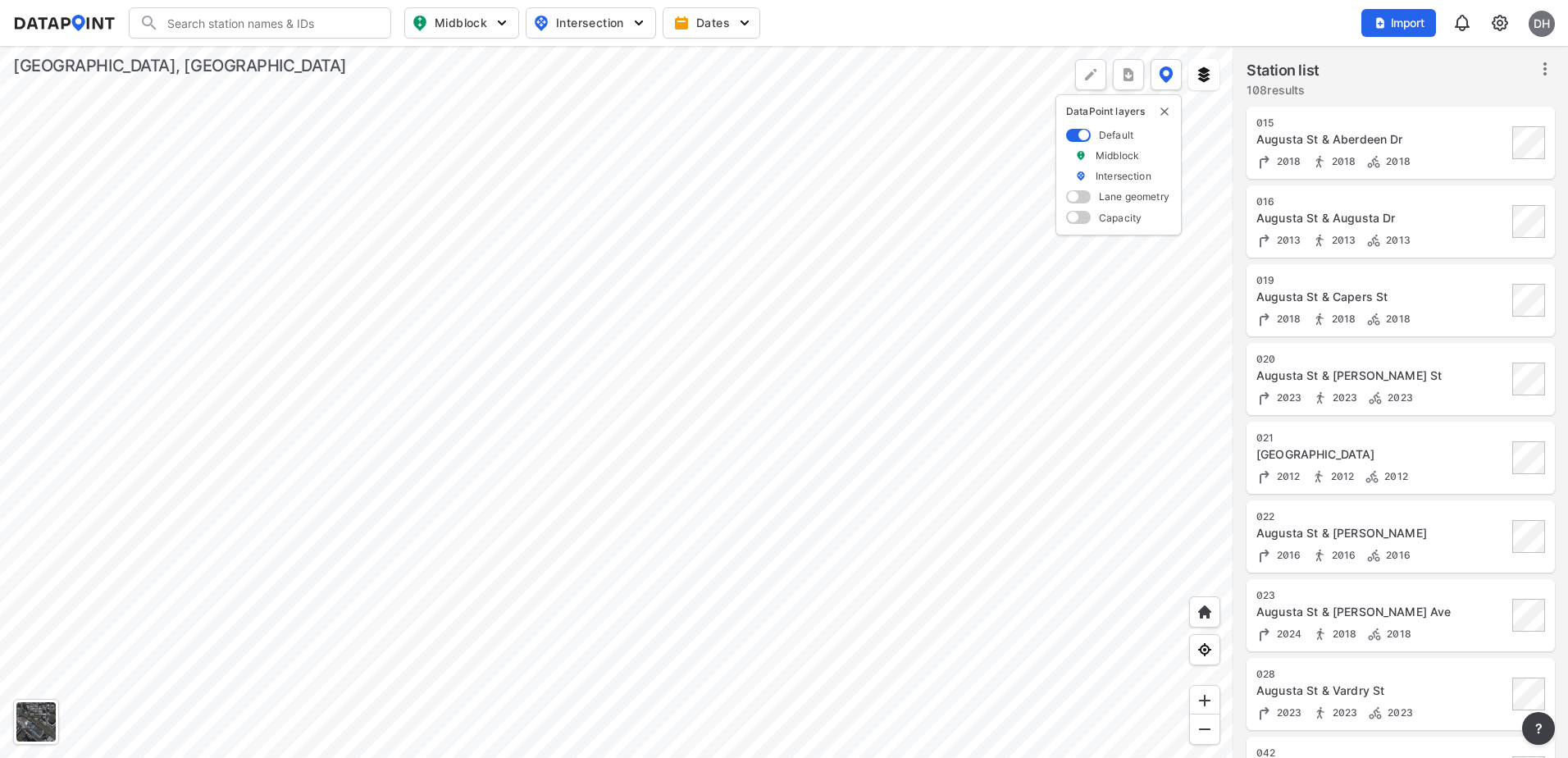
click at [819, 389] on div at bounding box center [616, 401] width 1233 height 712
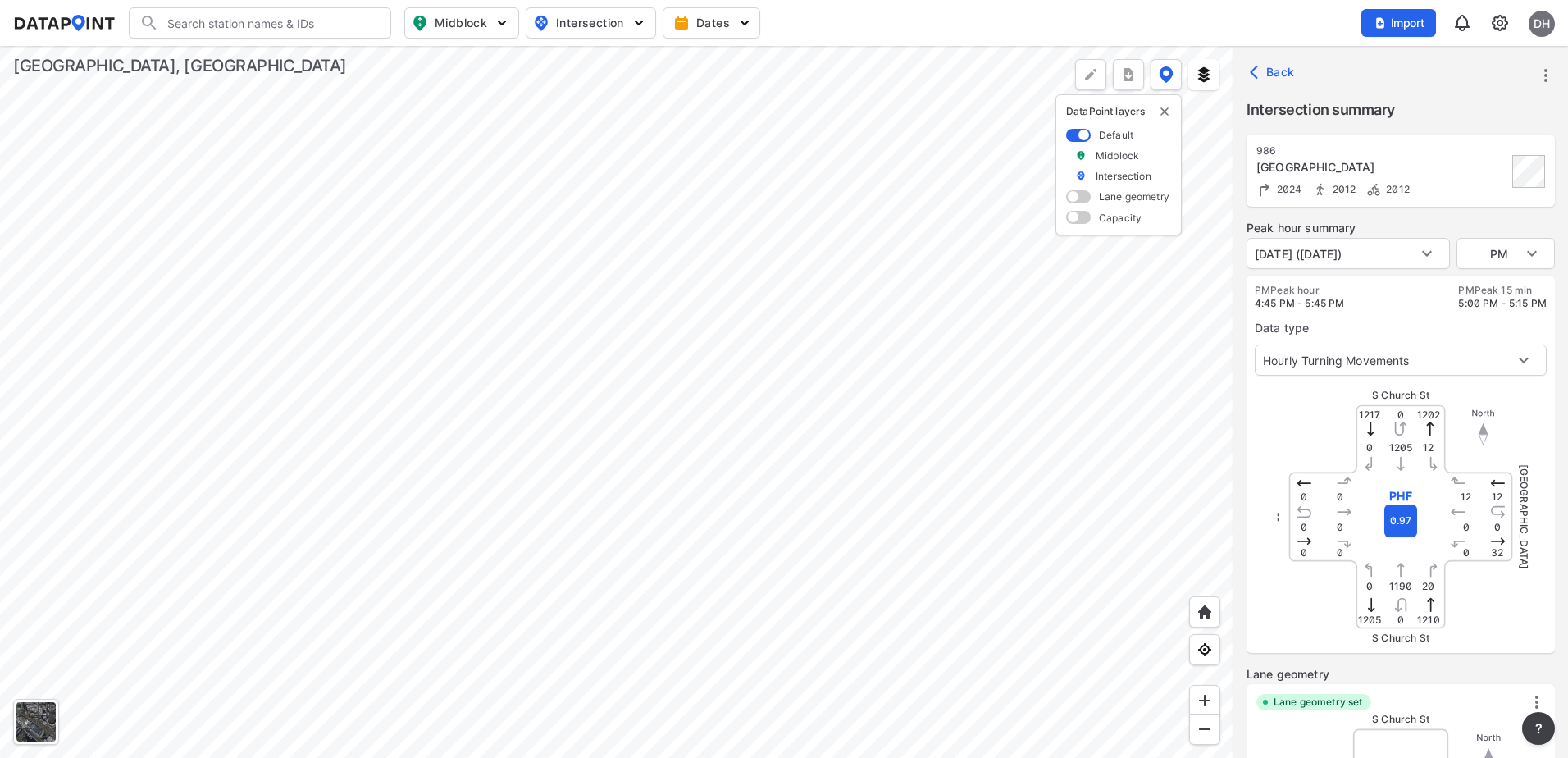
click at [988, 506] on div at bounding box center [616, 401] width 1233 height 712
click at [732, 494] on div at bounding box center [616, 401] width 1233 height 712
click at [425, 430] on div at bounding box center [616, 401] width 1233 height 712
click at [590, 513] on div at bounding box center [616, 401] width 1233 height 712
click at [597, 421] on div at bounding box center [616, 401] width 1233 height 712
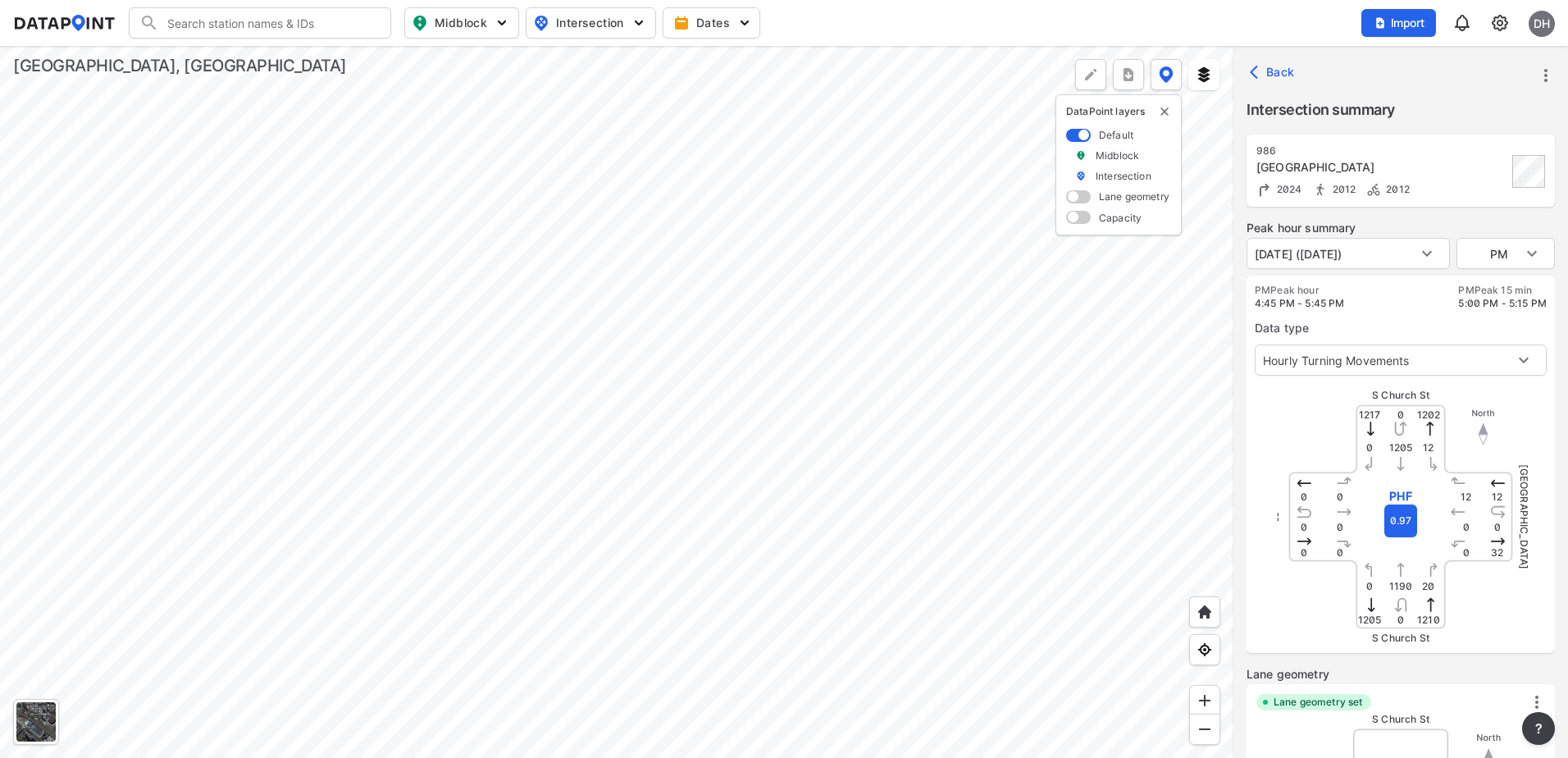
click at [583, 318] on div at bounding box center [616, 401] width 1233 height 712
type input "5265"
click at [1512, 240] on body "Search Please enter a search term. Midblock Intersection Dates Import DH Import…" at bounding box center [784, 379] width 1568 height 758
click at [1478, 305] on div at bounding box center [784, 379] width 1568 height 758
click at [1382, 18] on img "button" at bounding box center [1379, 22] width 13 height 13
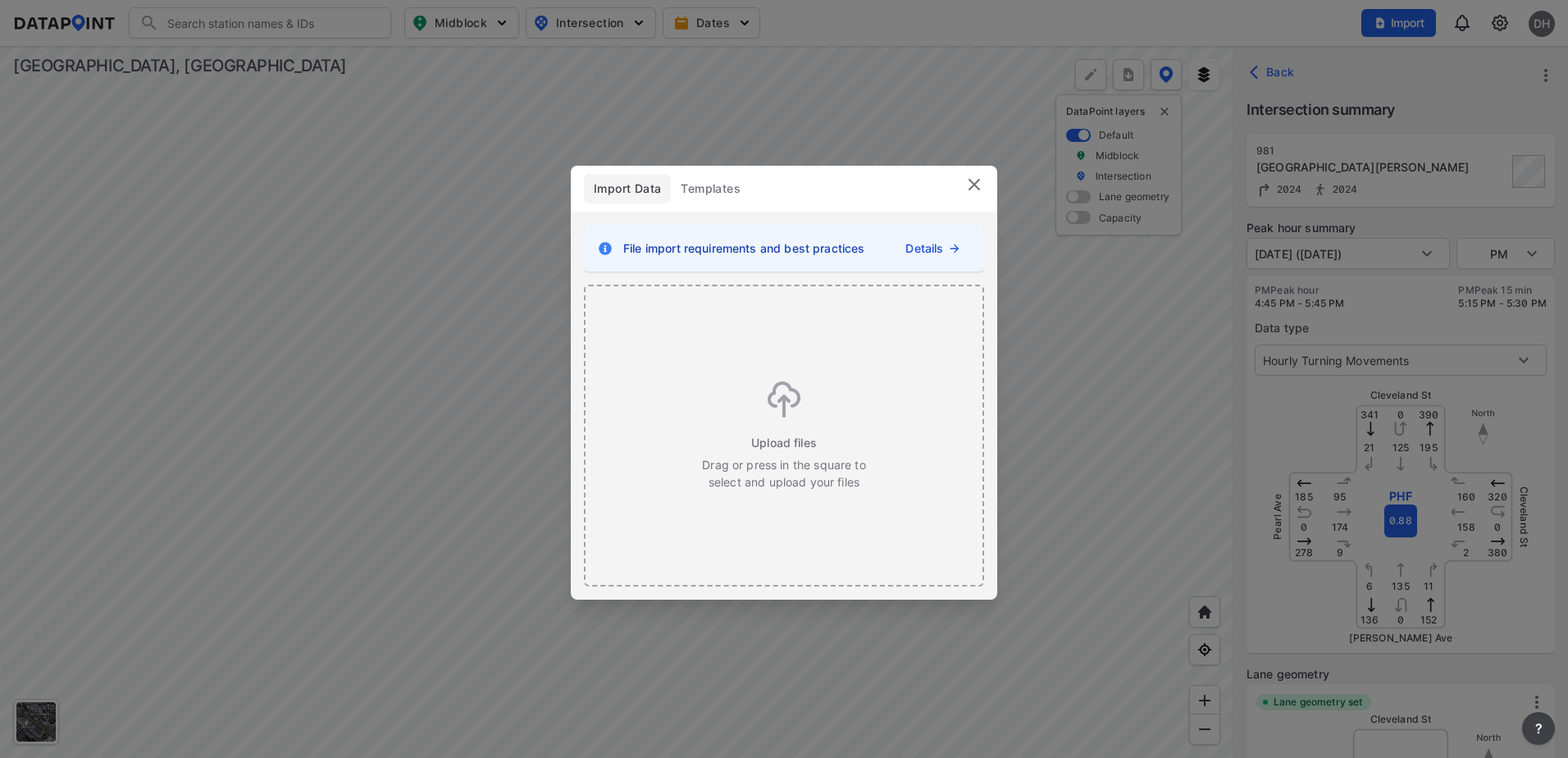
click at [974, 190] on img at bounding box center [973, 184] width 20 height 20
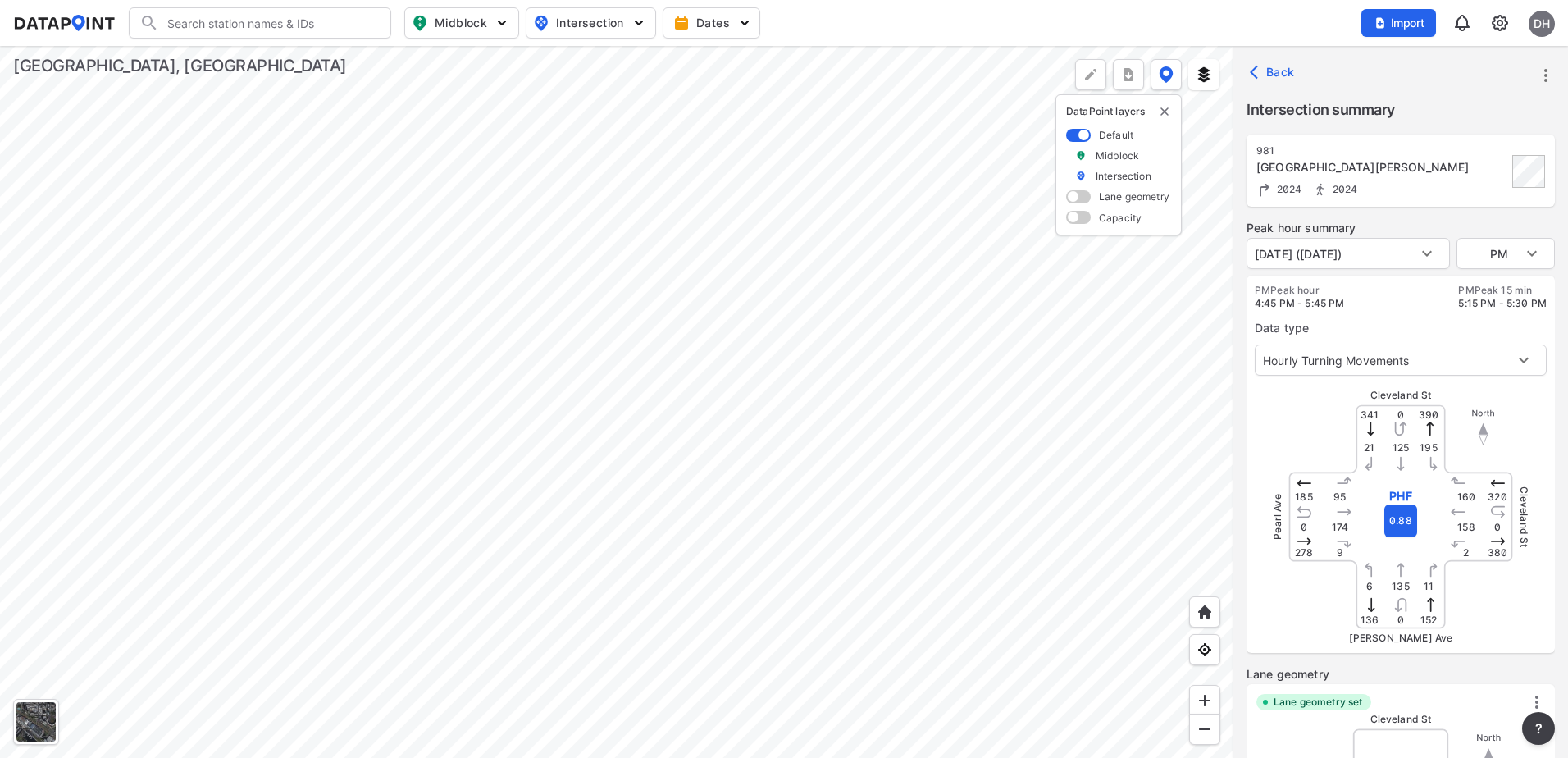
click at [894, 757] on div at bounding box center [616, 401] width 1233 height 712
click at [466, 670] on div at bounding box center [616, 401] width 1233 height 712
click at [624, 637] on div at bounding box center [616, 401] width 1233 height 712
click at [649, 414] on div at bounding box center [616, 401] width 1233 height 712
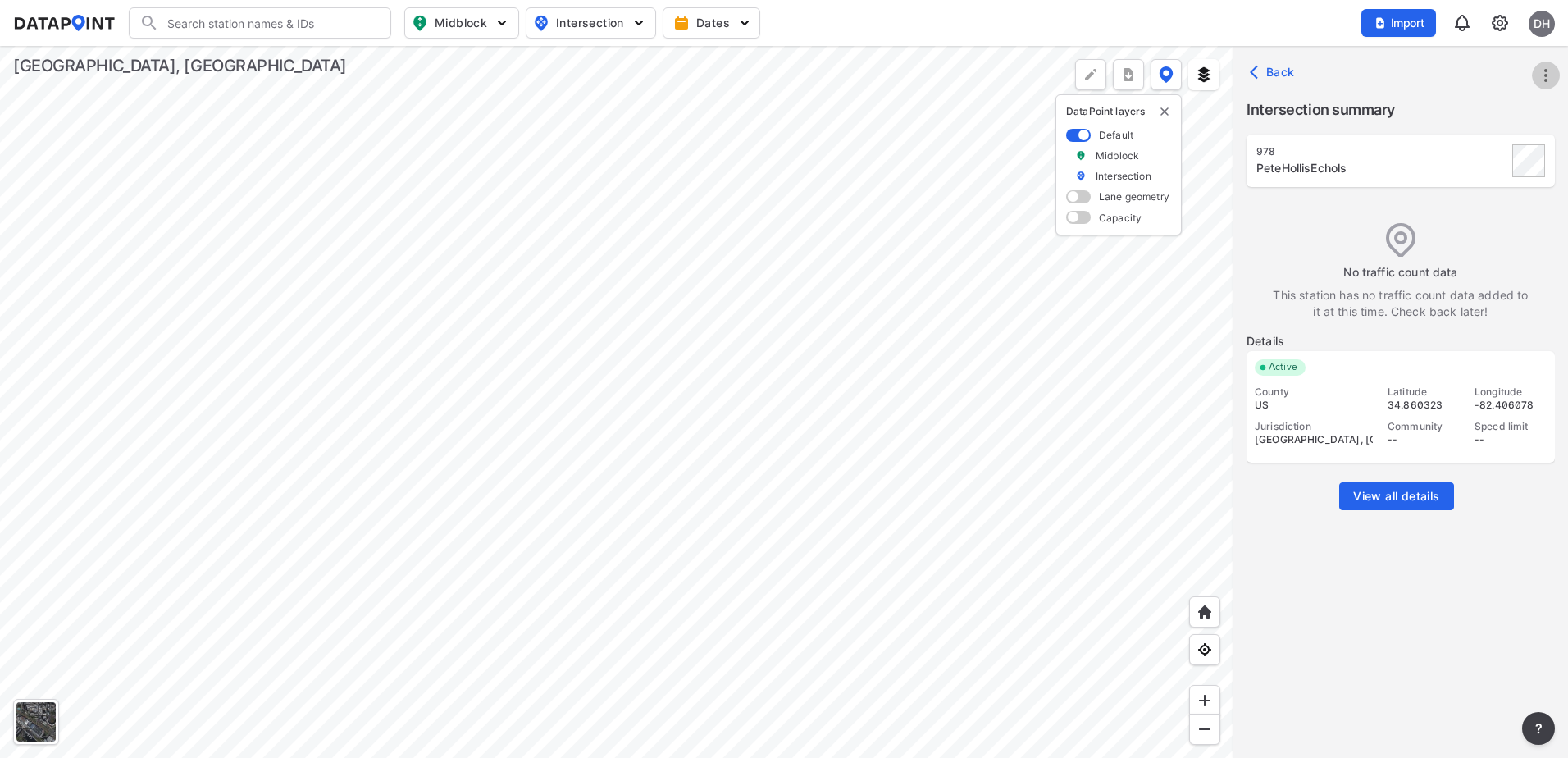
click at [1541, 76] on icon "more" at bounding box center [1545, 75] width 20 height 20
click at [1483, 184] on li "Edit station details" at bounding box center [1475, 186] width 157 height 29
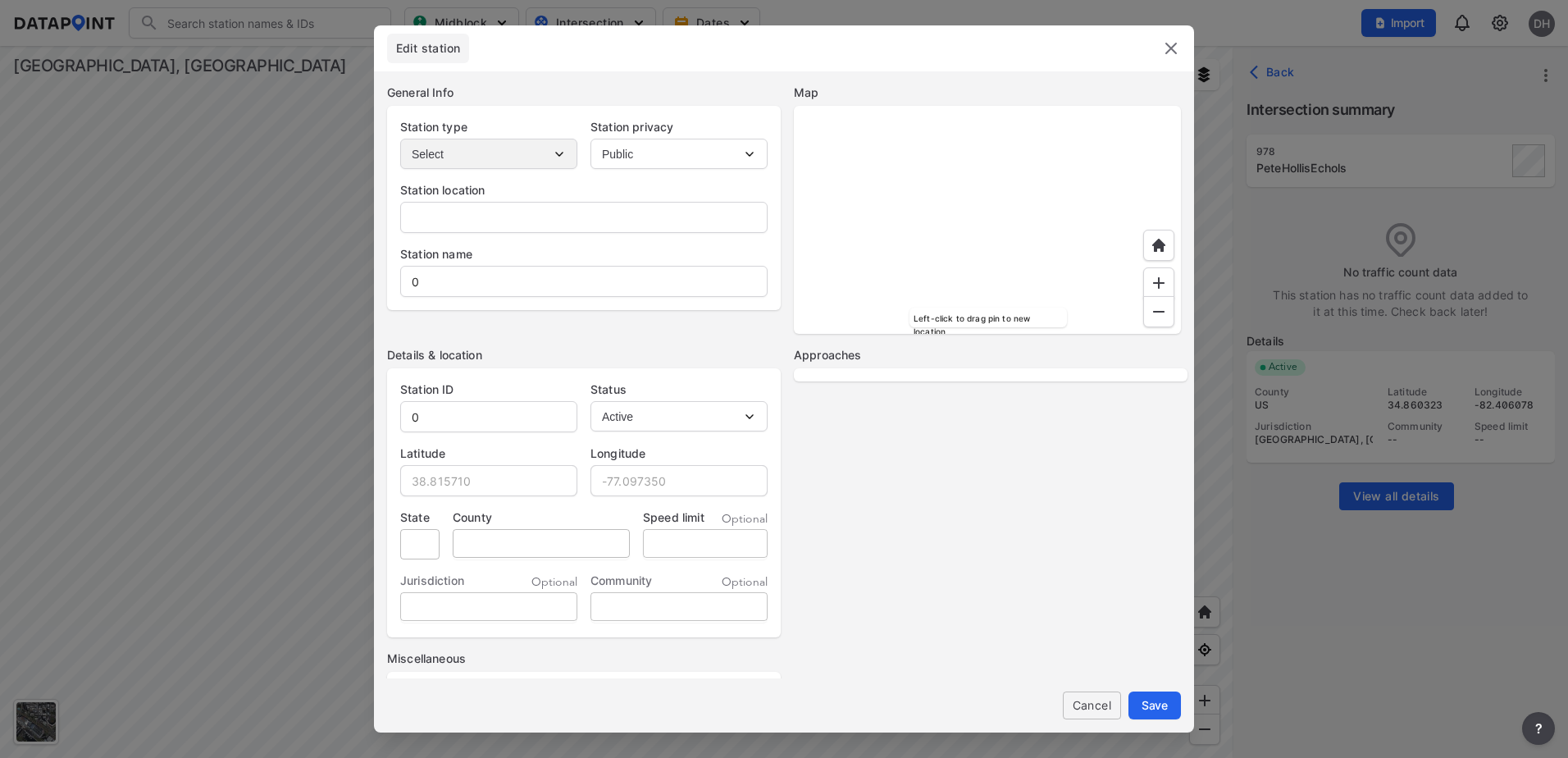
type input "[STREET_ADDRESS][PERSON_NAME]"
type input "PeteHollisEchols"
type input "978"
type input "34.860323"
type input "-82.406078"
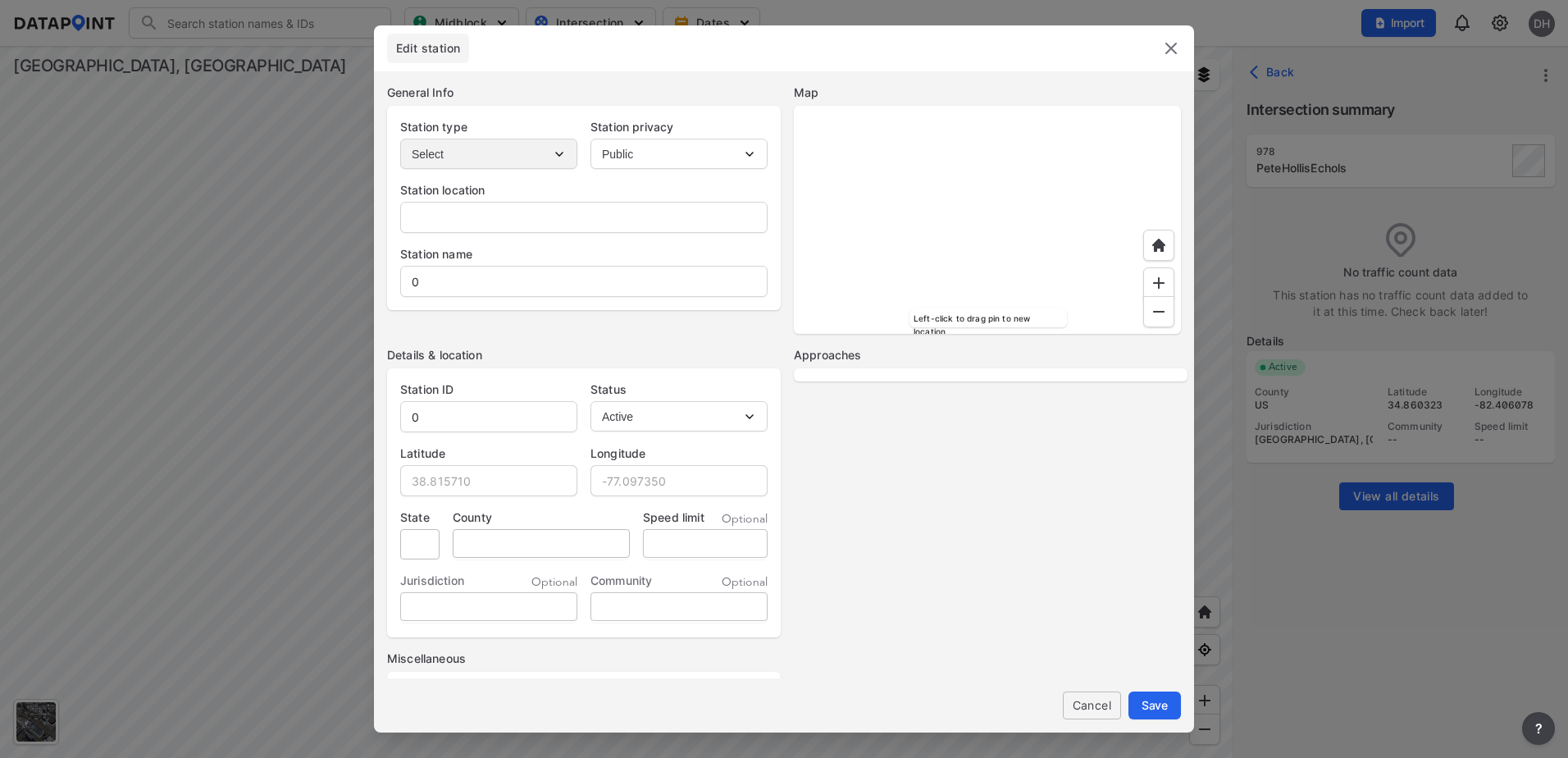
type input "SC"
type input "US"
select select "2"
select select "WB"
select select "SB"
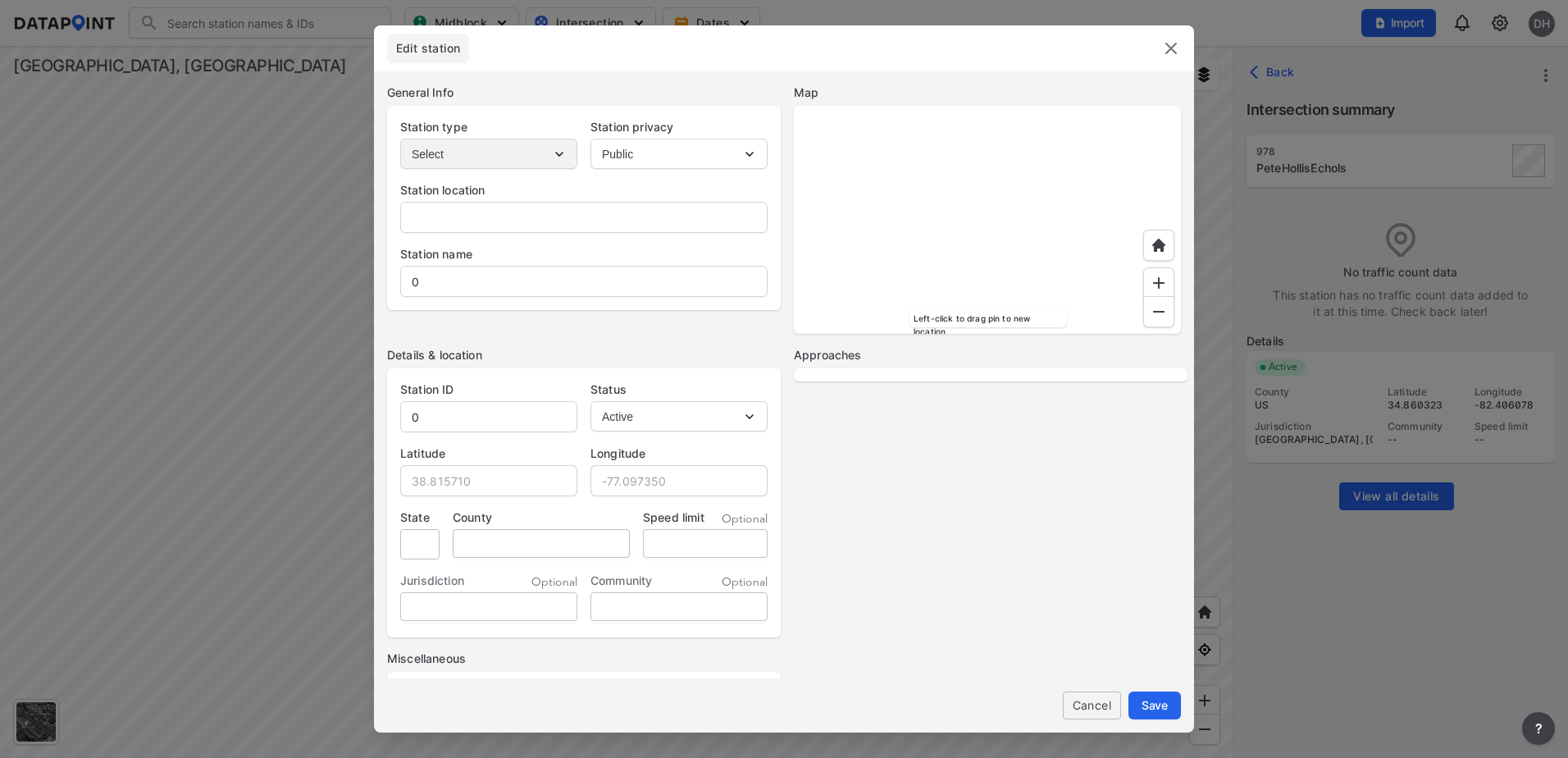
select select "NB"
select select "EB"
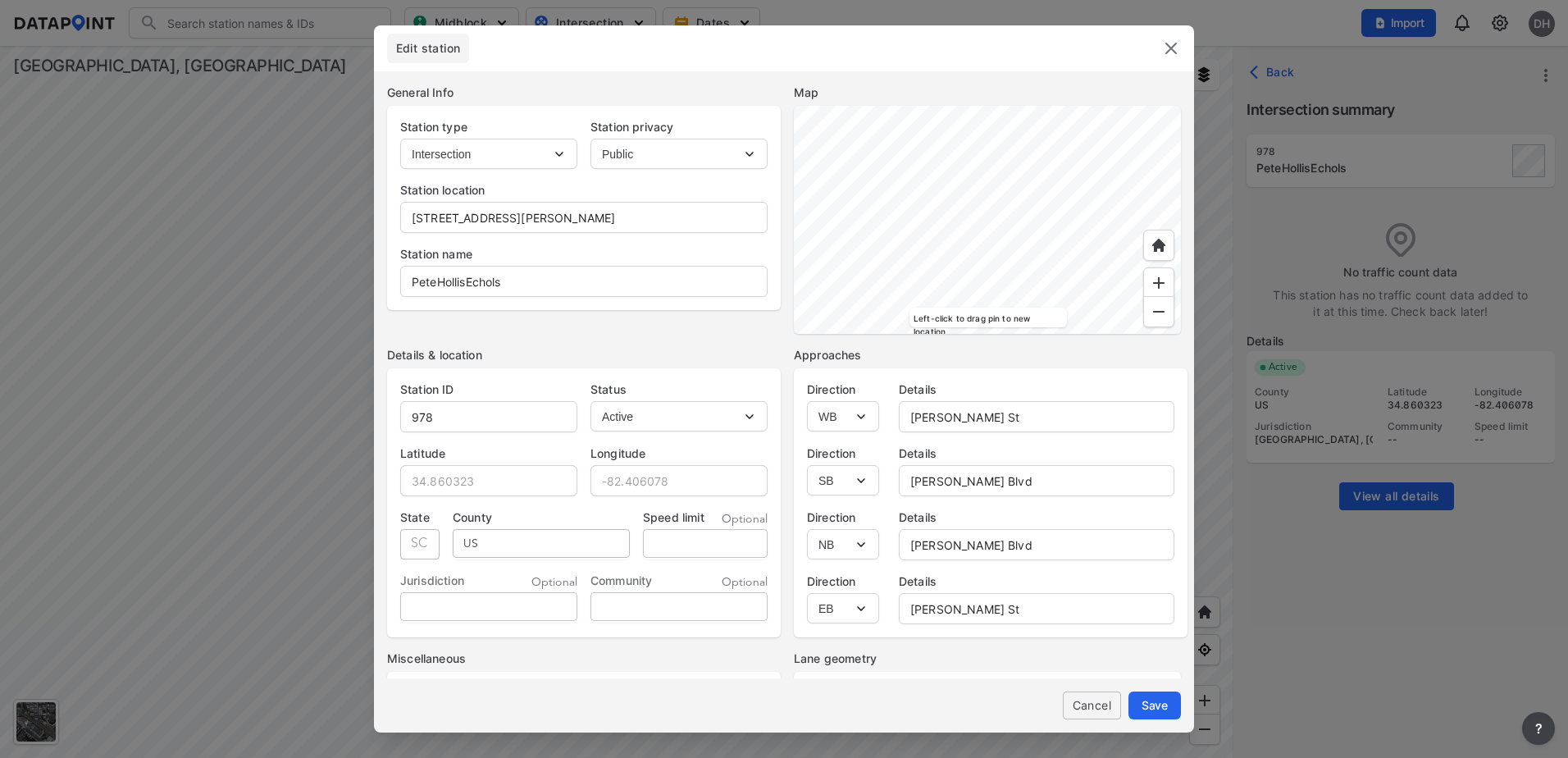
click at [1180, 40] on img at bounding box center [1171, 48] width 20 height 20
